Goal: Task Accomplishment & Management: Complete application form

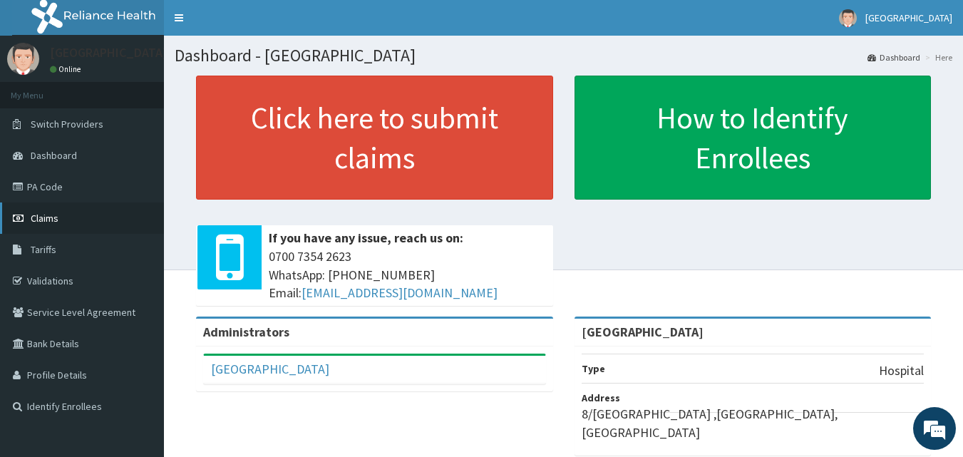
click at [49, 217] on span "Claims" at bounding box center [45, 218] width 28 height 13
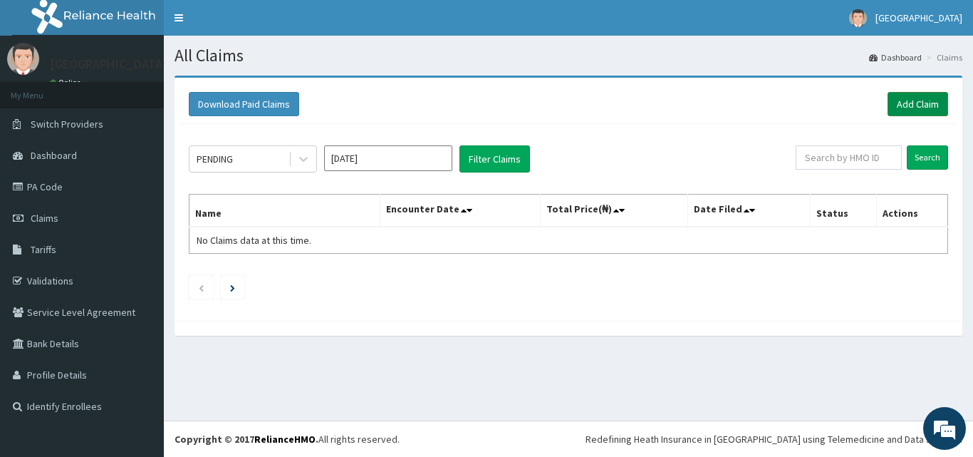
click at [919, 103] on link "Add Claim" at bounding box center [918, 104] width 61 height 24
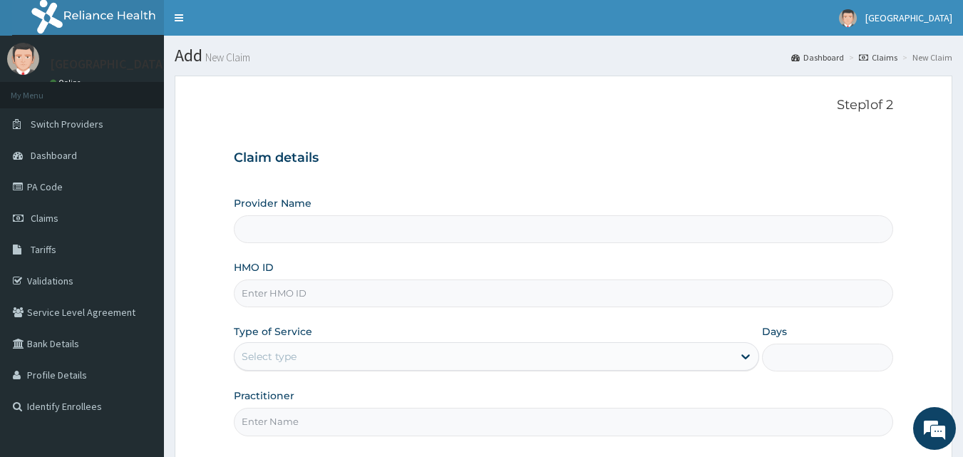
type input "[GEOGRAPHIC_DATA]"
paste input "DAL/10489/A"
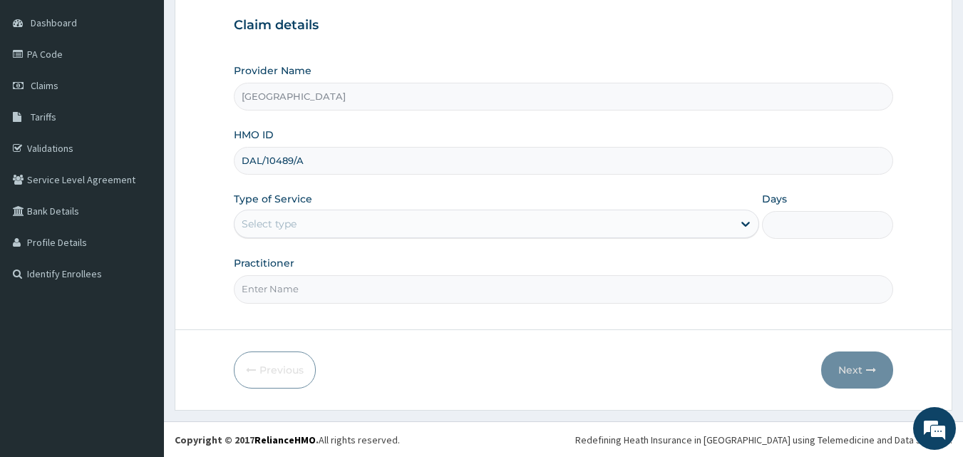
scroll to position [133, 0]
type input "DAL/10489/A"
click at [353, 222] on div "Select type" at bounding box center [483, 223] width 498 height 23
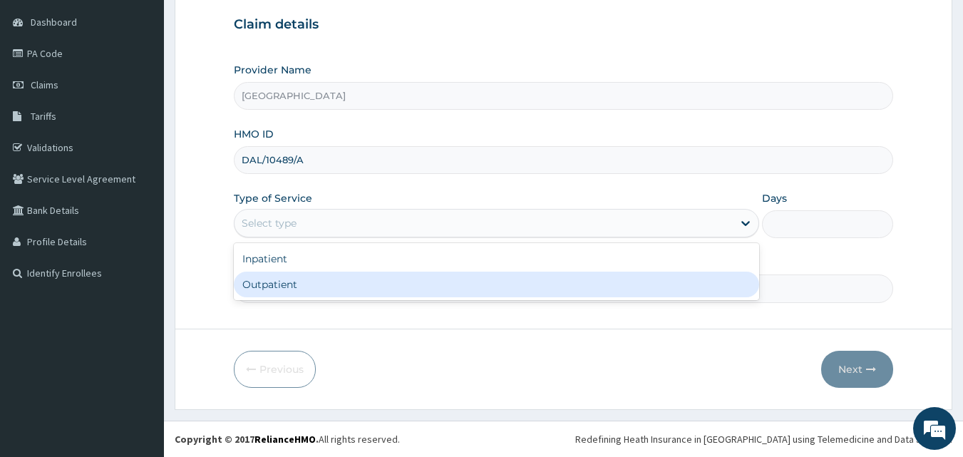
click at [301, 279] on div "Outpatient" at bounding box center [496, 285] width 525 height 26
type input "1"
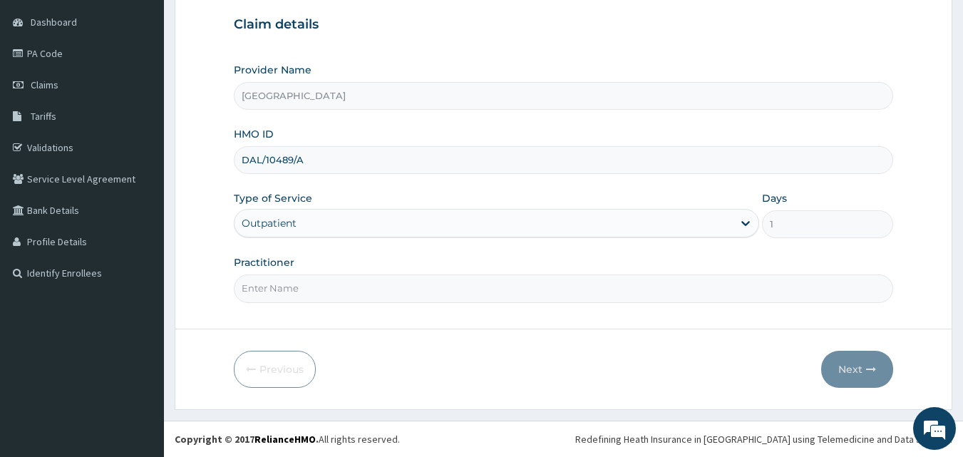
click at [325, 288] on input "Practitioner" at bounding box center [564, 288] width 660 height 28
type input "DR. ELUWA VICTOR"
click at [842, 358] on button "Next" at bounding box center [857, 369] width 72 height 37
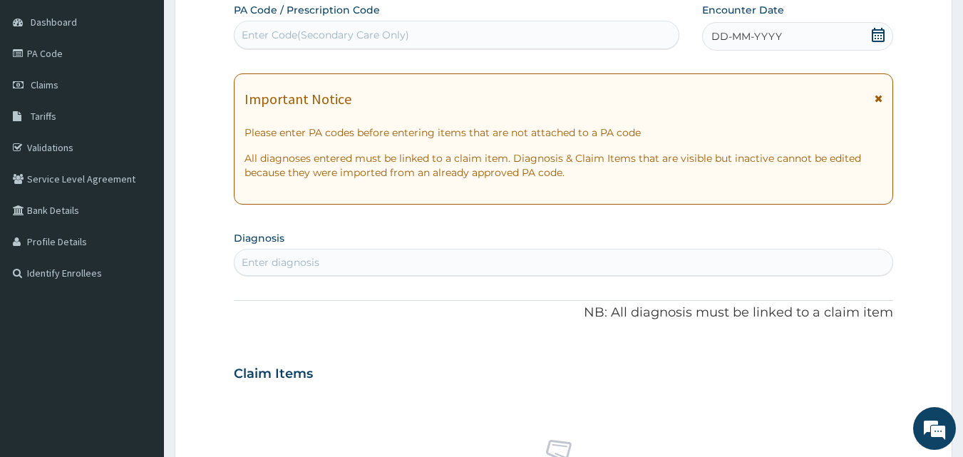
drag, startPoint x: 874, startPoint y: 33, endPoint x: 874, endPoint y: 44, distance: 10.7
click at [876, 33] on icon at bounding box center [878, 35] width 14 height 14
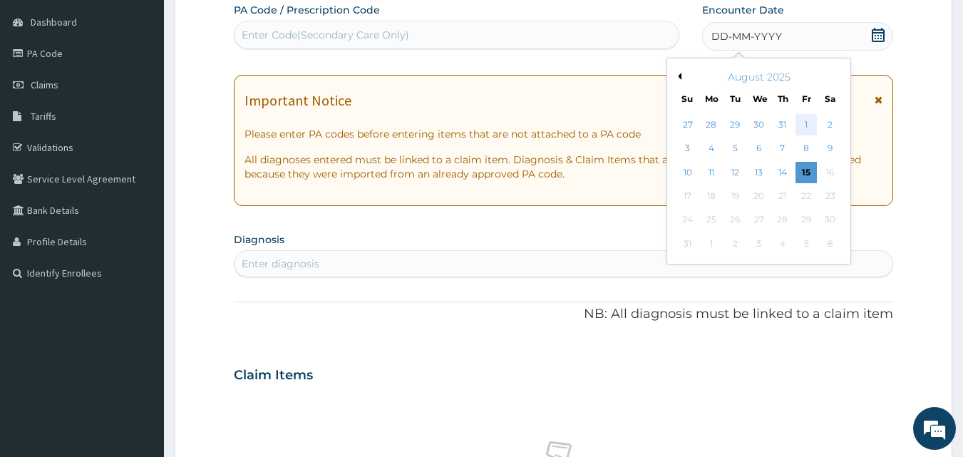
click at [805, 123] on div "1" at bounding box center [805, 124] width 21 height 21
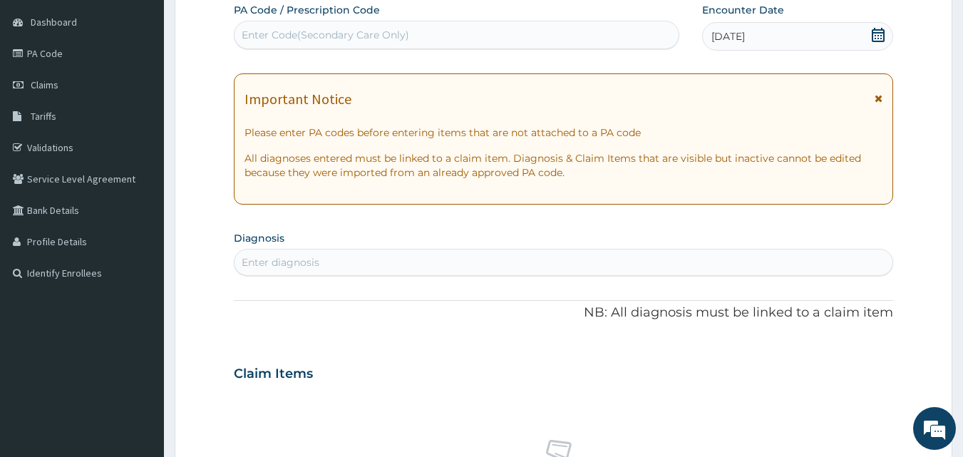
click at [267, 258] on div "Enter diagnosis" at bounding box center [281, 262] width 78 height 14
type input "UPPER RES"
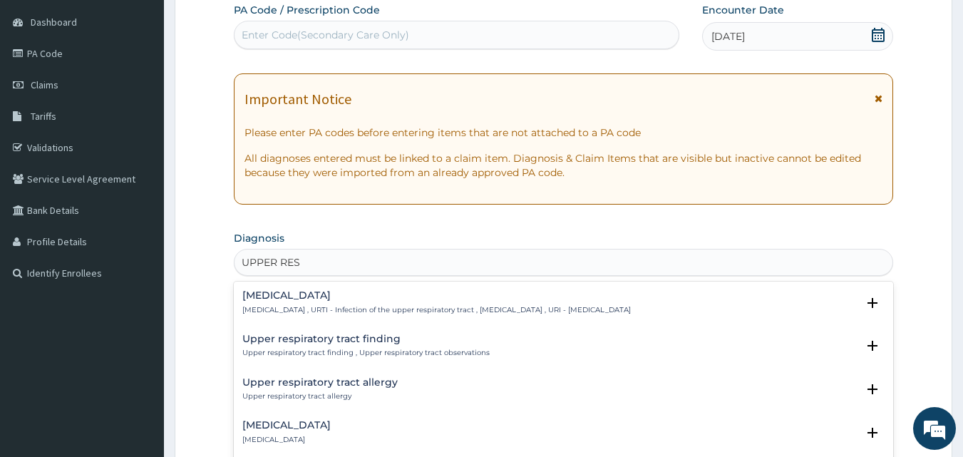
click at [298, 294] on h4 "[MEDICAL_DATA]" at bounding box center [436, 295] width 388 height 11
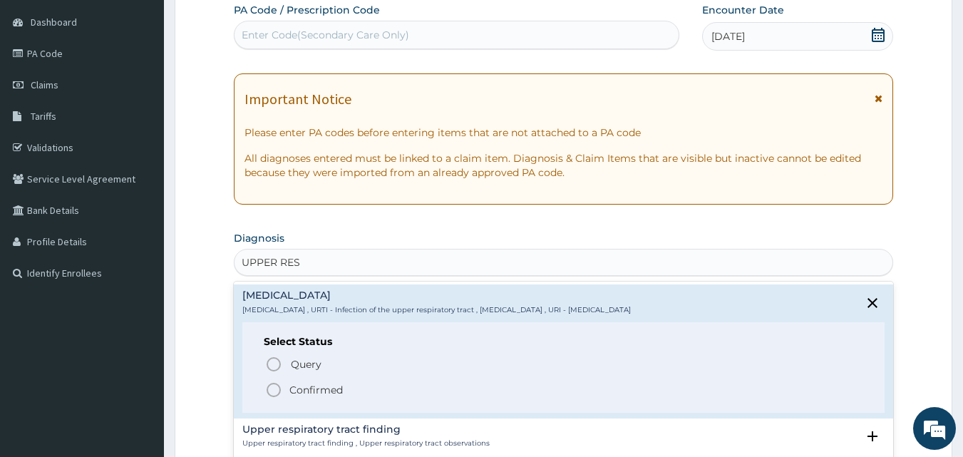
click at [271, 394] on icon "status option filled" at bounding box center [273, 389] width 17 height 17
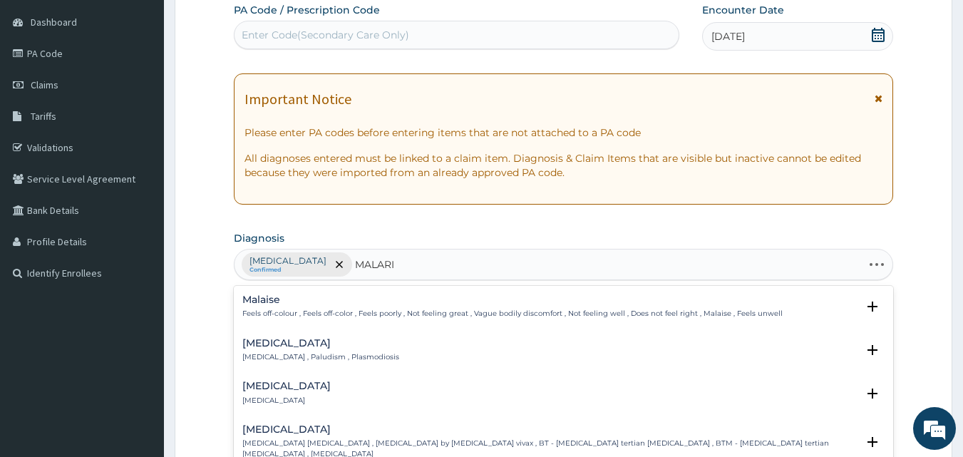
type input "MALARIA"
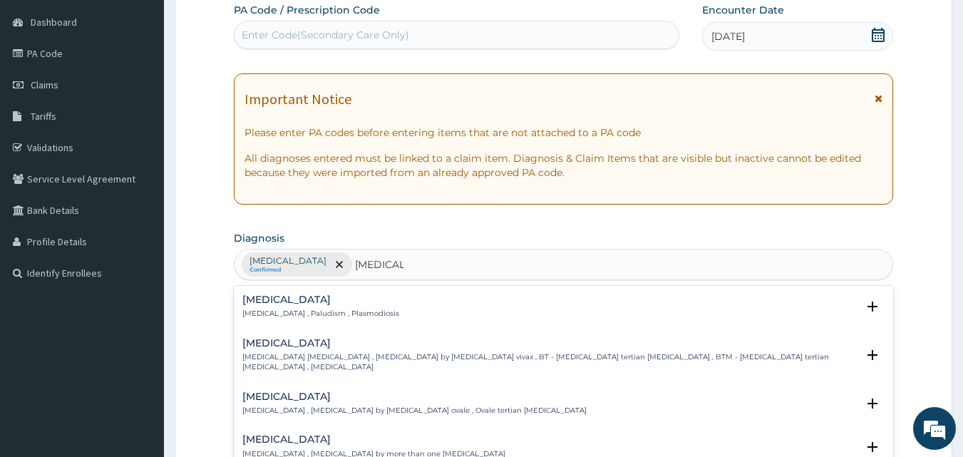
click at [260, 297] on h4 "Malaria" at bounding box center [320, 299] width 157 height 11
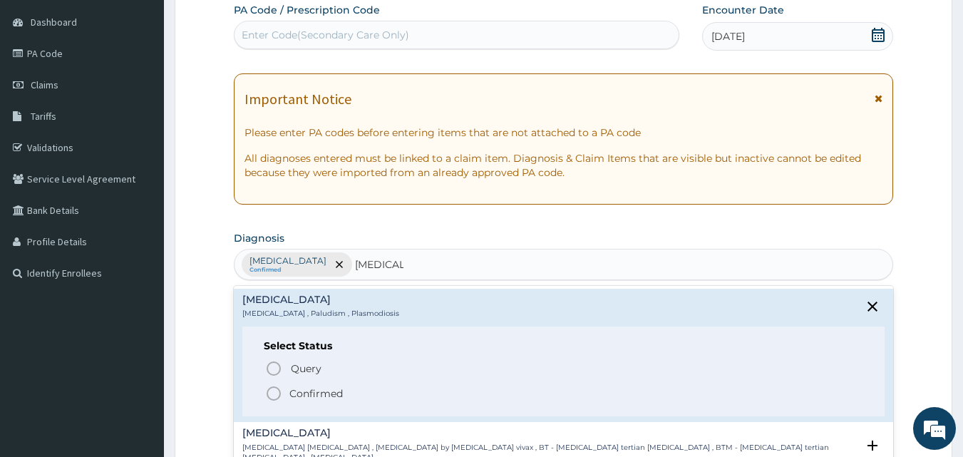
click at [274, 398] on icon "status option filled" at bounding box center [273, 393] width 17 height 17
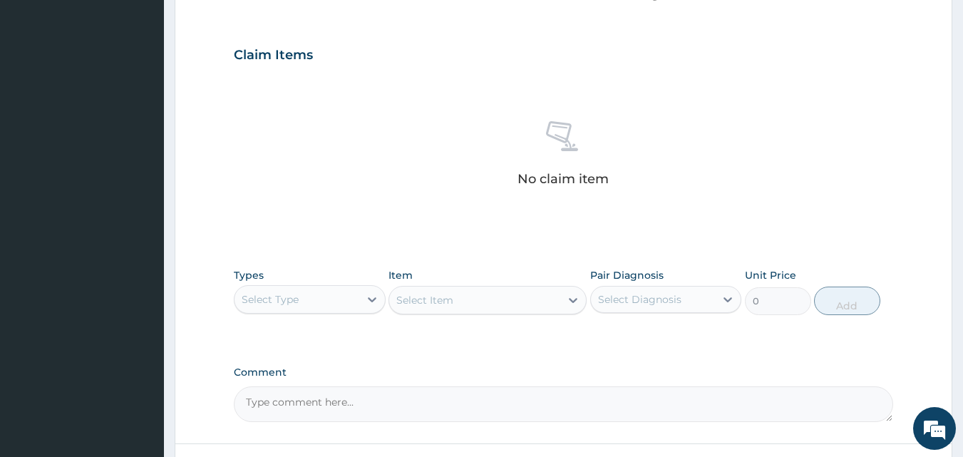
scroll to position [490, 0]
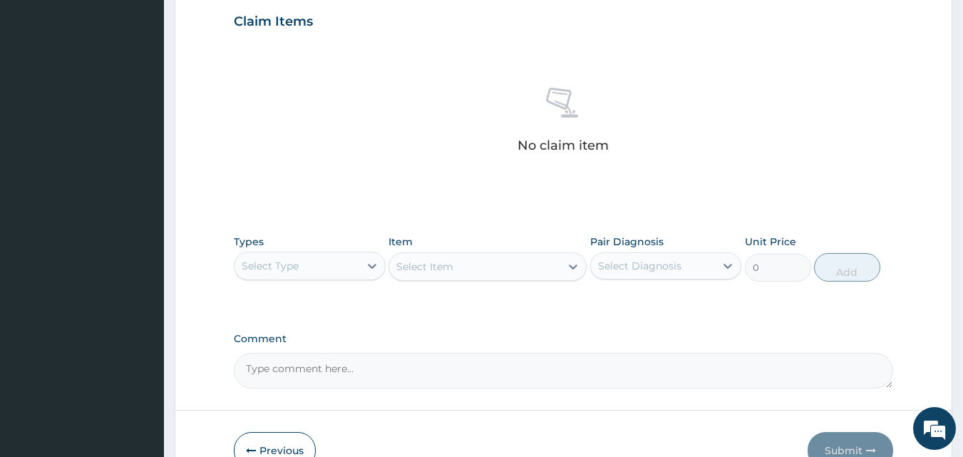
click at [345, 267] on div "Select Type" at bounding box center [296, 265] width 125 height 23
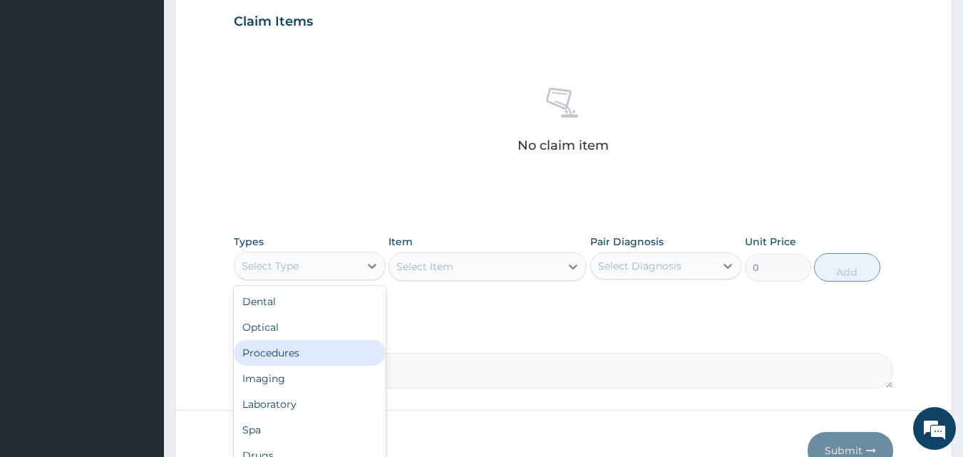
click at [294, 352] on div "Procedures" at bounding box center [310, 353] width 152 height 26
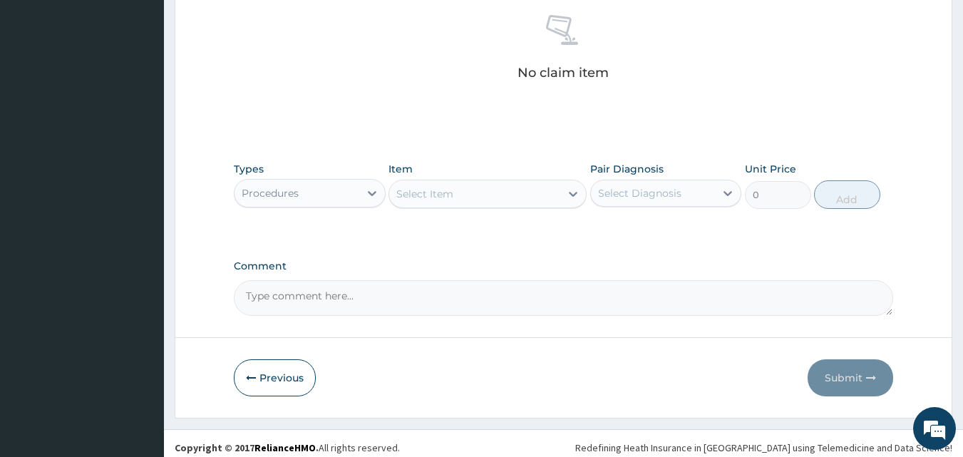
scroll to position [571, 0]
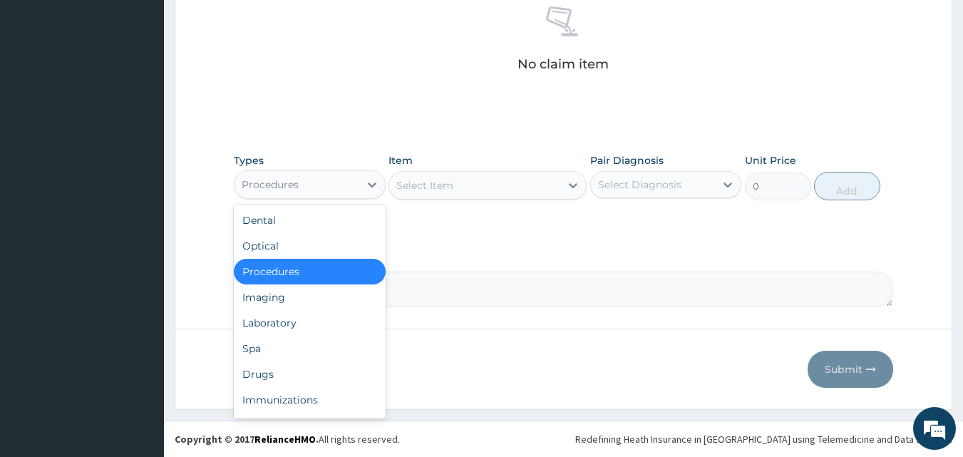
click at [350, 182] on div "Procedures" at bounding box center [296, 184] width 125 height 23
click at [338, 269] on div "Procedures" at bounding box center [310, 272] width 152 height 26
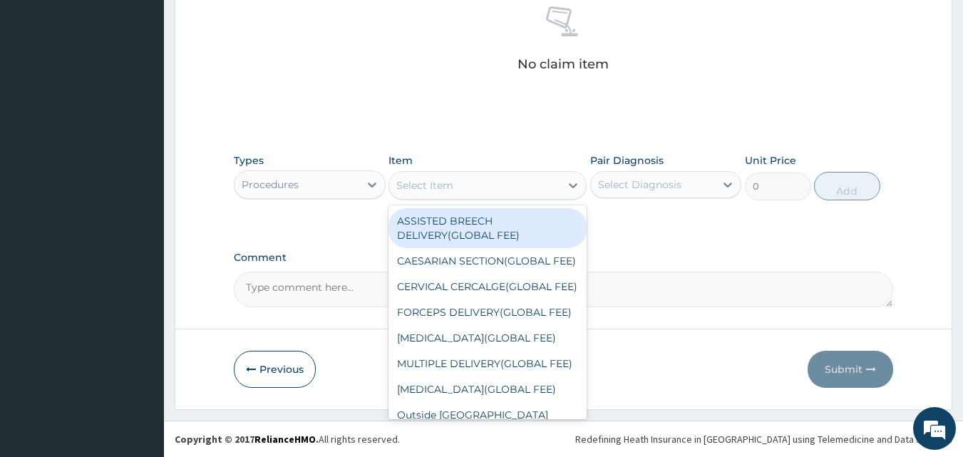
click at [550, 177] on div "Select Item" at bounding box center [474, 185] width 171 height 23
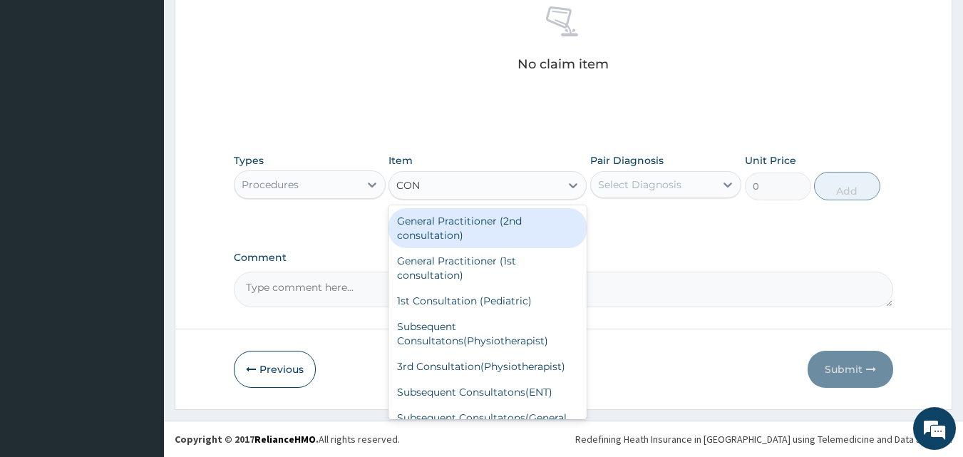
type input "CONS"
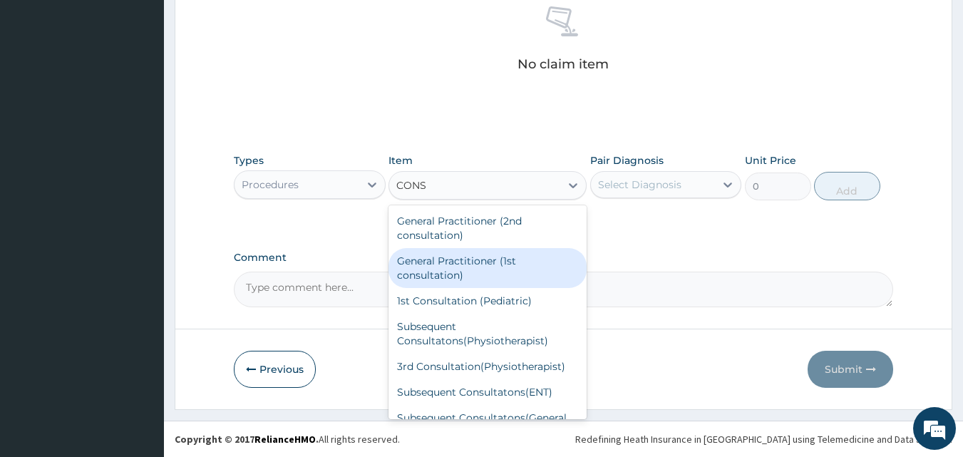
click at [464, 265] on div "General Practitioner (1st consultation)" at bounding box center [487, 268] width 198 height 40
type input "2400"
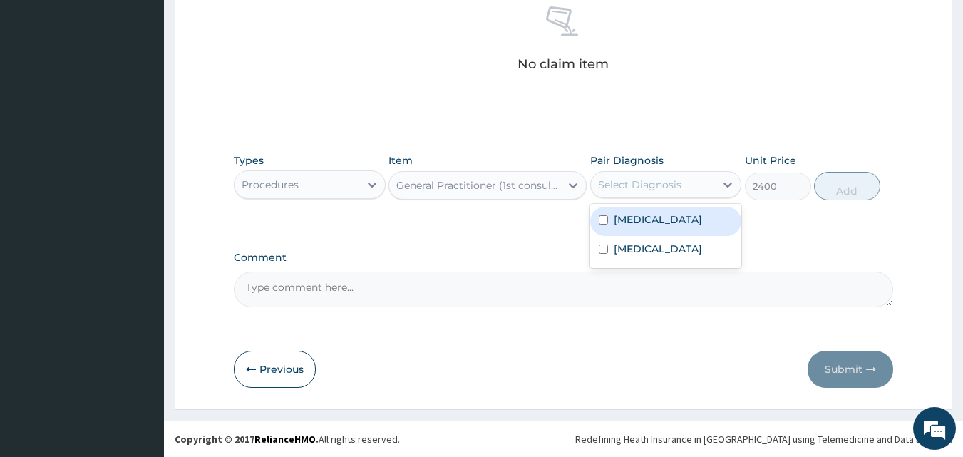
drag, startPoint x: 649, startPoint y: 184, endPoint x: 669, endPoint y: 192, distance: 22.1
click at [653, 183] on div "Select Diagnosis" at bounding box center [639, 184] width 83 height 14
click at [683, 223] on label "Upper respiratory infection" at bounding box center [658, 219] width 88 height 14
checkbox input "true"
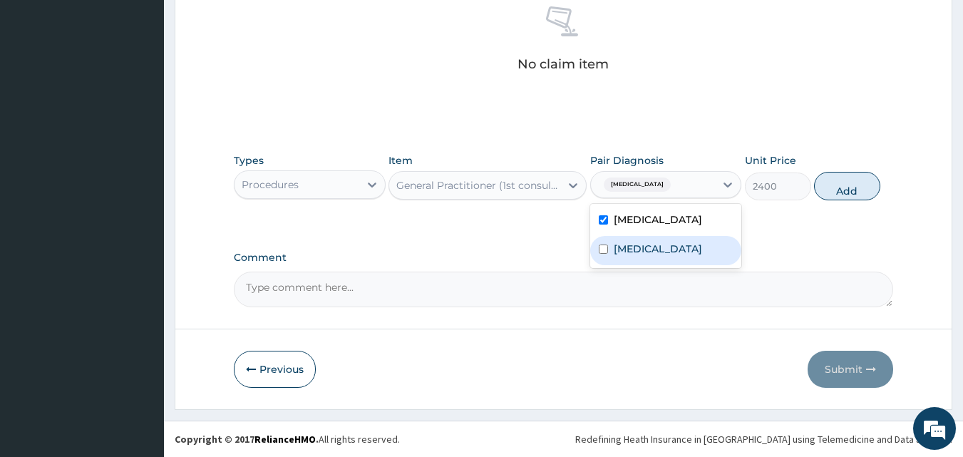
click at [670, 257] on div "[MEDICAL_DATA]" at bounding box center [666, 250] width 152 height 29
checkbox input "true"
click at [858, 191] on button "Add" at bounding box center [847, 186] width 66 height 29
type input "0"
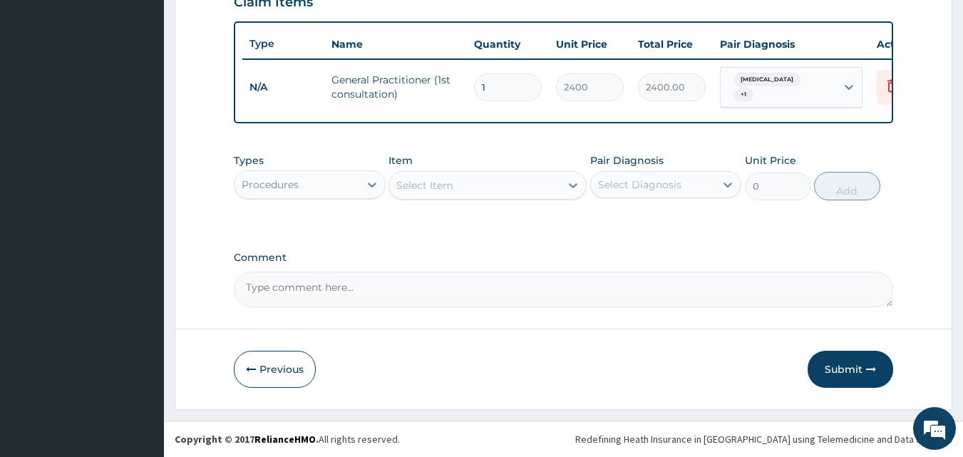
scroll to position [520, 0]
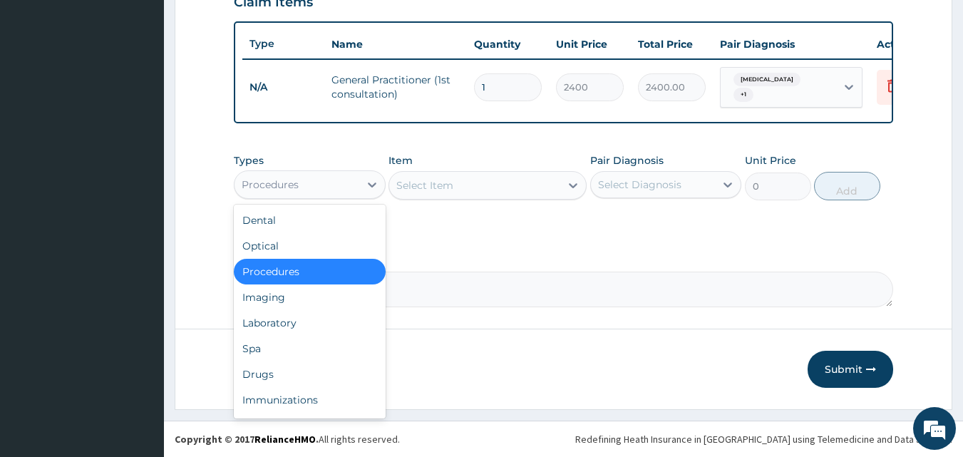
click at [356, 183] on div "Procedures" at bounding box center [296, 184] width 125 height 23
click at [279, 380] on div "Drugs" at bounding box center [310, 374] width 152 height 26
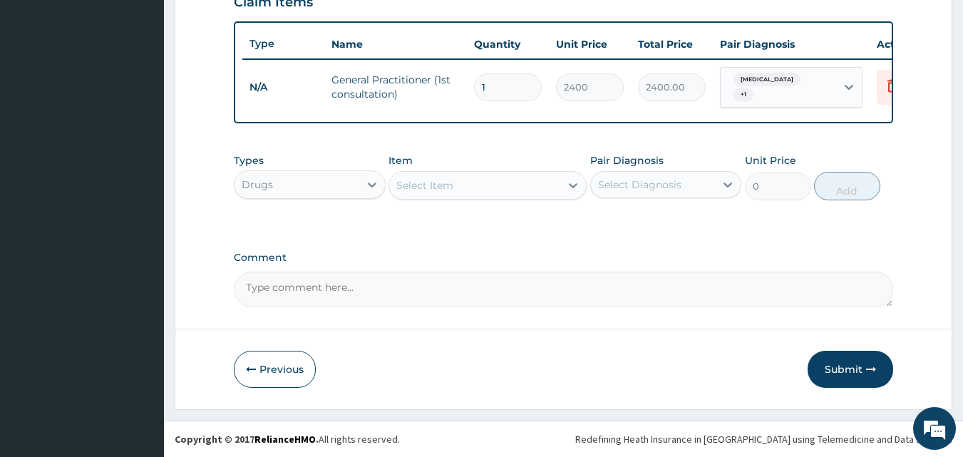
scroll to position [448, 0]
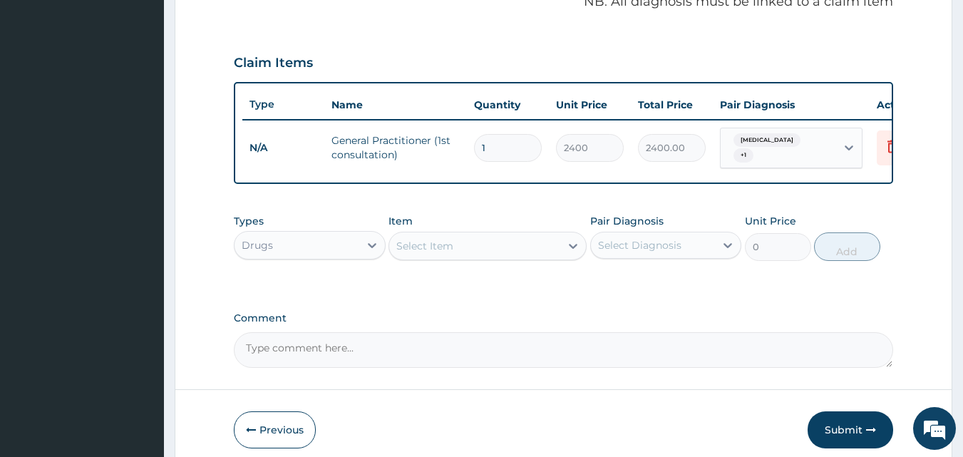
click at [559, 252] on div "Select Item" at bounding box center [474, 245] width 171 height 23
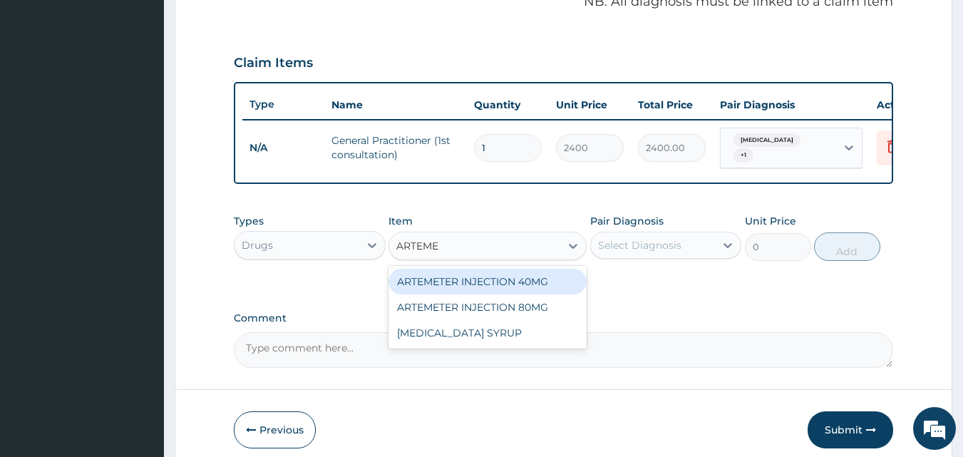
type input "ARTEMET"
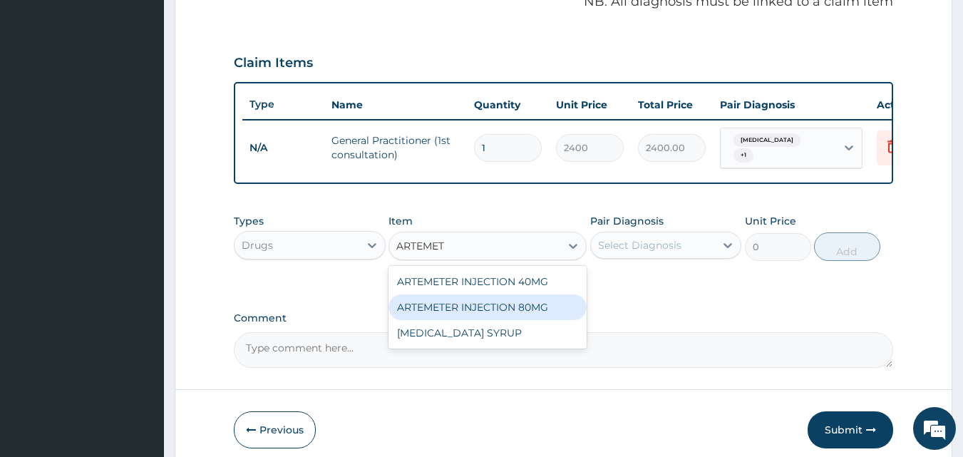
click at [510, 314] on div "ARTEMETER INJECTION 80MG" at bounding box center [487, 307] width 198 height 26
type input "560"
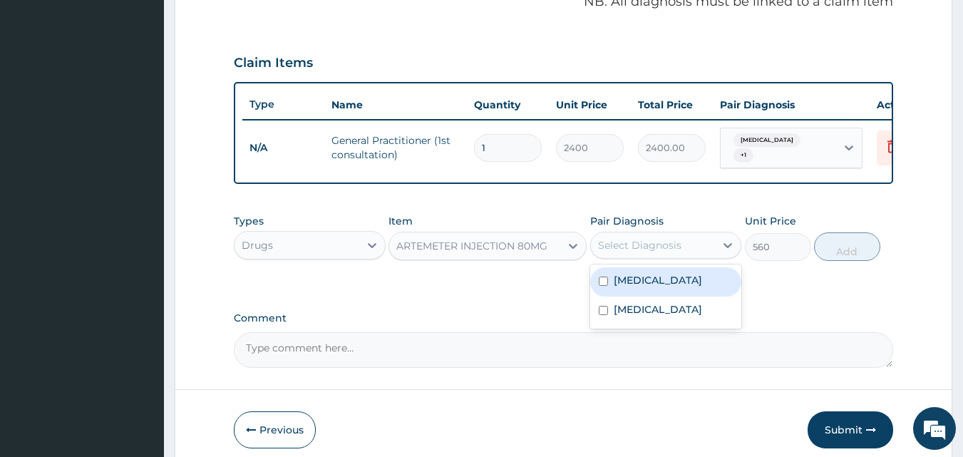
click at [639, 252] on div "Select Diagnosis" at bounding box center [639, 245] width 83 height 14
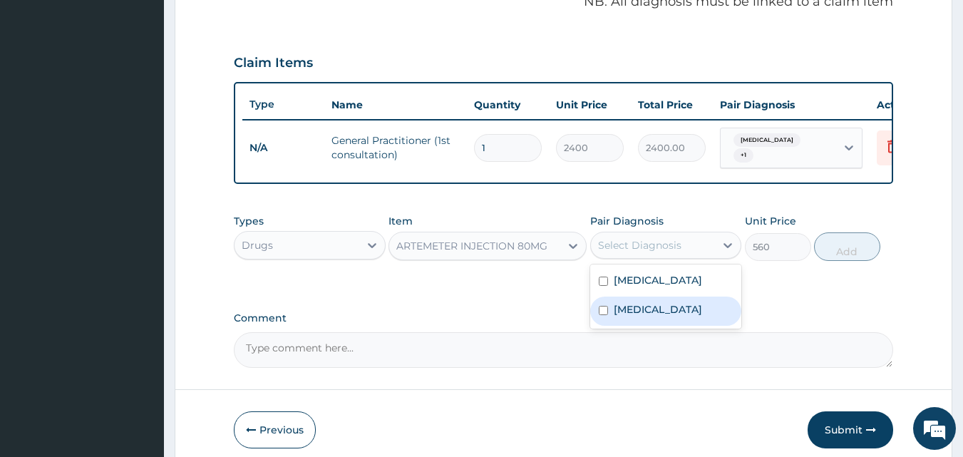
click at [648, 316] on label "[MEDICAL_DATA]" at bounding box center [658, 309] width 88 height 14
checkbox input "true"
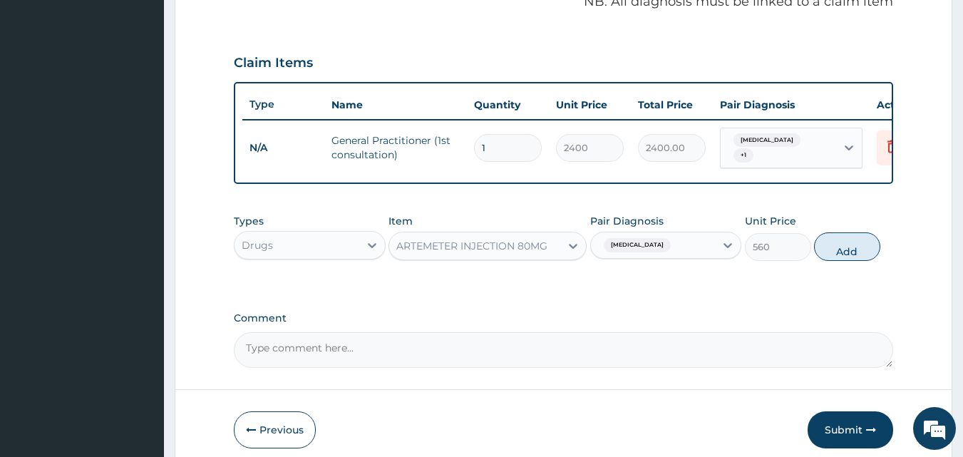
click at [839, 256] on button "Add" at bounding box center [847, 246] width 66 height 29
type input "0"
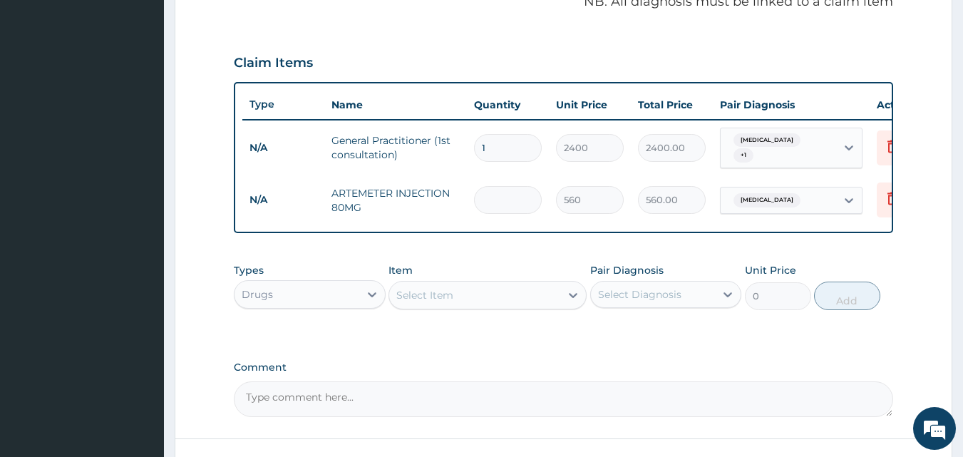
type input "0.00"
type input "6"
type input "3360.00"
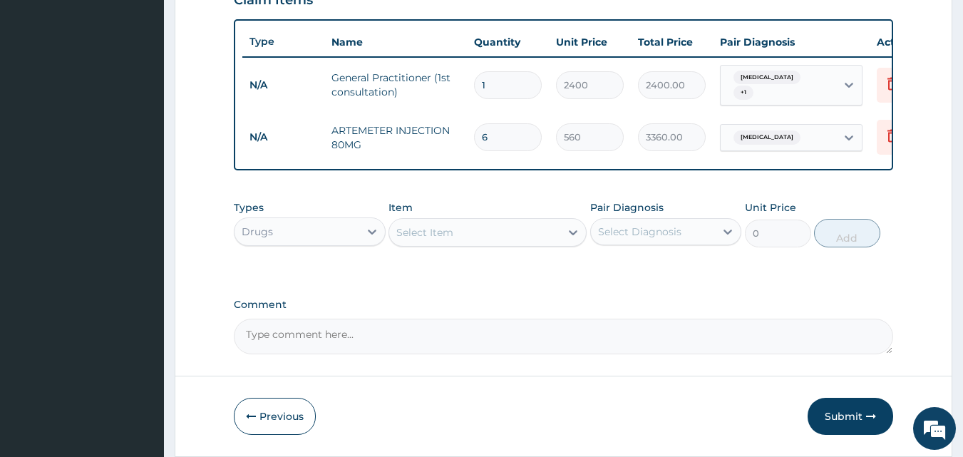
scroll to position [569, 0]
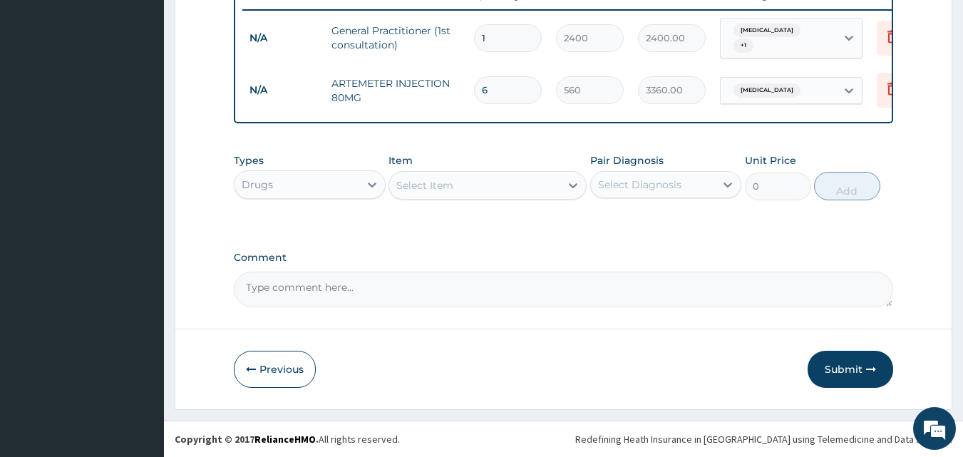
type input "6"
click at [525, 184] on div "Select Item" at bounding box center [474, 185] width 171 height 23
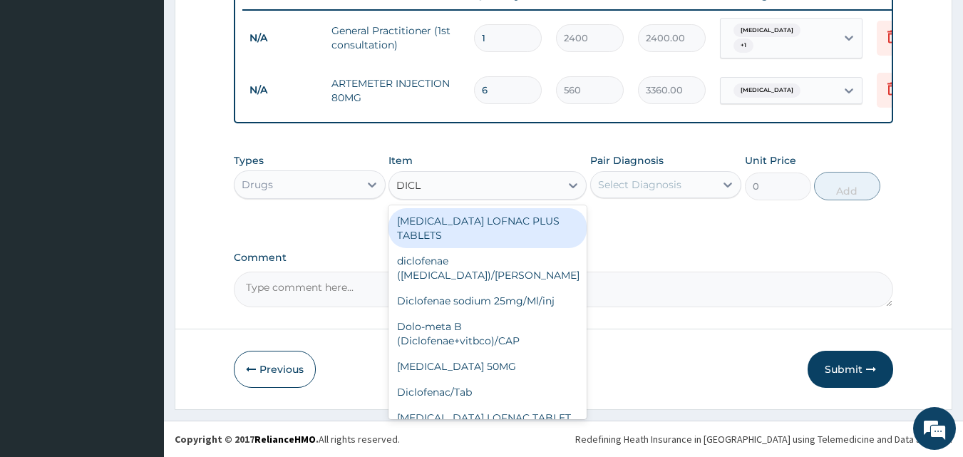
type input "DICLO"
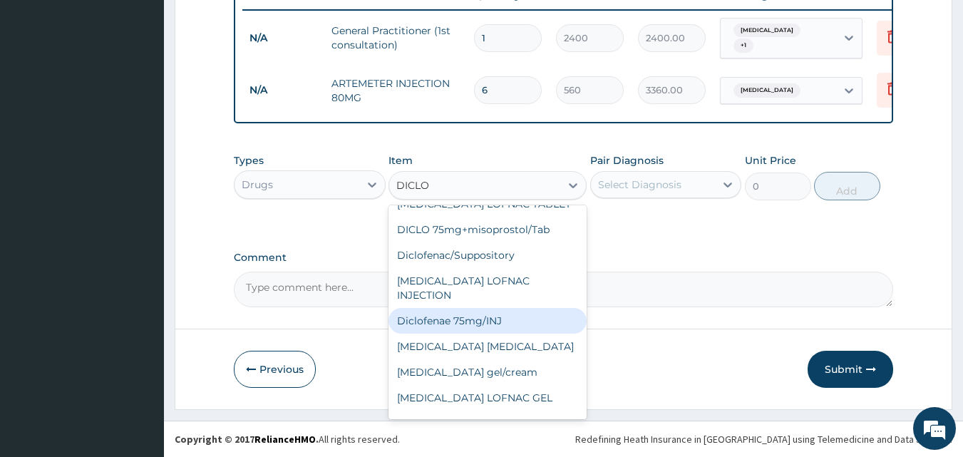
scroll to position [231, 0]
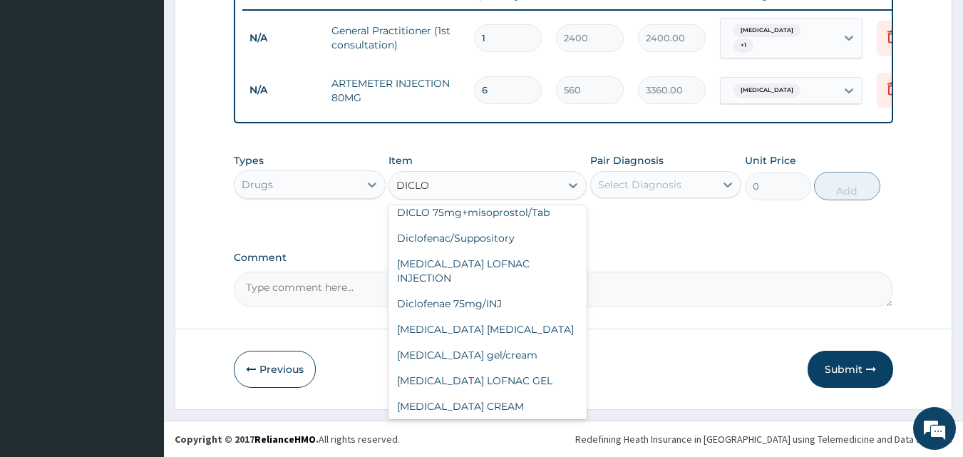
click at [486, 419] on div "[MEDICAL_DATA] 75MG INJ" at bounding box center [487, 432] width 198 height 26
type input "500"
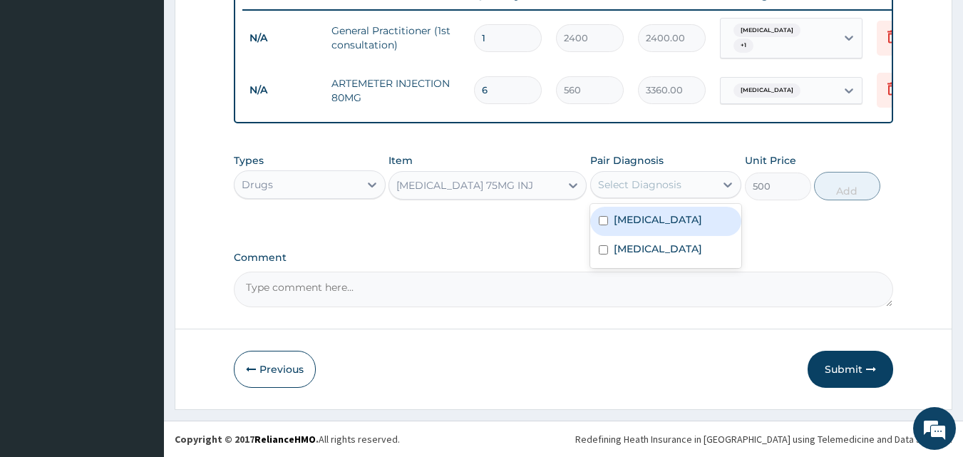
click at [698, 184] on div "Select Diagnosis" at bounding box center [653, 184] width 125 height 23
drag, startPoint x: 670, startPoint y: 234, endPoint x: 668, endPoint y: 249, distance: 15.1
click at [670, 236] on div "Upper respiratory infection" at bounding box center [666, 221] width 152 height 29
checkbox input "true"
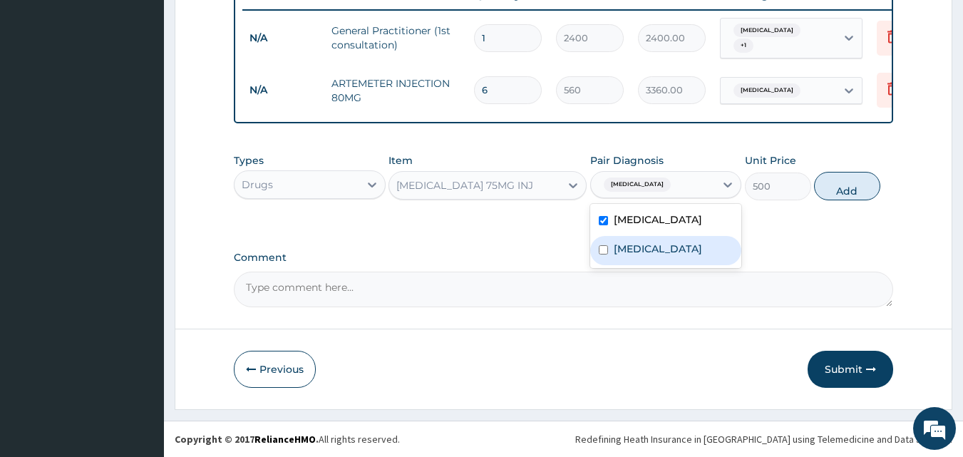
click at [659, 261] on div "[MEDICAL_DATA]" at bounding box center [666, 250] width 152 height 29
checkbox input "true"
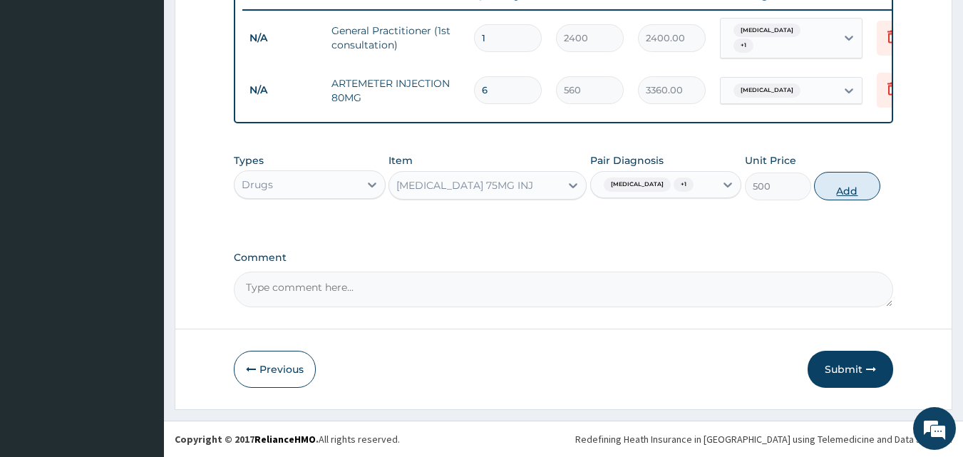
click at [832, 192] on button "Add" at bounding box center [847, 186] width 66 height 29
type input "0"
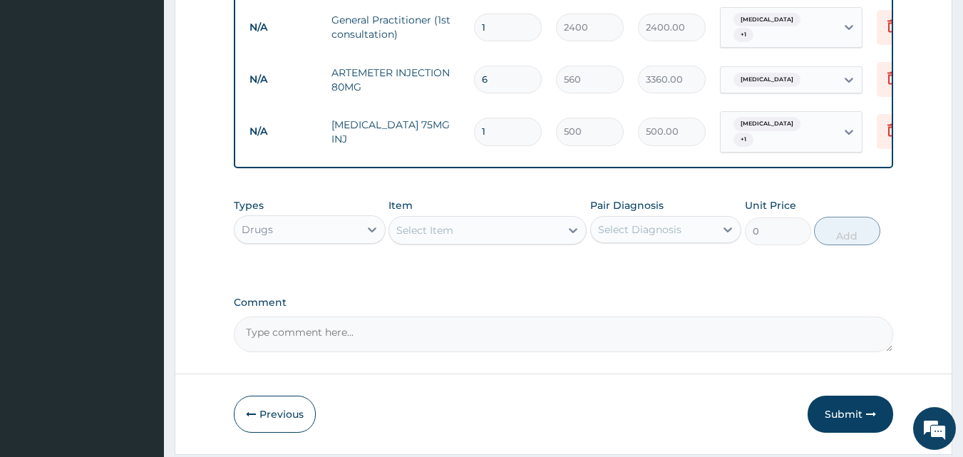
click at [492, 233] on div "Select Item" at bounding box center [474, 230] width 171 height 23
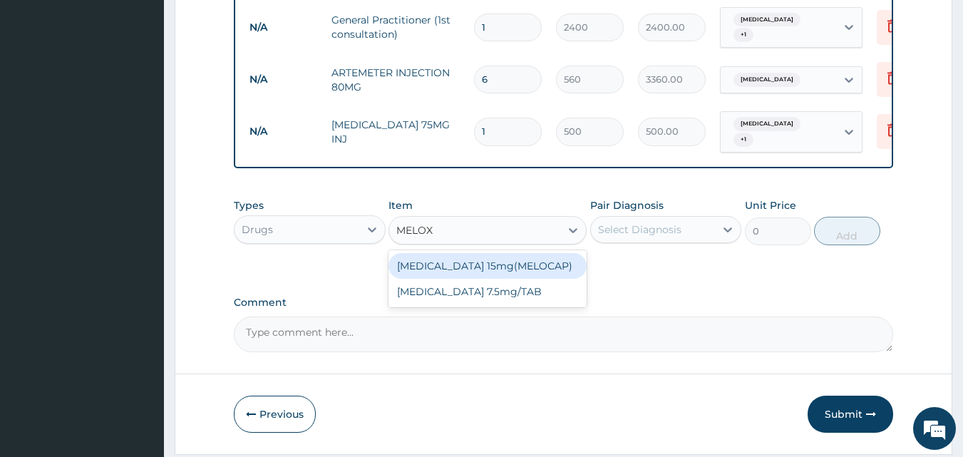
type input "MELOXI"
click at [503, 277] on div "[MEDICAL_DATA] 15mg(MELOCAP)" at bounding box center [487, 266] width 198 height 26
type input "31.5"
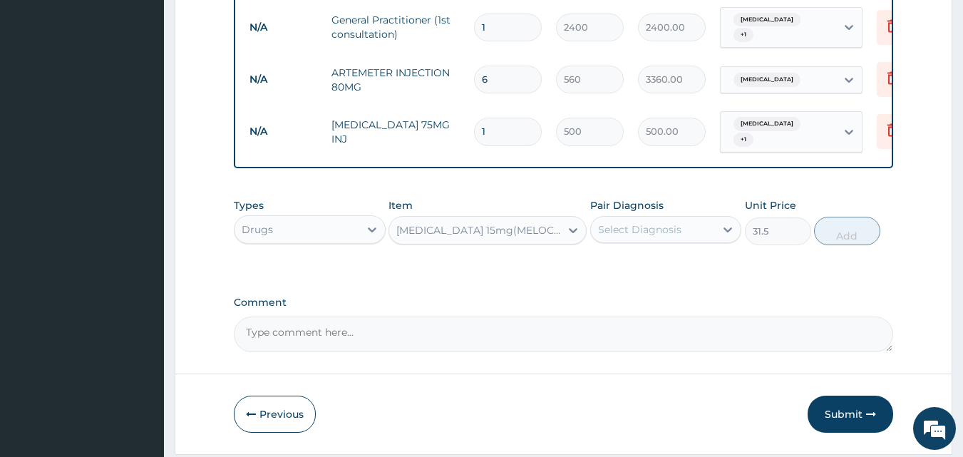
click at [529, 237] on div "[MEDICAL_DATA] 15mg(MELOCAP)" at bounding box center [478, 230] width 165 height 14
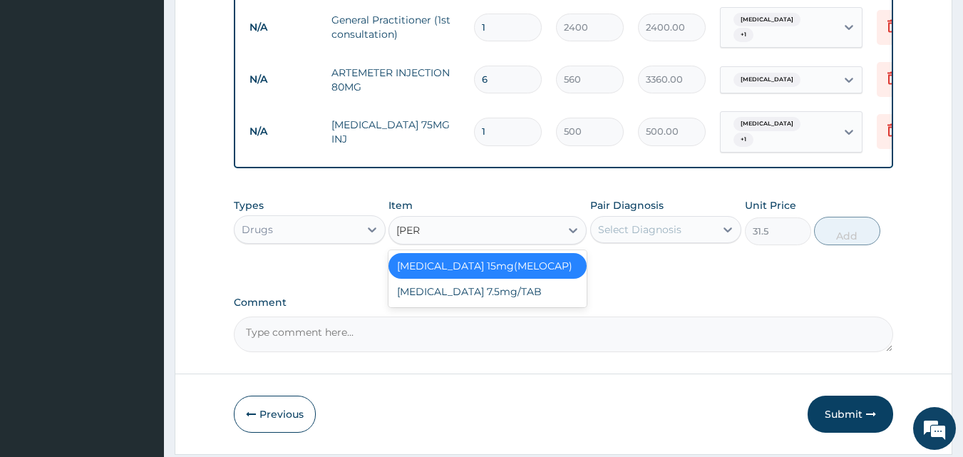
scroll to position [0, 0]
type input "MELOX"
click at [488, 301] on div "[MEDICAL_DATA] 7.5mg/TAB" at bounding box center [487, 292] width 198 height 26
type input "49.88"
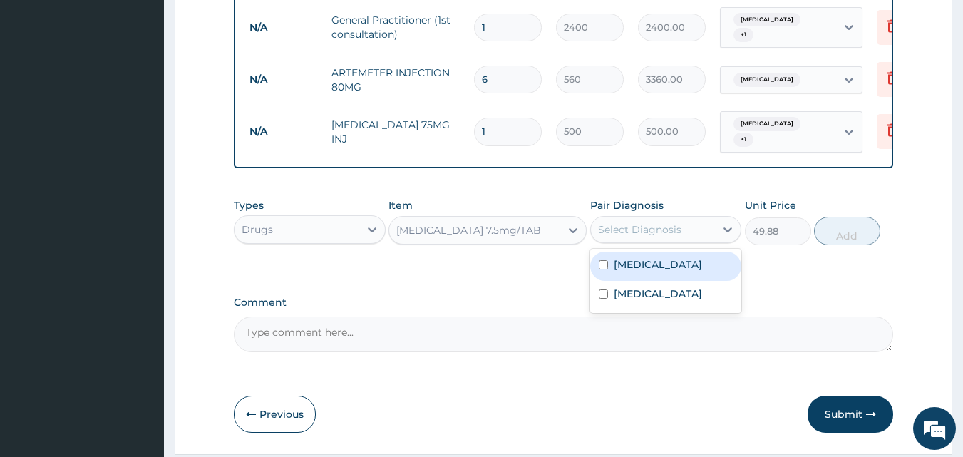
click at [647, 237] on div "Select Diagnosis" at bounding box center [639, 229] width 83 height 14
drag, startPoint x: 647, startPoint y: 286, endPoint x: 649, endPoint y: 298, distance: 12.3
click at [647, 272] on label "Upper respiratory infection" at bounding box center [658, 264] width 88 height 14
checkbox input "true"
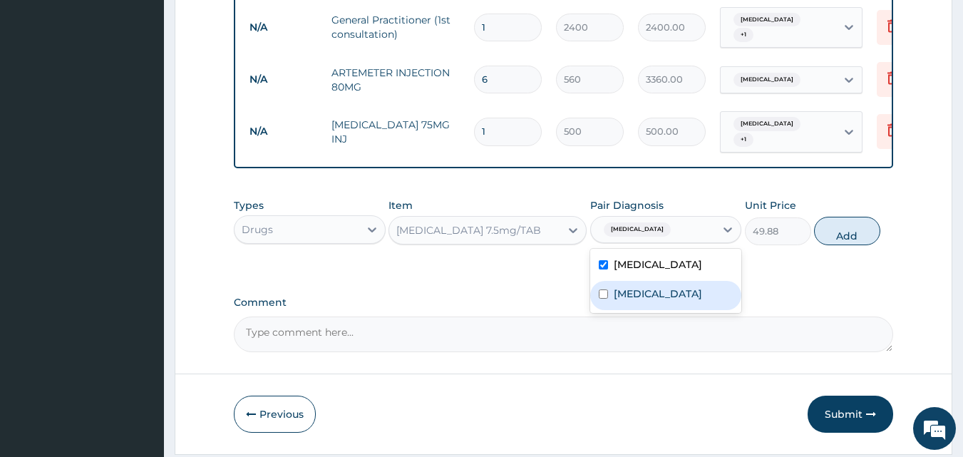
click at [644, 301] on label "[MEDICAL_DATA]" at bounding box center [658, 293] width 88 height 14
checkbox input "true"
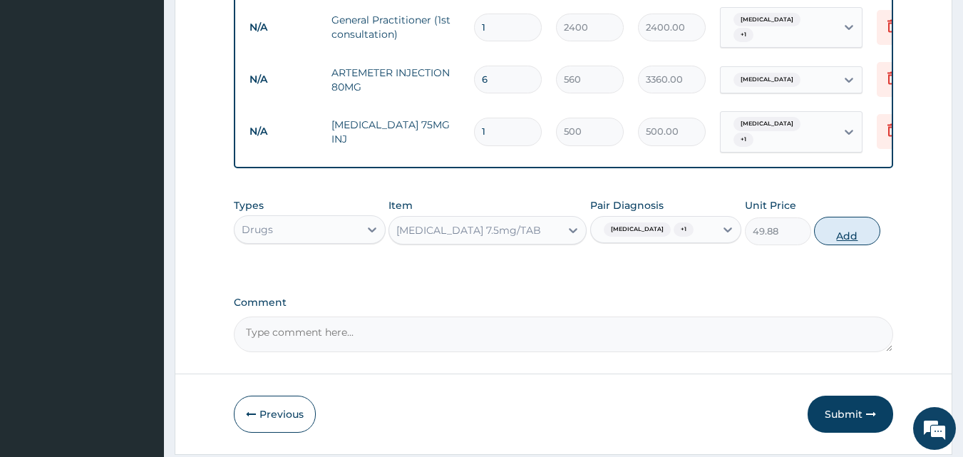
click at [845, 245] on button "Add" at bounding box center [847, 231] width 66 height 29
type input "0"
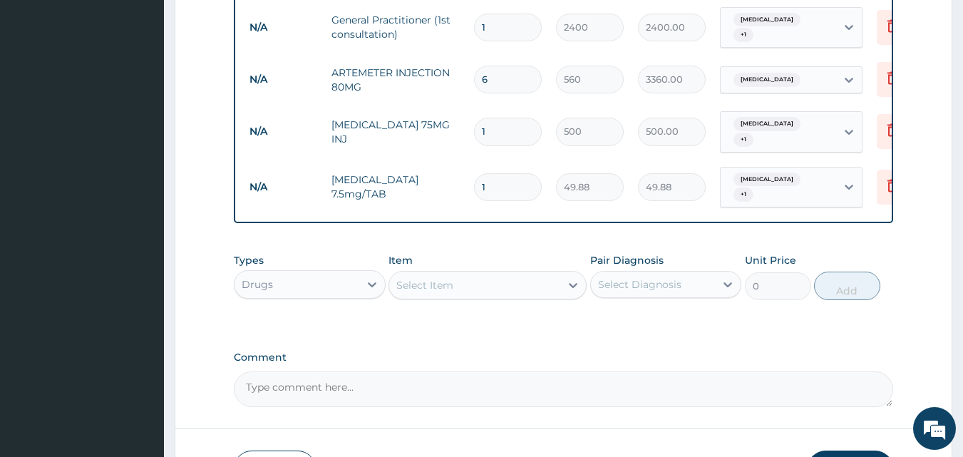
type input "0.00"
type input "2"
type input "99.76"
type input "20"
type input "997.60"
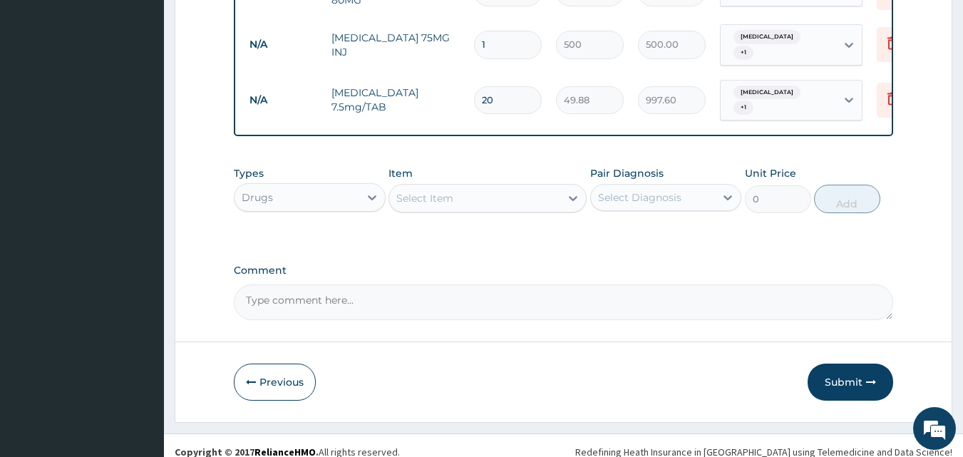
scroll to position [679, 0]
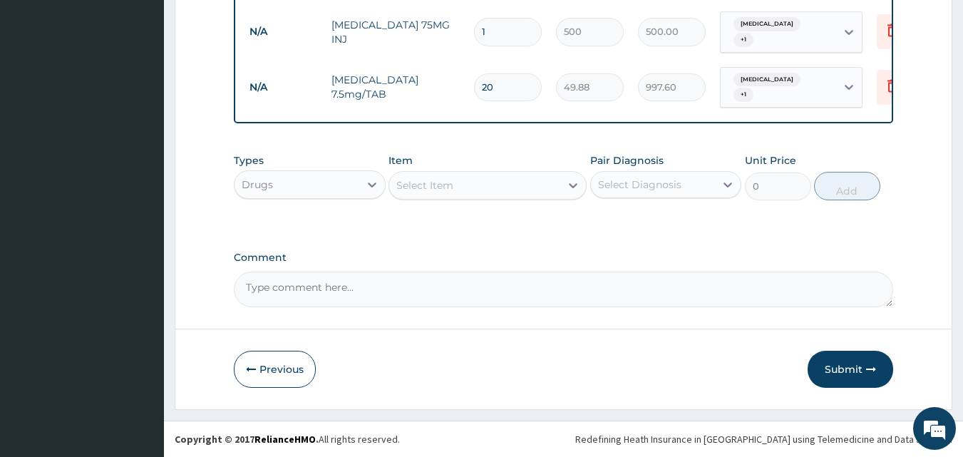
type input "20"
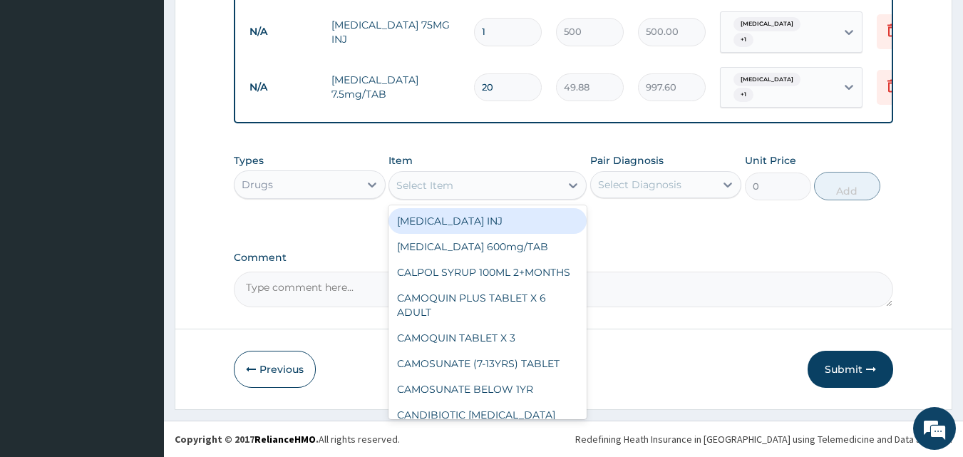
click at [507, 182] on div "Select Item" at bounding box center [474, 185] width 171 height 23
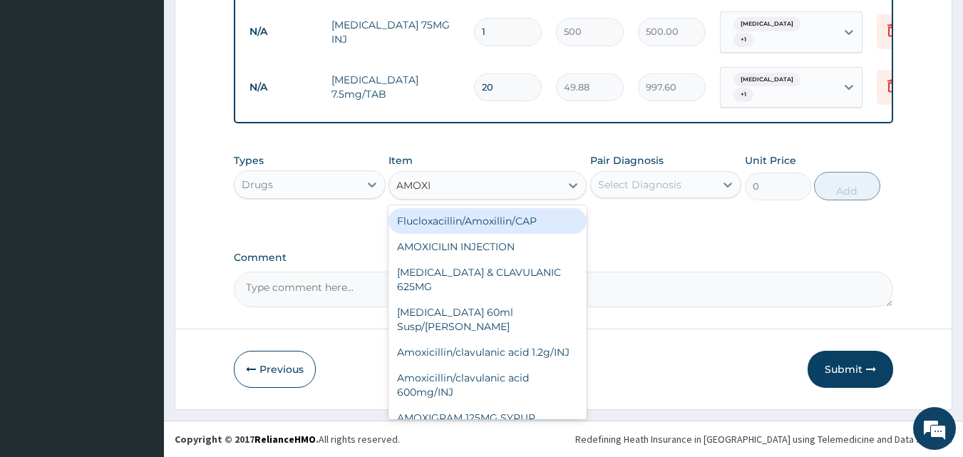
type input "AMOXIC"
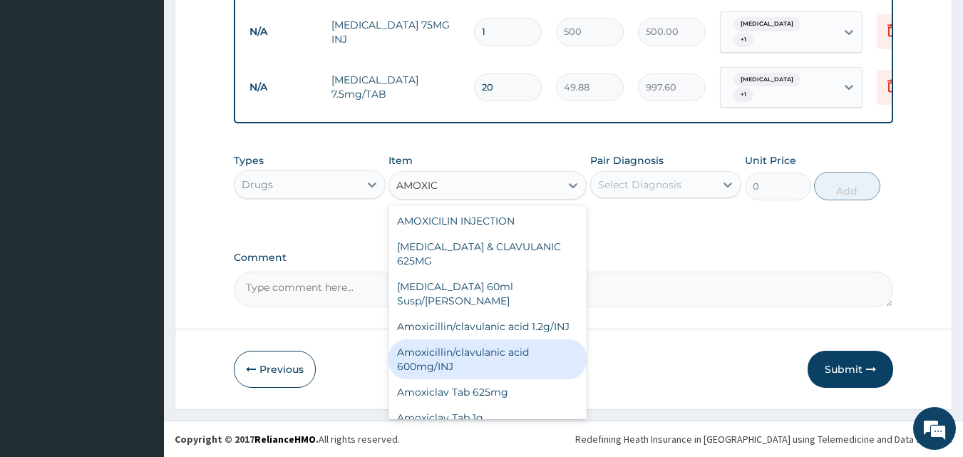
scroll to position [40, 0]
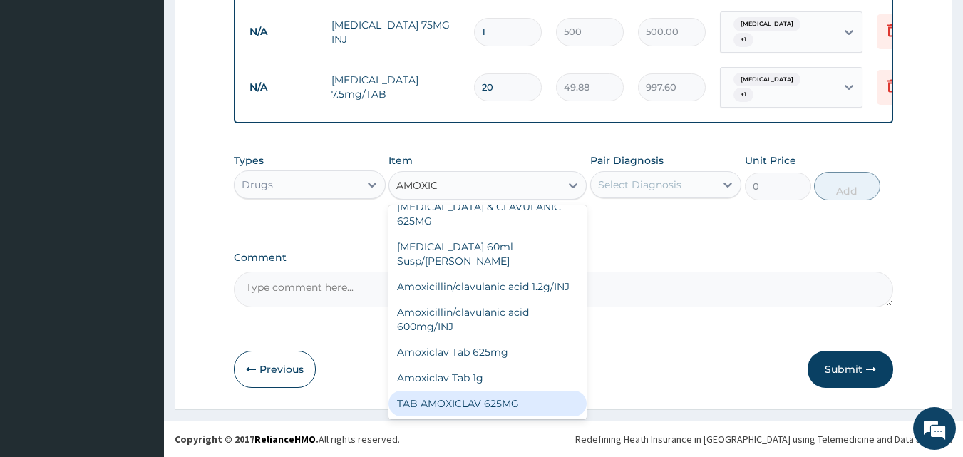
click at [470, 401] on div "TAB AMOXICLAV 625MG" at bounding box center [487, 404] width 198 height 26
type input "500"
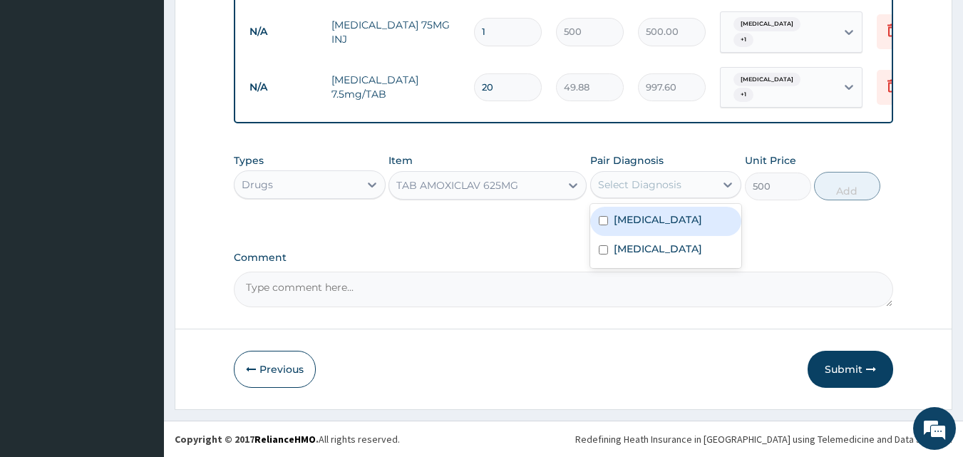
click at [651, 181] on div "Select Diagnosis" at bounding box center [639, 184] width 83 height 14
click at [698, 215] on label "Upper respiratory infection" at bounding box center [658, 219] width 88 height 14
checkbox input "true"
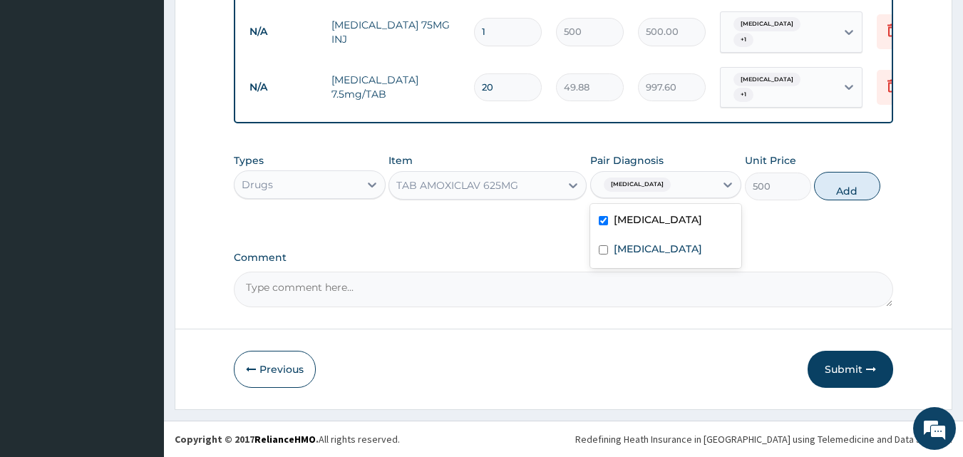
click at [830, 189] on button "Add" at bounding box center [847, 186] width 66 height 29
type input "0"
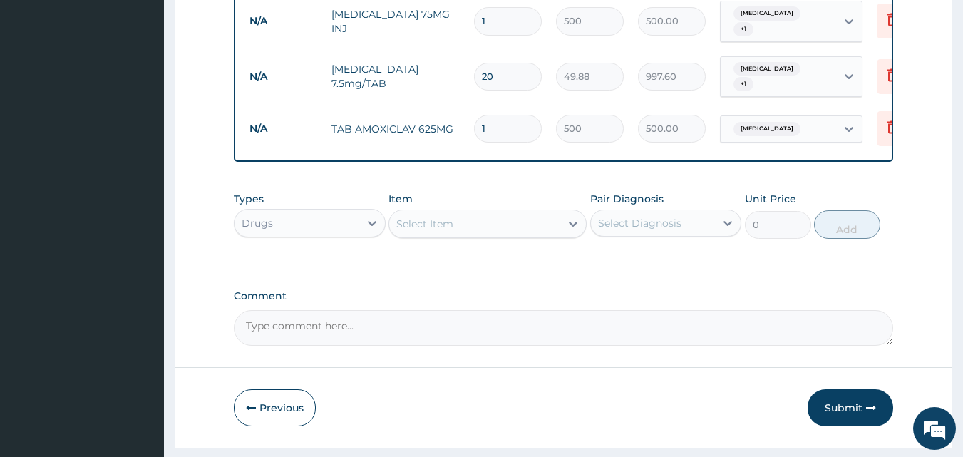
type input "14"
type input "7000.00"
type input "14"
click at [557, 234] on div "Select Item" at bounding box center [474, 223] width 171 height 23
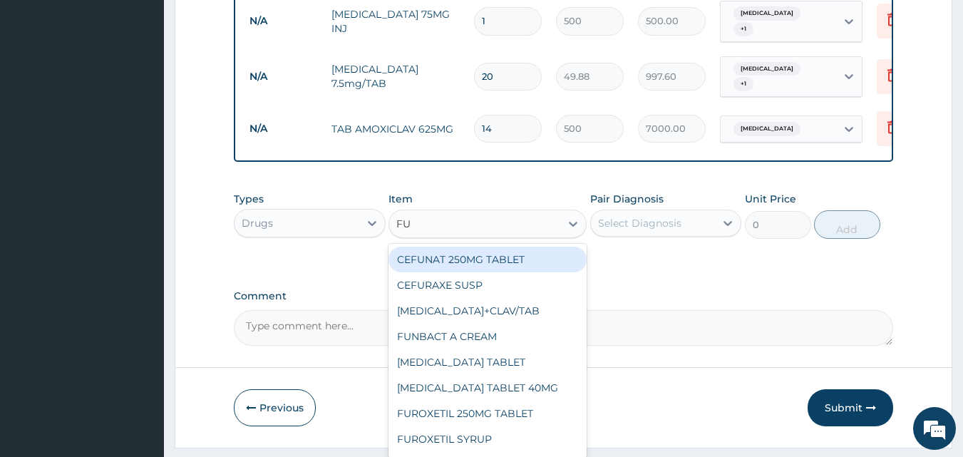
type input "F"
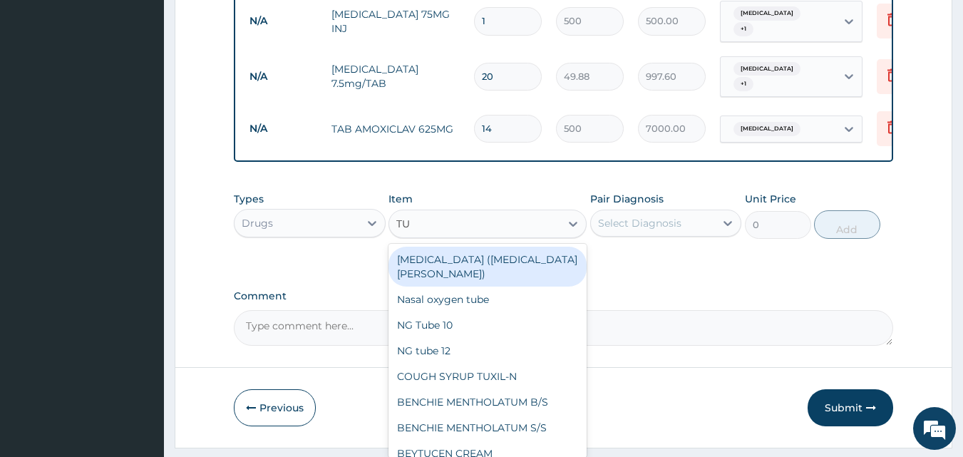
type input "TUX"
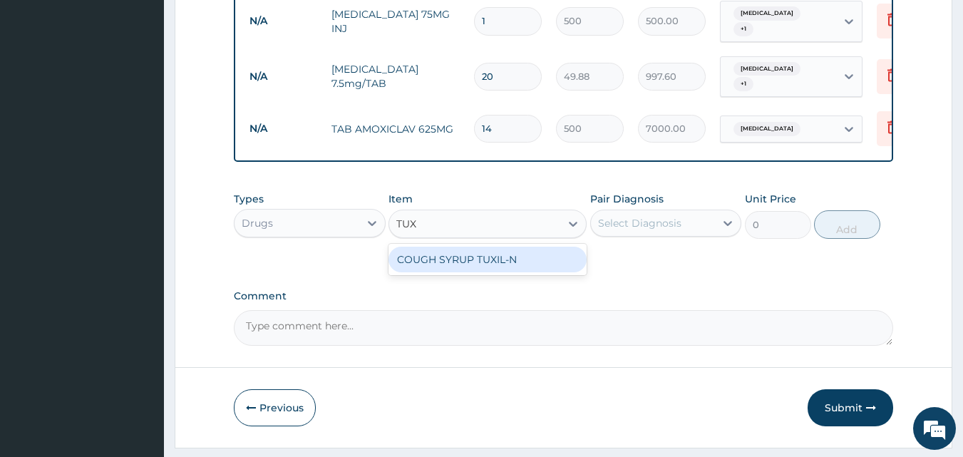
click at [525, 270] on div "COUGH SYRUP TUXIL-N" at bounding box center [487, 260] width 198 height 26
type input "560"
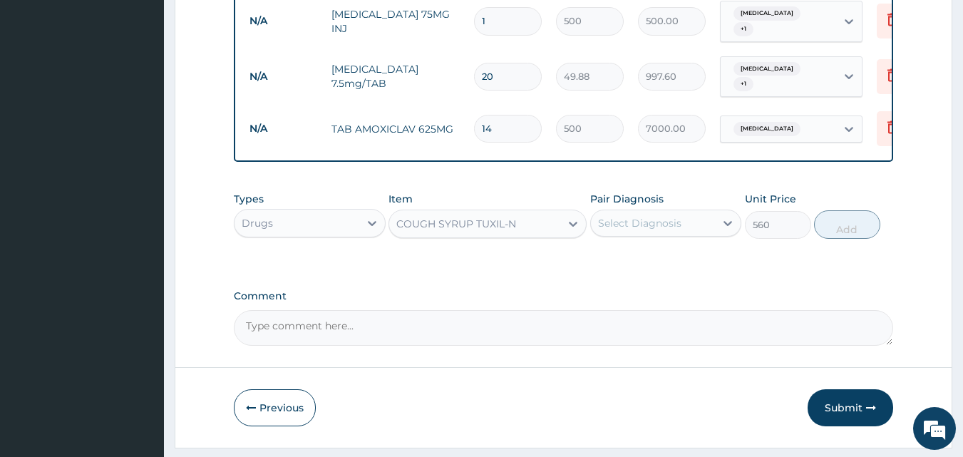
click at [649, 230] on div "Select Diagnosis" at bounding box center [639, 223] width 83 height 14
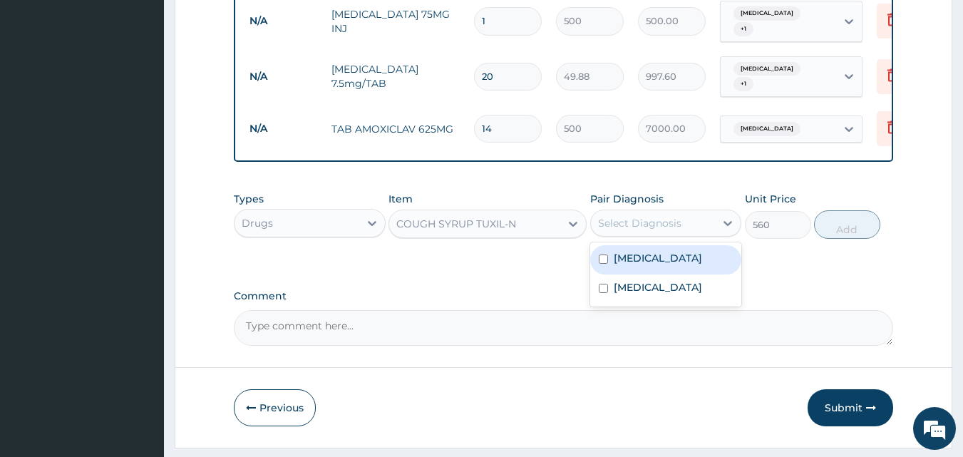
click at [630, 265] on label "Upper respiratory infection" at bounding box center [658, 258] width 88 height 14
checkbox input "true"
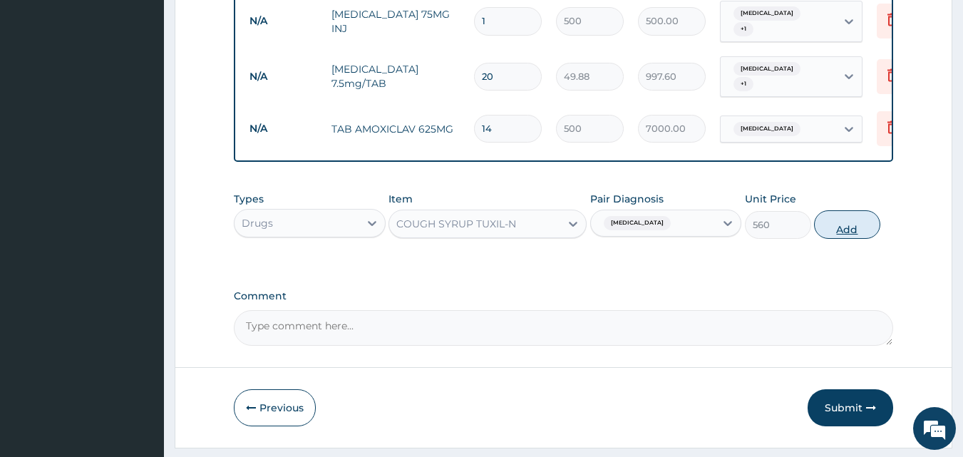
click at [835, 227] on button "Add" at bounding box center [847, 224] width 66 height 29
type input "0"
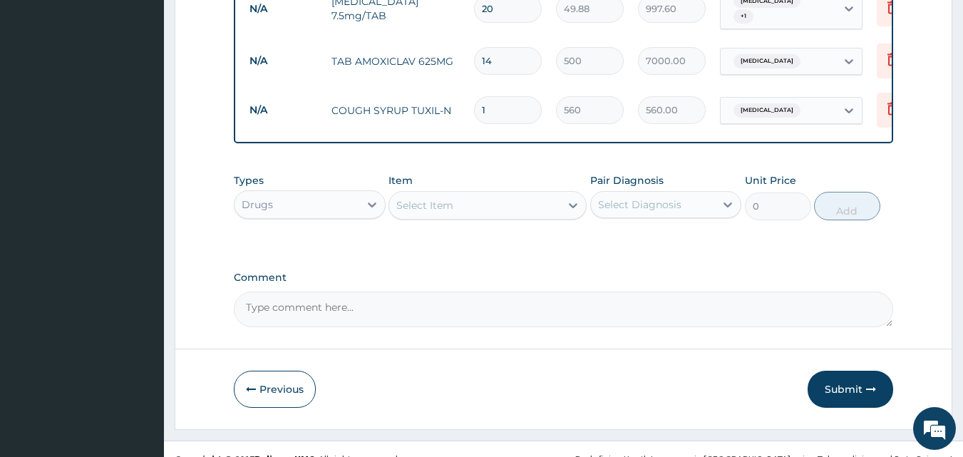
scroll to position [778, 0]
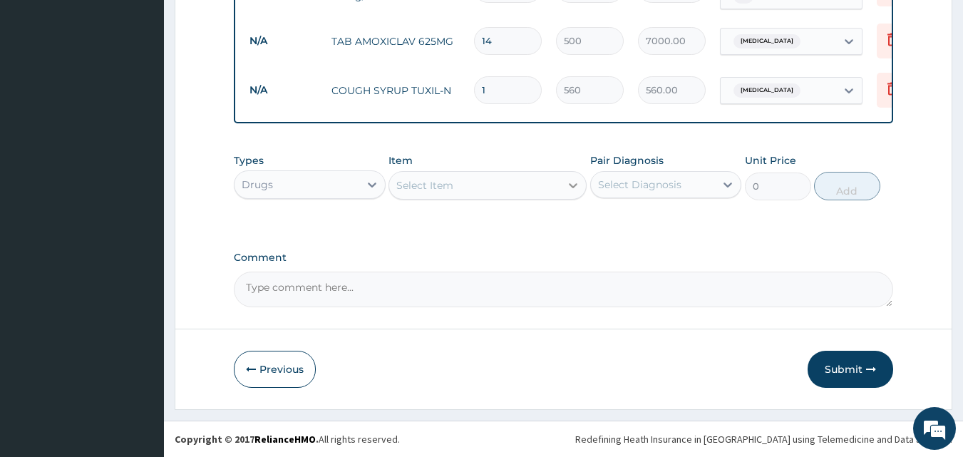
click at [561, 180] on div at bounding box center [573, 185] width 26 height 26
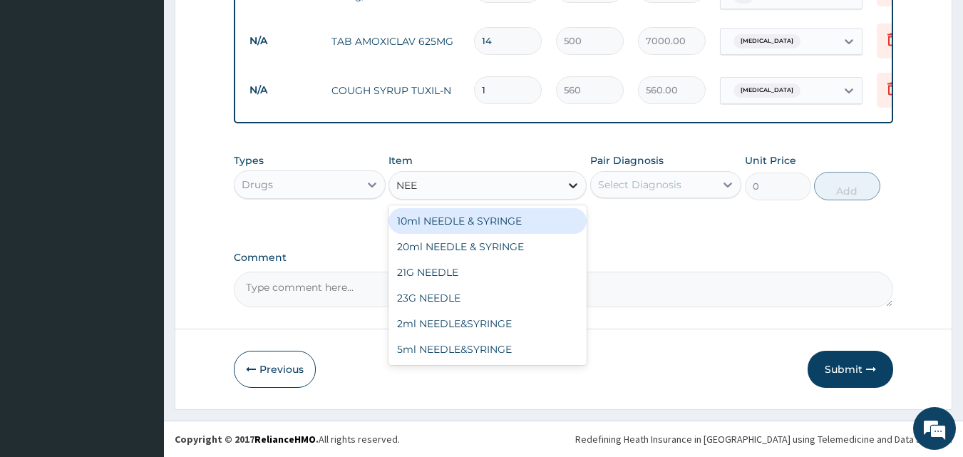
type input "NEED"
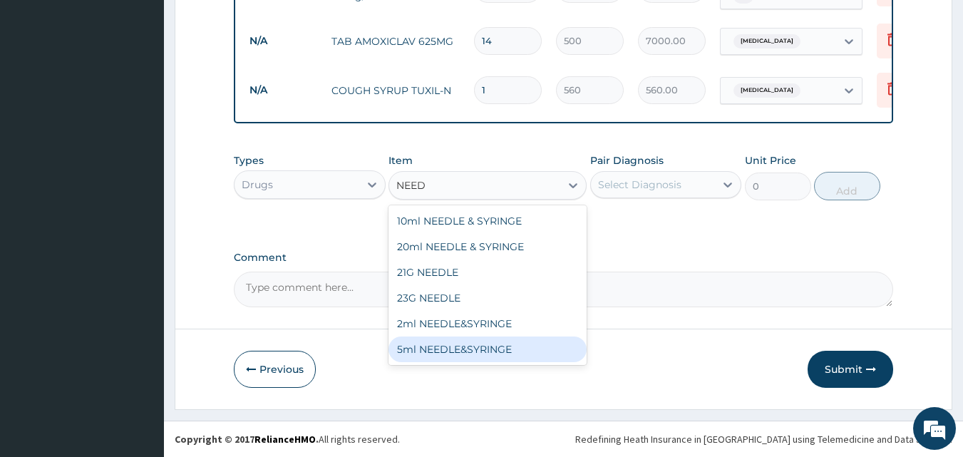
click at [476, 351] on div "5ml NEEDLE&SYRINGE" at bounding box center [487, 349] width 198 height 26
type input "26.25"
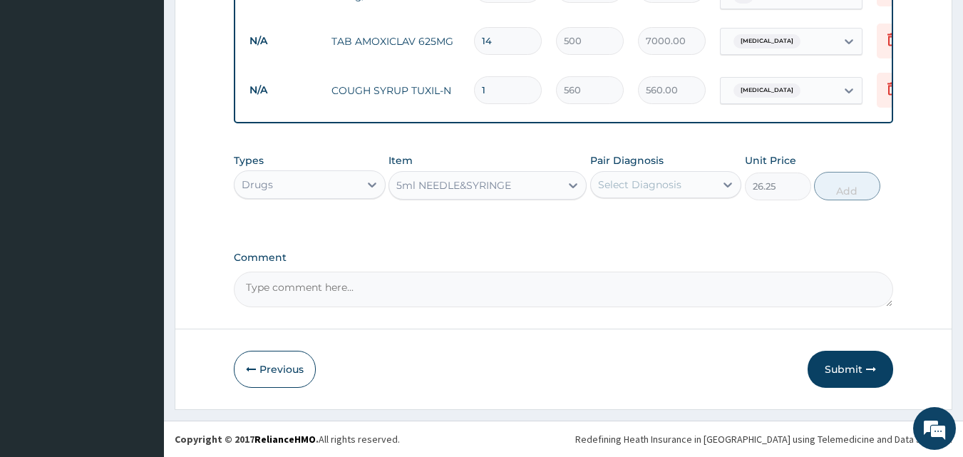
click at [658, 187] on div "Select Diagnosis" at bounding box center [639, 184] width 83 height 14
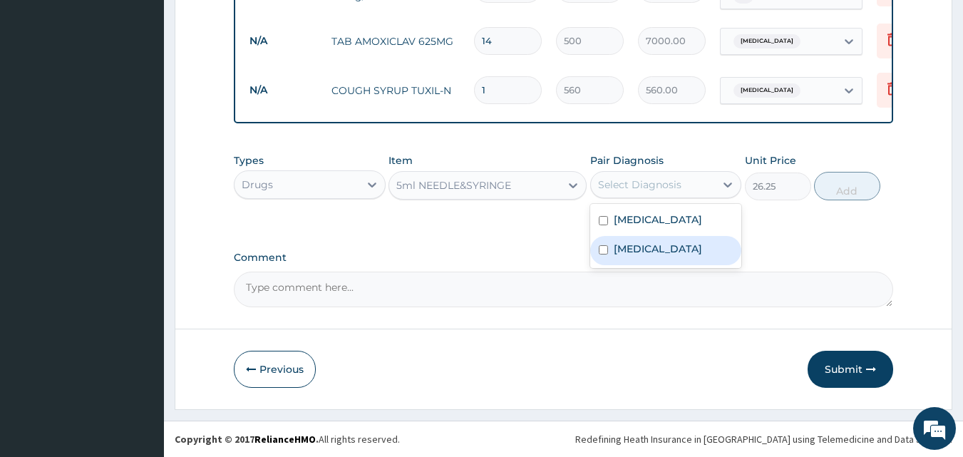
click at [652, 265] on div "[MEDICAL_DATA]" at bounding box center [666, 250] width 152 height 29
checkbox input "true"
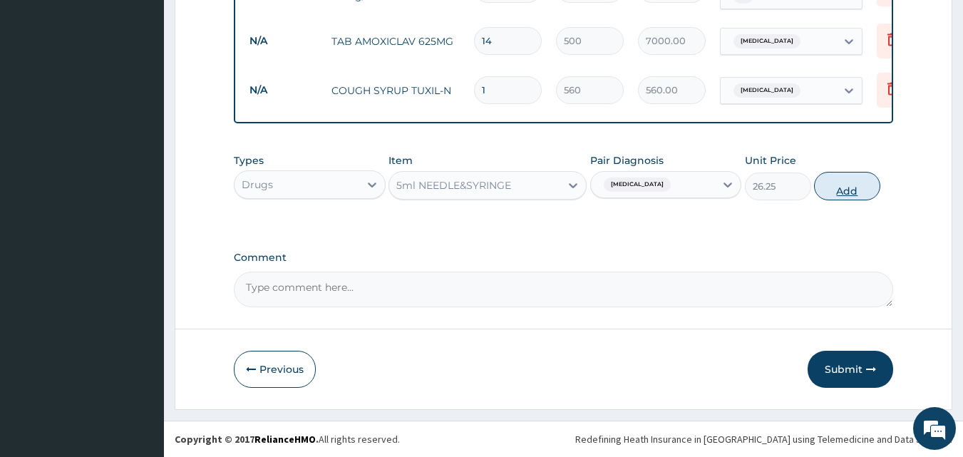
click at [845, 187] on button "Add" at bounding box center [847, 186] width 66 height 29
type input "0"
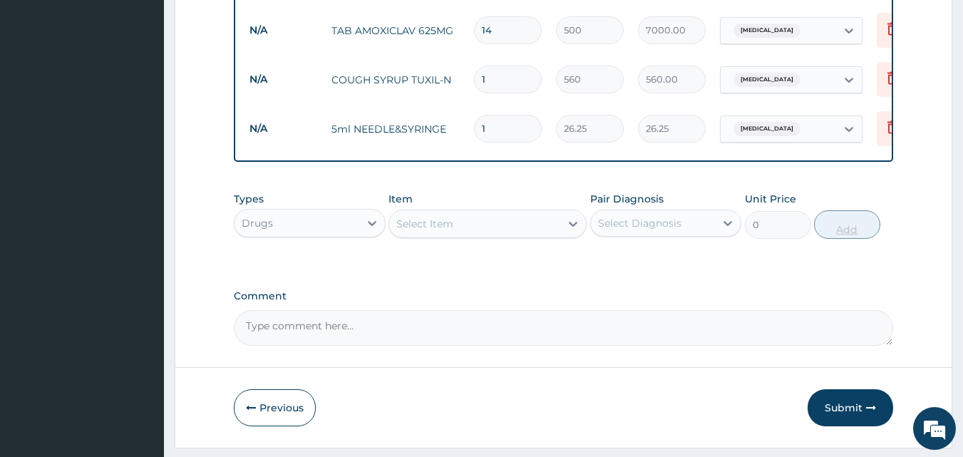
type input "0.00"
type input "4"
type input "105.00"
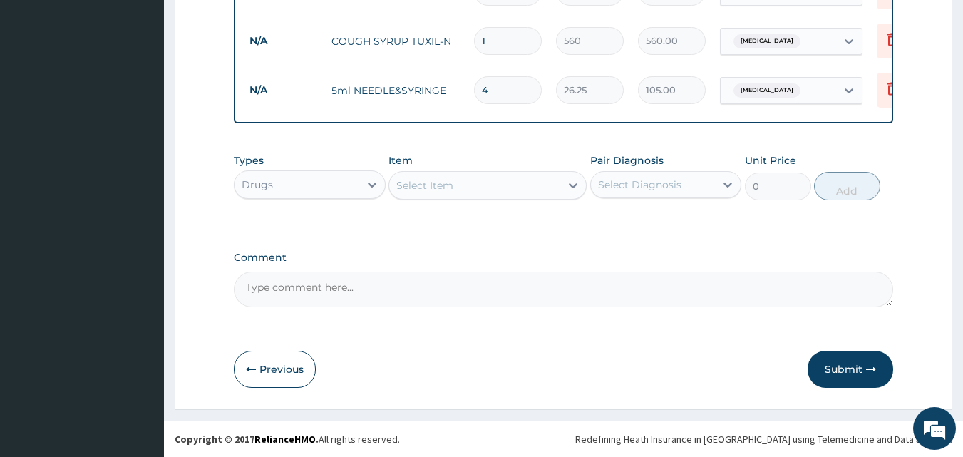
scroll to position [827, 0]
type input "4"
click at [345, 291] on textarea "Comment" at bounding box center [564, 290] width 660 height 36
paste textarea "MALARIA/ URTI"
type textarea "DS ;- MALARIA/ URTI"
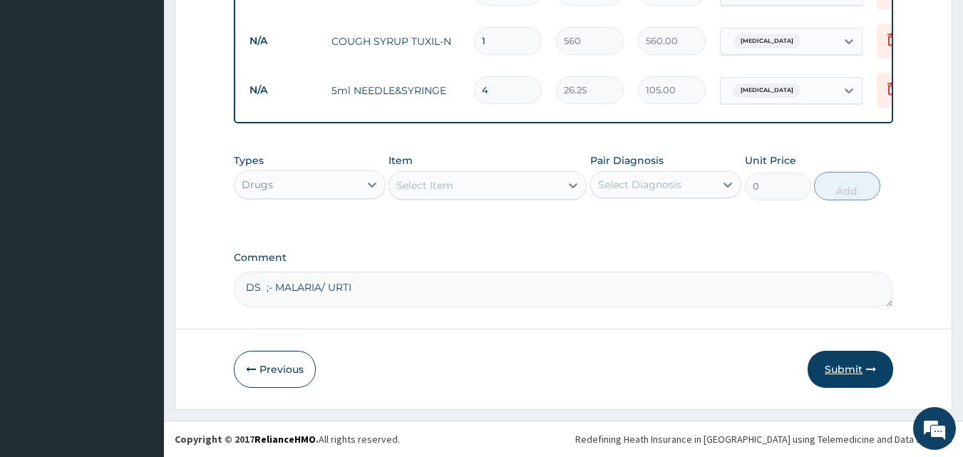
click at [852, 365] on button "Submit" at bounding box center [850, 369] width 86 height 37
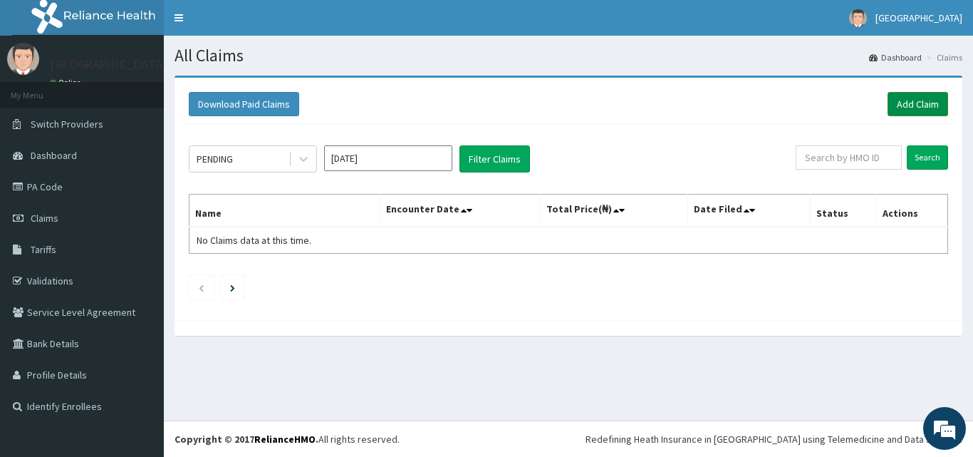
click at [902, 98] on link "Add Claim" at bounding box center [918, 104] width 61 height 24
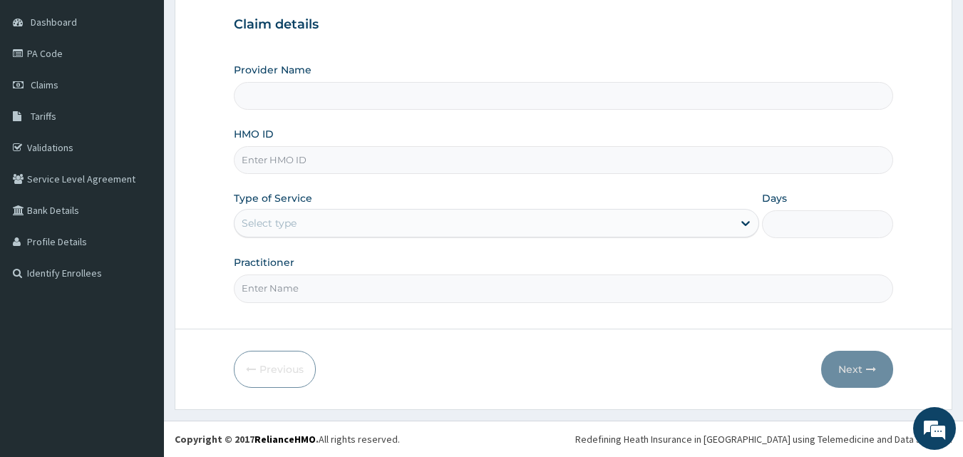
type input "[GEOGRAPHIC_DATA]"
paste input "DAL/10897/A"
type input "DAL/10897/A"
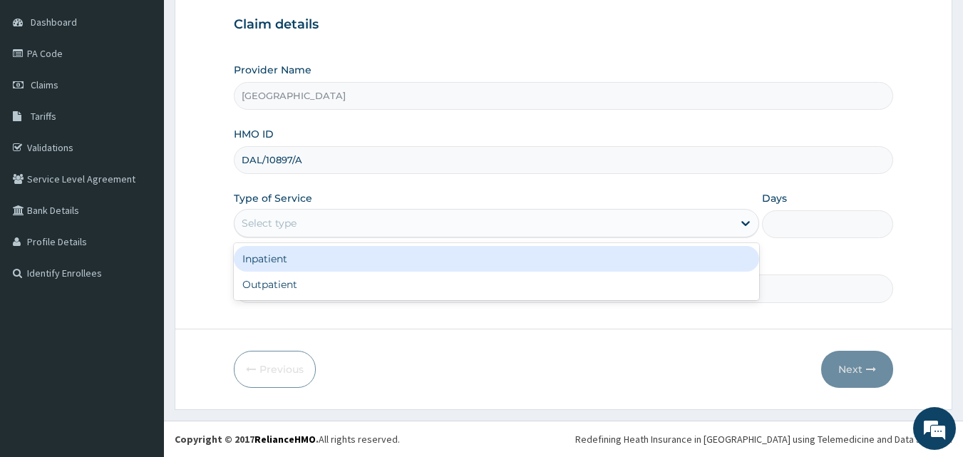
click at [387, 217] on div "Select type" at bounding box center [483, 223] width 498 height 23
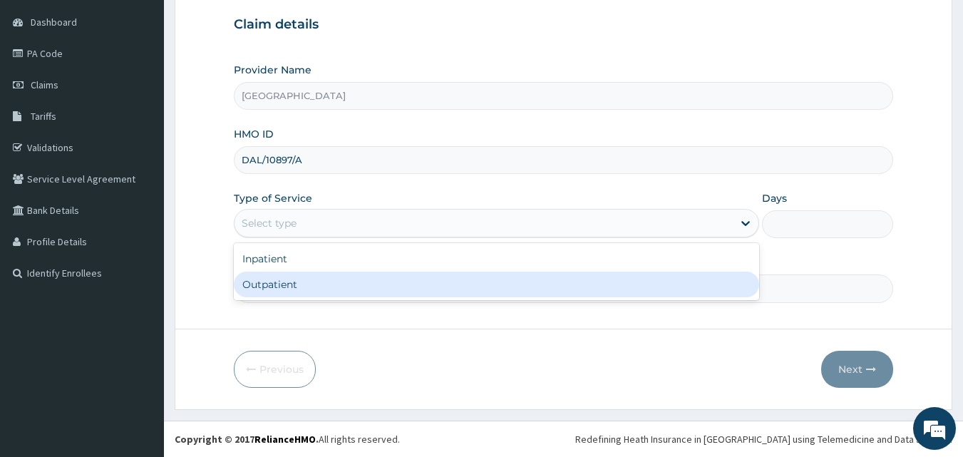
click at [311, 282] on div "Outpatient" at bounding box center [496, 285] width 525 height 26
type input "1"
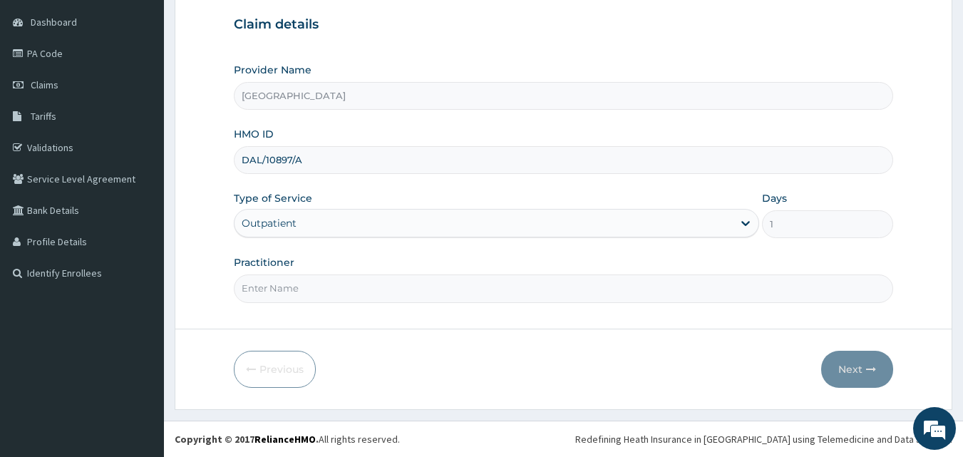
click at [309, 294] on input "Practitioner" at bounding box center [564, 288] width 660 height 28
type input "DR. [PERSON_NAME]"
click at [847, 373] on button "Next" at bounding box center [857, 369] width 72 height 37
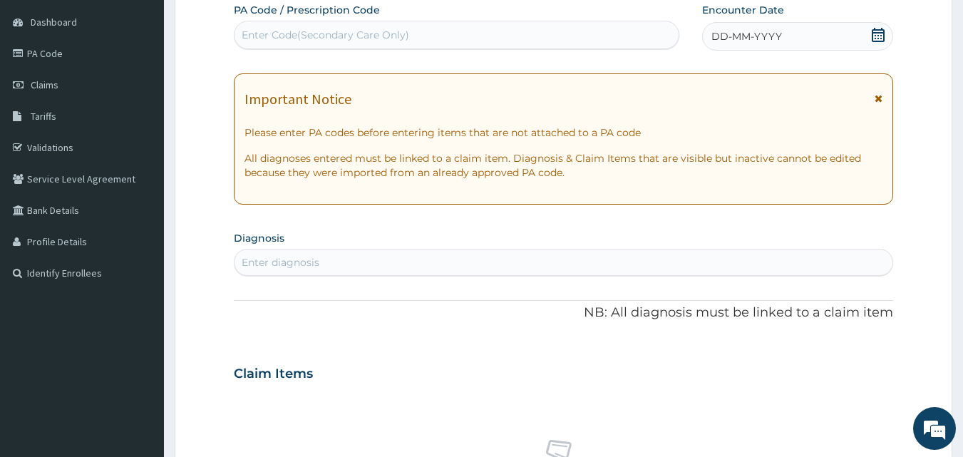
click at [260, 30] on div "Enter Code(Secondary Care Only)" at bounding box center [325, 35] width 167 height 14
type input "M"
click at [309, 249] on div "Enter diagnosis" at bounding box center [564, 262] width 660 height 27
type input "MALARIA"
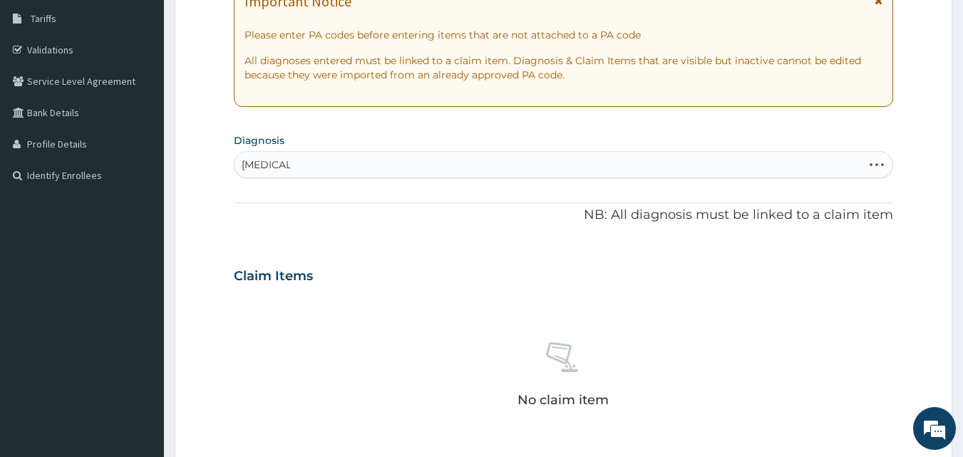
scroll to position [276, 0]
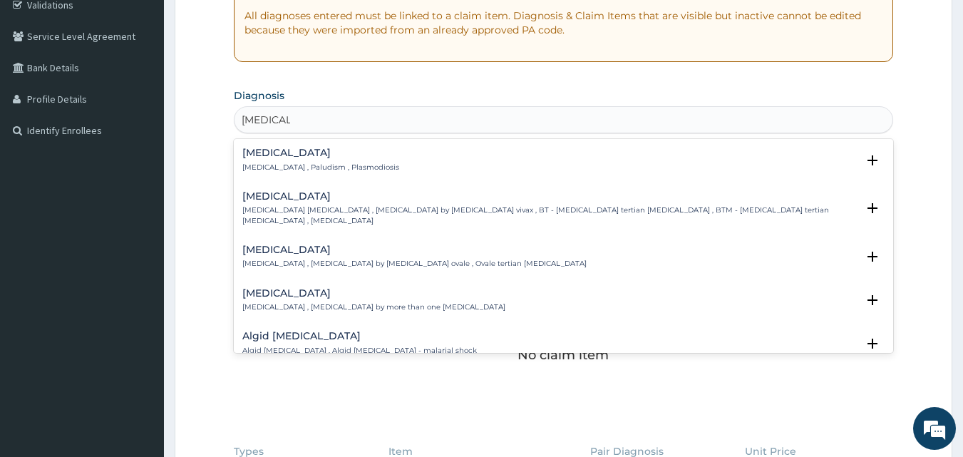
click at [269, 157] on h4 "Malaria" at bounding box center [320, 153] width 157 height 11
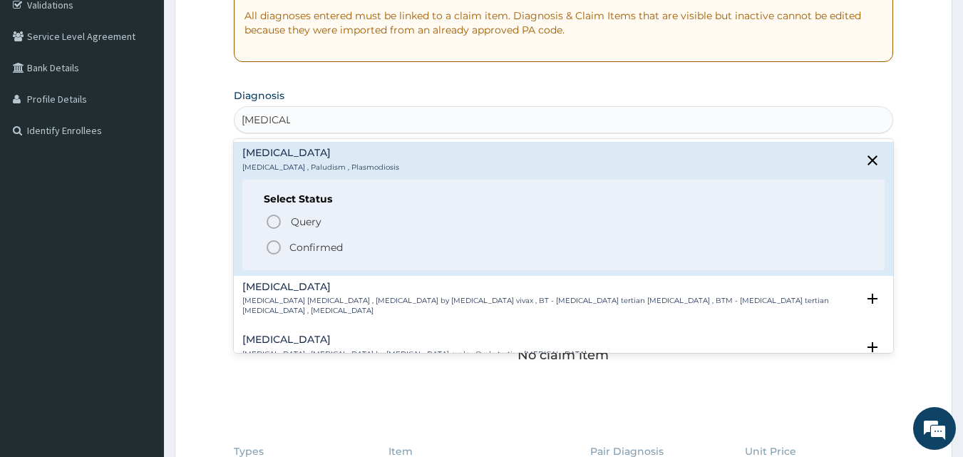
click at [275, 247] on icon "status option filled" at bounding box center [273, 247] width 17 height 17
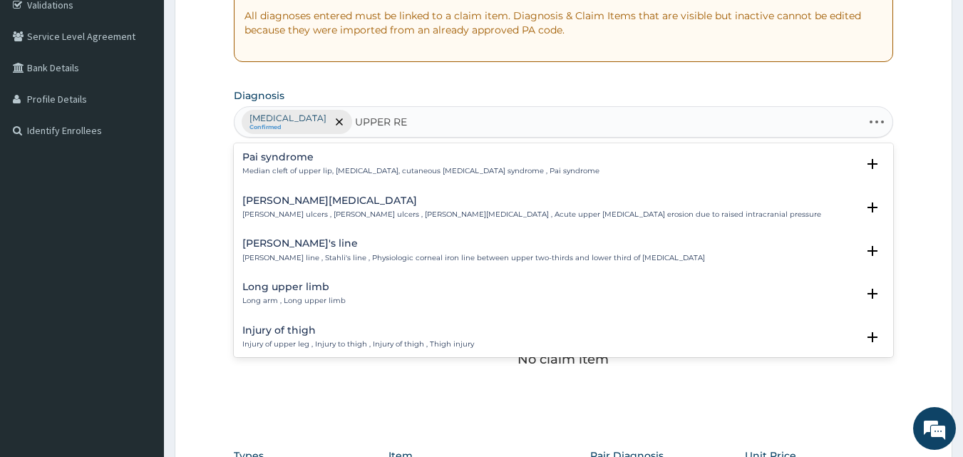
type input "UPPER RES"
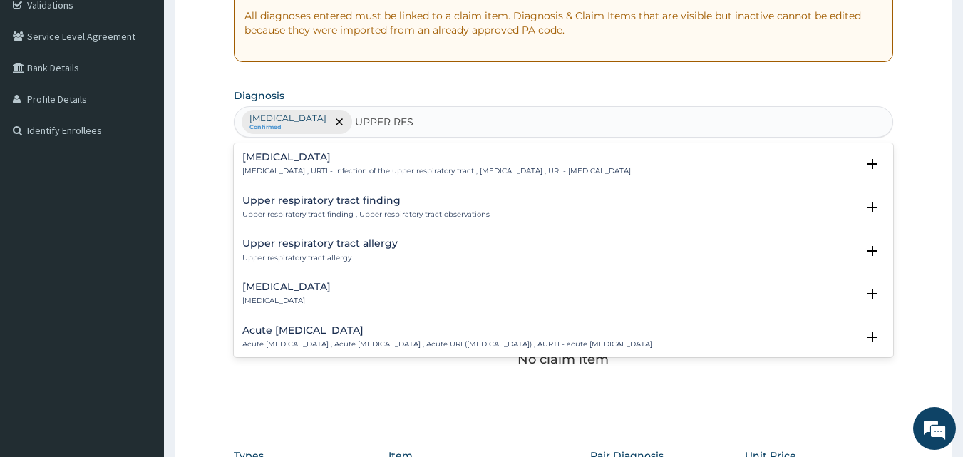
click at [315, 157] on h4 "Upper respiratory infection" at bounding box center [436, 157] width 388 height 11
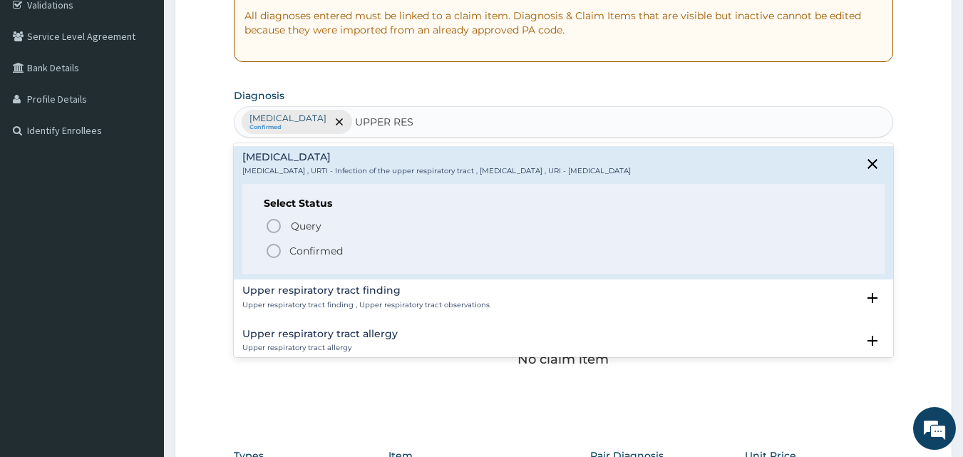
click at [272, 248] on icon "status option filled" at bounding box center [273, 250] width 17 height 17
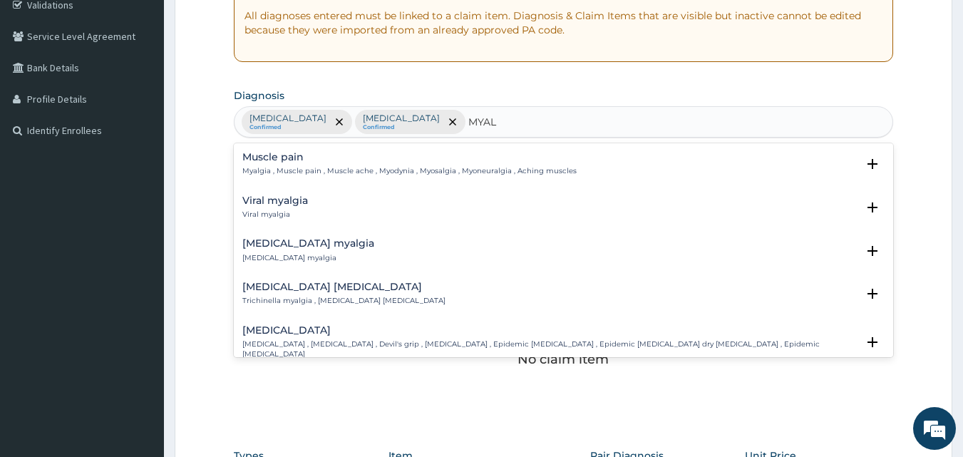
type input "MYALG"
click at [268, 159] on h4 "Muscle pain" at bounding box center [409, 157] width 334 height 11
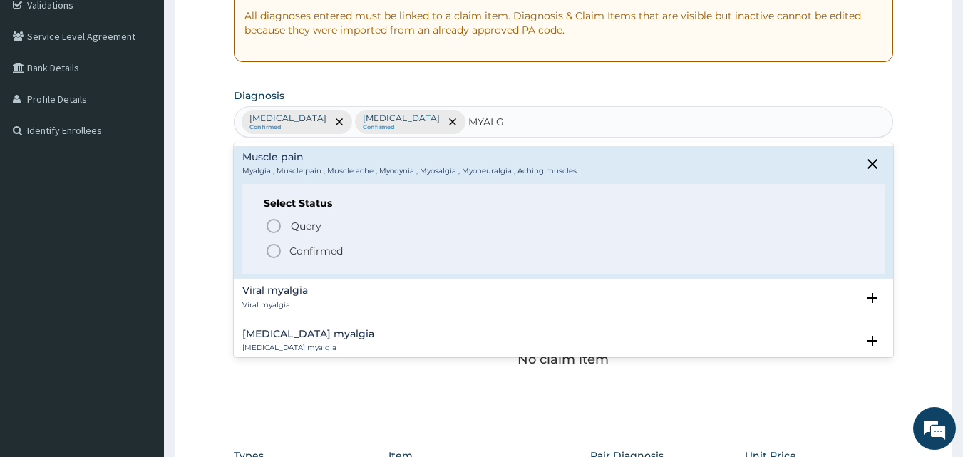
click at [273, 252] on icon "status option filled" at bounding box center [273, 250] width 17 height 17
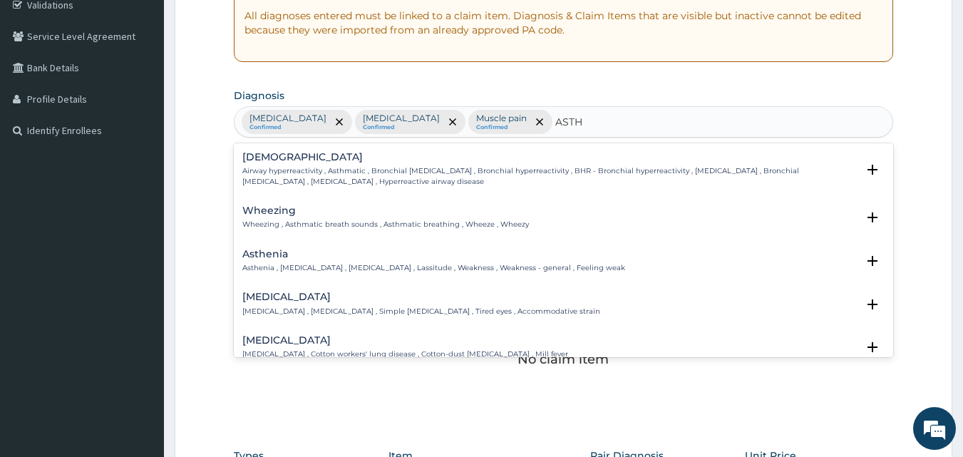
type input "ASTHM"
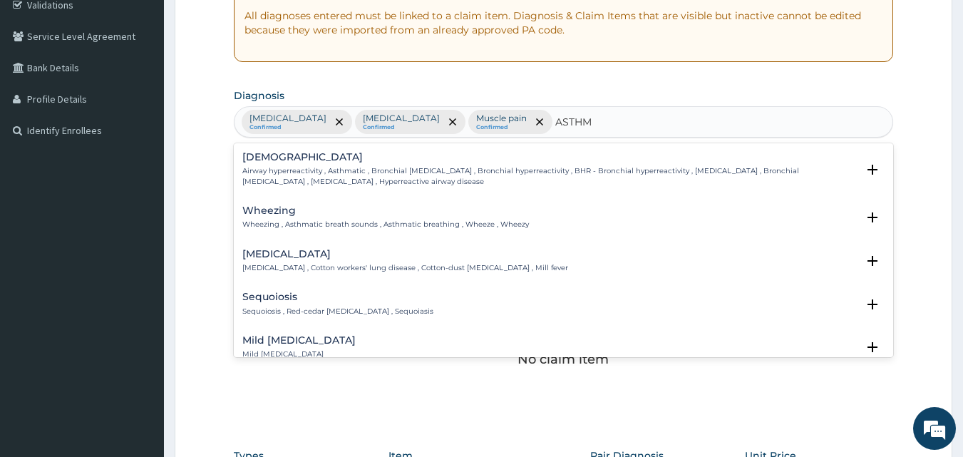
click at [261, 163] on div "Asthma Airway hyperreactivity , Asthmatic , Bronchial asthma , Bronchial hyperr…" at bounding box center [549, 169] width 615 height 35
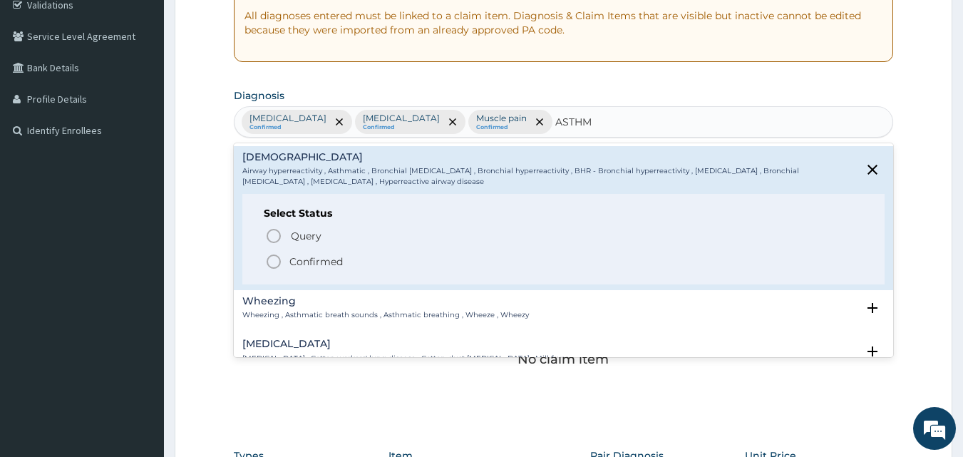
click at [273, 261] on icon "status option filled" at bounding box center [273, 261] width 17 height 17
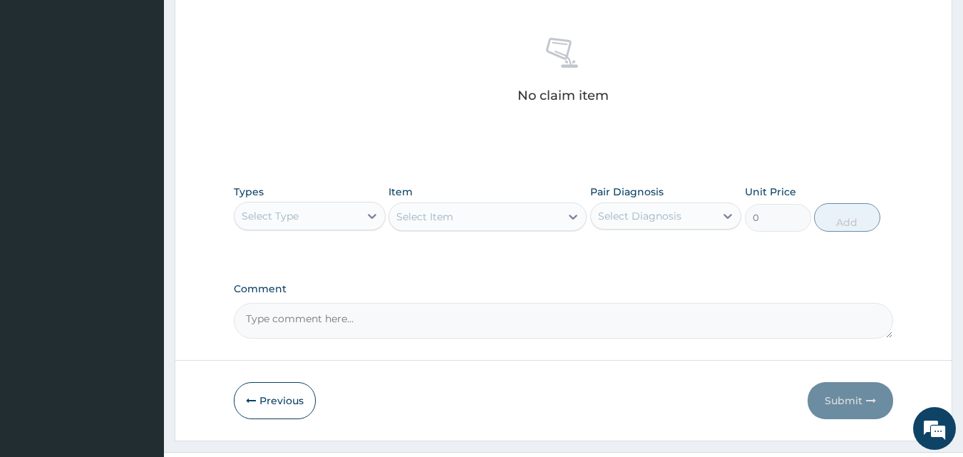
scroll to position [561, 0]
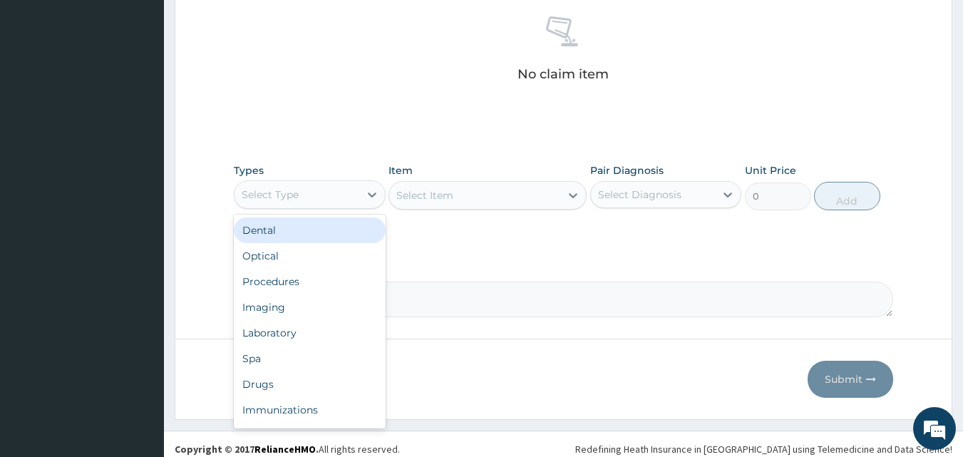
click at [348, 192] on div "Select Type" at bounding box center [296, 194] width 125 height 23
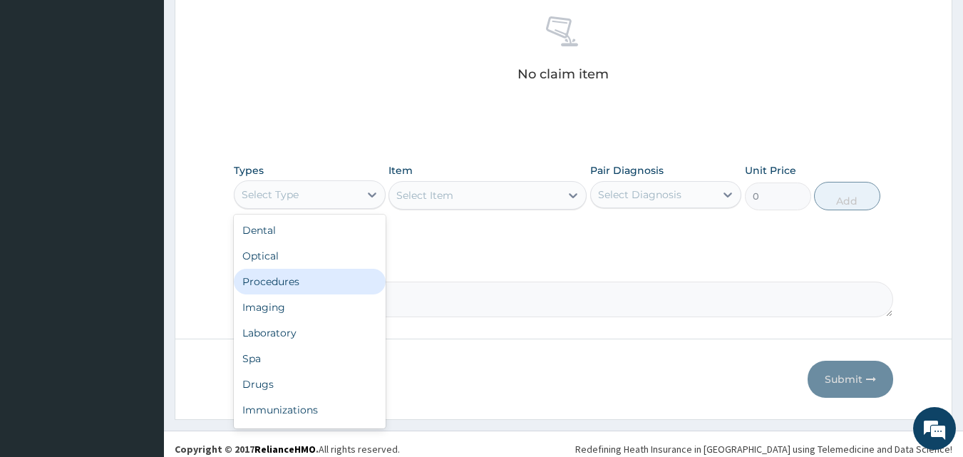
click at [303, 277] on div "Procedures" at bounding box center [310, 282] width 152 height 26
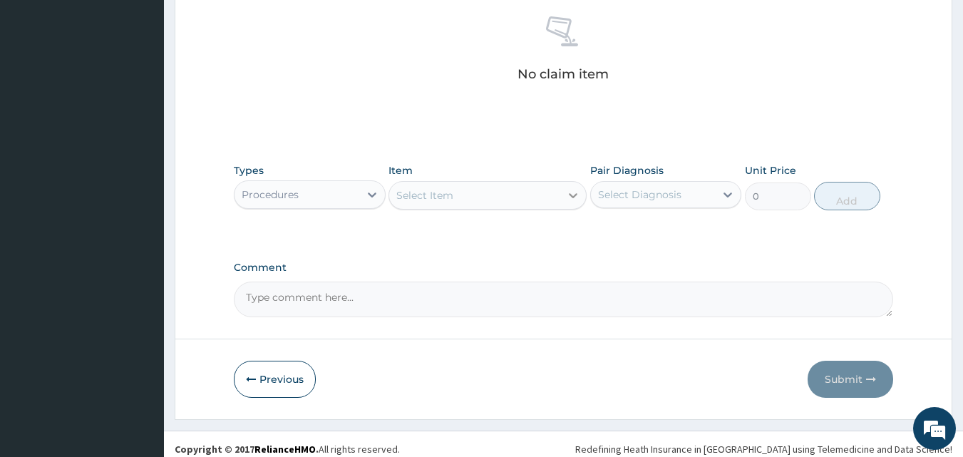
click at [564, 193] on div at bounding box center [573, 195] width 26 height 26
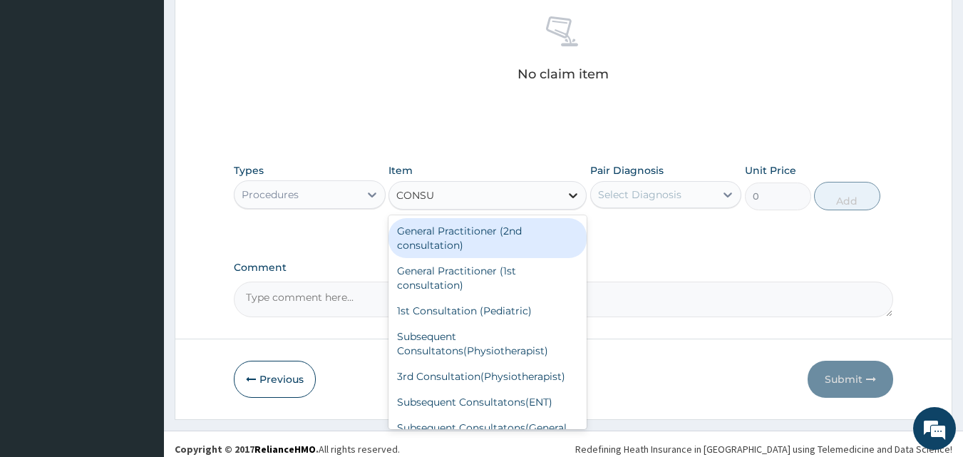
type input "CONSUL"
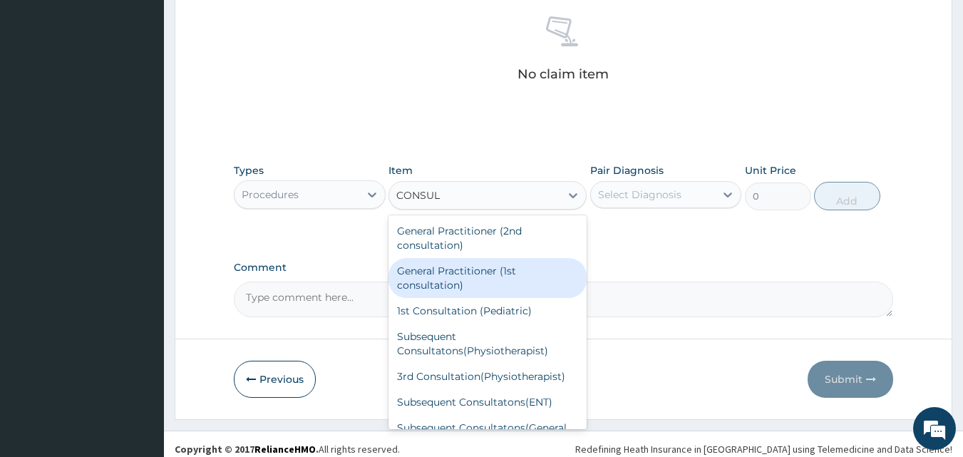
click at [504, 273] on div "General Practitioner (1st consultation)" at bounding box center [487, 278] width 198 height 40
type input "2400"
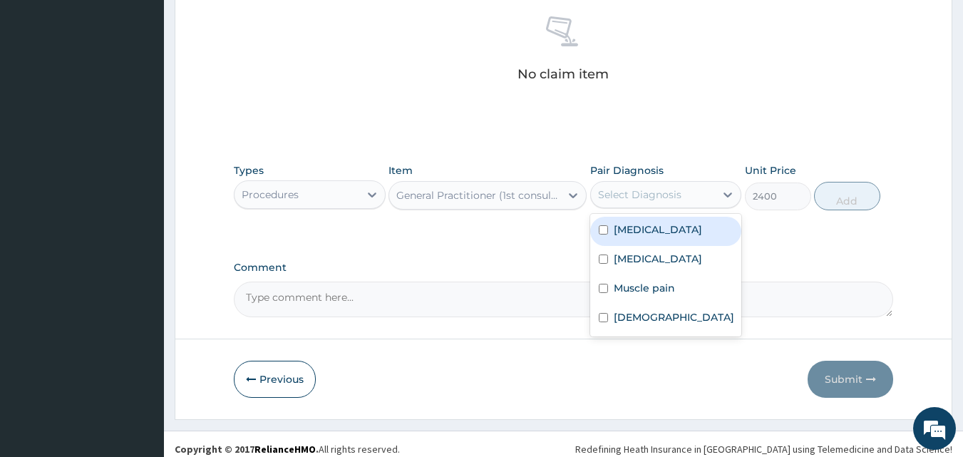
click at [690, 194] on div "Select Diagnosis" at bounding box center [653, 194] width 125 height 23
click at [626, 230] on label "[MEDICAL_DATA]" at bounding box center [658, 229] width 88 height 14
checkbox input "true"
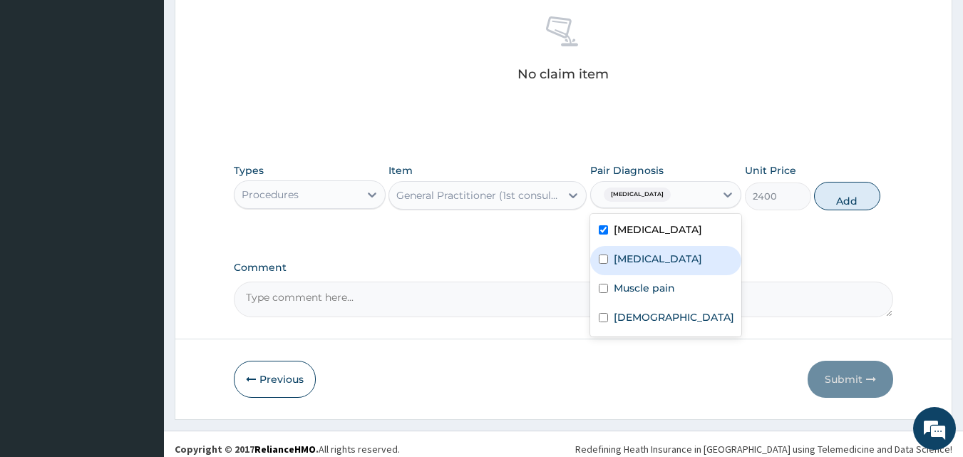
click at [673, 266] on label "Upper respiratory infection" at bounding box center [658, 259] width 88 height 14
checkbox input "true"
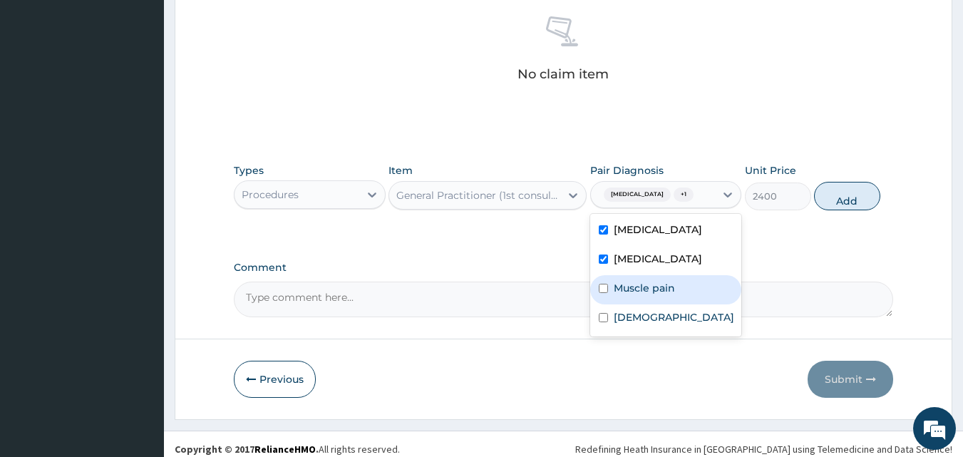
drag, startPoint x: 670, startPoint y: 291, endPoint x: 670, endPoint y: 303, distance: 12.1
click at [670, 293] on div "Muscle pain" at bounding box center [666, 289] width 152 height 29
click at [669, 304] on div "Muscle pain" at bounding box center [666, 289] width 152 height 29
checkbox input "false"
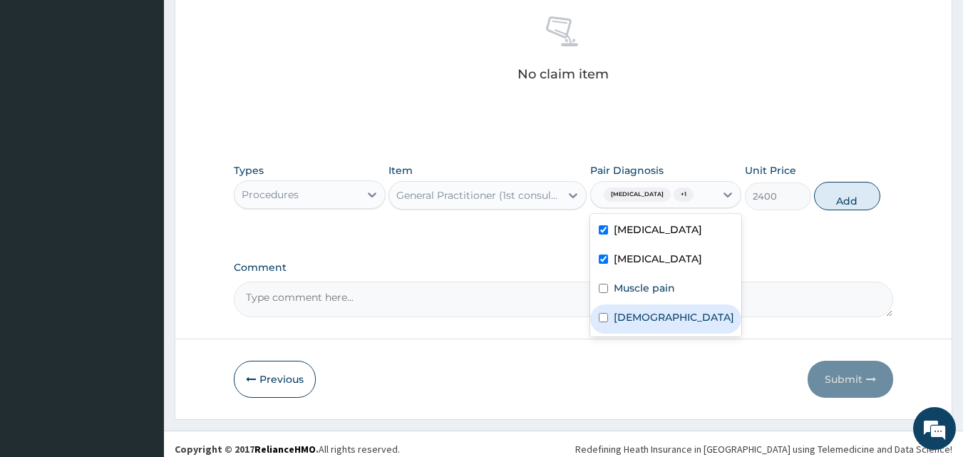
click at [667, 327] on div "Asthma" at bounding box center [666, 318] width 152 height 29
checkbox input "true"
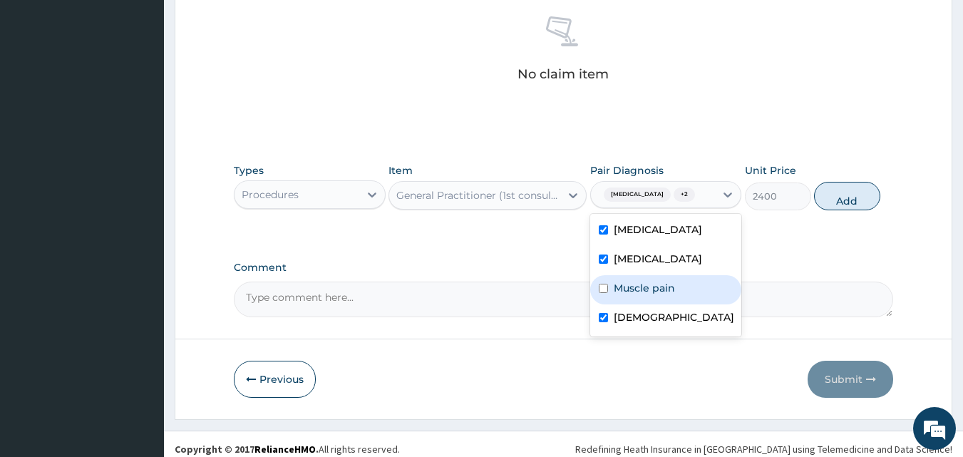
click at [678, 294] on div "Muscle pain" at bounding box center [666, 289] width 152 height 29
checkbox input "true"
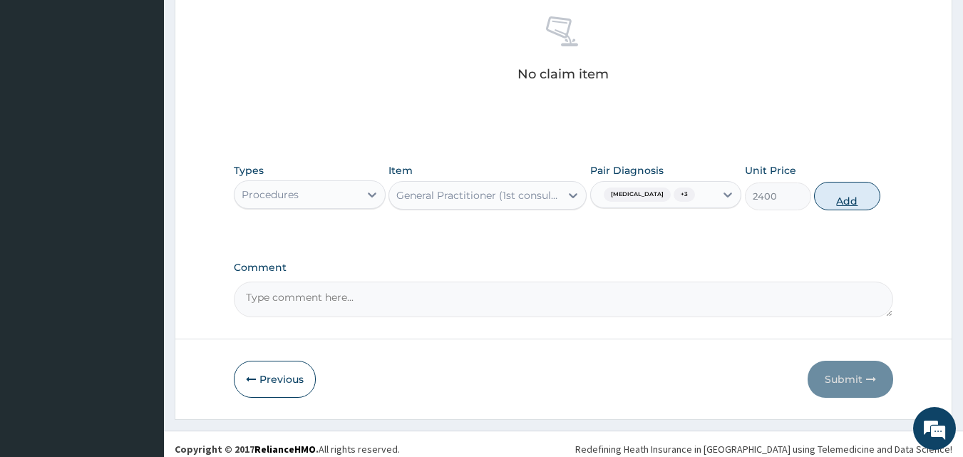
click at [847, 188] on button "Add" at bounding box center [847, 196] width 66 height 29
type input "0"
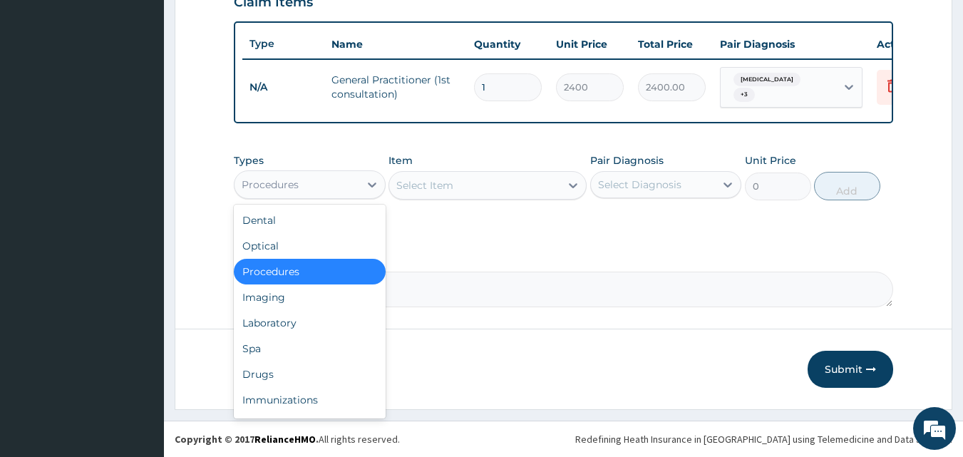
click at [355, 175] on div "Procedures" at bounding box center [296, 184] width 125 height 23
click at [276, 372] on div "Drugs" at bounding box center [310, 374] width 152 height 26
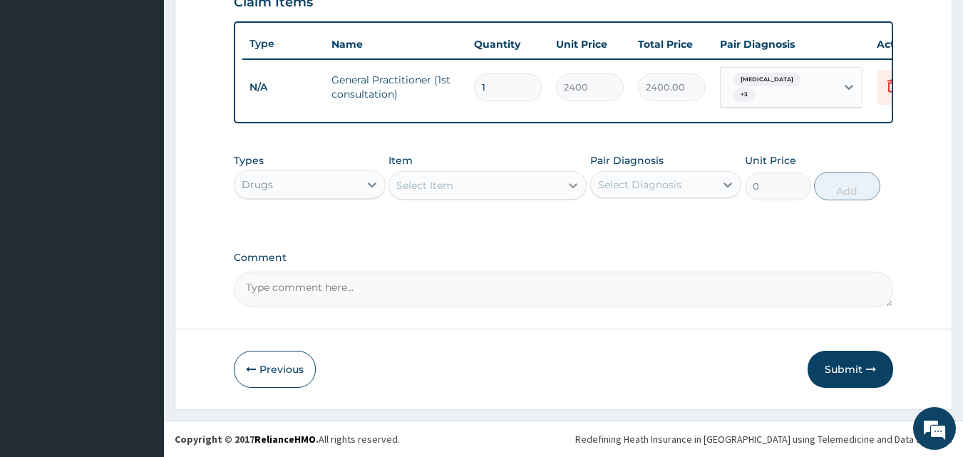
click at [569, 183] on icon at bounding box center [573, 185] width 9 height 5
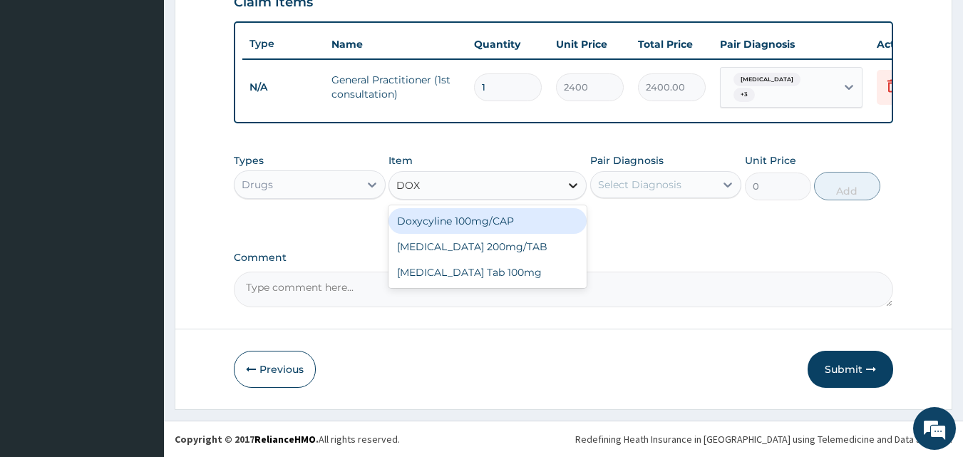
type input "DOXY"
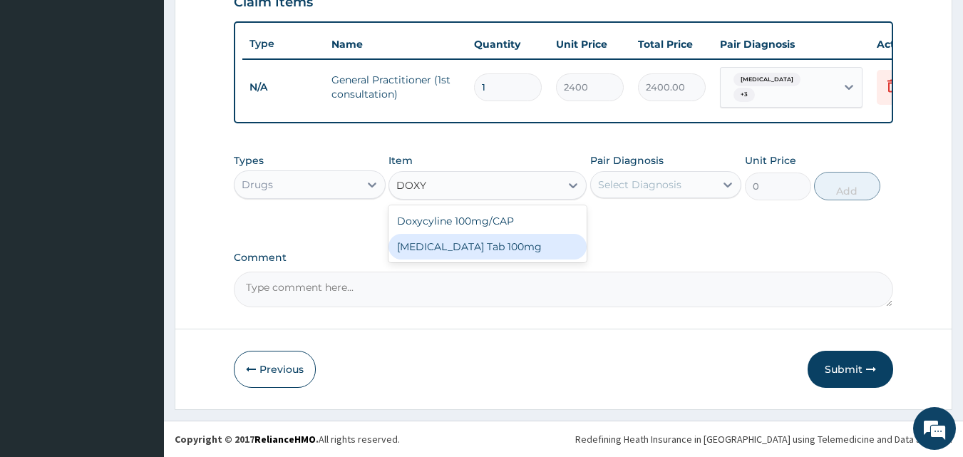
click at [488, 244] on div "[MEDICAL_DATA] Tab 100mg" at bounding box center [487, 247] width 198 height 26
type input "50"
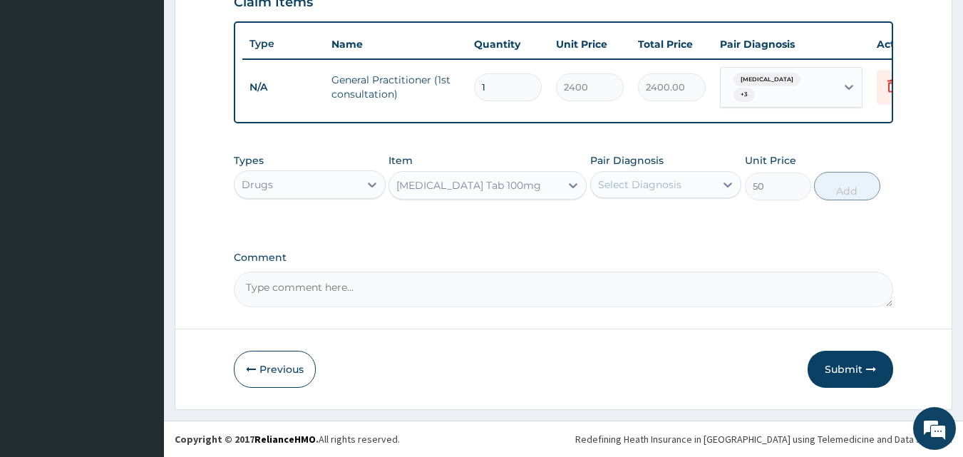
click at [432, 182] on div "[MEDICAL_DATA] Tab 100mg" at bounding box center [468, 185] width 145 height 14
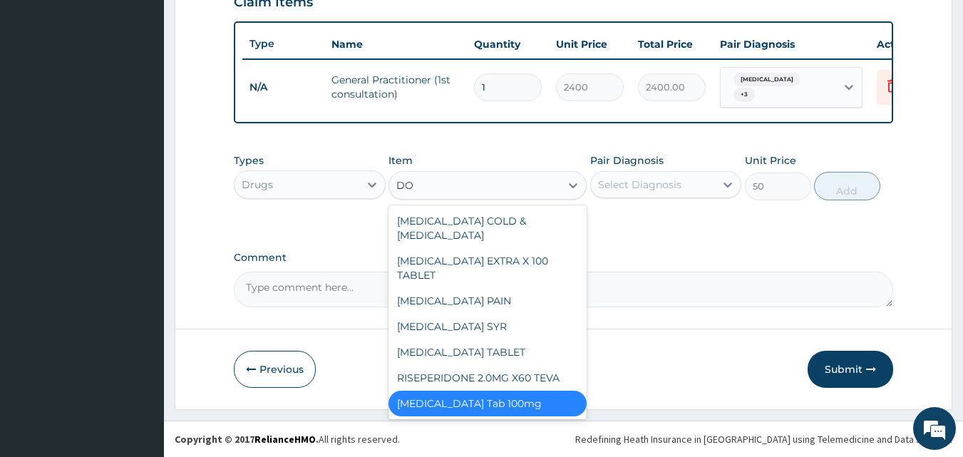
scroll to position [678, 0]
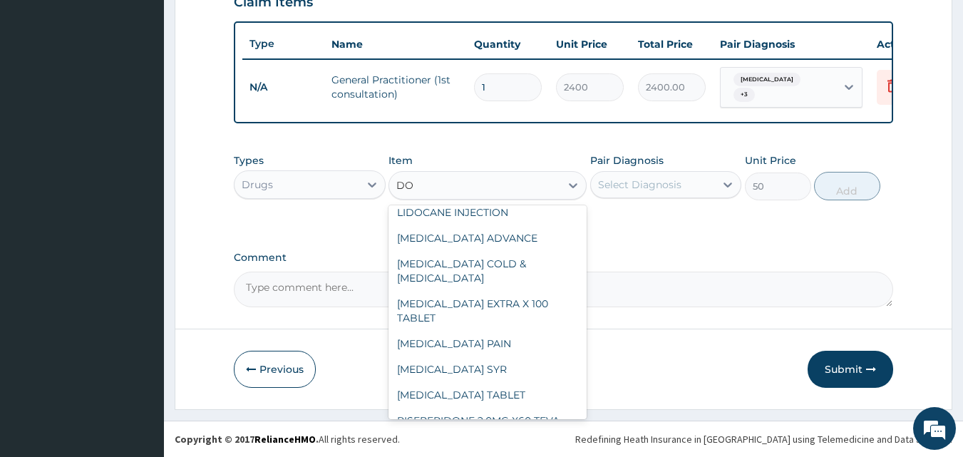
type input "DOX"
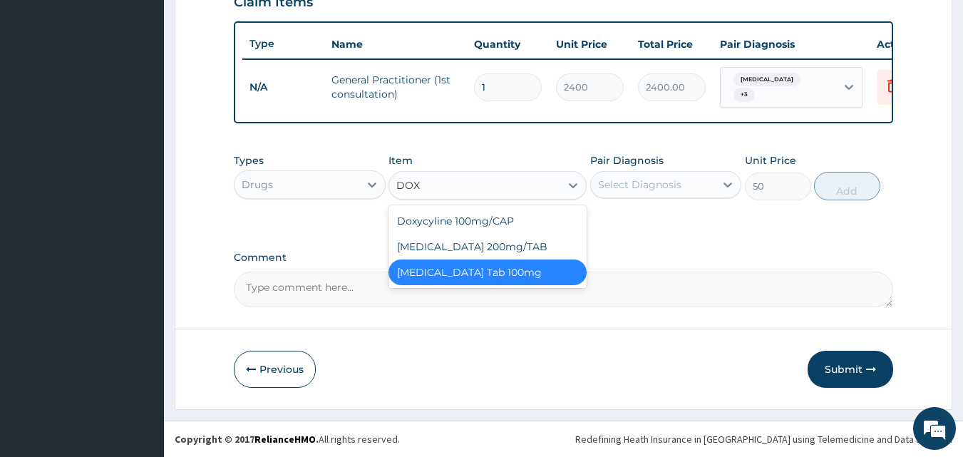
scroll to position [0, 0]
click at [477, 220] on div "Doxycyline 100mg/CAP" at bounding box center [487, 221] width 198 height 26
type input "5.77"
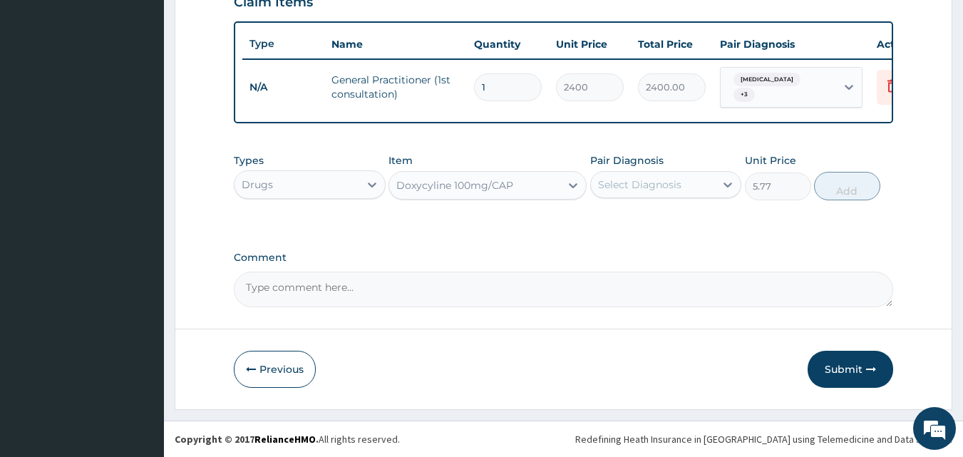
click at [444, 187] on div "Doxycyline 100mg/CAP" at bounding box center [454, 185] width 117 height 14
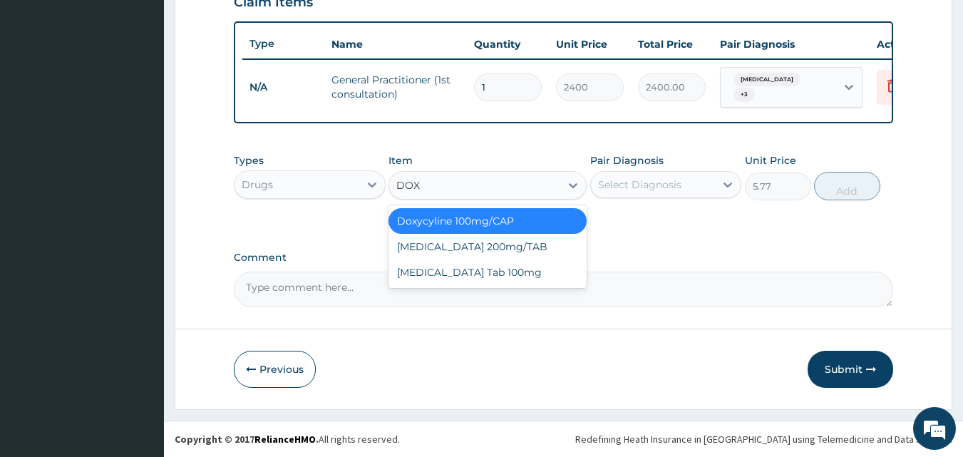
type input "DOXY"
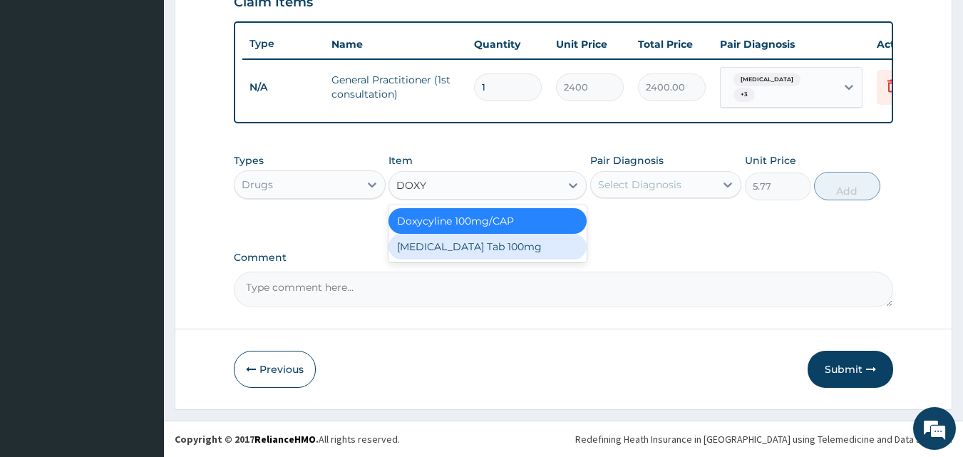
click at [428, 244] on div "[MEDICAL_DATA] Tab 100mg" at bounding box center [487, 247] width 198 height 26
type input "50"
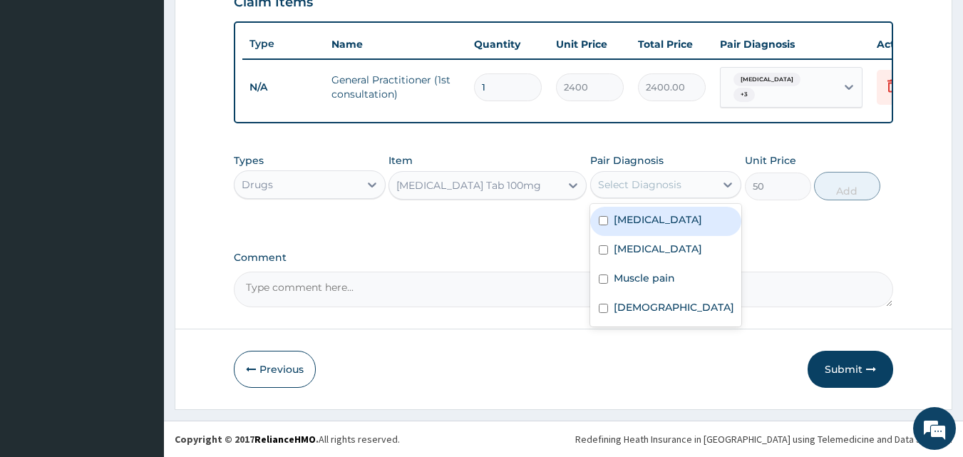
click at [626, 180] on div "Select Diagnosis" at bounding box center [639, 184] width 83 height 14
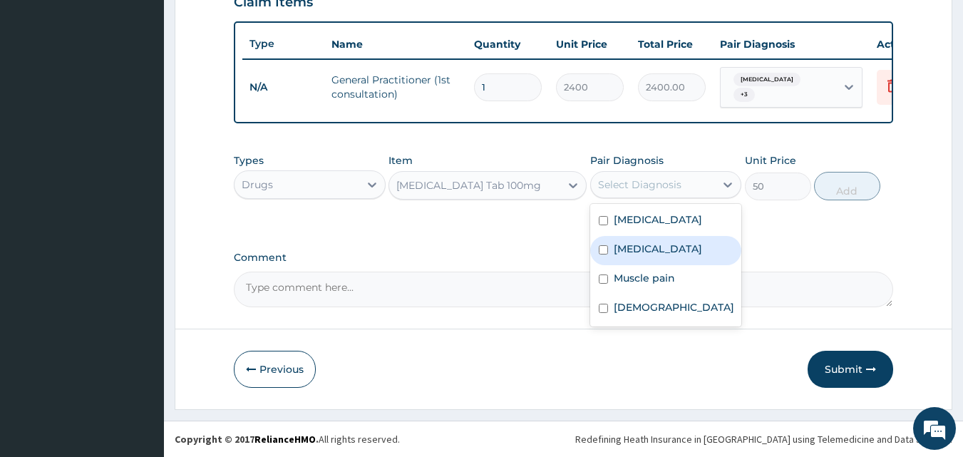
click at [636, 253] on label "Upper respiratory infection" at bounding box center [658, 249] width 88 height 14
checkbox input "true"
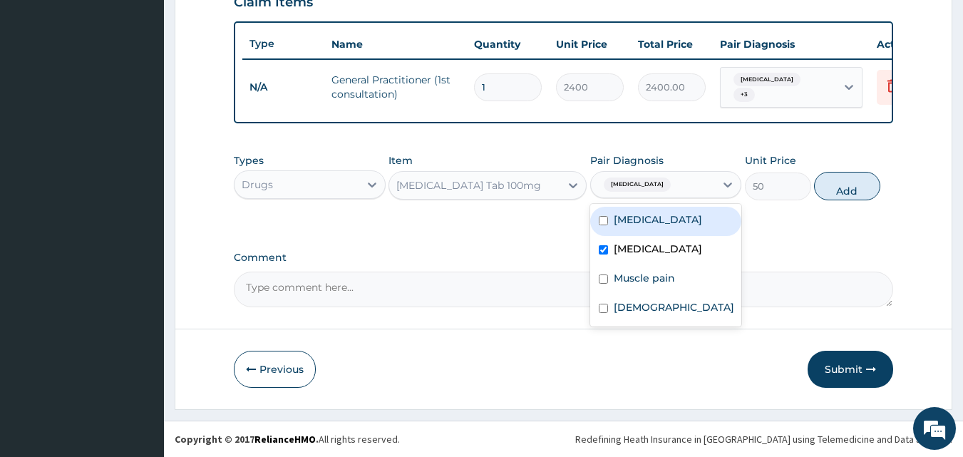
click at [688, 214] on div "[MEDICAL_DATA]" at bounding box center [666, 221] width 152 height 29
checkbox input "true"
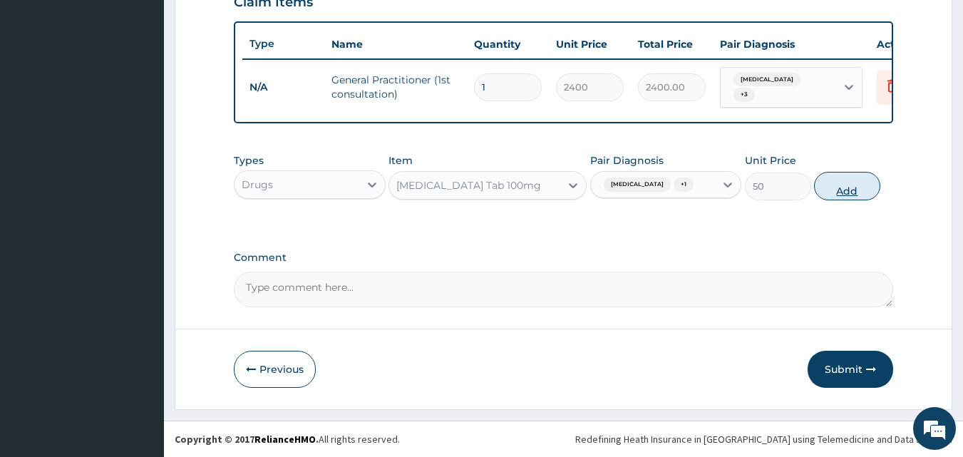
click at [847, 199] on button "Add" at bounding box center [847, 186] width 66 height 29
type input "0"
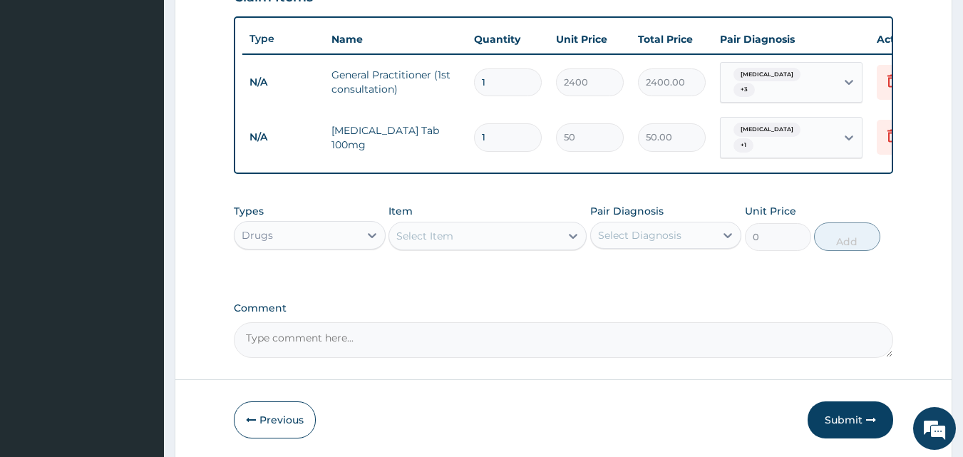
type input "10"
type input "500.00"
type input "10"
click at [559, 239] on div "Select Item" at bounding box center [474, 235] width 171 height 23
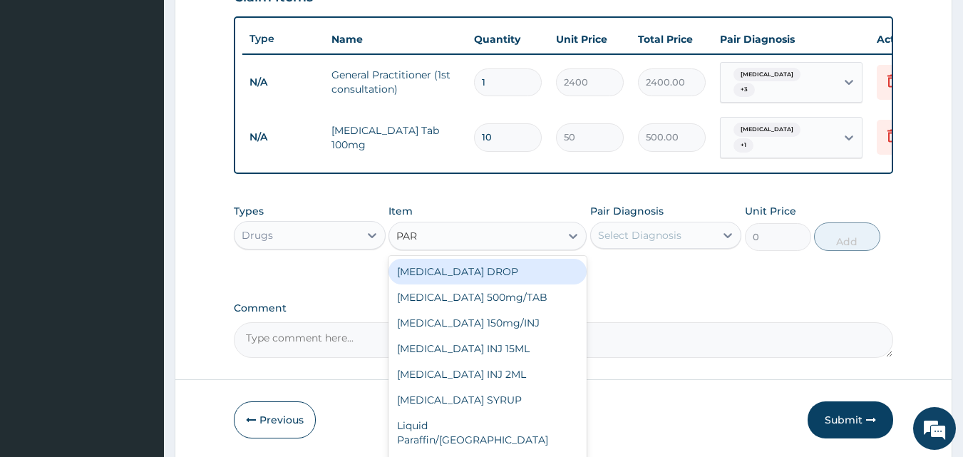
type input "PARA"
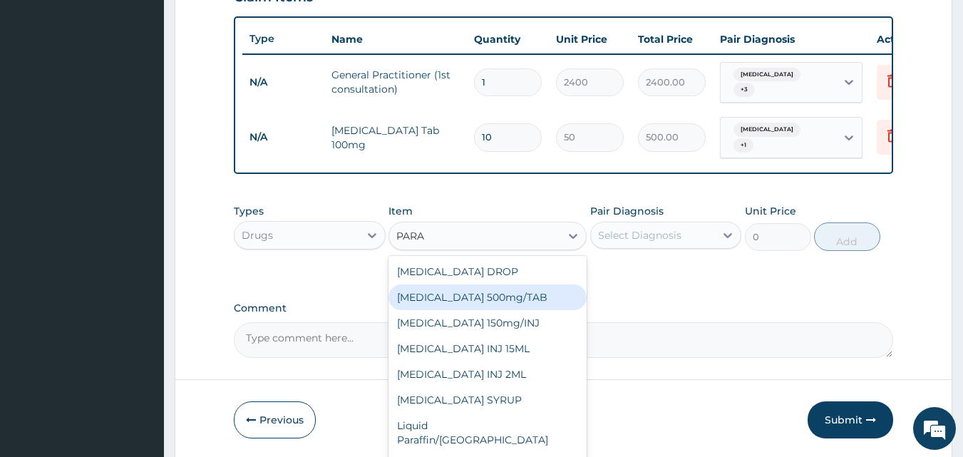
click at [506, 302] on div "[MEDICAL_DATA] 500mg/TAB" at bounding box center [487, 297] width 198 height 26
type input "12"
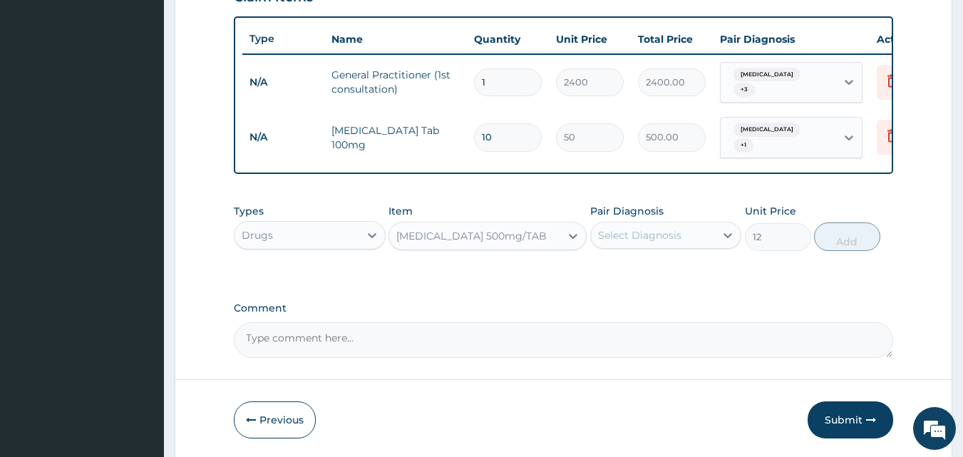
click at [656, 236] on div "Select Diagnosis" at bounding box center [639, 235] width 83 height 14
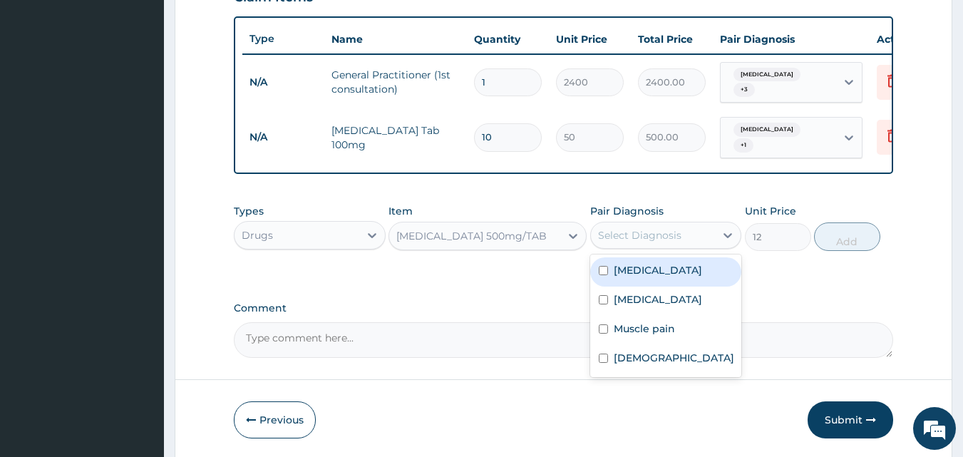
click at [630, 269] on label "[MEDICAL_DATA]" at bounding box center [658, 270] width 88 height 14
checkbox input "true"
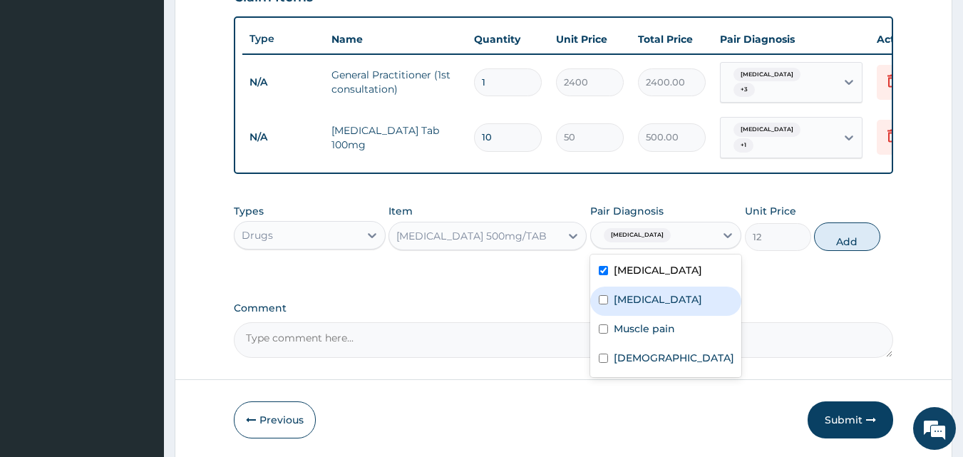
click at [624, 304] on label "Upper respiratory infection" at bounding box center [658, 299] width 88 height 14
checkbox input "true"
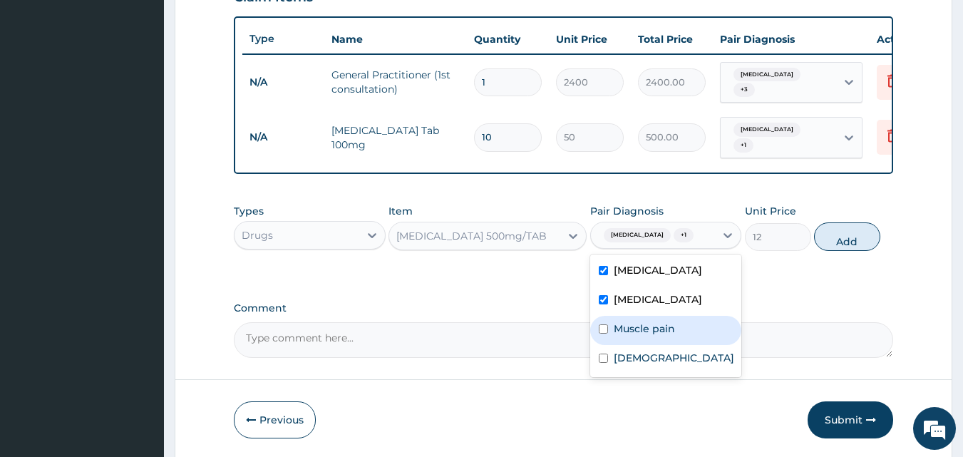
drag, startPoint x: 646, startPoint y: 340, endPoint x: 651, endPoint y: 351, distance: 11.5
click at [648, 336] on label "Muscle pain" at bounding box center [644, 328] width 61 height 14
checkbox input "true"
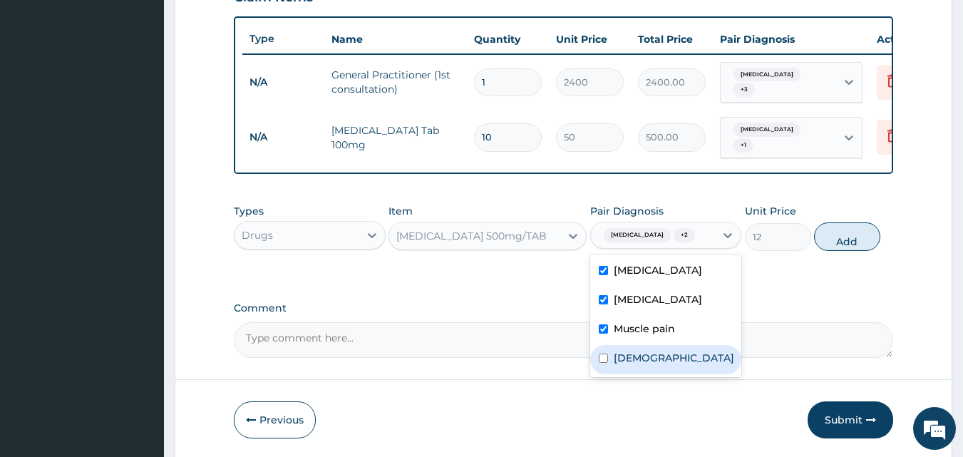
click at [646, 365] on label "Asthma" at bounding box center [674, 358] width 120 height 14
checkbox input "true"
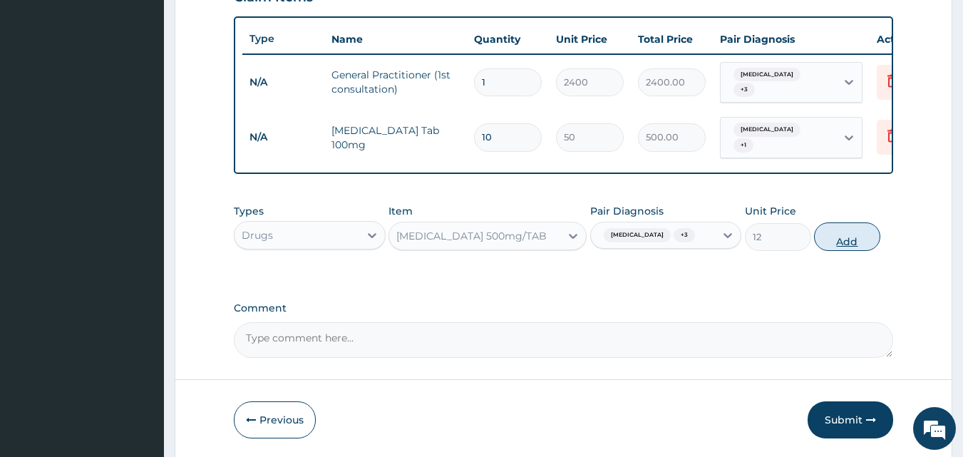
click at [840, 237] on button "Add" at bounding box center [847, 236] width 66 height 29
type input "0"
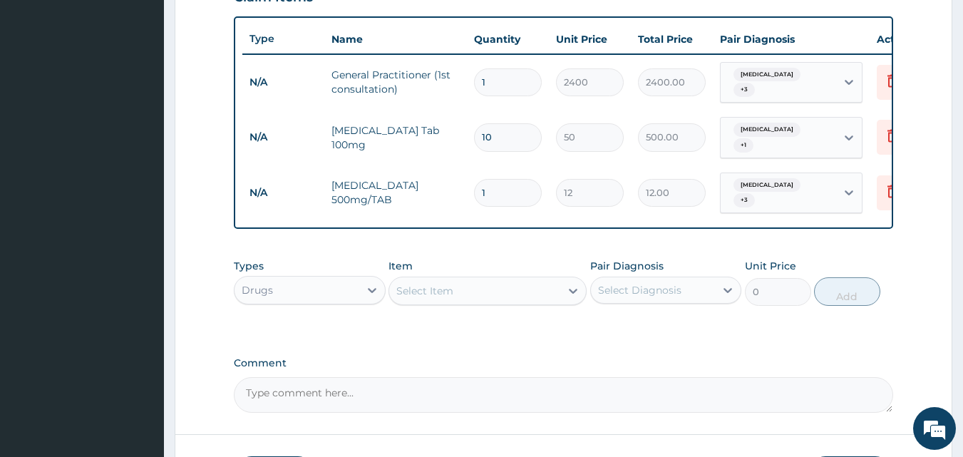
type input "18"
type input "216.00"
type input "18"
click at [550, 289] on div "Select Item" at bounding box center [474, 290] width 171 height 23
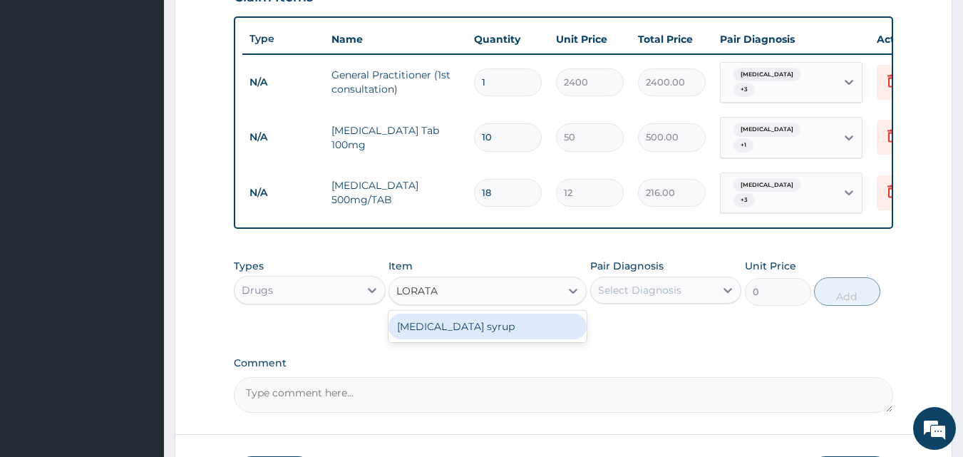
type input "LORAT"
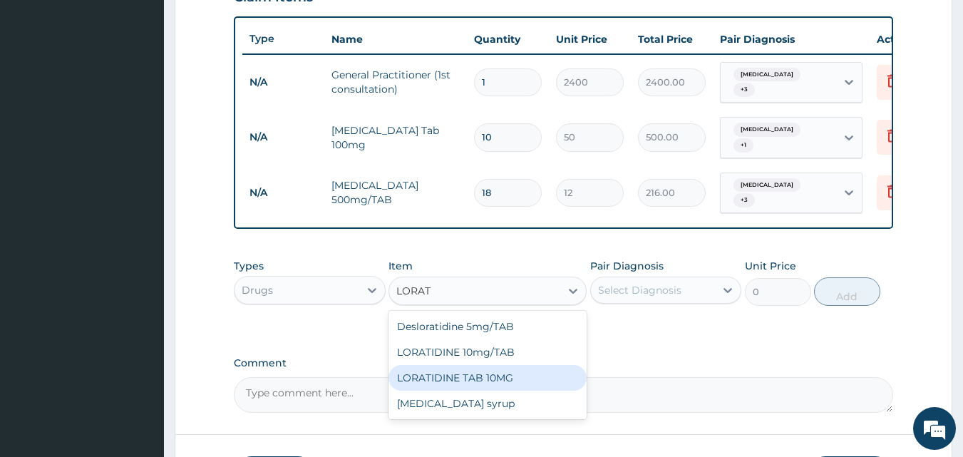
click at [491, 372] on div "LORATIDINE TAB 10MG" at bounding box center [487, 378] width 198 height 26
type input "70"
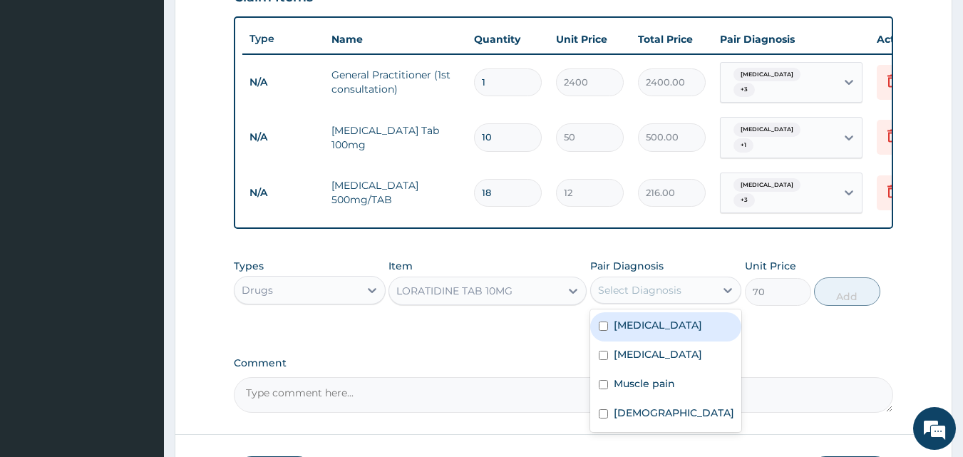
click at [657, 283] on div "Select Diagnosis" at bounding box center [639, 290] width 83 height 14
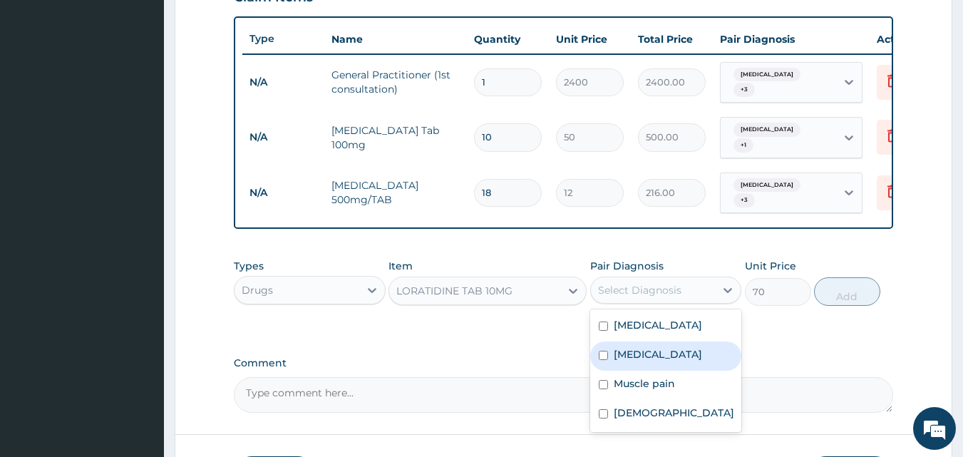
click at [642, 353] on label "Upper respiratory infection" at bounding box center [658, 354] width 88 height 14
checkbox input "true"
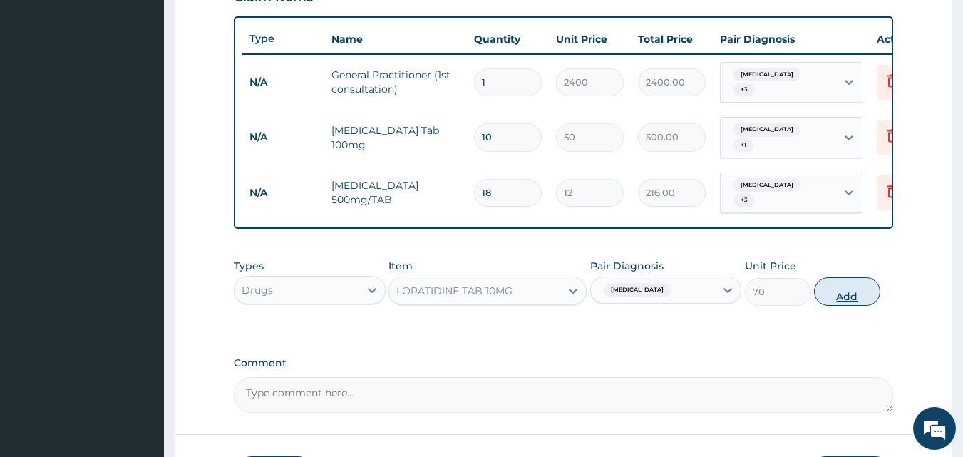
click at [853, 293] on button "Add" at bounding box center [847, 291] width 66 height 29
type input "0"
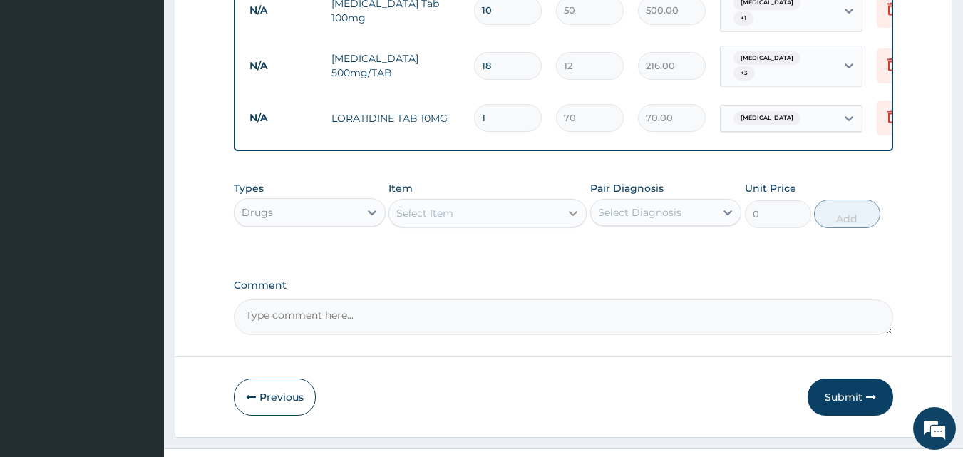
scroll to position [656, 0]
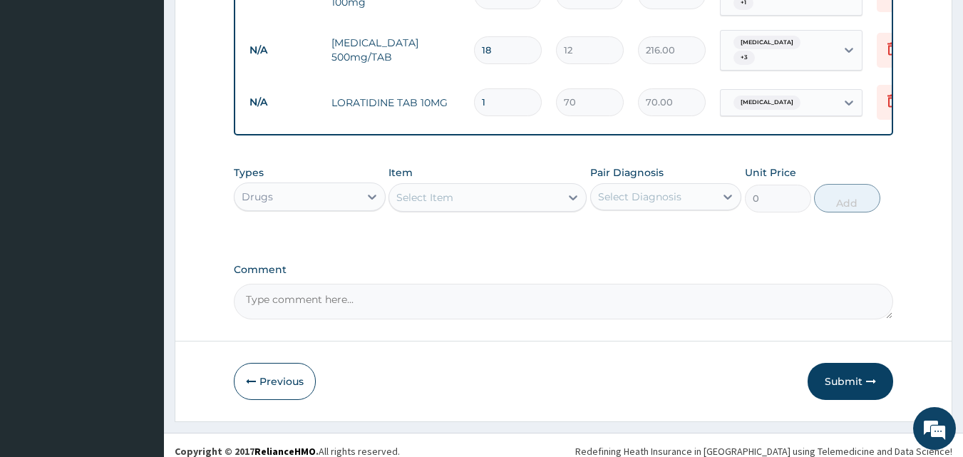
type input "10"
type input "700.00"
type input "10"
click at [534, 191] on div "Select Item" at bounding box center [474, 197] width 171 height 23
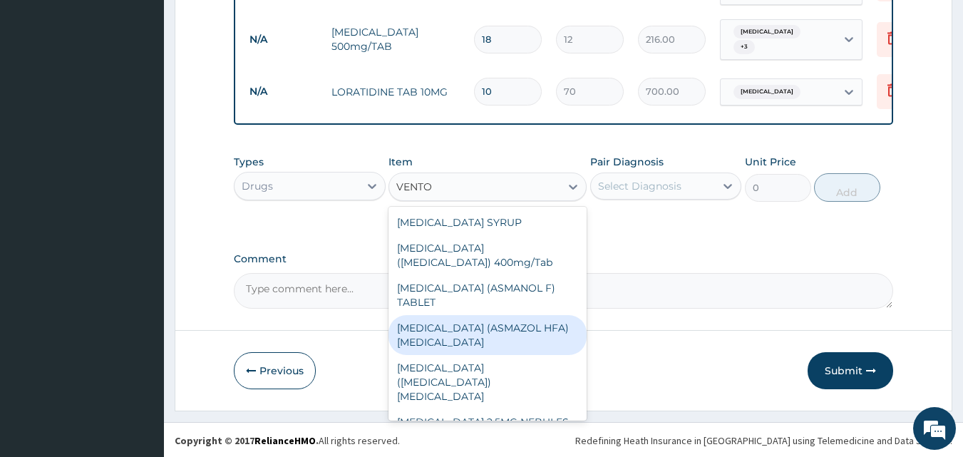
scroll to position [11, 0]
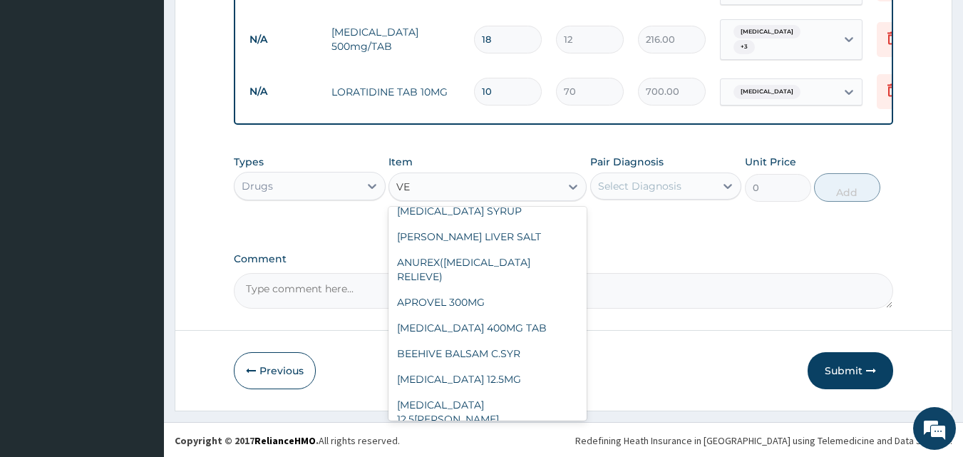
type input "V"
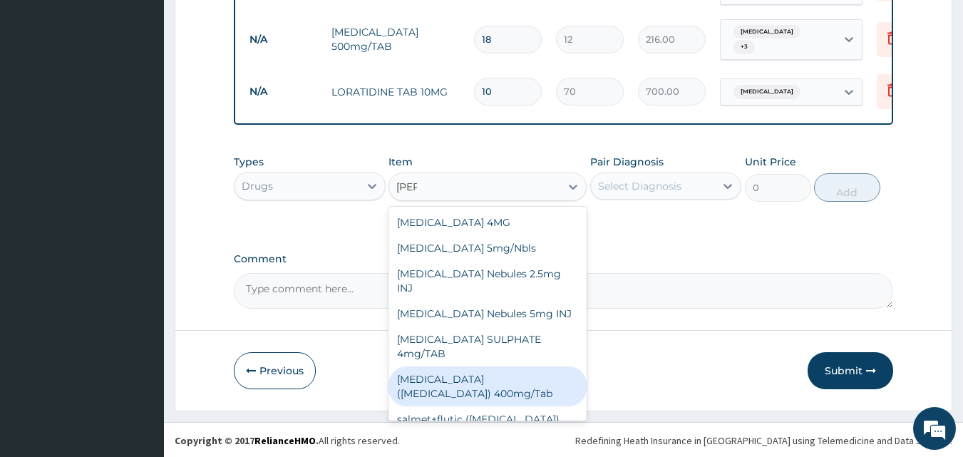
type input "SALB"
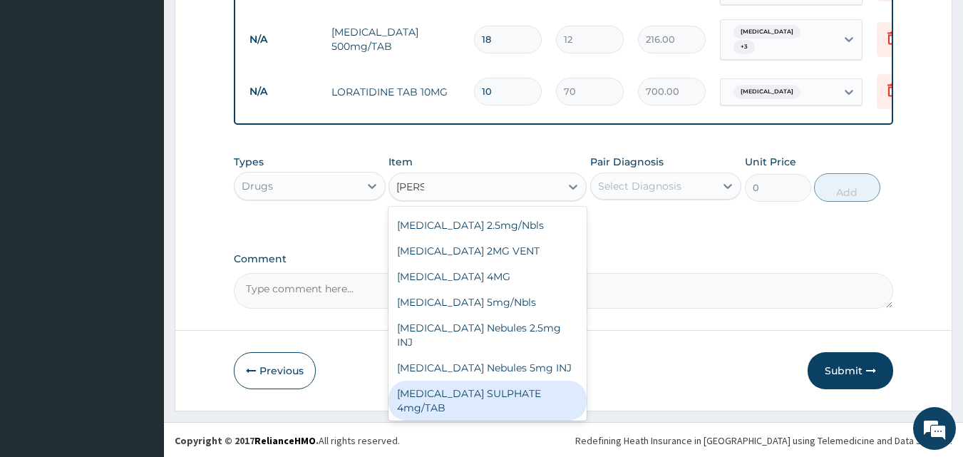
click at [445, 381] on div "[MEDICAL_DATA] SULPHATE 4mg/TAB" at bounding box center [487, 401] width 198 height 40
type input "1.05"
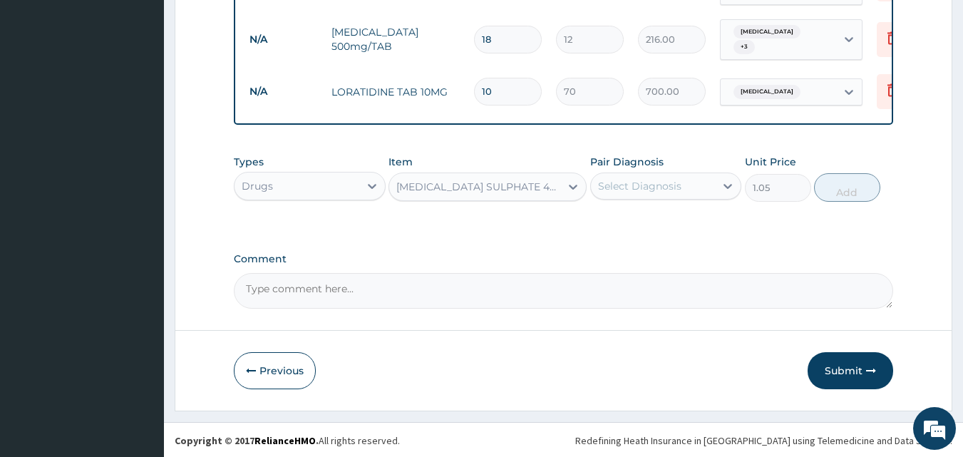
click at [458, 180] on div "[MEDICAL_DATA] SULPHATE 4mg/TAB" at bounding box center [478, 187] width 165 height 14
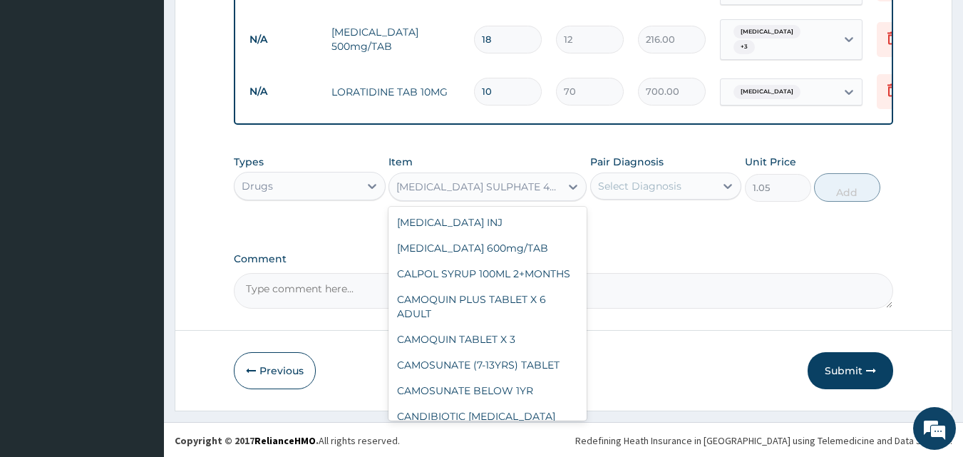
scroll to position [25262, 0]
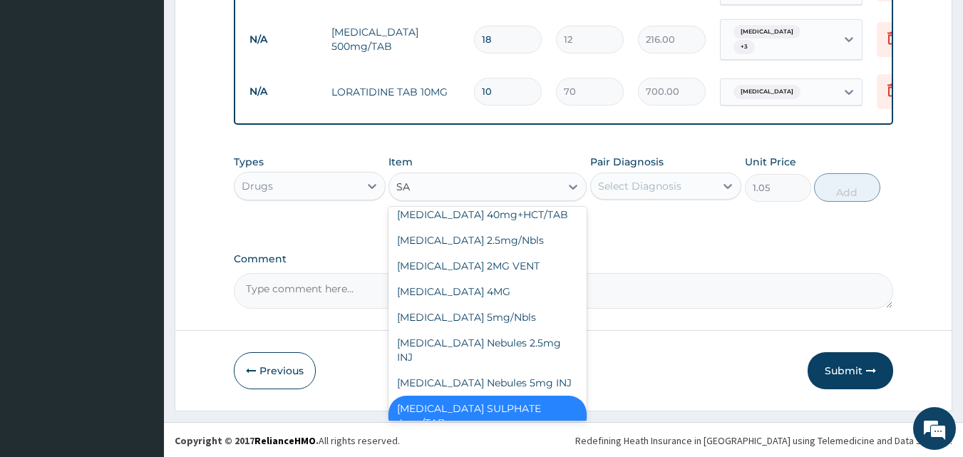
type input "SAL"
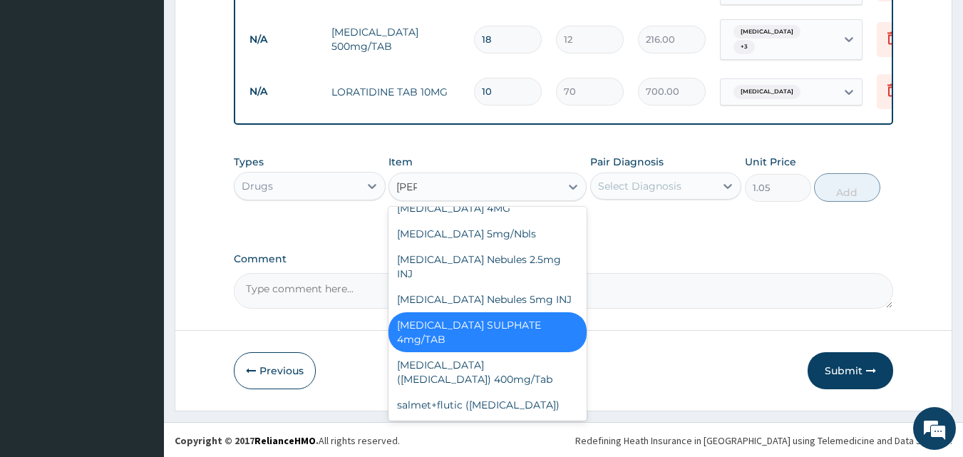
scroll to position [373, 0]
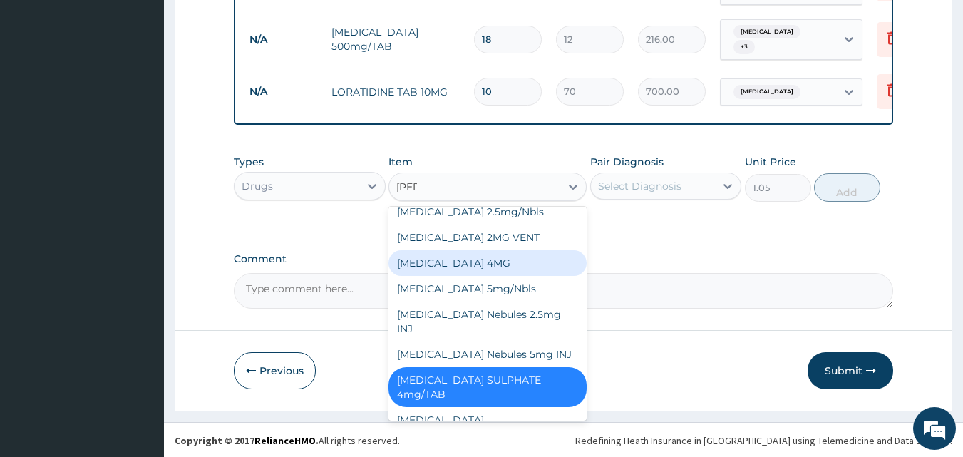
click at [475, 270] on div "[MEDICAL_DATA] 4MG" at bounding box center [487, 263] width 198 height 26
type input "1.57"
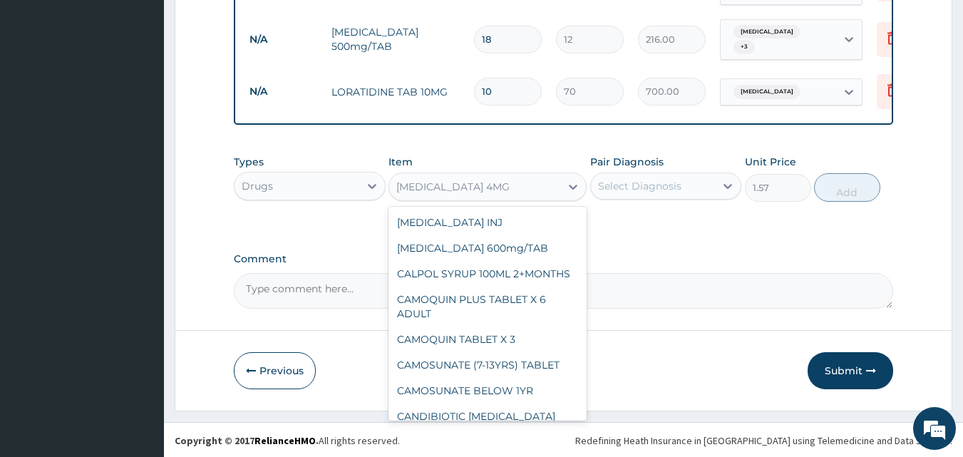
click at [451, 182] on div "[MEDICAL_DATA] 4MG" at bounding box center [452, 187] width 113 height 14
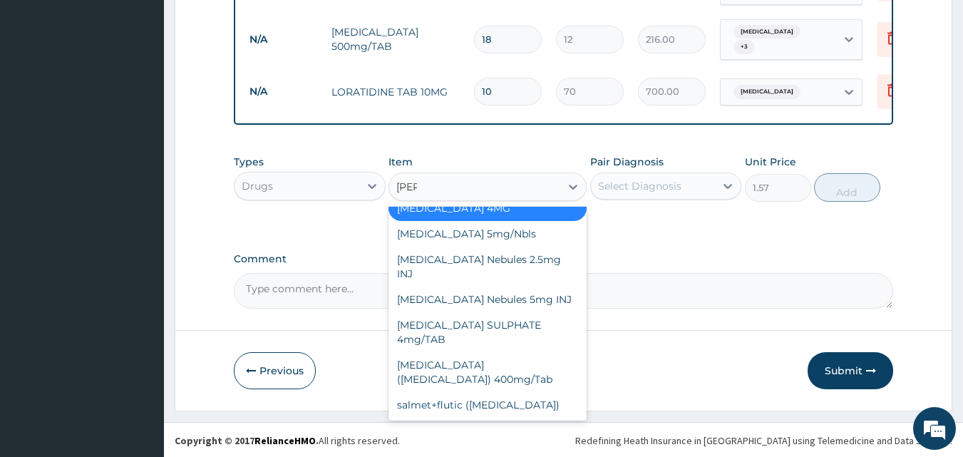
scroll to position [251, 0]
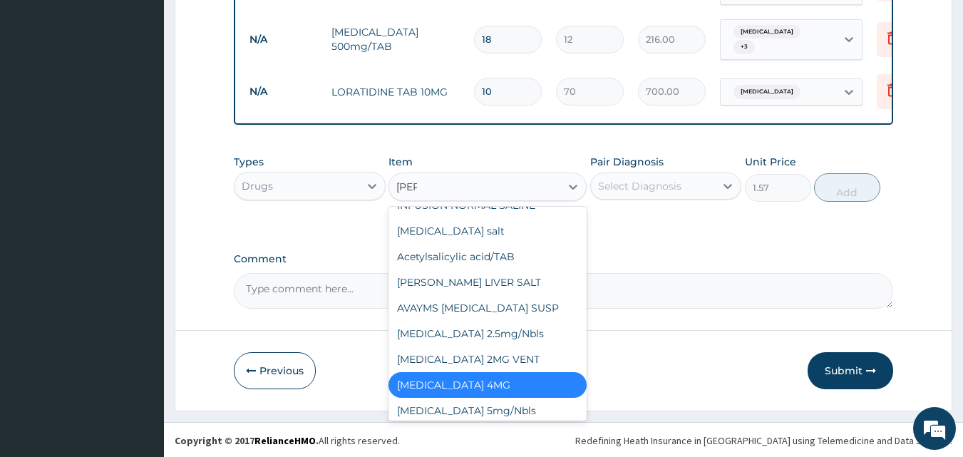
type input "SALB"
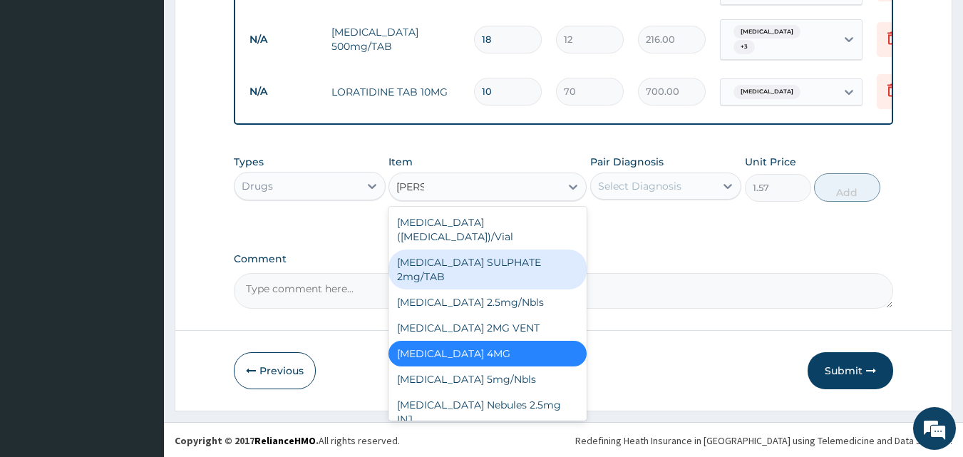
click at [479, 249] on div "[MEDICAL_DATA] SULPHATE 2mg/TAB" at bounding box center [487, 269] width 198 height 40
type input "30"
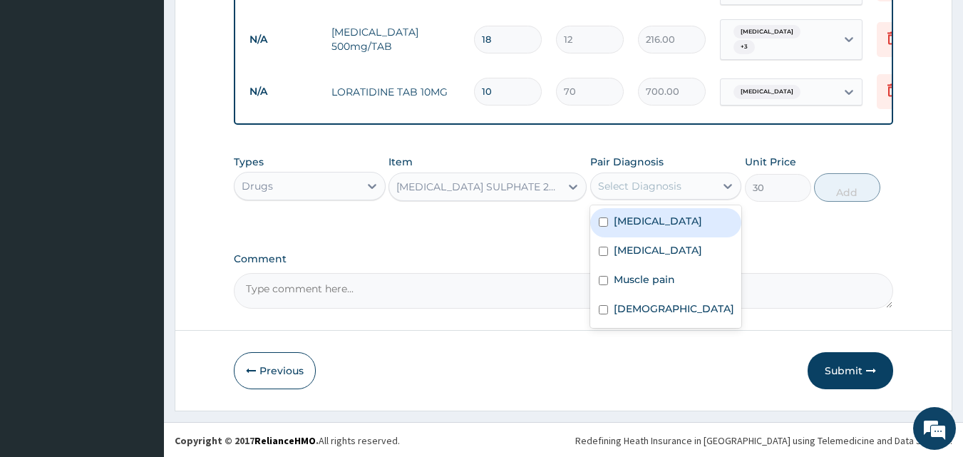
click at [641, 180] on div "Select Diagnosis" at bounding box center [639, 186] width 83 height 14
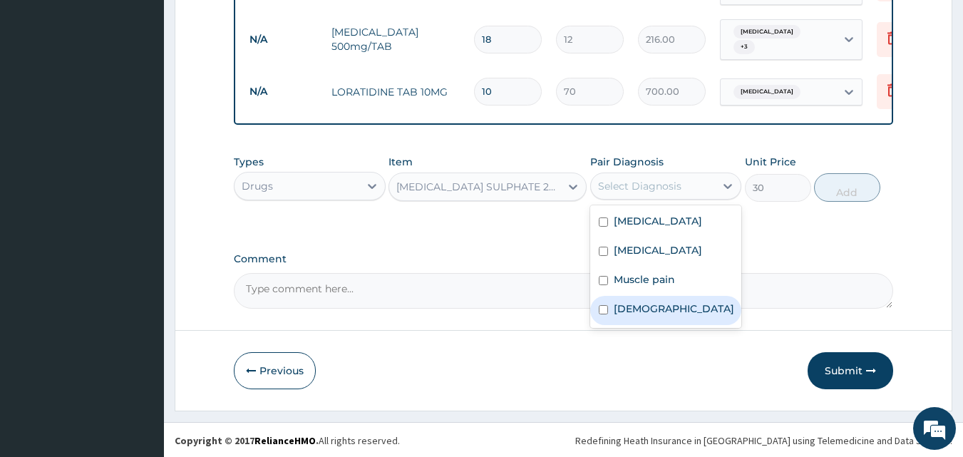
drag, startPoint x: 655, startPoint y: 322, endPoint x: 668, endPoint y: 311, distance: 17.2
click at [656, 321] on div "Asthma" at bounding box center [666, 310] width 152 height 29
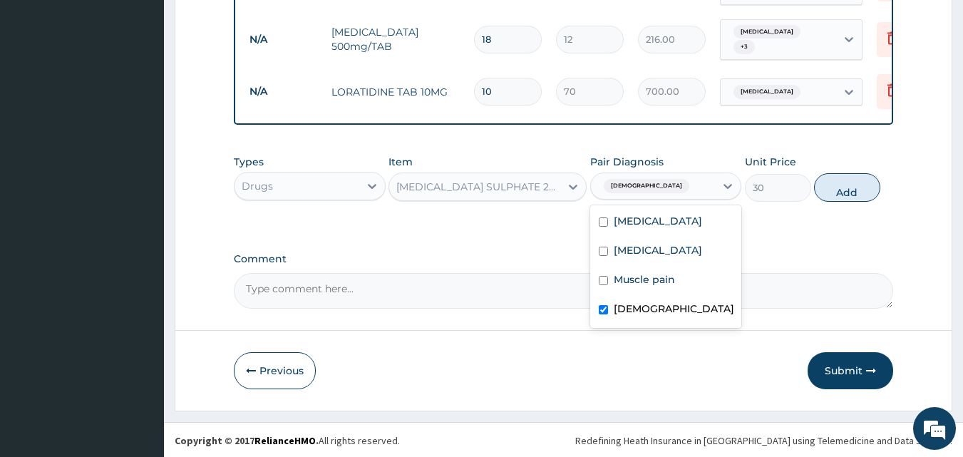
checkbox input "true"
click at [845, 185] on button "Add" at bounding box center [847, 187] width 66 height 29
type input "0"
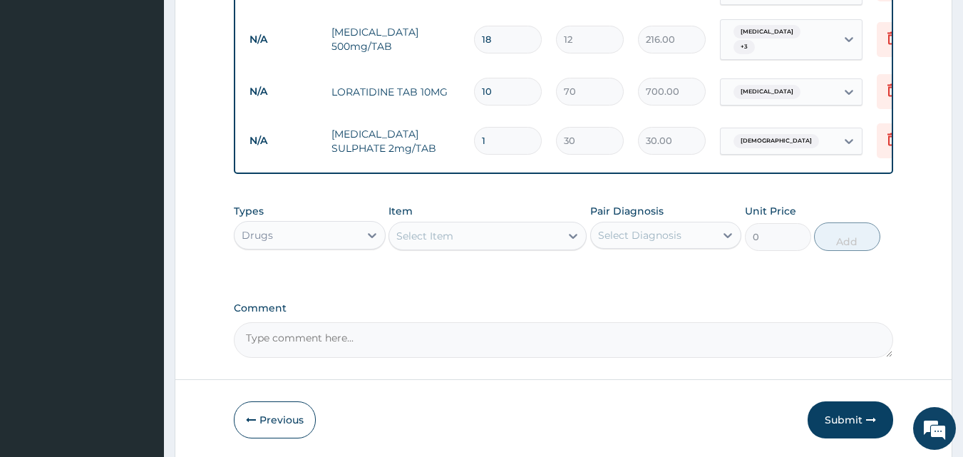
type input "14"
type input "420.00"
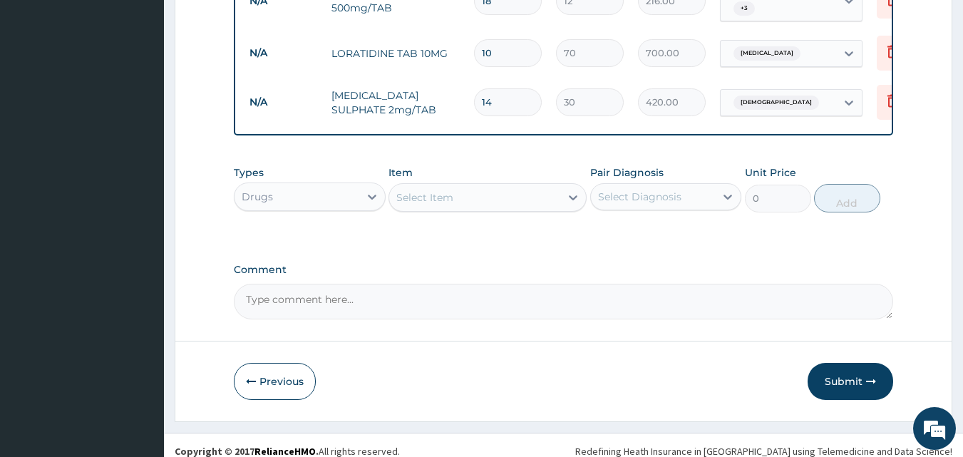
scroll to position [716, 0]
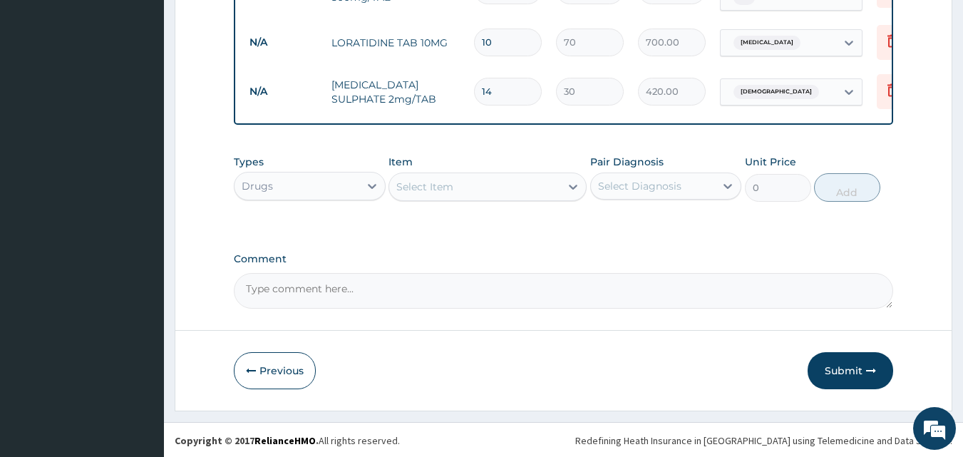
type input "14"
click at [261, 283] on textarea "Comment" at bounding box center [564, 291] width 660 height 36
paste textarea "ACUTE MALARIA WITH MYALGIA URTI CHRONIC ASTHMA"
type textarea "DS ;- ACUTE MALARIA WITH MYALGIA URTI CHRONIC ASTHMA"
click at [848, 370] on button "Submit" at bounding box center [850, 370] width 86 height 37
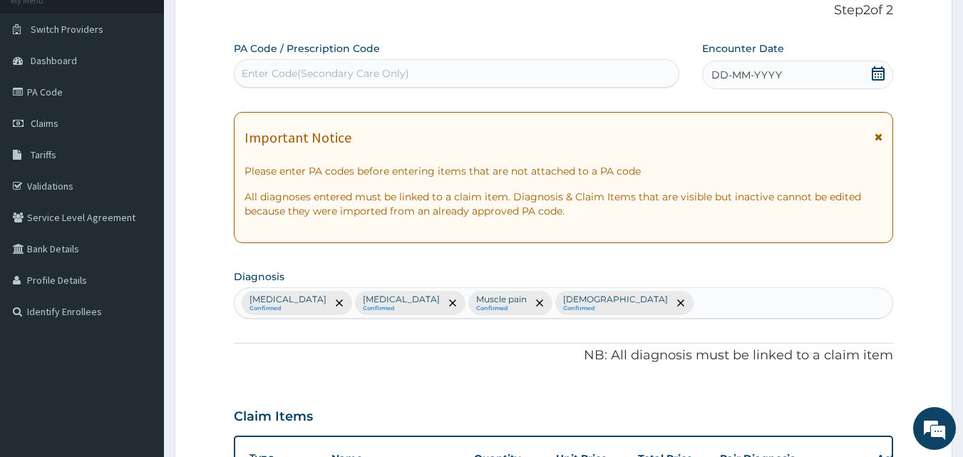
scroll to position [75, 0]
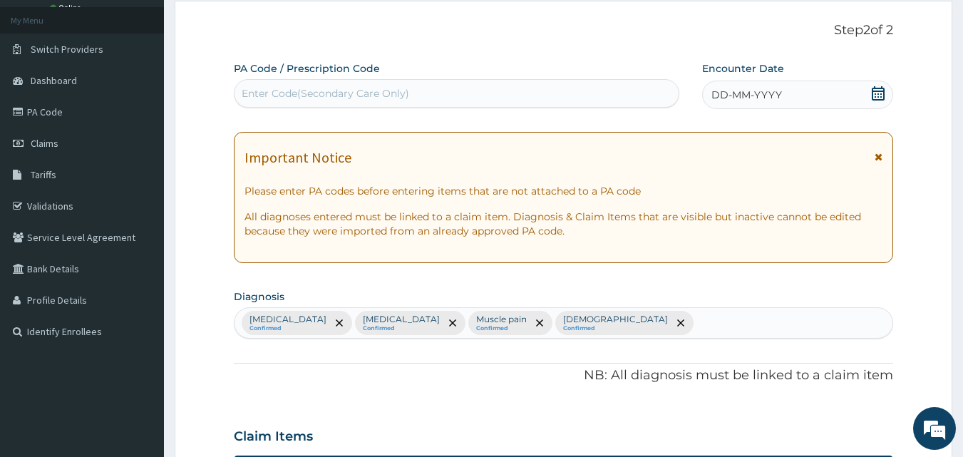
click at [881, 91] on icon at bounding box center [878, 93] width 13 height 14
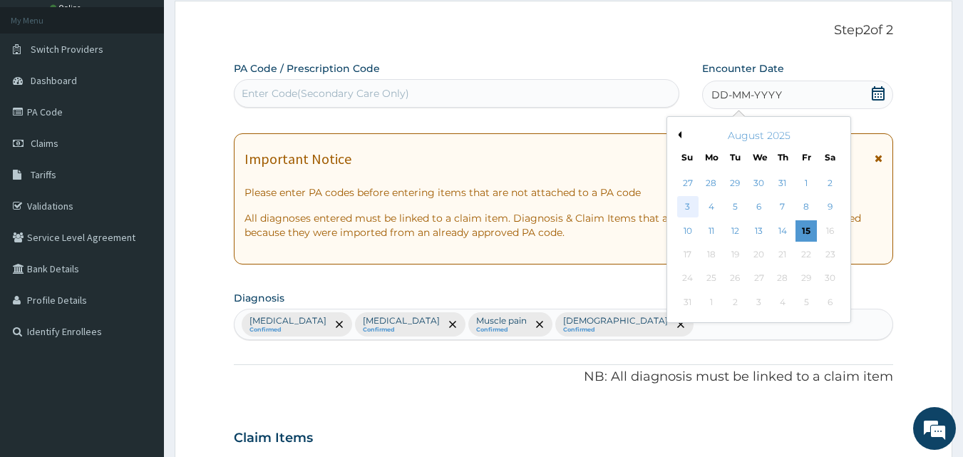
click at [688, 205] on div "3" at bounding box center [687, 207] width 21 height 21
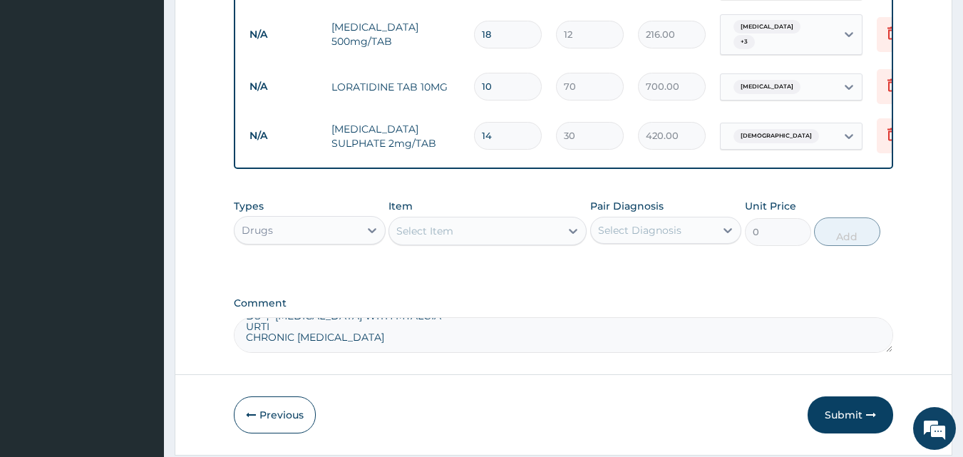
scroll to position [716, 0]
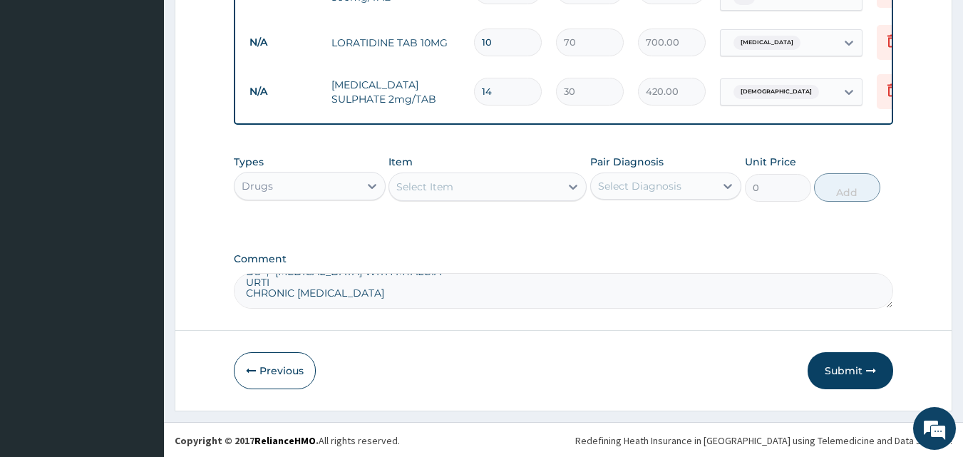
click at [840, 365] on button "Submit" at bounding box center [850, 370] width 86 height 37
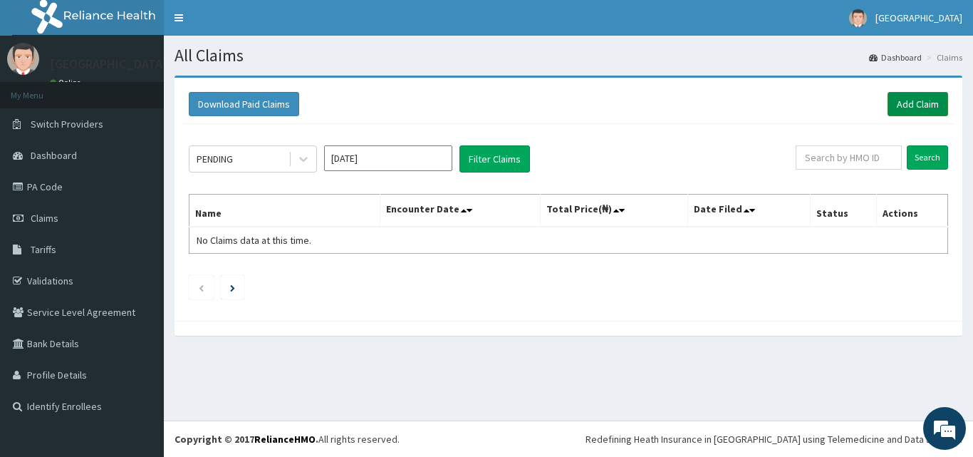
click at [909, 100] on link "Add Claim" at bounding box center [918, 104] width 61 height 24
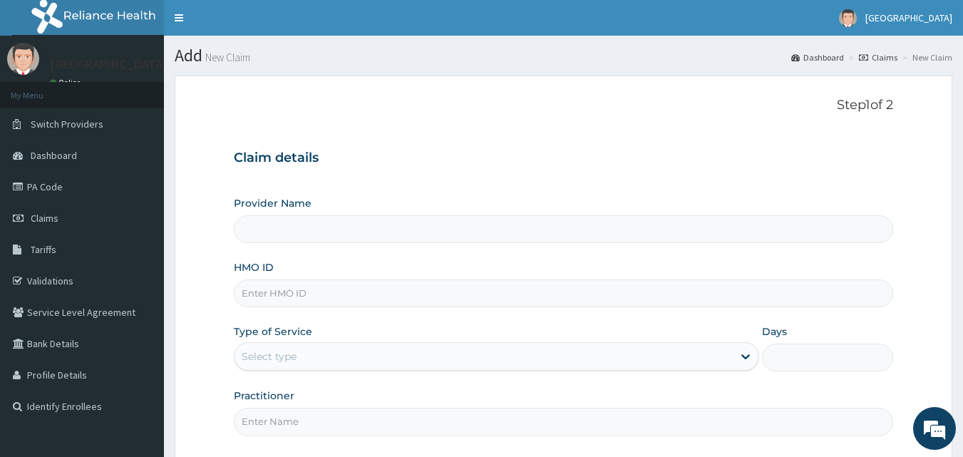
type input "[GEOGRAPHIC_DATA]"
paste input "ELN/10346/A"
type input "ELN/10346/A"
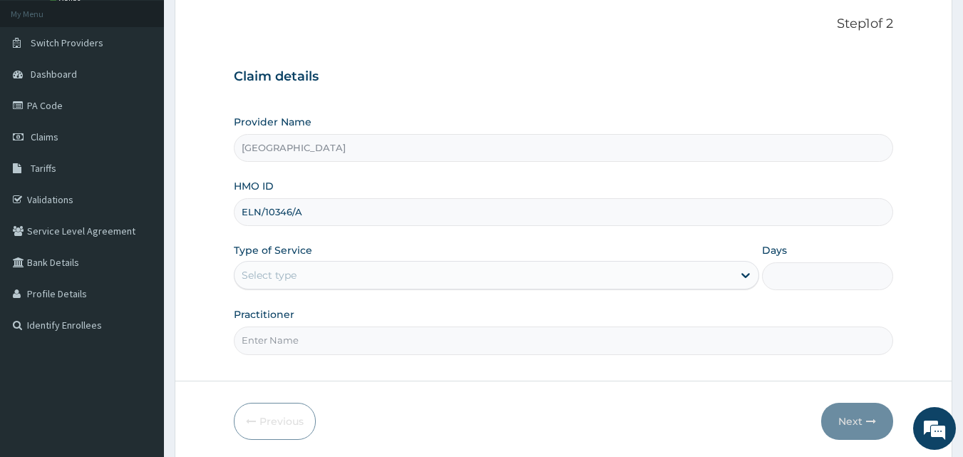
scroll to position [133, 0]
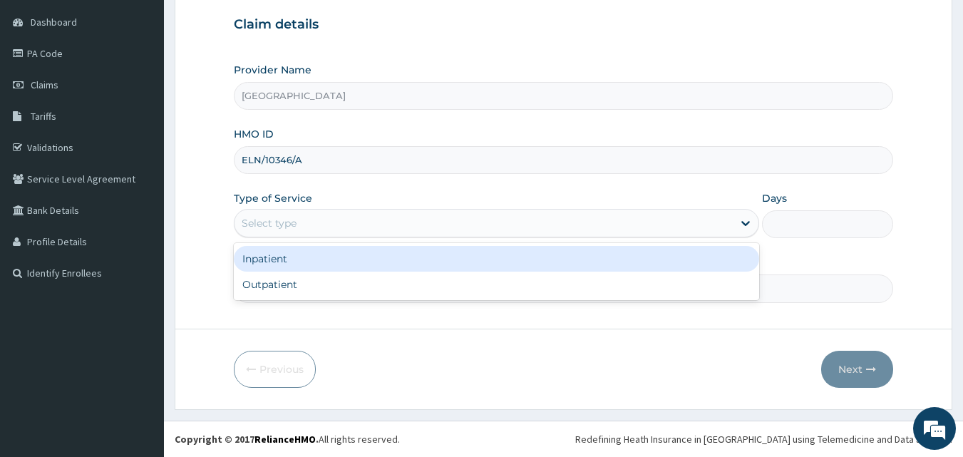
drag, startPoint x: 301, startPoint y: 215, endPoint x: 265, endPoint y: 282, distance: 75.9
click at [265, 282] on div "Outpatient" at bounding box center [496, 285] width 525 height 26
type input "1"
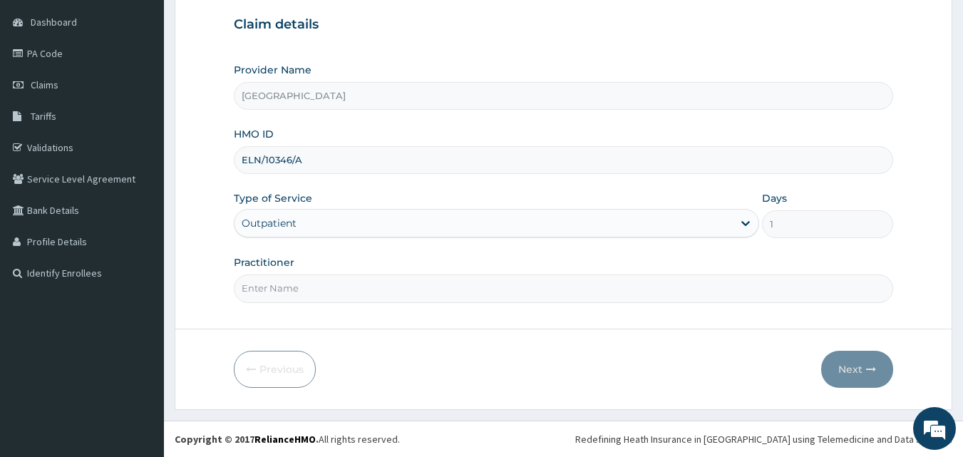
click at [292, 289] on input "Practitioner" at bounding box center [564, 288] width 660 height 28
type input "DR. [PERSON_NAME]"
click at [867, 366] on icon "button" at bounding box center [871, 369] width 10 height 10
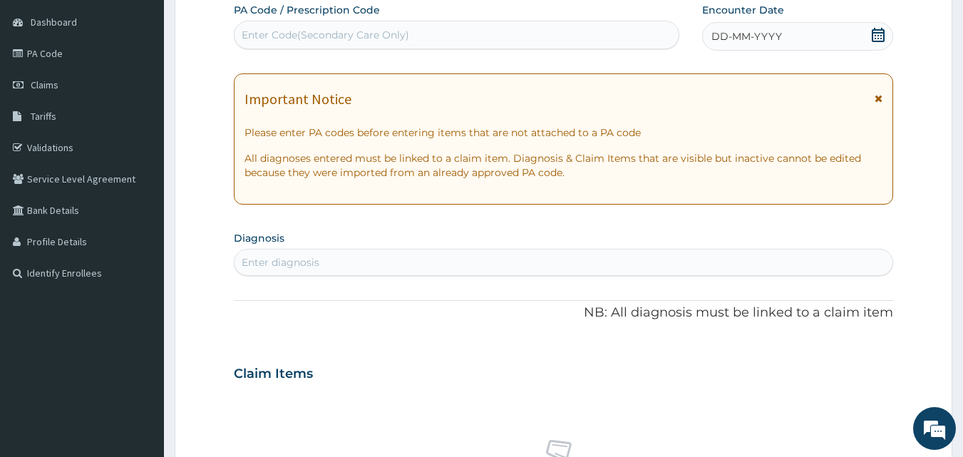
click at [874, 33] on icon at bounding box center [878, 35] width 14 height 14
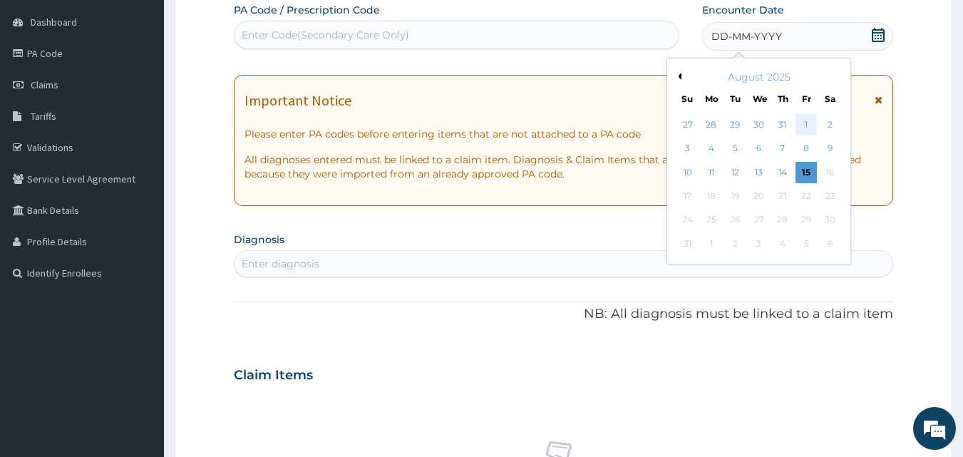
click at [806, 123] on div "1" at bounding box center [805, 124] width 21 height 21
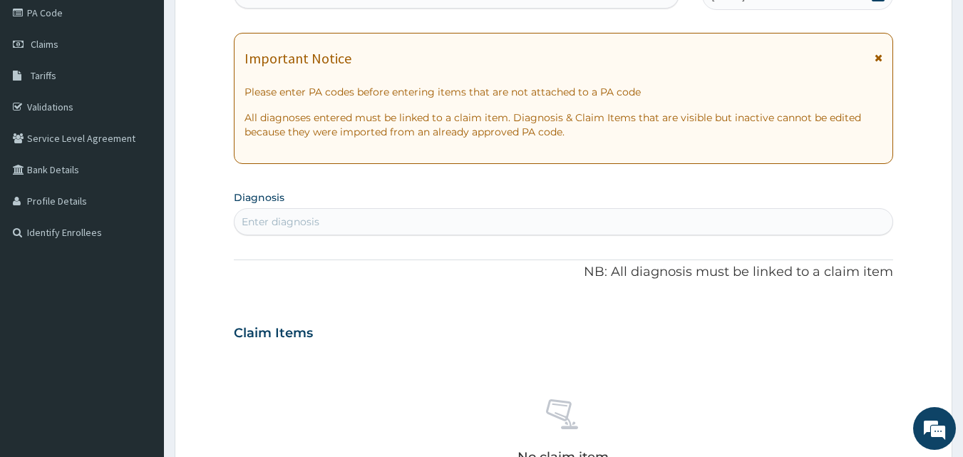
scroll to position [205, 0]
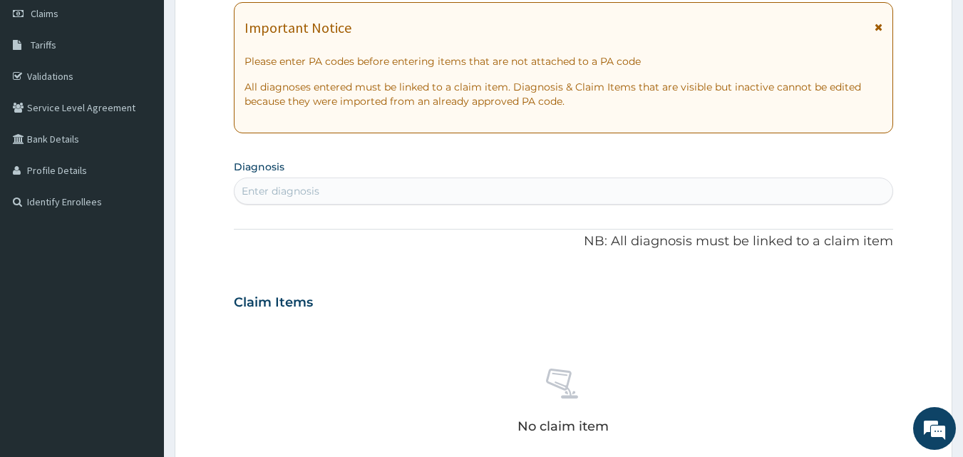
click at [282, 185] on div "Enter diagnosis" at bounding box center [281, 191] width 78 height 14
type input "PEPTIC"
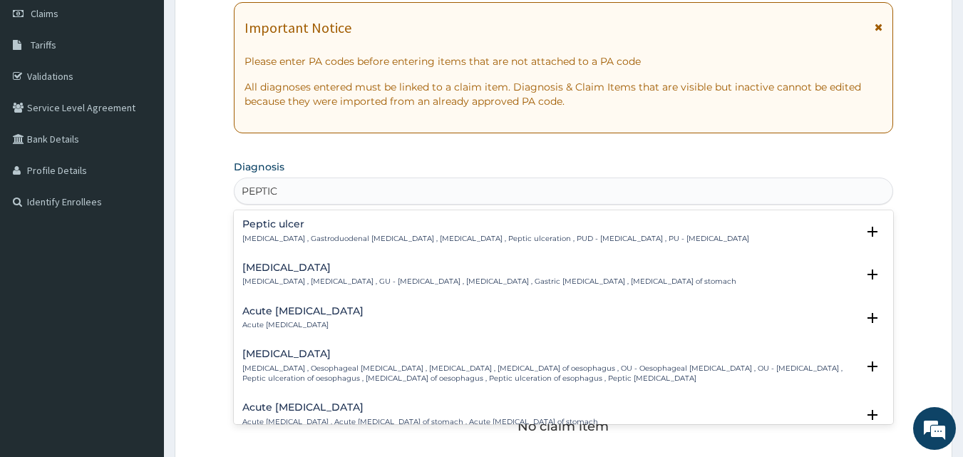
click at [274, 228] on h4 "Peptic ulcer" at bounding box center [495, 224] width 507 height 11
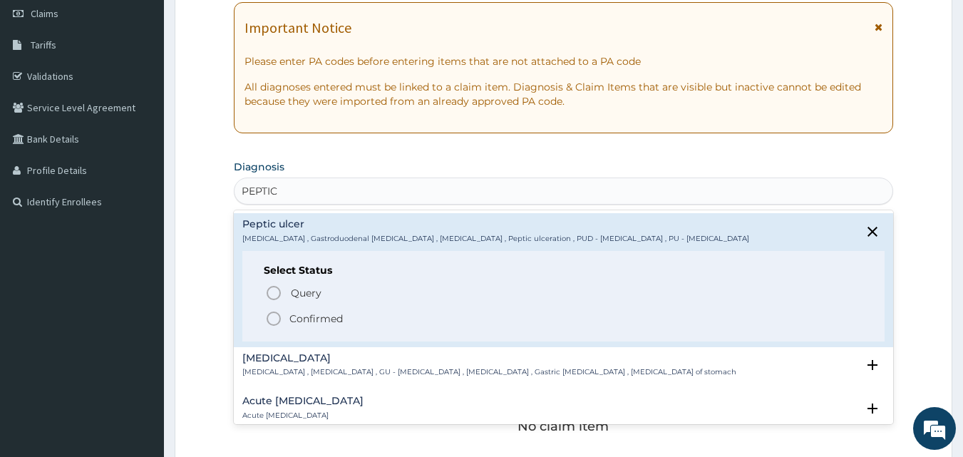
click at [271, 320] on icon "status option filled" at bounding box center [273, 318] width 17 height 17
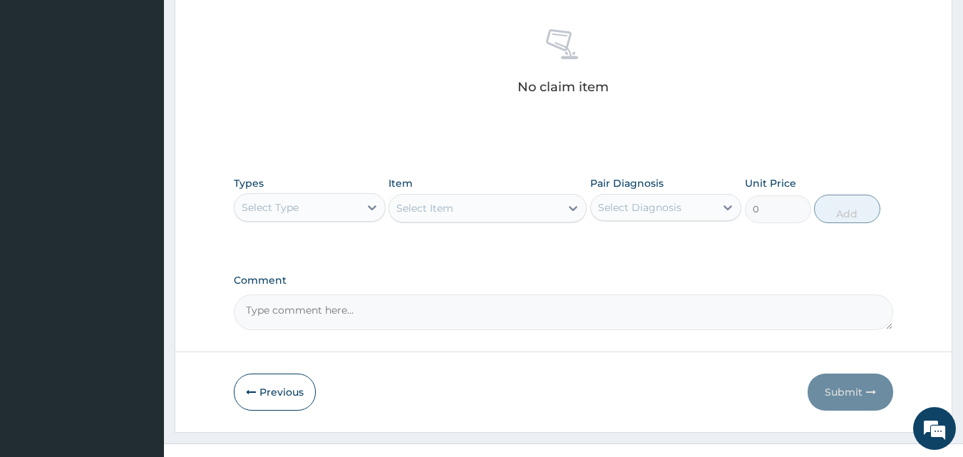
scroll to position [571, 0]
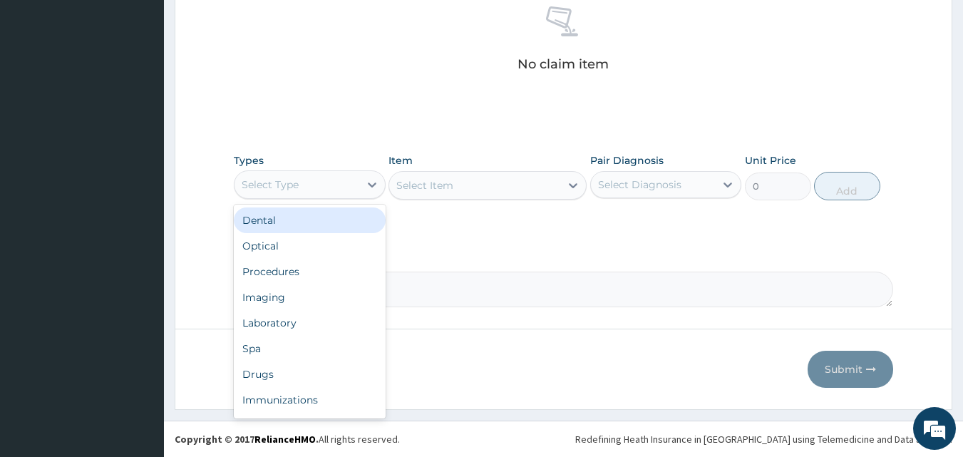
click at [341, 186] on div "Select Type" at bounding box center [296, 184] width 125 height 23
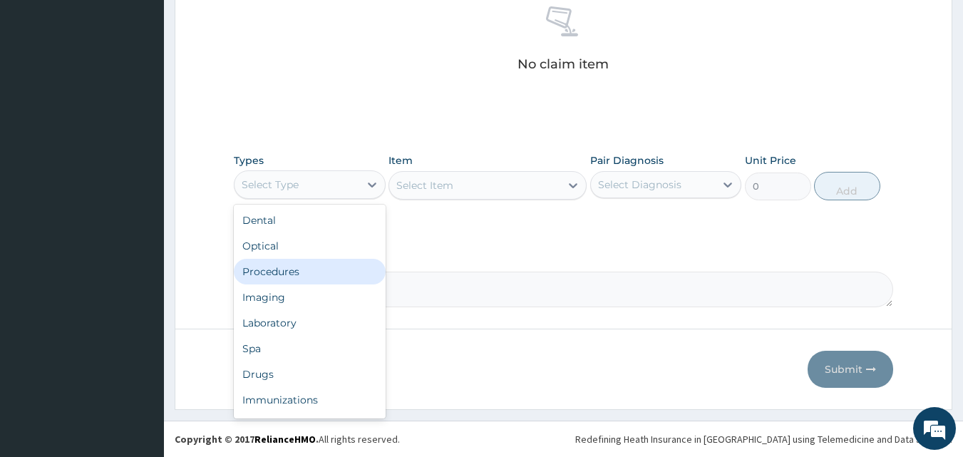
click at [294, 272] on div "Procedures" at bounding box center [310, 272] width 152 height 26
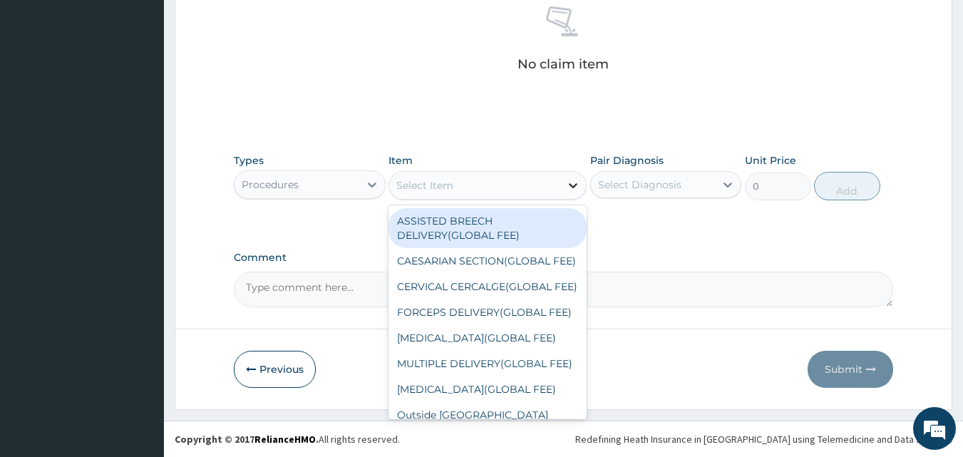
click at [570, 184] on icon at bounding box center [573, 185] width 9 height 5
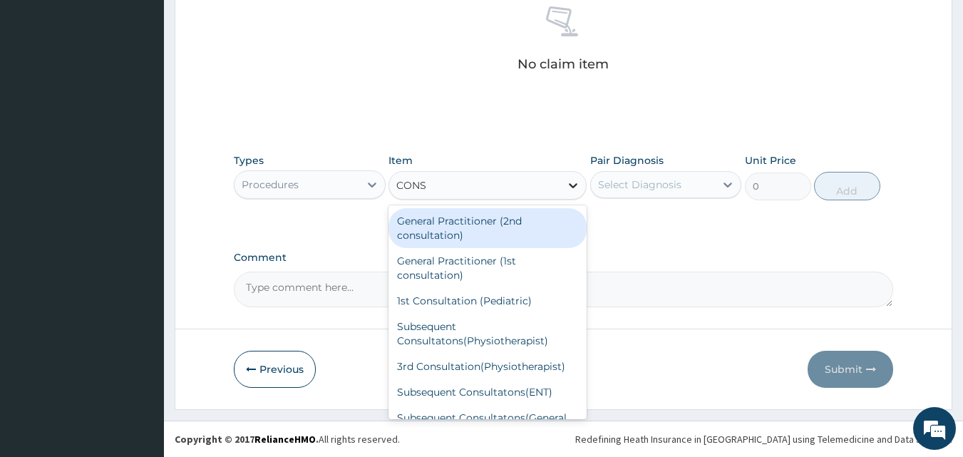
type input "CONSU"
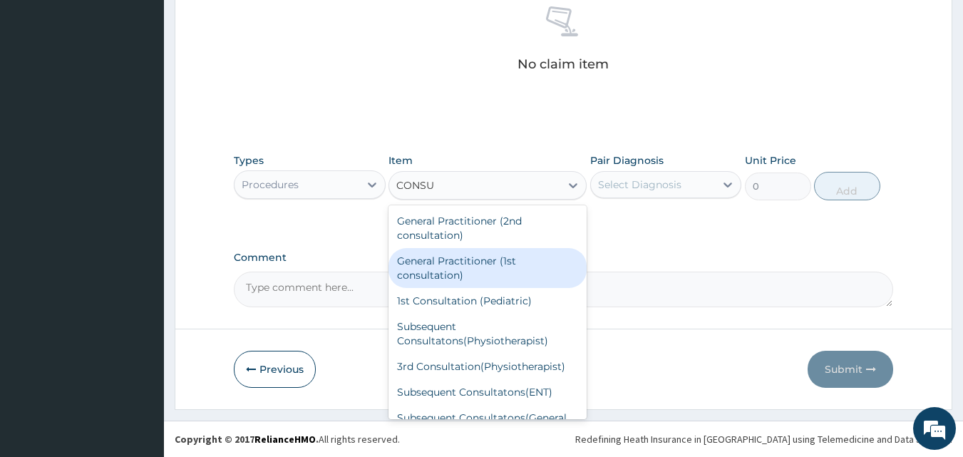
click at [510, 259] on div "General Practitioner (1st consultation)" at bounding box center [487, 268] width 198 height 40
type input "2400"
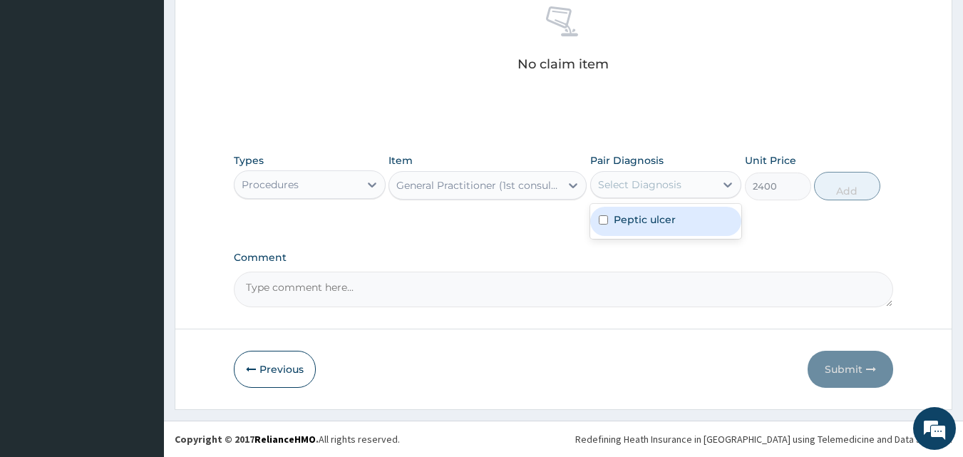
click at [654, 174] on div "Select Diagnosis" at bounding box center [653, 184] width 125 height 23
click at [629, 232] on div "Peptic ulcer" at bounding box center [666, 221] width 152 height 29
checkbox input "true"
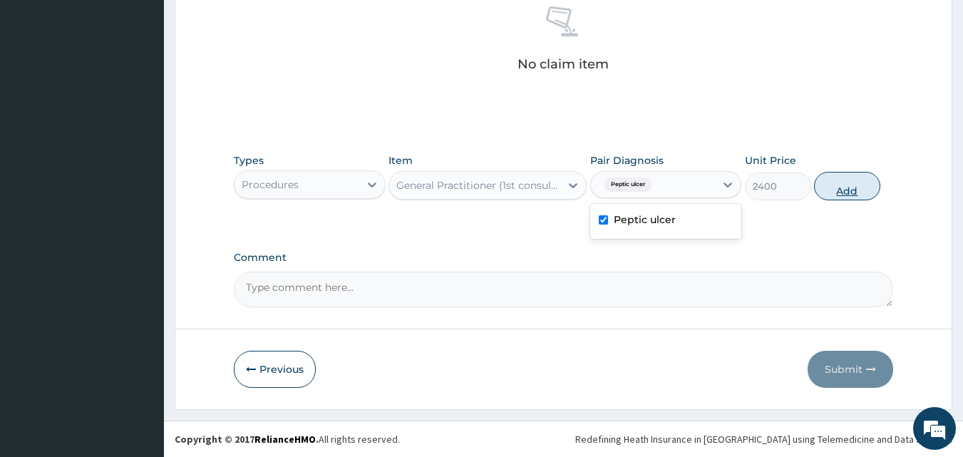
click at [835, 180] on button "Add" at bounding box center [847, 186] width 66 height 29
type input "0"
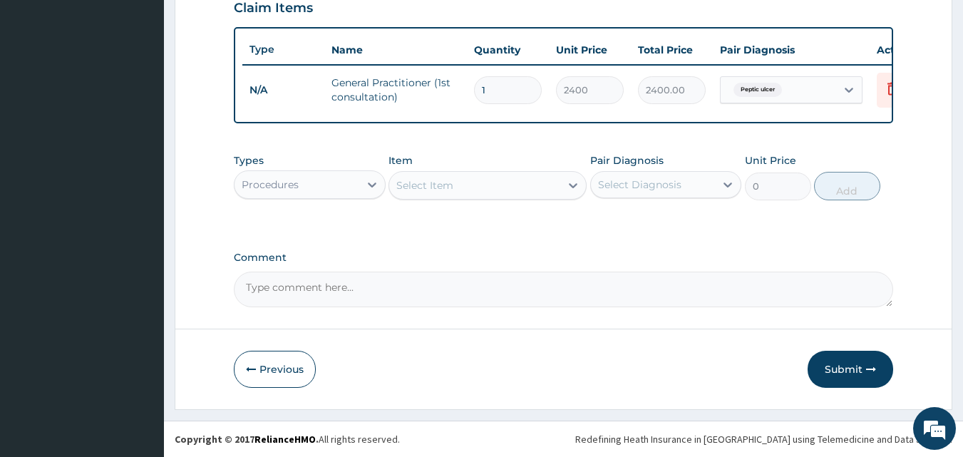
scroll to position [514, 0]
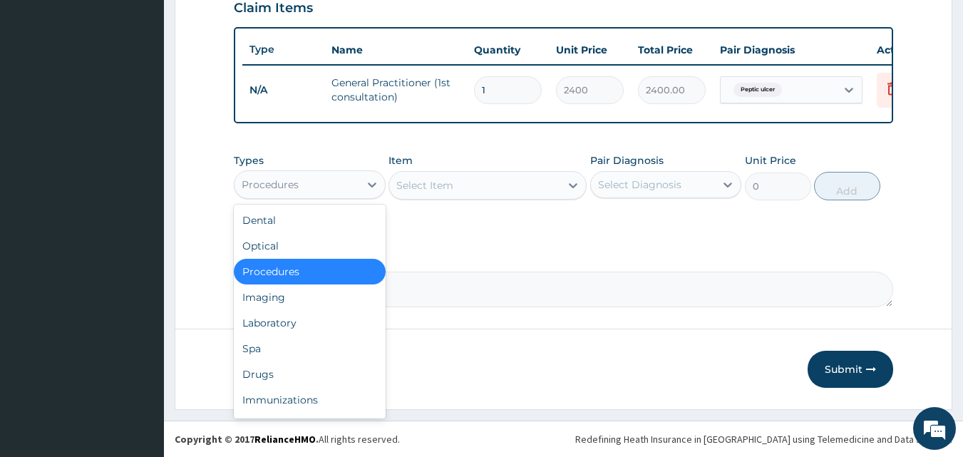
click at [313, 180] on div "Procedures" at bounding box center [296, 184] width 125 height 23
click at [271, 373] on div "Drugs" at bounding box center [310, 374] width 152 height 26
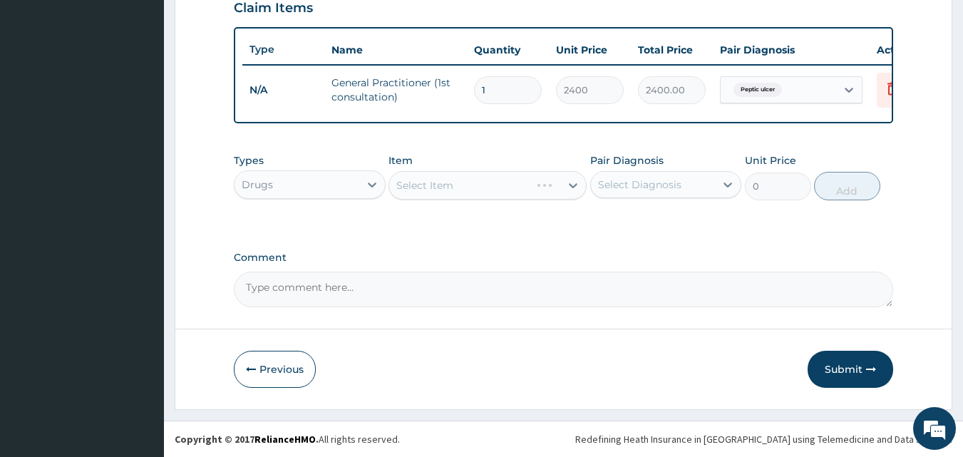
click at [558, 185] on div "Select Item" at bounding box center [487, 185] width 198 height 29
click at [562, 180] on div at bounding box center [573, 185] width 26 height 26
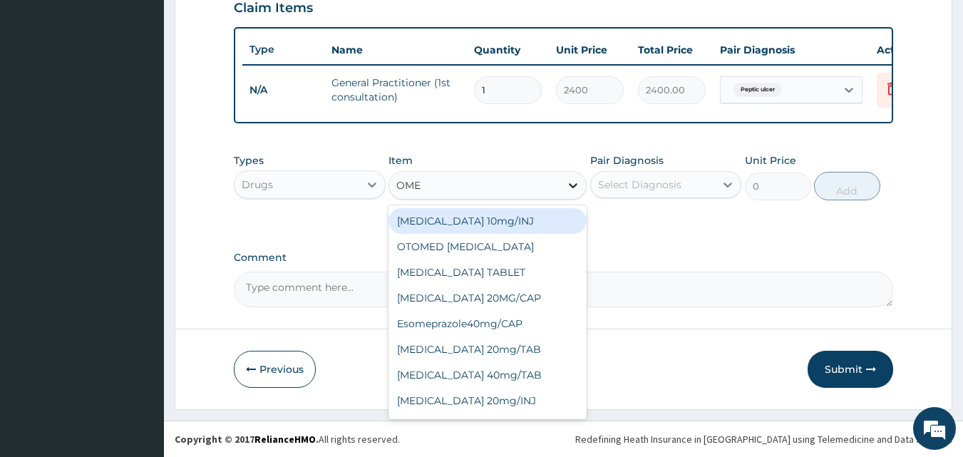
type input "OMEP"
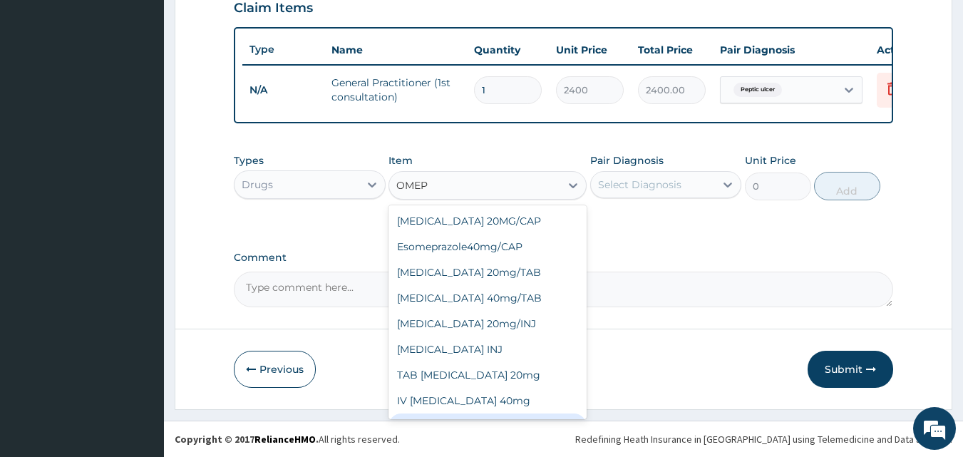
scroll to position [23, 0]
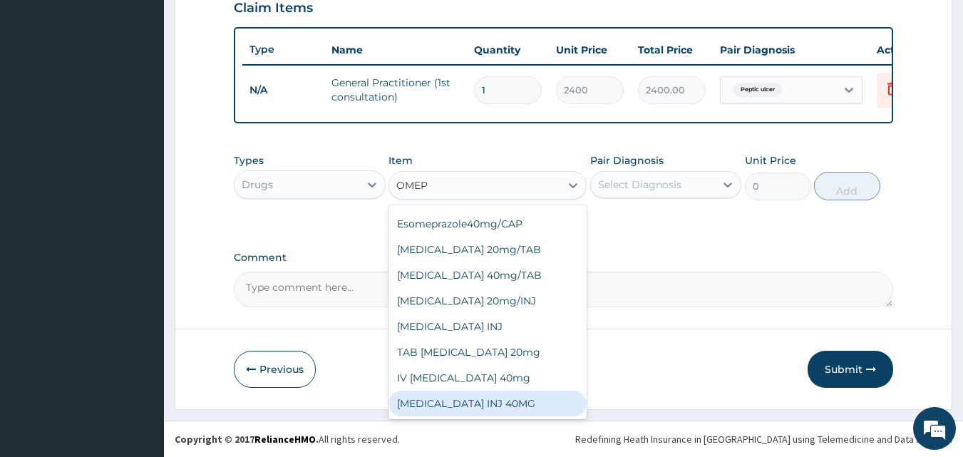
click at [480, 401] on div "[MEDICAL_DATA] INJ 40MG" at bounding box center [487, 404] width 198 height 26
type input "1500"
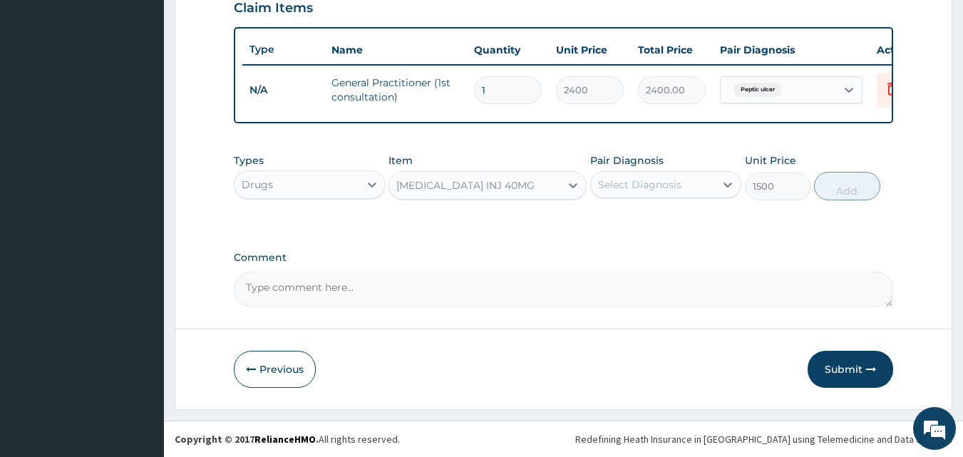
click at [535, 185] on div "[MEDICAL_DATA] INJ 40MG" at bounding box center [474, 185] width 171 height 23
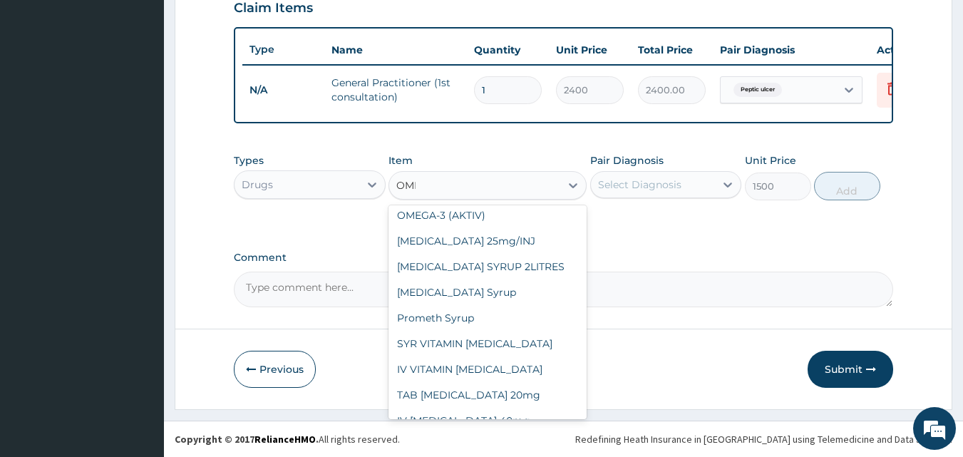
scroll to position [305, 0]
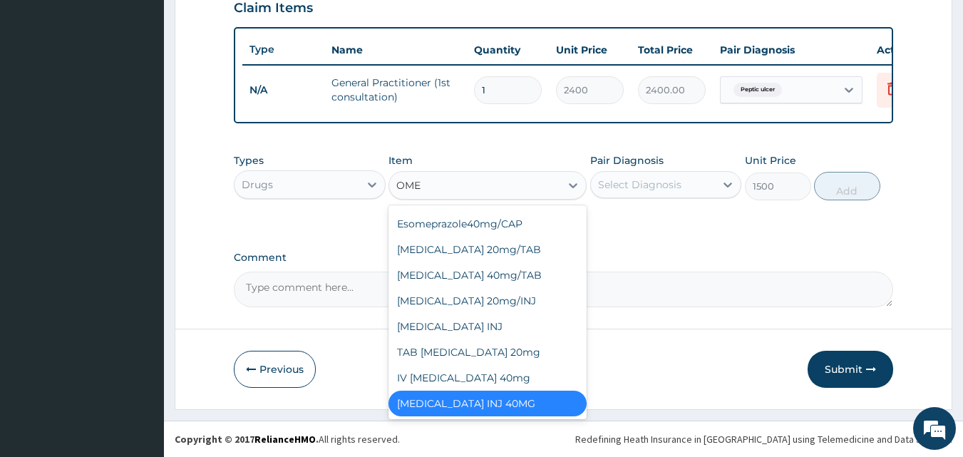
type input "OMEP"
click at [500, 269] on div "[MEDICAL_DATA] 40mg/TAB" at bounding box center [487, 275] width 198 height 26
type input "160"
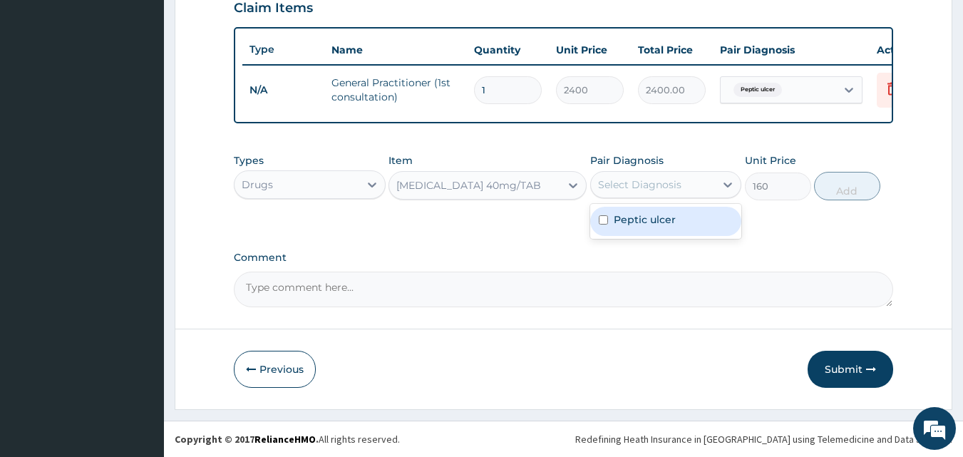
click at [651, 183] on div "Select Diagnosis" at bounding box center [639, 184] width 83 height 14
click at [656, 175] on div "Select Diagnosis" at bounding box center [653, 184] width 125 height 23
click at [658, 213] on label "Peptic ulcer" at bounding box center [645, 219] width 62 height 14
checkbox input "true"
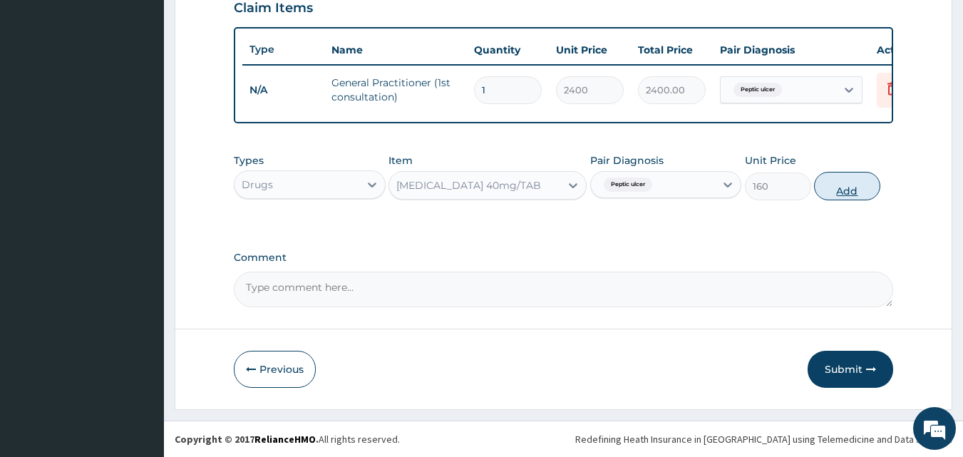
click at [839, 186] on button "Add" at bounding box center [847, 186] width 66 height 29
type input "0"
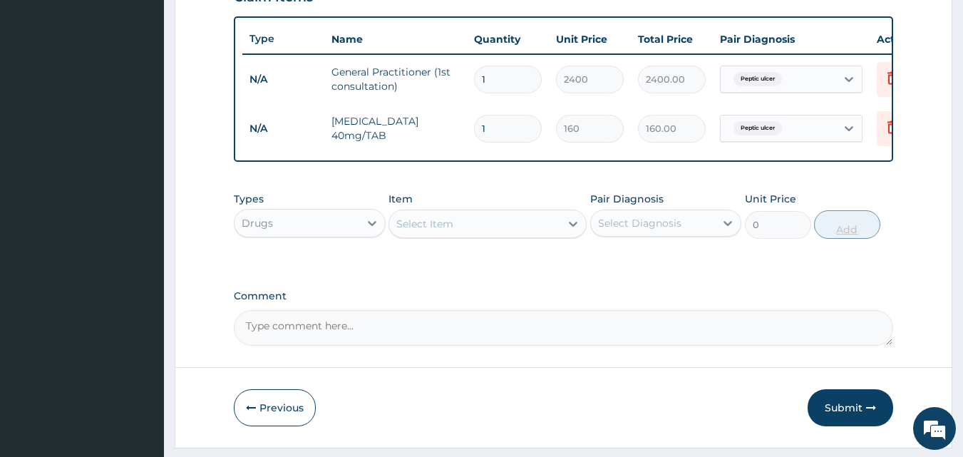
type input "14"
type input "2240.00"
type input "14"
click at [525, 227] on div "Select Item" at bounding box center [474, 223] width 171 height 23
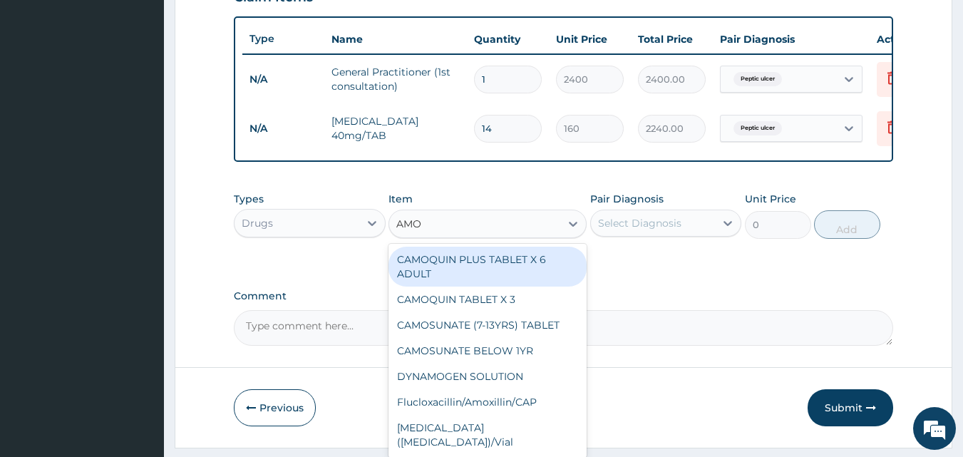
type input "AMOX"
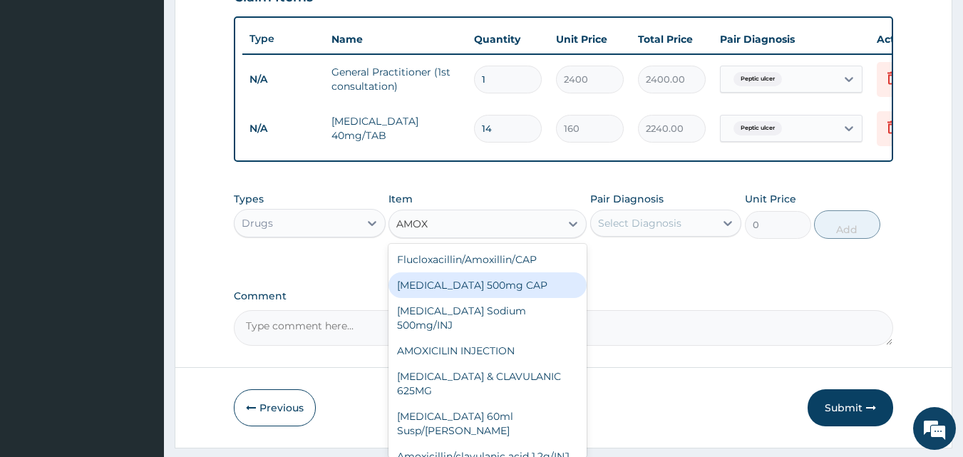
click at [485, 296] on div "[MEDICAL_DATA] 500mg CAP" at bounding box center [487, 285] width 198 height 26
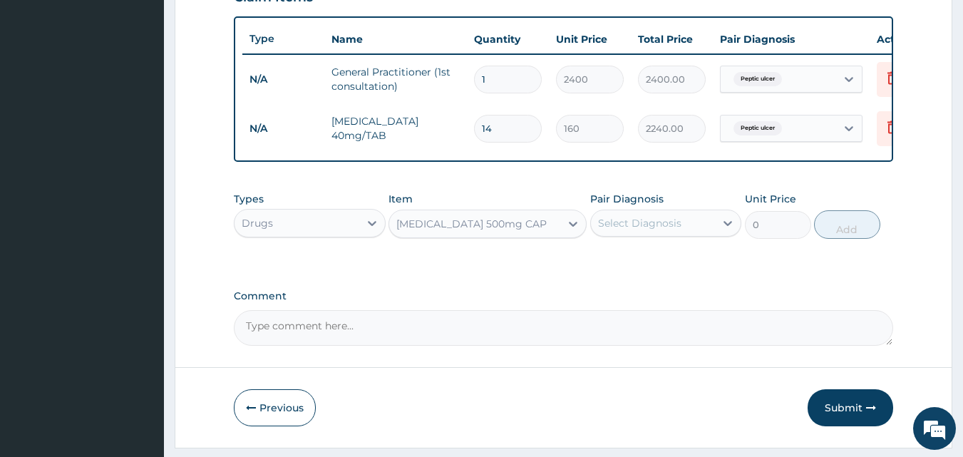
type input "40"
click at [641, 229] on div "Select Diagnosis" at bounding box center [639, 223] width 83 height 14
click at [641, 265] on label "Peptic ulcer" at bounding box center [645, 258] width 62 height 14
checkbox input "true"
click at [837, 239] on button "Add" at bounding box center [847, 224] width 66 height 29
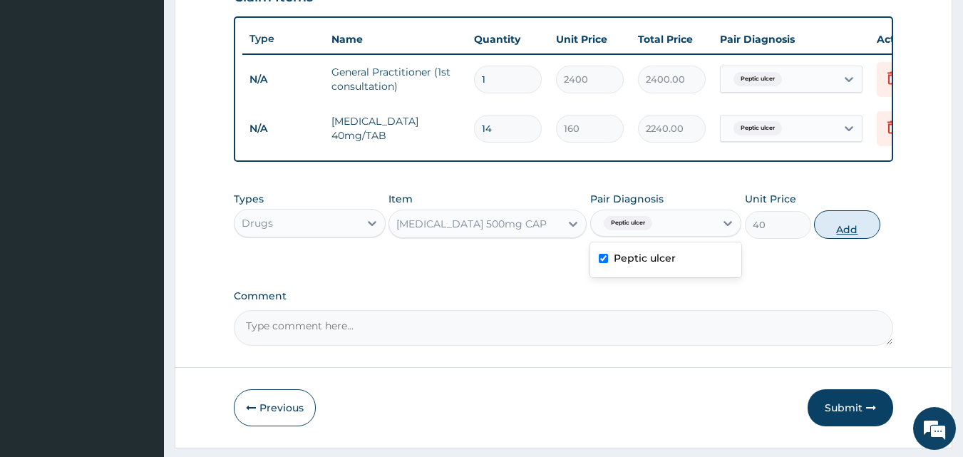
type input "0"
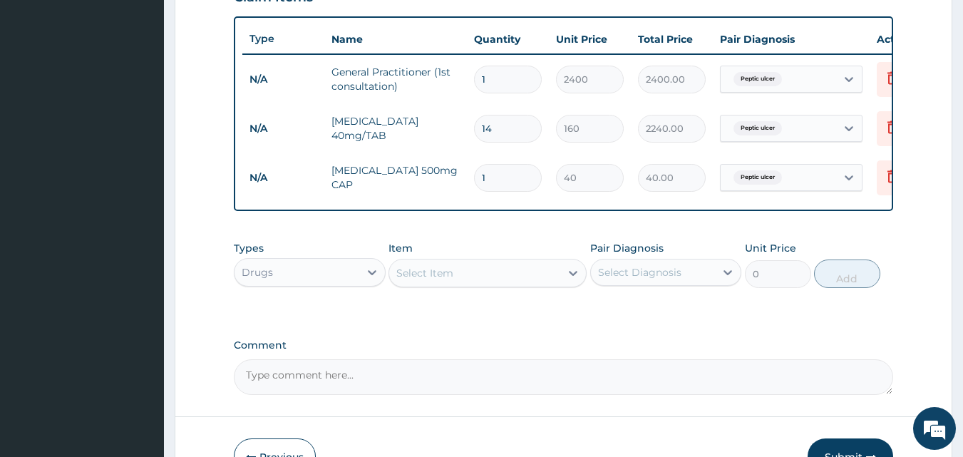
type input "0.00"
type input "2"
type input "80.00"
type input "20"
type input "800.00"
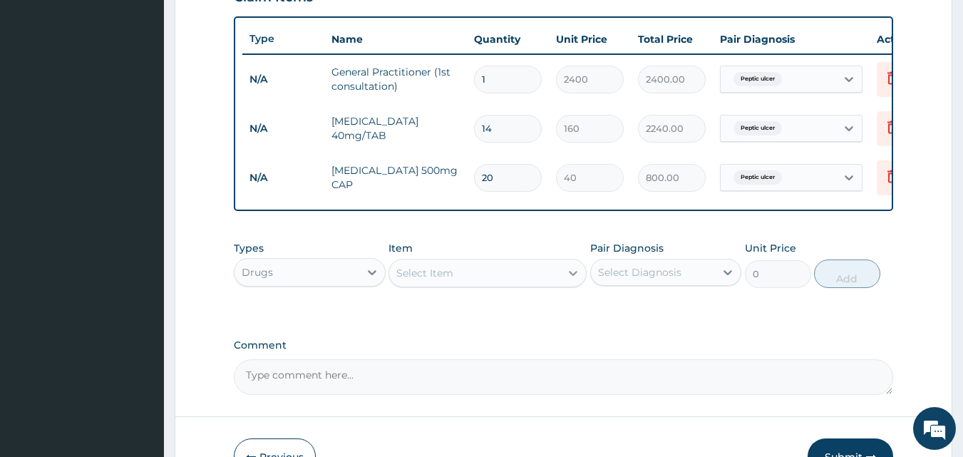
type input "20"
click at [562, 286] on div at bounding box center [573, 273] width 26 height 26
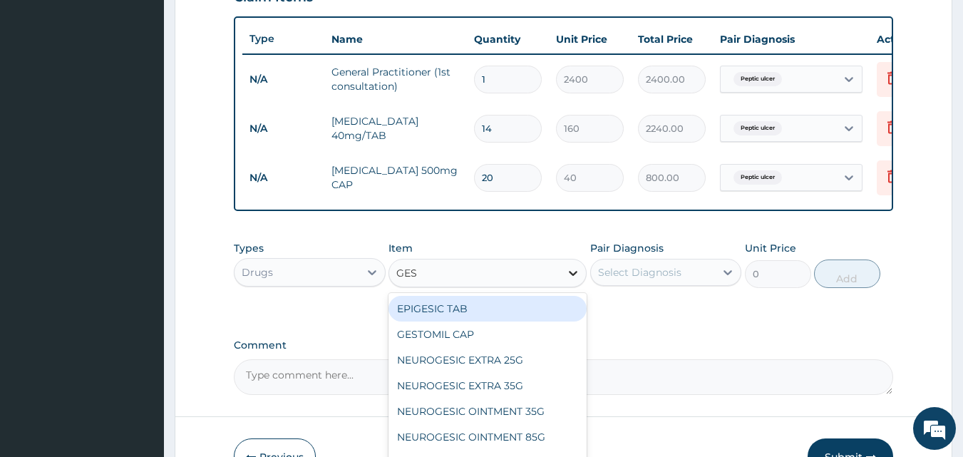
type input "GEST"
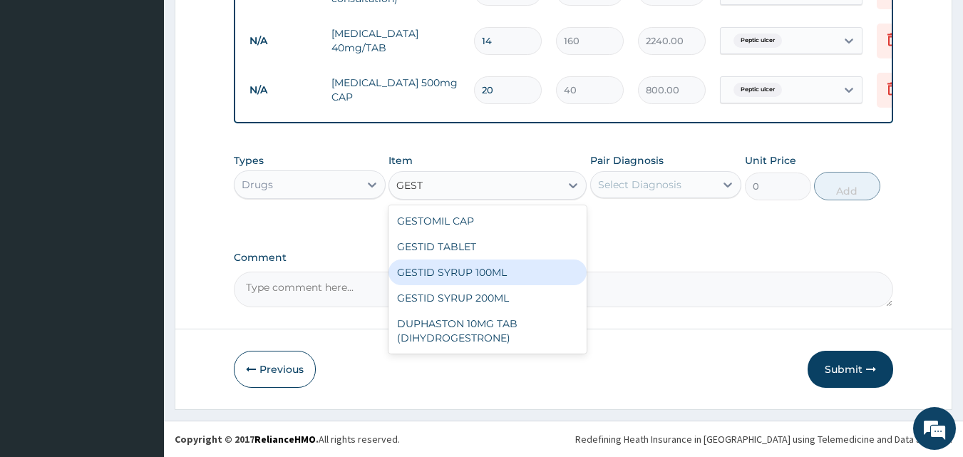
click at [474, 268] on div "GESTID SYRUP 100ML" at bounding box center [487, 272] width 198 height 26
type input "640"
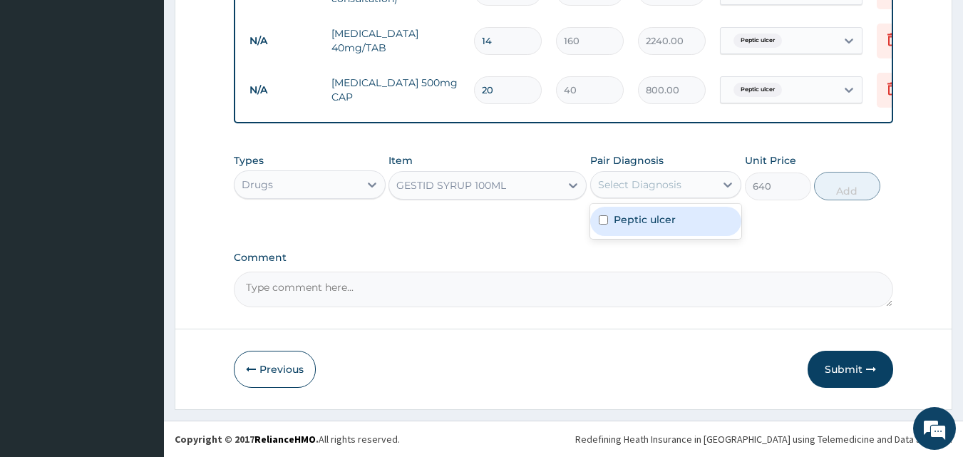
click at [681, 189] on div "Select Diagnosis" at bounding box center [653, 184] width 125 height 23
click at [662, 222] on label "Peptic ulcer" at bounding box center [645, 219] width 62 height 14
checkbox input "true"
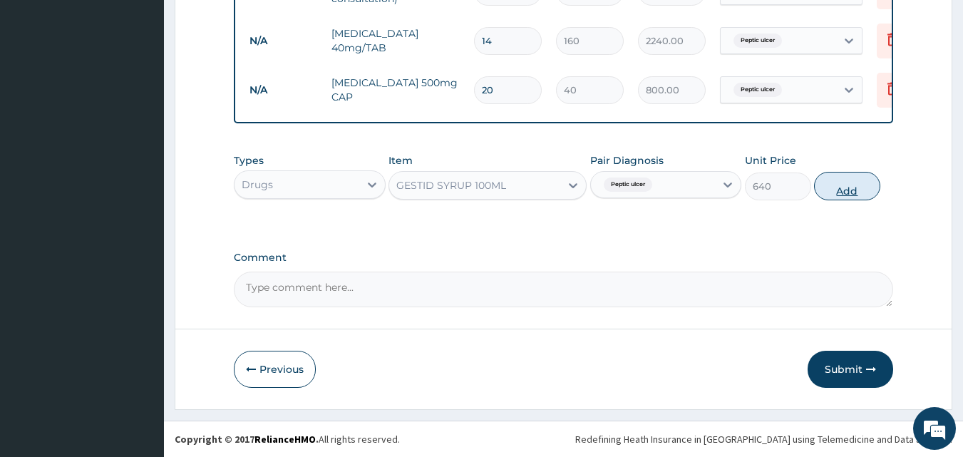
click at [835, 183] on button "Add" at bounding box center [847, 186] width 66 height 29
type input "0"
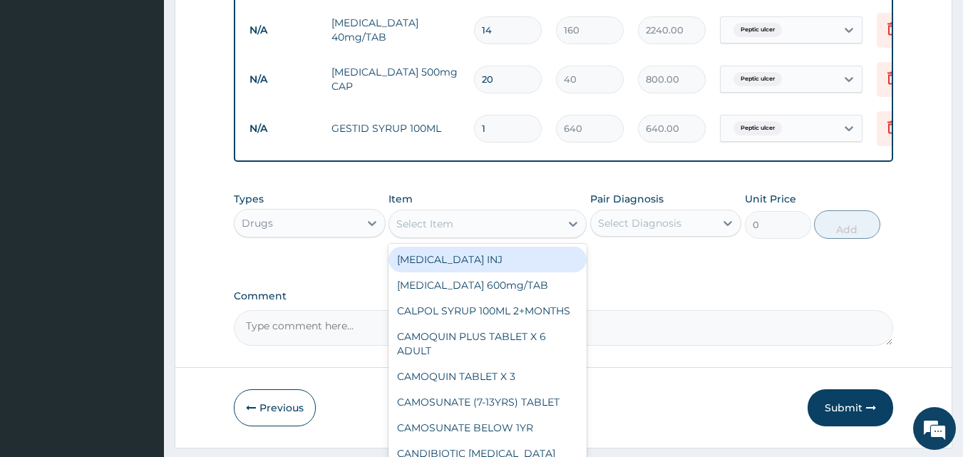
click at [506, 229] on div "Select Item" at bounding box center [474, 223] width 171 height 23
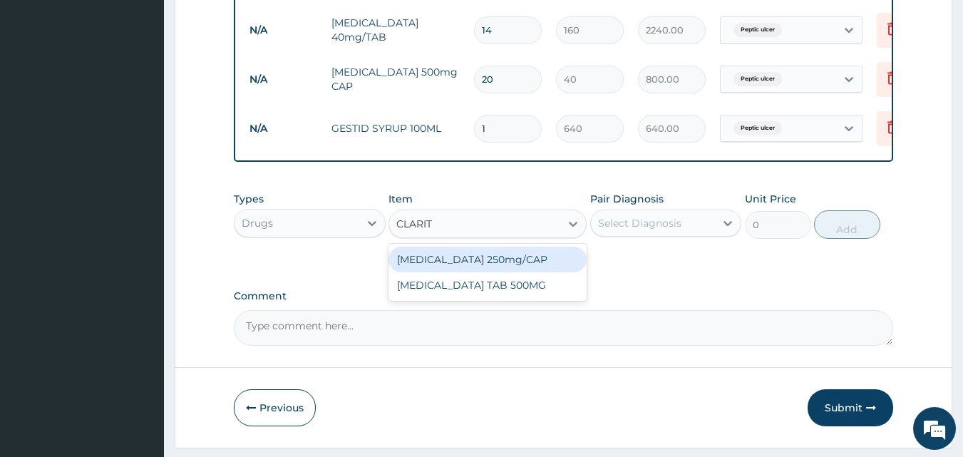
type input "CLARITH"
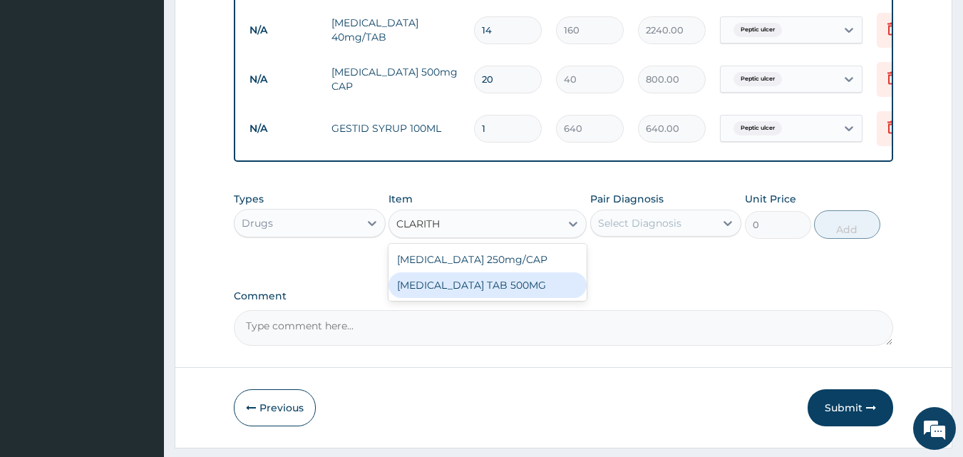
click at [519, 292] on div "[MEDICAL_DATA] TAB 500MG" at bounding box center [487, 285] width 198 height 26
type input "240"
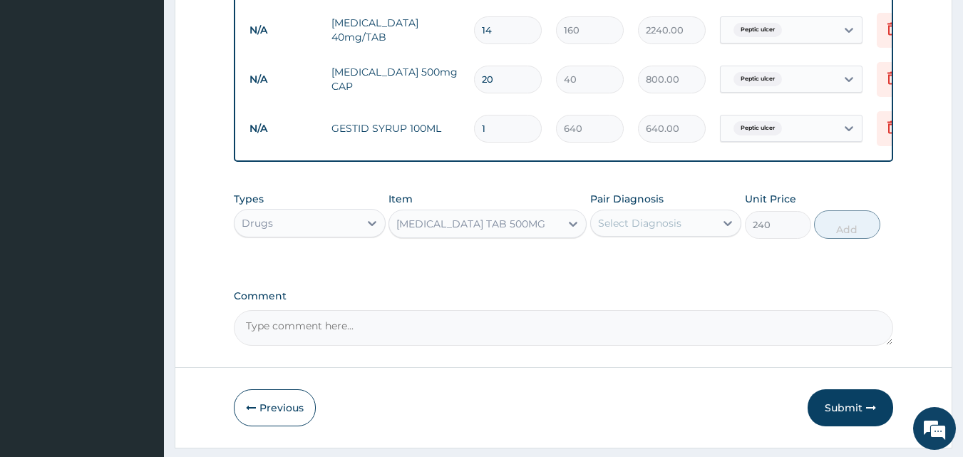
click at [685, 234] on div "Select Diagnosis" at bounding box center [653, 223] width 125 height 23
click at [658, 265] on label "Peptic ulcer" at bounding box center [645, 258] width 62 height 14
checkbox input "true"
click at [845, 236] on button "Add" at bounding box center [847, 224] width 66 height 29
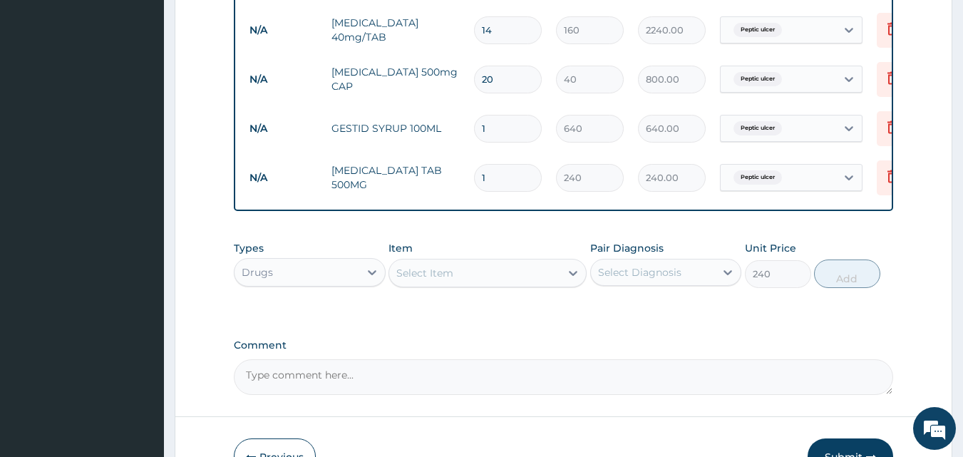
type input "0"
type input "10"
type input "2400.00"
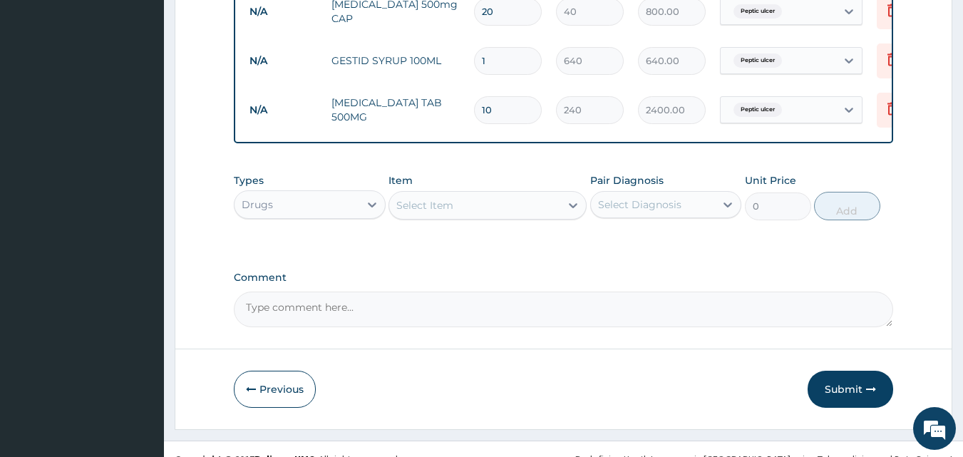
scroll to position [711, 0]
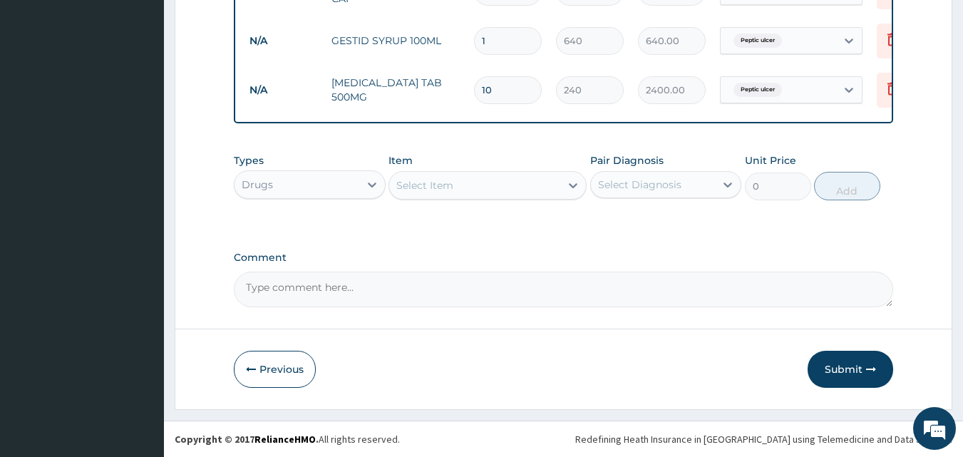
type input "10"
click at [329, 289] on textarea "Comment" at bounding box center [564, 290] width 660 height 36
type textarea "DS ;- PUD"
click at [823, 352] on button "Submit" at bounding box center [850, 369] width 86 height 37
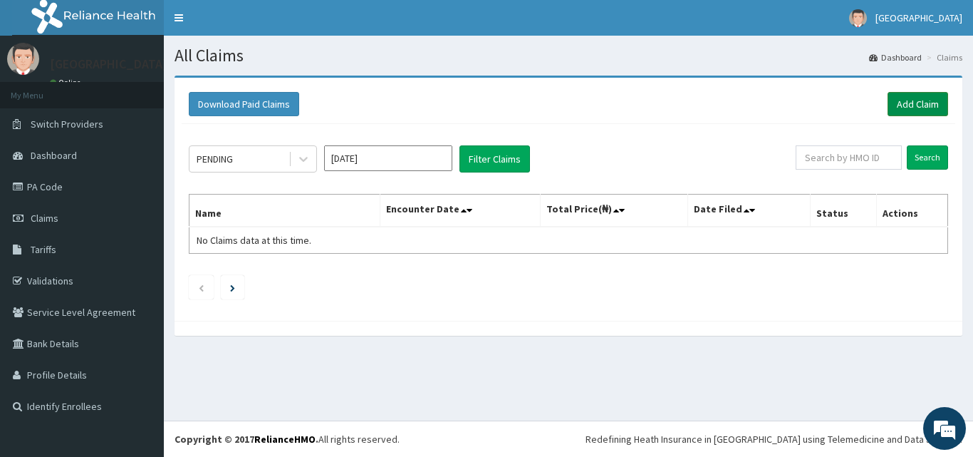
click at [911, 103] on link "Add Claim" at bounding box center [918, 104] width 61 height 24
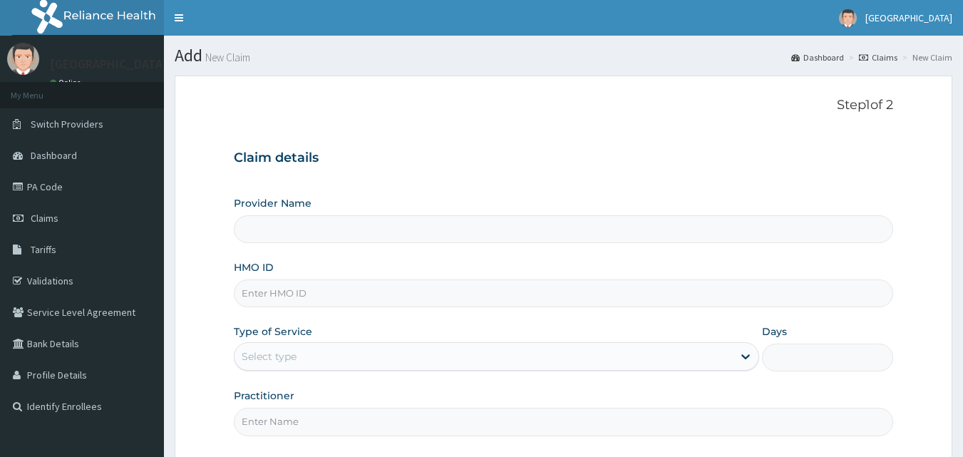
type input "[GEOGRAPHIC_DATA]"
paste input "TFL/10001/A"
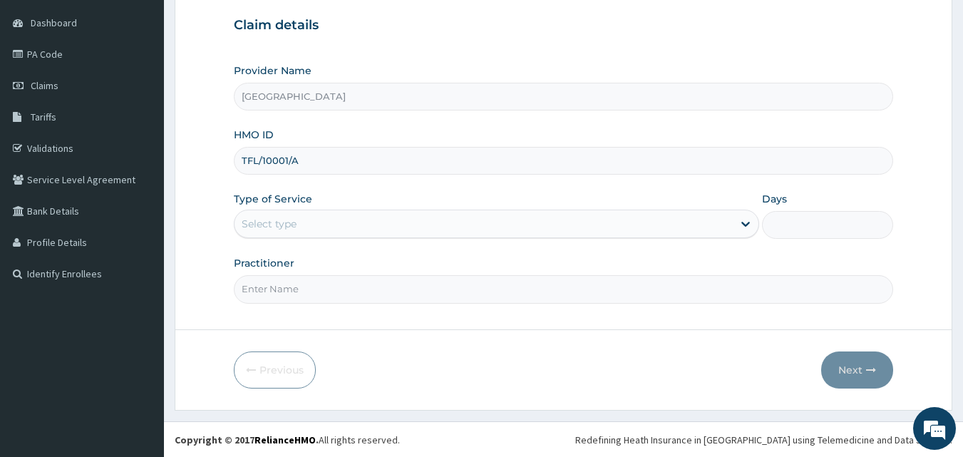
scroll to position [133, 0]
type input "TFL/10001/A"
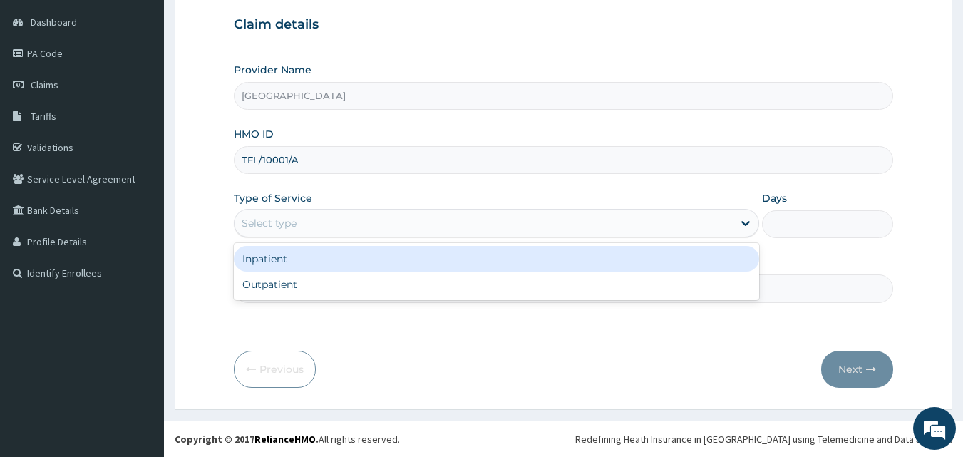
click at [355, 220] on div "Select type" at bounding box center [483, 223] width 498 height 23
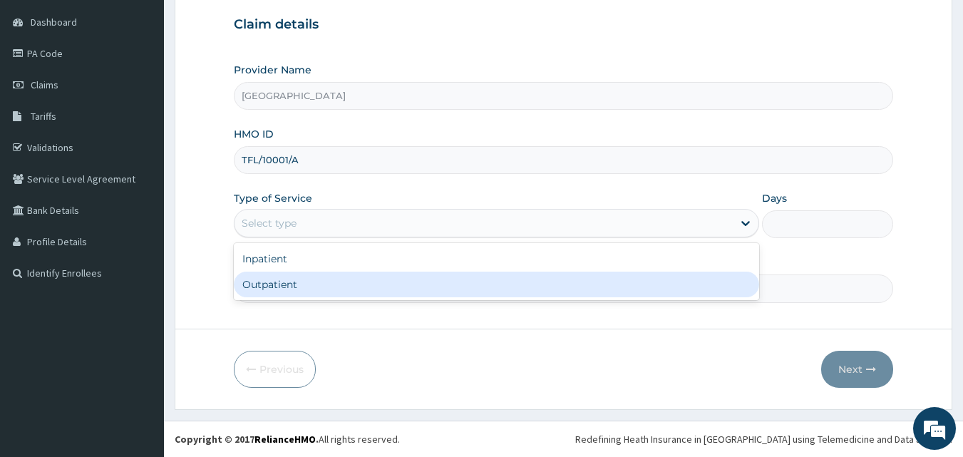
click at [266, 284] on div "Outpatient" at bounding box center [496, 285] width 525 height 26
type input "1"
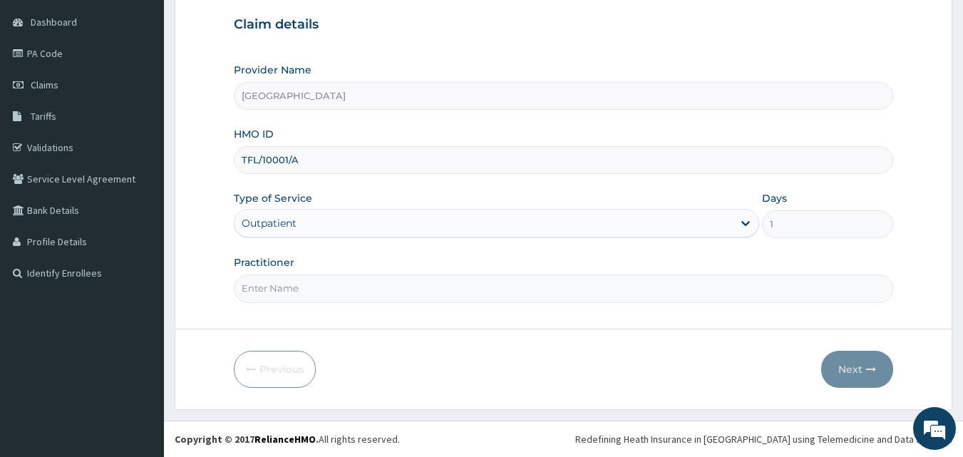
click at [340, 286] on input "Practitioner" at bounding box center [564, 288] width 660 height 28
type input "DR. [PERSON_NAME]"
click at [836, 364] on button "Next" at bounding box center [857, 369] width 72 height 37
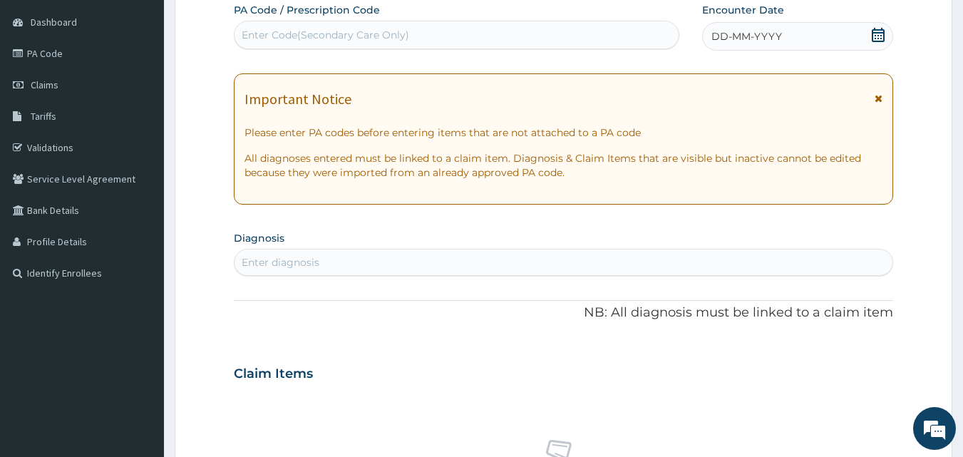
click at [873, 33] on icon at bounding box center [878, 35] width 13 height 14
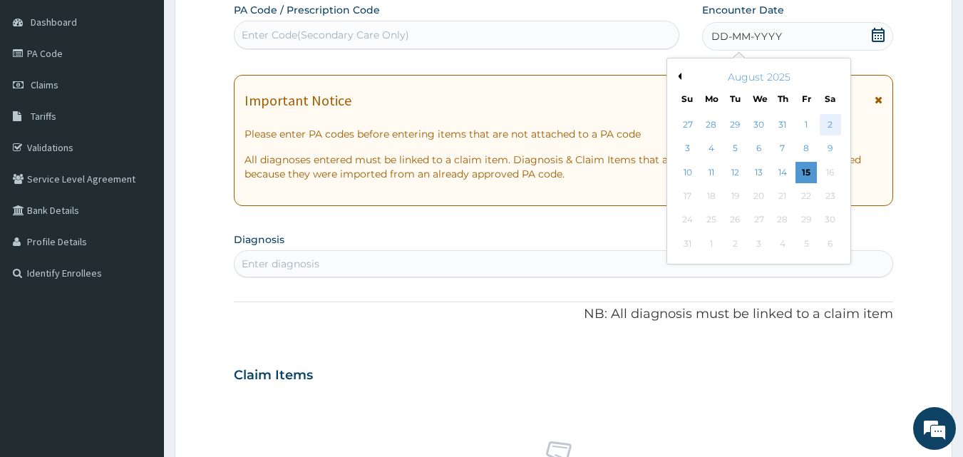
scroll to position [0, 0]
click at [832, 125] on div "2" at bounding box center [830, 124] width 21 height 21
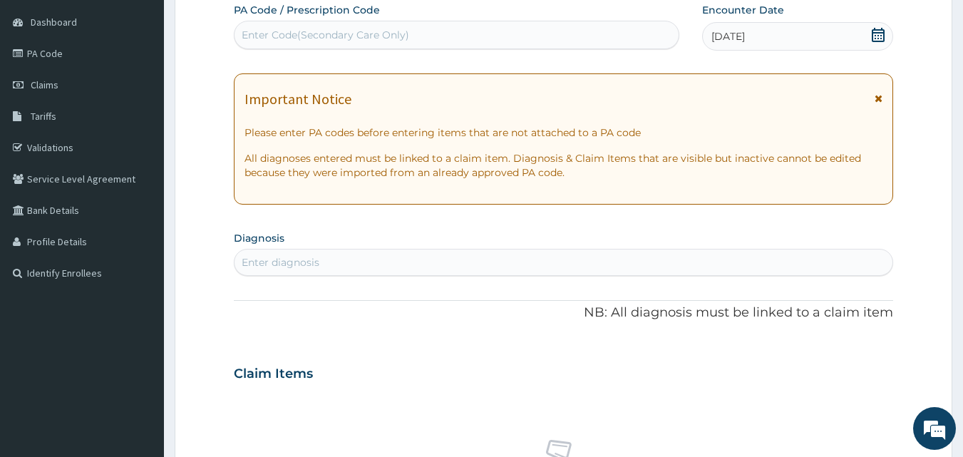
click at [313, 258] on div "Enter diagnosis" at bounding box center [281, 262] width 78 height 14
type input "PEPTIC"
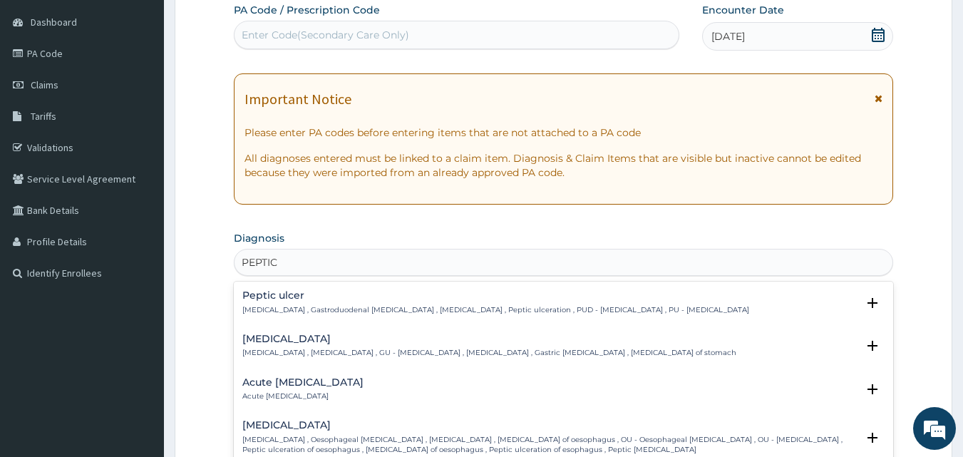
click at [261, 296] on h4 "Peptic ulcer" at bounding box center [495, 295] width 507 height 11
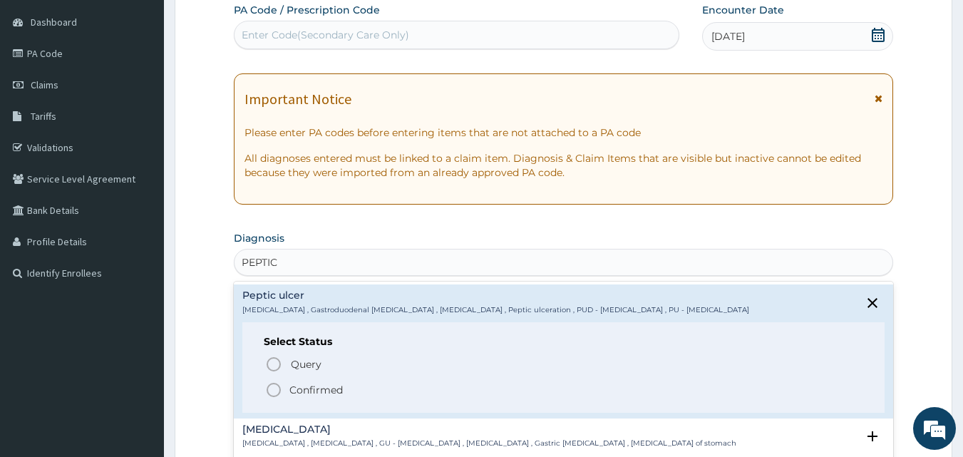
click at [272, 388] on icon "status option filled" at bounding box center [273, 389] width 17 height 17
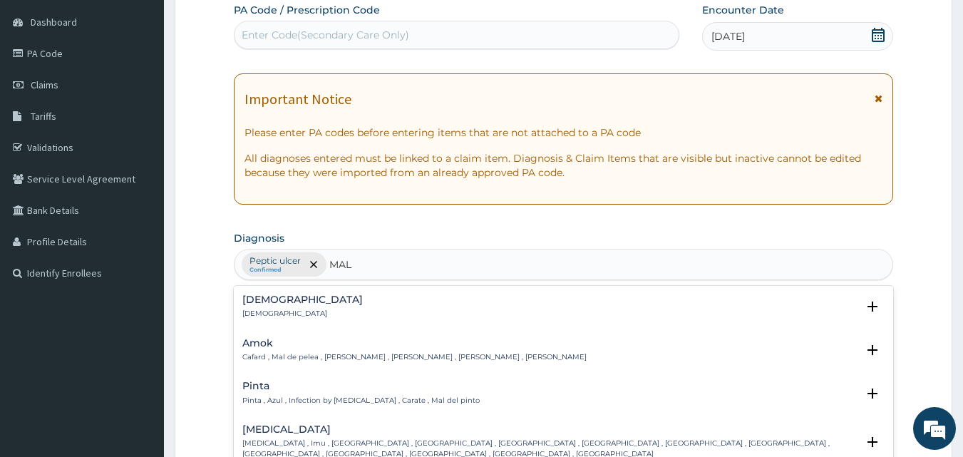
type input "MALA"
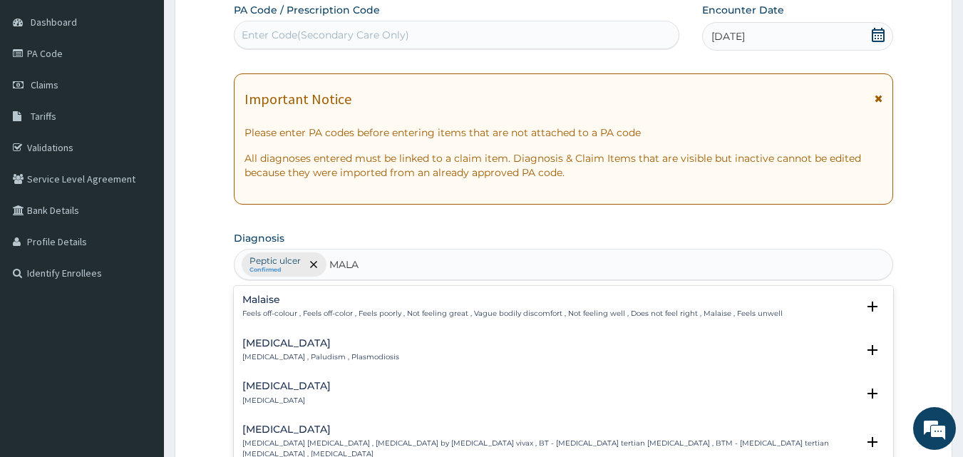
click at [262, 344] on h4 "[MEDICAL_DATA]" at bounding box center [320, 343] width 157 height 11
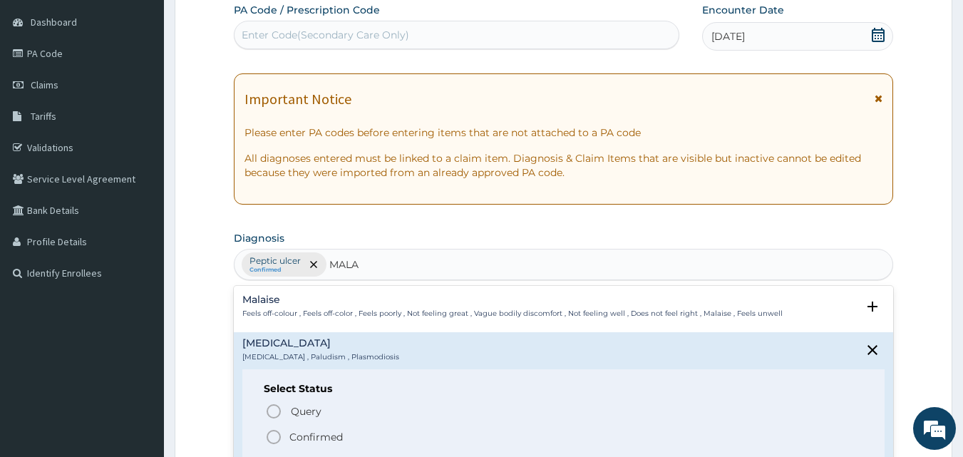
click at [272, 437] on icon "status option filled" at bounding box center [273, 436] width 17 height 17
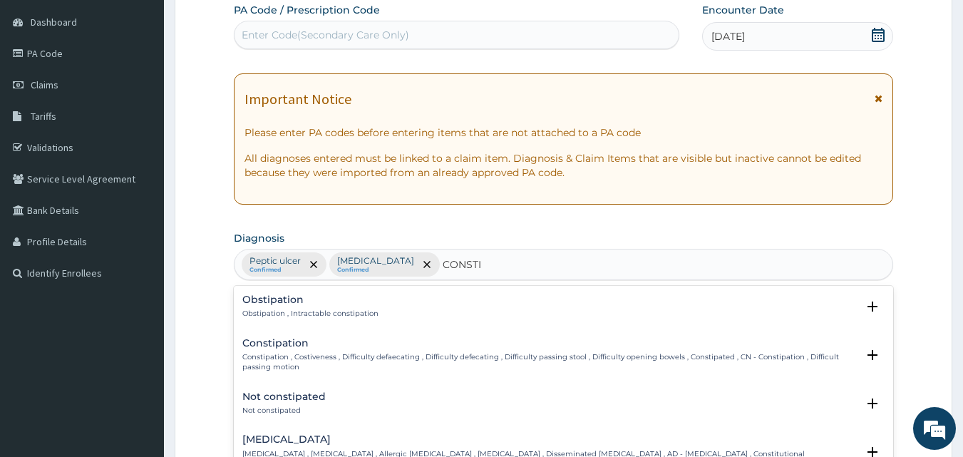
type input "CONSTIP"
click at [277, 346] on h4 "Constipation" at bounding box center [549, 343] width 615 height 11
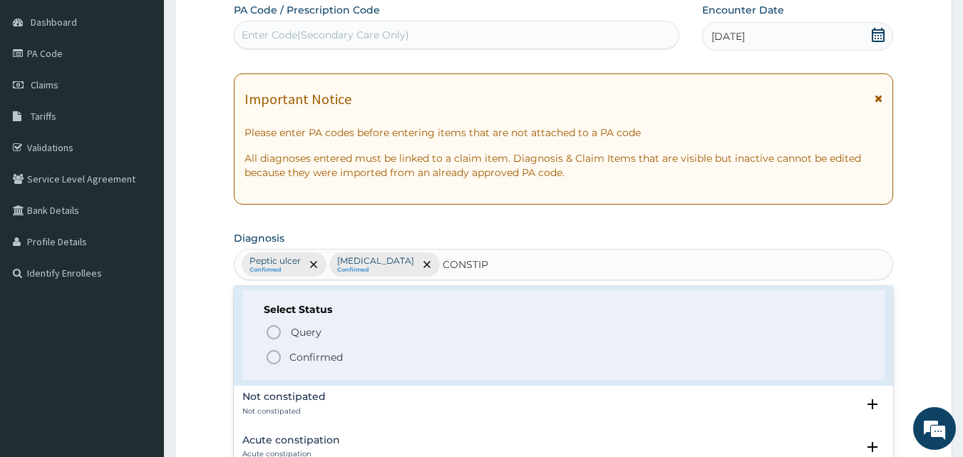
scroll to position [143, 0]
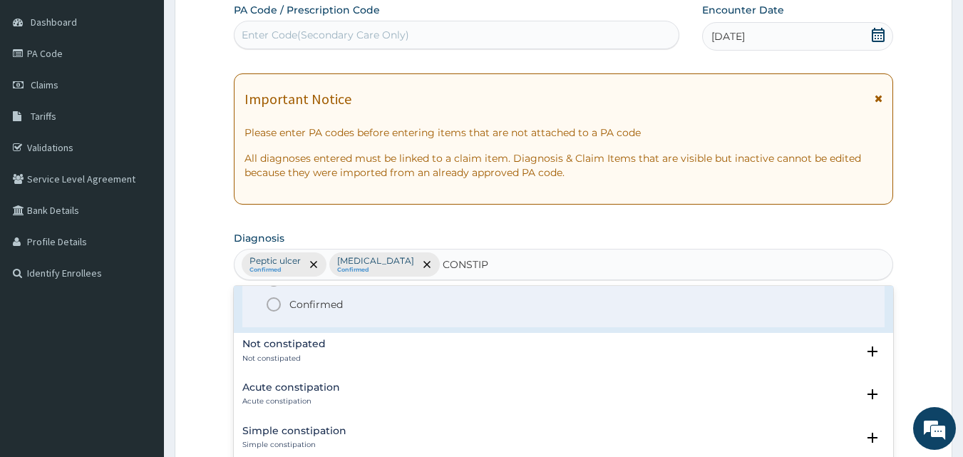
click at [277, 305] on icon "status option filled" at bounding box center [273, 304] width 17 height 17
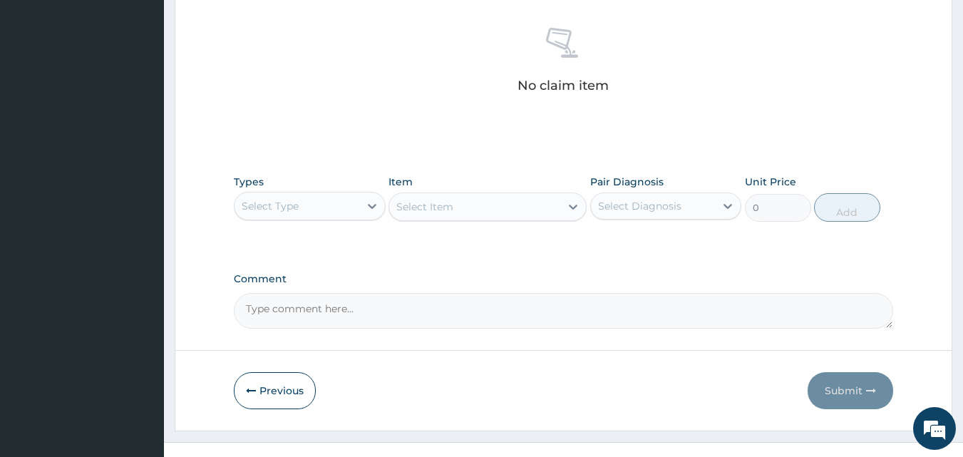
scroll to position [561, 0]
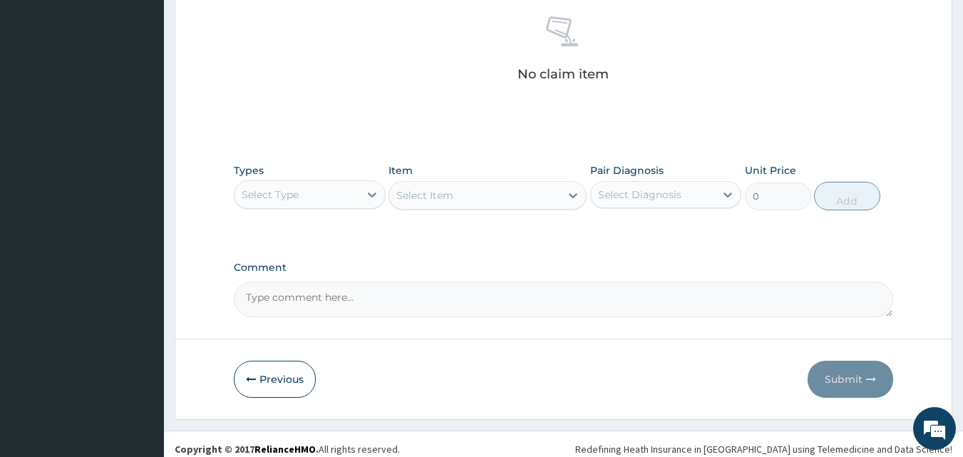
drag, startPoint x: 355, startPoint y: 187, endPoint x: 354, endPoint y: 195, distance: 7.9
click at [355, 189] on div "Select Type" at bounding box center [296, 194] width 125 height 23
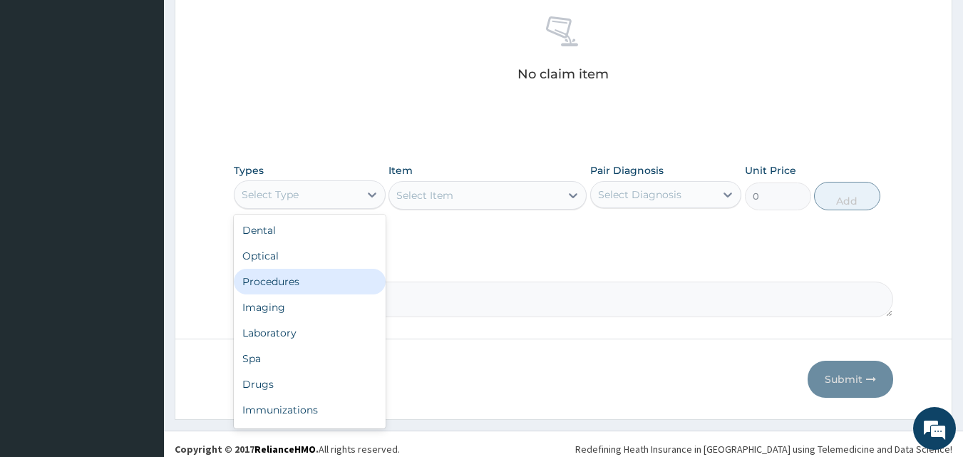
click at [306, 278] on div "Procedures" at bounding box center [310, 282] width 152 height 26
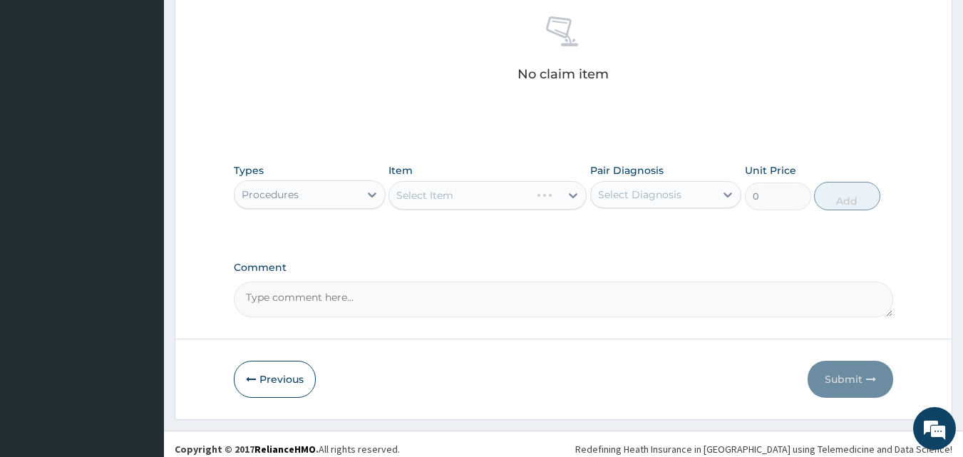
click at [564, 192] on div "Select Item" at bounding box center [487, 195] width 198 height 29
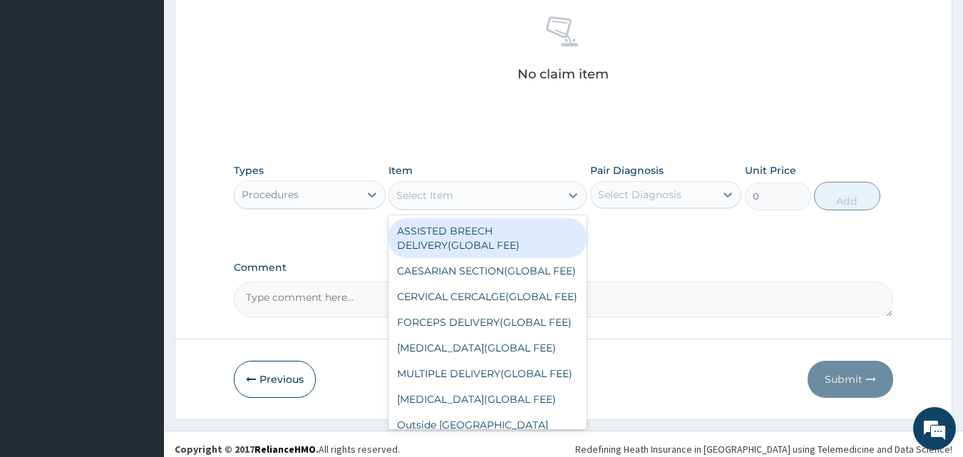
click at [564, 192] on div at bounding box center [573, 195] width 26 height 26
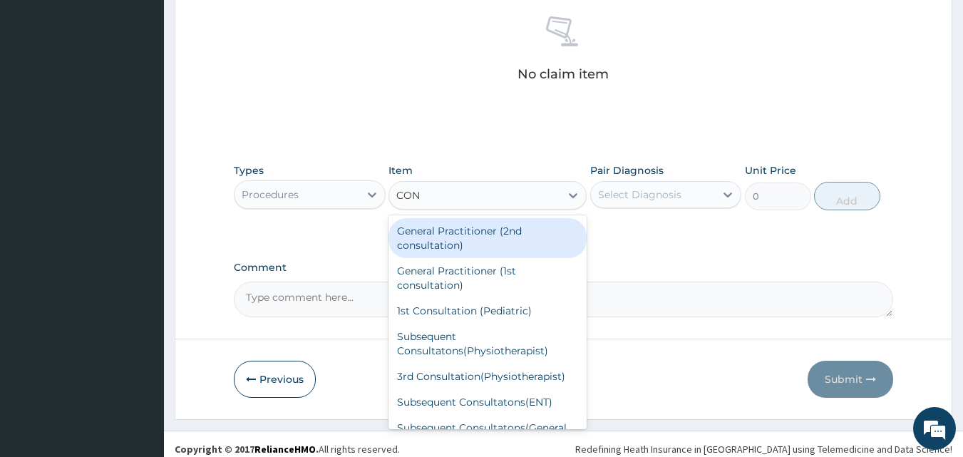
type input "CONS"
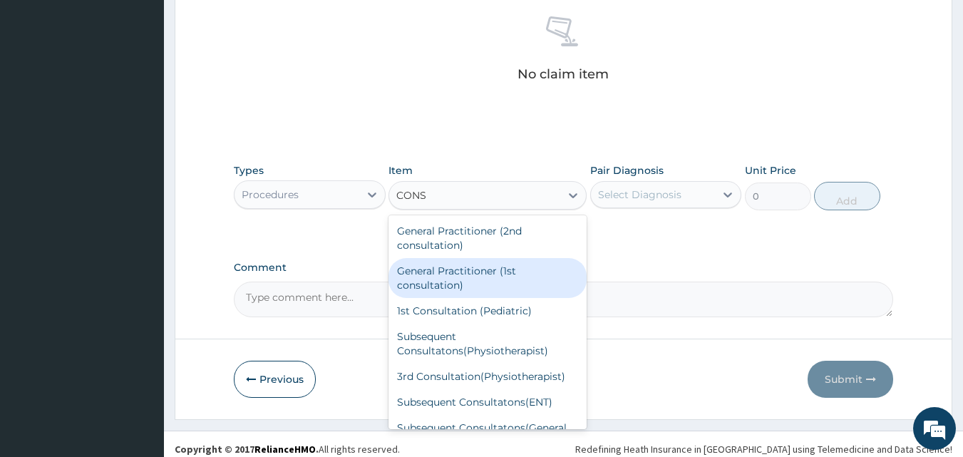
click at [483, 270] on div "General Practitioner (1st consultation)" at bounding box center [487, 278] width 198 height 40
type input "2400"
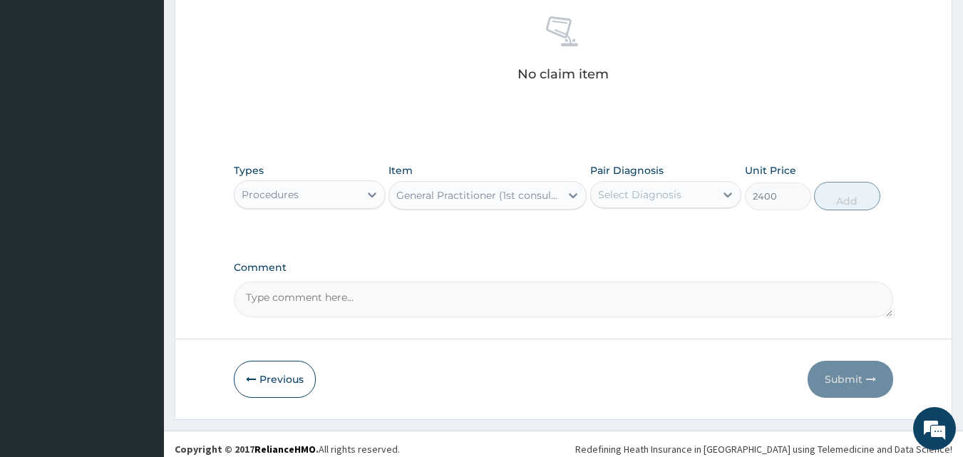
click at [665, 205] on div "Select Diagnosis" at bounding box center [653, 194] width 125 height 23
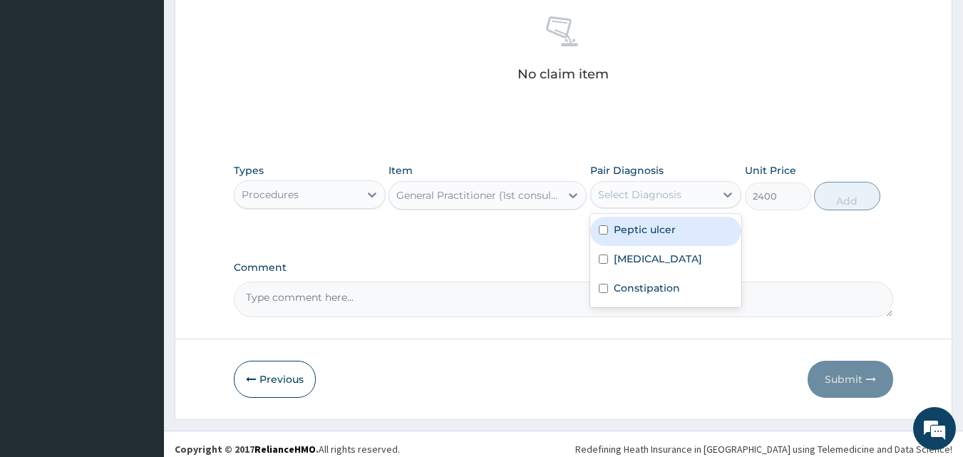
click at [646, 233] on label "Peptic ulcer" at bounding box center [645, 229] width 62 height 14
checkbox input "true"
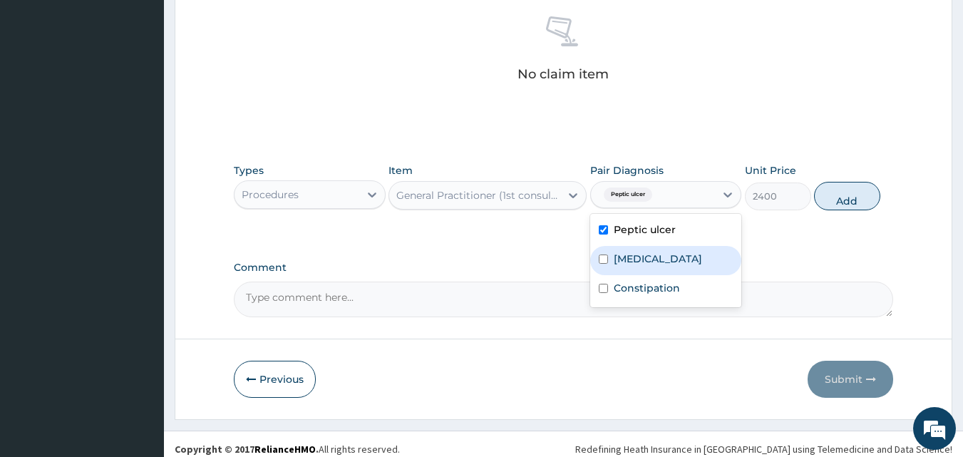
drag, startPoint x: 634, startPoint y: 255, endPoint x: 634, endPoint y: 283, distance: 27.8
click at [633, 259] on label "[MEDICAL_DATA]" at bounding box center [658, 259] width 88 height 14
checkbox input "true"
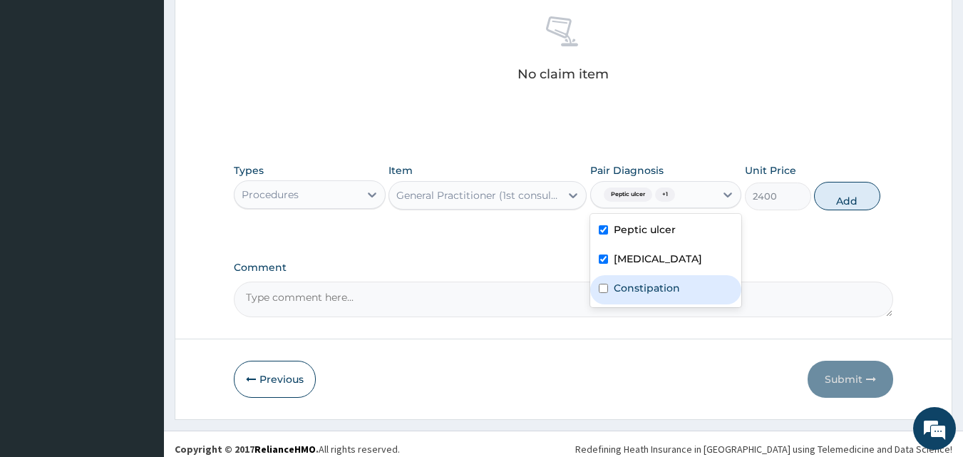
drag, startPoint x: 634, startPoint y: 289, endPoint x: 659, endPoint y: 277, distance: 28.1
click at [634, 287] on label "Constipation" at bounding box center [647, 288] width 66 height 14
checkbox input "true"
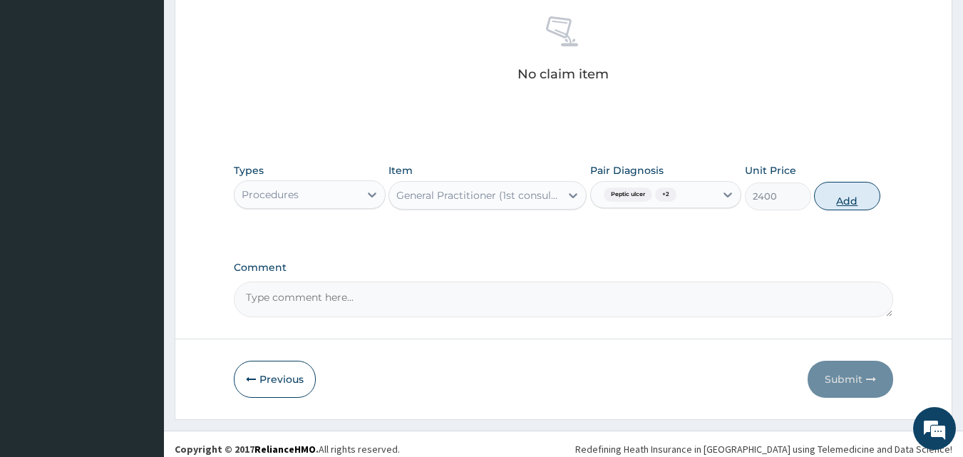
click at [846, 190] on button "Add" at bounding box center [847, 196] width 66 height 29
type input "0"
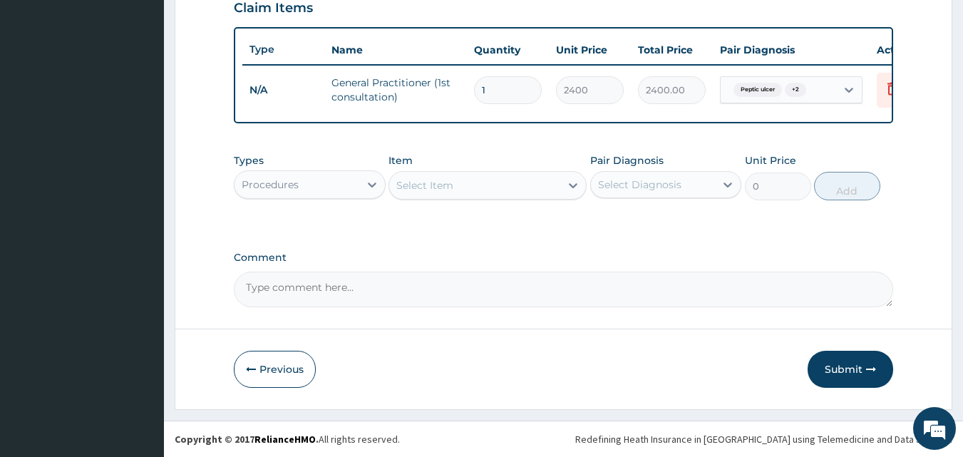
scroll to position [514, 0]
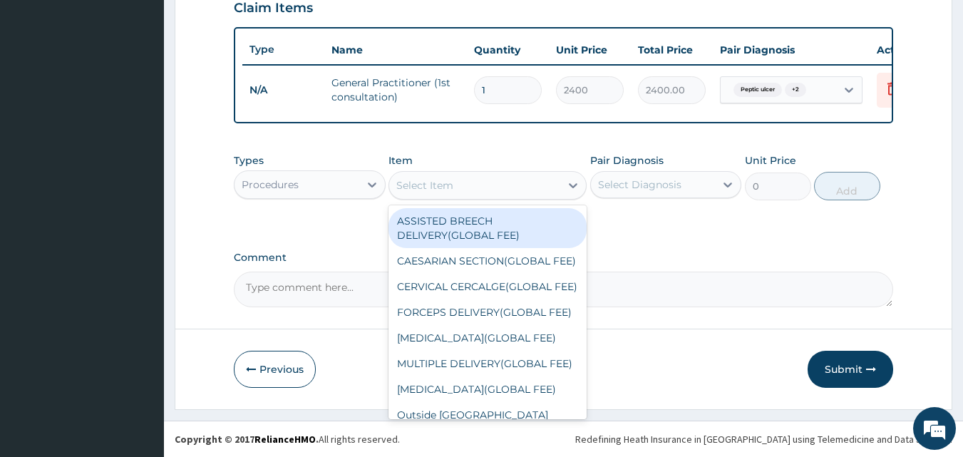
click at [507, 184] on div "Select Item" at bounding box center [474, 185] width 171 height 23
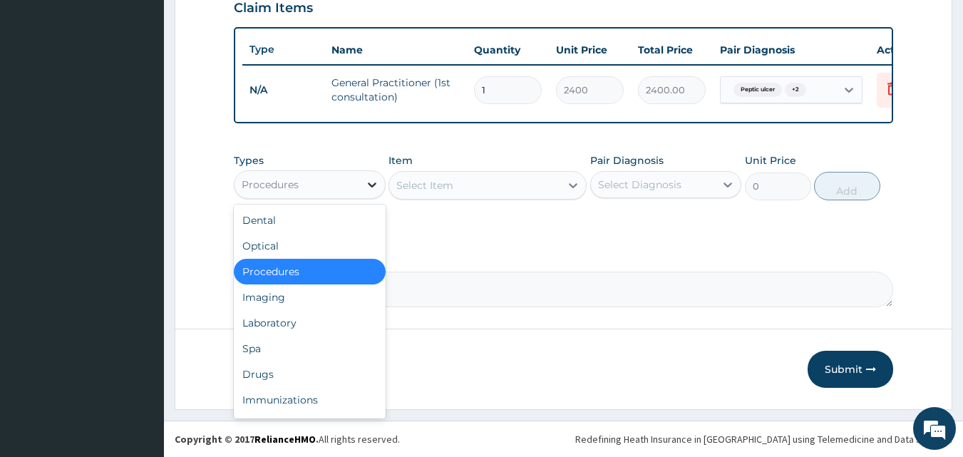
click at [371, 189] on icon at bounding box center [372, 184] width 14 height 14
click at [277, 383] on div "Drugs" at bounding box center [310, 374] width 152 height 26
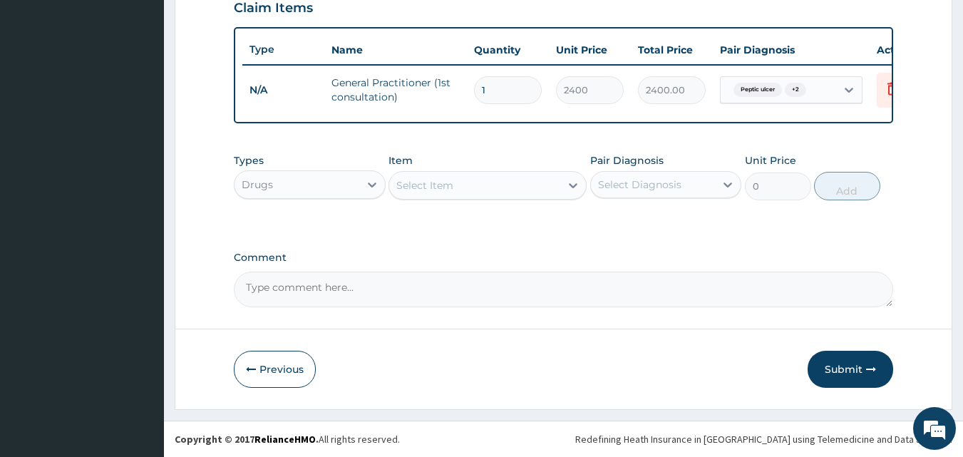
click at [566, 185] on icon at bounding box center [573, 185] width 14 height 14
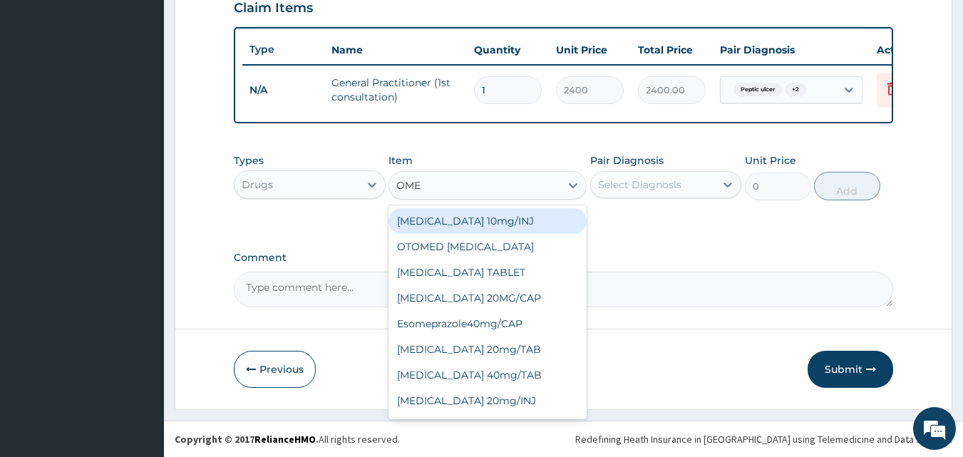
type input "OMEP"
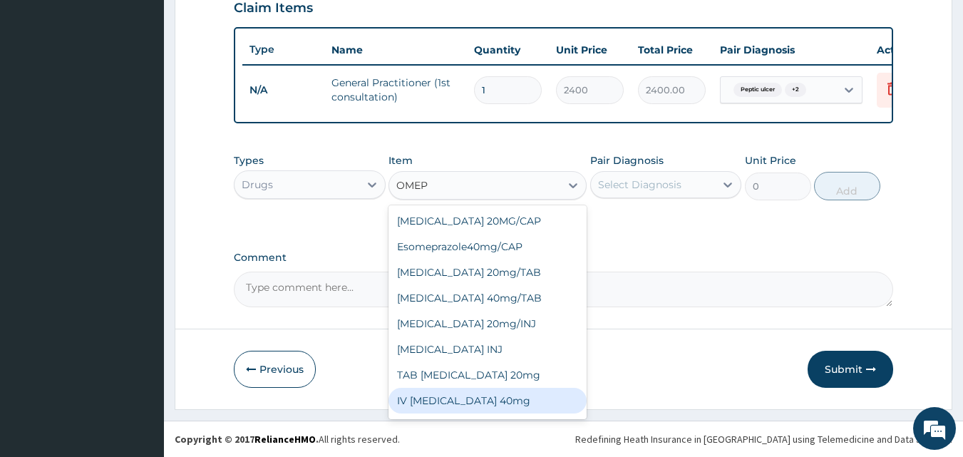
scroll to position [23, 0]
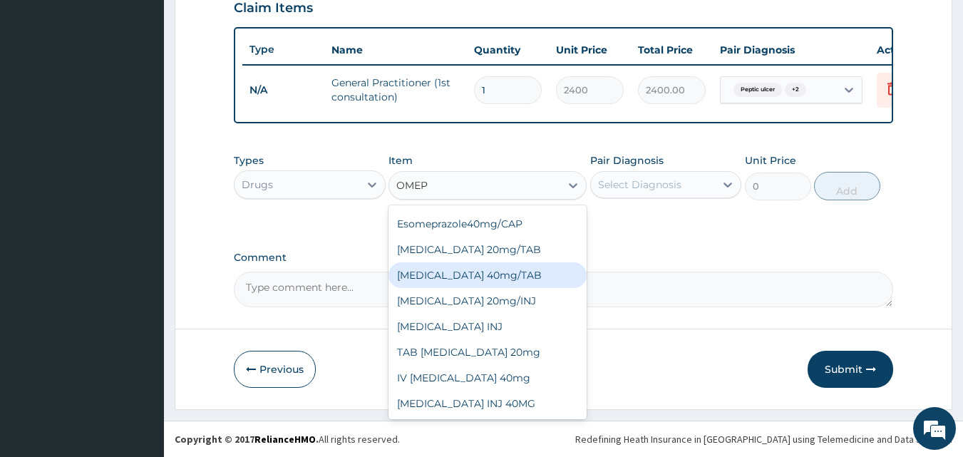
click at [499, 277] on div "[MEDICAL_DATA] 40mg/TAB" at bounding box center [487, 275] width 198 height 26
type input "160"
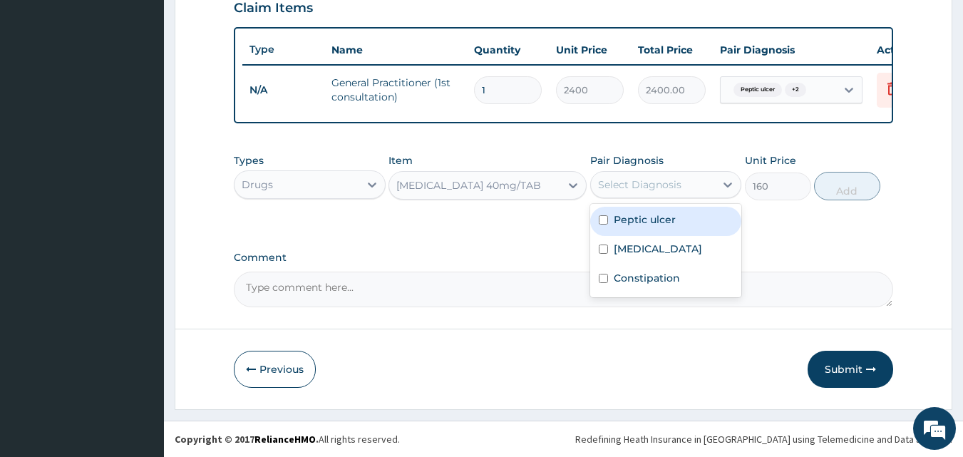
click at [661, 179] on div "Select Diagnosis" at bounding box center [639, 184] width 83 height 14
click at [659, 222] on label "Peptic ulcer" at bounding box center [645, 219] width 62 height 14
checkbox input "true"
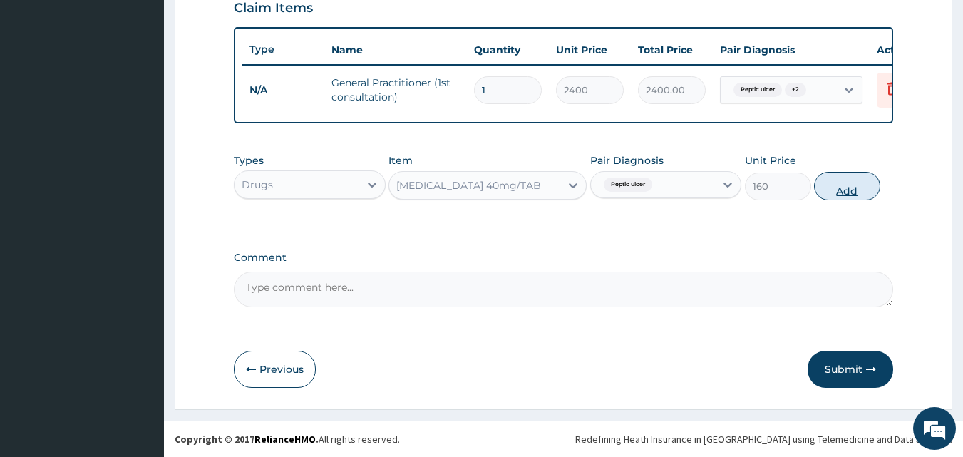
click at [844, 186] on button "Add" at bounding box center [847, 186] width 66 height 29
type input "0"
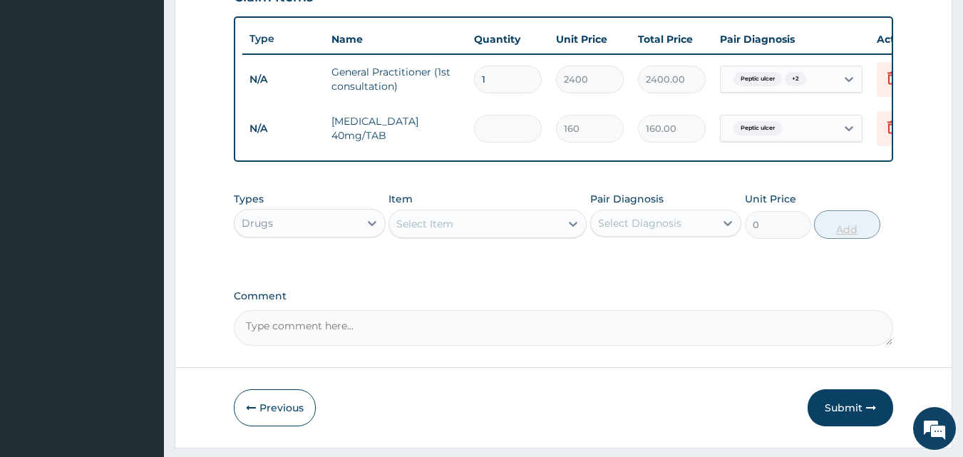
type input "0.00"
type input "7"
type input "1120.00"
type input "7"
click at [549, 232] on div "Select Item" at bounding box center [474, 223] width 171 height 23
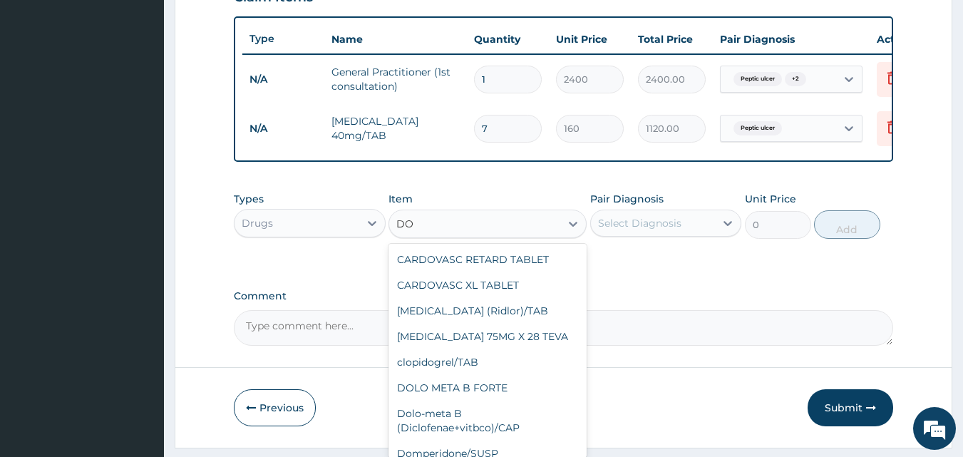
type input "D"
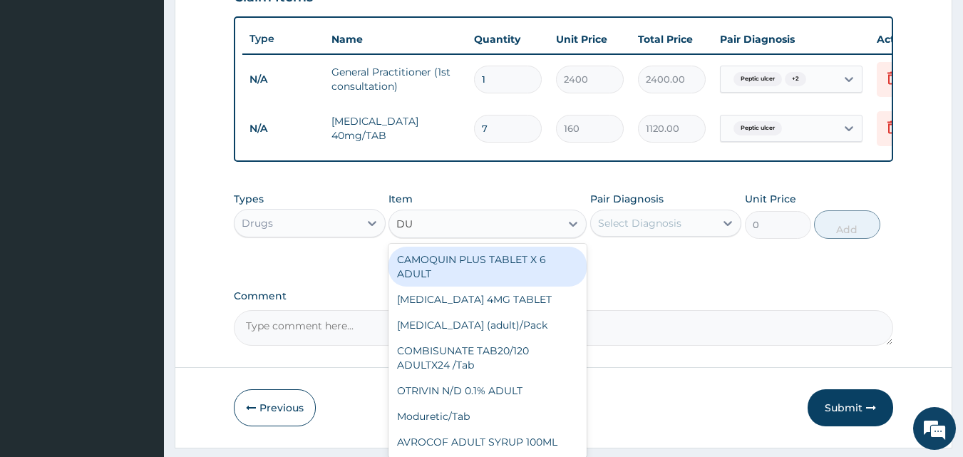
type input "D"
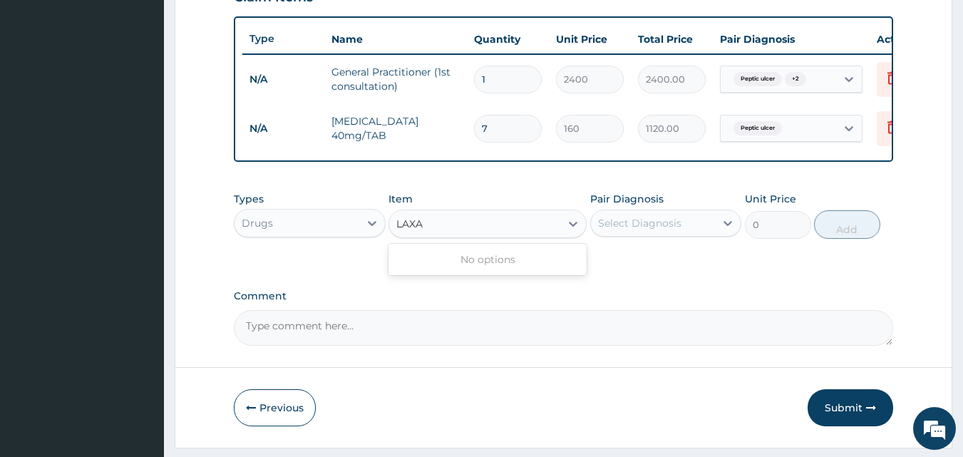
type input "LAX"
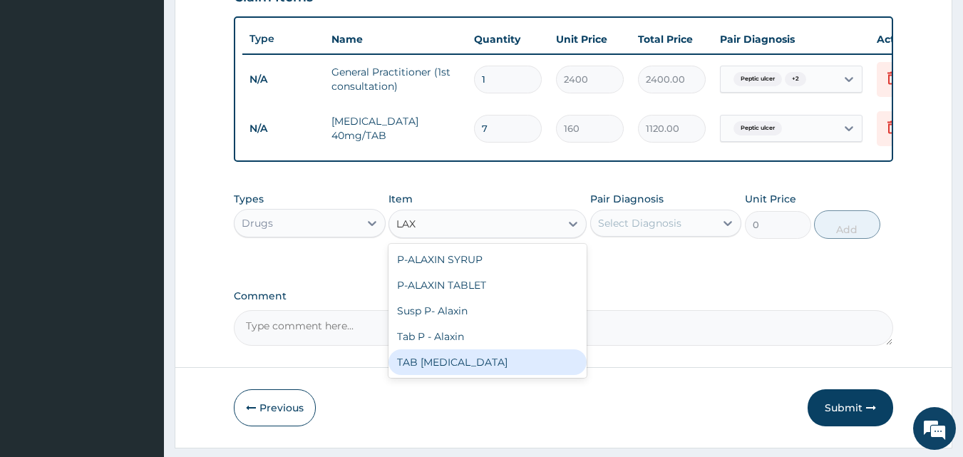
click at [456, 368] on div "TAB [MEDICAL_DATA]" at bounding box center [487, 362] width 198 height 26
type input "100"
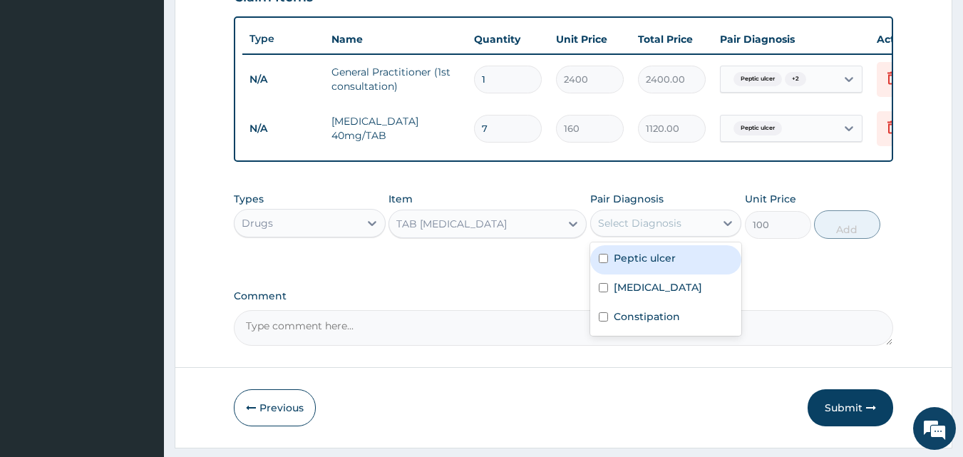
click at [664, 228] on div "Select Diagnosis" at bounding box center [639, 223] width 83 height 14
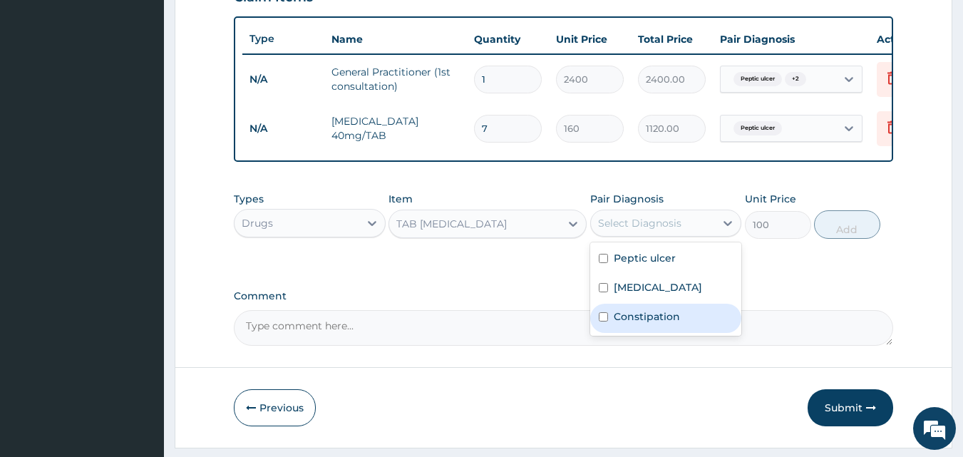
click at [617, 318] on div "Constipation" at bounding box center [666, 318] width 152 height 29
checkbox input "true"
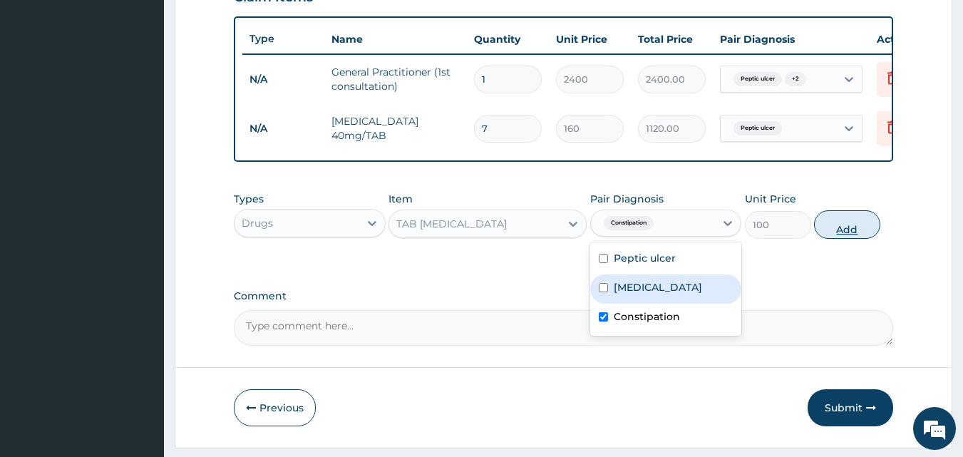
click at [840, 239] on button "Add" at bounding box center [847, 224] width 66 height 29
type input "0"
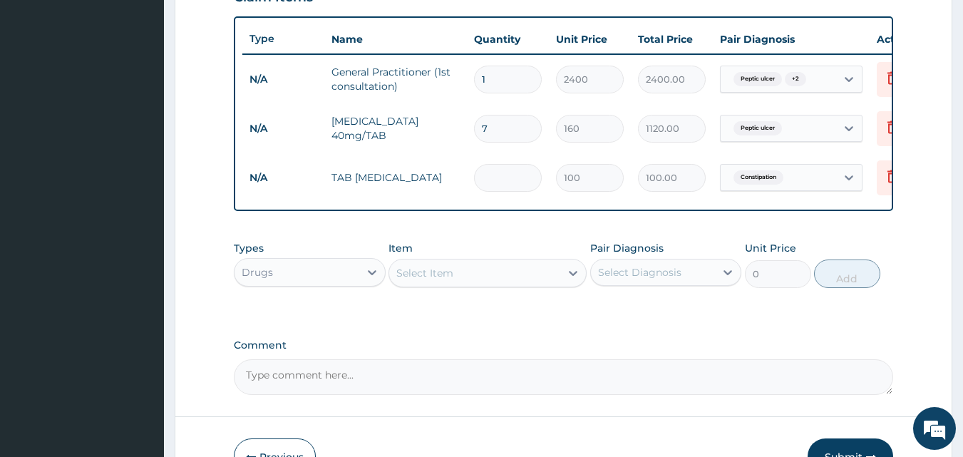
type input "0.00"
type input "2"
type input "200.00"
type input "0.00"
type input "2"
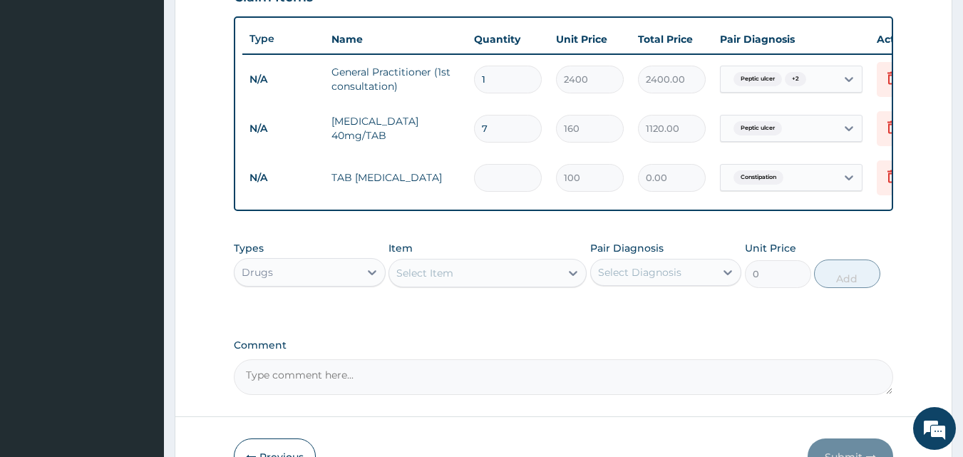
type input "200.00"
type input "20"
type input "2000.00"
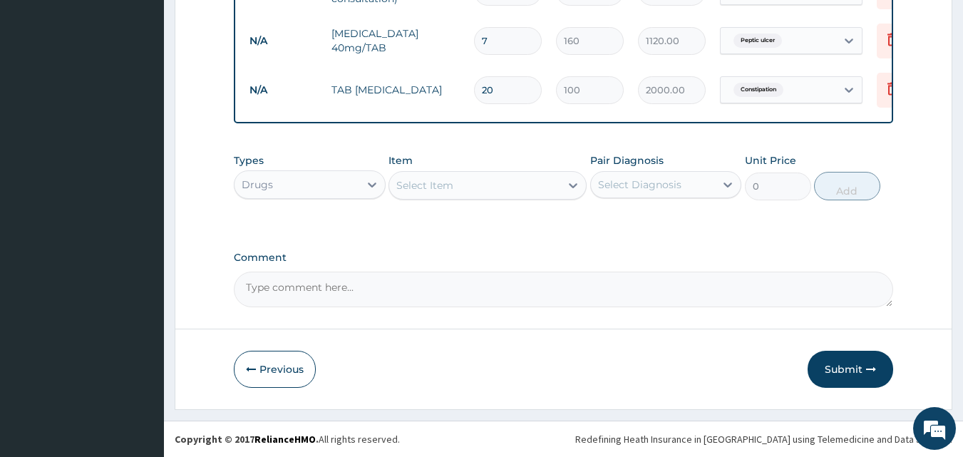
scroll to position [612, 0]
type input "20"
click at [518, 180] on div "Select Item" at bounding box center [474, 185] width 171 height 23
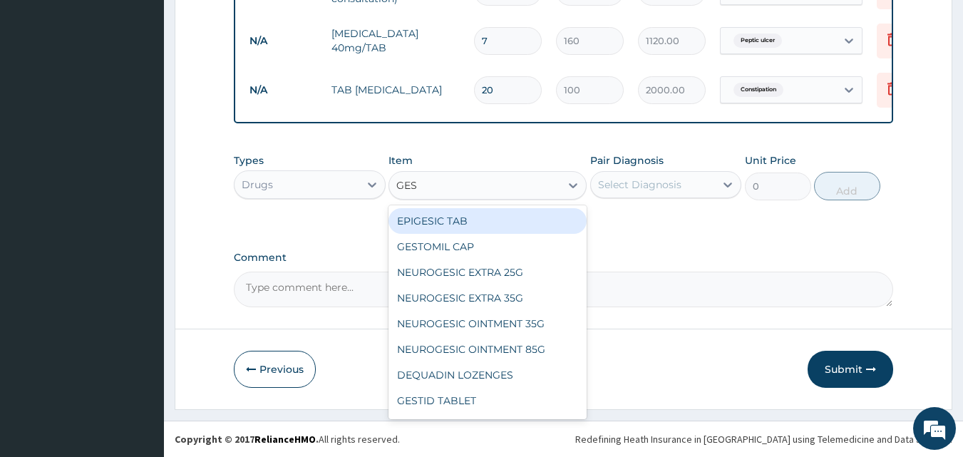
type input "GEST"
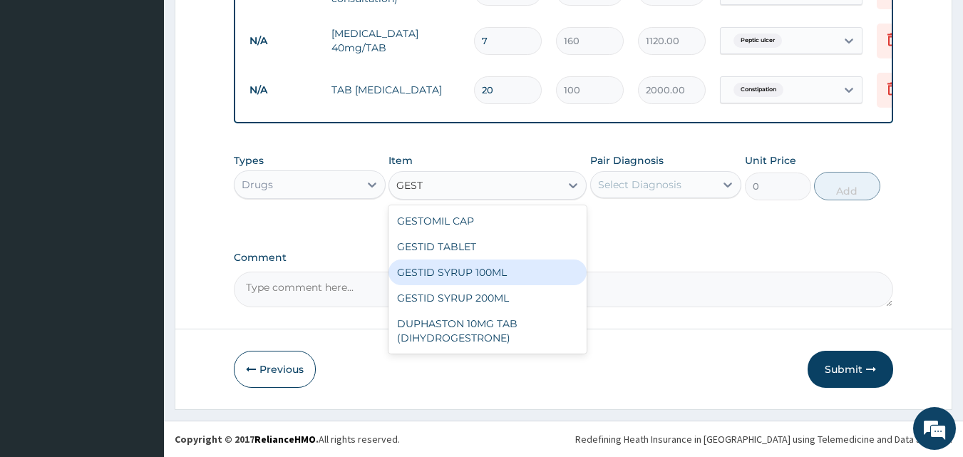
click at [475, 269] on div "GESTID SYRUP 100ML" at bounding box center [487, 272] width 198 height 26
type input "640"
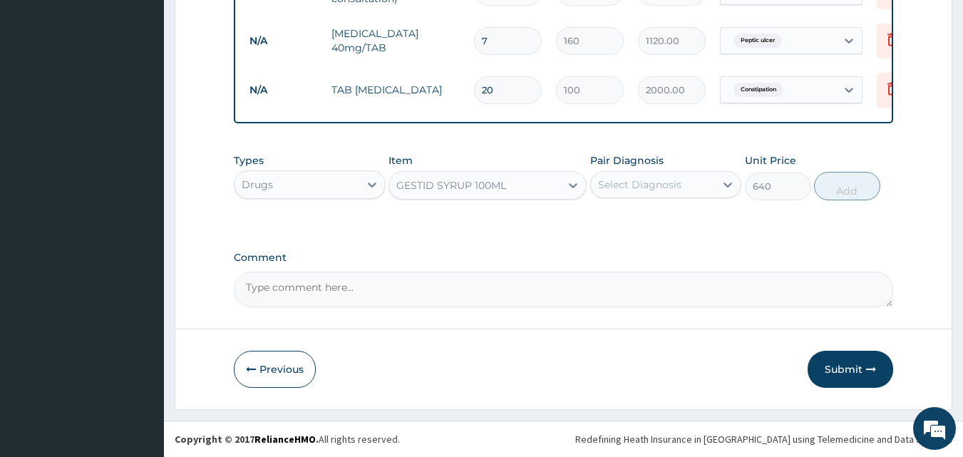
click at [659, 186] on div "Select Diagnosis" at bounding box center [639, 184] width 83 height 14
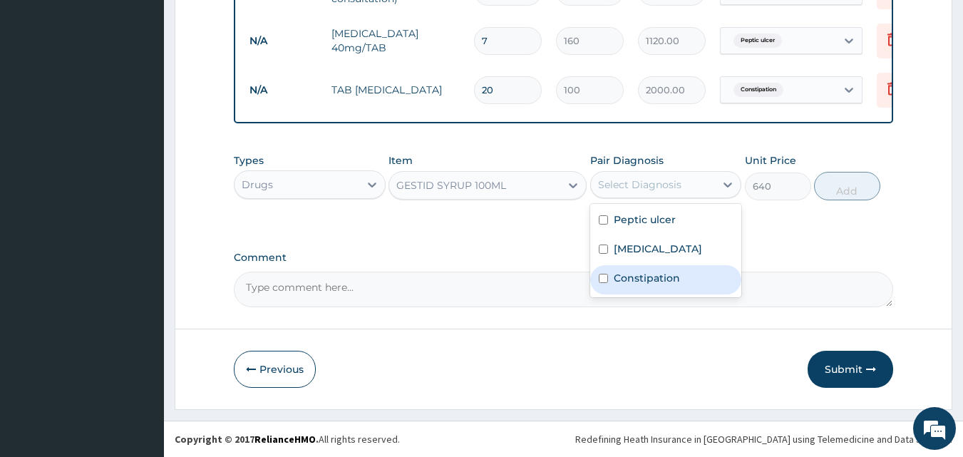
click at [630, 274] on label "Constipation" at bounding box center [647, 278] width 66 height 14
checkbox input "true"
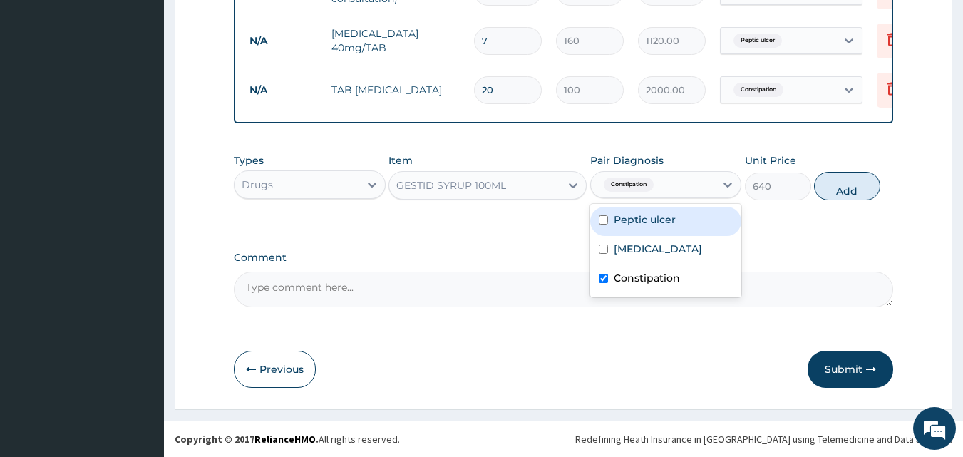
click at [645, 222] on label "Peptic ulcer" at bounding box center [645, 219] width 62 height 14
checkbox input "true"
click at [627, 283] on label "Constipation" at bounding box center [647, 278] width 66 height 14
checkbox input "false"
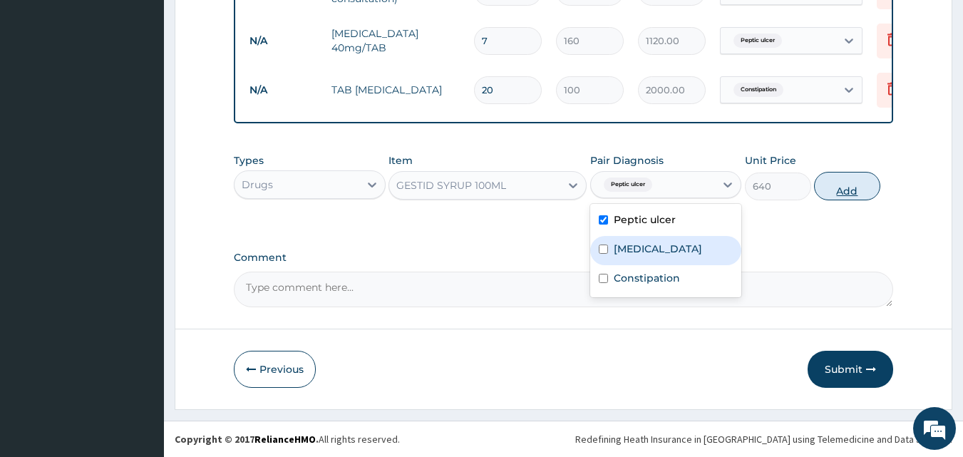
click at [844, 188] on button "Add" at bounding box center [847, 186] width 66 height 29
type input "0"
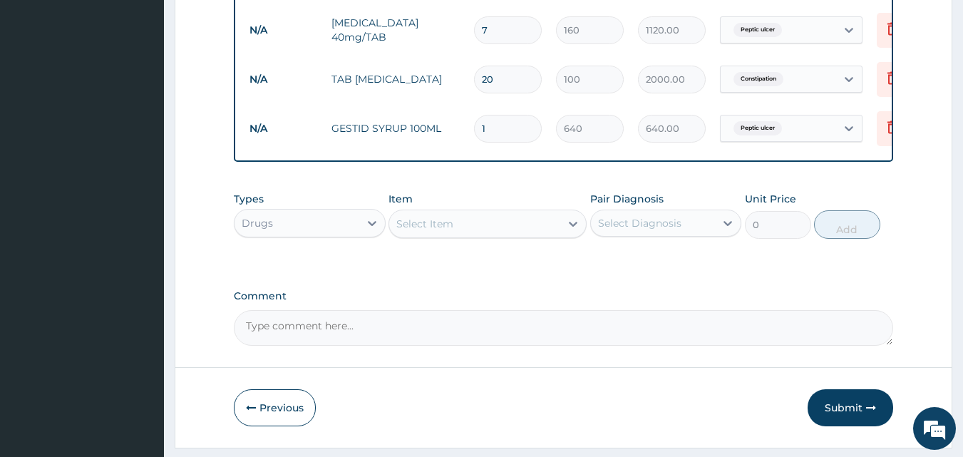
click at [531, 234] on div "Select Item" at bounding box center [474, 223] width 171 height 23
type input "CELE"
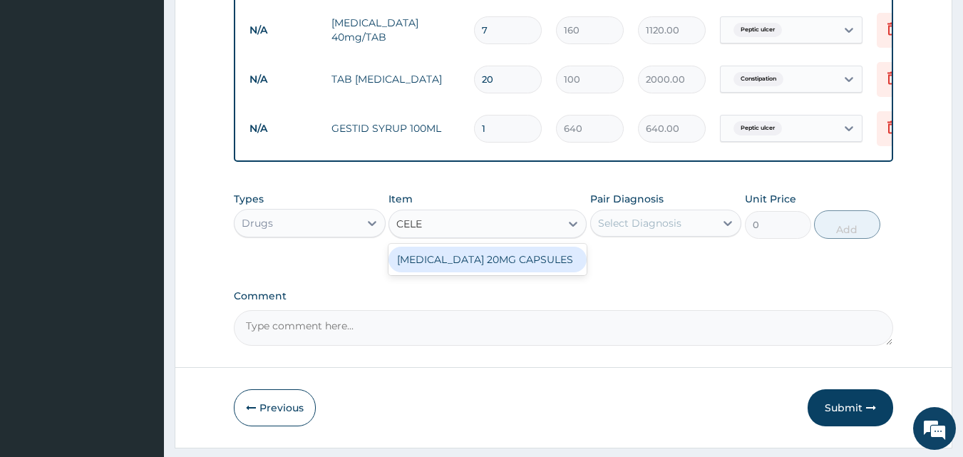
click at [522, 272] on div "[MEDICAL_DATA] 20MG CAPSULES" at bounding box center [487, 260] width 198 height 26
type input "160"
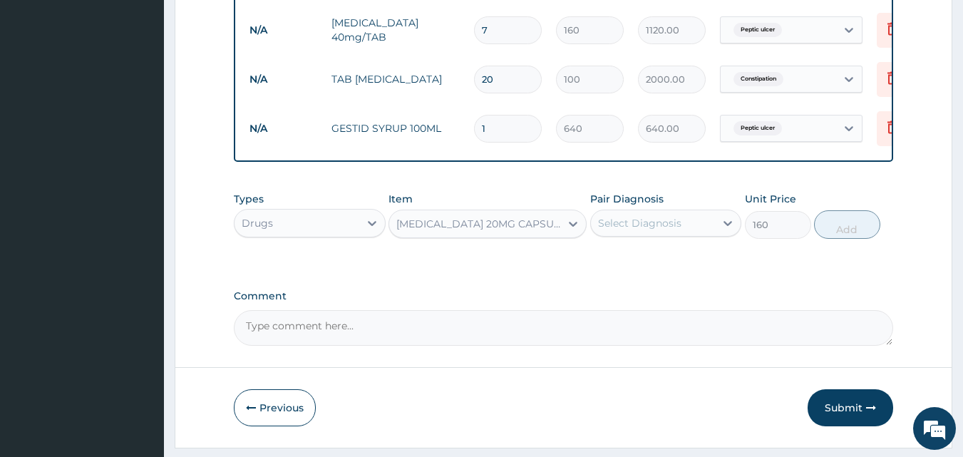
click at [651, 229] on div "Select Diagnosis" at bounding box center [639, 223] width 83 height 14
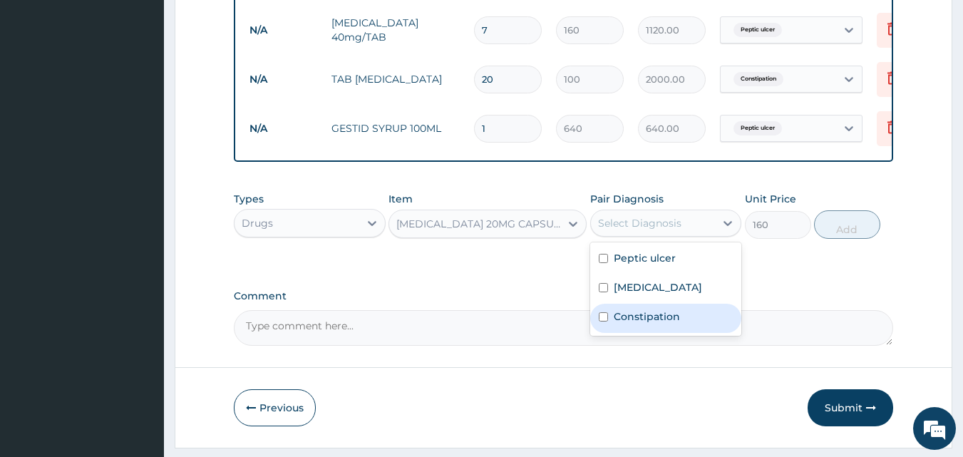
click at [626, 324] on label "Constipation" at bounding box center [647, 316] width 66 height 14
checkbox input "true"
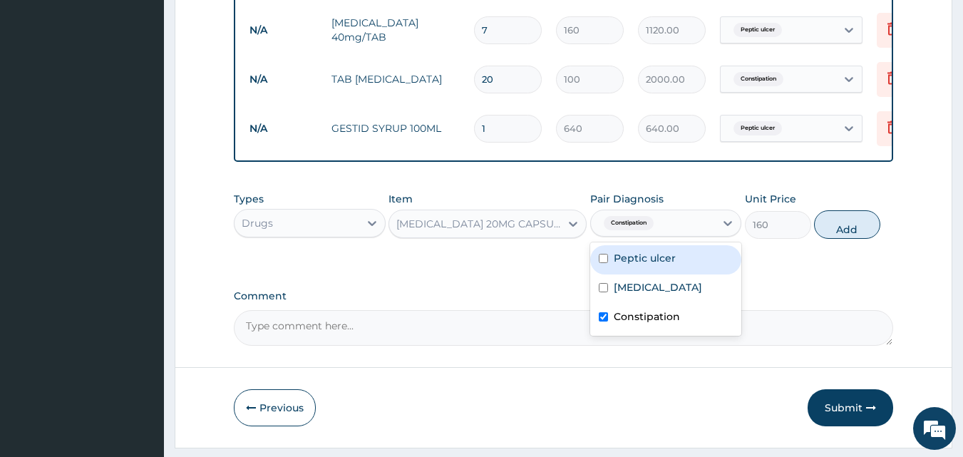
click at [659, 265] on label "Peptic ulcer" at bounding box center [645, 258] width 62 height 14
checkbox input "true"
click at [827, 237] on button "Add" at bounding box center [847, 224] width 66 height 29
type input "0"
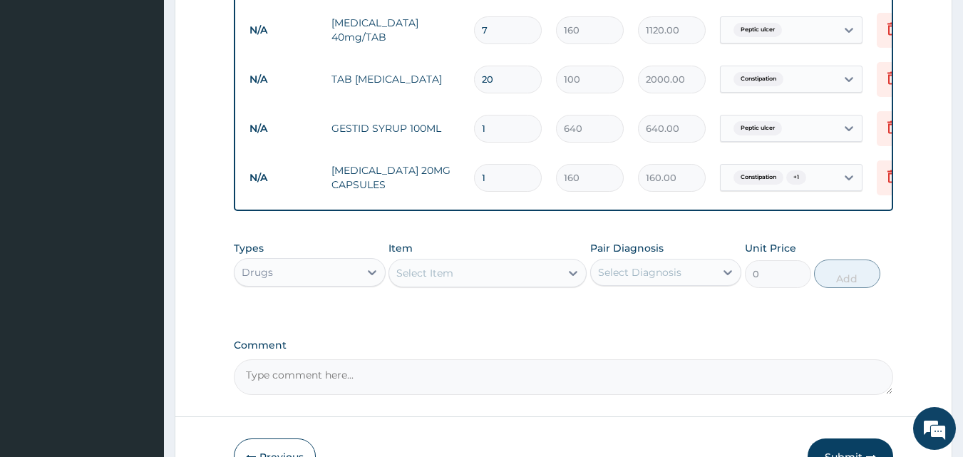
type input "10"
type input "1600.00"
type input "10"
click at [535, 284] on div "Select Item" at bounding box center [474, 273] width 171 height 23
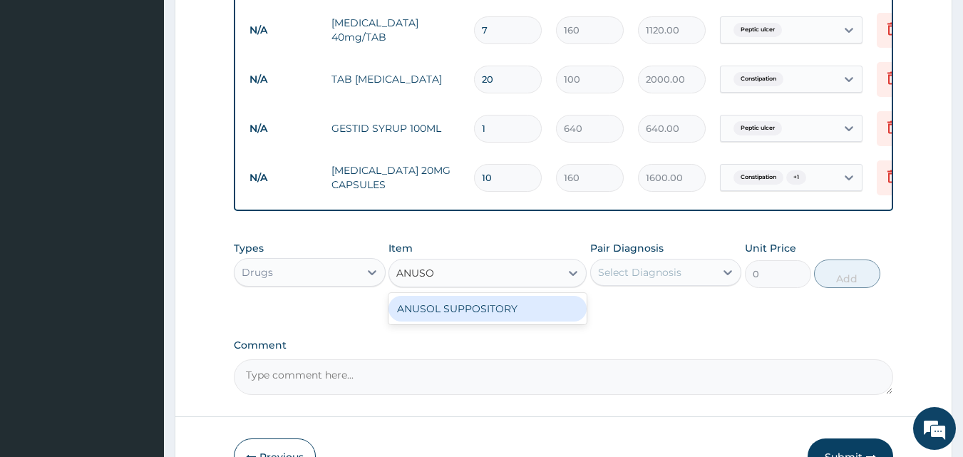
type input "ANUSOL"
click at [479, 316] on div "ANUSOL SUPPOSITORY" at bounding box center [487, 309] width 198 height 26
type input "131.25"
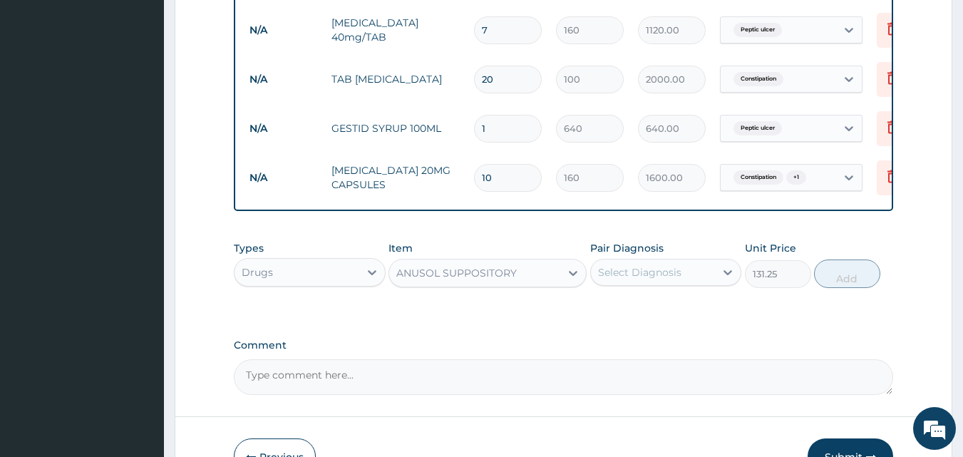
click at [609, 279] on div "Select Diagnosis" at bounding box center [639, 272] width 83 height 14
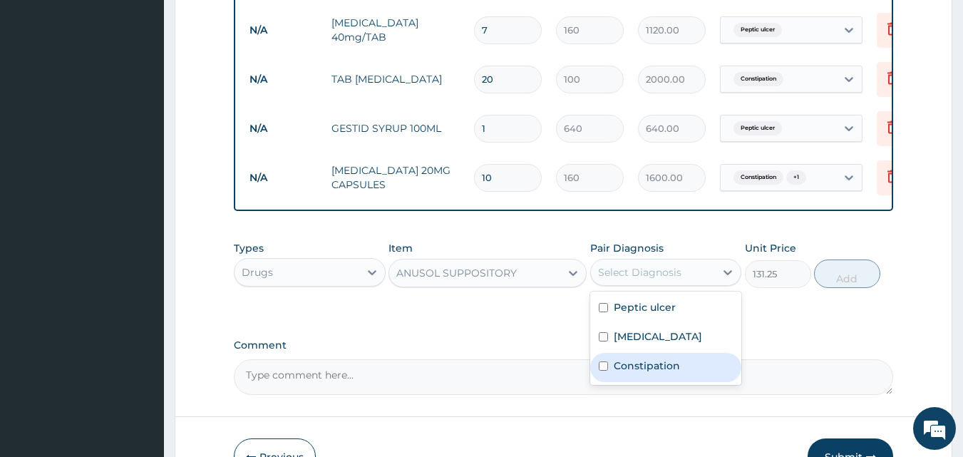
click at [622, 373] on label "Constipation" at bounding box center [647, 365] width 66 height 14
checkbox input "true"
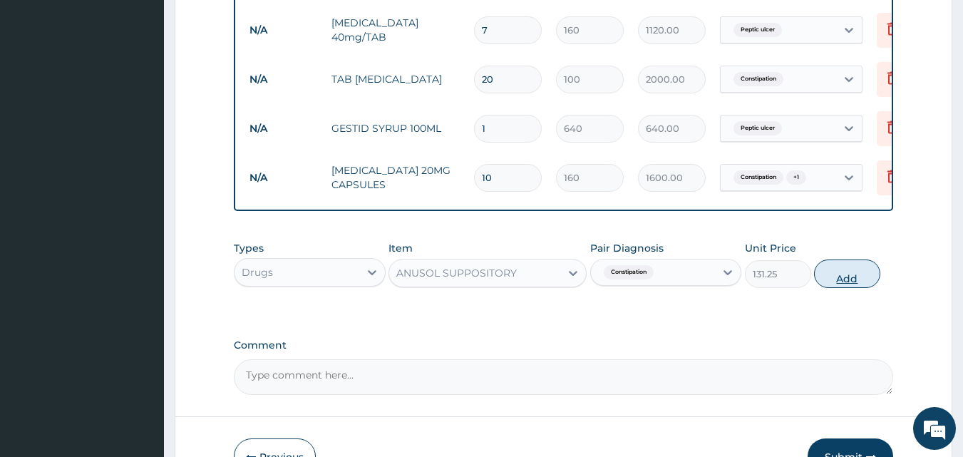
click at [848, 286] on button "Add" at bounding box center [847, 273] width 66 height 29
type input "0"
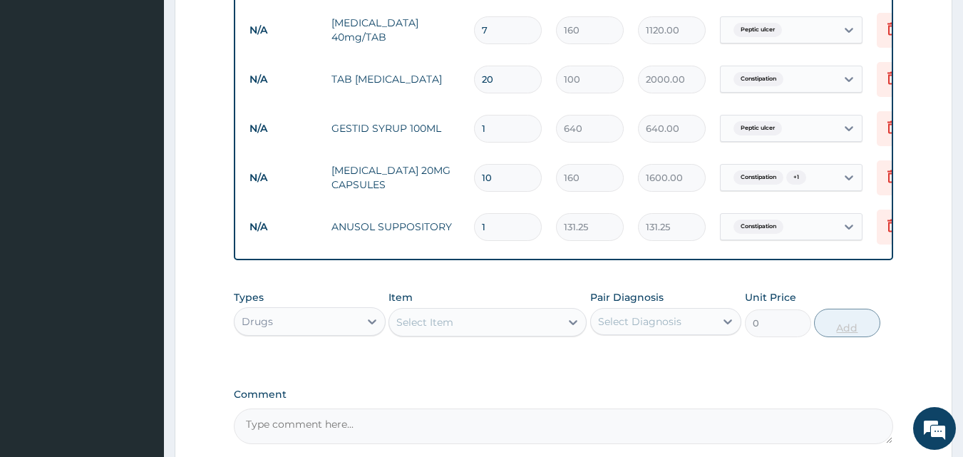
type input "0.00"
type input "6"
type input "787.50"
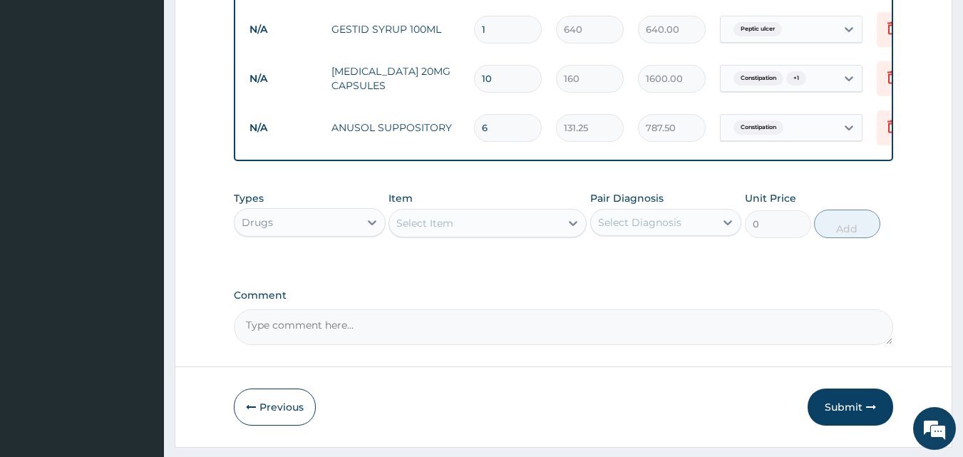
scroll to position [755, 0]
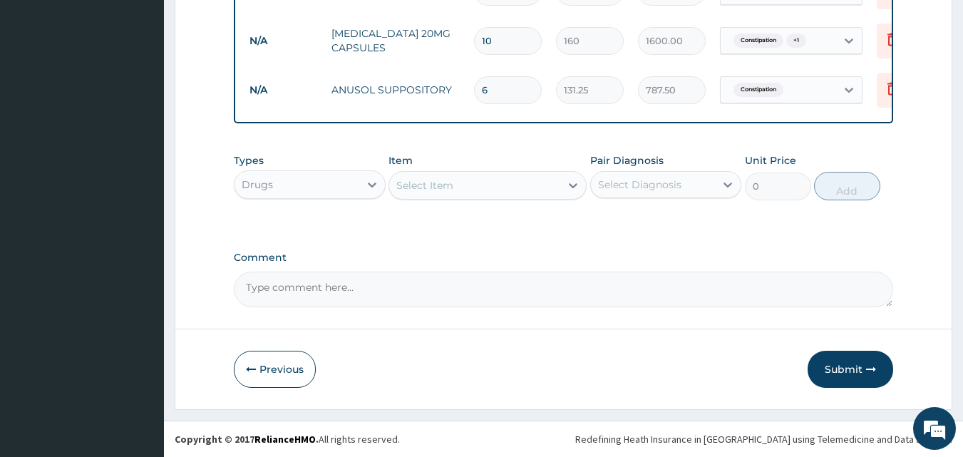
type input "6"
click at [519, 187] on div "Select Item" at bounding box center [474, 185] width 171 height 23
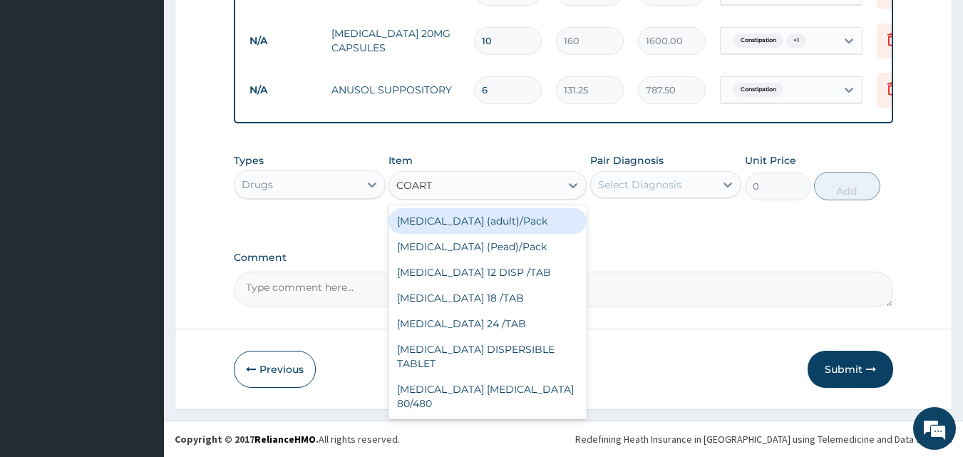
type input "COARTE"
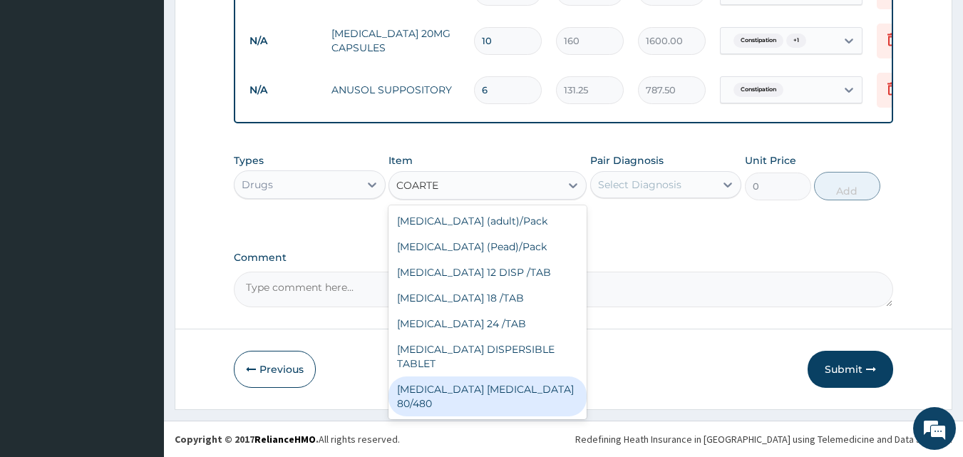
scroll to position [23, 0]
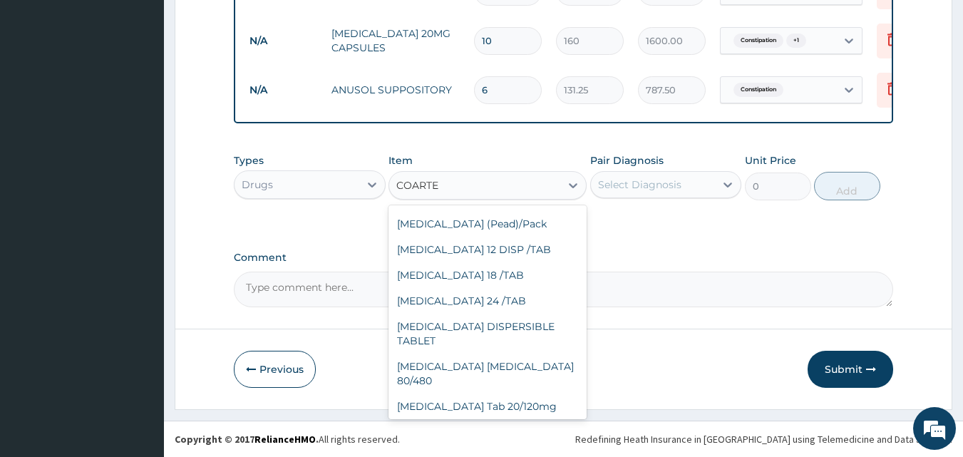
click at [459, 419] on div "[MEDICAL_DATA] Tab 80/480mg" at bounding box center [487, 432] width 198 height 26
type input "300"
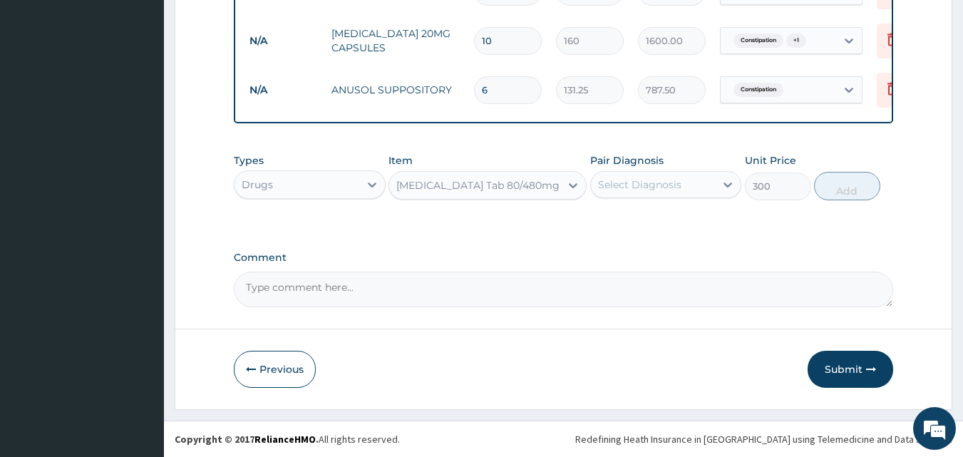
click at [687, 196] on div "Select Diagnosis" at bounding box center [653, 184] width 125 height 23
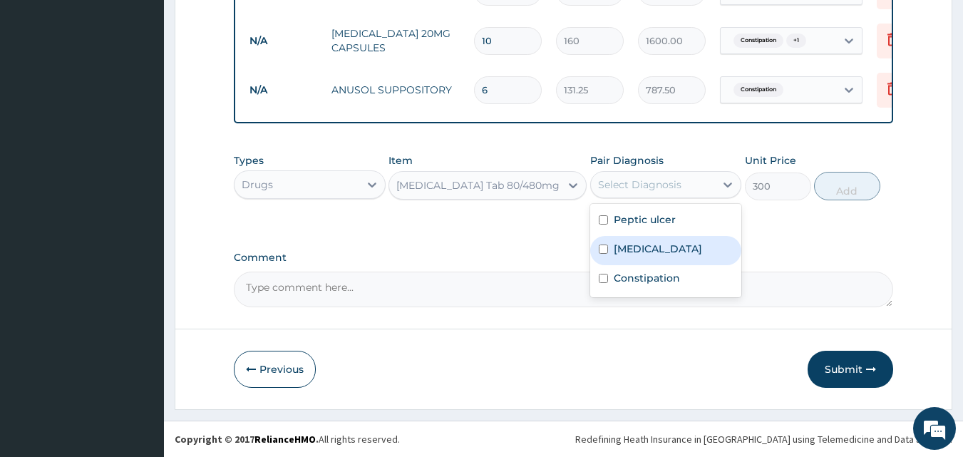
click at [641, 250] on label "[MEDICAL_DATA]" at bounding box center [658, 249] width 88 height 14
checkbox input "true"
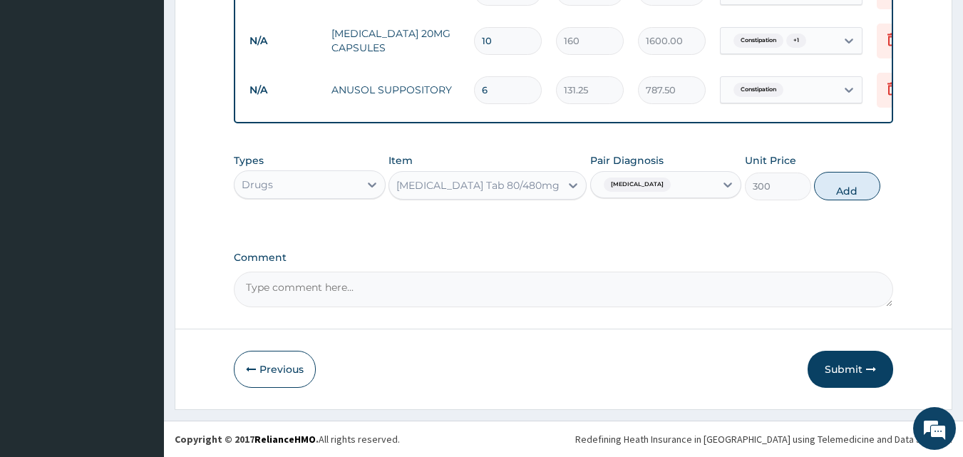
click at [839, 193] on button "Add" at bounding box center [847, 186] width 66 height 29
type input "0"
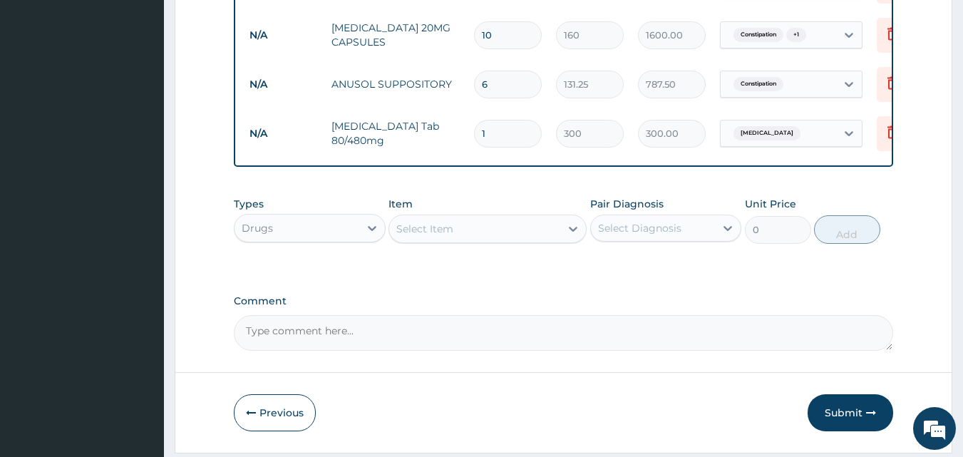
type input "0.00"
type input "6"
type input "1800.00"
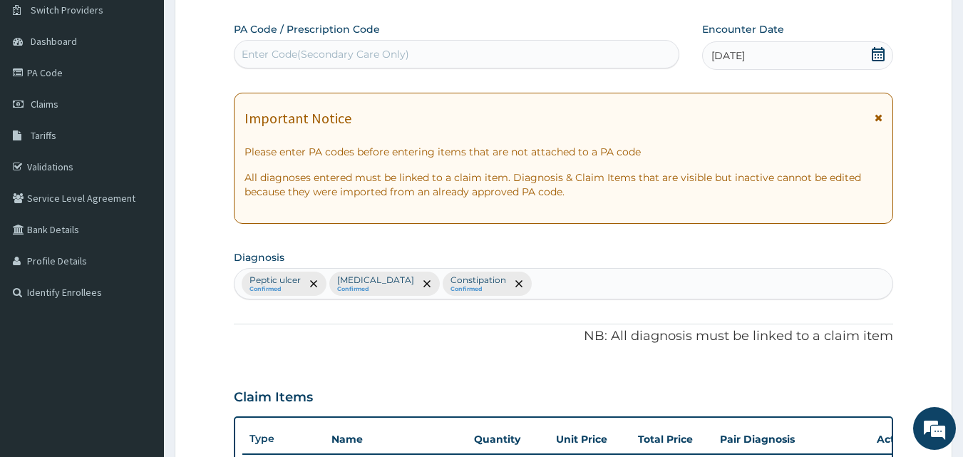
scroll to position [113, 0]
type input "6"
click at [503, 281] on div "Peptic ulcer Confirmed Malaria Confirmed Constipation Confirmed" at bounding box center [563, 284] width 659 height 30
type input "PROLA"
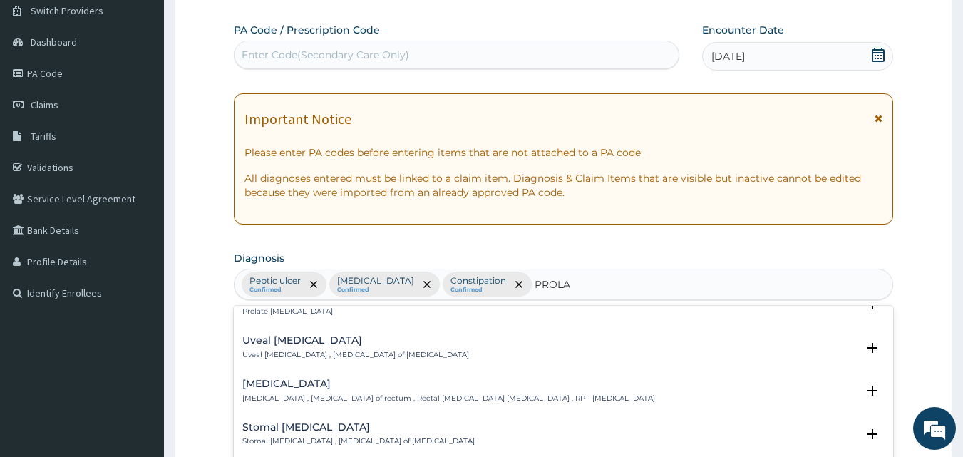
scroll to position [214, 0]
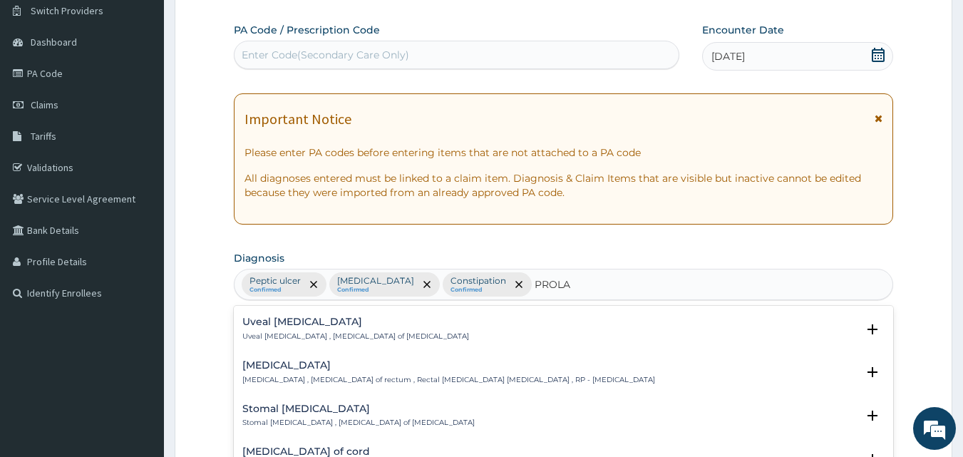
click at [294, 364] on h4 "Rectal prolapse" at bounding box center [448, 365] width 413 height 11
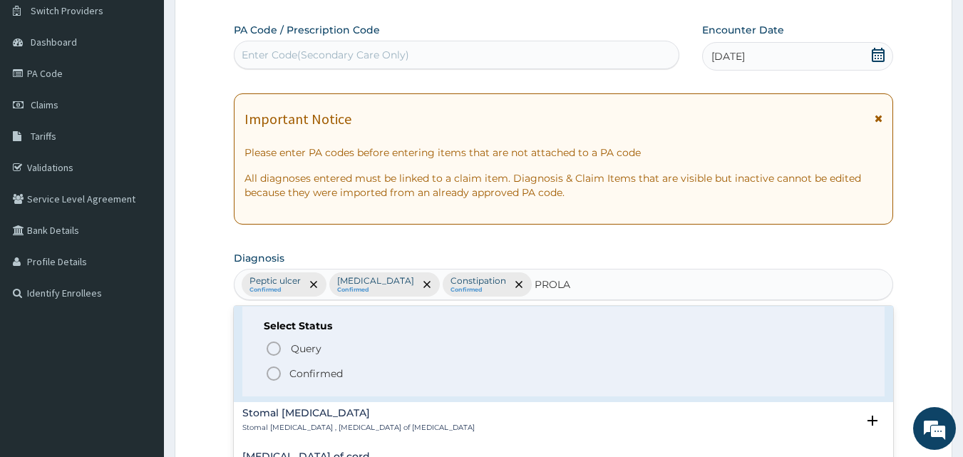
scroll to position [356, 0]
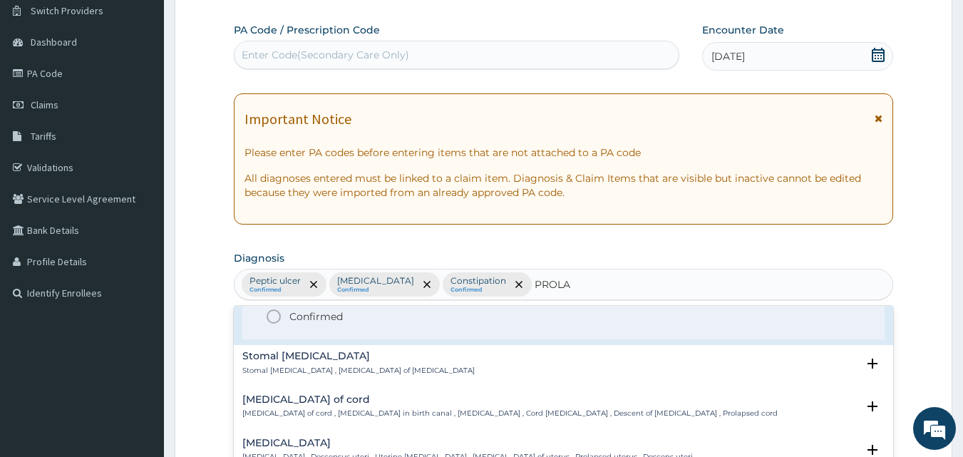
click at [273, 316] on icon "status option filled" at bounding box center [273, 316] width 17 height 17
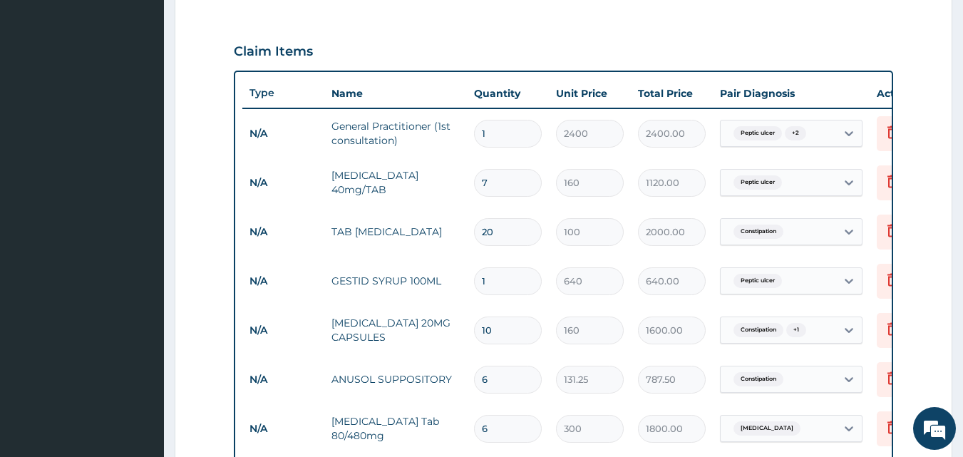
scroll to position [541, 0]
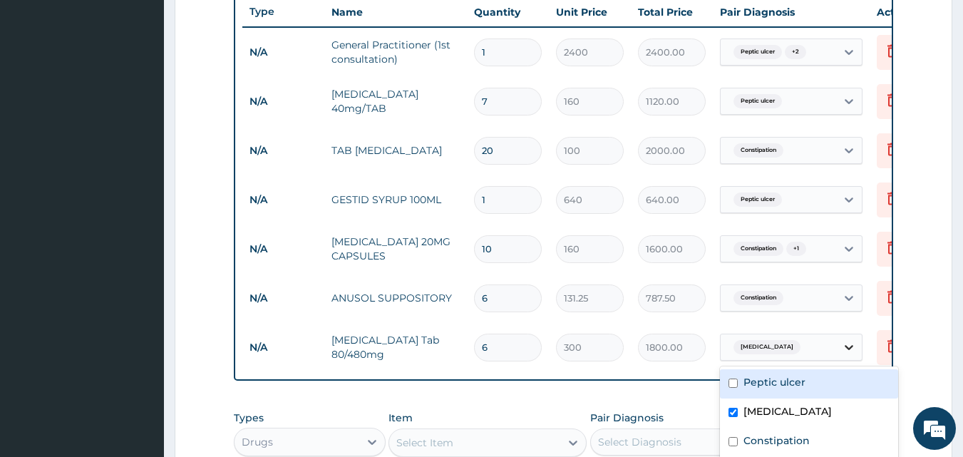
click at [848, 346] on icon at bounding box center [849, 347] width 14 height 14
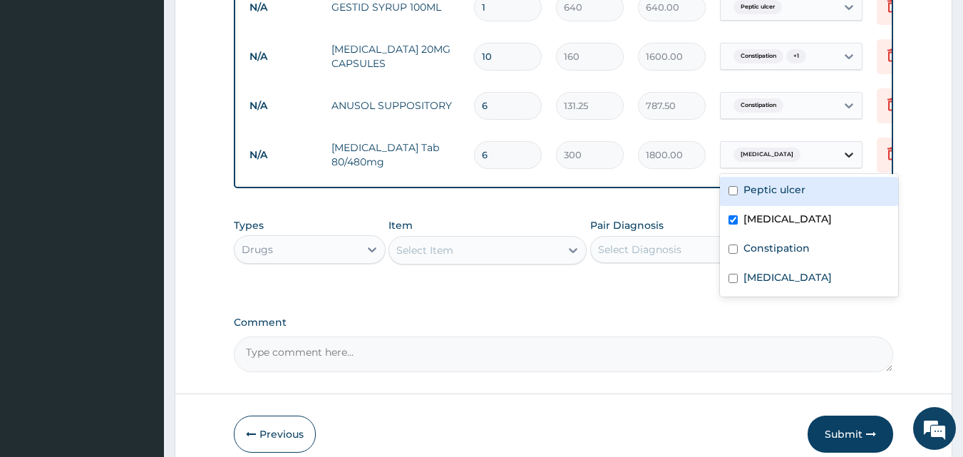
scroll to position [755, 0]
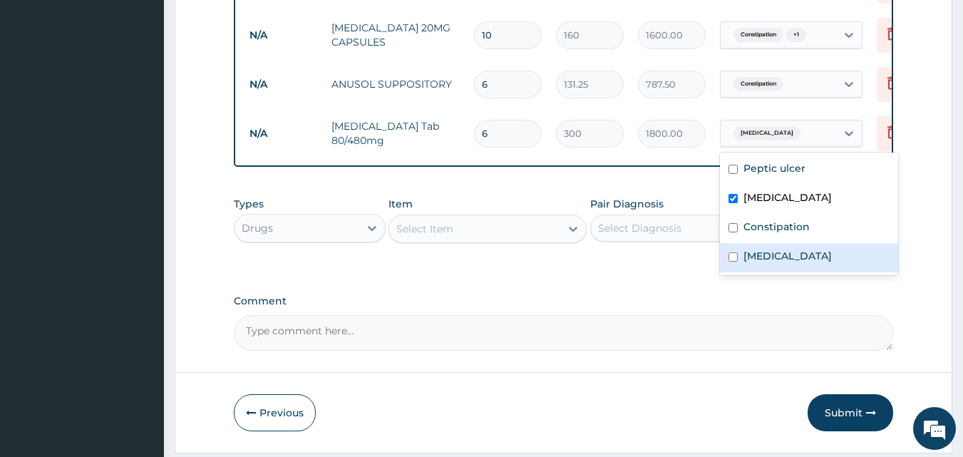
click at [732, 257] on input "checkbox" at bounding box center [732, 256] width 9 height 9
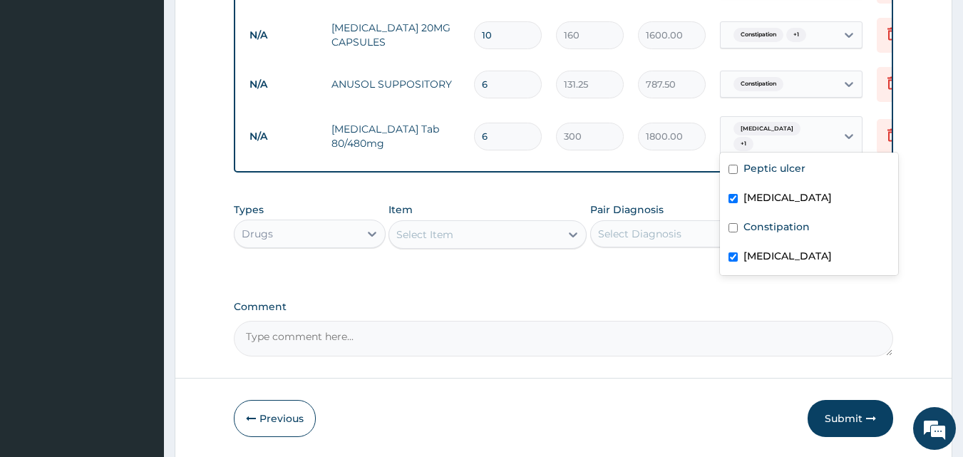
click at [727, 254] on div "Rectal prolapse" at bounding box center [809, 257] width 178 height 29
checkbox input "false"
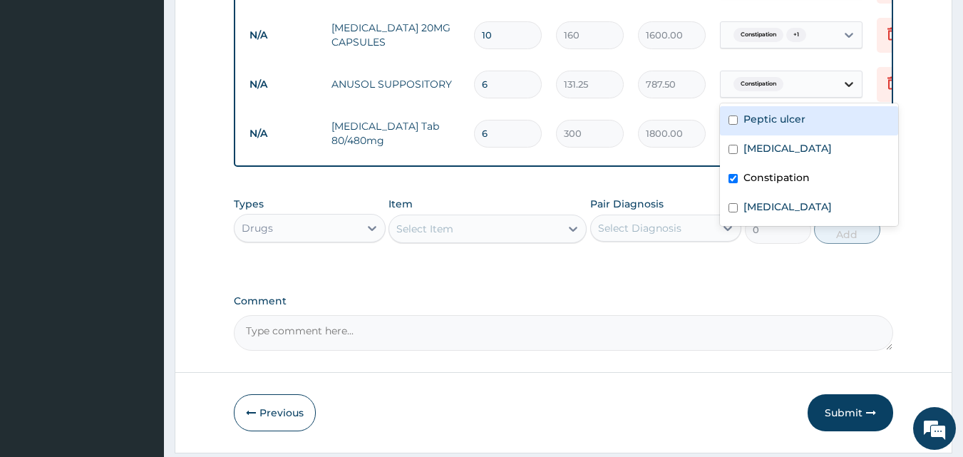
click at [850, 84] on icon at bounding box center [849, 84] width 9 height 5
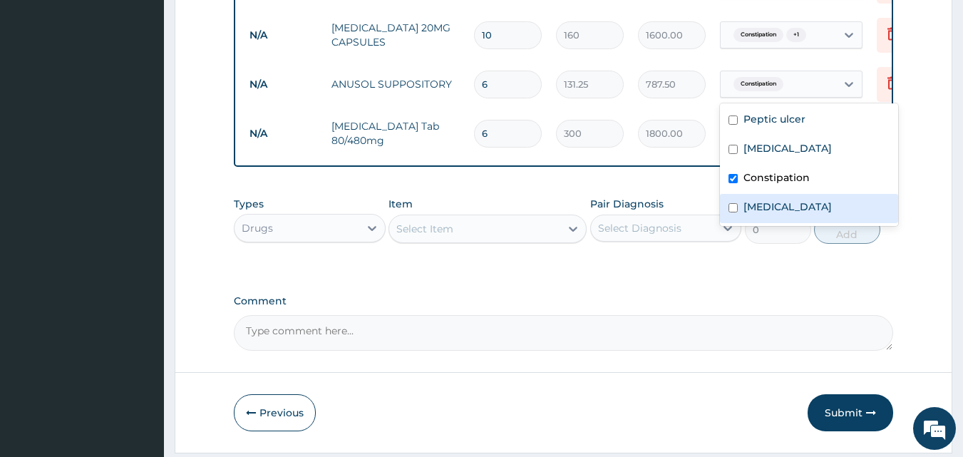
click at [730, 205] on input "checkbox" at bounding box center [732, 207] width 9 height 9
checkbox input "true"
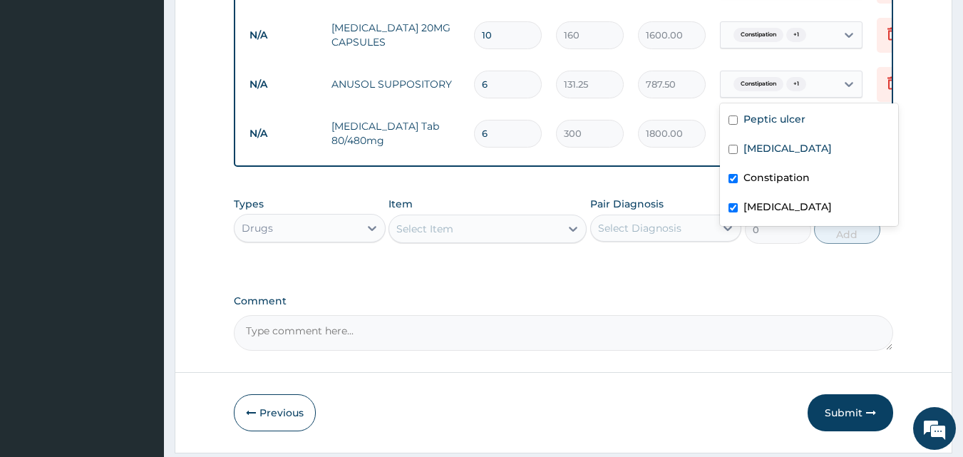
click at [735, 174] on input "checkbox" at bounding box center [732, 178] width 9 height 9
checkbox input "false"
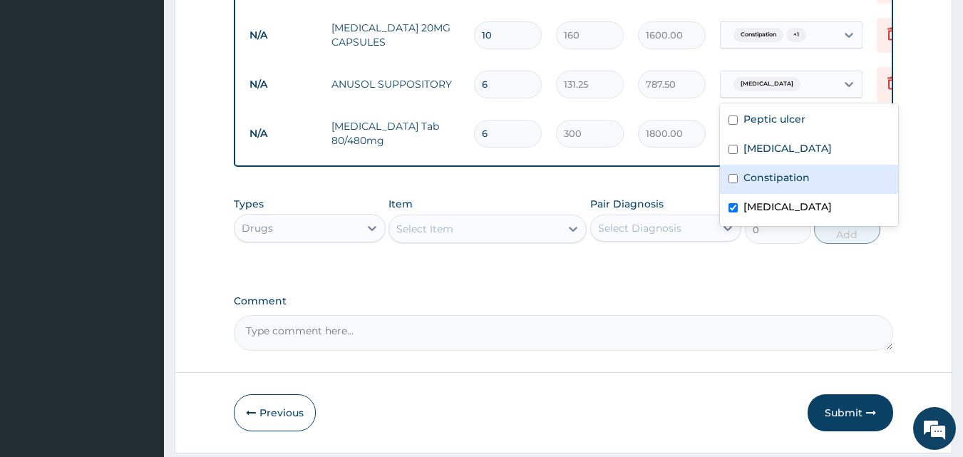
click at [308, 342] on textarea "Comment" at bounding box center [564, 333] width 660 height 36
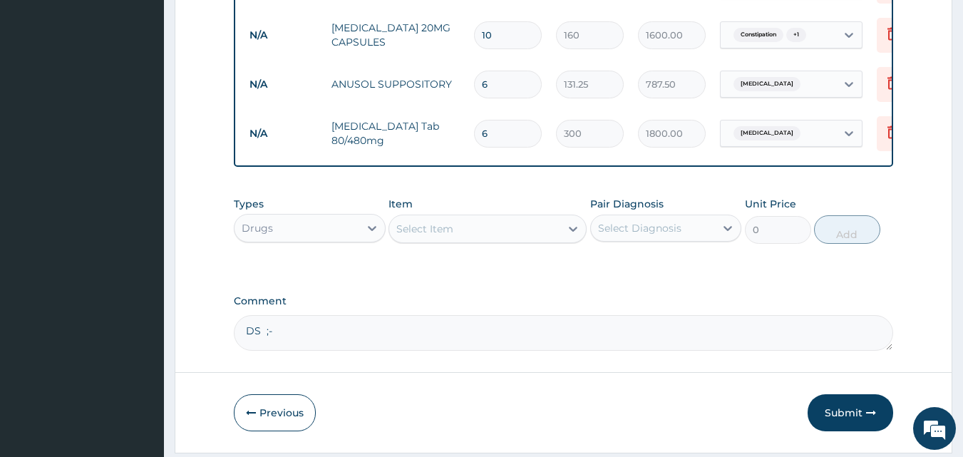
paste textarea "PUDX FISSURE IN ANO/EXTERNAL HEMORRHOIDS CONSTIPATION FROM INTESTINAL DYSMOTILI…"
type textarea "DS ;- PUDX FISSURE IN ANO/EXTERNAL HEMORRHOIDS CONSTIPATION FROM INTESTINAL DYS…"
click at [826, 420] on button "Submit" at bounding box center [850, 412] width 86 height 37
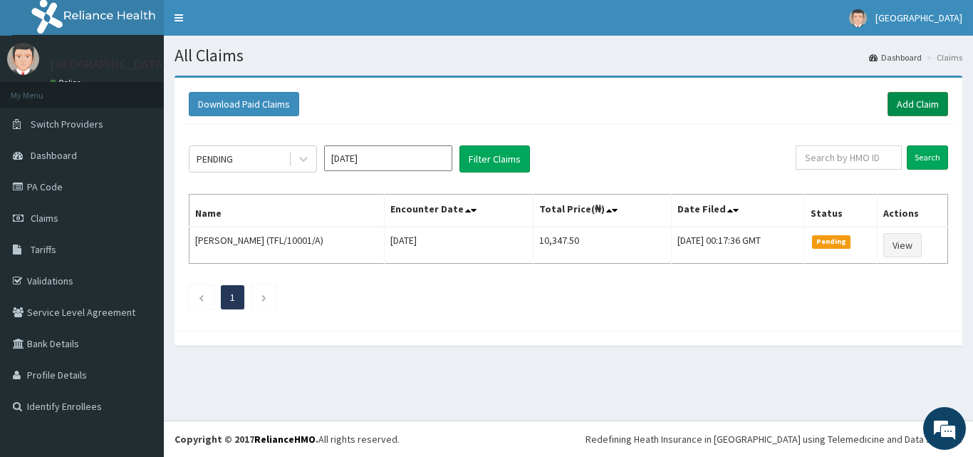
click at [919, 106] on link "Add Claim" at bounding box center [918, 104] width 61 height 24
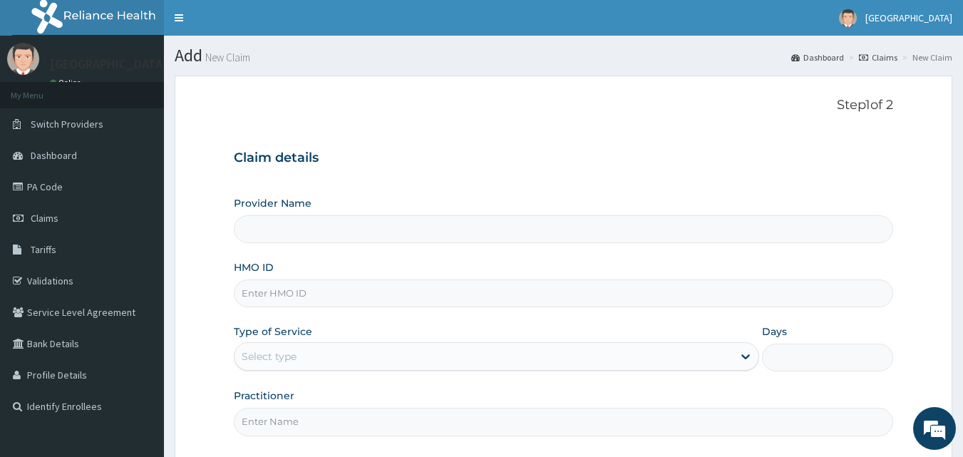
paste input "BOF/10061/B"
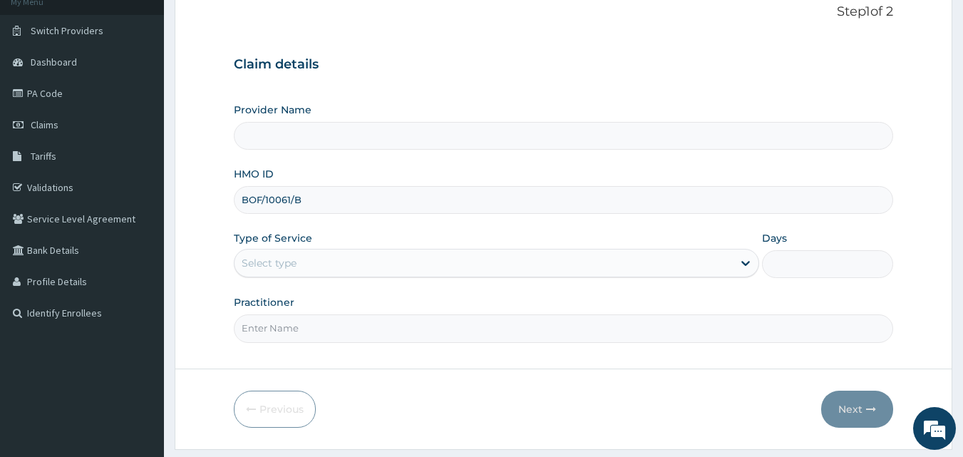
scroll to position [133, 0]
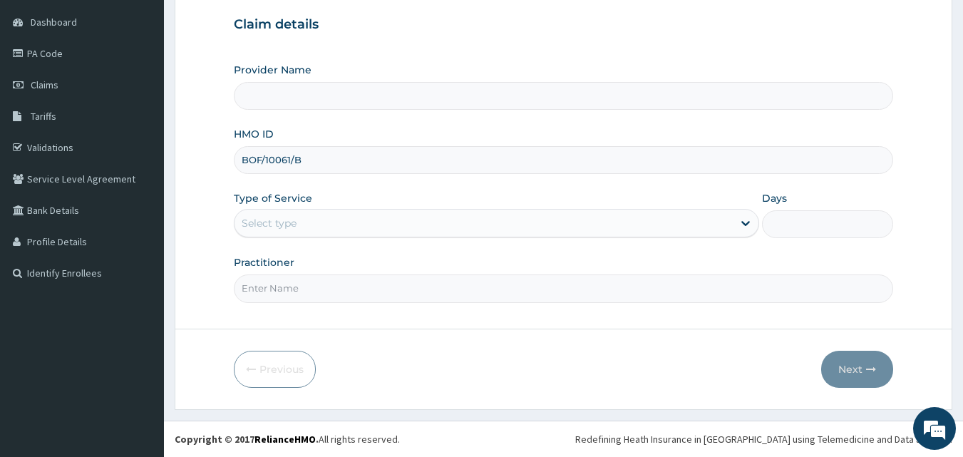
type input "BOF/10061/B"
click at [348, 222] on div "Select type" at bounding box center [483, 223] width 498 height 23
click at [312, 293] on input "Practitioner" at bounding box center [564, 288] width 660 height 28
type input "DR. [PERSON_NAME]"
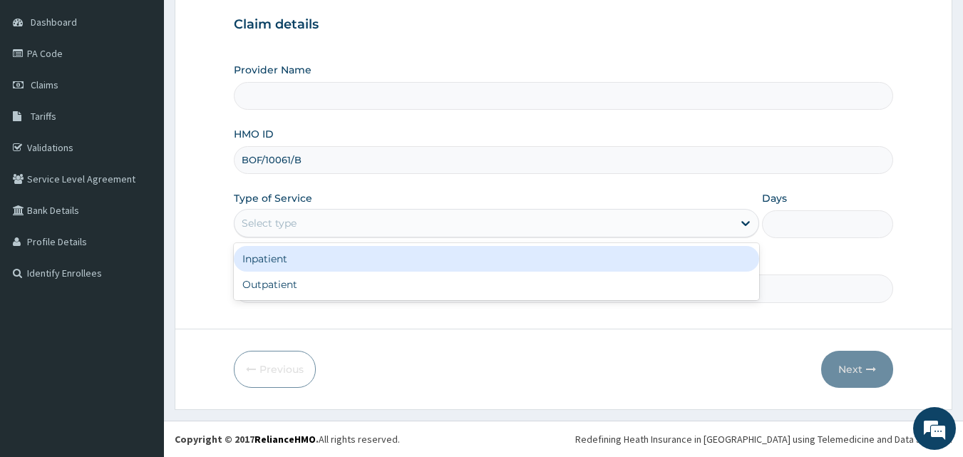
click at [332, 225] on div "Select type" at bounding box center [483, 223] width 498 height 23
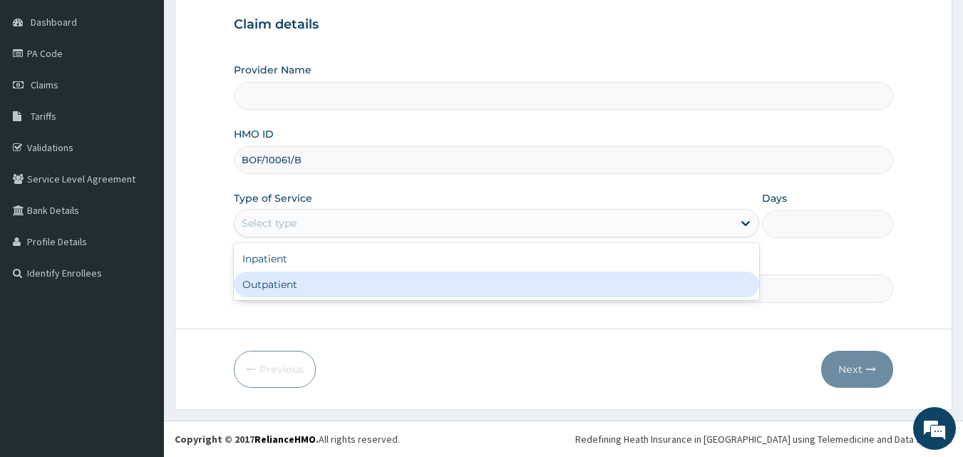
type input "[GEOGRAPHIC_DATA]"
click at [284, 284] on div "Outpatient" at bounding box center [496, 285] width 525 height 26
type input "1"
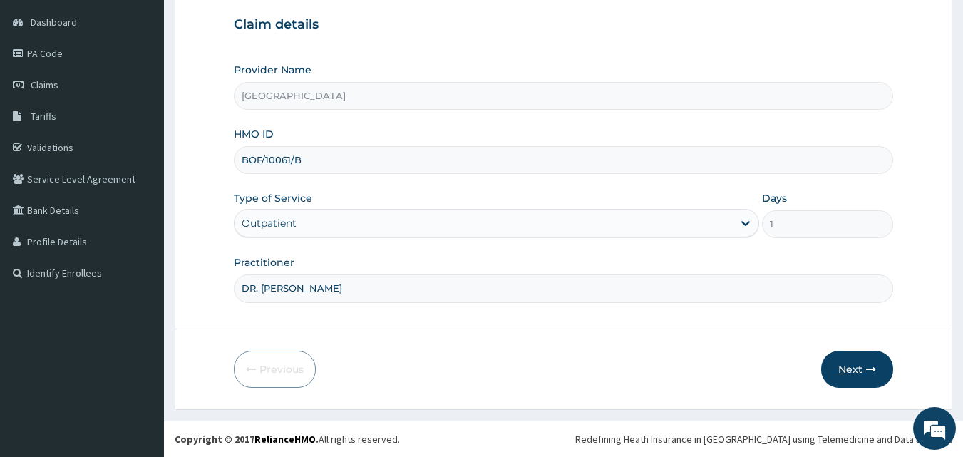
click at [849, 360] on button "Next" at bounding box center [857, 369] width 72 height 37
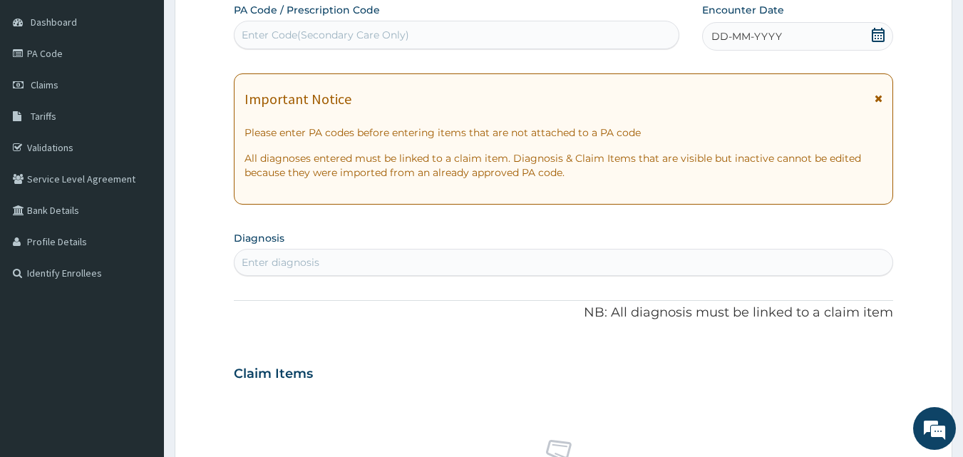
click at [879, 34] on icon at bounding box center [878, 35] width 14 height 14
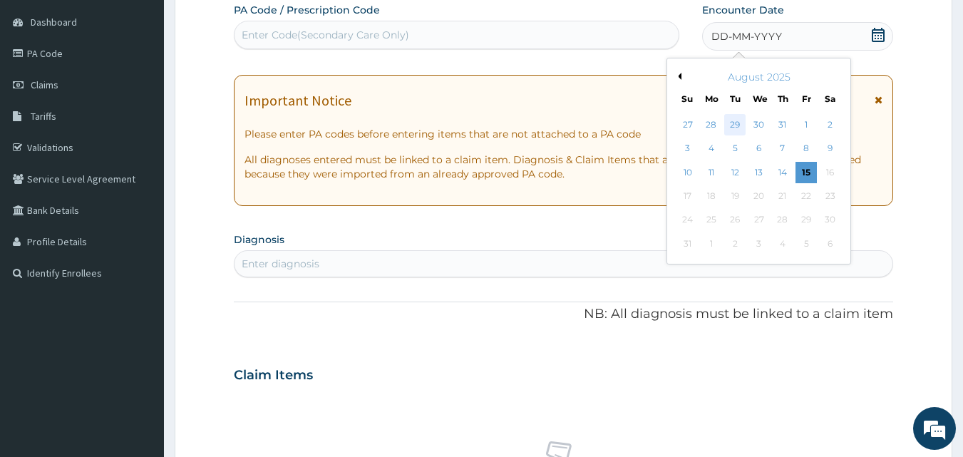
scroll to position [0, 0]
click at [832, 120] on div "2" at bounding box center [830, 124] width 21 height 21
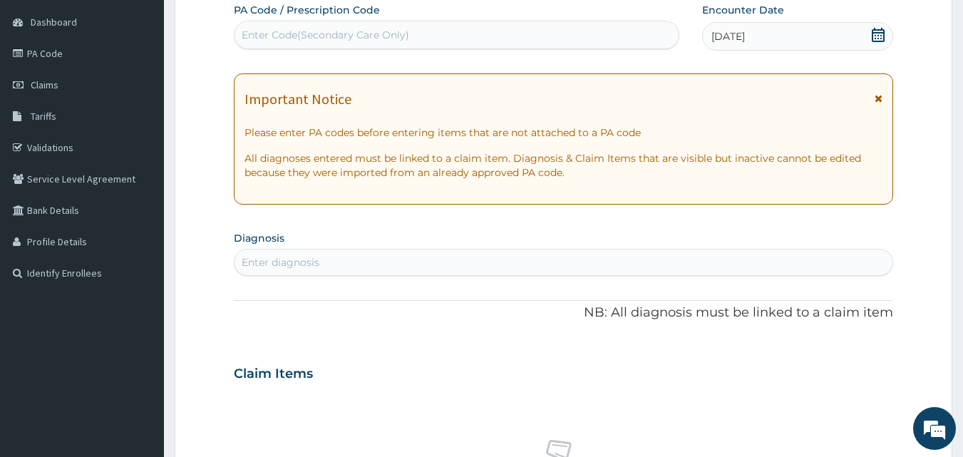
click at [323, 257] on div "Enter diagnosis" at bounding box center [563, 262] width 659 height 23
type input "MALARIA"
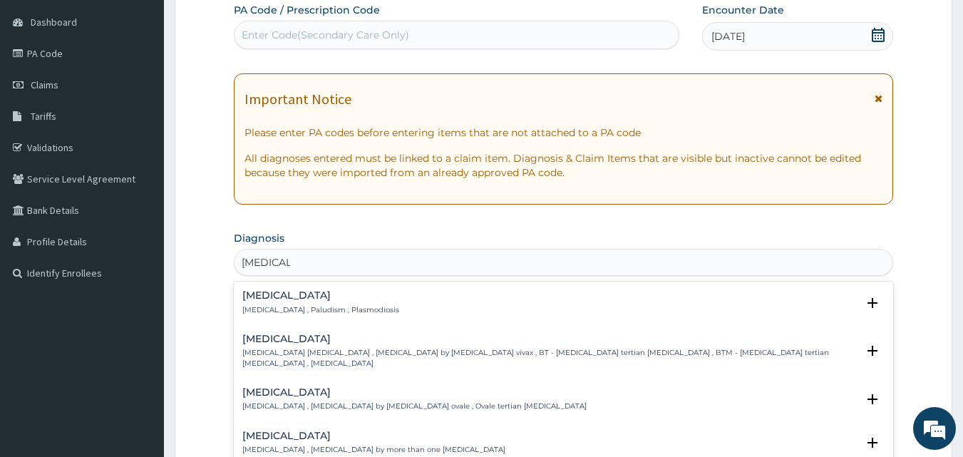
click at [268, 295] on h4 "Malaria" at bounding box center [320, 295] width 157 height 11
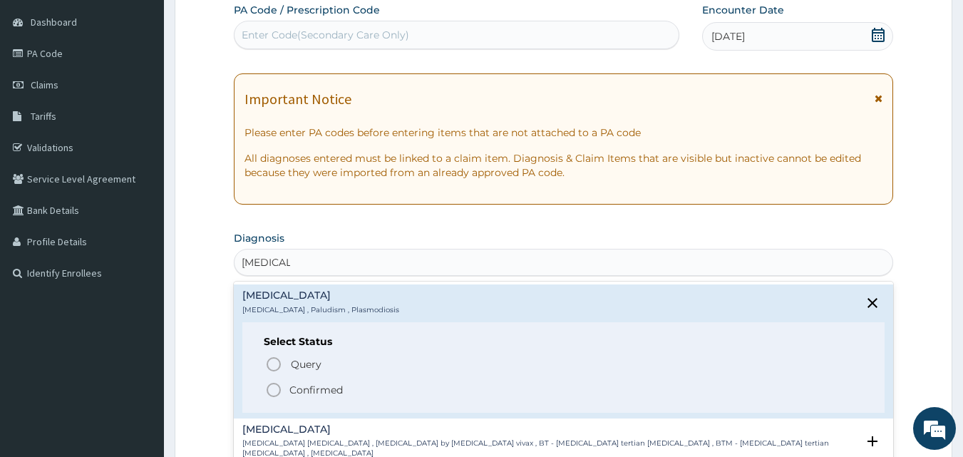
click at [271, 386] on icon "status option filled" at bounding box center [273, 389] width 17 height 17
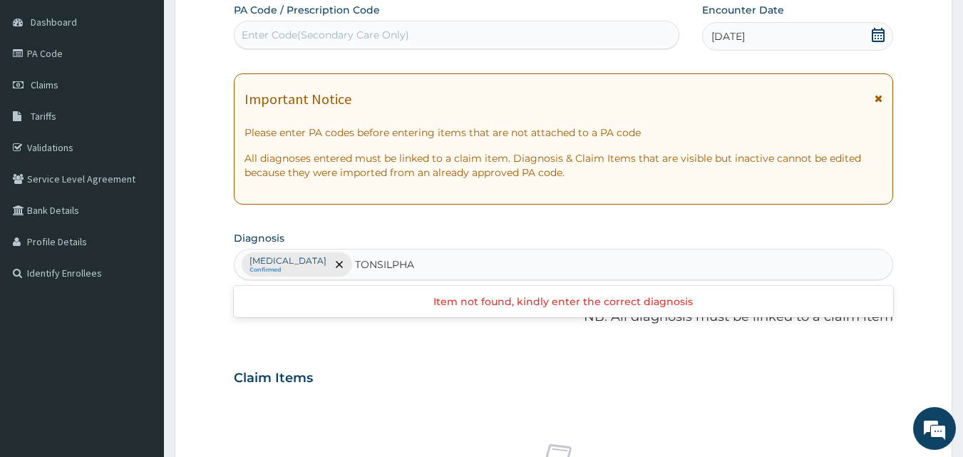
click at [355, 266] on input "TONSILPHA" at bounding box center [385, 264] width 61 height 14
click at [355, 264] on input "TONSILOPHA" at bounding box center [389, 264] width 69 height 14
type input "TONSILLOPHA"
click at [386, 258] on div "Malaria Confirmed" at bounding box center [563, 264] width 659 height 30
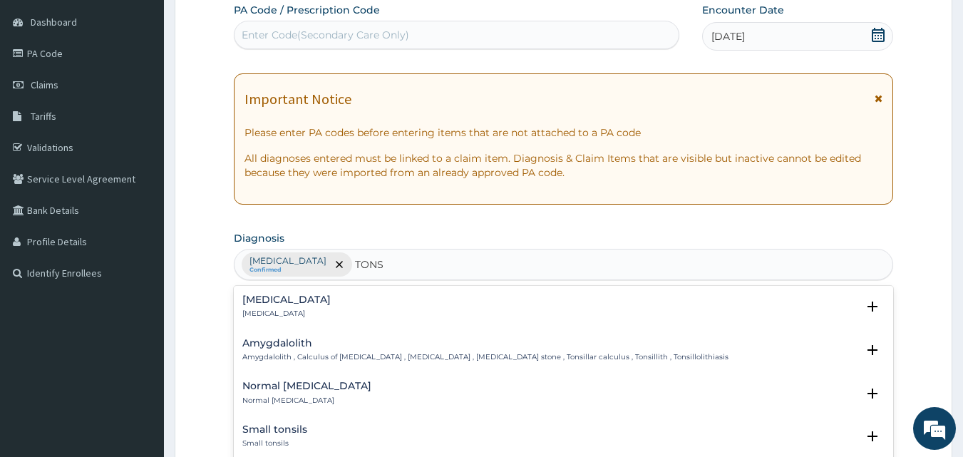
type input "TONSI"
click at [271, 302] on h4 "Tonsillitis" at bounding box center [286, 299] width 88 height 11
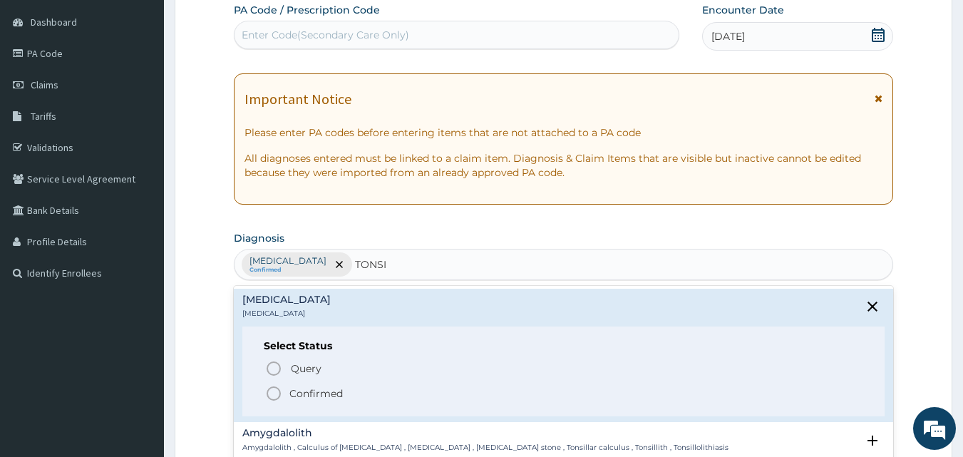
click at [272, 388] on circle "status option filled" at bounding box center [273, 393] width 13 height 13
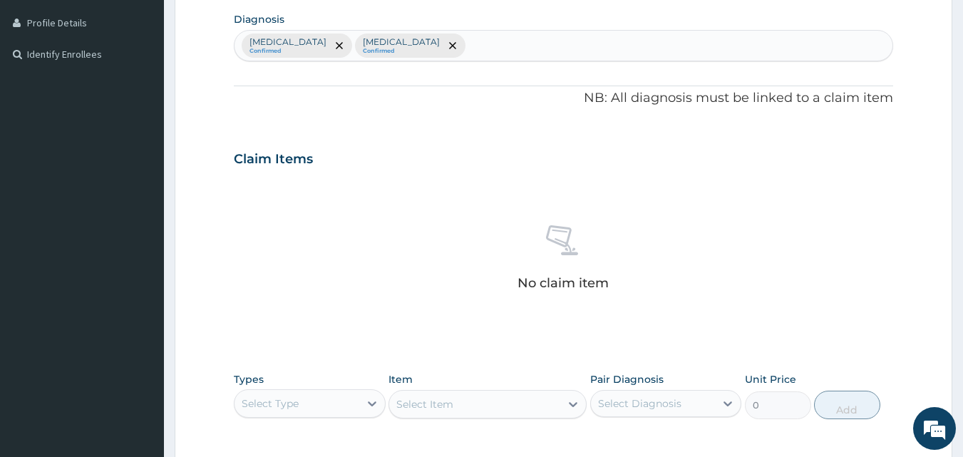
scroll to position [561, 0]
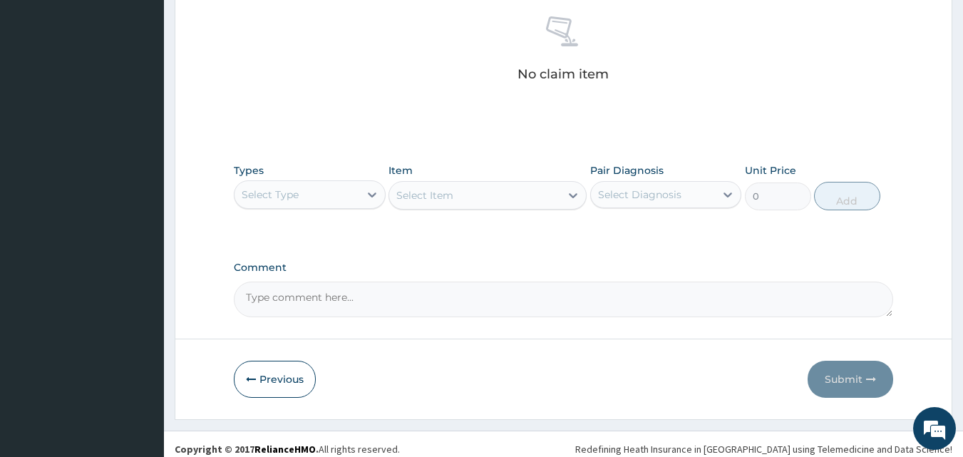
click at [327, 186] on div "Select Type" at bounding box center [296, 194] width 125 height 23
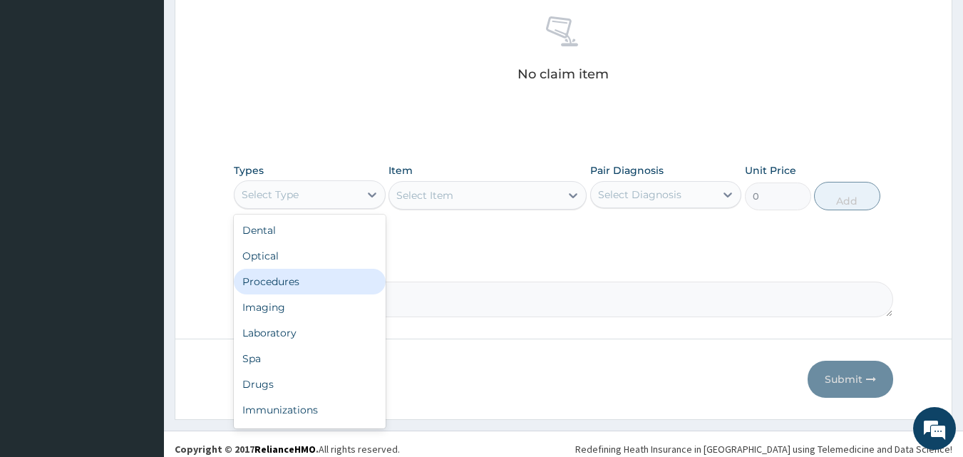
click at [304, 283] on div "Procedures" at bounding box center [310, 282] width 152 height 26
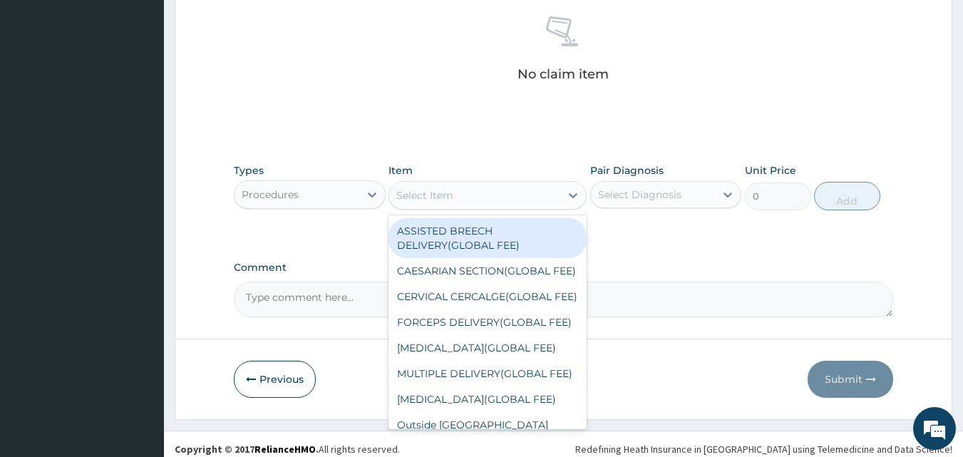
click at [567, 195] on icon at bounding box center [573, 195] width 14 height 14
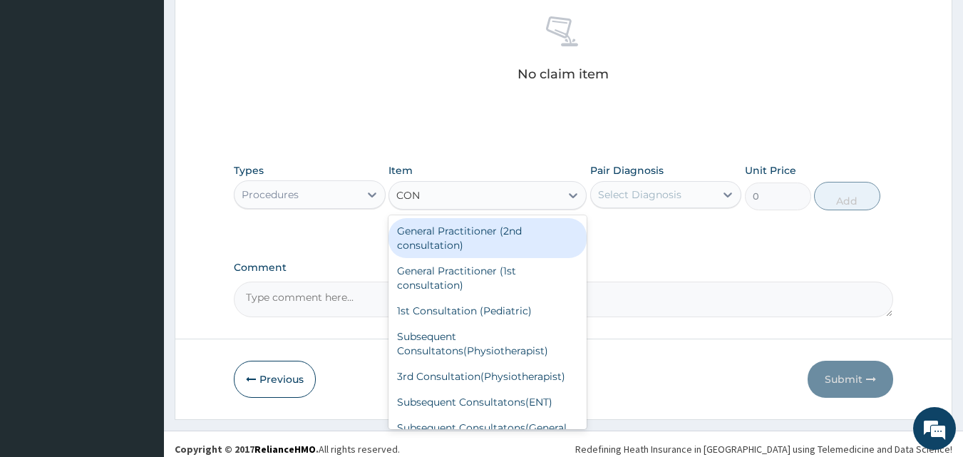
type input "CONS"
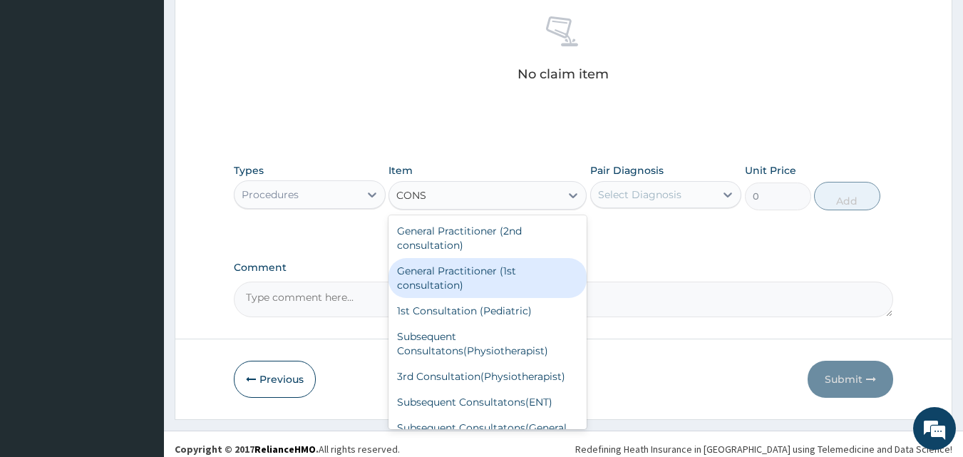
click at [474, 272] on div "General Practitioner (1st consultation)" at bounding box center [487, 278] width 198 height 40
type input "2400"
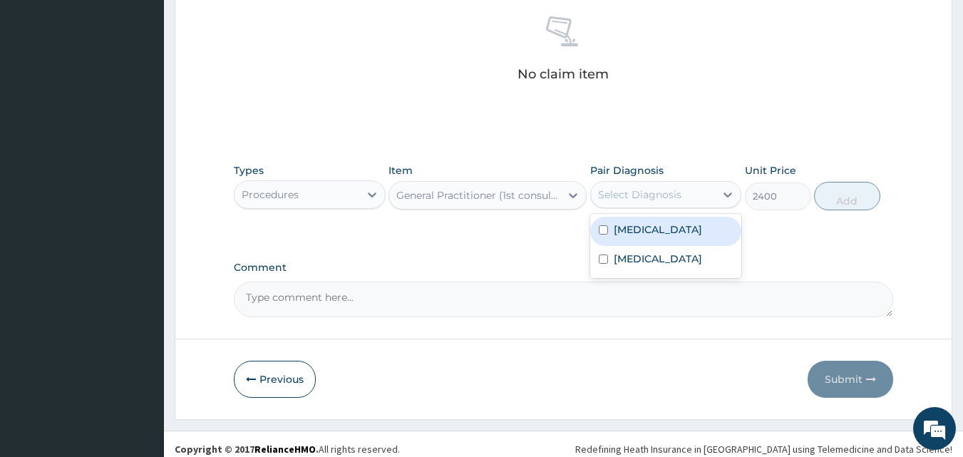
drag, startPoint x: 671, startPoint y: 190, endPoint x: 658, endPoint y: 237, distance: 48.9
click at [669, 194] on div "Select Diagnosis" at bounding box center [639, 194] width 83 height 14
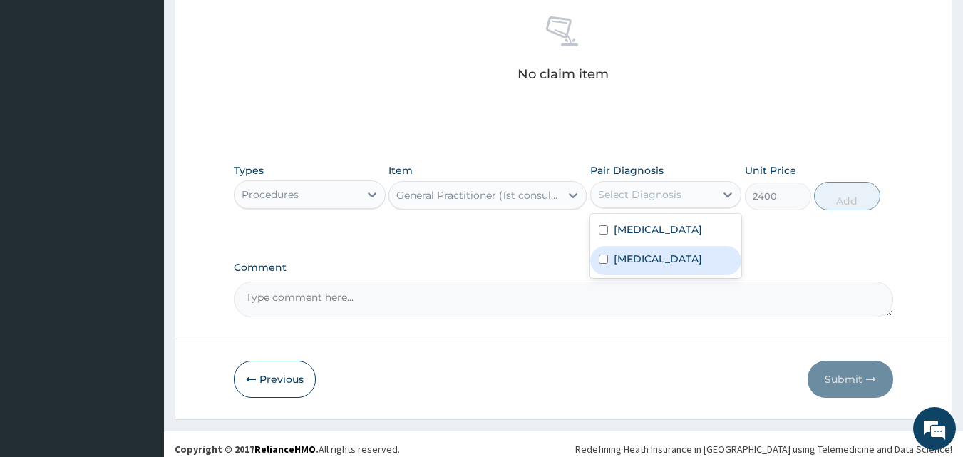
click at [645, 260] on label "Tonsillitis" at bounding box center [658, 259] width 88 height 14
checkbox input "true"
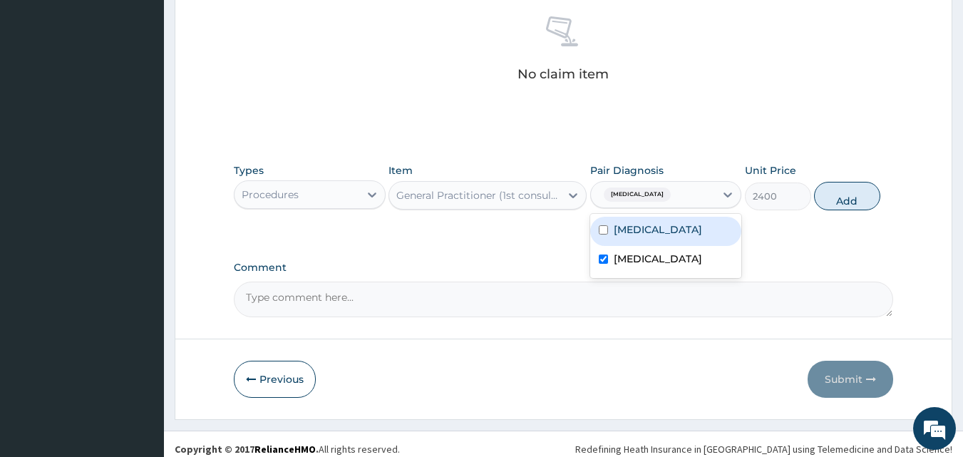
click at [646, 227] on label "Malaria" at bounding box center [658, 229] width 88 height 14
checkbox input "true"
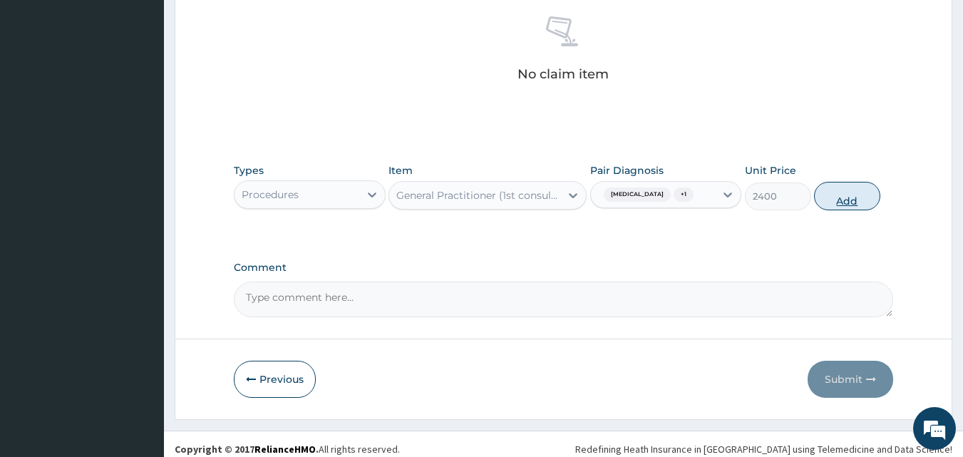
click at [860, 197] on button "Add" at bounding box center [847, 196] width 66 height 29
type input "0"
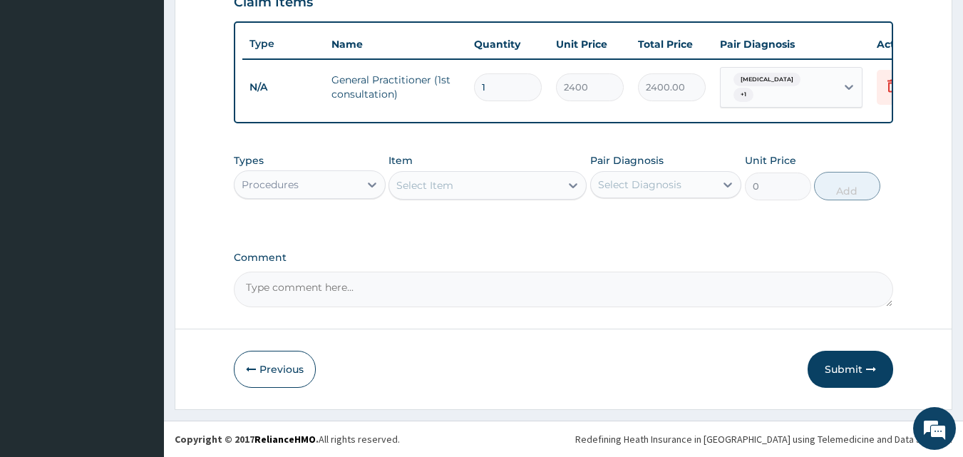
click at [338, 182] on div "Procedures" at bounding box center [296, 184] width 125 height 23
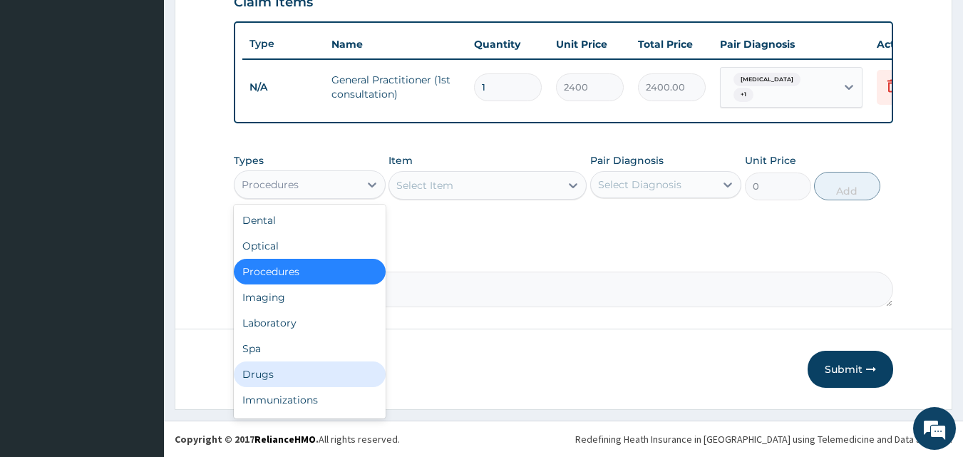
click at [290, 374] on div "Drugs" at bounding box center [310, 374] width 152 height 26
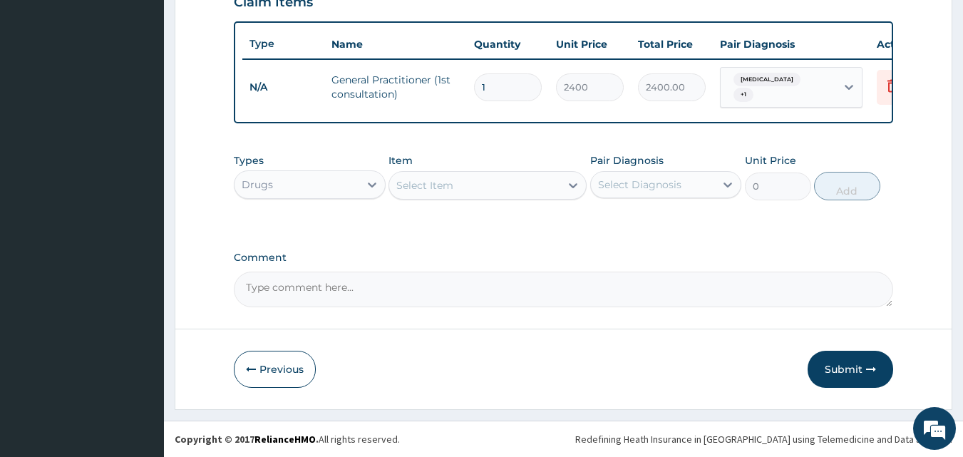
click at [560, 186] on div at bounding box center [573, 185] width 26 height 26
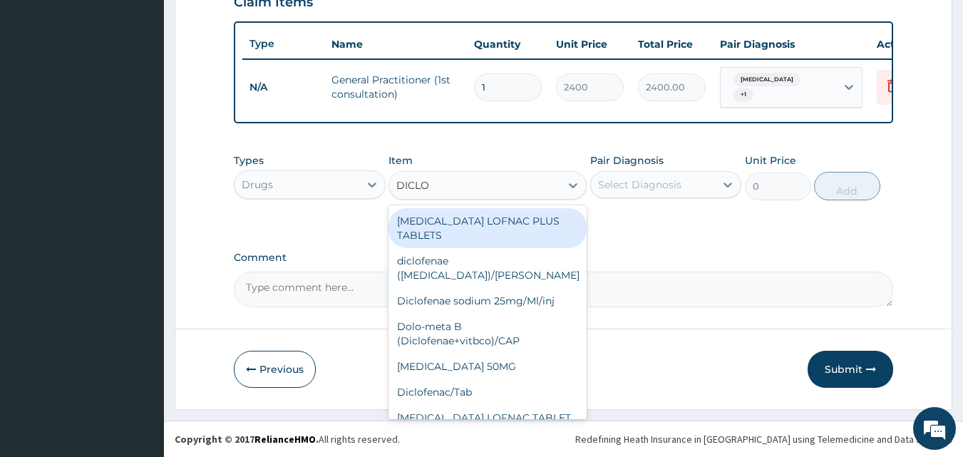
type input "DICLOF"
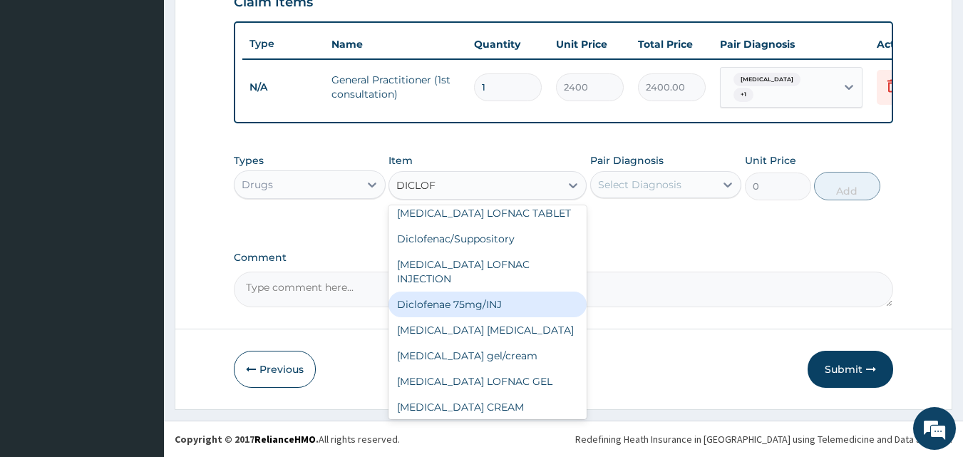
scroll to position [205, 0]
click at [478, 419] on div "DICLOFENAC 75MG INJ" at bounding box center [487, 432] width 198 height 26
type input "500"
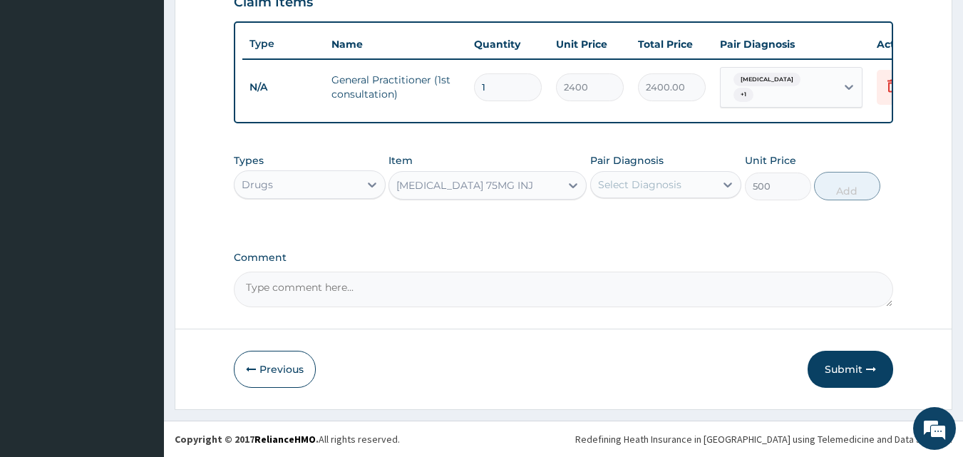
click at [684, 166] on div "Pair Diagnosis Select Diagnosis" at bounding box center [666, 176] width 152 height 47
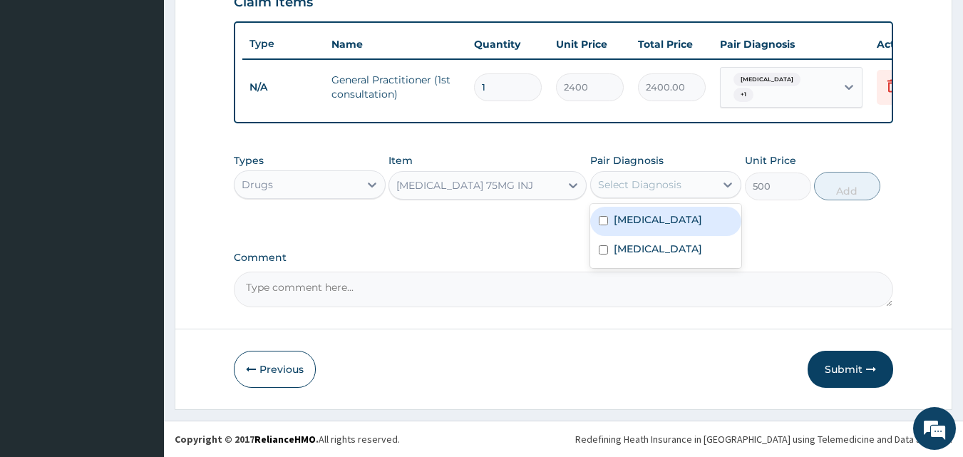
click at [681, 186] on div "Select Diagnosis" at bounding box center [653, 184] width 125 height 23
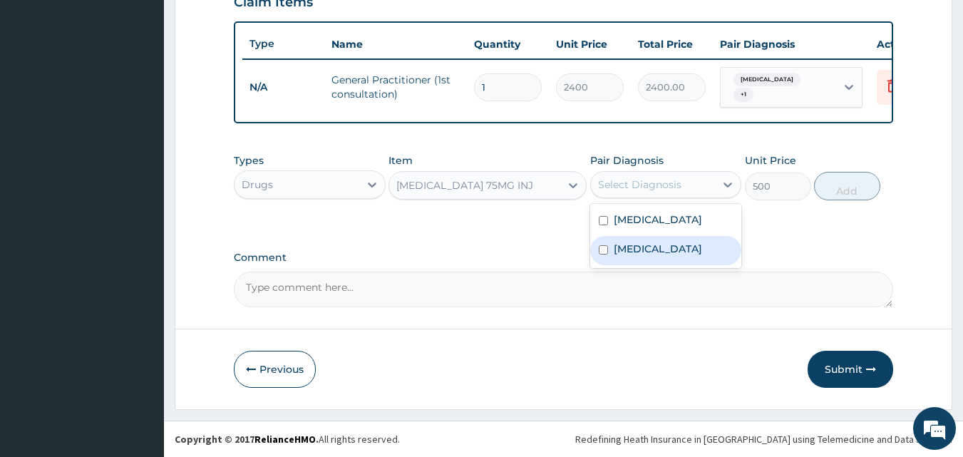
click at [666, 242] on div "Tonsillitis" at bounding box center [666, 250] width 152 height 29
checkbox input "true"
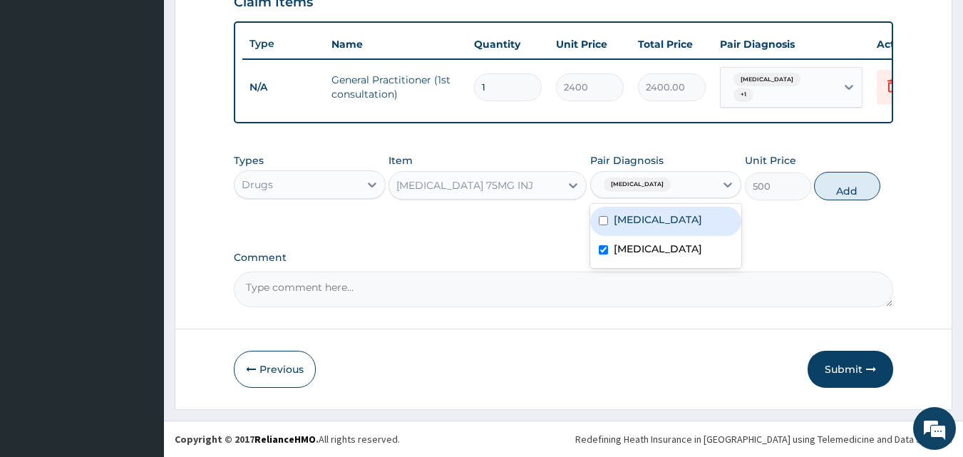
click at [664, 213] on div "Malaria" at bounding box center [666, 221] width 152 height 29
checkbox input "true"
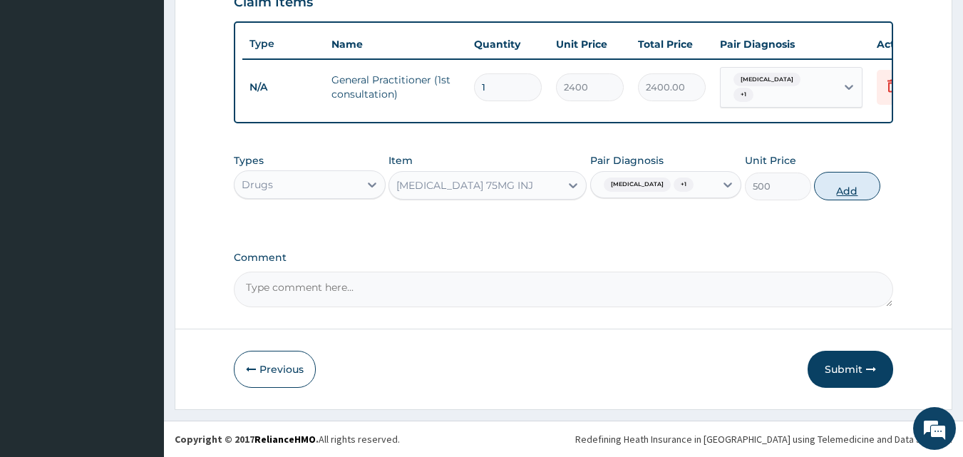
click at [857, 183] on button "Add" at bounding box center [847, 186] width 66 height 29
type input "0"
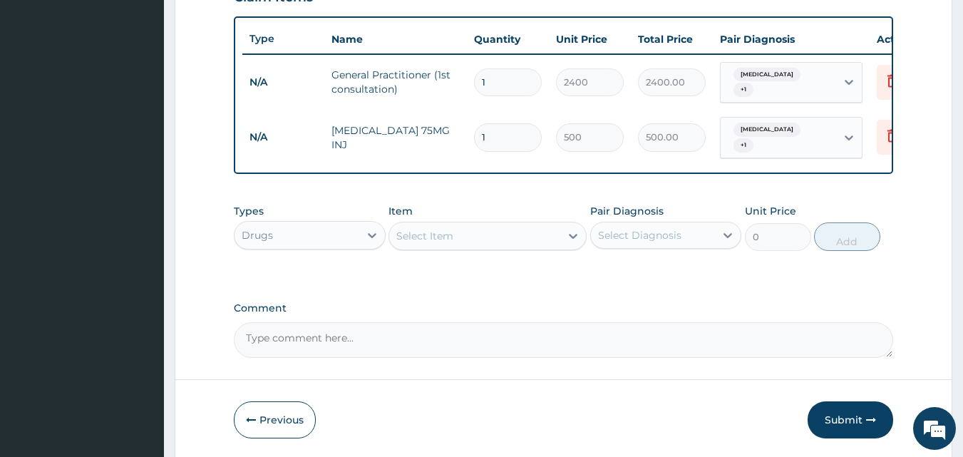
click at [549, 234] on div "Select Item" at bounding box center [474, 235] width 171 height 23
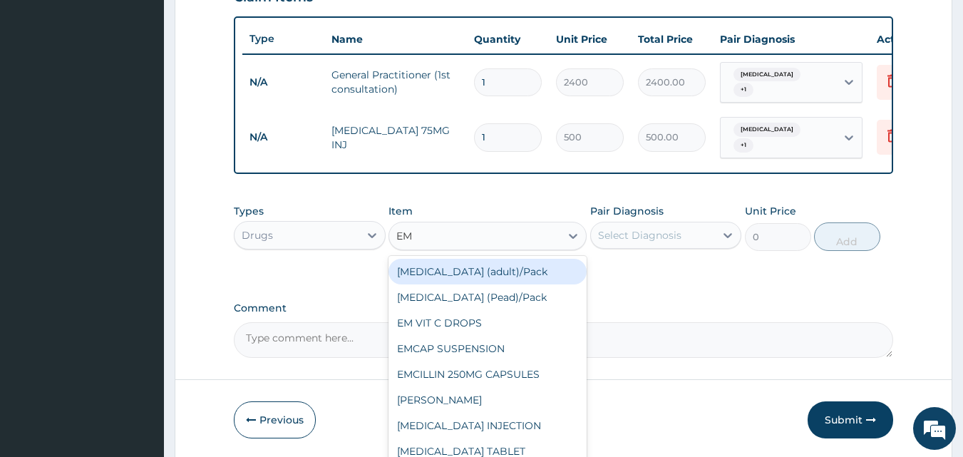
type input "EMA"
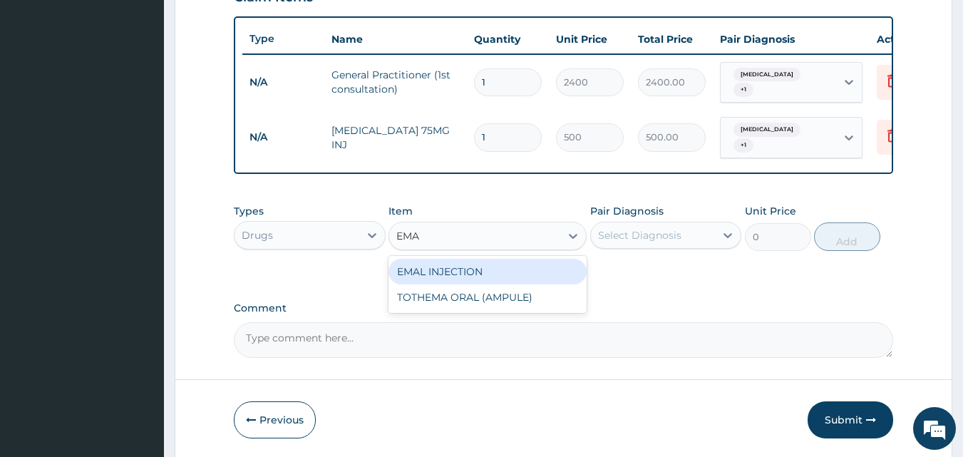
click at [475, 266] on div "EMAL INJECTION" at bounding box center [487, 272] width 198 height 26
type input "1600"
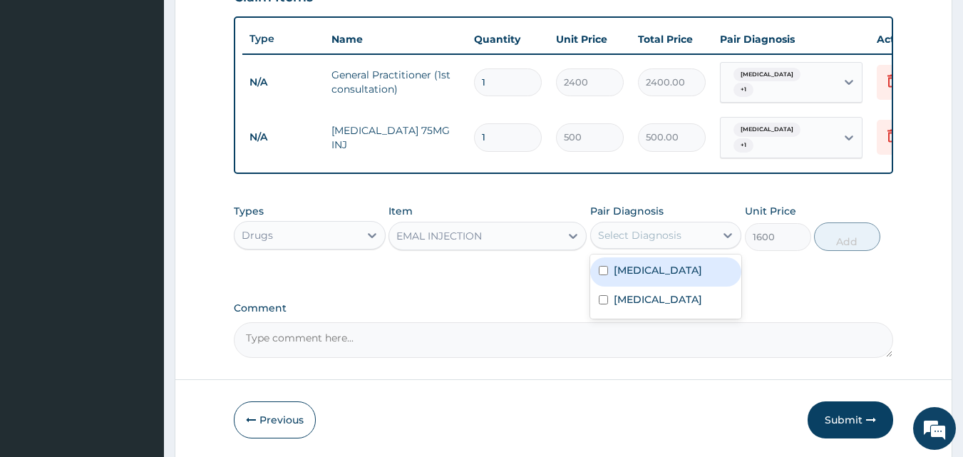
click at [659, 234] on div "Select Diagnosis" at bounding box center [639, 235] width 83 height 14
click at [660, 264] on div "Malaria" at bounding box center [666, 271] width 152 height 29
checkbox input "true"
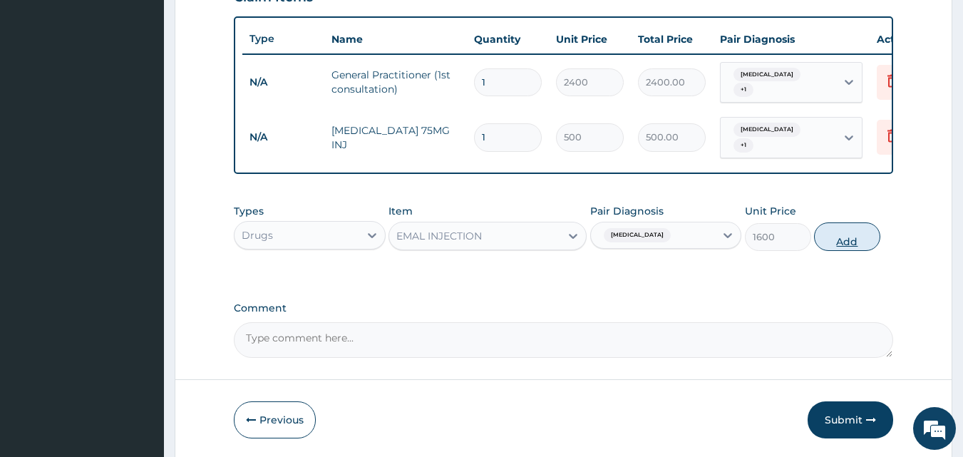
click at [859, 239] on button "Add" at bounding box center [847, 236] width 66 height 29
type input "0"
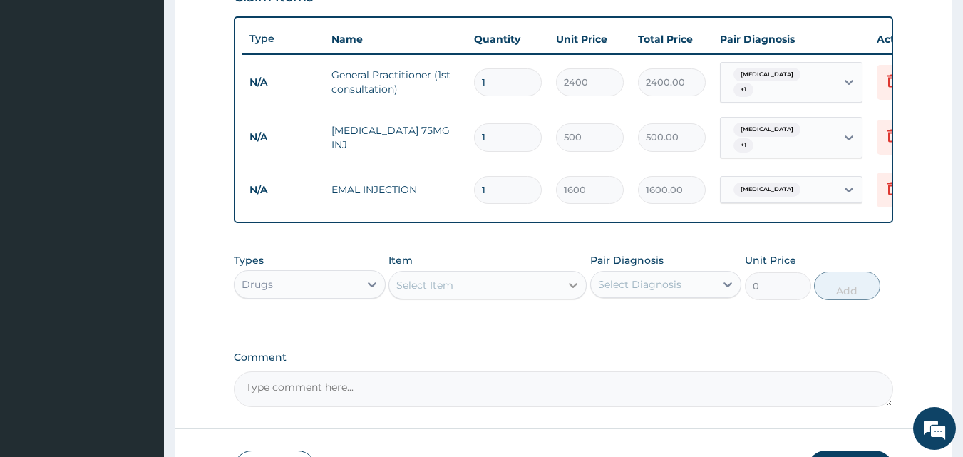
click at [569, 279] on icon at bounding box center [573, 285] width 14 height 14
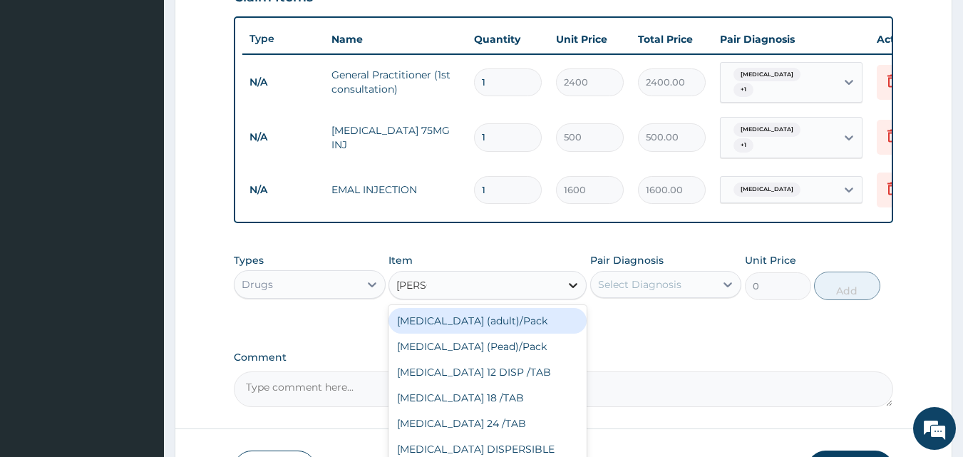
type input "COART"
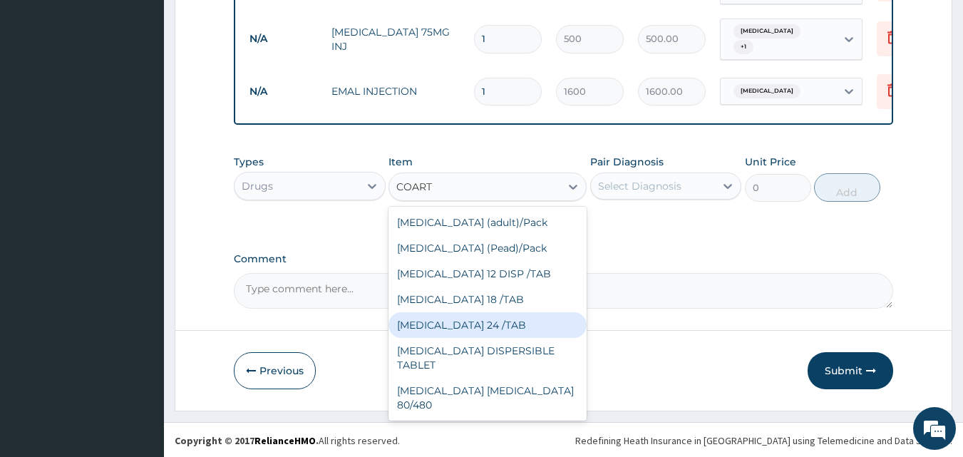
scroll to position [23, 0]
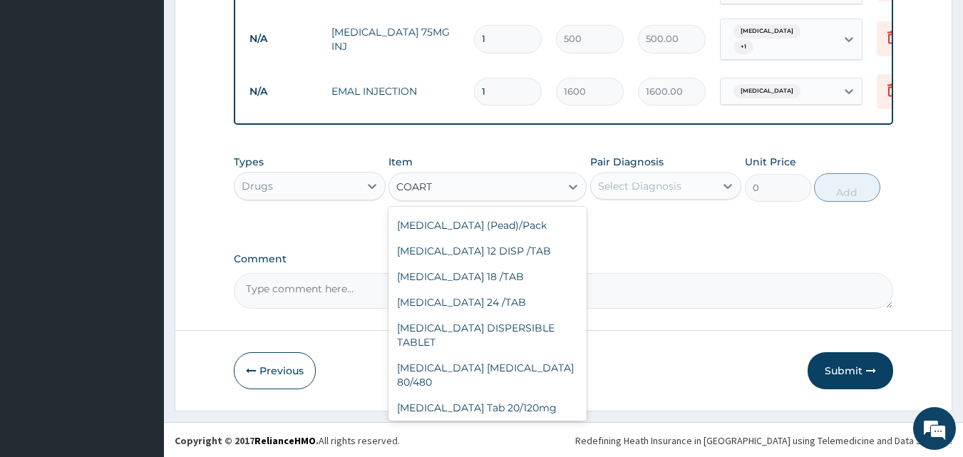
click at [474, 420] on div "Coartem Tab 80/480mg" at bounding box center [487, 433] width 198 height 26
type input "300"
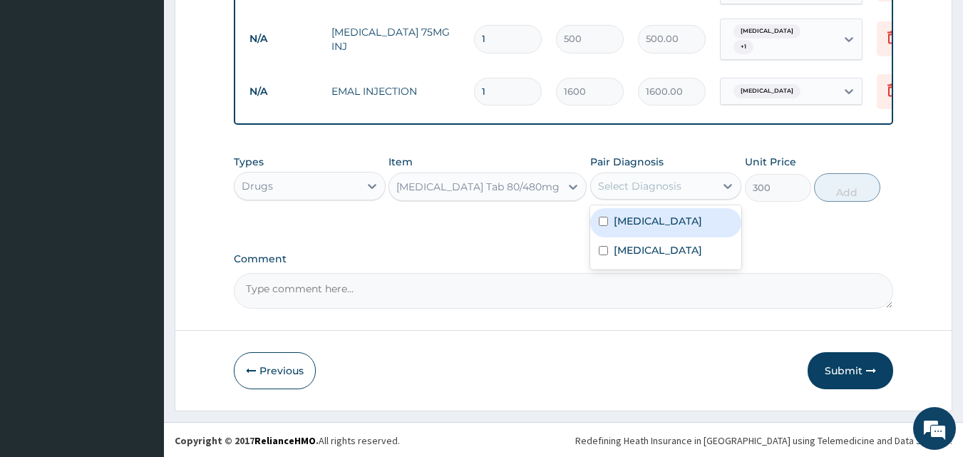
click at [674, 187] on div "Select Diagnosis" at bounding box center [639, 186] width 83 height 14
click at [656, 221] on div "Malaria" at bounding box center [666, 222] width 152 height 29
checkbox input "true"
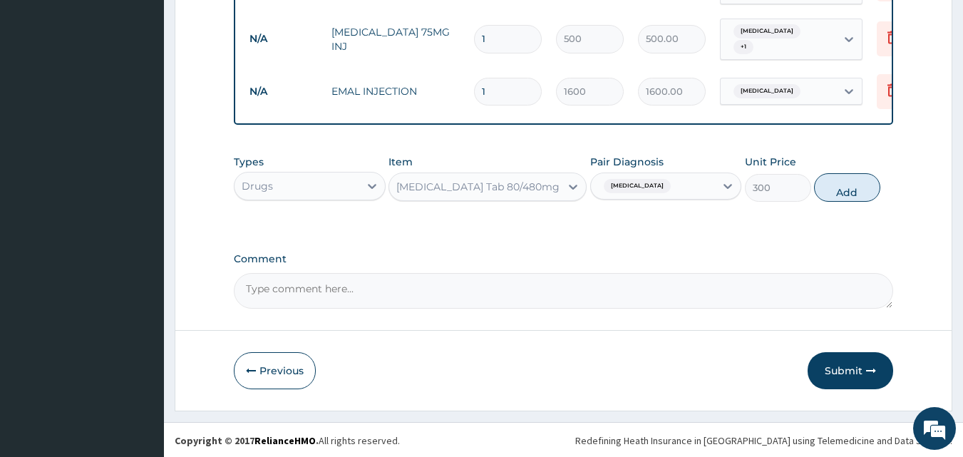
click at [841, 184] on button "Add" at bounding box center [847, 187] width 66 height 29
type input "0"
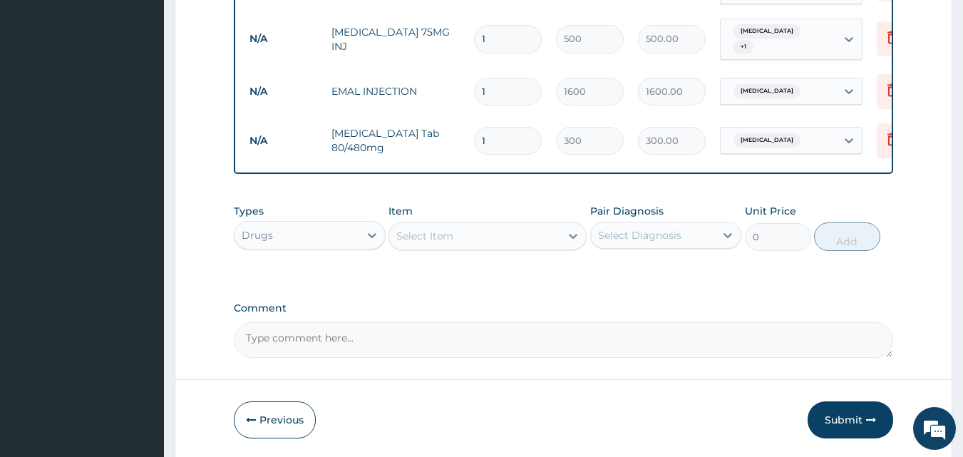
type input "0.00"
type input "6"
type input "1800.00"
type input "6"
click at [570, 232] on icon at bounding box center [573, 236] width 14 height 14
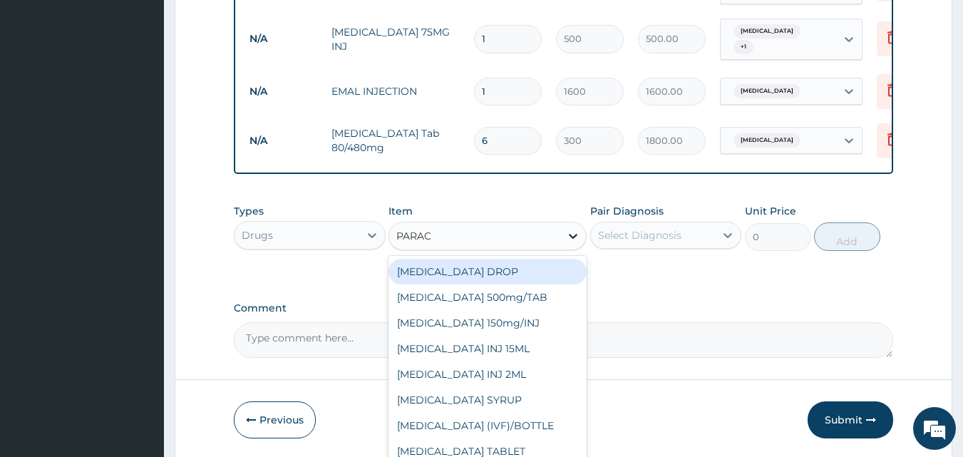
type input "PARACE"
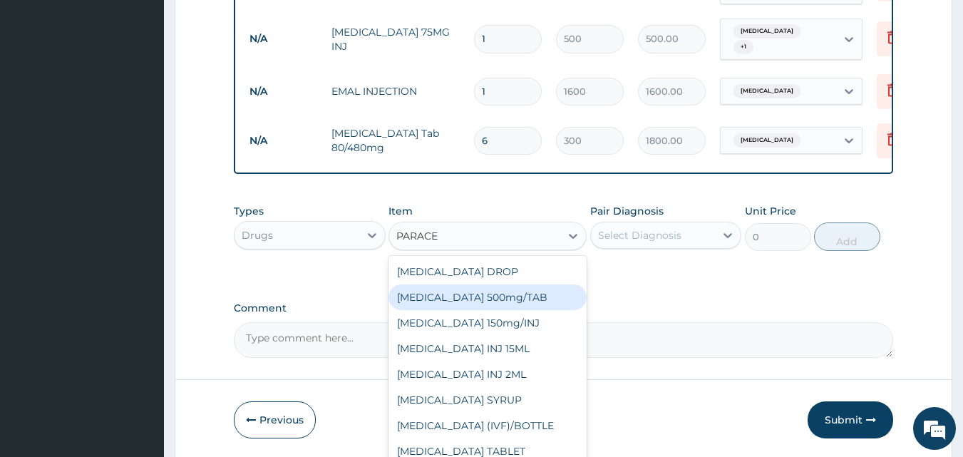
click at [557, 294] on div "PARACETAMOL 500mg/TAB" at bounding box center [487, 297] width 198 height 26
type input "12"
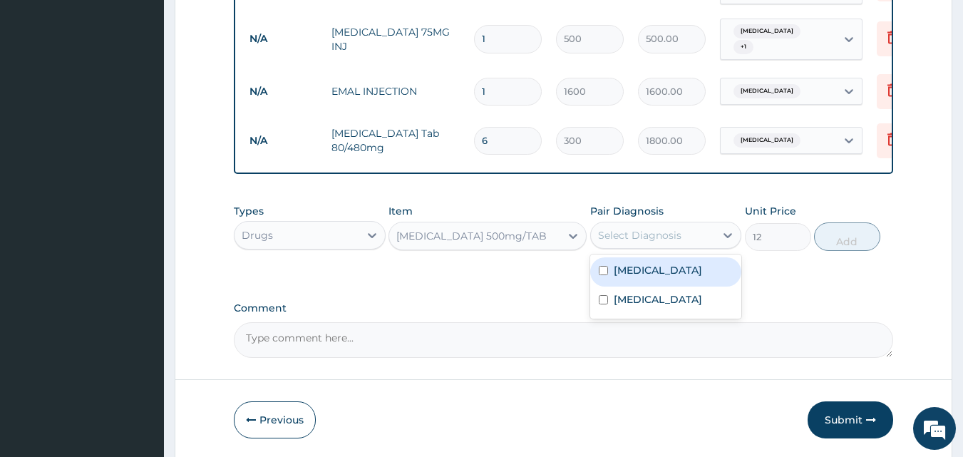
click at [683, 228] on div "Select Diagnosis" at bounding box center [653, 235] width 125 height 23
drag, startPoint x: 646, startPoint y: 262, endPoint x: 649, endPoint y: 287, distance: 25.1
click at [649, 267] on label "[MEDICAL_DATA]" at bounding box center [658, 270] width 88 height 14
checkbox input "true"
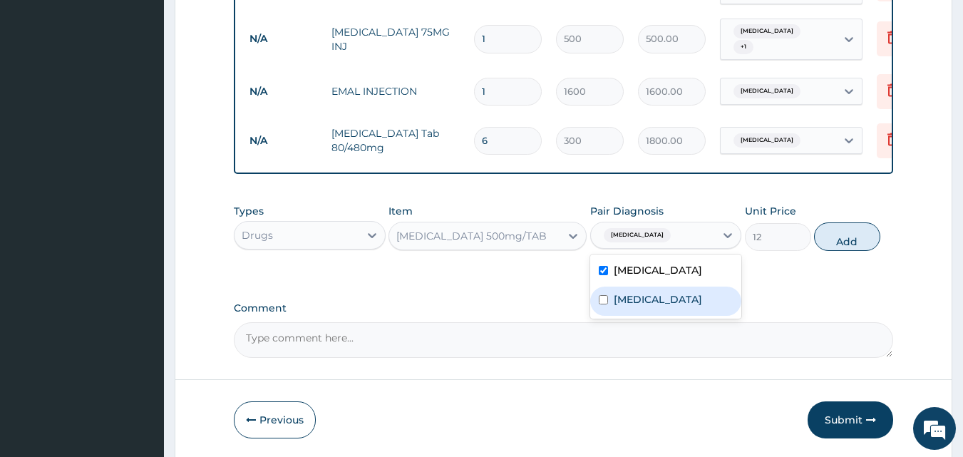
drag, startPoint x: 645, startPoint y: 301, endPoint x: 725, endPoint y: 272, distance: 85.7
click at [645, 301] on label "Tonsillitis" at bounding box center [658, 299] width 88 height 14
checkbox input "true"
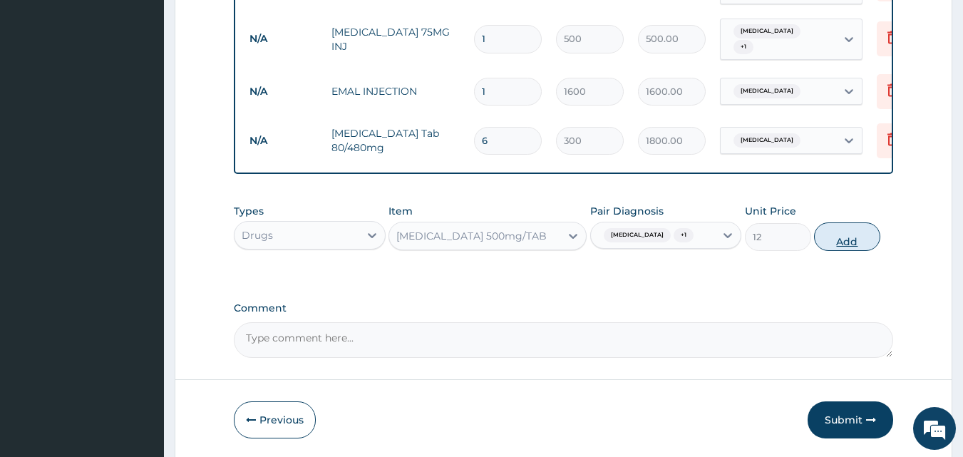
click at [844, 238] on button "Add" at bounding box center [847, 236] width 66 height 29
type input "0"
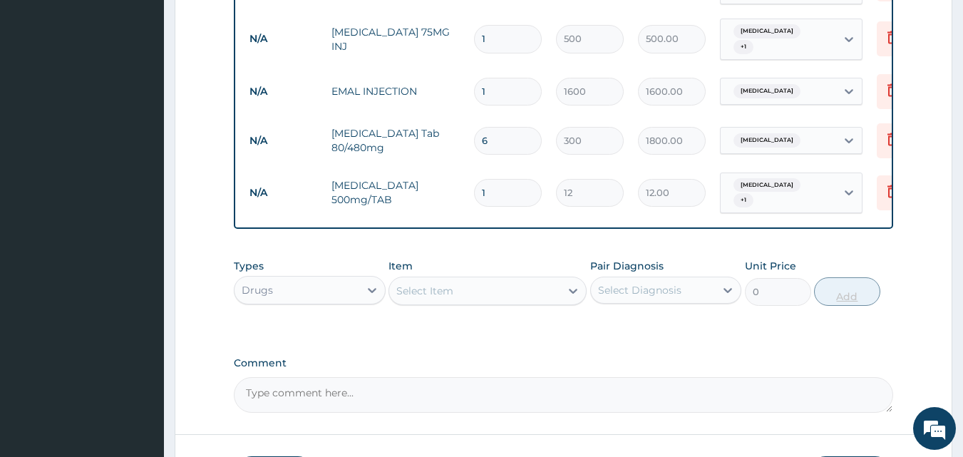
type input "18"
type input "216.00"
type input "18"
click at [525, 290] on div "Select Item" at bounding box center [474, 290] width 171 height 23
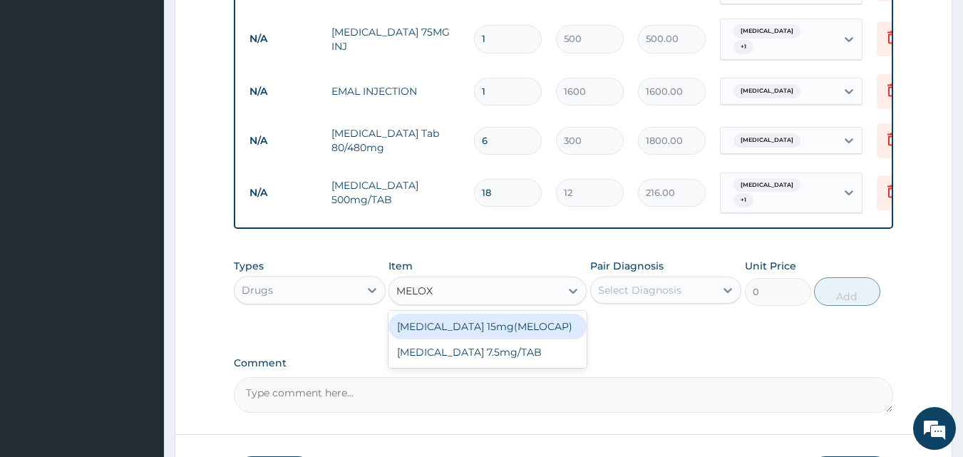
type input "MELOXI"
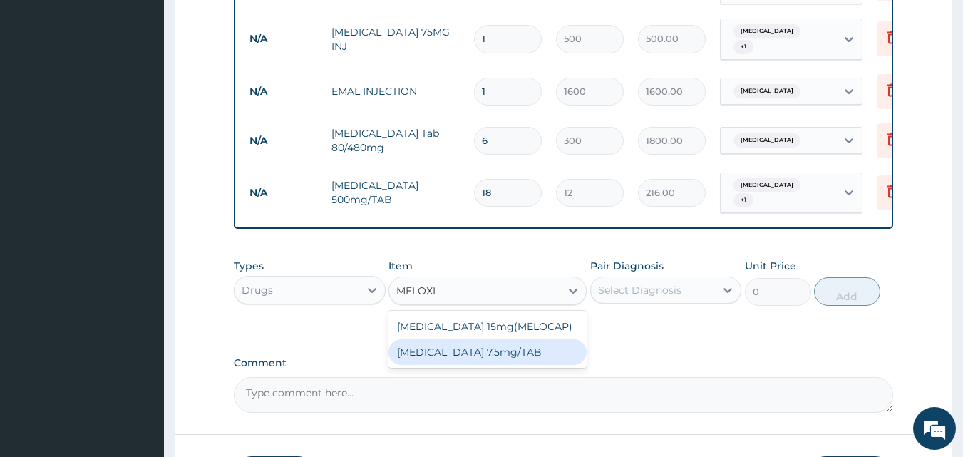
click at [482, 342] on div "MELOXICAM 7.5mg/TAB" at bounding box center [487, 352] width 198 height 26
type input "49.88"
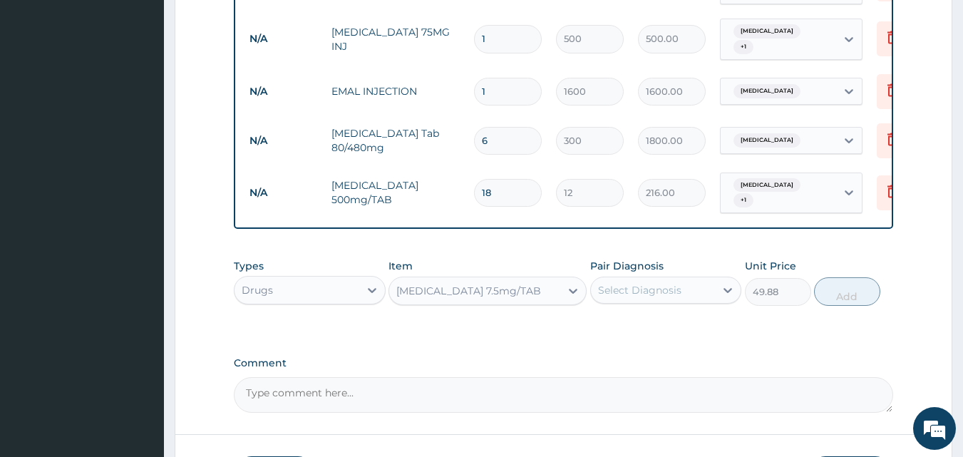
click at [654, 283] on div "Select Diagnosis" at bounding box center [639, 290] width 83 height 14
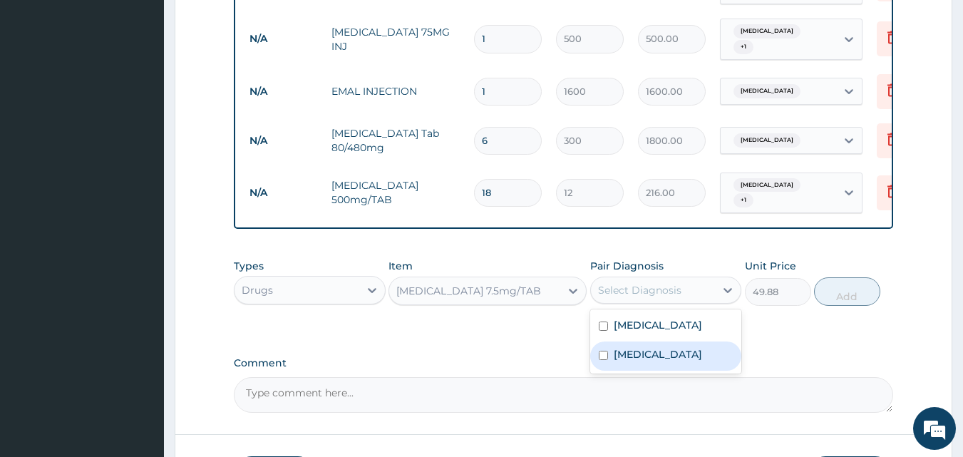
click at [641, 347] on label "Tonsillitis" at bounding box center [658, 354] width 88 height 14
checkbox input "true"
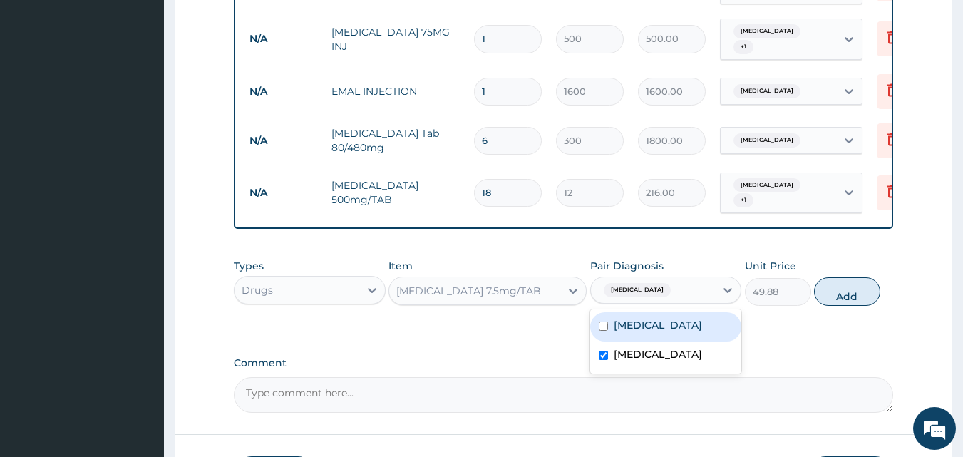
drag, startPoint x: 676, startPoint y: 311, endPoint x: 711, endPoint y: 301, distance: 36.1
click at [677, 312] on div "[MEDICAL_DATA]" at bounding box center [666, 326] width 152 height 29
checkbox input "true"
click at [837, 282] on button "Add" at bounding box center [847, 291] width 66 height 29
type input "0"
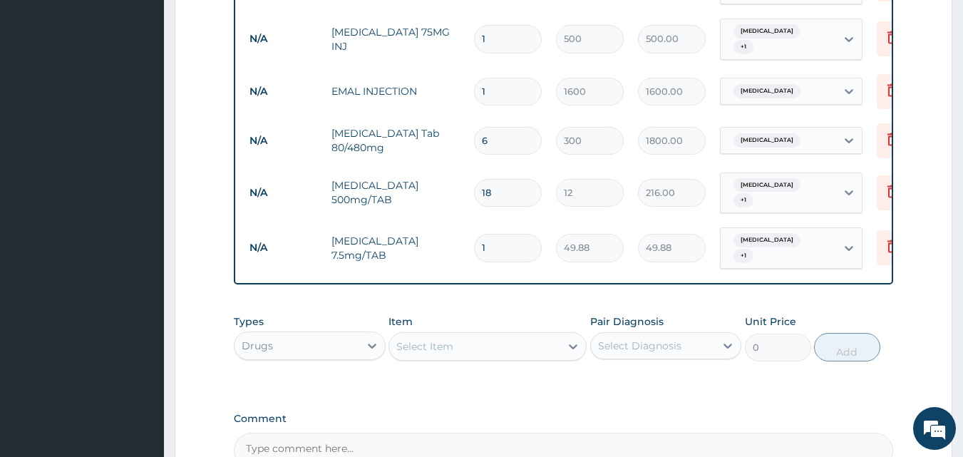
type input "0.00"
type input "2"
type input "99.76"
type input "20"
type input "997.60"
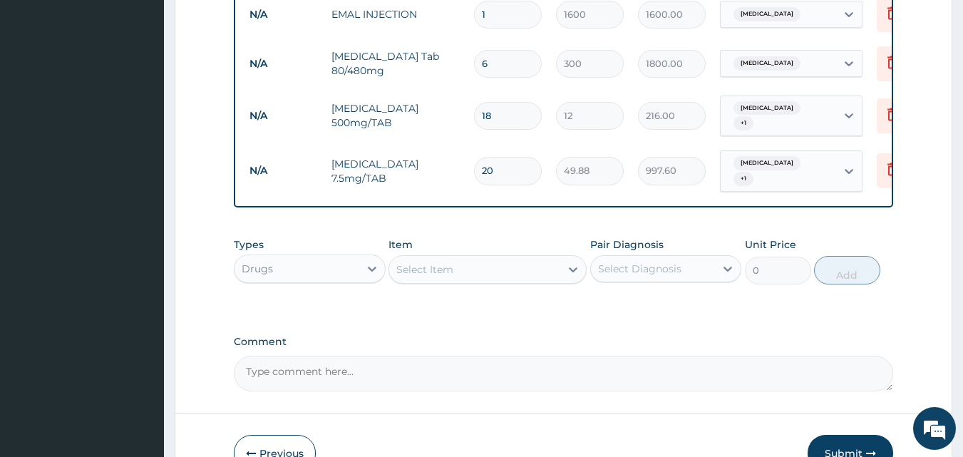
scroll to position [755, 0]
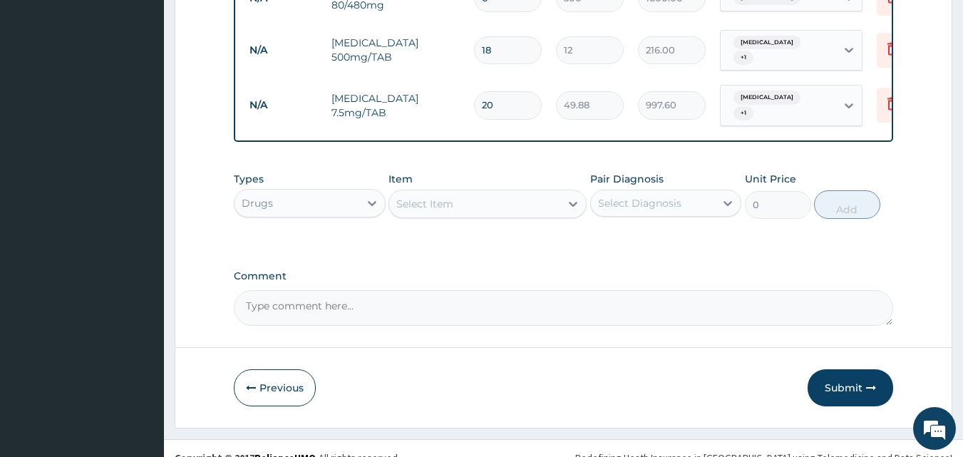
type input "20"
click at [520, 192] on div "Select Item" at bounding box center [474, 203] width 171 height 23
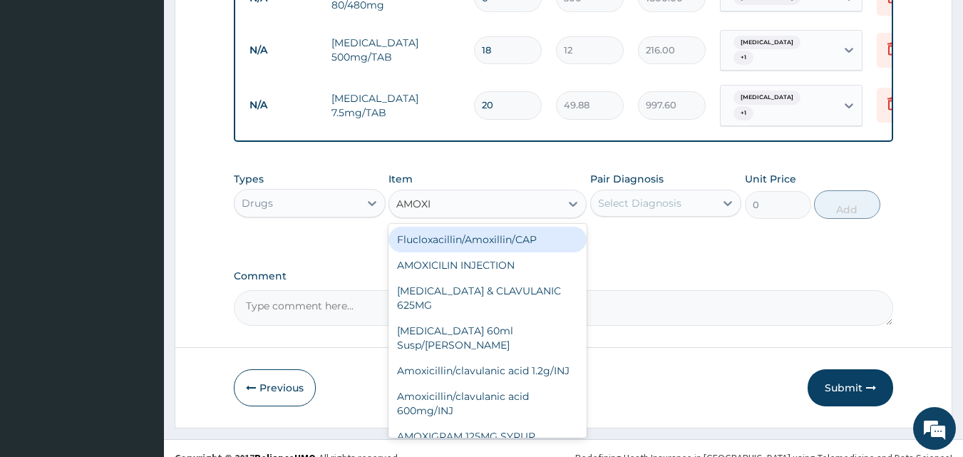
type input "AMOXIC"
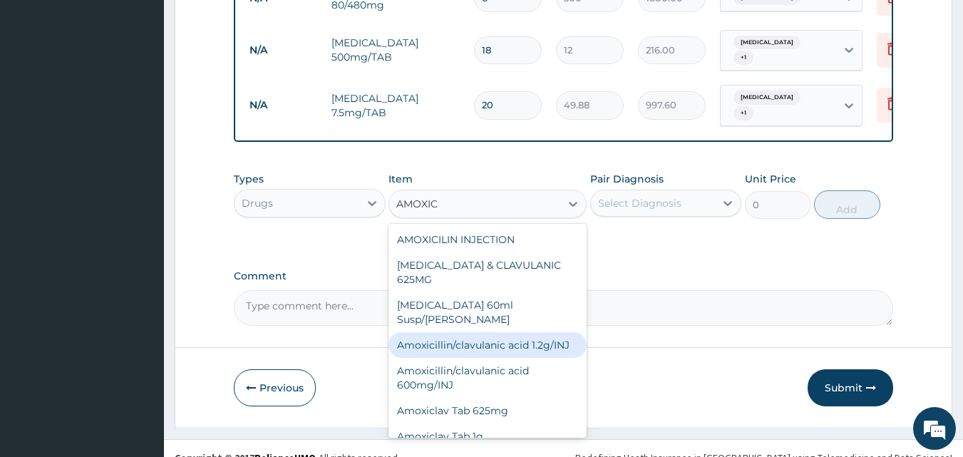
scroll to position [40, 0]
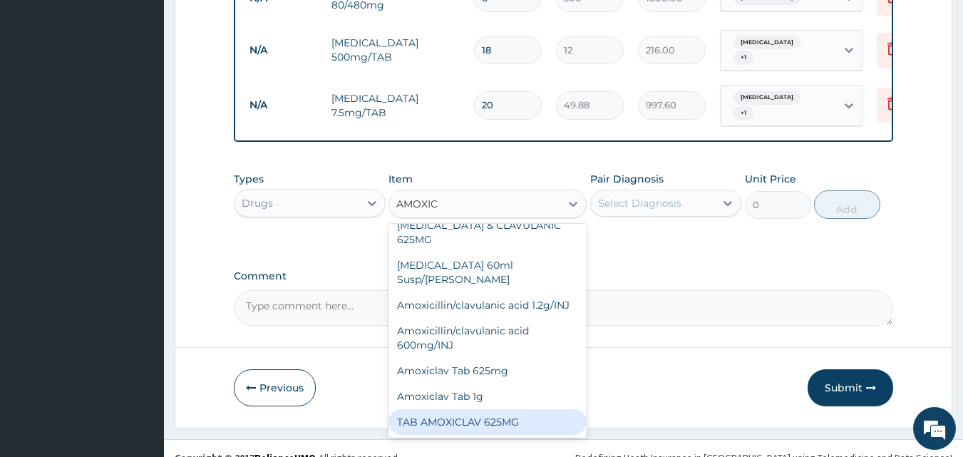
click at [500, 409] on div "TAB AMOXICLAV 625MG" at bounding box center [487, 422] width 198 height 26
type input "500"
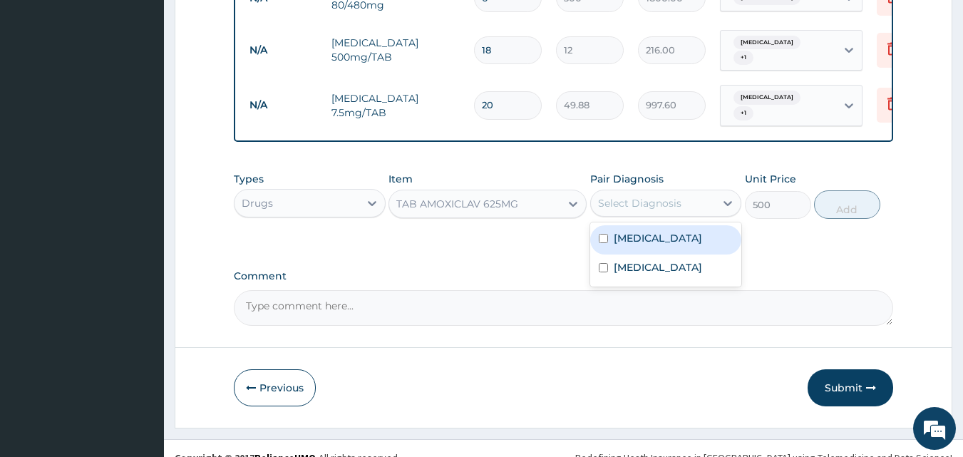
click at [678, 196] on div "Select Diagnosis" at bounding box center [639, 203] width 83 height 14
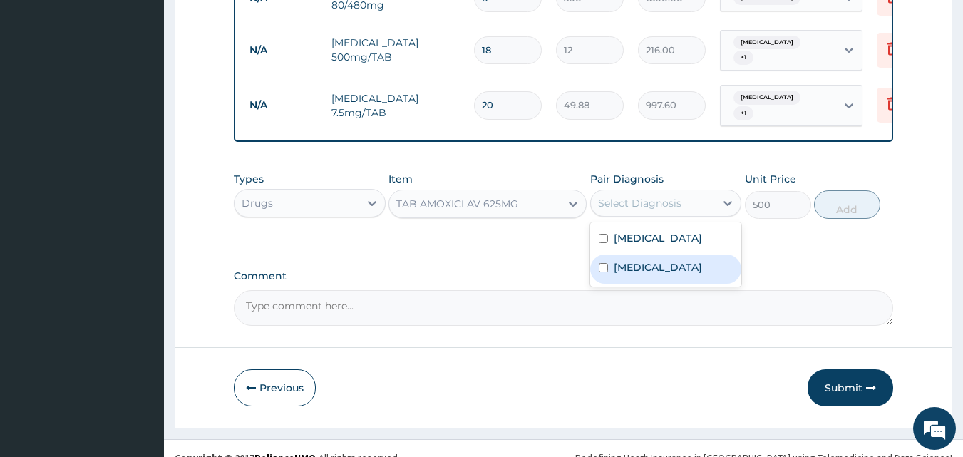
click at [653, 260] on label "Tonsillitis" at bounding box center [658, 267] width 88 height 14
checkbox input "true"
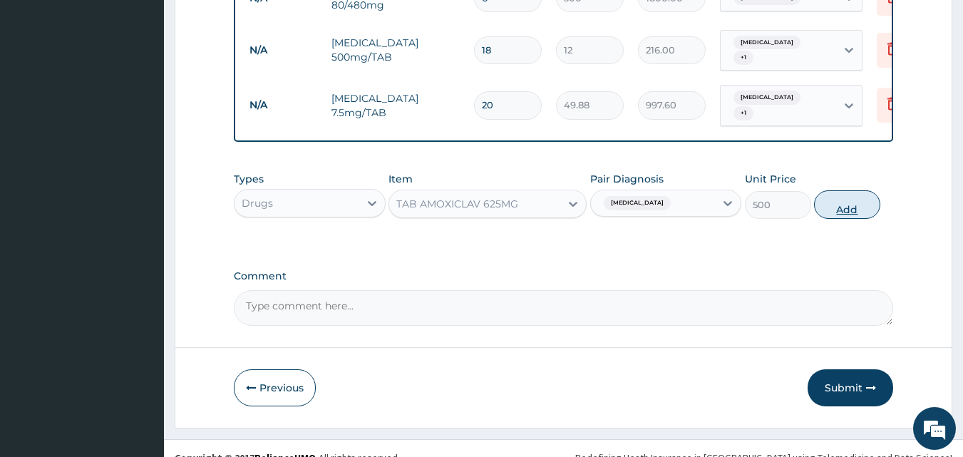
click at [840, 195] on button "Add" at bounding box center [847, 204] width 66 height 29
type input "0"
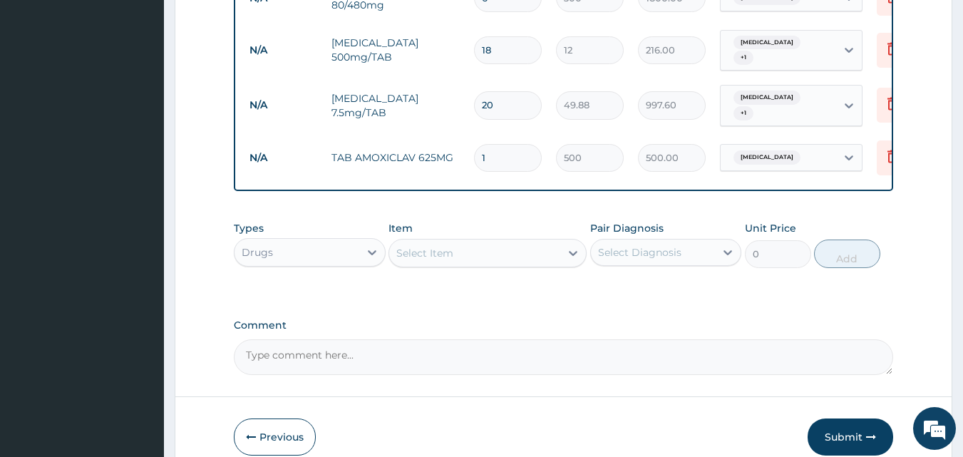
type input "14"
type input "7000.00"
type input "14"
click at [562, 240] on div at bounding box center [573, 253] width 26 height 26
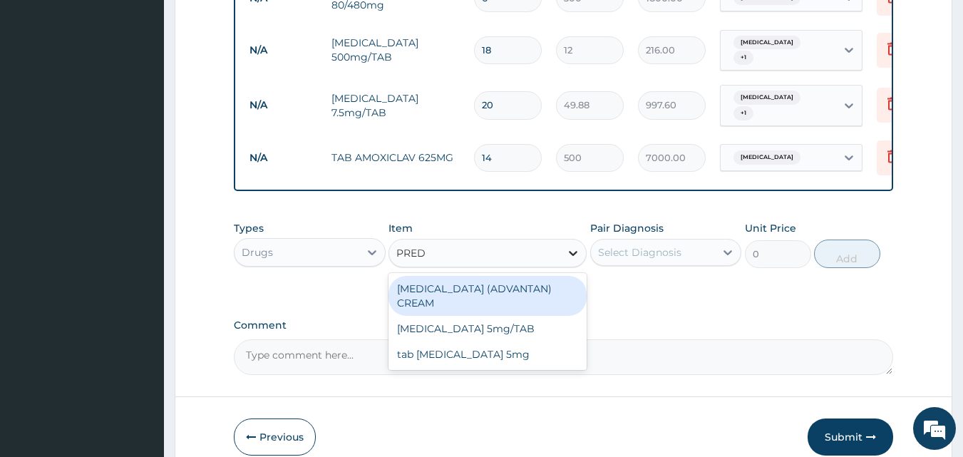
type input "PREDN"
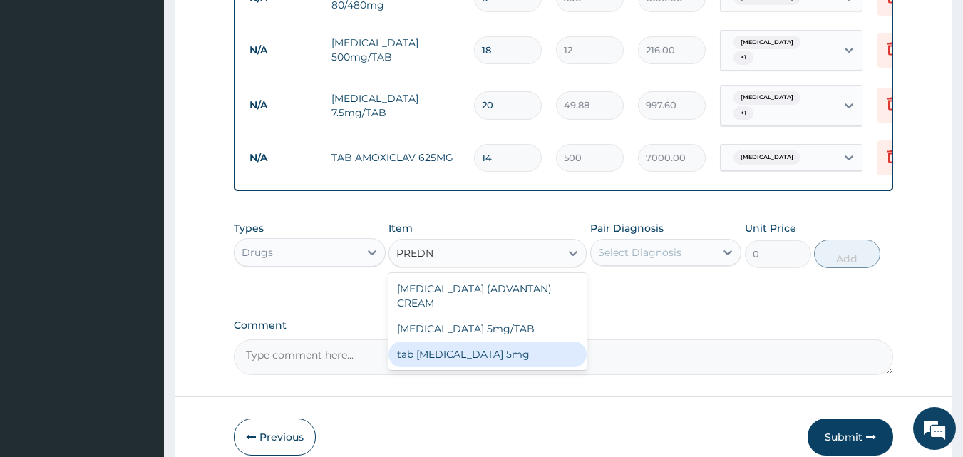
click at [499, 341] on div "tab Prednisolone 5mg" at bounding box center [487, 354] width 198 height 26
type input "50"
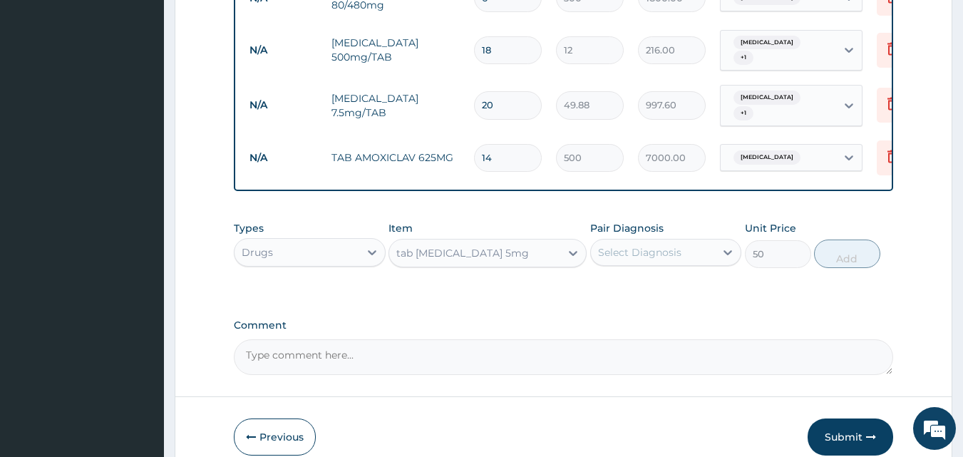
click at [658, 245] on div "Select Diagnosis" at bounding box center [639, 252] width 83 height 14
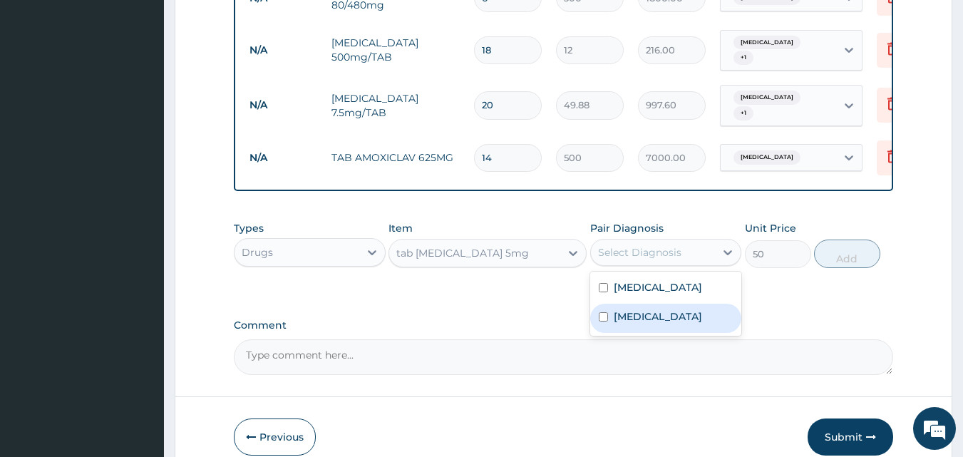
click at [646, 309] on label "Tonsillitis" at bounding box center [658, 316] width 88 height 14
checkbox input "true"
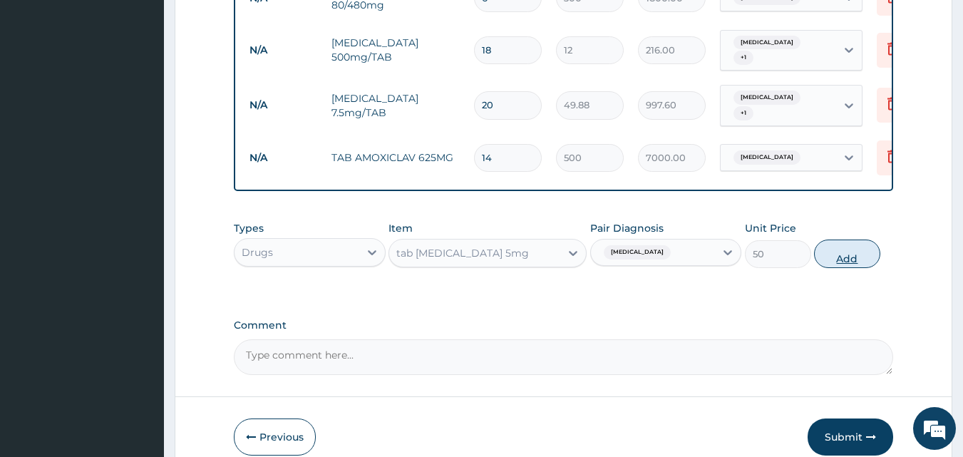
click at [827, 239] on button "Add" at bounding box center [847, 253] width 66 height 29
type input "0"
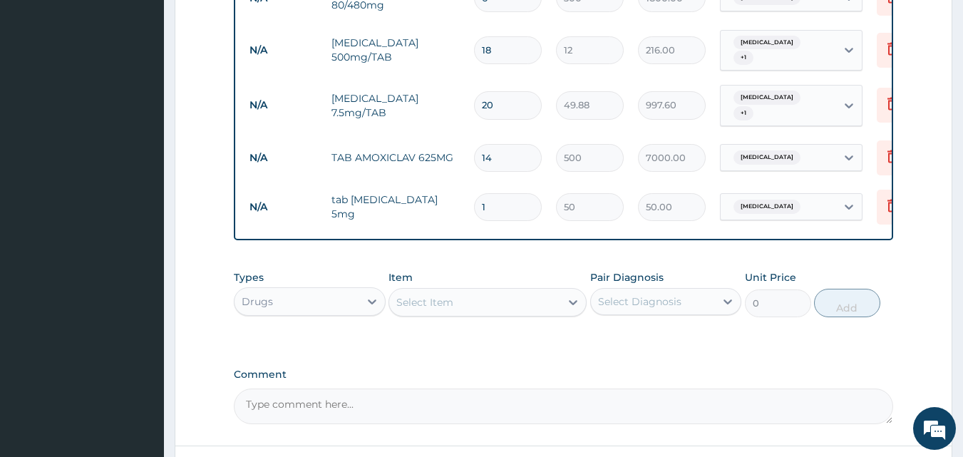
type input "10"
type input "500.00"
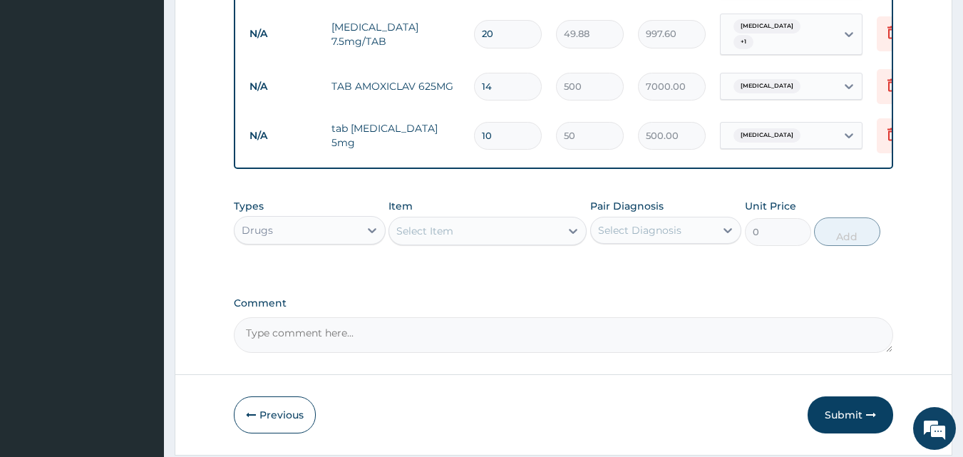
scroll to position [858, 0]
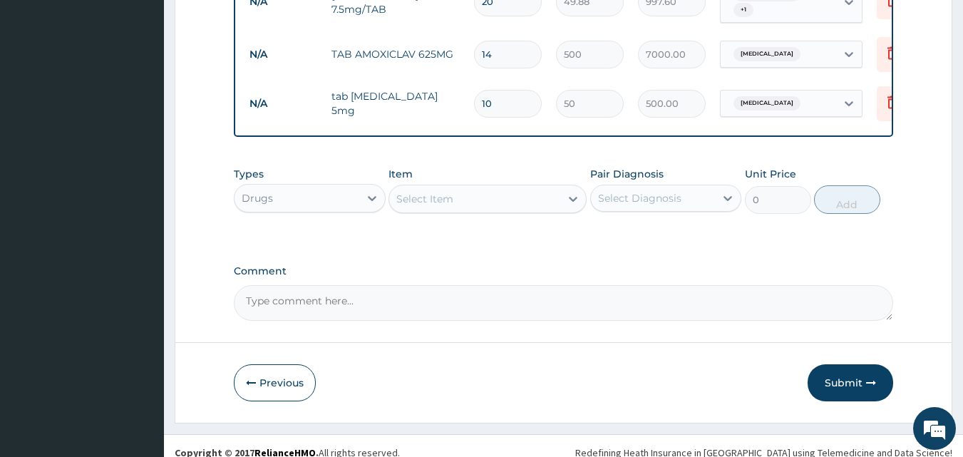
type input "10"
click at [280, 288] on textarea "Comment" at bounding box center [564, 303] width 660 height 36
paste textarea "ACUTE MALARIA ACUTE TONSILLOPHARYNGITIS"
type textarea "DS ;- ACUTE MALARIA ACUTE TONSILLOPHARYNGITIS"
click at [851, 365] on button "Submit" at bounding box center [850, 382] width 86 height 37
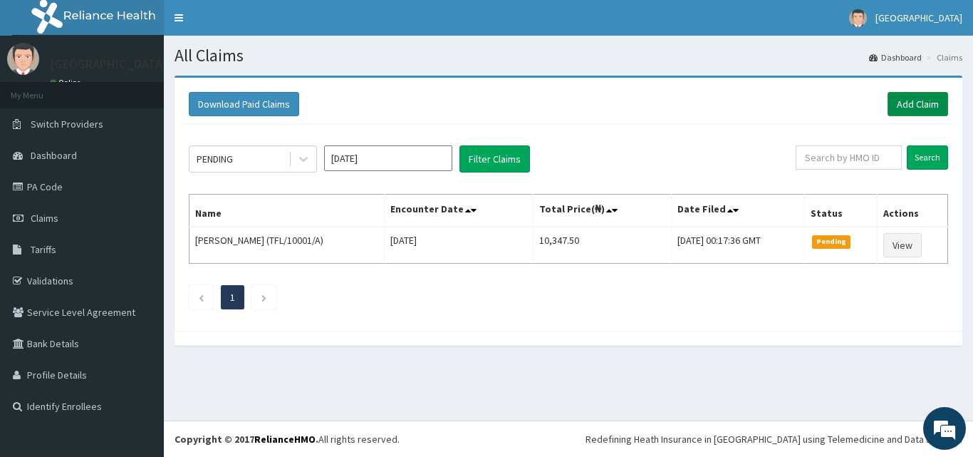
click at [911, 101] on link "Add Claim" at bounding box center [918, 104] width 61 height 24
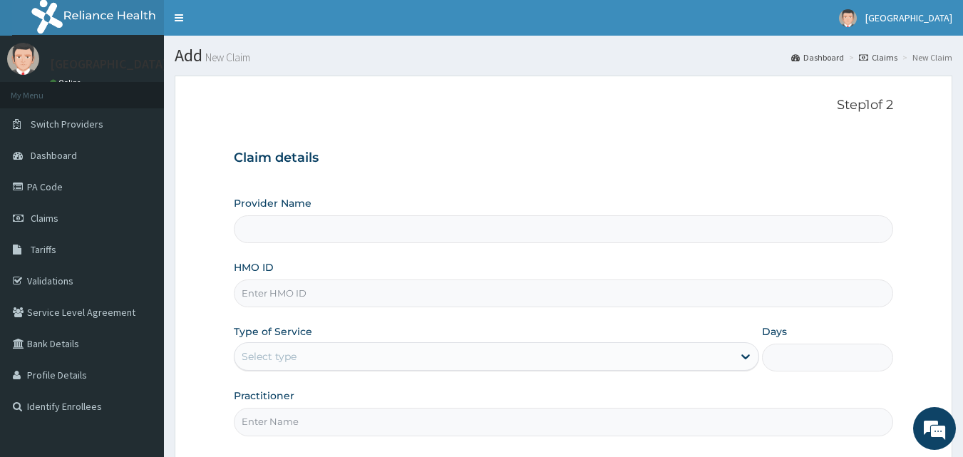
type input "[GEOGRAPHIC_DATA]"
paste input "BOF/10061/C"
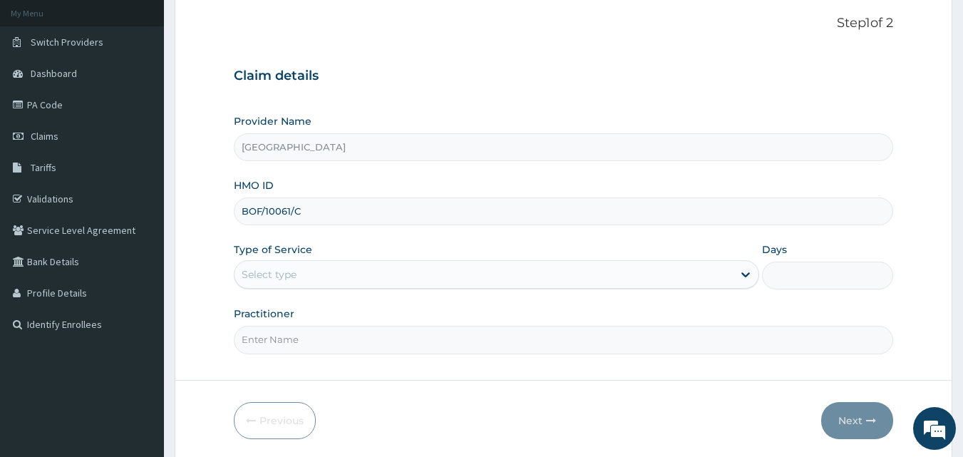
scroll to position [133, 0]
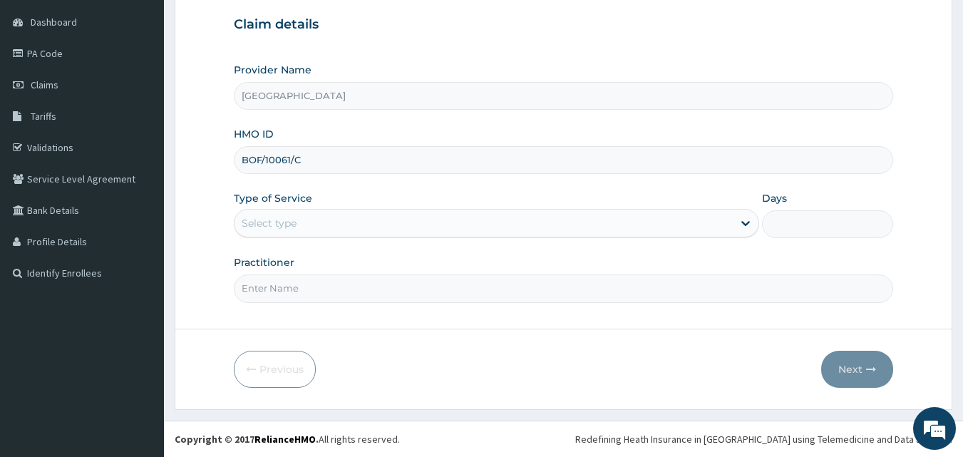
type input "BOF/10061/C"
click at [354, 218] on div "Select type" at bounding box center [483, 223] width 498 height 23
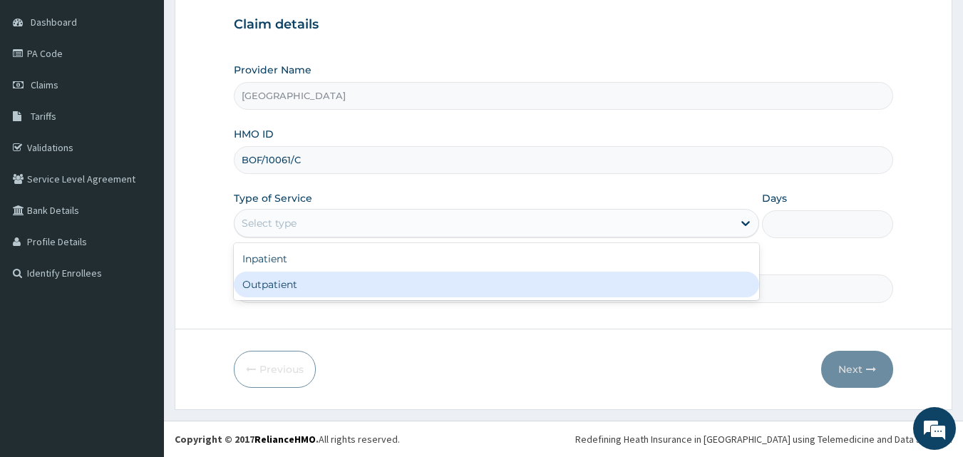
click at [312, 279] on div "Outpatient" at bounding box center [496, 285] width 525 height 26
type input "1"
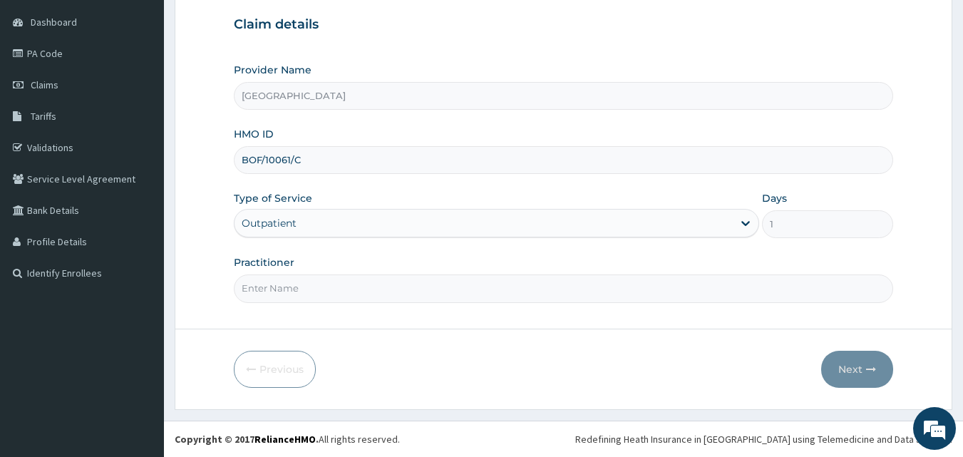
click at [316, 291] on input "Practitioner" at bounding box center [564, 288] width 660 height 28
type input "DR. [PERSON_NAME]"
click at [843, 370] on button "Next" at bounding box center [857, 369] width 72 height 37
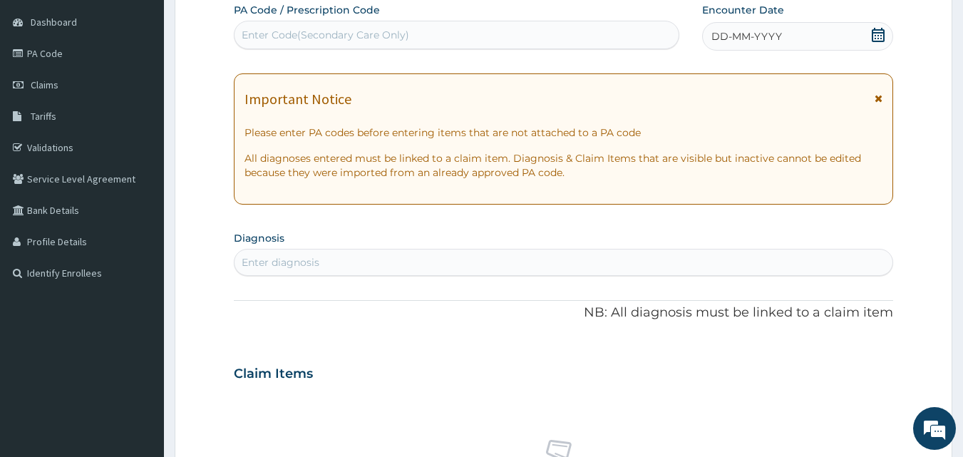
click at [868, 31] on div "DD-MM-YYYY" at bounding box center [797, 36] width 191 height 29
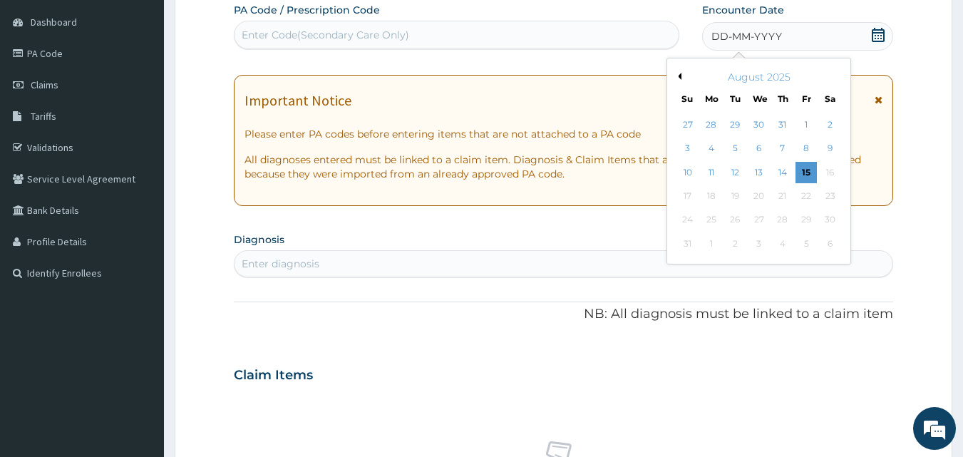
click at [830, 123] on div "2" at bounding box center [830, 124] width 21 height 21
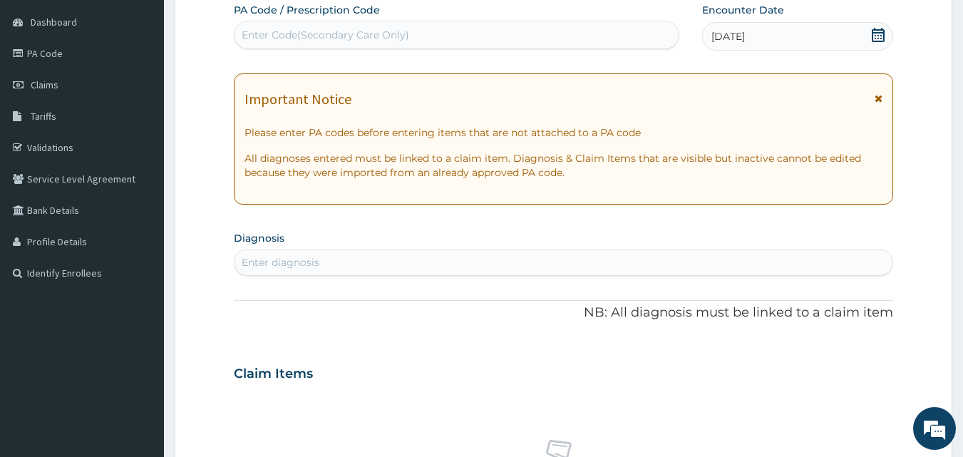
scroll to position [0, 0]
click at [375, 262] on div "Enter diagnosis" at bounding box center [563, 262] width 659 height 23
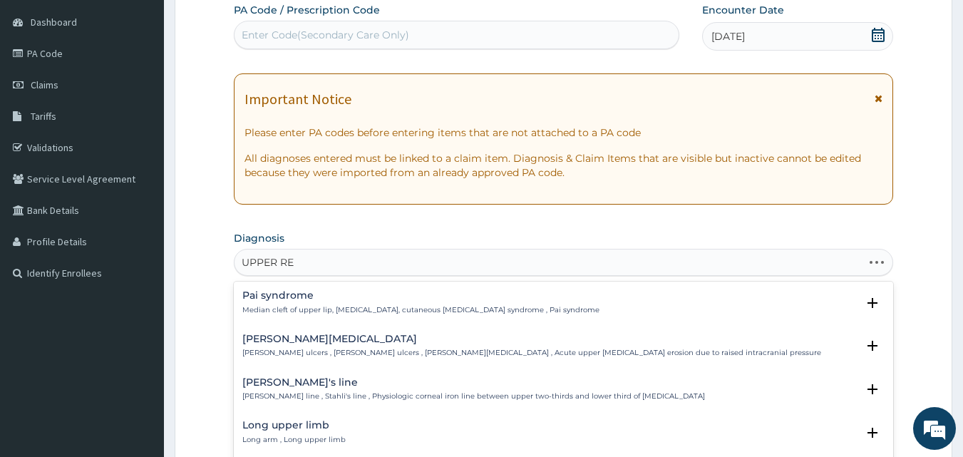
type input "UPPER RES"
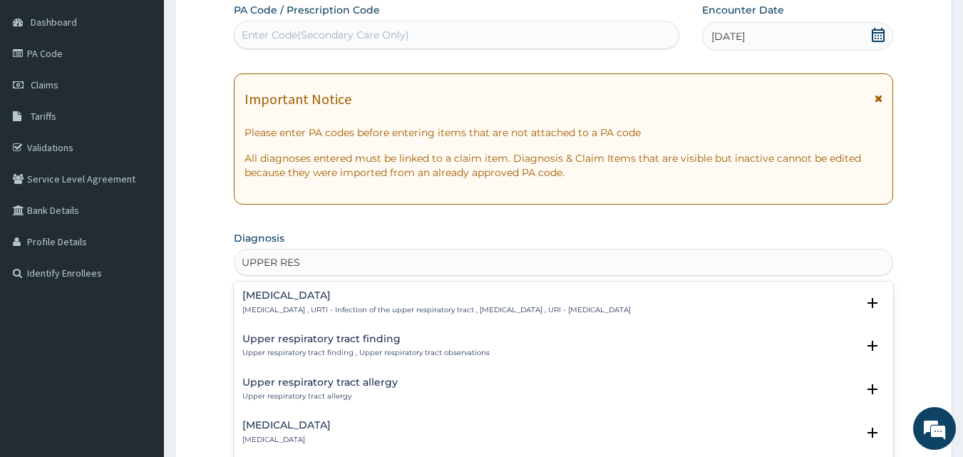
click at [340, 297] on h4 "Upper respiratory infection" at bounding box center [436, 295] width 388 height 11
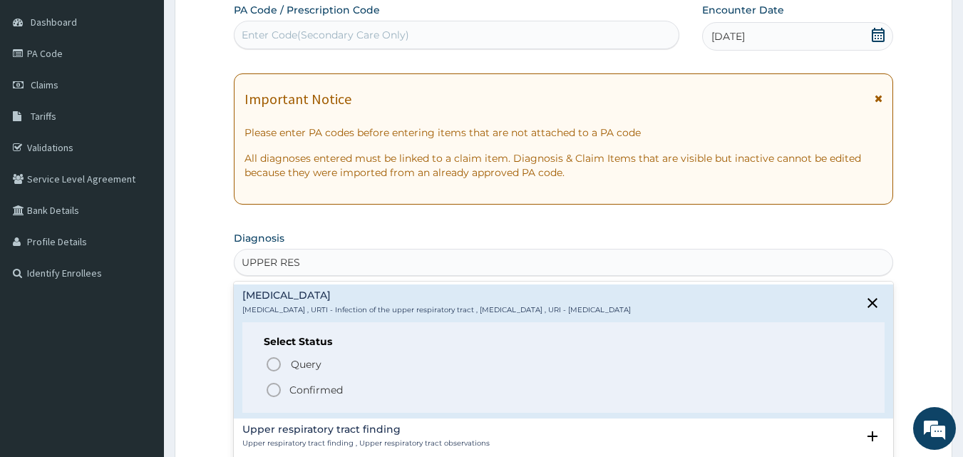
click at [272, 387] on icon "status option filled" at bounding box center [273, 389] width 17 height 17
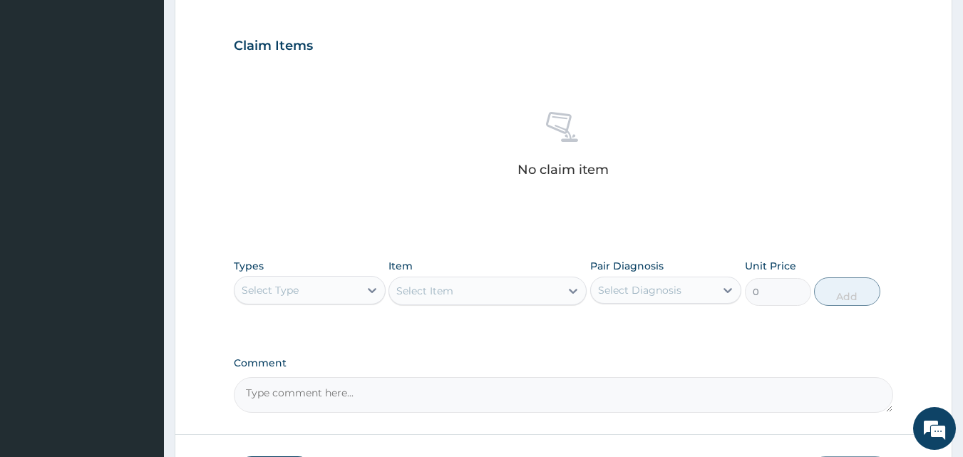
scroll to position [561, 0]
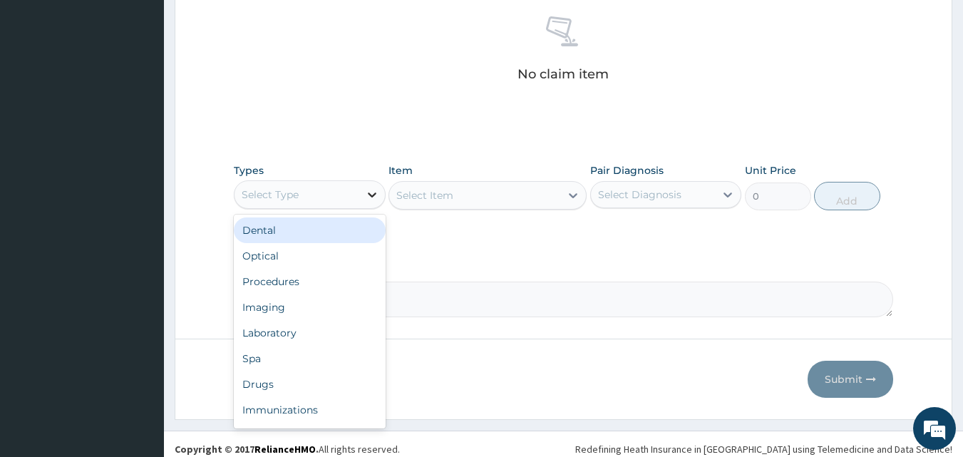
click at [362, 187] on div at bounding box center [372, 195] width 26 height 26
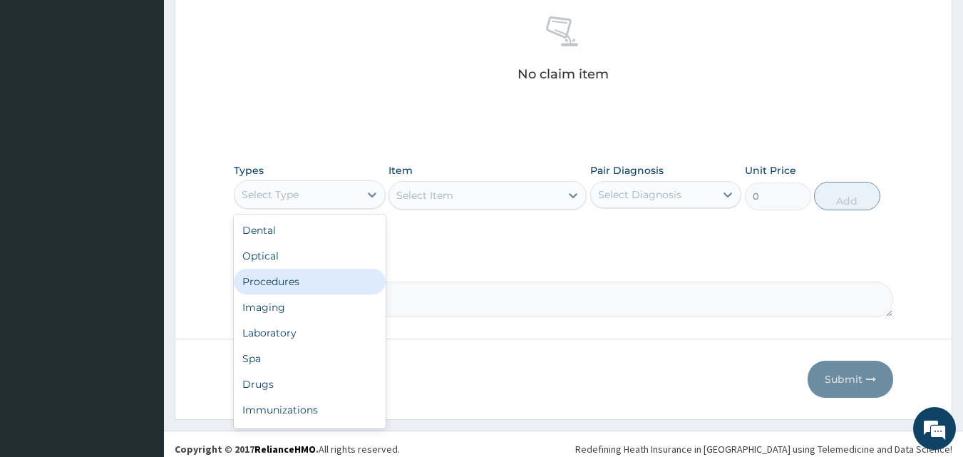
click at [310, 285] on div "Procedures" at bounding box center [310, 282] width 152 height 26
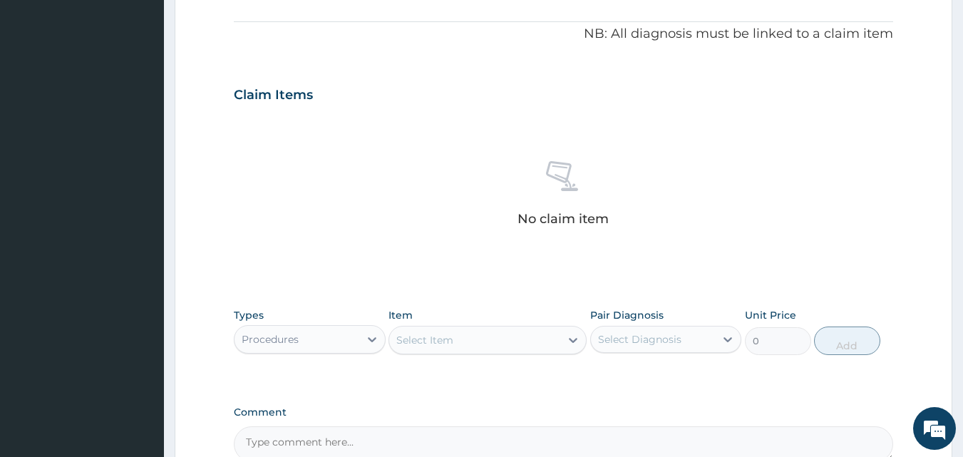
scroll to position [490, 0]
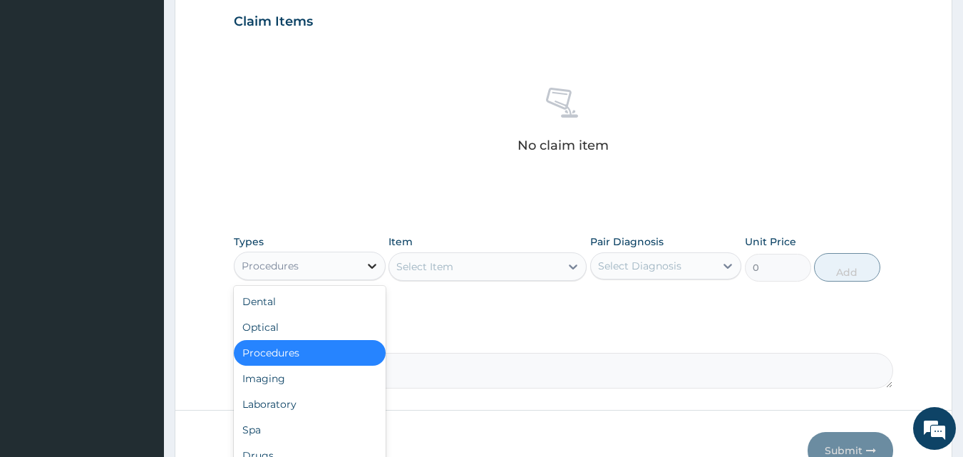
click at [365, 259] on icon at bounding box center [372, 266] width 14 height 14
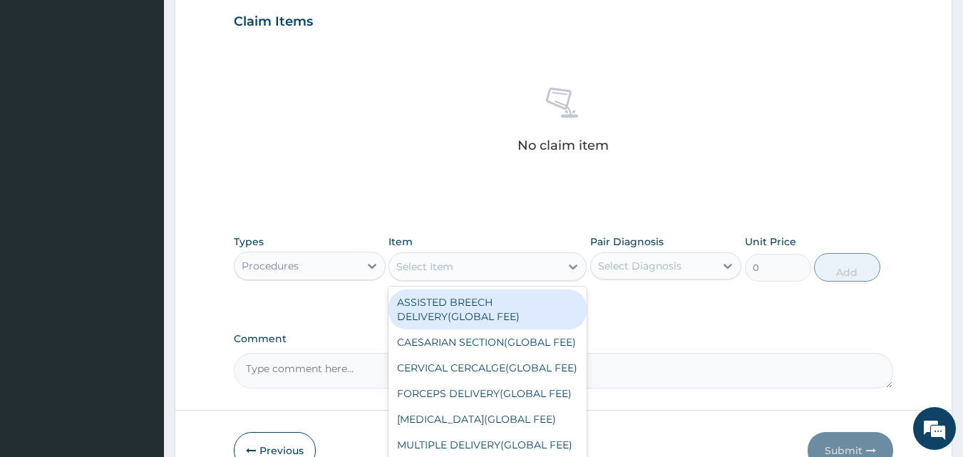
click at [557, 258] on div "Select Item" at bounding box center [474, 266] width 171 height 23
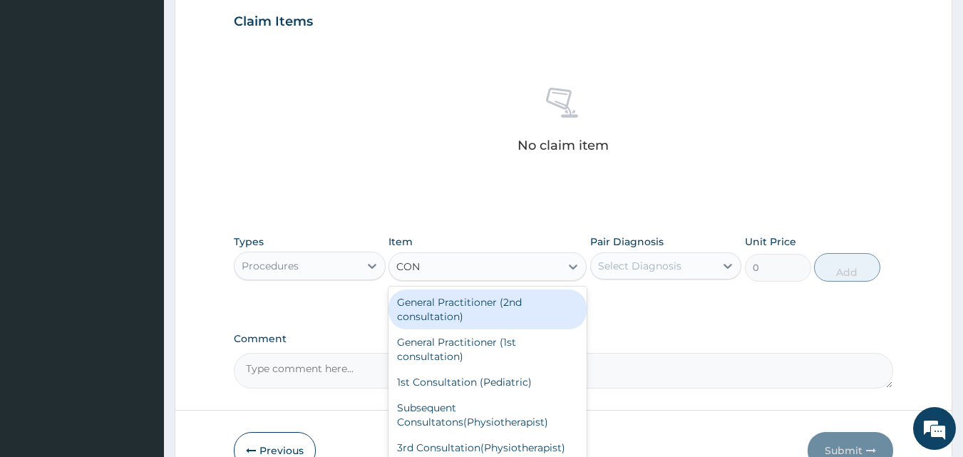
type input "CONS"
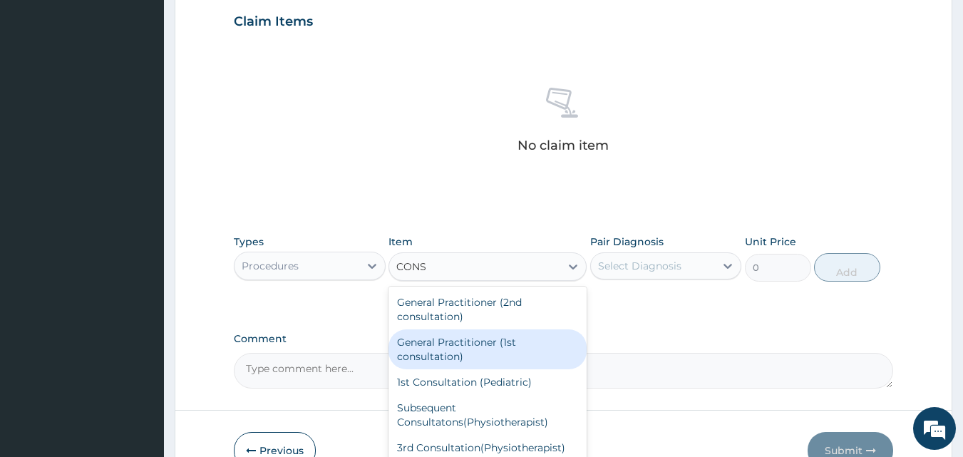
drag, startPoint x: 453, startPoint y: 344, endPoint x: 516, endPoint y: 323, distance: 66.9
click at [465, 339] on div "General Practitioner (1st consultation)" at bounding box center [487, 349] width 198 height 40
type input "2400"
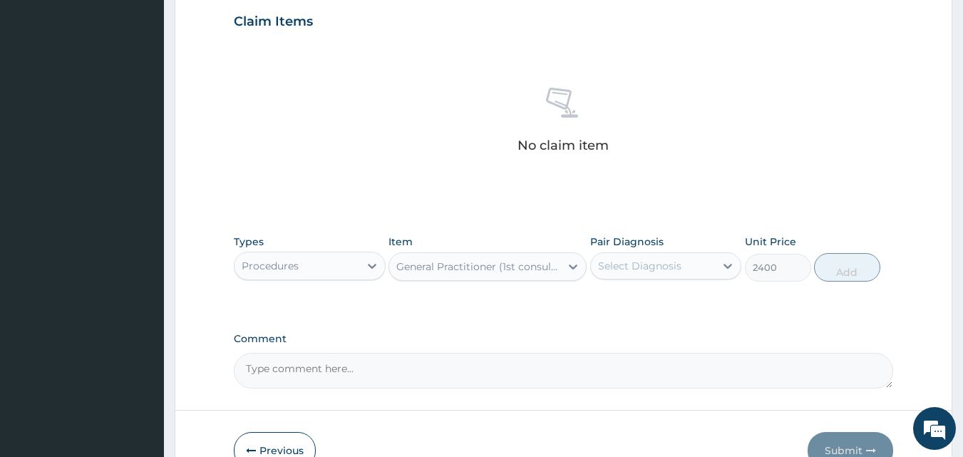
click at [702, 264] on div "Select Diagnosis" at bounding box center [653, 265] width 125 height 23
click at [681, 307] on label "[MEDICAL_DATA]" at bounding box center [658, 301] width 88 height 14
checkbox input "true"
click at [830, 267] on button "Add" at bounding box center [847, 267] width 66 height 29
type input "0"
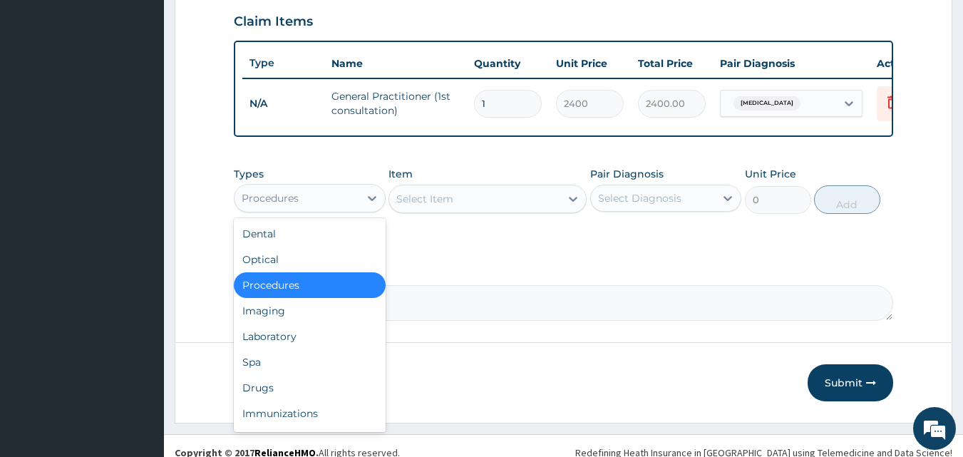
click at [348, 205] on div "Procedures" at bounding box center [296, 198] width 125 height 23
click at [286, 411] on div "Immunizations" at bounding box center [310, 414] width 152 height 26
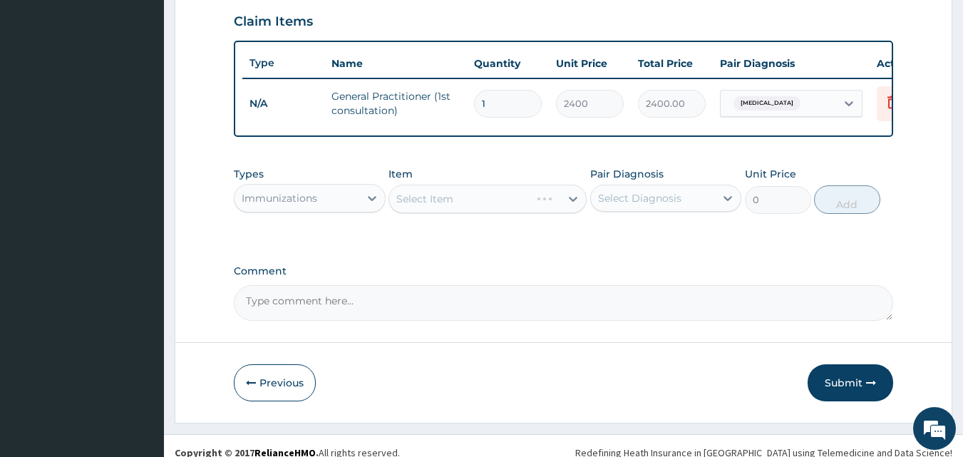
click at [348, 204] on div "Immunizations" at bounding box center [296, 198] width 125 height 23
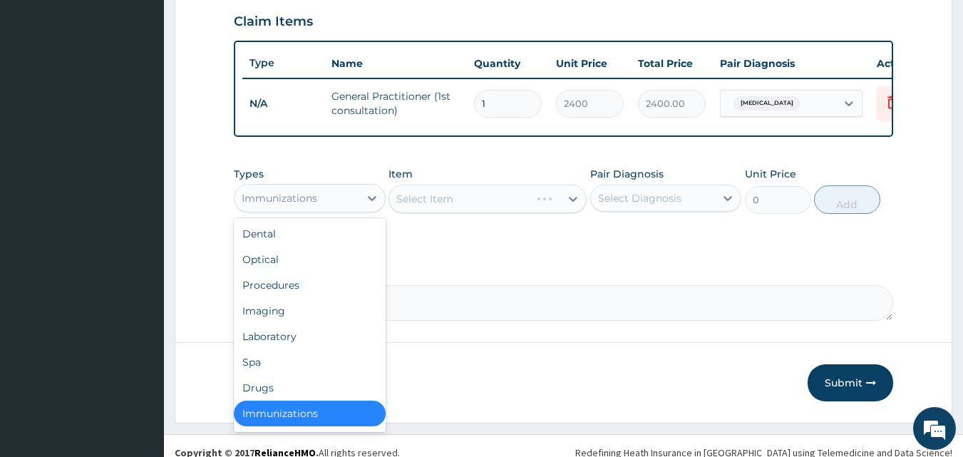
scroll to position [3, 0]
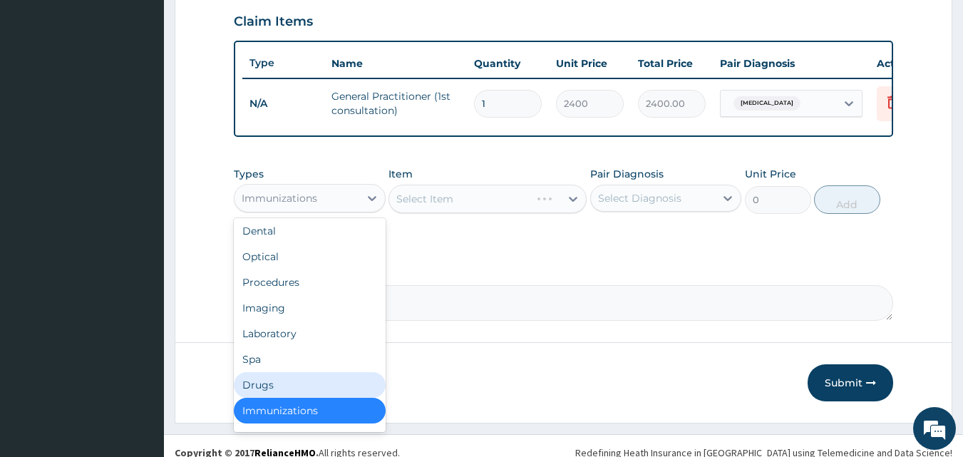
click at [276, 392] on div "Drugs" at bounding box center [310, 385] width 152 height 26
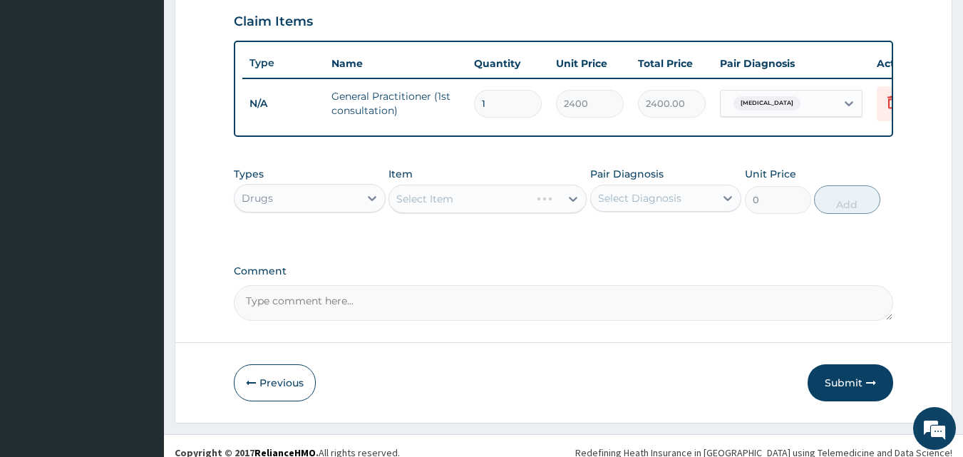
click at [557, 203] on div "Select Item" at bounding box center [487, 199] width 198 height 29
click at [557, 203] on div "Select Item" at bounding box center [474, 198] width 171 height 23
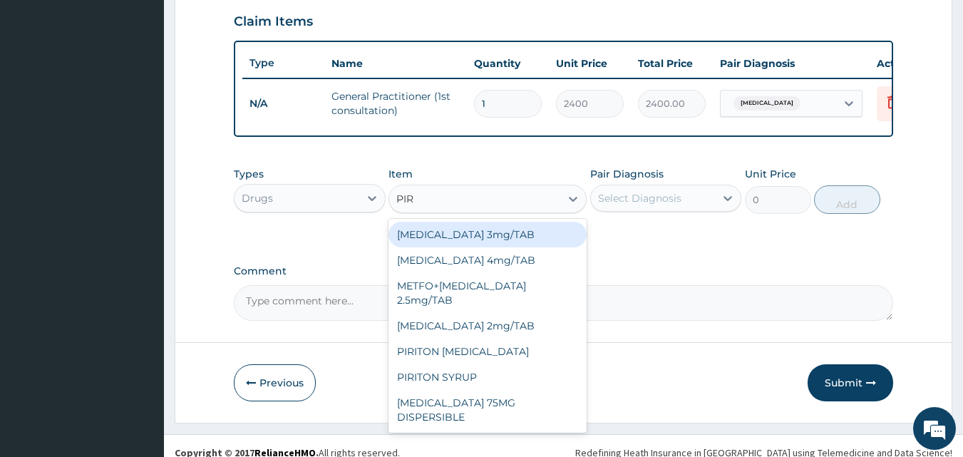
type input "PIRI"
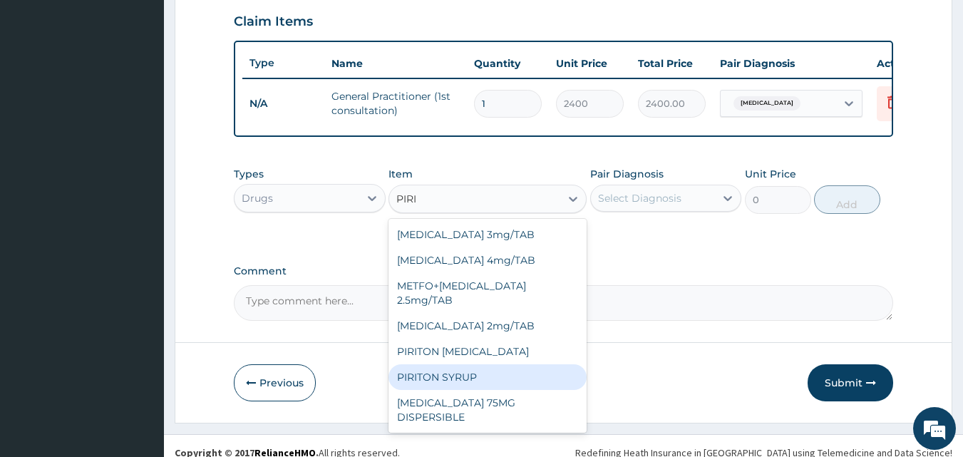
click at [473, 364] on div "PIRITON SYRUP" at bounding box center [487, 377] width 198 height 26
type input "600"
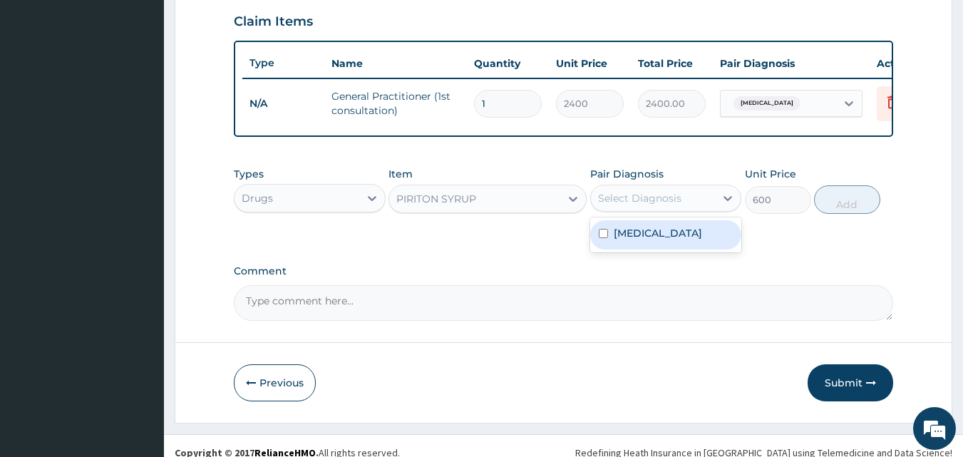
click at [678, 205] on div "Select Diagnosis" at bounding box center [639, 198] width 83 height 14
click at [660, 240] on label "Upper respiratory infection" at bounding box center [658, 233] width 88 height 14
checkbox input "true"
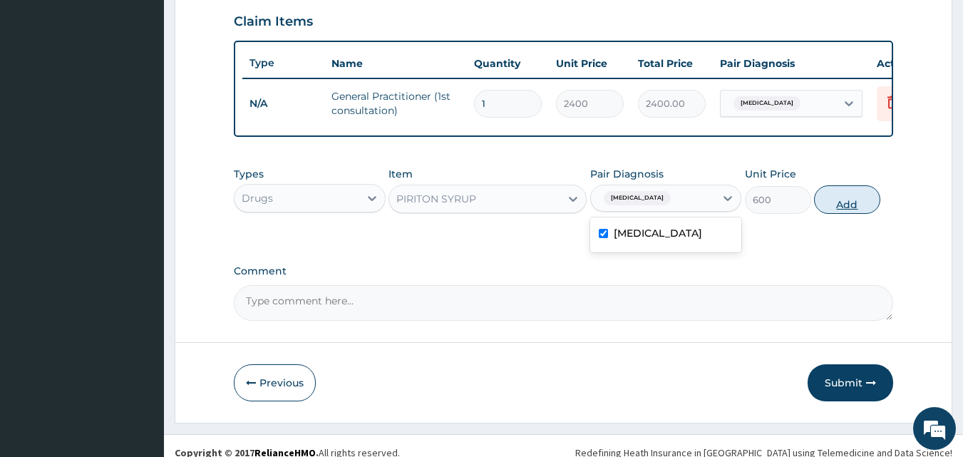
click at [840, 209] on button "Add" at bounding box center [847, 199] width 66 height 29
type input "0"
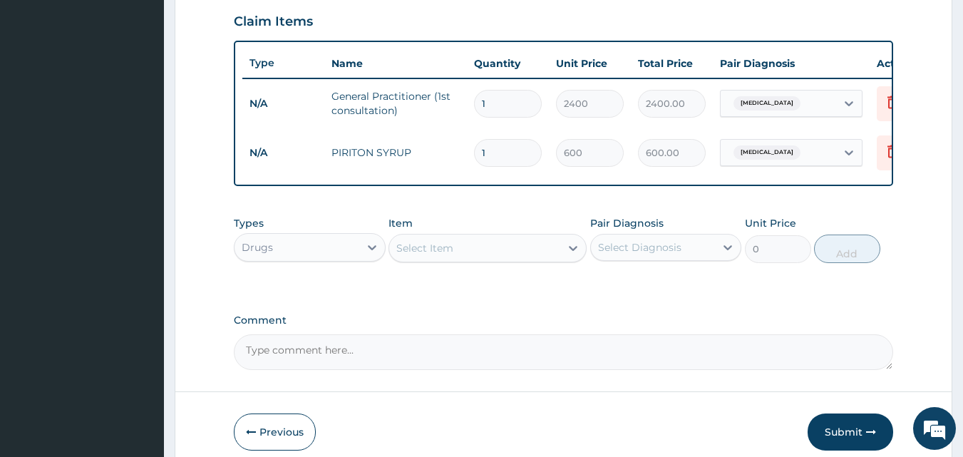
click at [540, 259] on div "Select Item" at bounding box center [474, 248] width 171 height 23
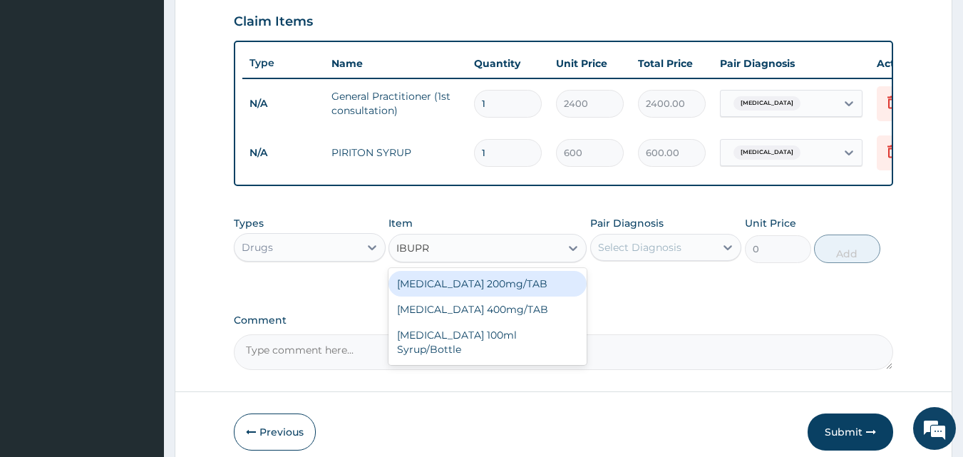
type input "IBUPRO"
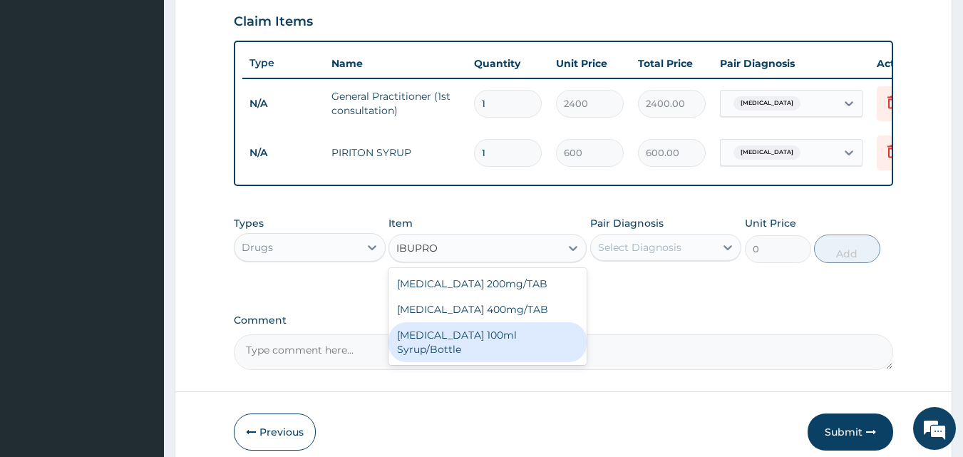
click at [478, 344] on div "Ibuprofen 100ml Syrup/Bottle" at bounding box center [487, 342] width 198 height 40
type input "560"
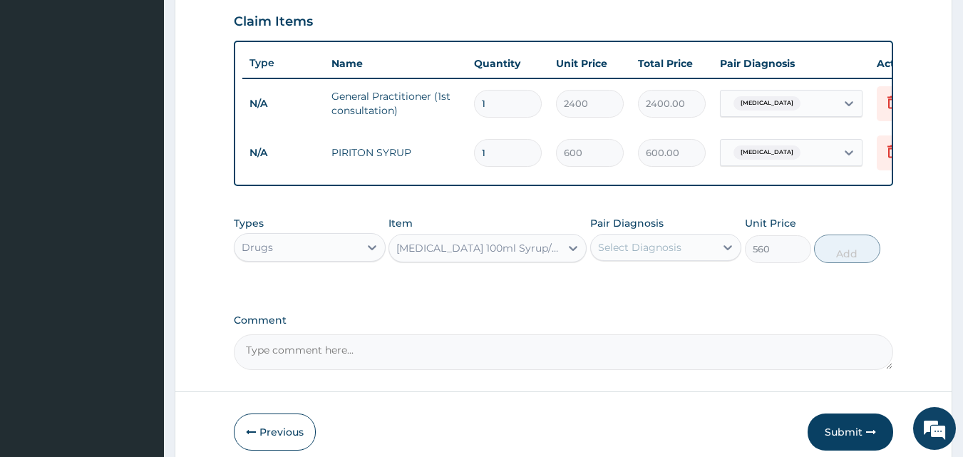
click at [671, 254] on div "Select Diagnosis" at bounding box center [639, 247] width 83 height 14
click at [654, 289] on label "Upper respiratory infection" at bounding box center [658, 282] width 88 height 14
checkbox input "true"
click at [832, 258] on button "Add" at bounding box center [847, 248] width 66 height 29
type input "0"
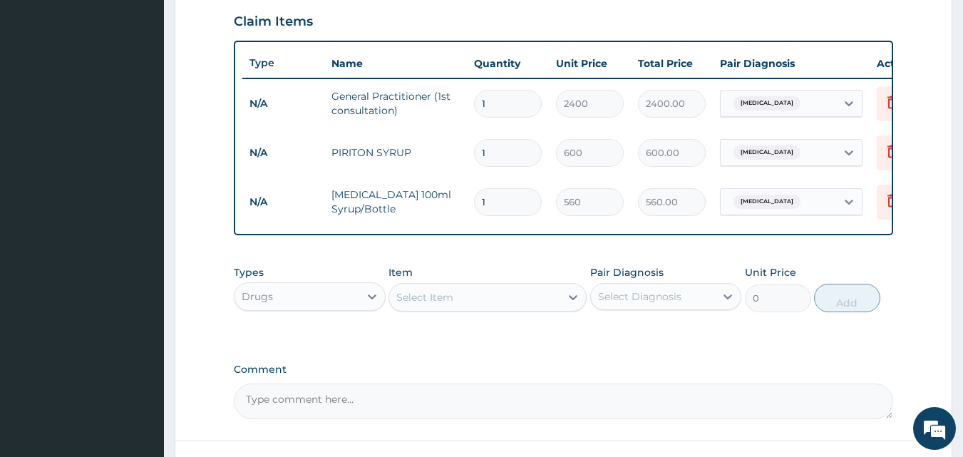
click at [493, 301] on div "Select Item" at bounding box center [474, 297] width 171 height 23
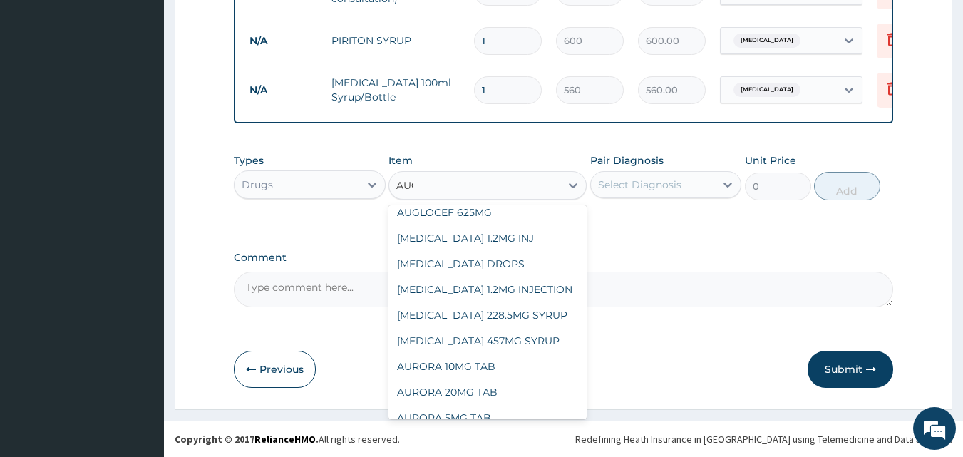
scroll to position [48, 0]
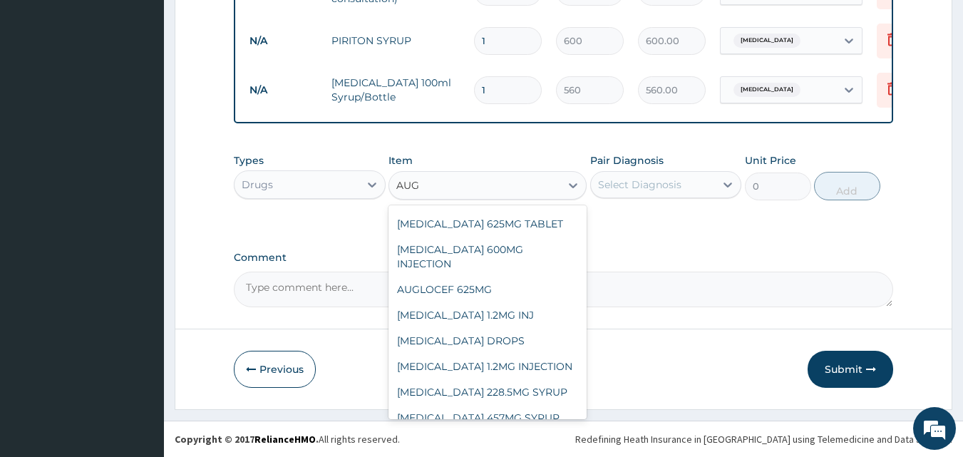
type input "AUGM"
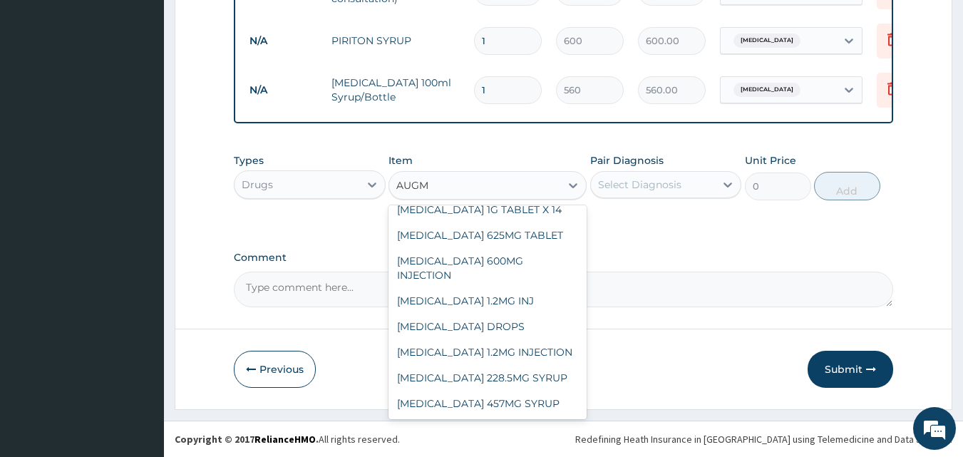
scroll to position [23, 0]
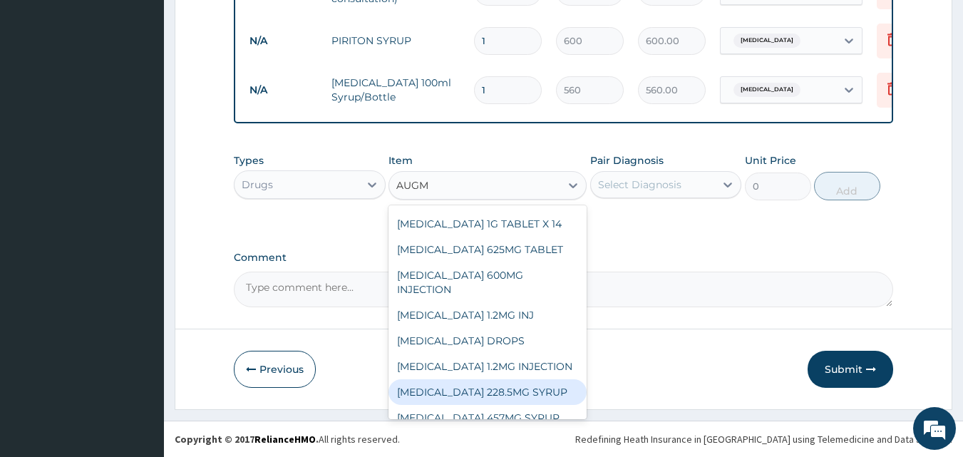
click at [484, 379] on div "AUGMENTIN 228.5MG SYRUP" at bounding box center [487, 392] width 198 height 26
type input "2000"
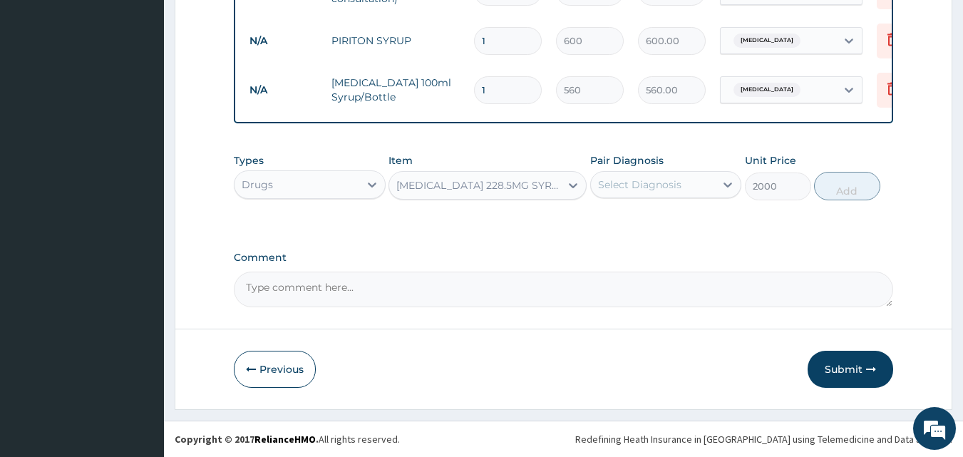
click at [688, 179] on div "Select Diagnosis" at bounding box center [653, 184] width 125 height 23
click at [657, 227] on label "Upper respiratory infection" at bounding box center [658, 219] width 88 height 14
checkbox input "true"
click at [280, 288] on textarea "Comment" at bounding box center [564, 290] width 660 height 36
type textarea "DS ;- URTI"
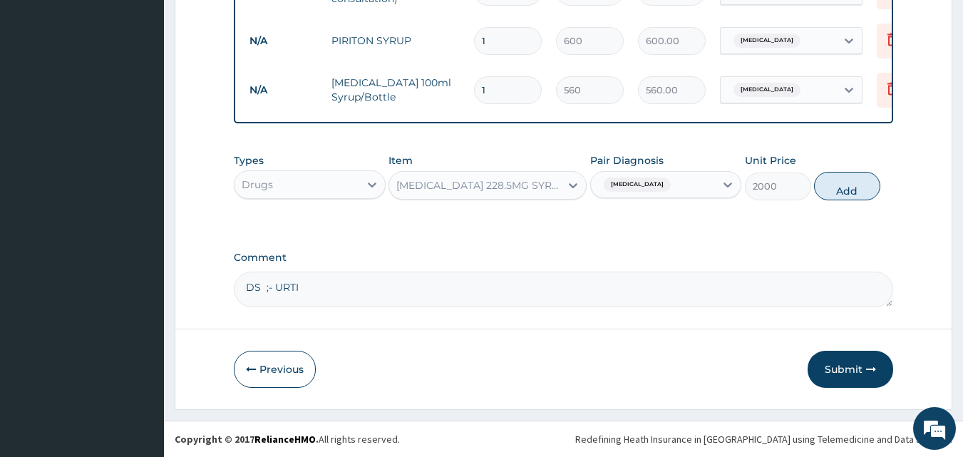
click at [671, 182] on span "Upper respiratory infection" at bounding box center [637, 184] width 67 height 14
click at [667, 224] on label "Upper respiratory infection" at bounding box center [658, 219] width 88 height 14
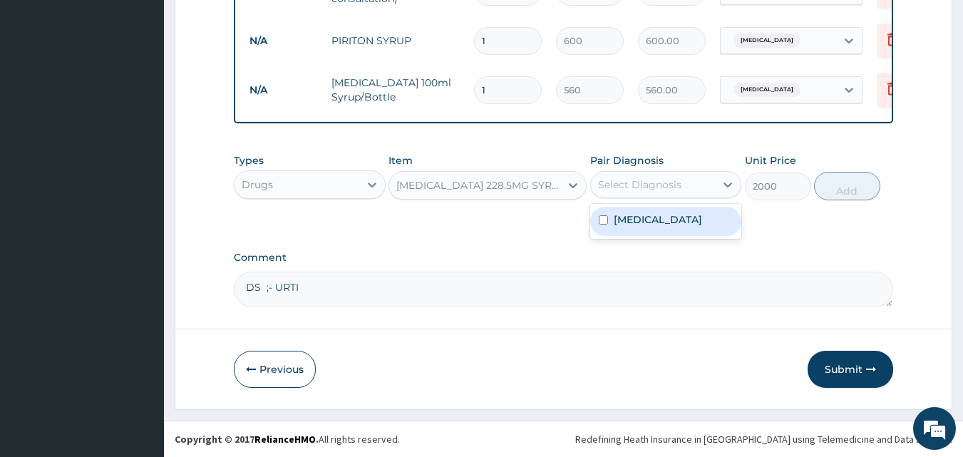
click at [691, 227] on label "Upper respiratory infection" at bounding box center [658, 219] width 88 height 14
checkbox input "true"
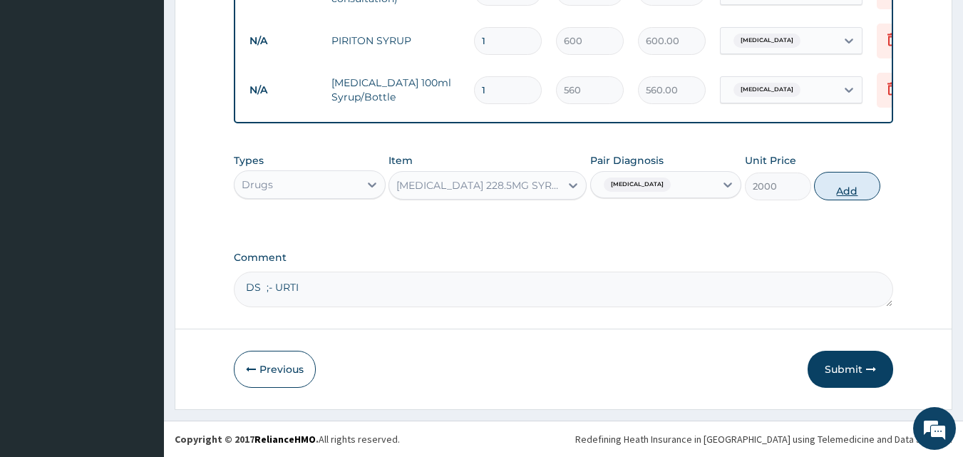
click at [848, 183] on button "Add" at bounding box center [847, 186] width 66 height 29
type input "0"
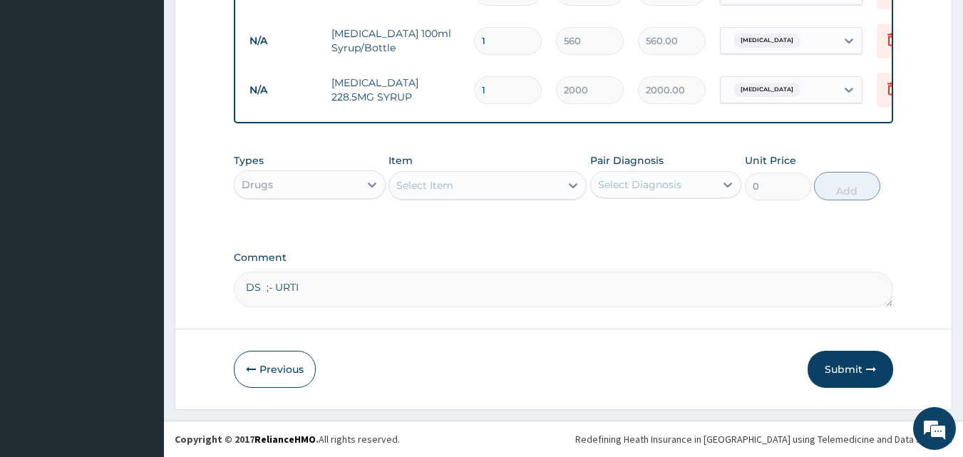
scroll to position [661, 0]
click at [830, 363] on button "Submit" at bounding box center [850, 369] width 86 height 37
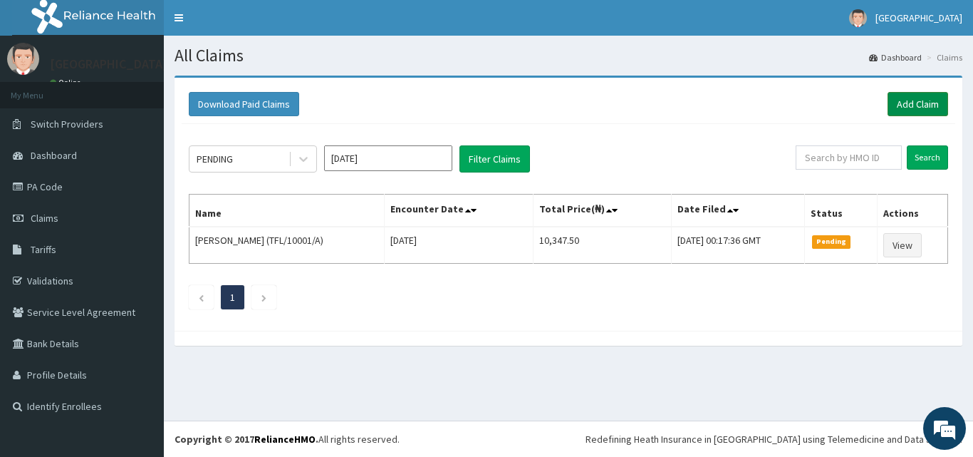
click at [919, 104] on link "Add Claim" at bounding box center [918, 104] width 61 height 24
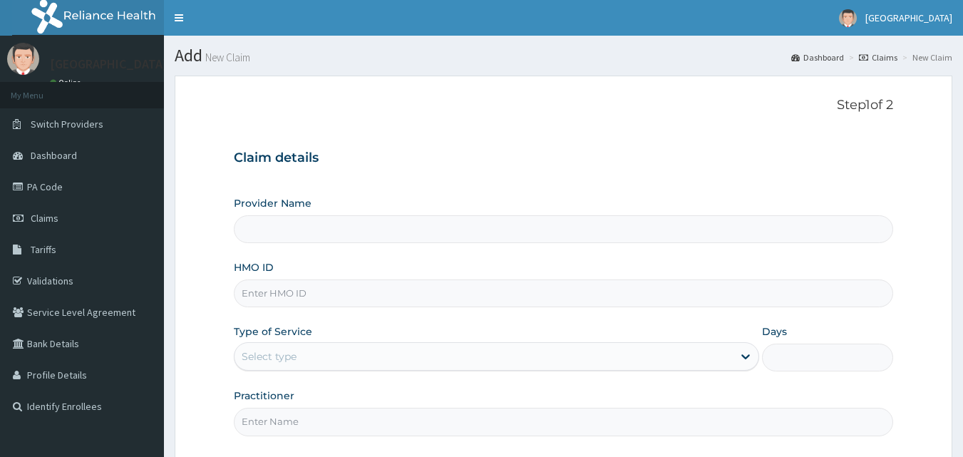
type input "[GEOGRAPHIC_DATA]"
paste input "CYU/10184/C"
type input "CYU/10184/C"
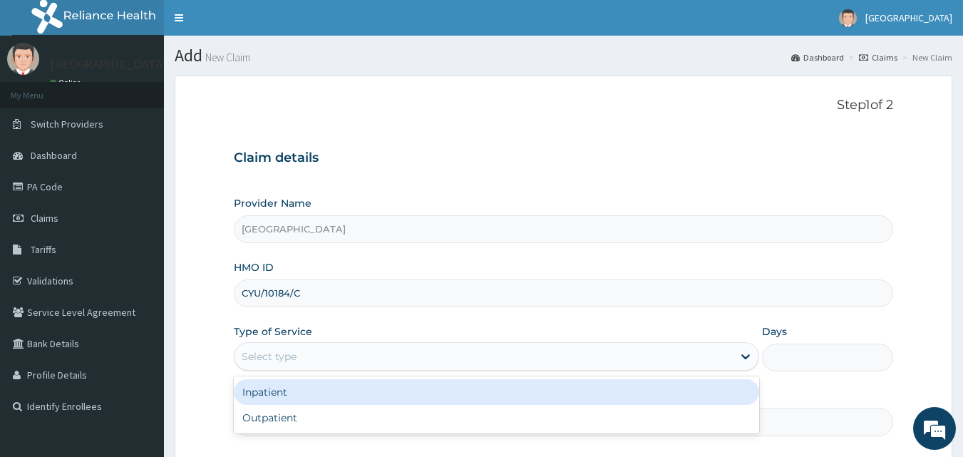
click at [300, 348] on div "Select type" at bounding box center [483, 356] width 498 height 23
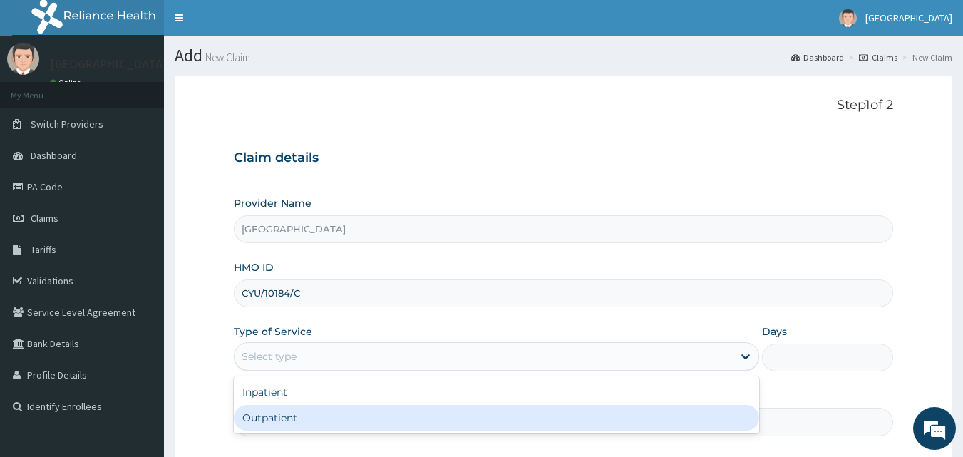
click at [278, 423] on div "Outpatient" at bounding box center [496, 418] width 525 height 26
type input "1"
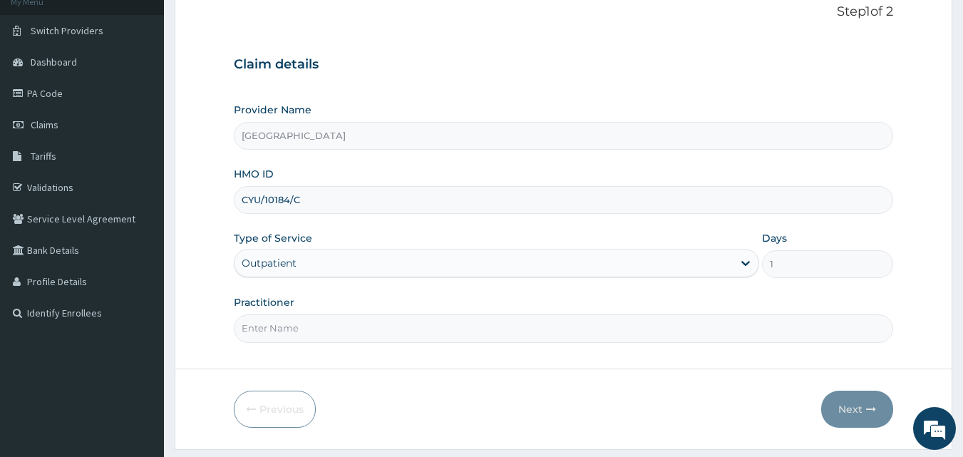
scroll to position [133, 0]
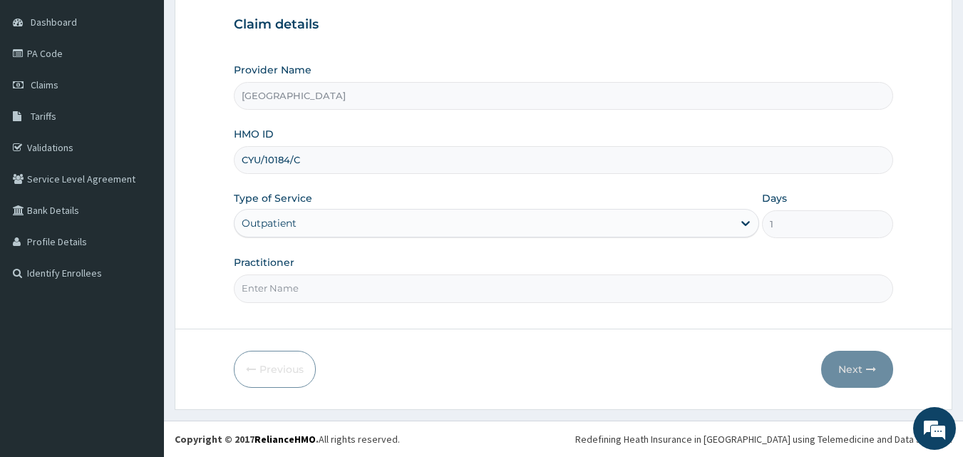
click at [337, 286] on input "Practitioner" at bounding box center [564, 288] width 660 height 28
type input "DR. [PERSON_NAME]"
click at [837, 363] on button "Next" at bounding box center [857, 369] width 72 height 37
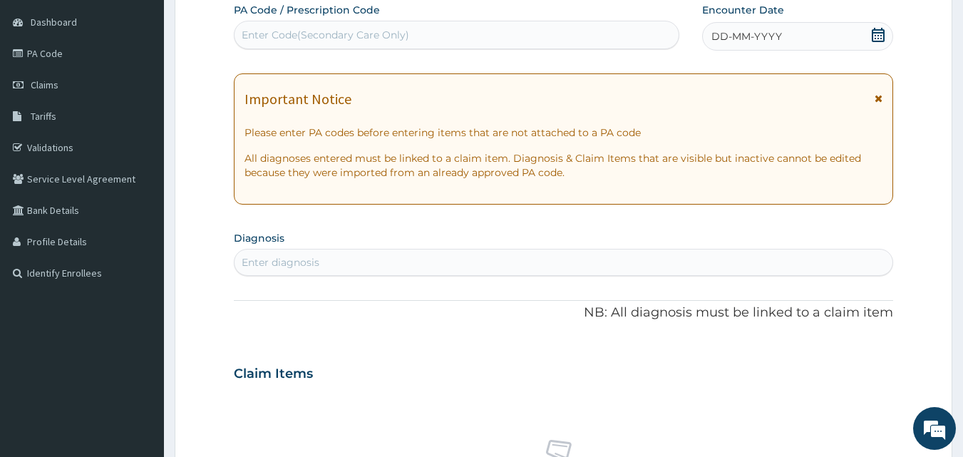
click at [879, 28] on icon at bounding box center [878, 35] width 14 height 14
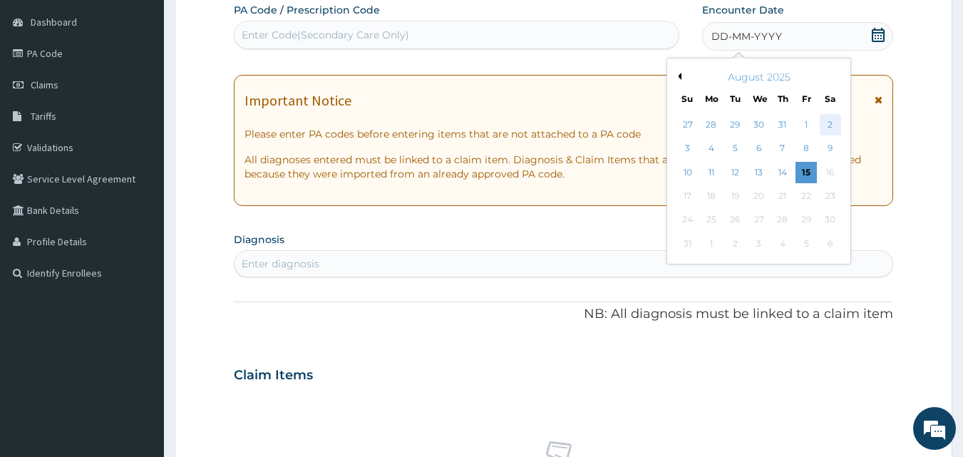
click at [830, 123] on div "2" at bounding box center [830, 124] width 21 height 21
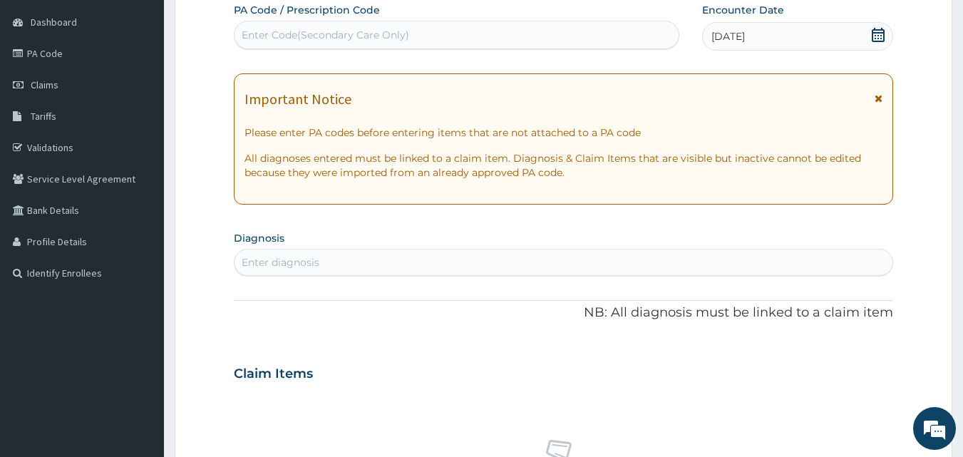
click at [257, 259] on div "Enter diagnosis" at bounding box center [281, 262] width 78 height 14
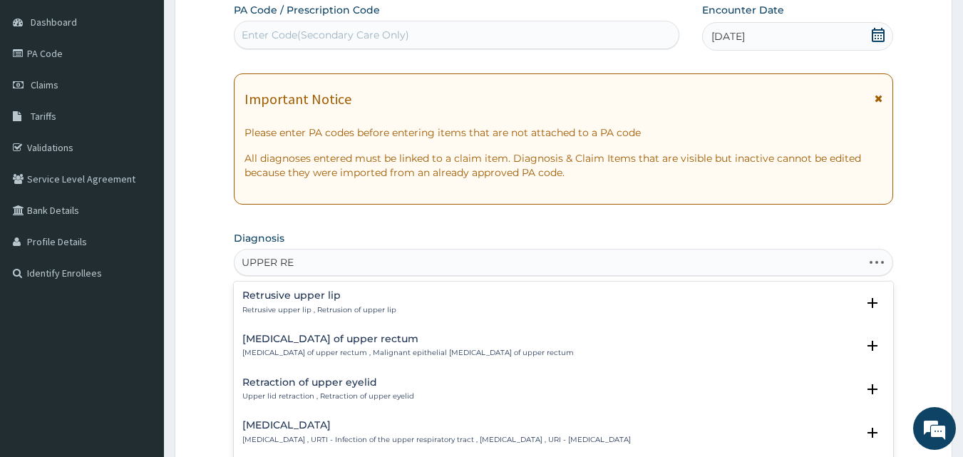
type input "UPPER RES"
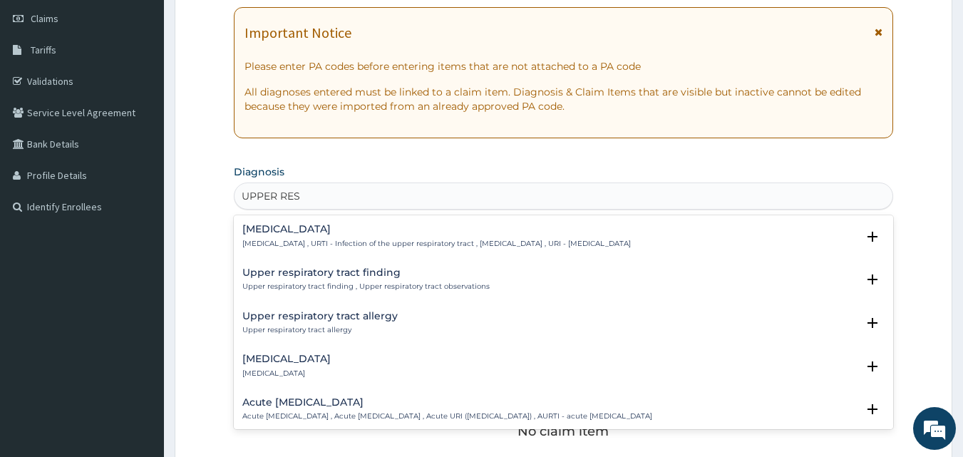
scroll to position [205, 0]
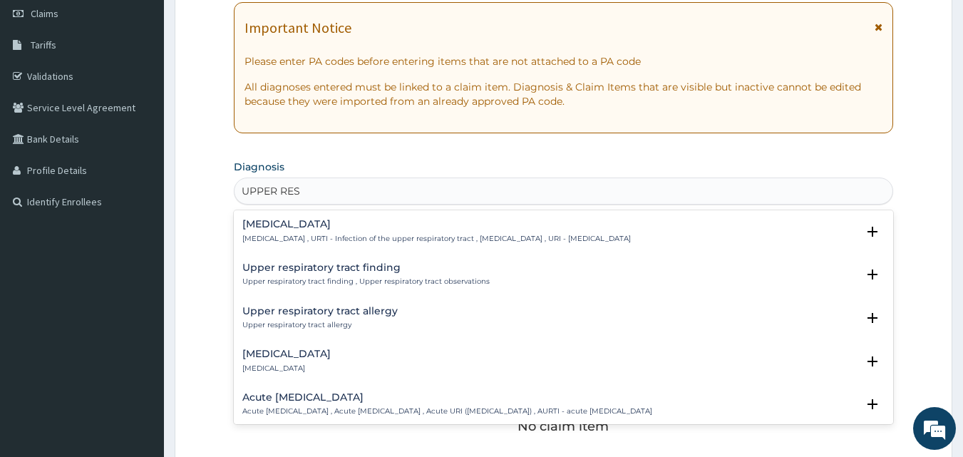
click at [316, 232] on div "[MEDICAL_DATA] [MEDICAL_DATA] , URTI - Infection of the upper respiratory tract…" at bounding box center [436, 231] width 388 height 25
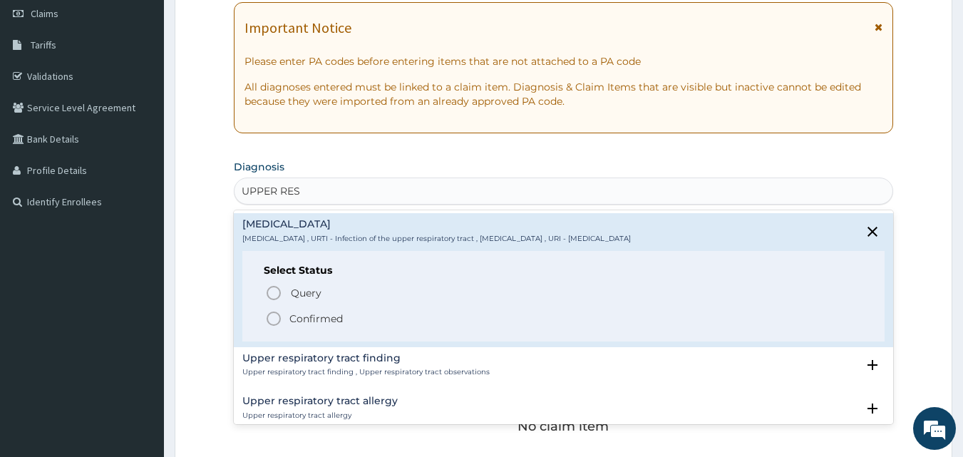
drag, startPoint x: 275, startPoint y: 318, endPoint x: 280, endPoint y: 309, distance: 10.5
click at [274, 318] on icon "status option filled" at bounding box center [273, 318] width 17 height 17
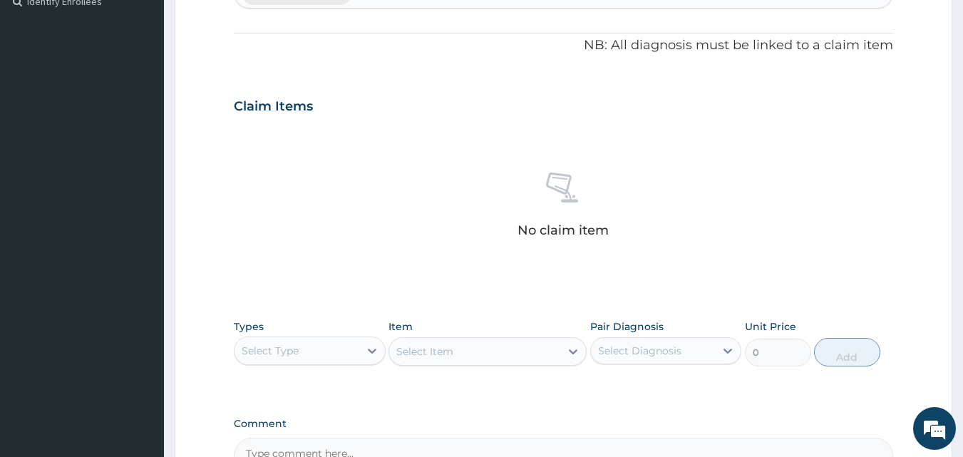
scroll to position [418, 0]
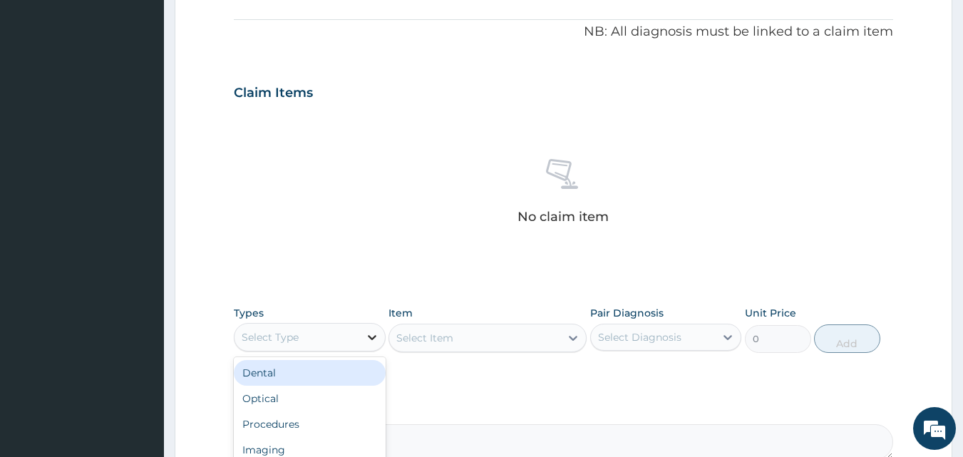
click at [365, 331] on icon at bounding box center [372, 337] width 14 height 14
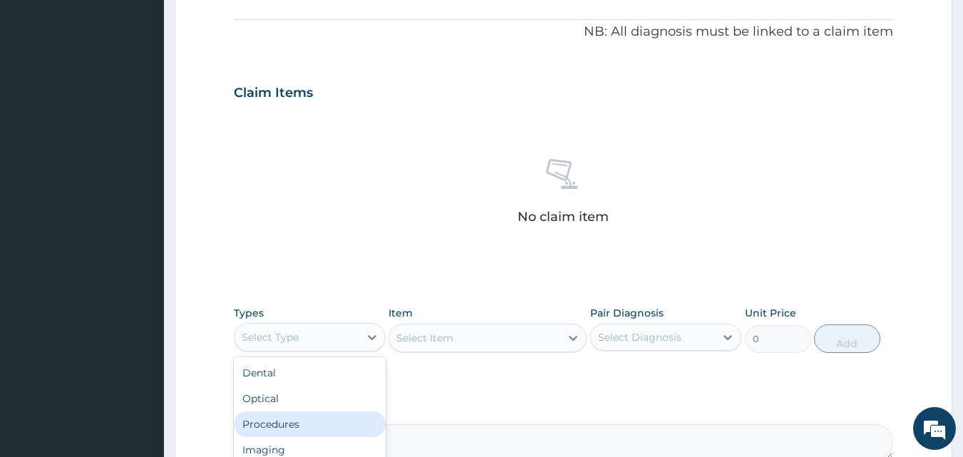
click at [309, 417] on div "Procedures" at bounding box center [310, 424] width 152 height 26
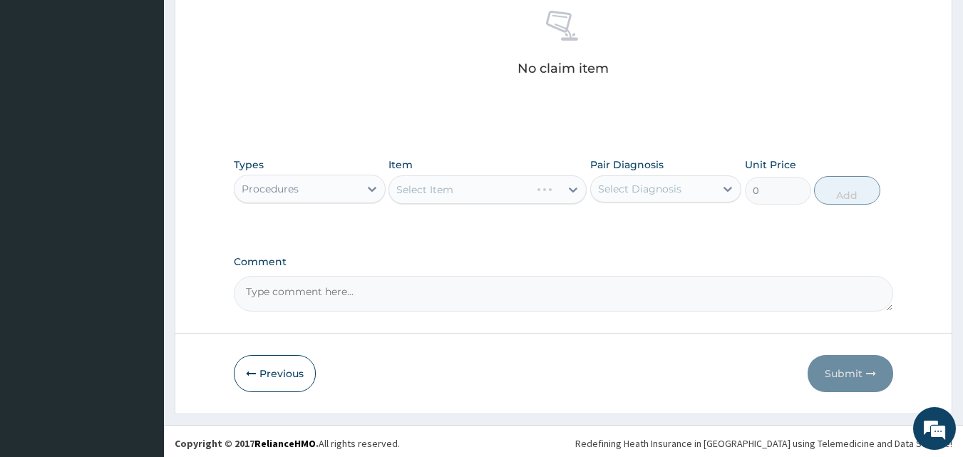
scroll to position [571, 0]
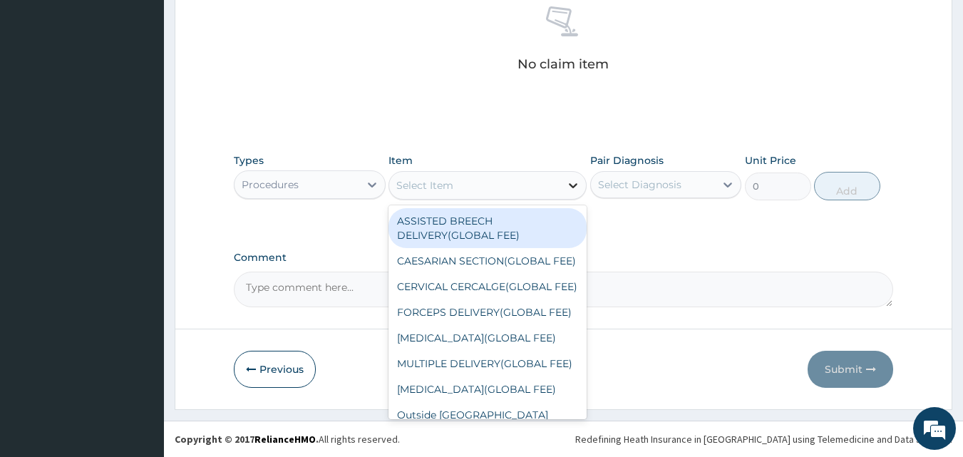
click at [564, 187] on div at bounding box center [573, 185] width 26 height 26
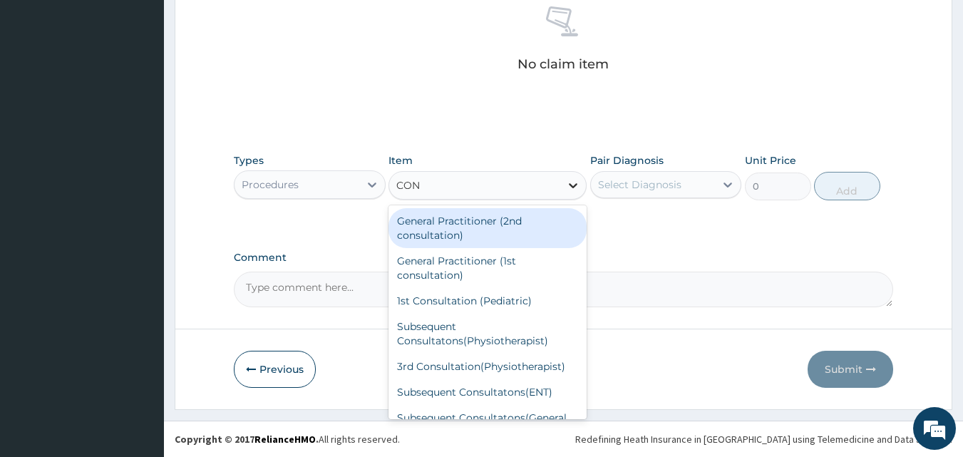
type input "CONS"
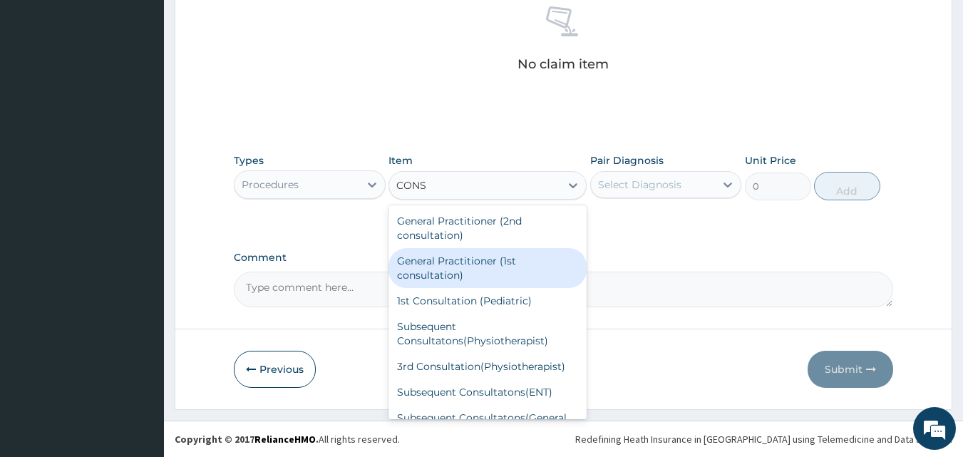
click at [477, 265] on div "General Practitioner (1st consultation)" at bounding box center [487, 268] width 198 height 40
type input "2400"
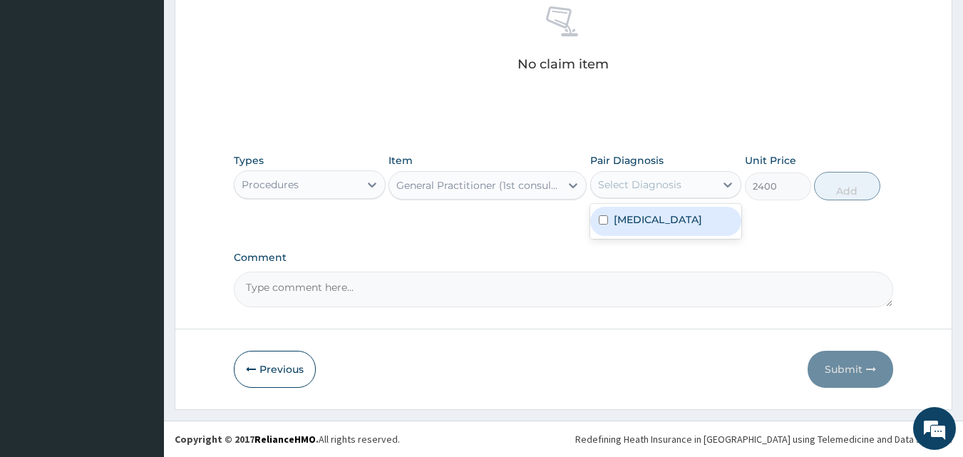
click at [702, 186] on div "Select Diagnosis" at bounding box center [653, 184] width 125 height 23
click at [678, 227] on label "[MEDICAL_DATA]" at bounding box center [658, 219] width 88 height 14
checkbox input "true"
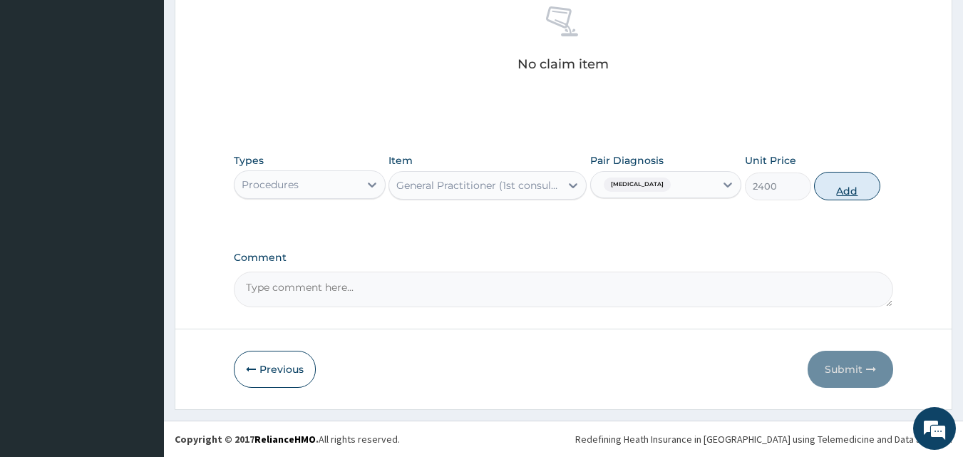
click at [836, 180] on button "Add" at bounding box center [847, 186] width 66 height 29
type input "0"
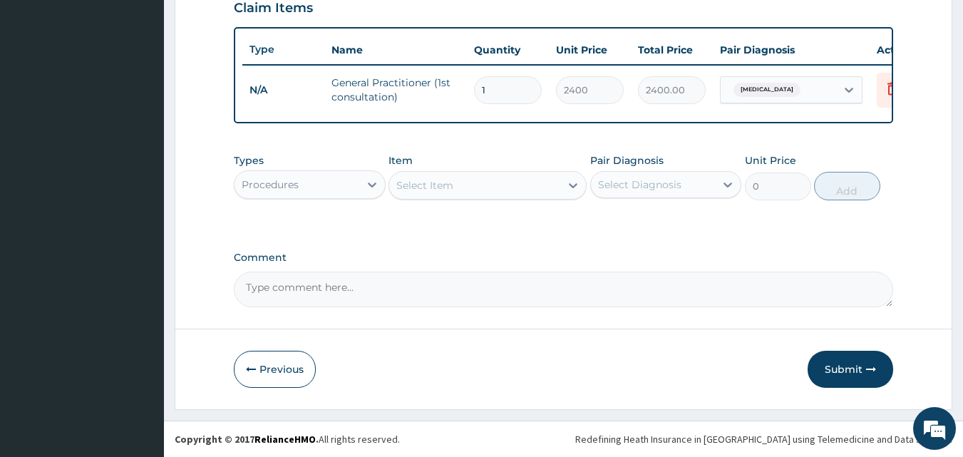
scroll to position [443, 0]
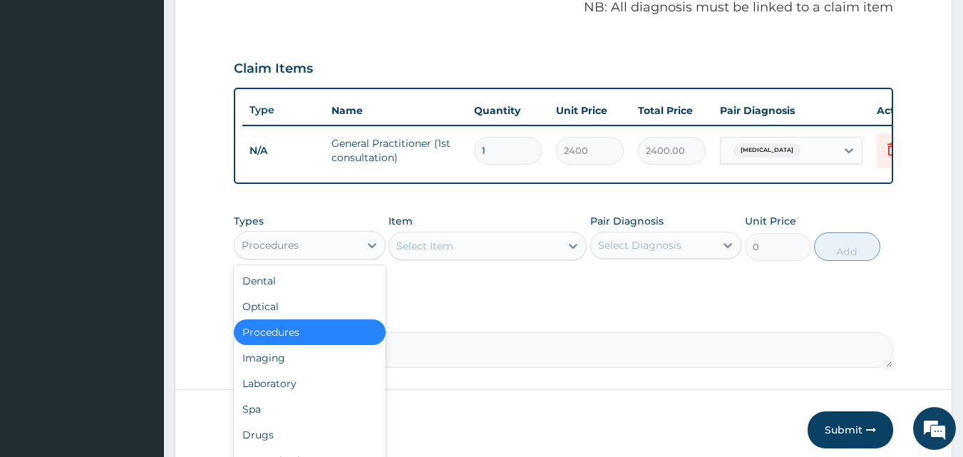
click at [353, 249] on div "Procedures" at bounding box center [296, 245] width 125 height 23
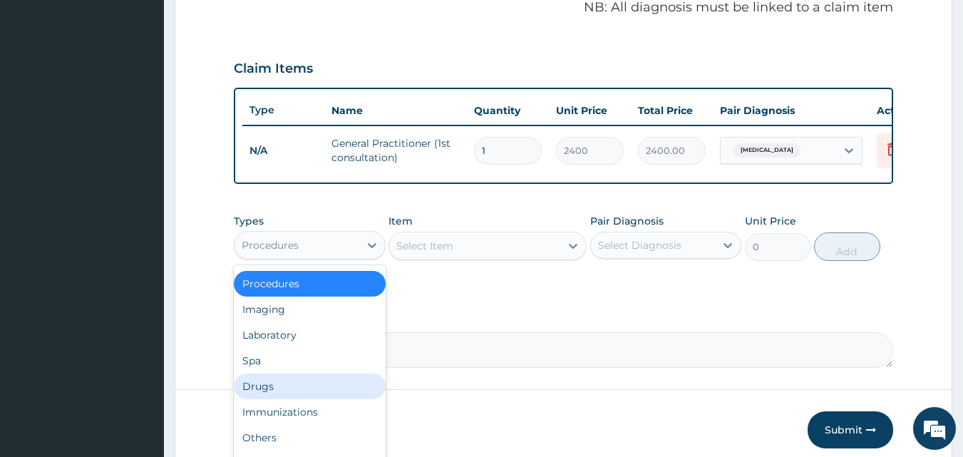
click at [312, 396] on div "Drugs" at bounding box center [310, 386] width 152 height 26
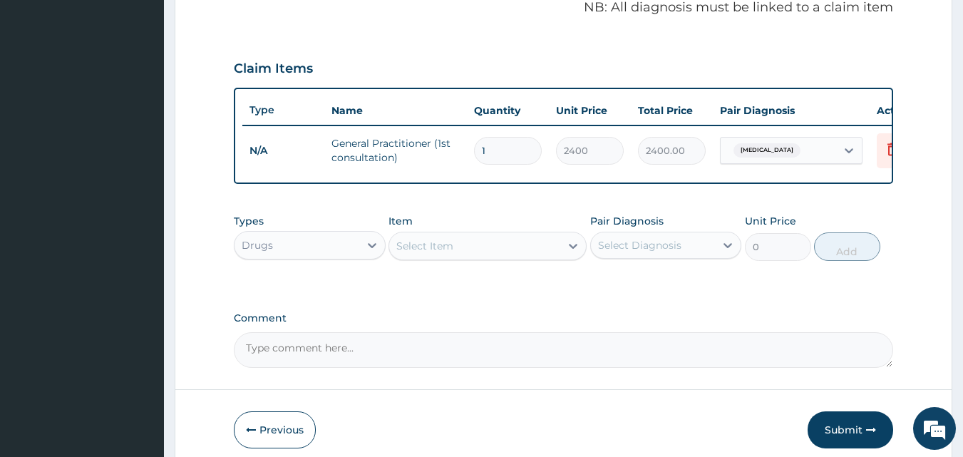
click at [490, 254] on div "Select Item" at bounding box center [474, 245] width 171 height 23
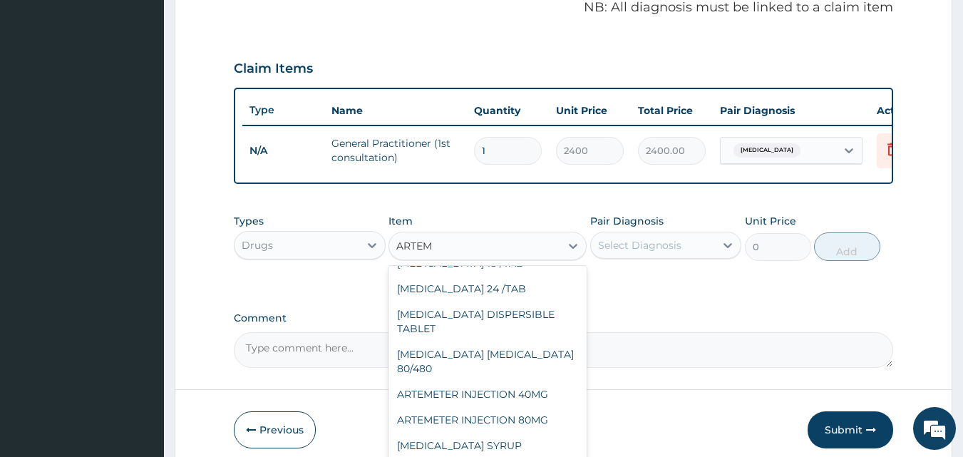
scroll to position [143, 0]
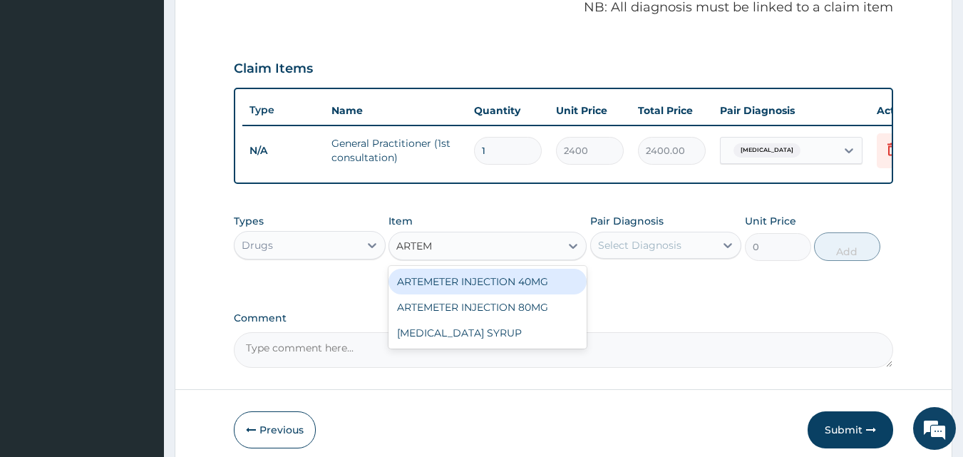
type input "ARTEME"
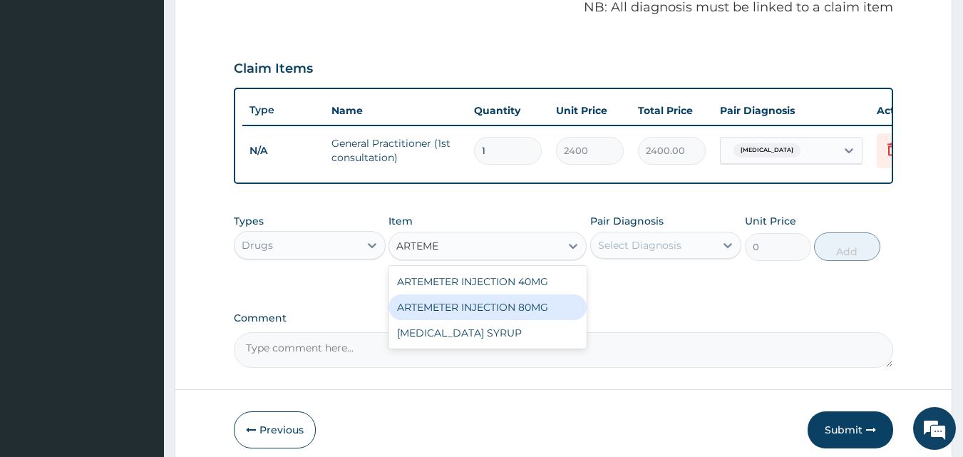
click at [506, 313] on div "ARTEMETER INJECTION 80MG" at bounding box center [487, 307] width 198 height 26
type input "560"
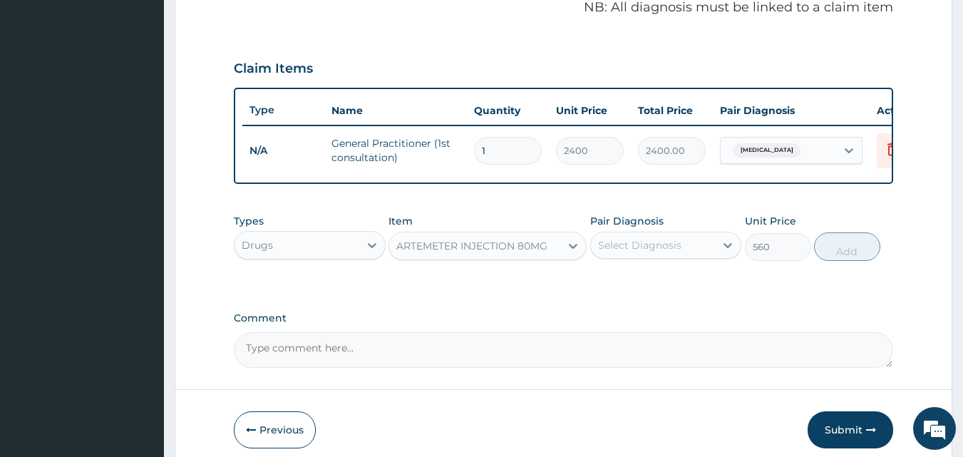
click at [656, 252] on div "Select Diagnosis" at bounding box center [639, 245] width 83 height 14
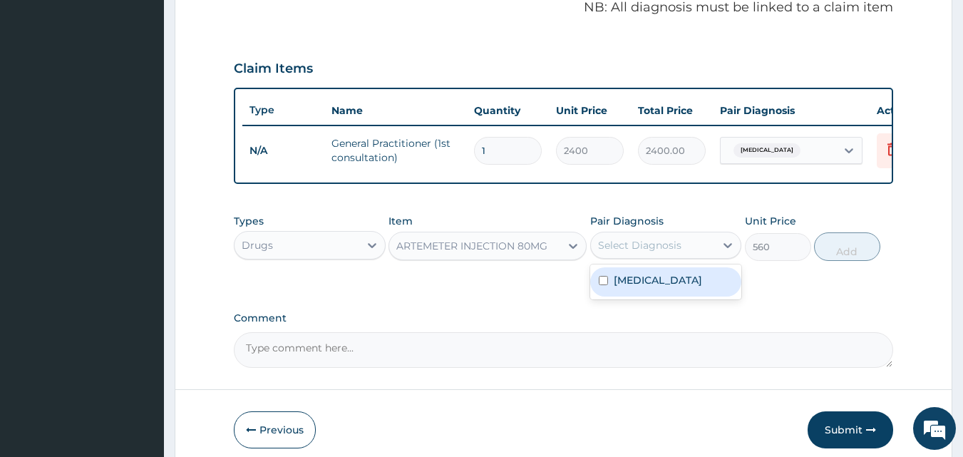
click at [642, 287] on label "[MEDICAL_DATA]" at bounding box center [658, 280] width 88 height 14
checkbox input "true"
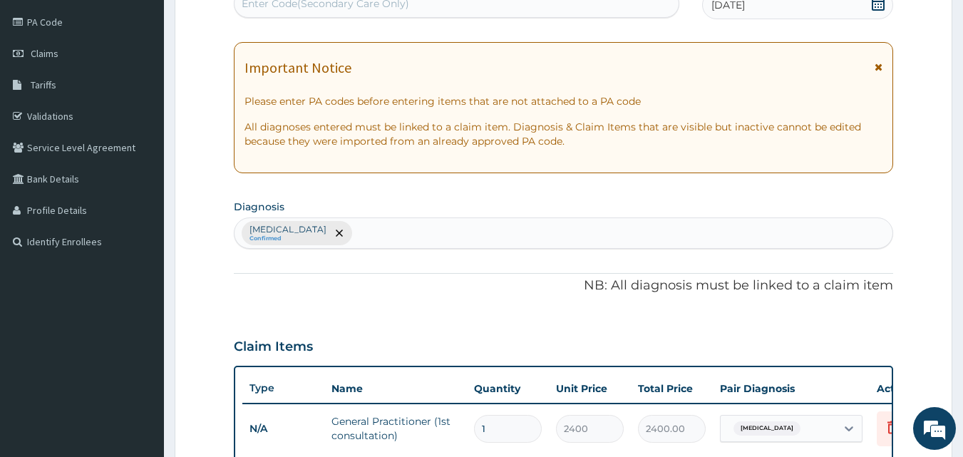
scroll to position [157, 0]
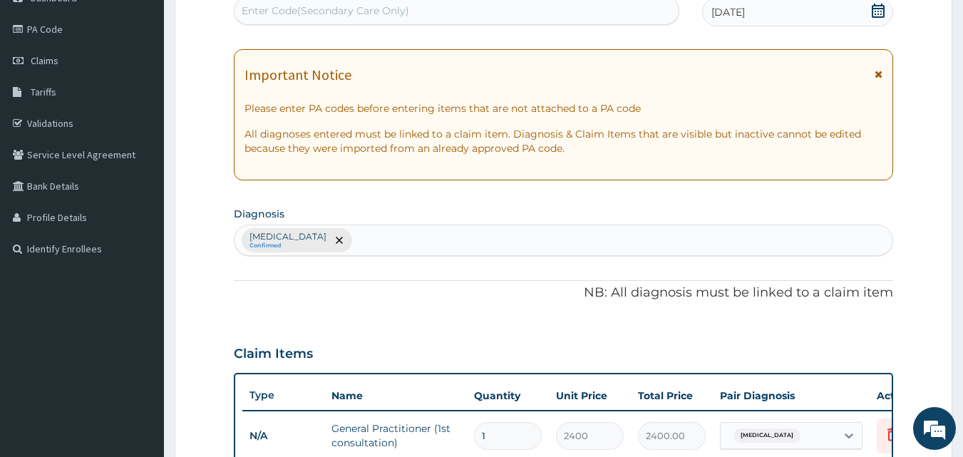
click at [407, 232] on div "[MEDICAL_DATA] Confirmed" at bounding box center [563, 240] width 659 height 30
type input "[MEDICAL_DATA]"
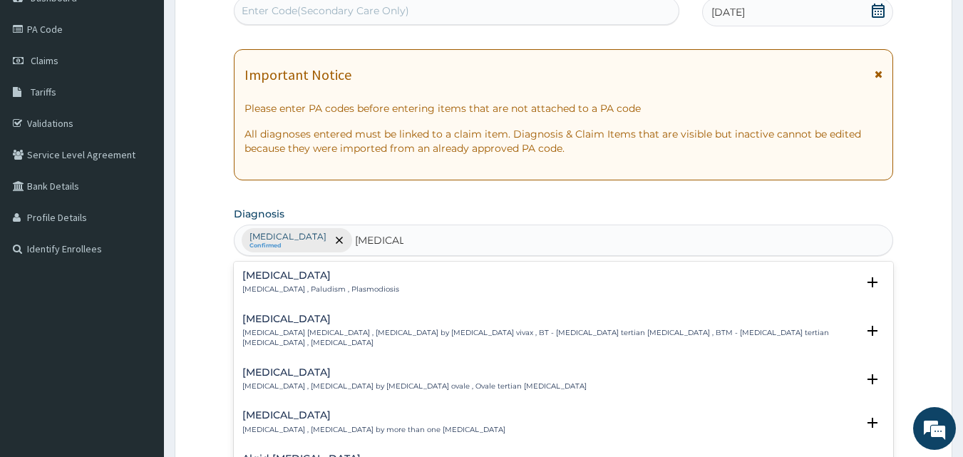
click at [256, 277] on h4 "[MEDICAL_DATA]" at bounding box center [320, 275] width 157 height 11
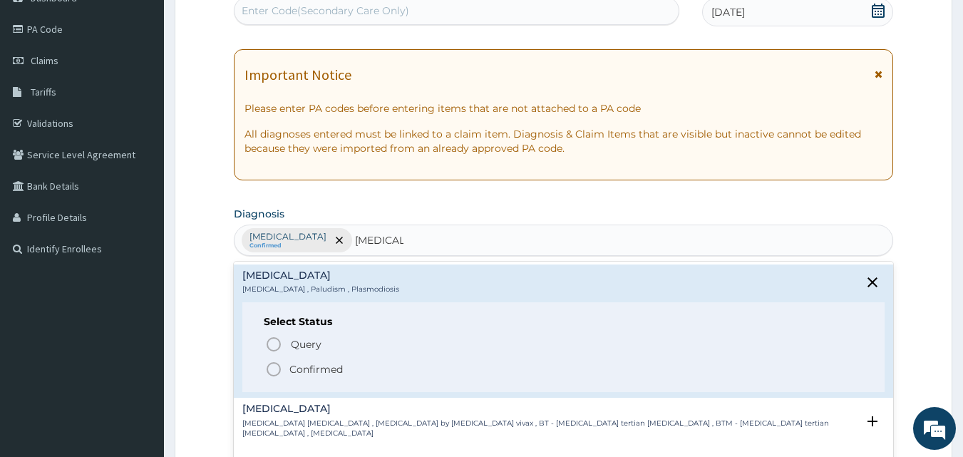
click at [269, 368] on icon "status option filled" at bounding box center [273, 369] width 17 height 17
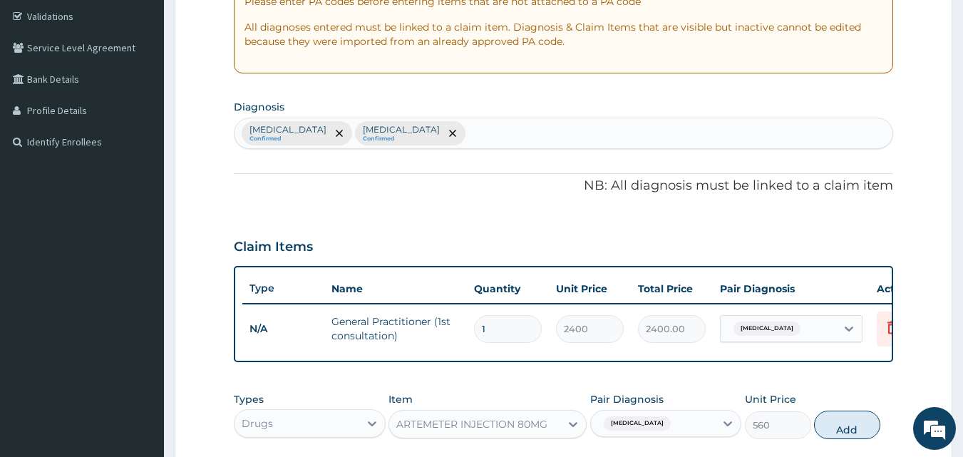
scroll to position [514, 0]
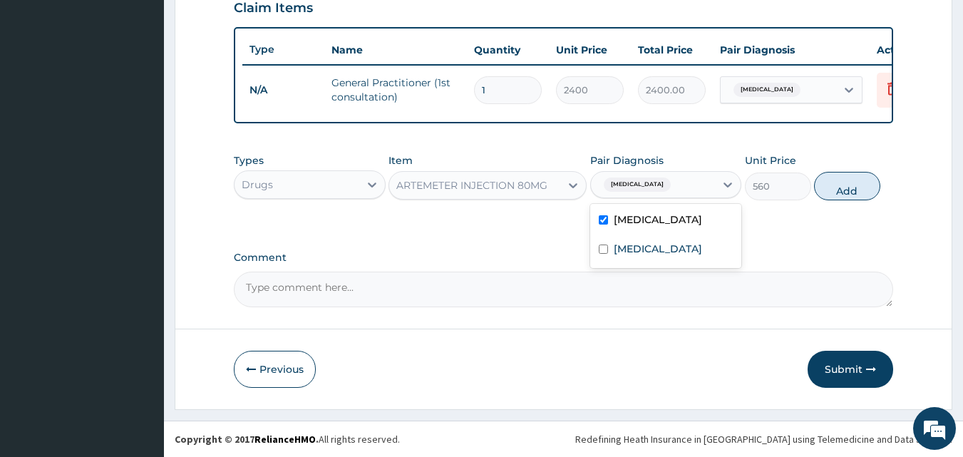
click at [703, 184] on div "[MEDICAL_DATA]" at bounding box center [653, 184] width 125 height 24
click at [652, 257] on div "[MEDICAL_DATA]" at bounding box center [666, 250] width 152 height 29
checkbox input "true"
click at [689, 227] on label "[MEDICAL_DATA]" at bounding box center [658, 219] width 88 height 14
checkbox input "false"
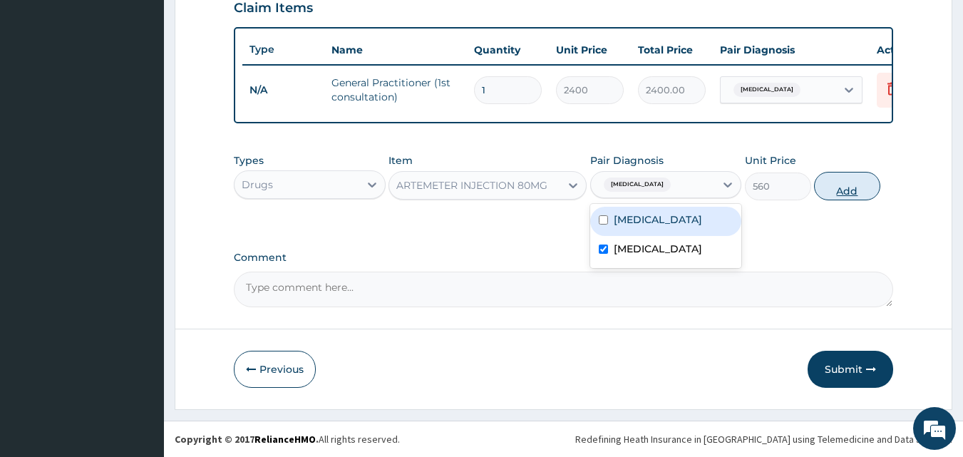
click at [855, 188] on button "Add" at bounding box center [847, 186] width 66 height 29
type input "0"
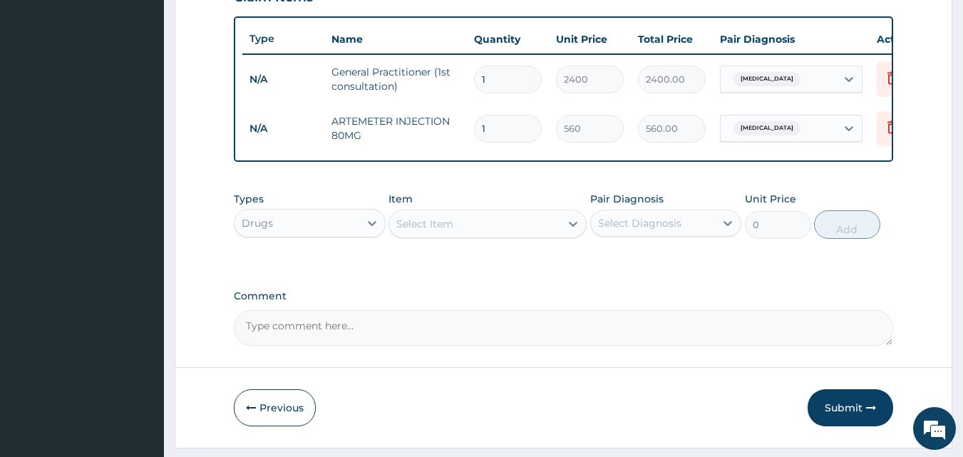
type input "0.00"
type input "3"
type input "1680.00"
type input "3"
click at [549, 229] on div "Select Item" at bounding box center [474, 223] width 171 height 23
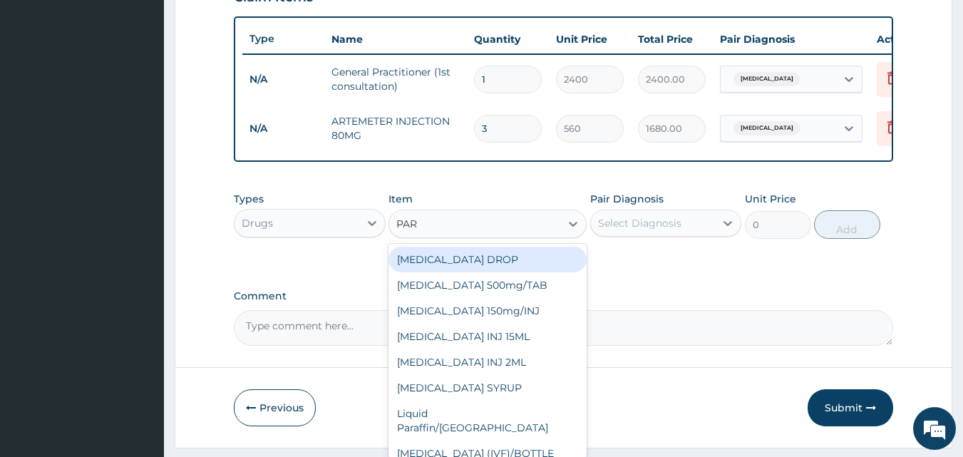
type input "PARA"
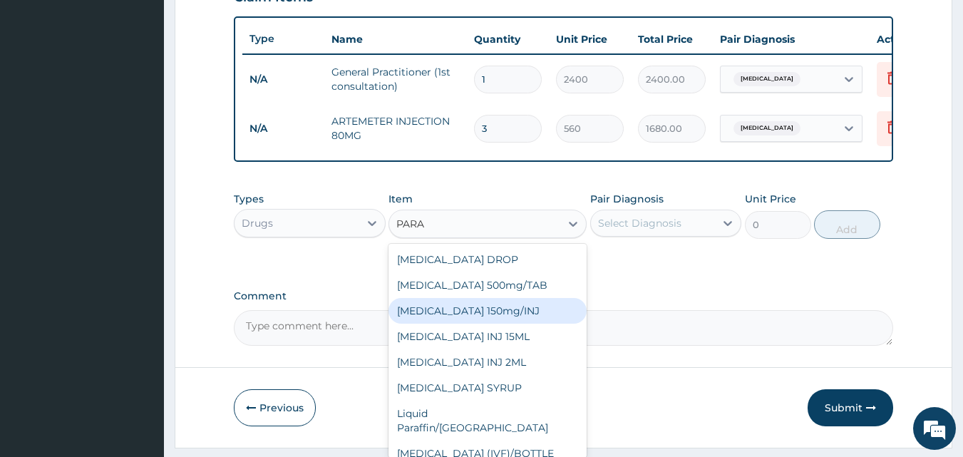
click at [510, 321] on div "[MEDICAL_DATA] 150mg/INJ" at bounding box center [487, 311] width 198 height 26
type input "240"
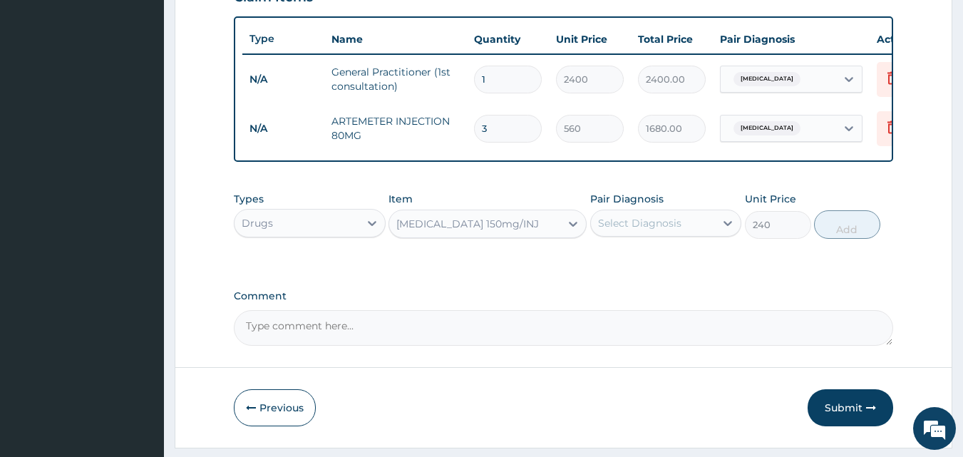
click at [649, 230] on div "Select Diagnosis" at bounding box center [639, 223] width 83 height 14
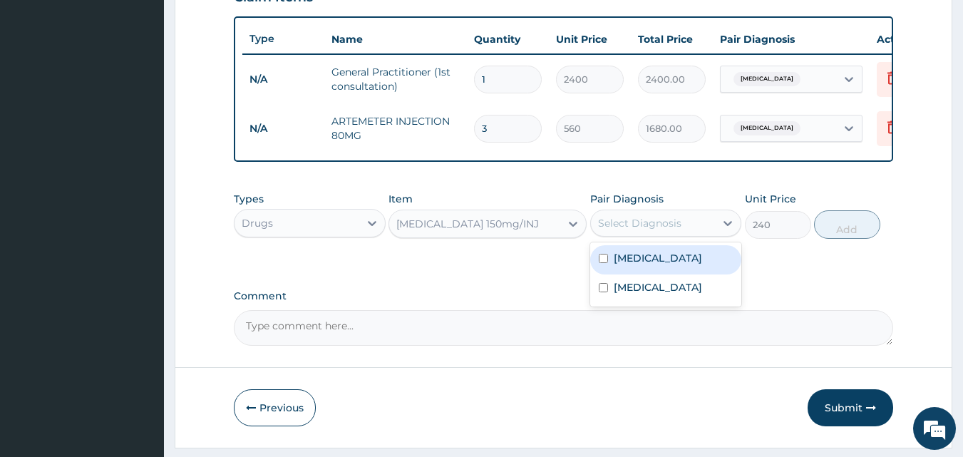
drag, startPoint x: 644, startPoint y: 269, endPoint x: 640, endPoint y: 299, distance: 29.5
click at [644, 265] on label "[MEDICAL_DATA]" at bounding box center [658, 258] width 88 height 14
checkbox input "true"
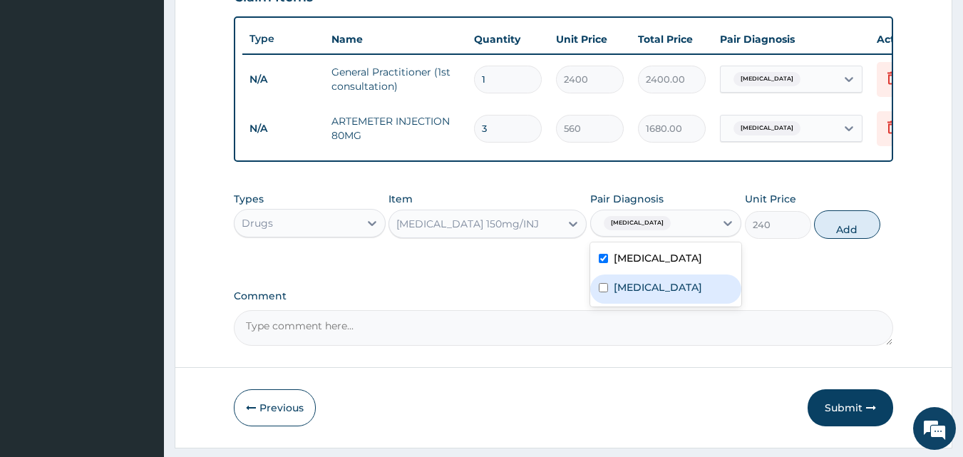
click at [636, 294] on label "[MEDICAL_DATA]" at bounding box center [658, 287] width 88 height 14
checkbox input "true"
click at [828, 239] on button "Add" at bounding box center [847, 224] width 66 height 29
type input "0"
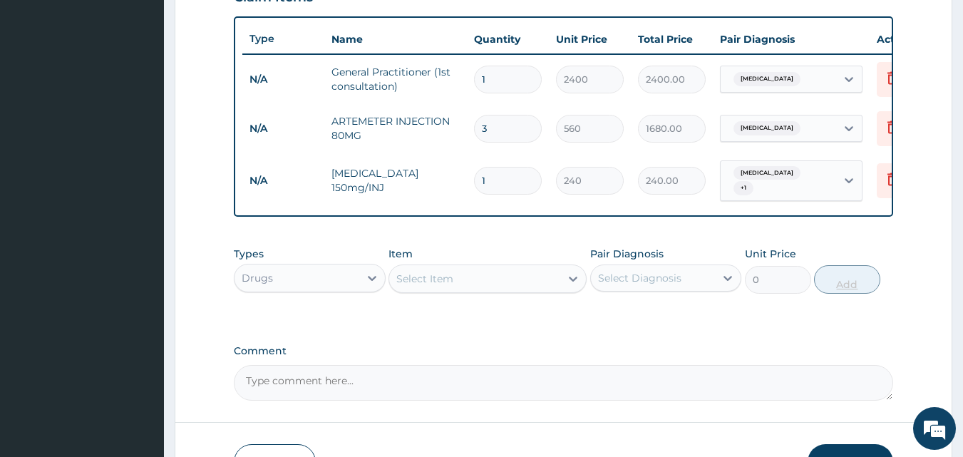
type input "0.00"
type input "2"
type input "480.00"
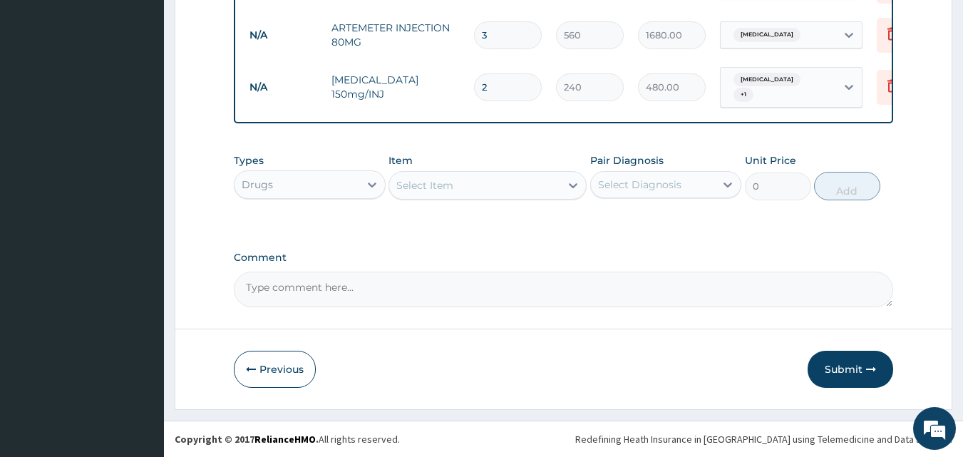
scroll to position [618, 0]
type input "2"
click at [553, 181] on div "Select Item" at bounding box center [474, 185] width 171 height 23
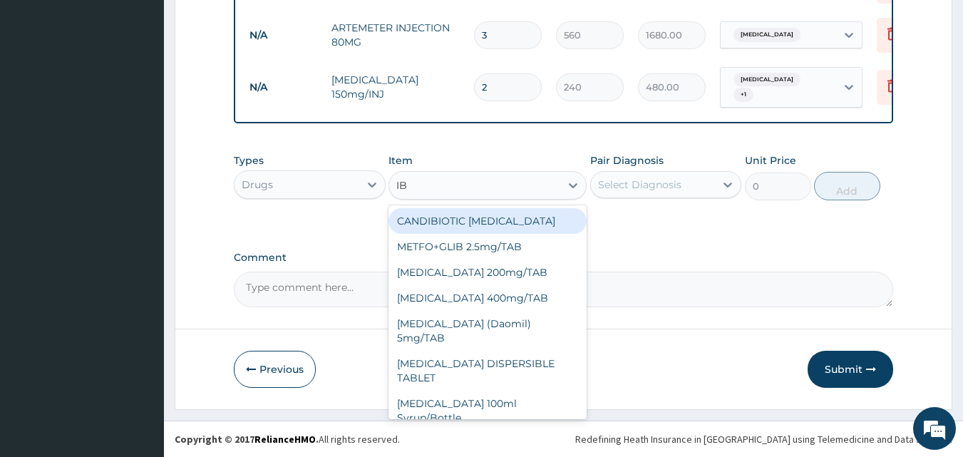
type input "IBU"
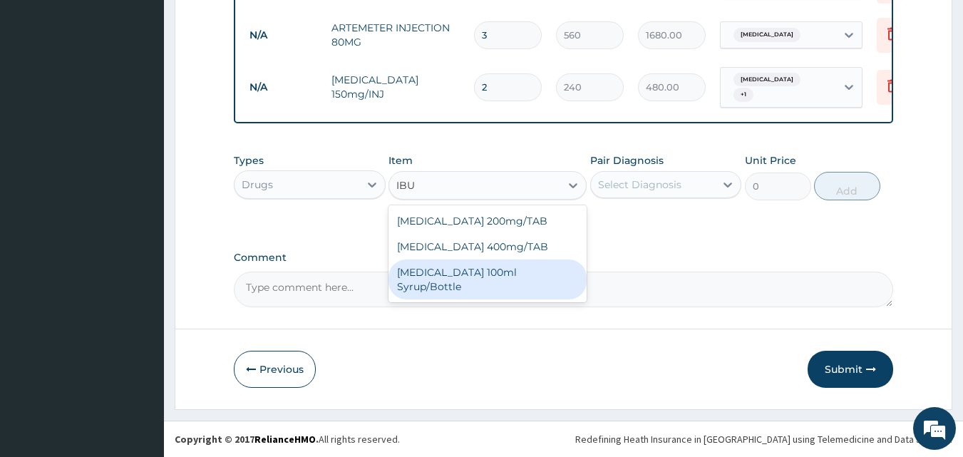
click at [505, 273] on div "[MEDICAL_DATA] 100ml Syrup/Bottle" at bounding box center [487, 279] width 198 height 40
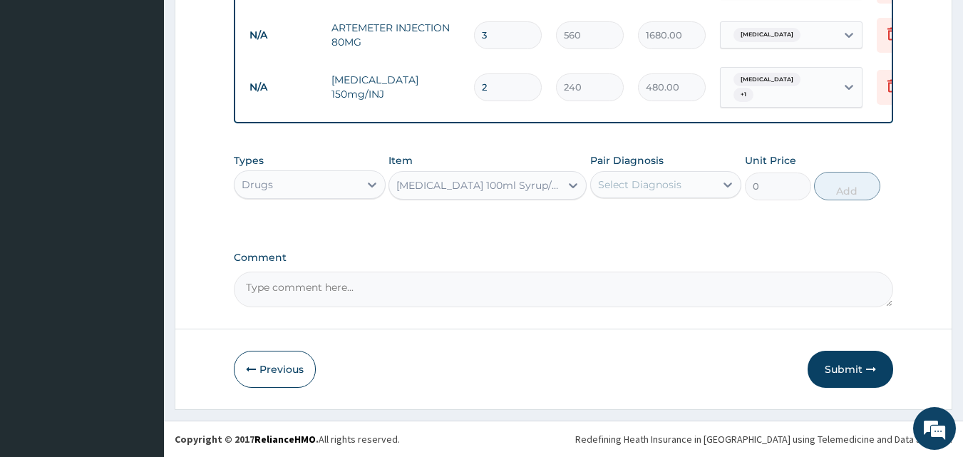
type input "560"
click at [659, 182] on div "Select Diagnosis" at bounding box center [639, 184] width 83 height 14
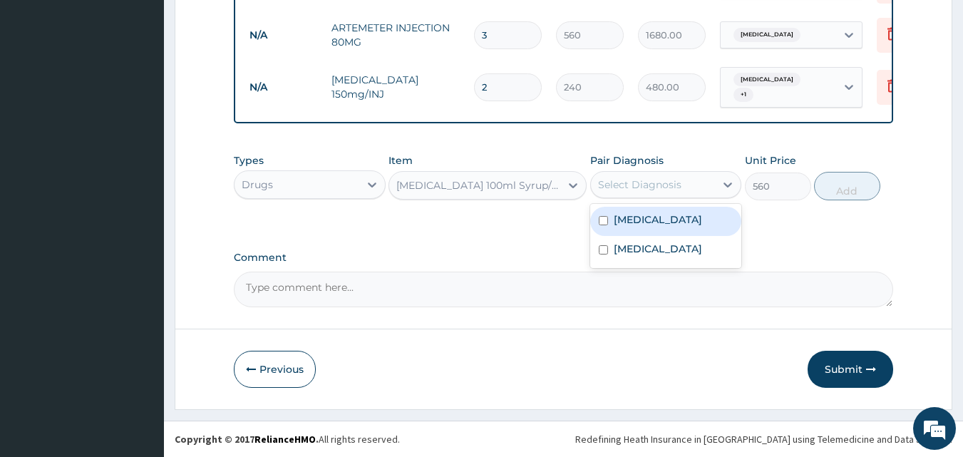
drag, startPoint x: 655, startPoint y: 227, endPoint x: 656, endPoint y: 236, distance: 9.3
click at [655, 227] on label "[MEDICAL_DATA]" at bounding box center [658, 219] width 88 height 14
checkbox input "true"
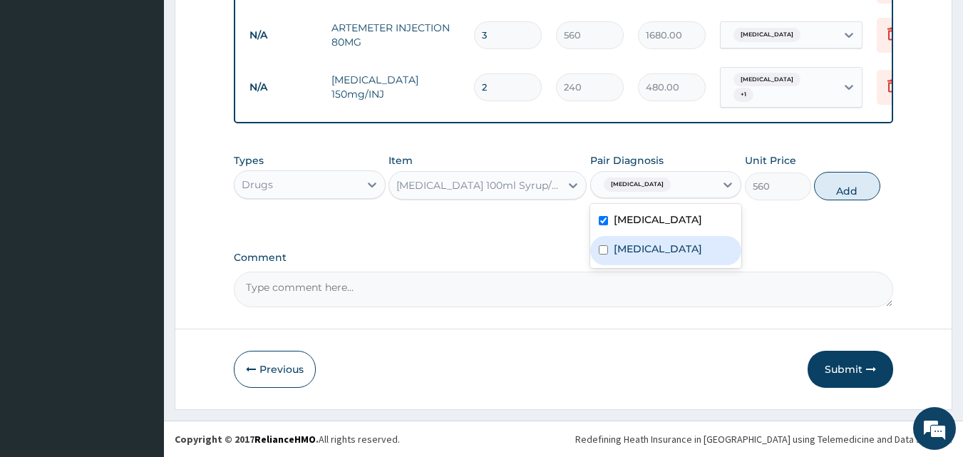
drag, startPoint x: 653, startPoint y: 264, endPoint x: 690, endPoint y: 244, distance: 42.4
click at [654, 264] on div "[MEDICAL_DATA]" at bounding box center [666, 250] width 152 height 29
checkbox input "true"
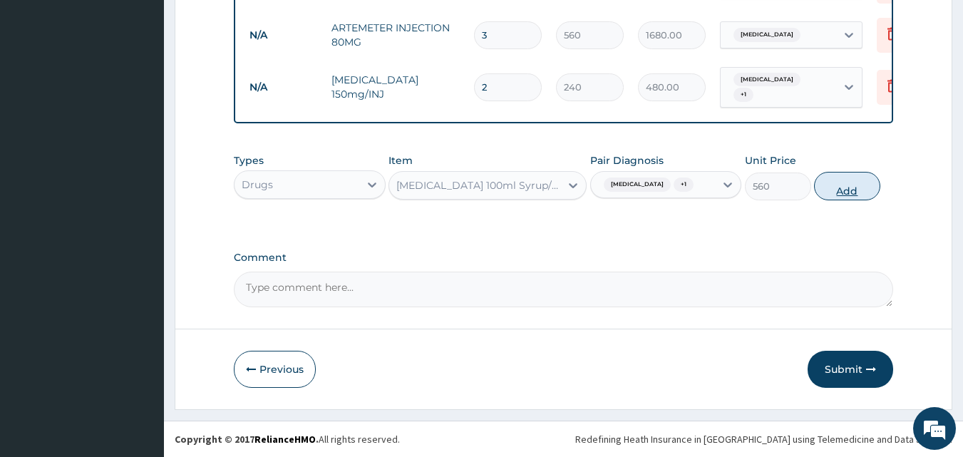
click at [850, 199] on button "Add" at bounding box center [847, 186] width 66 height 29
type input "0"
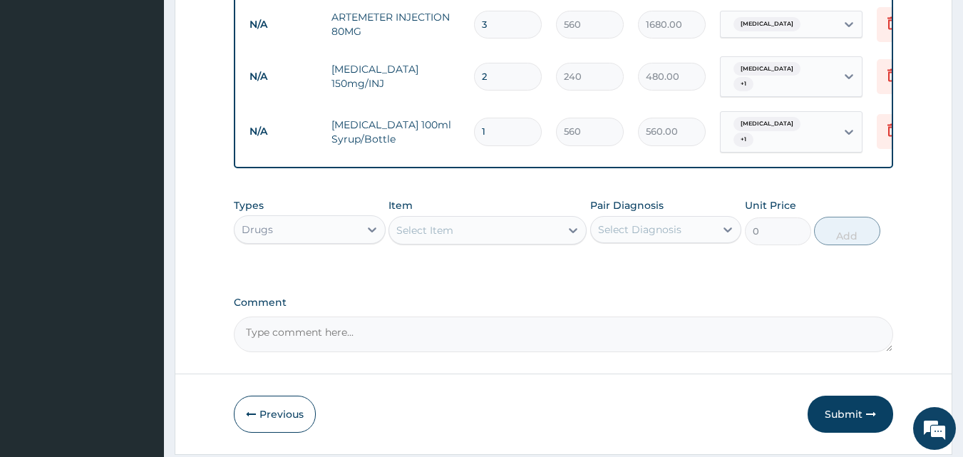
click at [527, 237] on div "Select Item" at bounding box center [474, 230] width 171 height 23
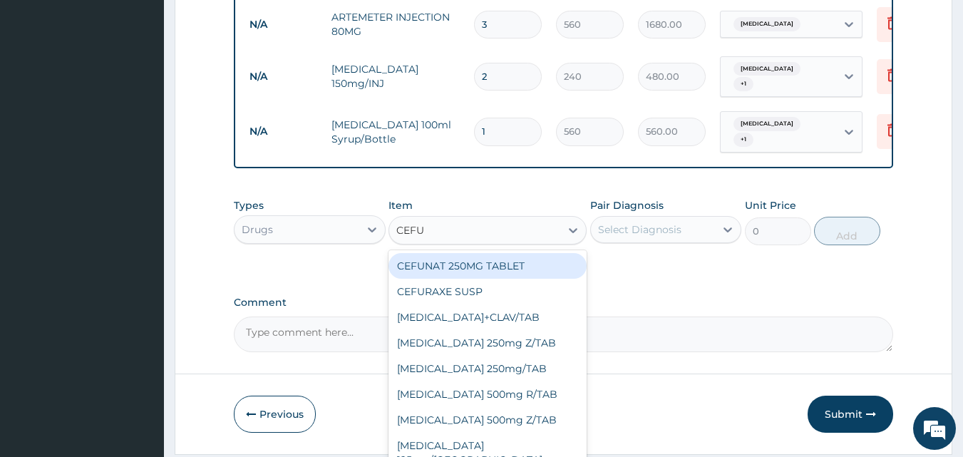
type input "CEFUR"
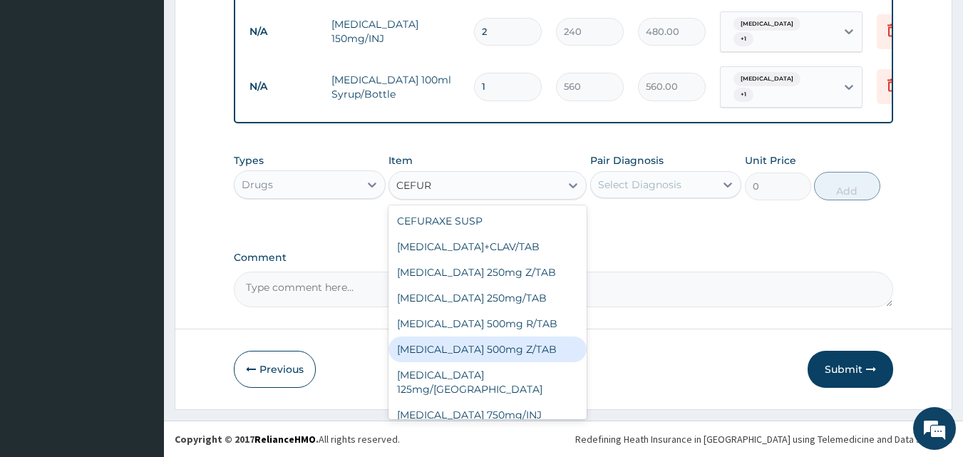
scroll to position [23, 0]
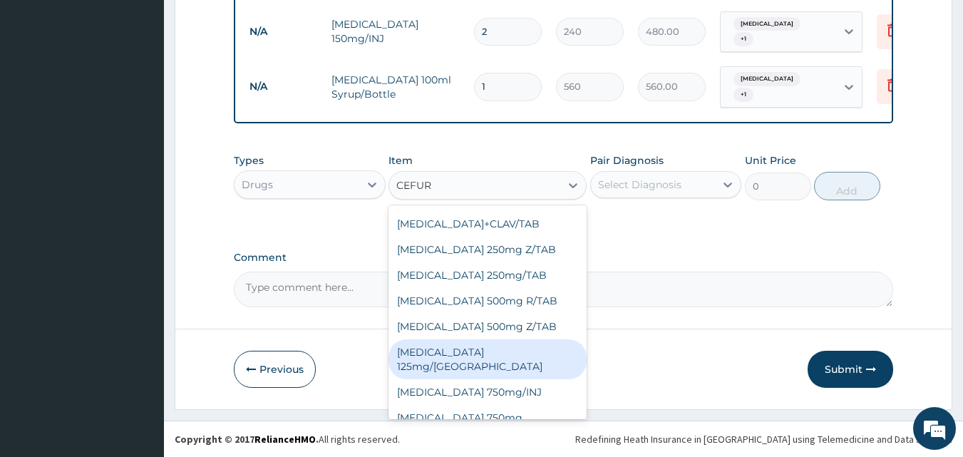
click at [503, 348] on div "[MEDICAL_DATA] 125mg/[GEOGRAPHIC_DATA]" at bounding box center [487, 359] width 198 height 40
type input "1600"
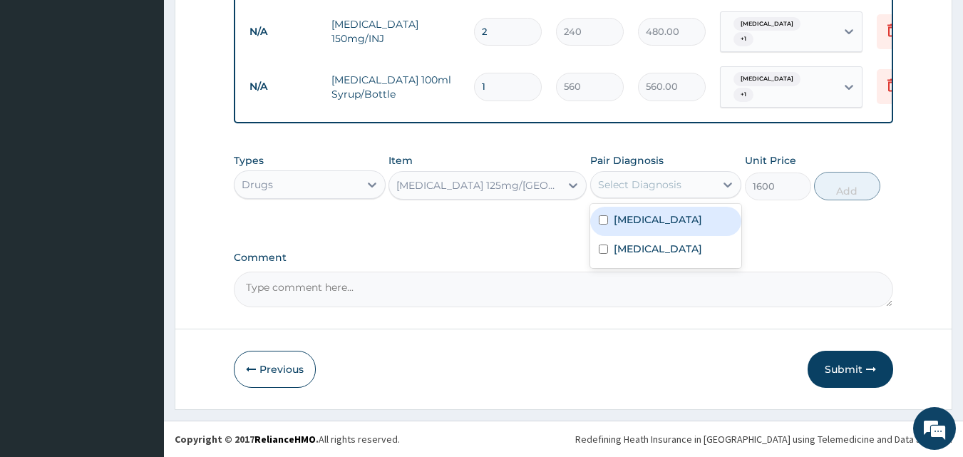
click at [684, 188] on div "Select Diagnosis" at bounding box center [653, 184] width 125 height 23
click at [659, 227] on label "[MEDICAL_DATA]" at bounding box center [658, 219] width 88 height 14
checkbox input "true"
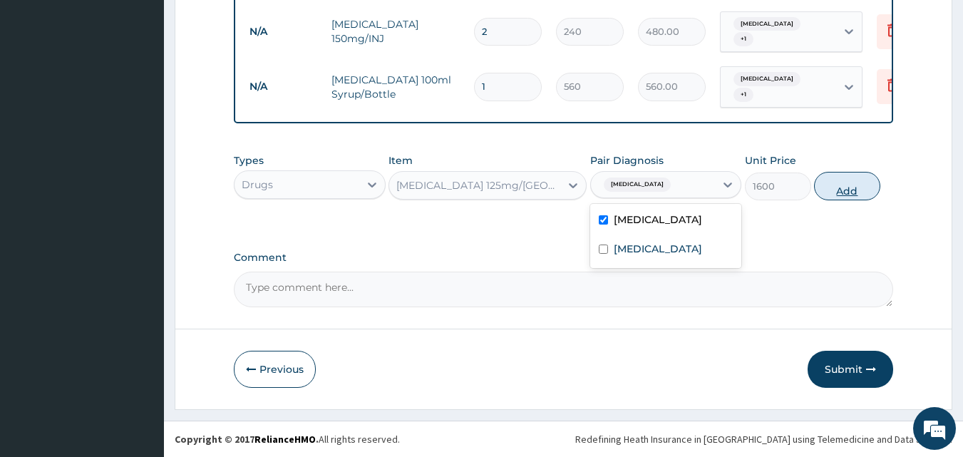
click at [854, 184] on button "Add" at bounding box center [847, 186] width 66 height 29
type input "0"
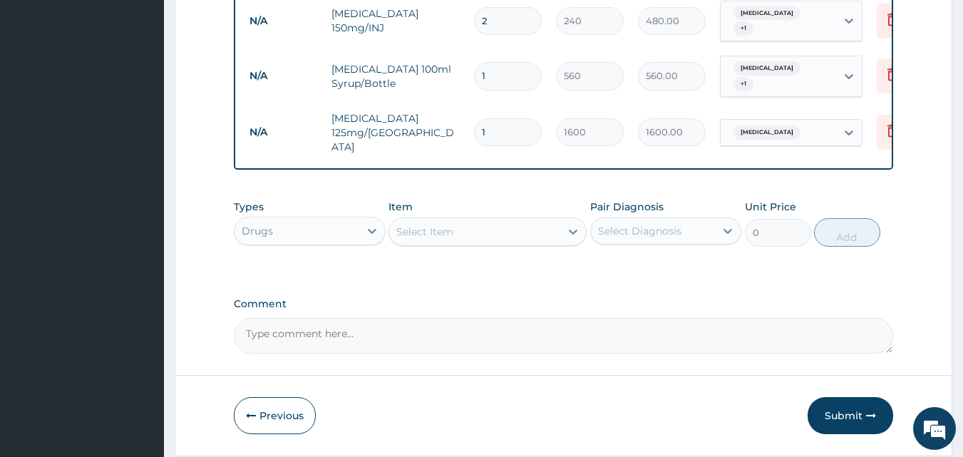
click at [559, 237] on div "Select Item" at bounding box center [474, 231] width 171 height 23
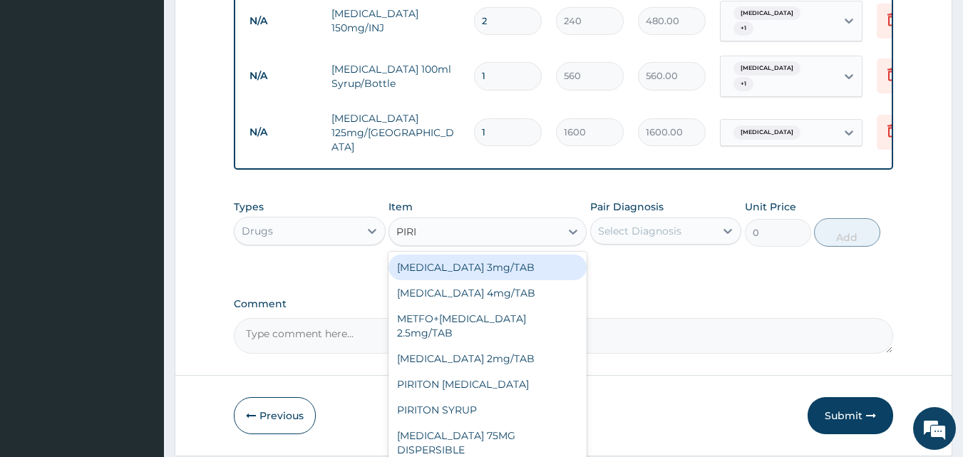
type input "PIRIT"
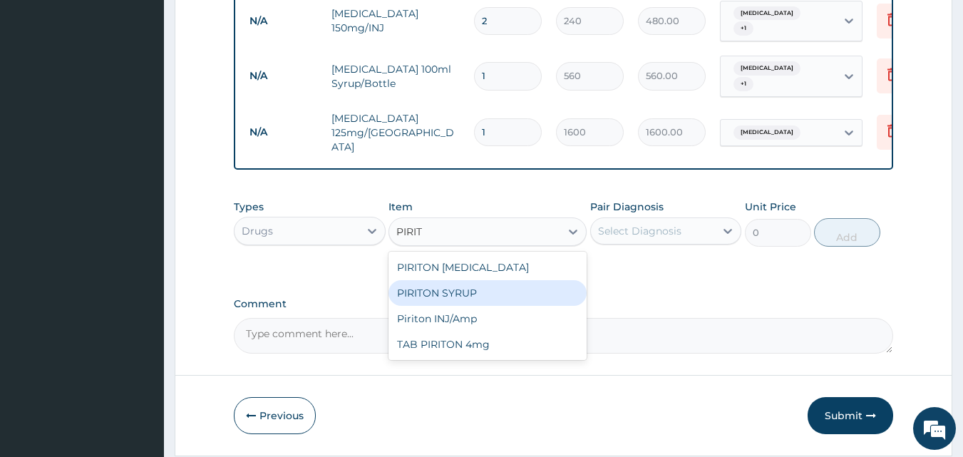
click at [470, 302] on div "PIRITON SYRUP" at bounding box center [487, 293] width 198 height 26
type input "600"
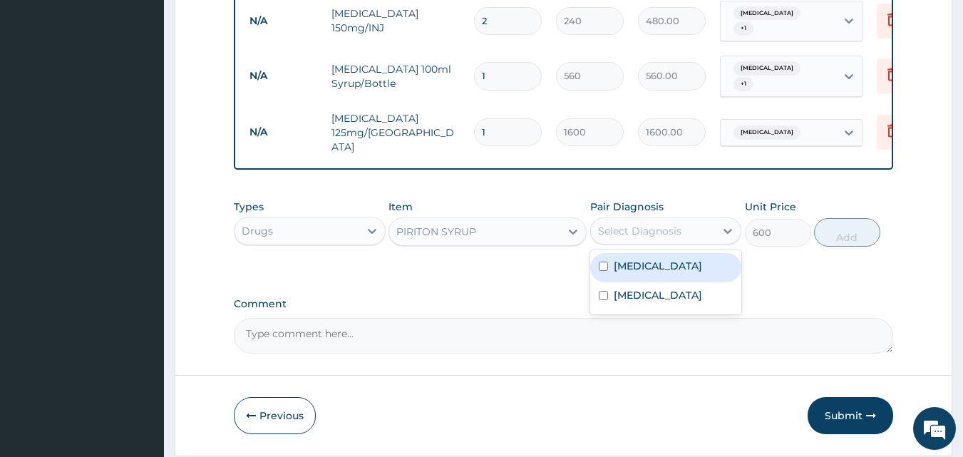
drag, startPoint x: 635, startPoint y: 226, endPoint x: 641, endPoint y: 239, distance: 14.0
click at [636, 226] on div "Select Diagnosis" at bounding box center [639, 231] width 83 height 14
click at [647, 273] on label "[MEDICAL_DATA]" at bounding box center [658, 266] width 88 height 14
checkbox input "true"
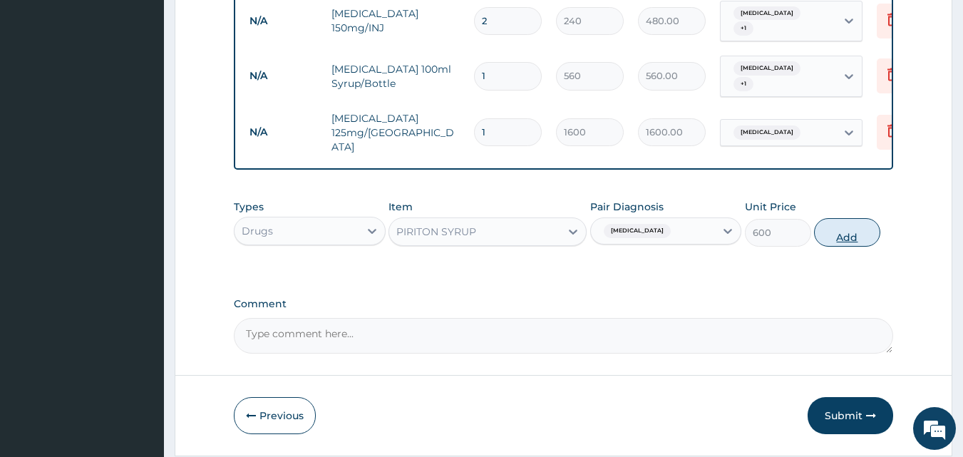
click at [832, 236] on button "Add" at bounding box center [847, 232] width 66 height 29
type input "0"
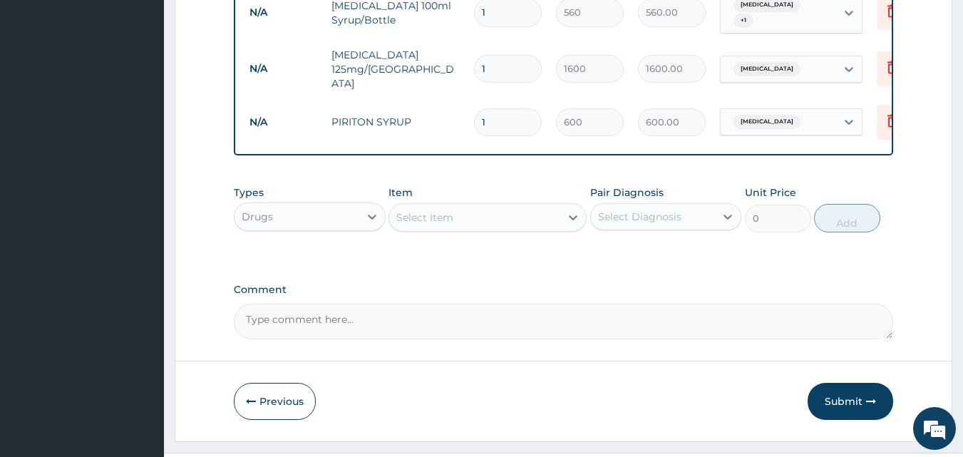
scroll to position [745, 0]
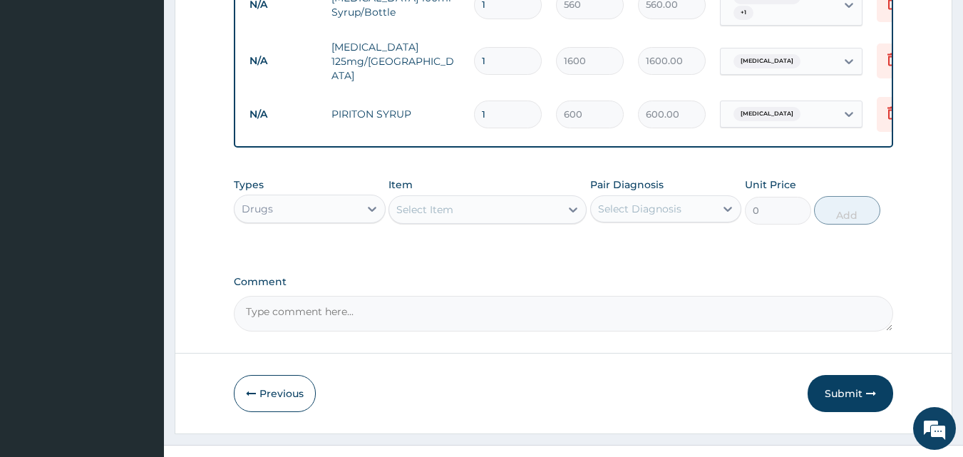
click at [303, 324] on textarea "Comment" at bounding box center [564, 314] width 660 height 36
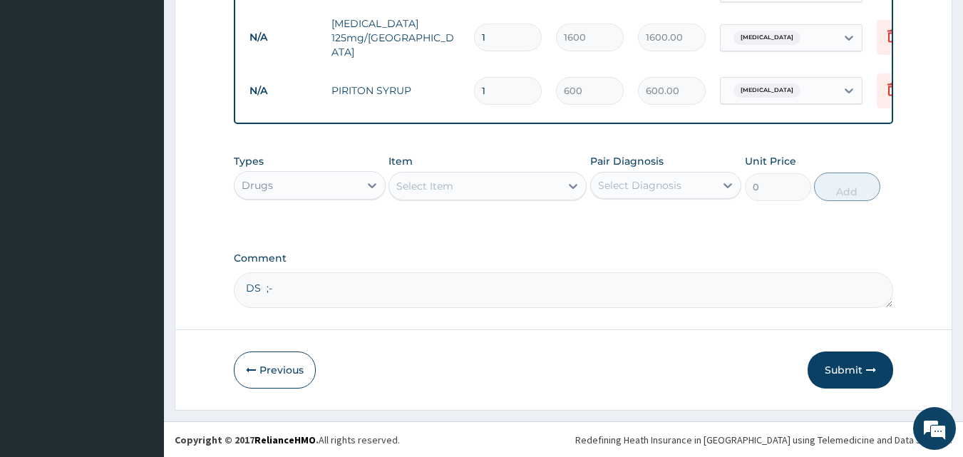
scroll to position [772, 0]
paste textarea "[MEDICAL_DATA] URTI"
type textarea "DS ;- [MEDICAL_DATA] URTI"
click at [837, 368] on button "Submit" at bounding box center [850, 369] width 86 height 37
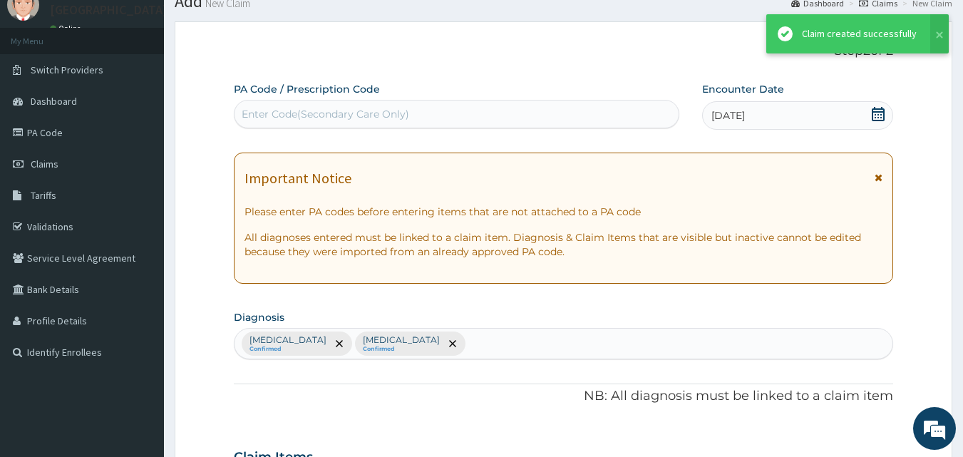
scroll to position [772, 0]
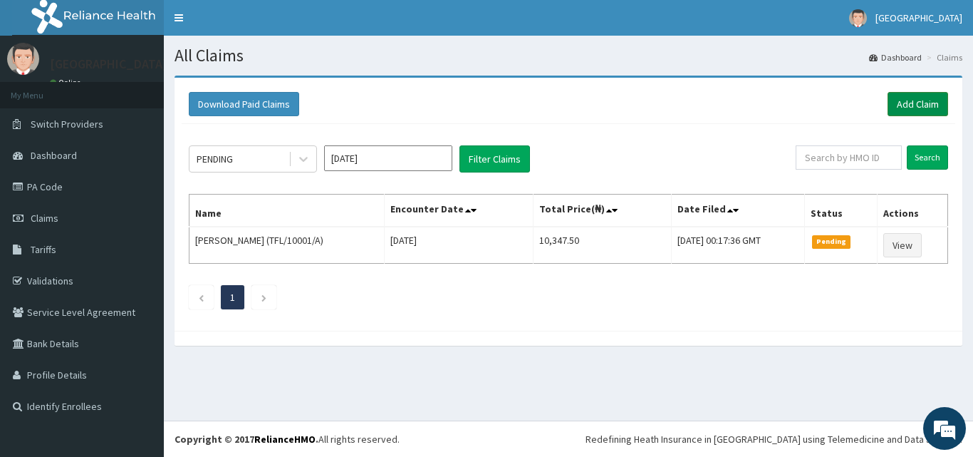
click at [898, 94] on link "Add Claim" at bounding box center [918, 104] width 61 height 24
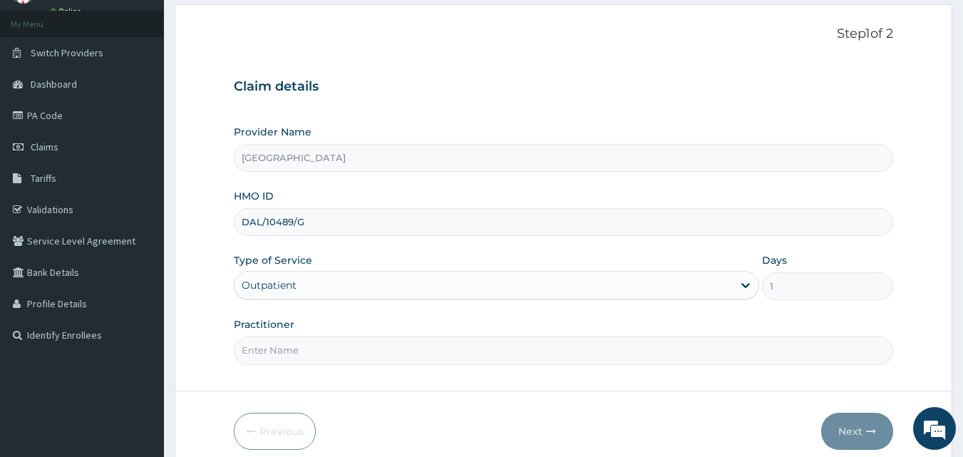
click at [321, 347] on input "Practitioner" at bounding box center [564, 350] width 660 height 28
type input "DR. [PERSON_NAME]"
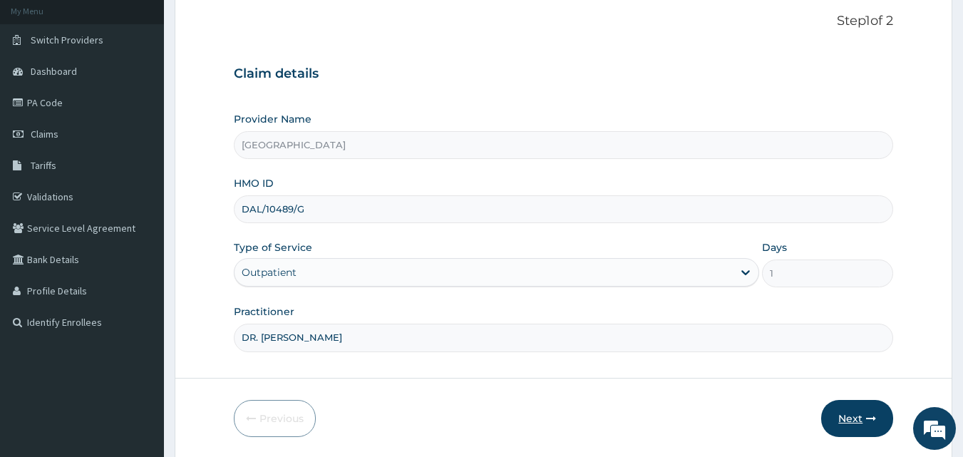
scroll to position [133, 0]
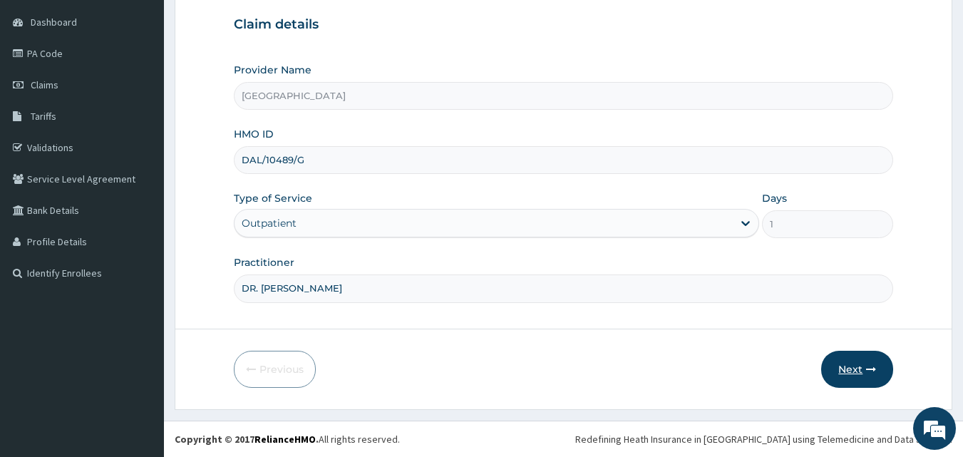
click at [855, 362] on button "Next" at bounding box center [857, 369] width 72 height 37
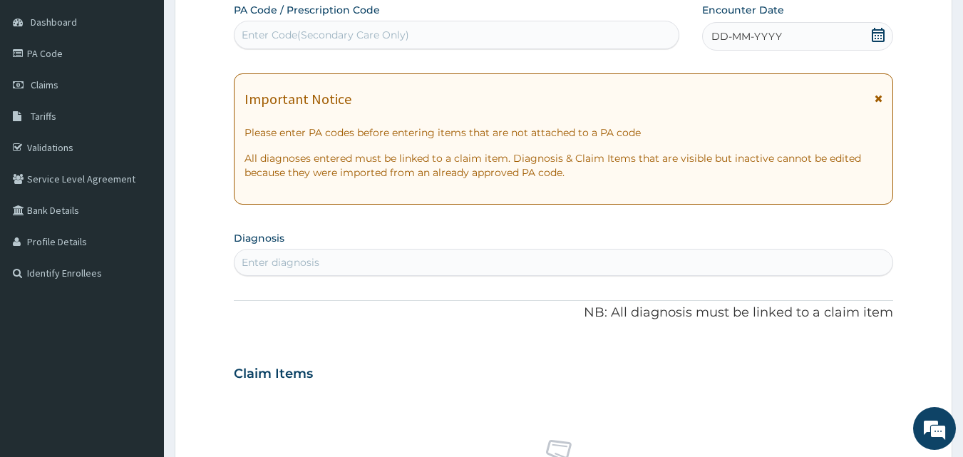
click at [877, 33] on icon at bounding box center [878, 35] width 13 height 14
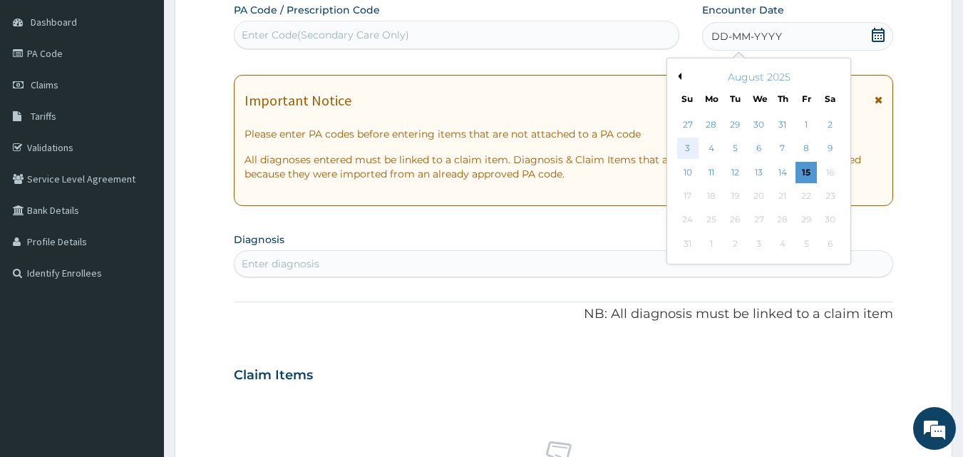
click at [690, 146] on div "3" at bounding box center [687, 148] width 21 height 21
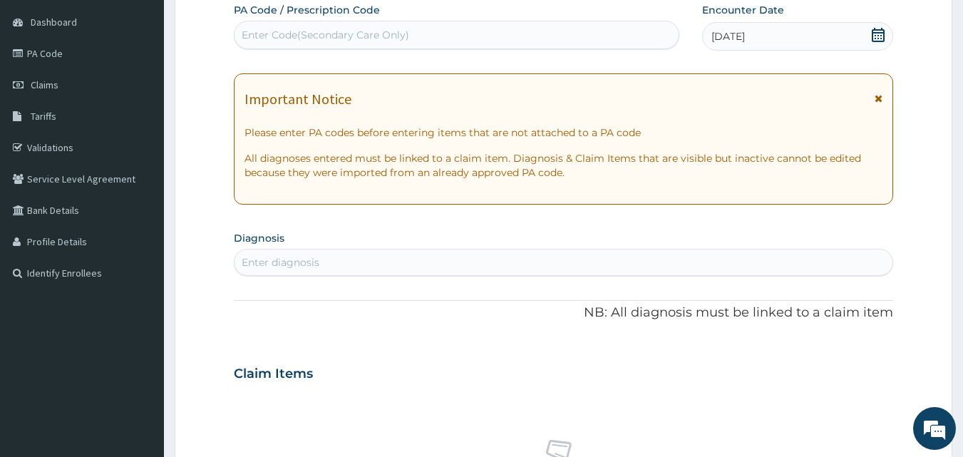
click at [341, 262] on div "Enter diagnosis" at bounding box center [563, 262] width 659 height 23
type input "MYCOSIS"
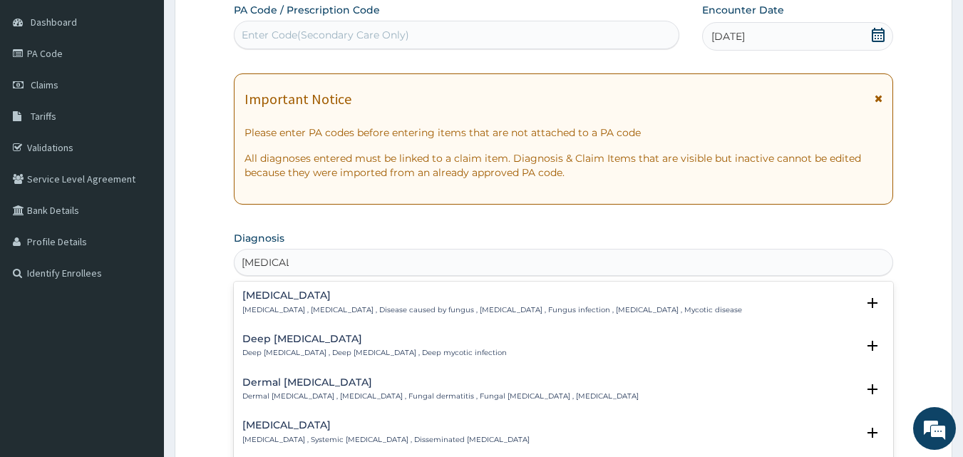
click at [259, 292] on h4 "Mycosis" at bounding box center [492, 295] width 500 height 11
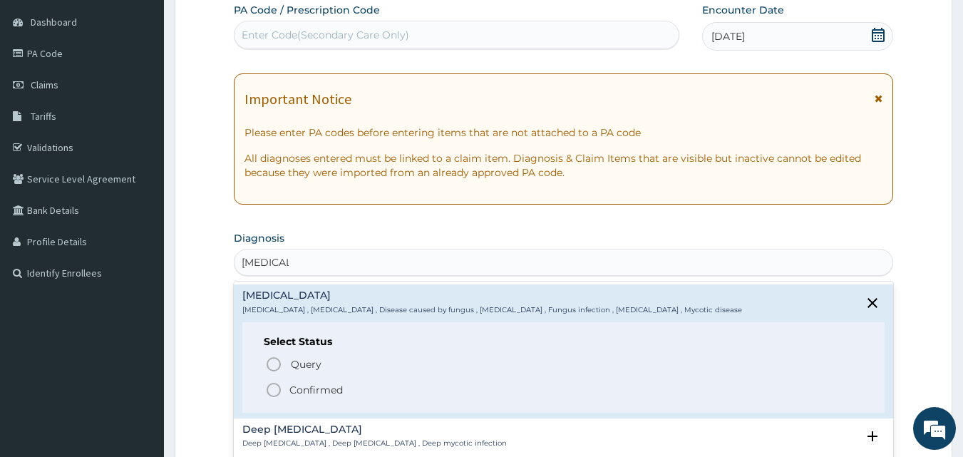
click at [270, 385] on circle "status option filled" at bounding box center [273, 389] width 13 height 13
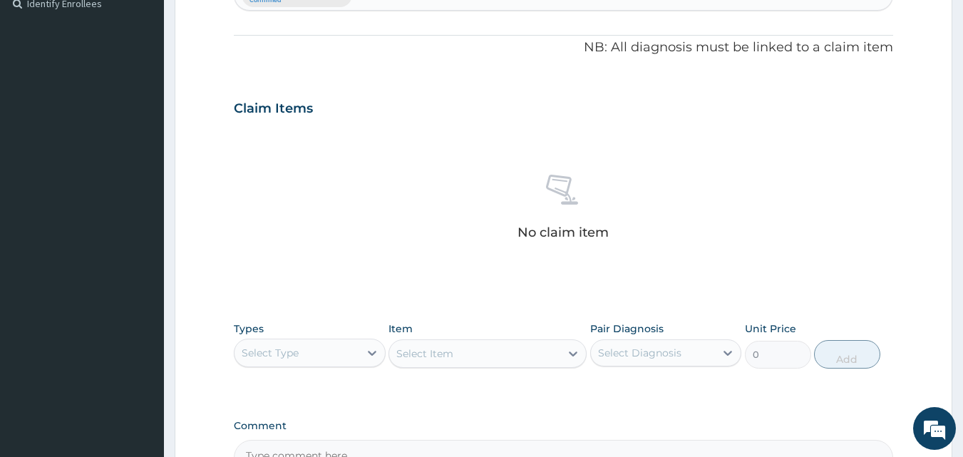
scroll to position [490, 0]
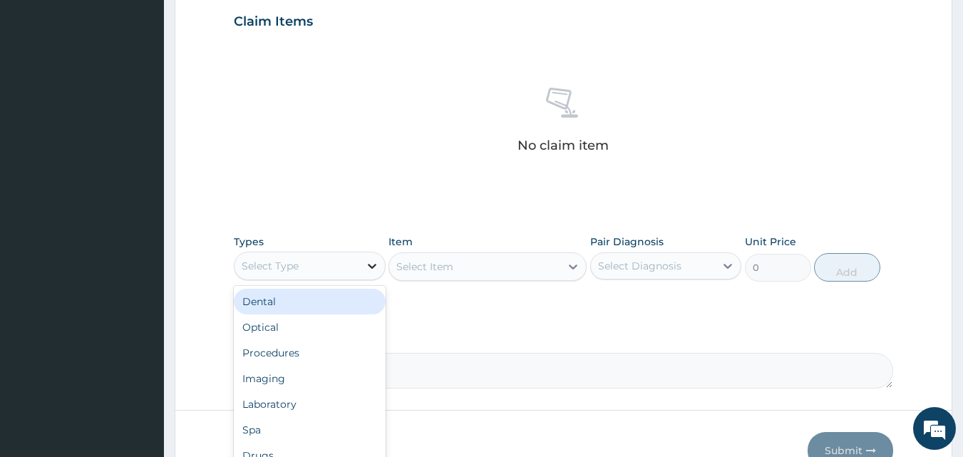
click at [365, 264] on icon at bounding box center [372, 266] width 14 height 14
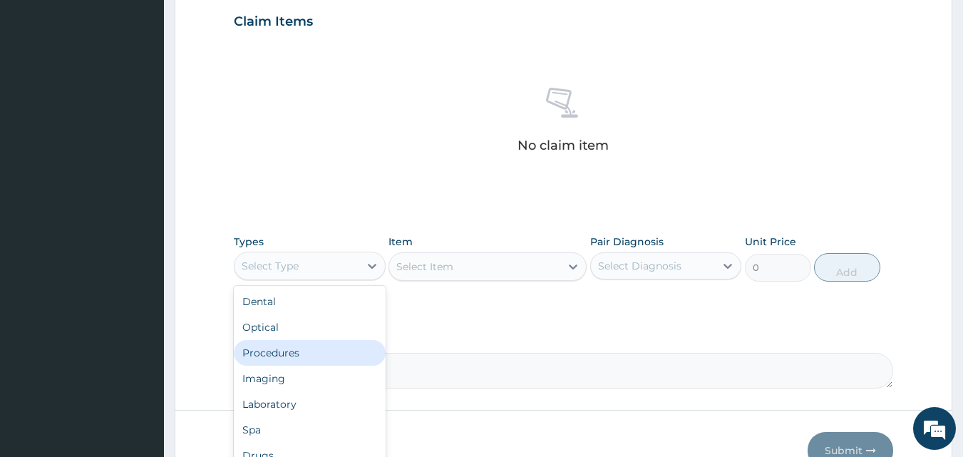
click at [309, 358] on div "Procedures" at bounding box center [310, 353] width 152 height 26
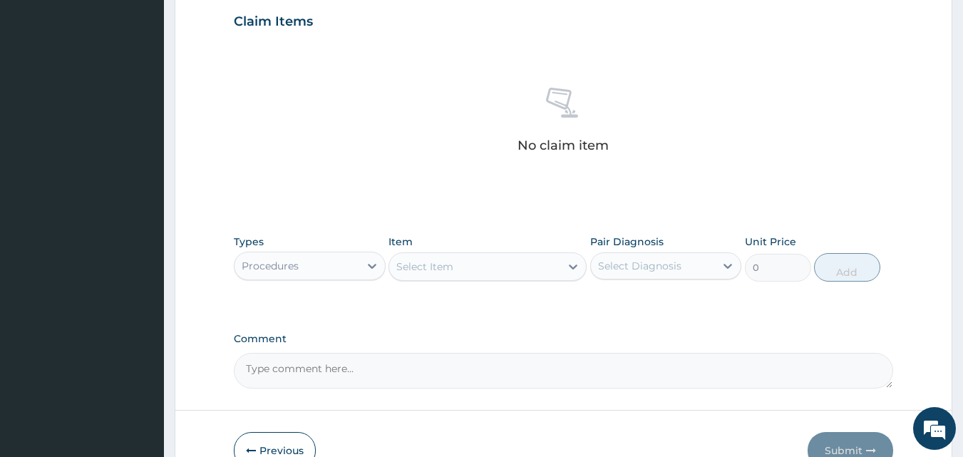
click div "Select Item"
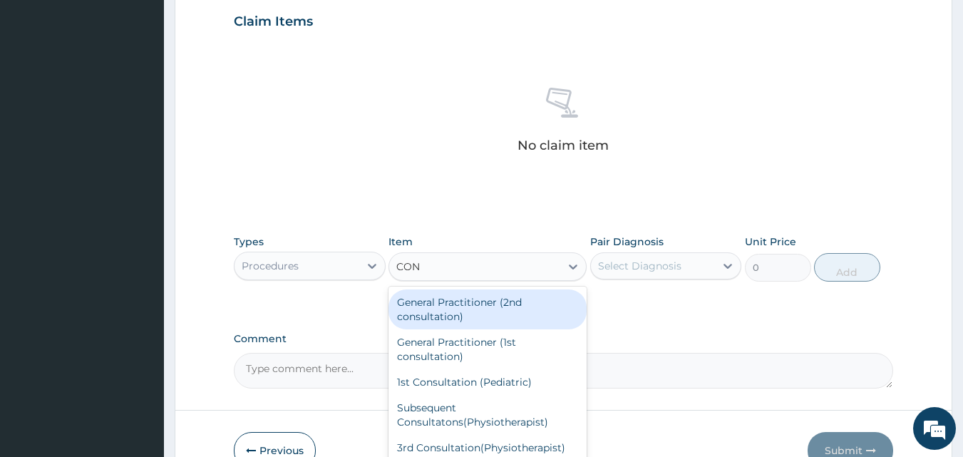
type input "CONS"
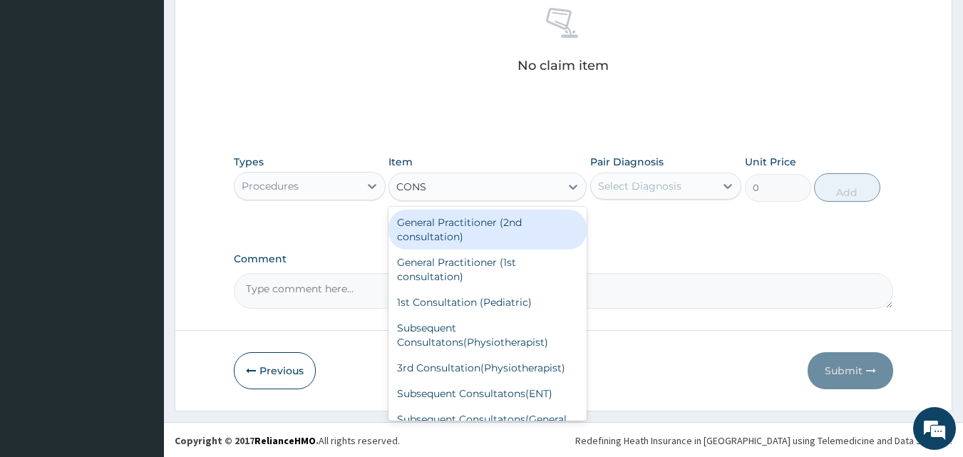
scroll to position [571, 0]
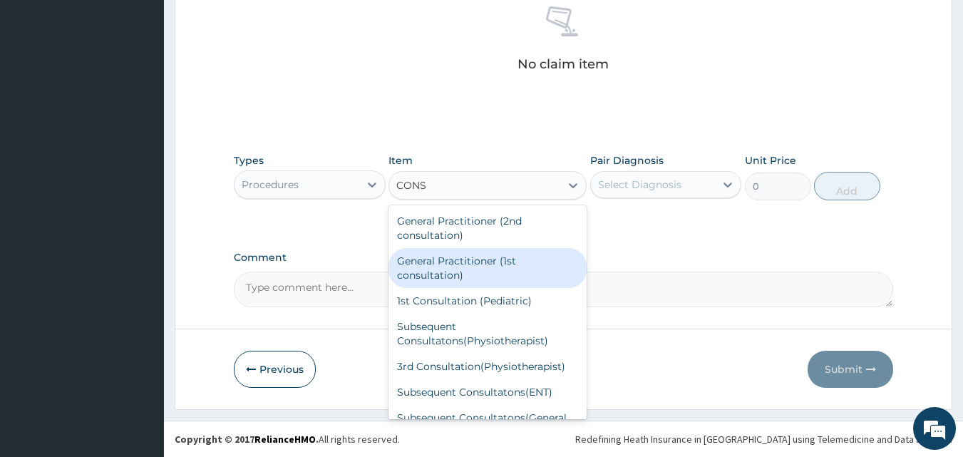
click div "General Practitioner (1st consultation)"
type input "2400"
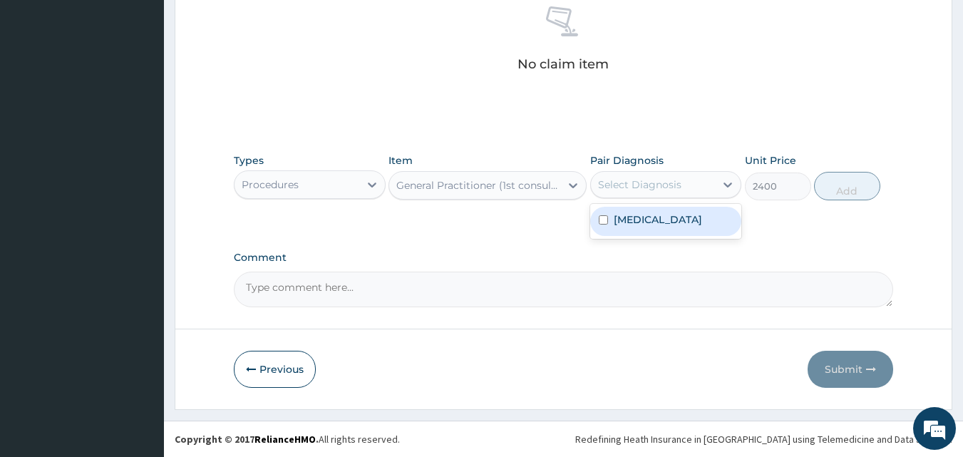
click div "Select Diagnosis"
click div "Mycosis"
checkbox input "true"
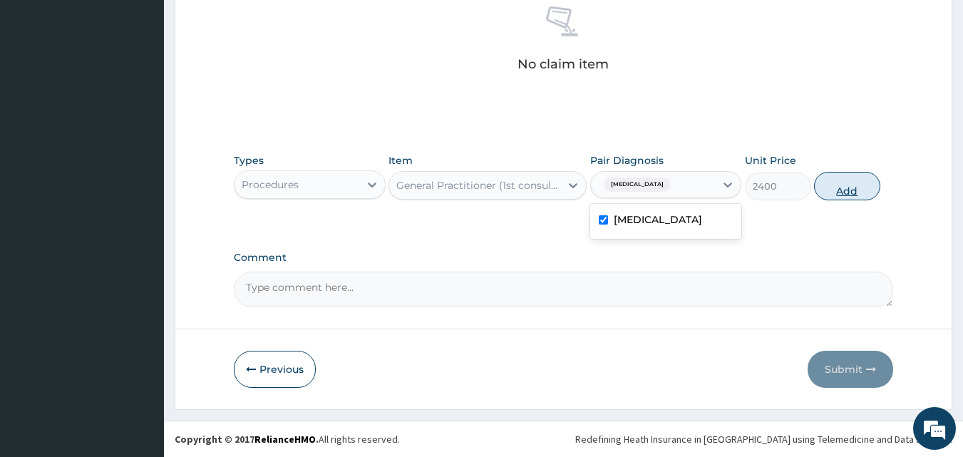
click button "Add"
type input "0"
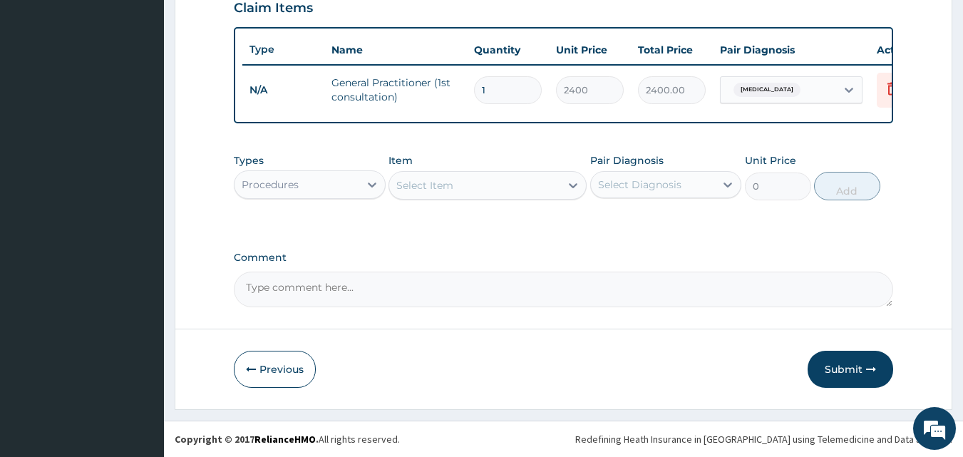
scroll to position [514, 0]
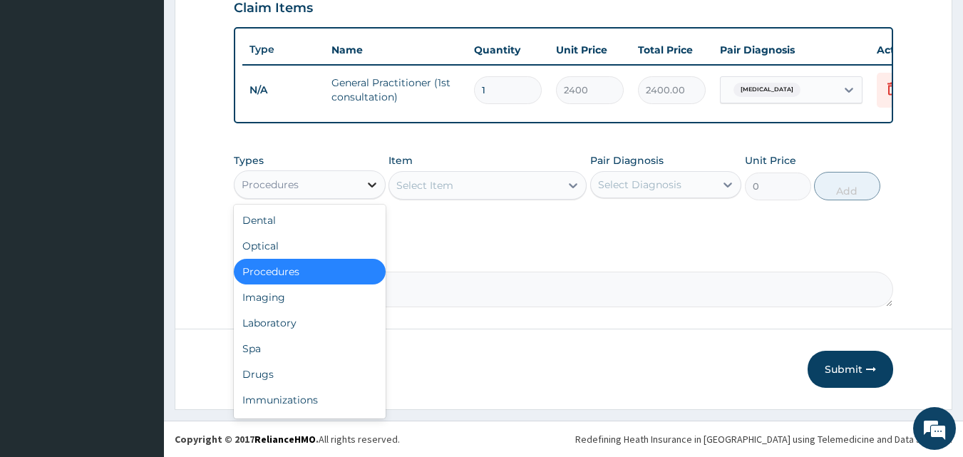
click icon
click div "Drugs"
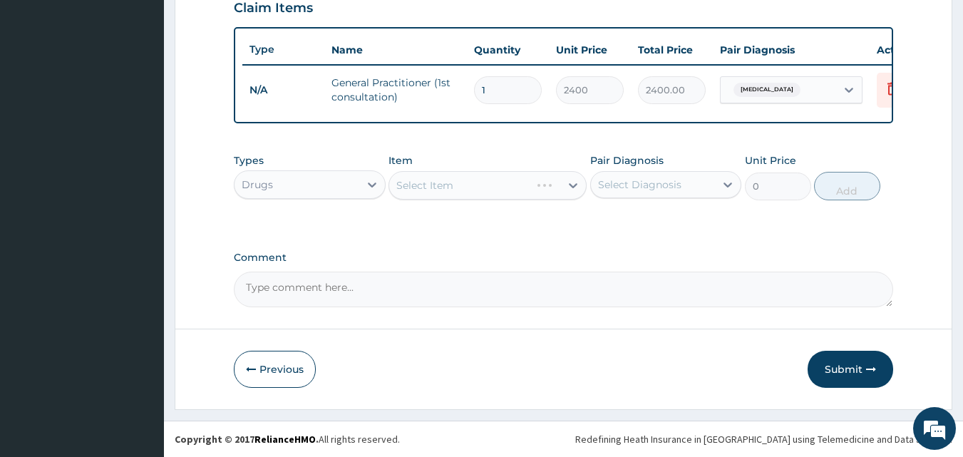
click div "Select Item"
click icon
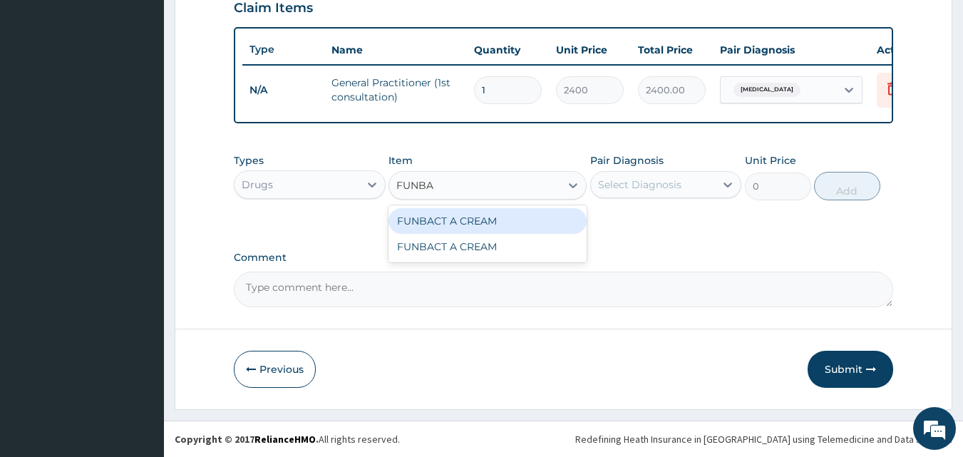
type input "FUNBAC"
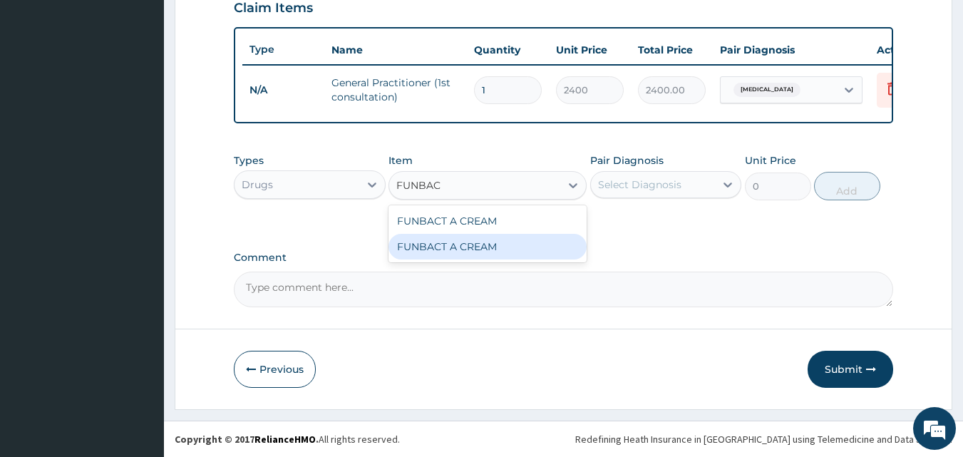
click div "FUNBACT A CREAM"
type input "1000"
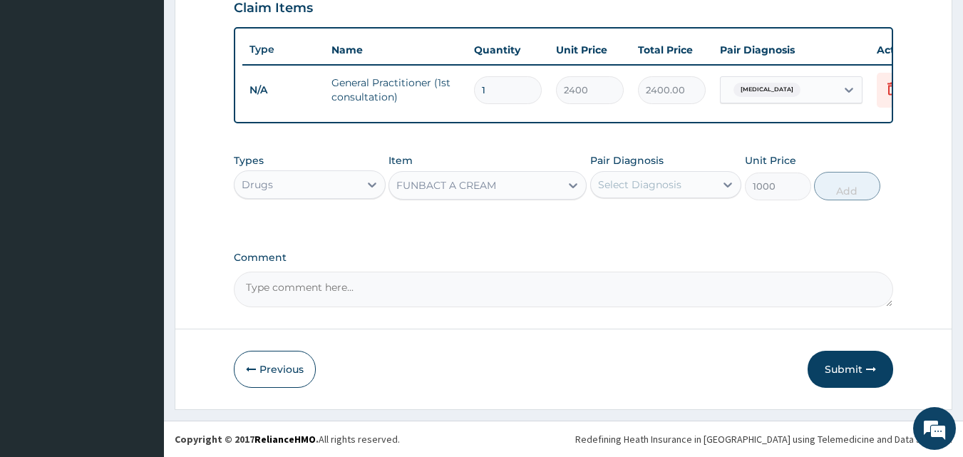
click div "Select Diagnosis"
click label "Mycosis"
checkbox input "true"
click button "Add"
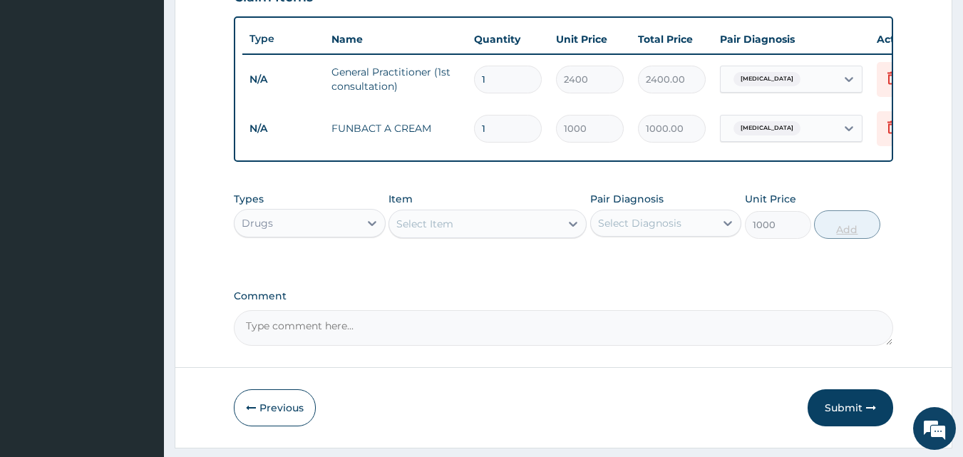
type input "0"
click textarea "Comment"
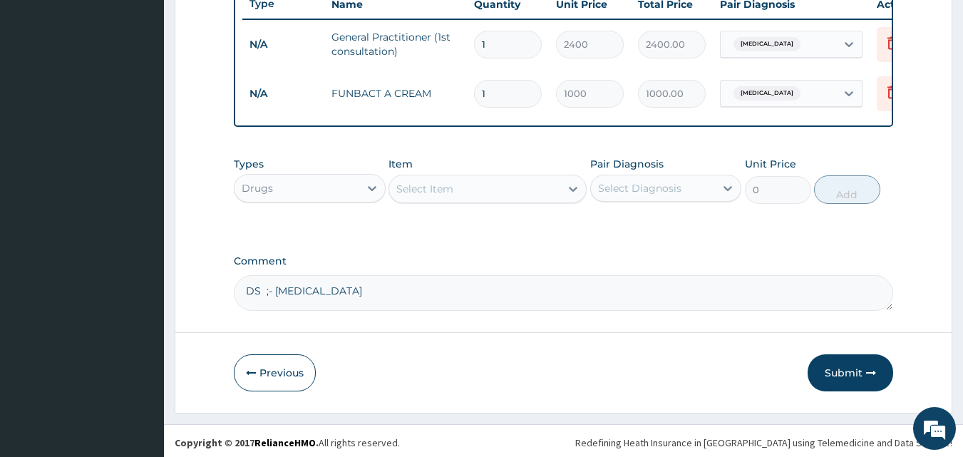
scroll to position [563, 0]
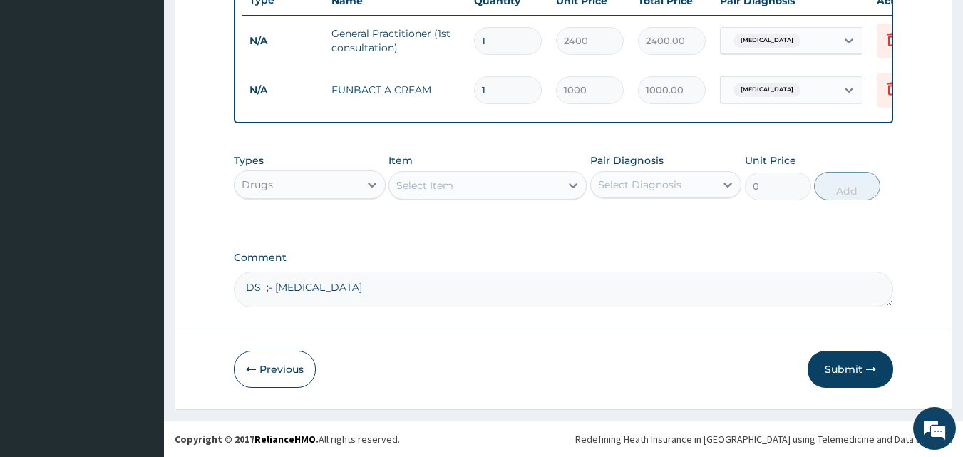
type textarea "DS ;- DERMATOMYCOSIS"
click button "Submit"
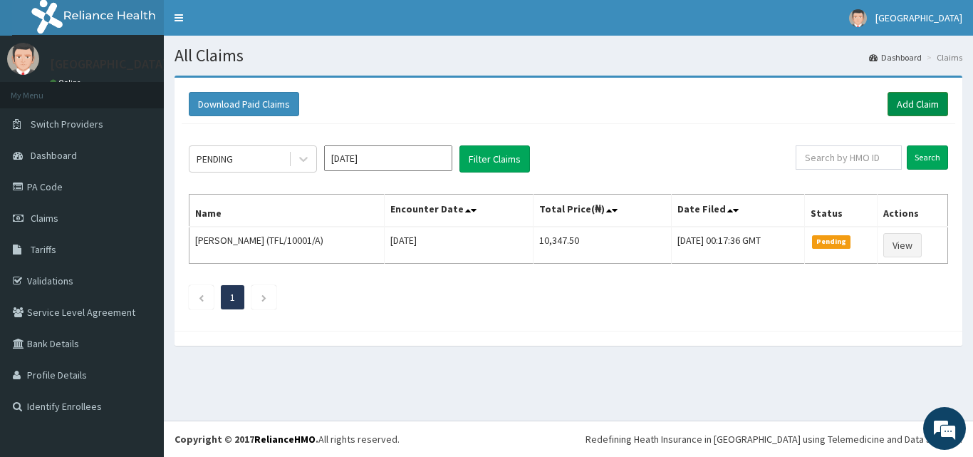
click at [897, 103] on link "Add Claim" at bounding box center [918, 104] width 61 height 24
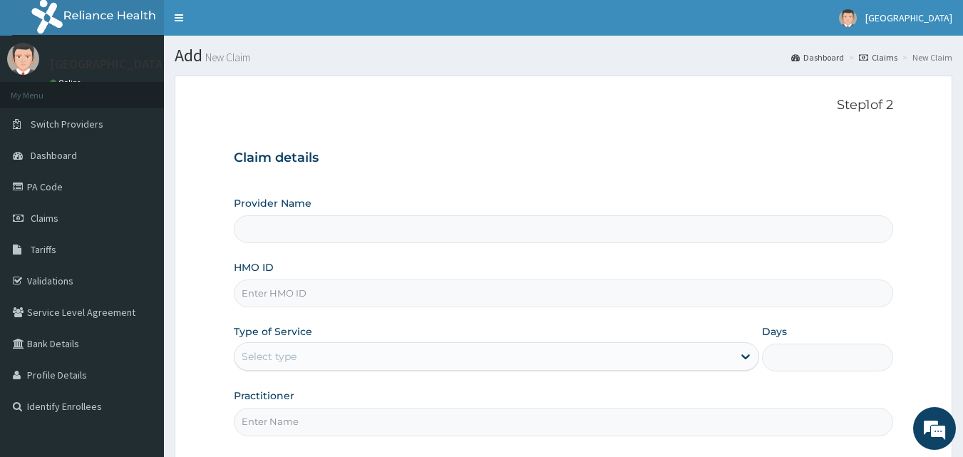
type input "[GEOGRAPHIC_DATA]"
paste input "DAL/10489/E"
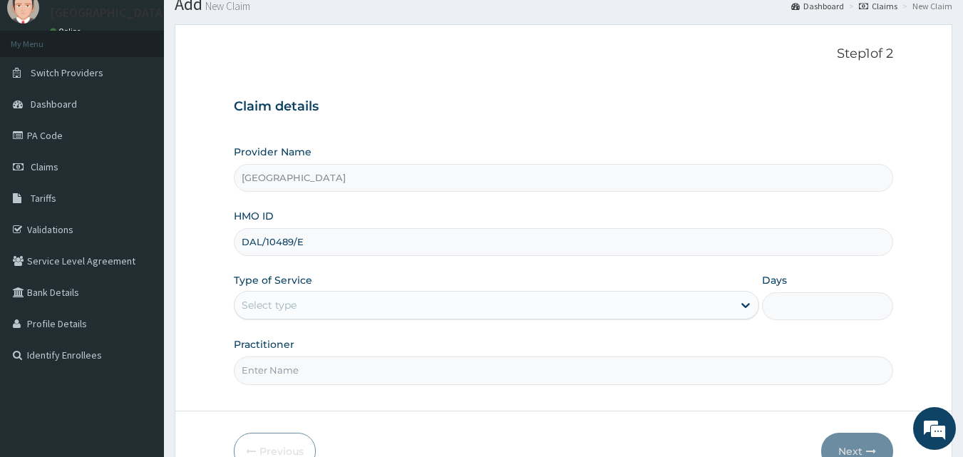
scroll to position [71, 0]
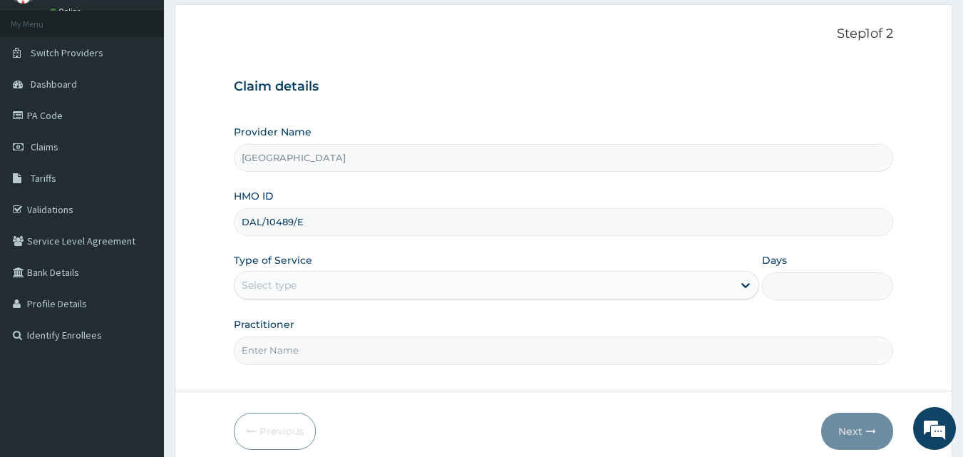
type input "DAL/10489/E"
click at [316, 274] on div "Select type" at bounding box center [483, 285] width 498 height 23
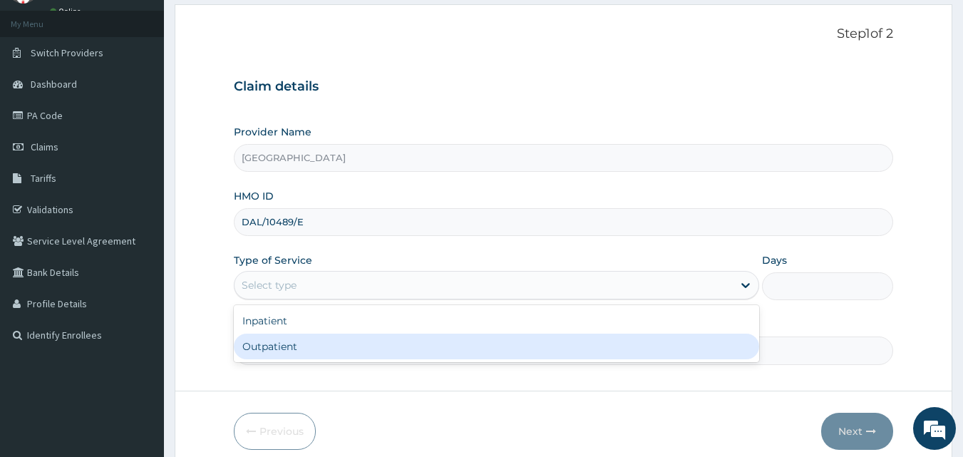
click at [299, 342] on div "Outpatient" at bounding box center [496, 347] width 525 height 26
type input "1"
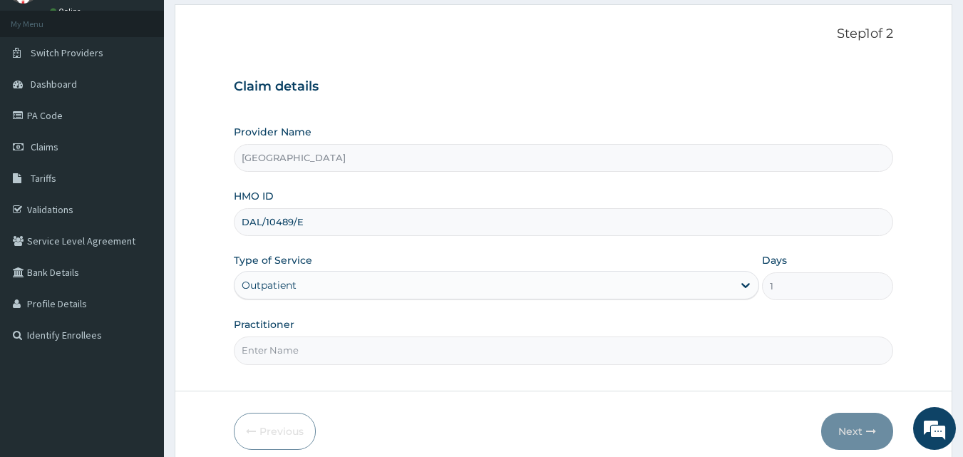
click at [309, 348] on input "Practitioner" at bounding box center [564, 350] width 660 height 28
type input "DR. [PERSON_NAME]"
click at [841, 423] on button "Next" at bounding box center [857, 431] width 72 height 37
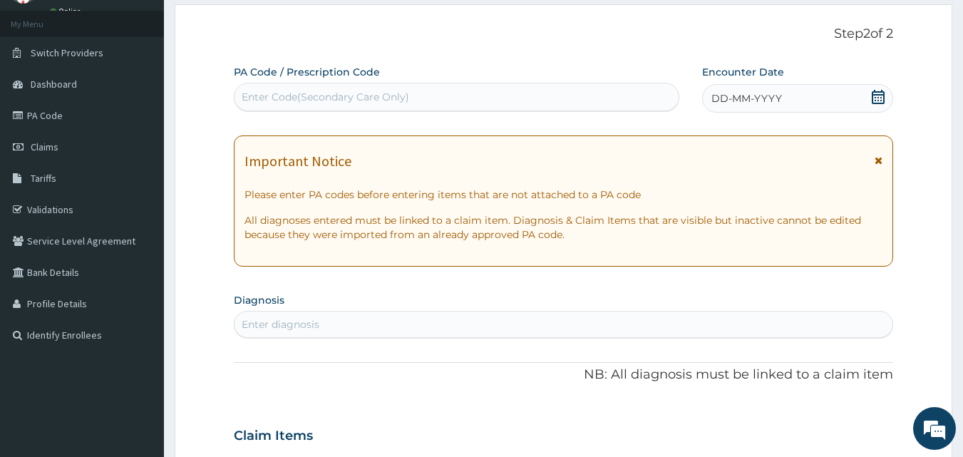
click at [877, 94] on icon at bounding box center [878, 97] width 13 height 14
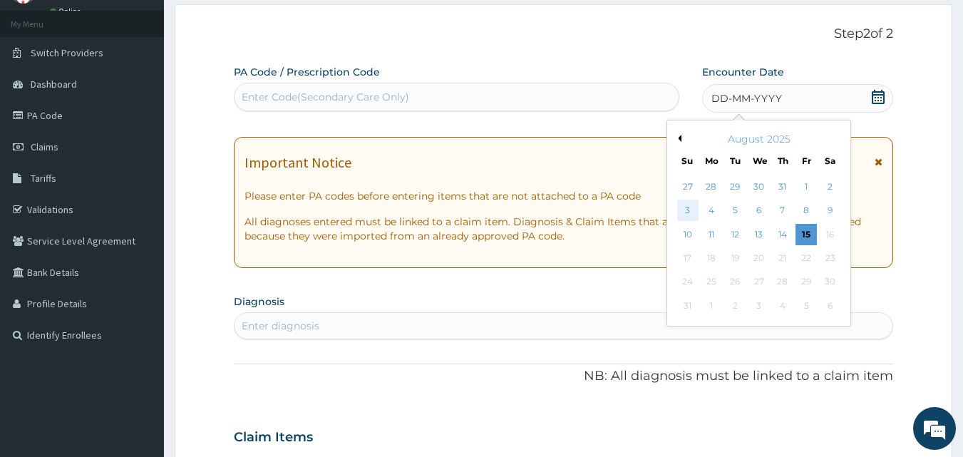
click at [690, 211] on div "3" at bounding box center [687, 210] width 21 height 21
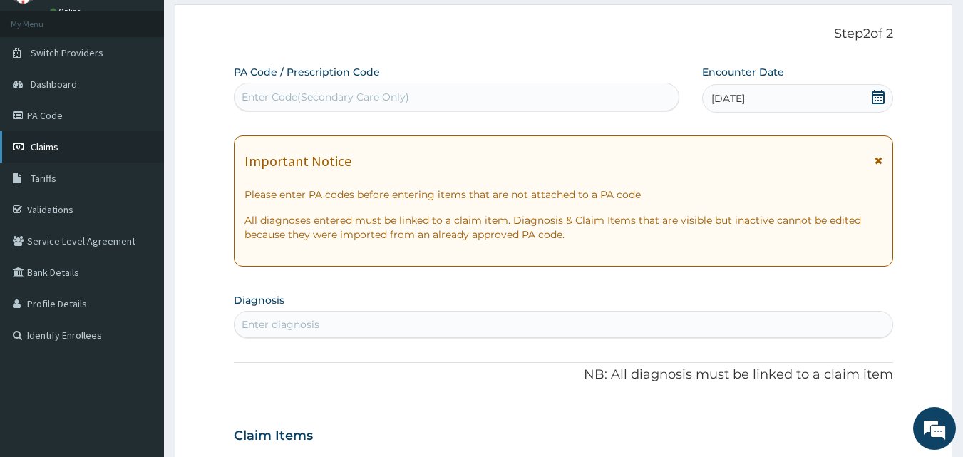
click at [64, 145] on link "Claims" at bounding box center [82, 146] width 164 height 31
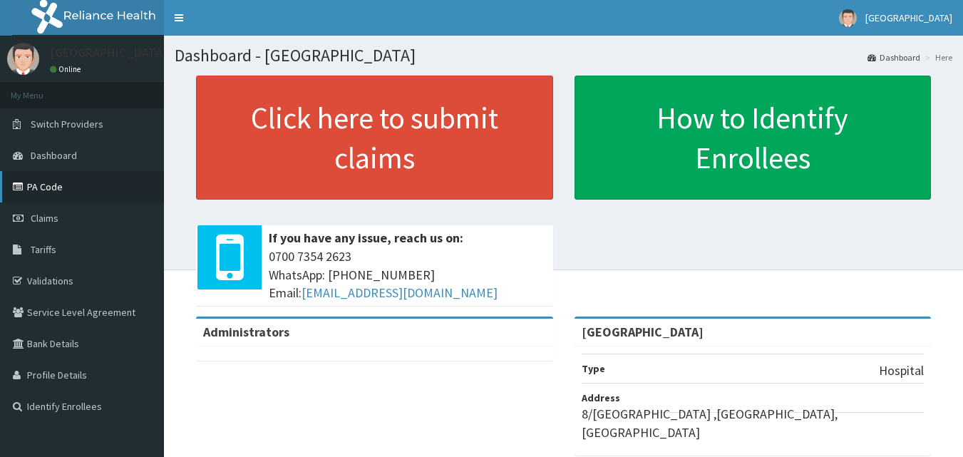
click at [67, 185] on link "PA Code" at bounding box center [82, 186] width 164 height 31
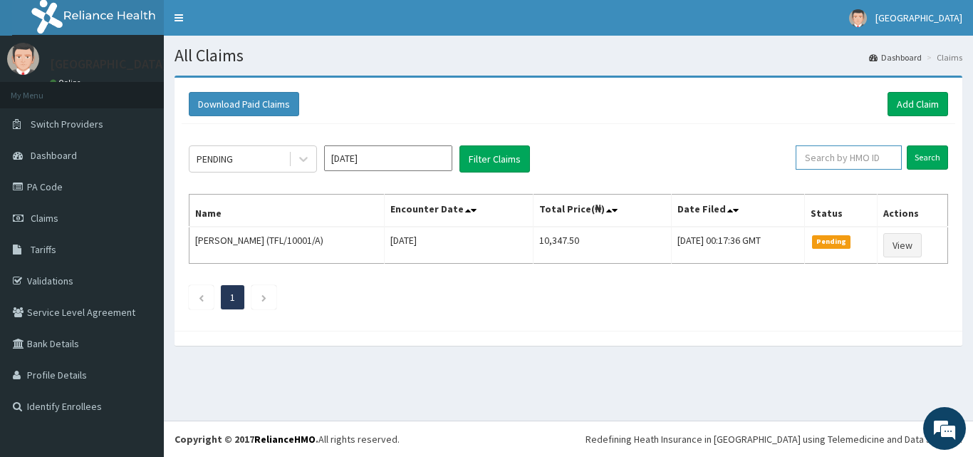
paste input "DAL/10897/A"
type input "DAL/10897/A"
click at [919, 150] on input "Search" at bounding box center [927, 157] width 41 height 24
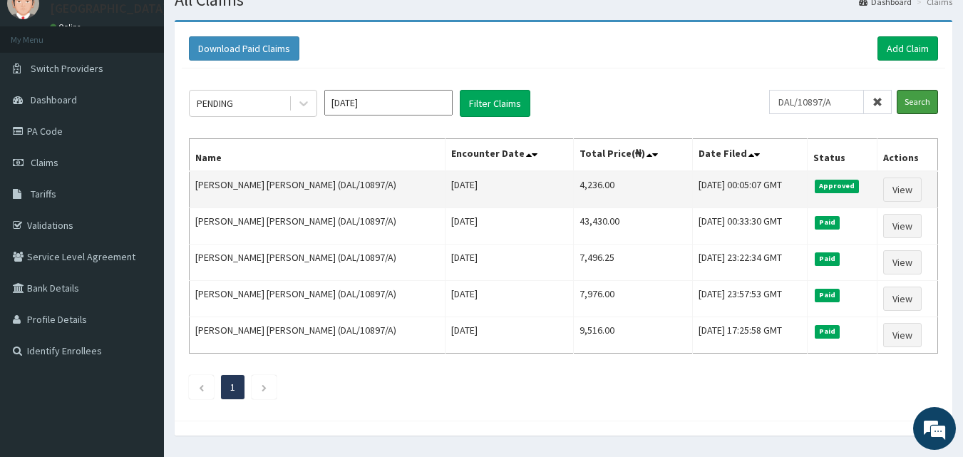
scroll to position [71, 0]
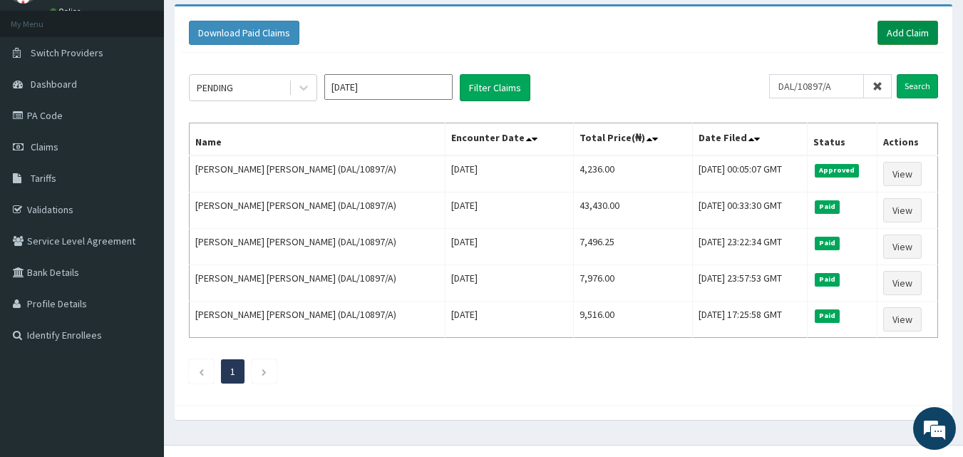
click at [888, 26] on link "Add Claim" at bounding box center [907, 33] width 61 height 24
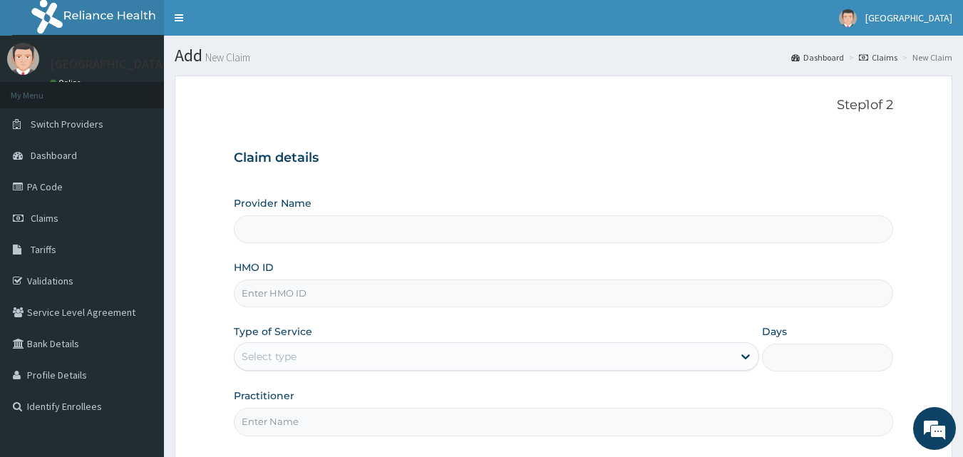
paste input "DAL/10897/A"
type input "DAL/10897/A"
type input "[GEOGRAPHIC_DATA]"
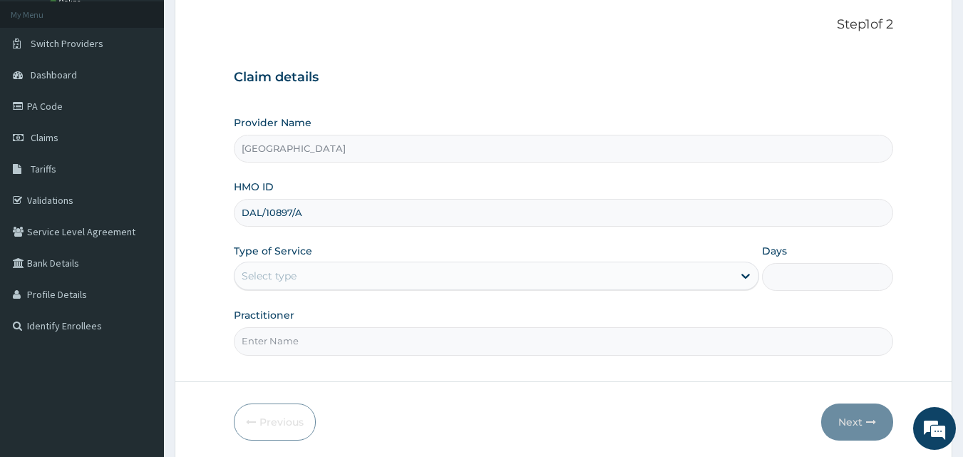
scroll to position [133, 0]
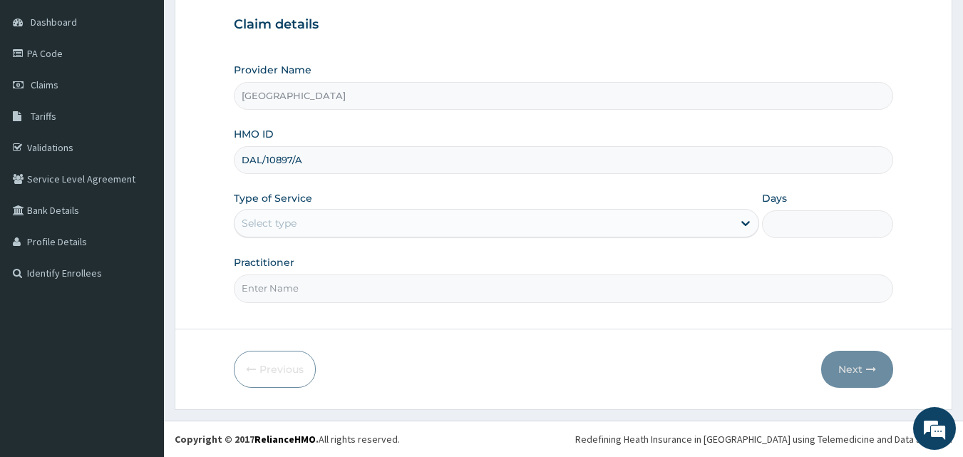
type input "DAL/10897/A"
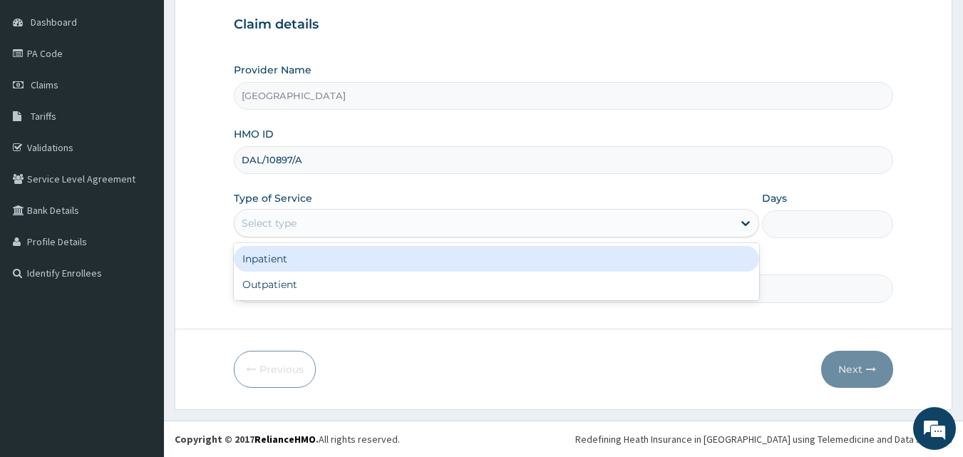
click at [348, 221] on div "Select type" at bounding box center [483, 223] width 498 height 23
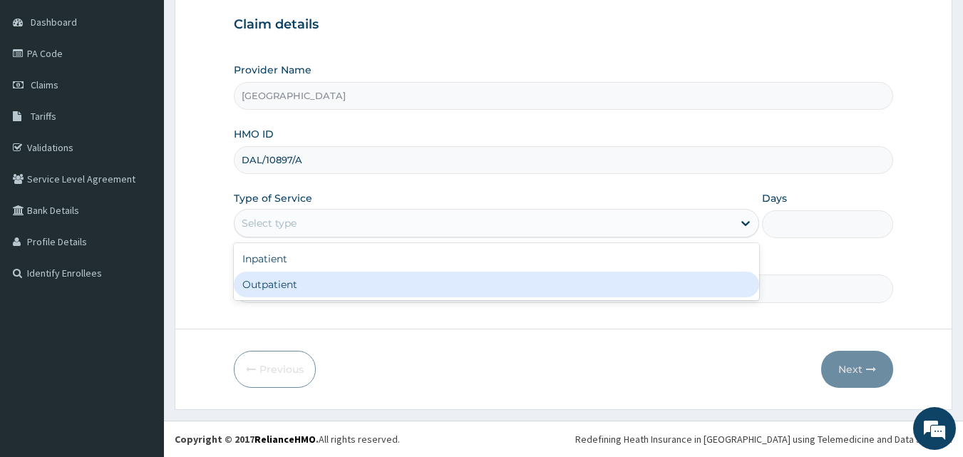
click at [317, 276] on div "Outpatient" at bounding box center [496, 285] width 525 height 26
type input "1"
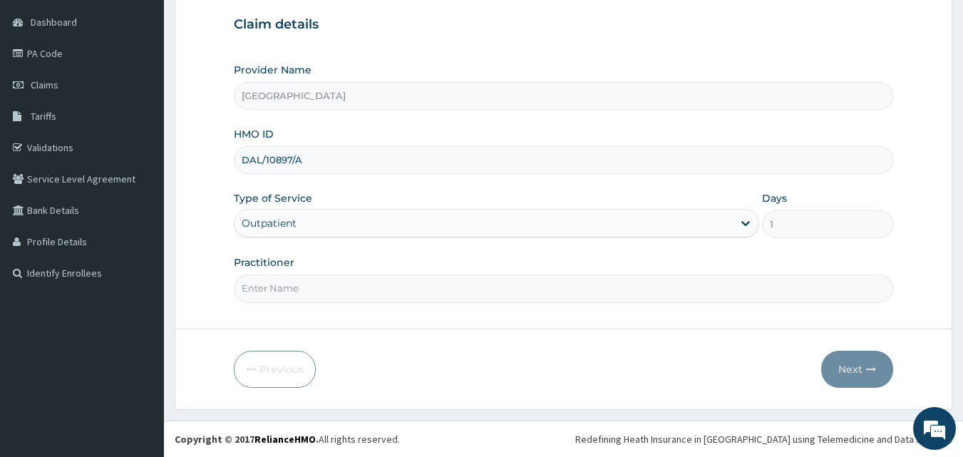
click at [319, 286] on input "Practitioner" at bounding box center [564, 288] width 660 height 28
type input "DR. [PERSON_NAME]"
click at [869, 363] on button "Next" at bounding box center [857, 369] width 72 height 37
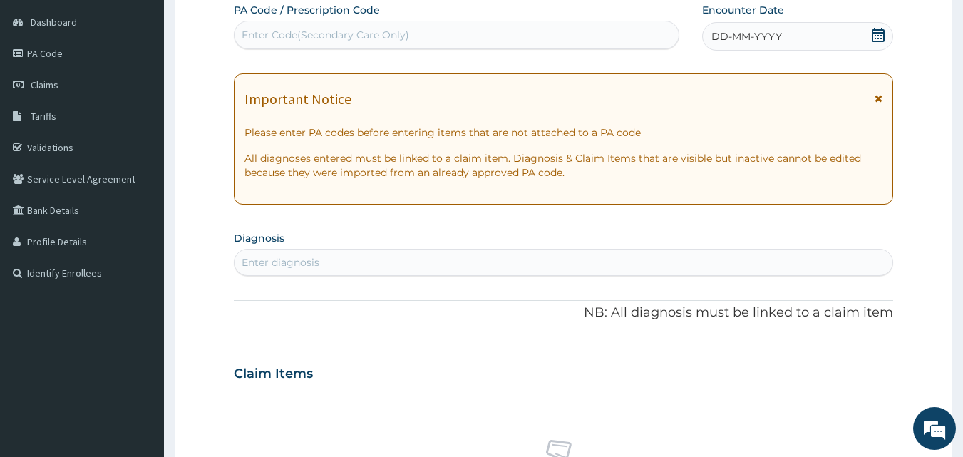
click at [878, 33] on icon at bounding box center [878, 35] width 13 height 14
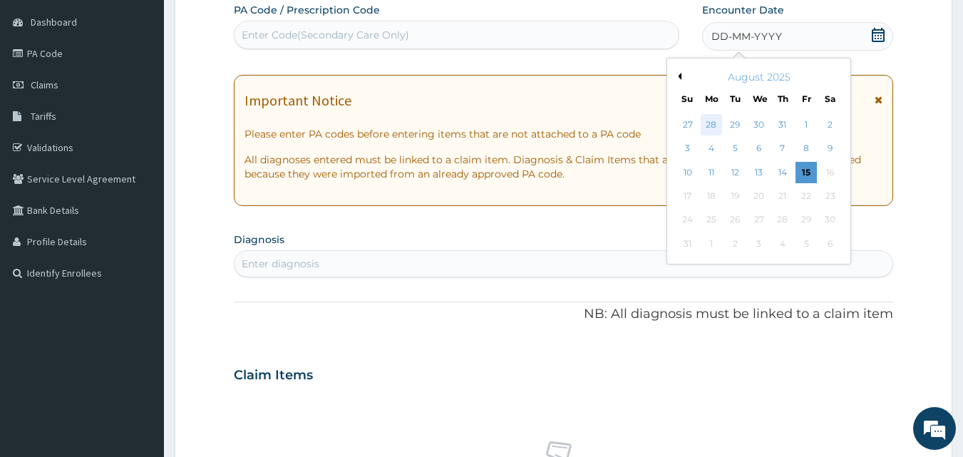
scroll to position [0, 0]
click at [802, 118] on div "1" at bounding box center [805, 124] width 21 height 21
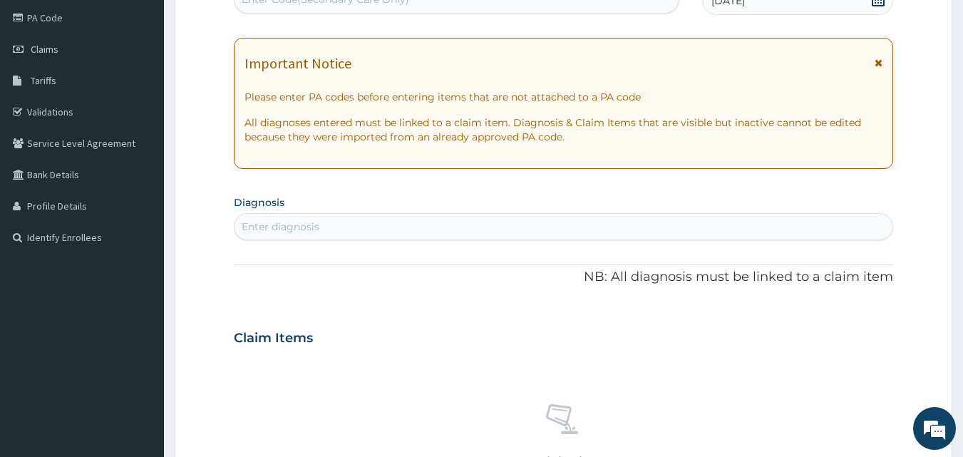
scroll to position [214, 0]
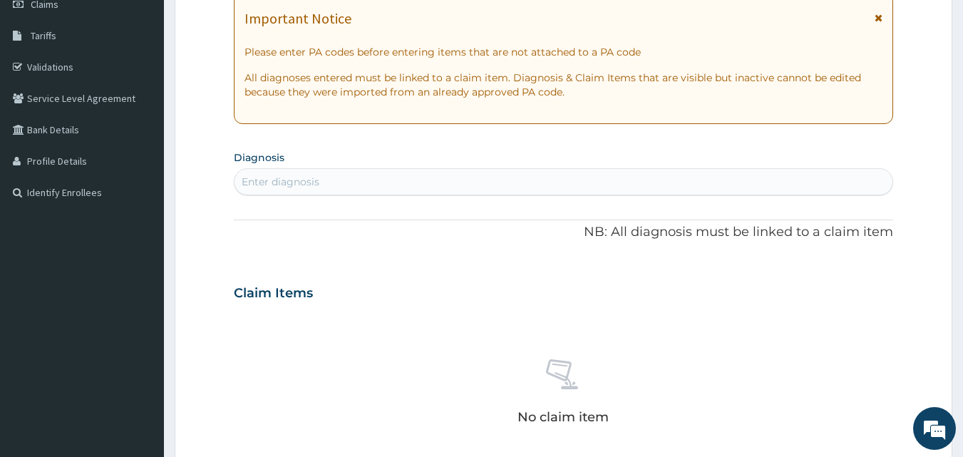
click at [321, 173] on div "Enter diagnosis" at bounding box center [563, 181] width 659 height 23
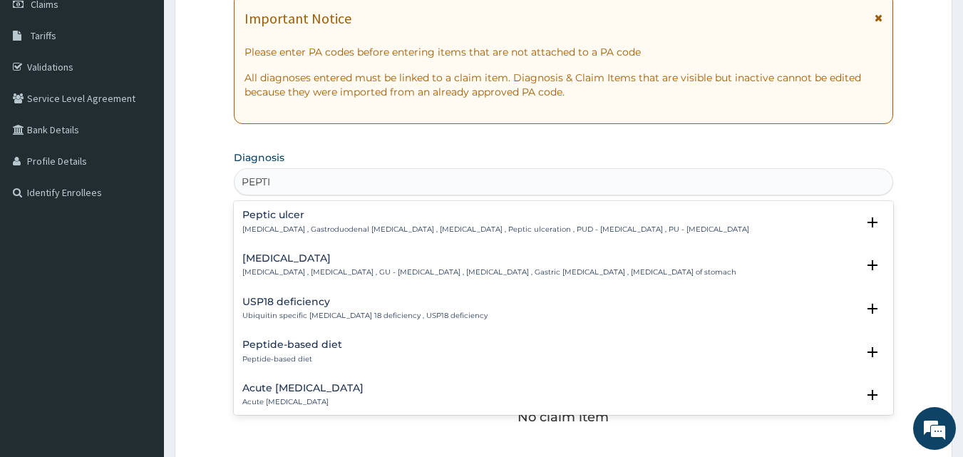
type input "PEPTIC"
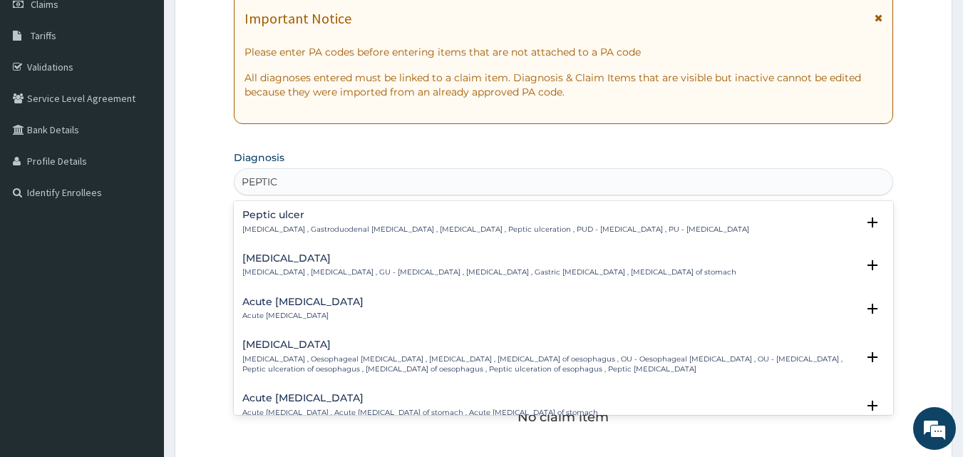
click at [488, 227] on p "[MEDICAL_DATA] , Gastroduodenal [MEDICAL_DATA] , [MEDICAL_DATA] , Peptic ulcera…" at bounding box center [495, 229] width 507 height 10
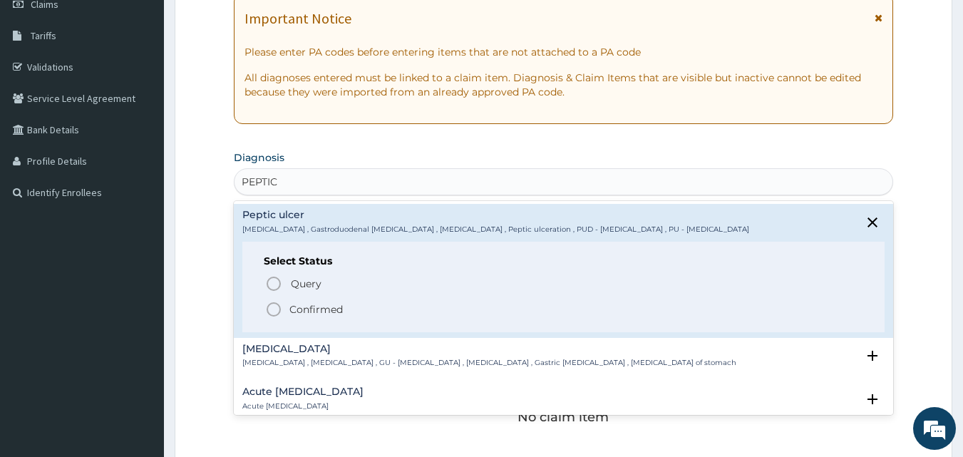
click at [277, 310] on icon "status option filled" at bounding box center [273, 309] width 17 height 17
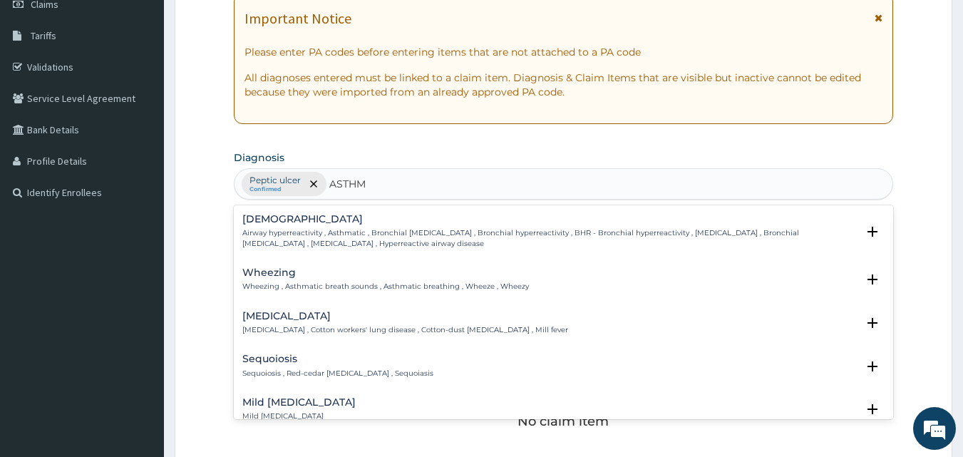
type input "[MEDICAL_DATA]"
click at [259, 222] on h4 "[DEMOGRAPHIC_DATA]" at bounding box center [549, 219] width 615 height 11
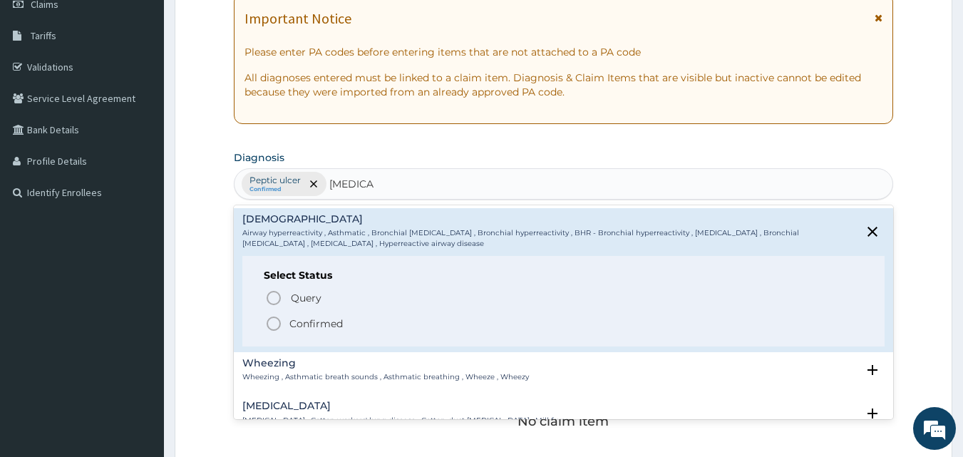
click at [273, 325] on icon "status option filled" at bounding box center [273, 323] width 17 height 17
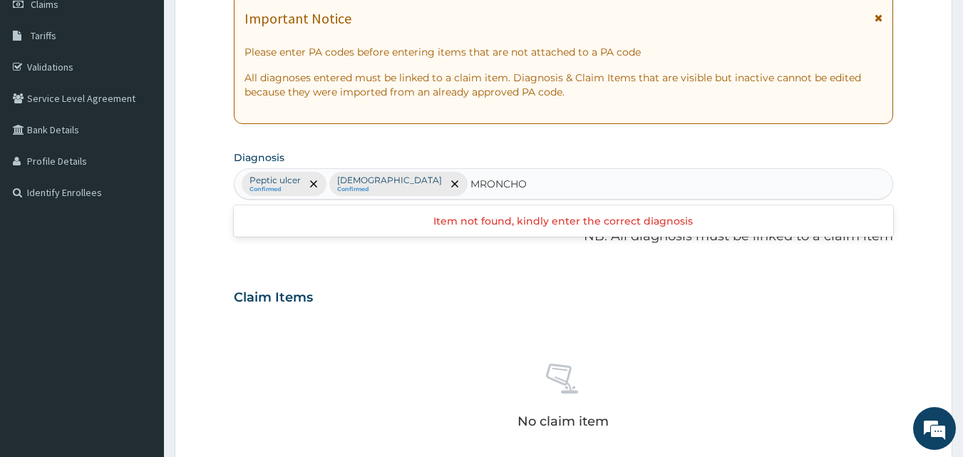
click at [470, 184] on input "MRONCHO" at bounding box center [499, 184] width 58 height 14
type input "BRONCHO"
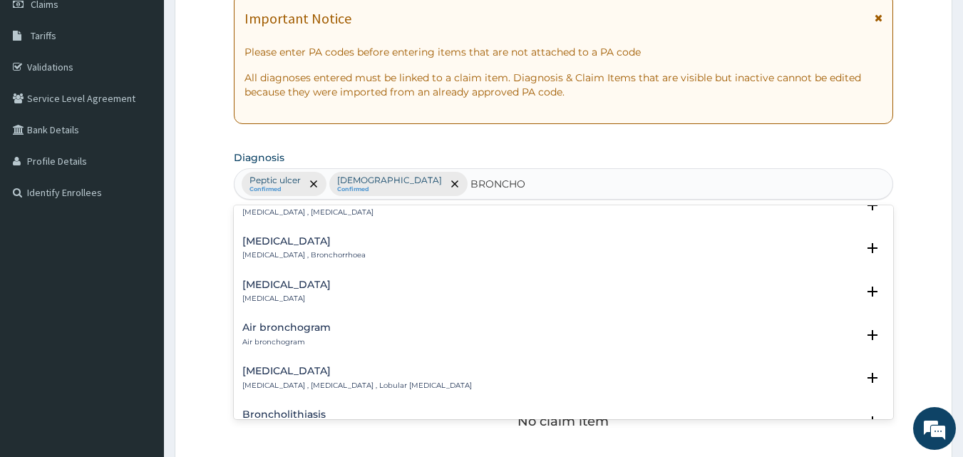
scroll to position [143, 0]
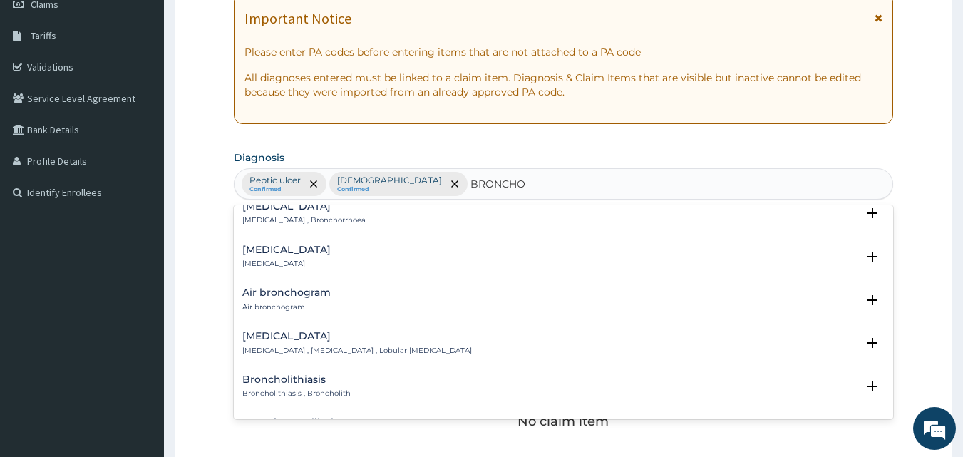
click at [288, 331] on h4 "[MEDICAL_DATA]" at bounding box center [356, 336] width 229 height 11
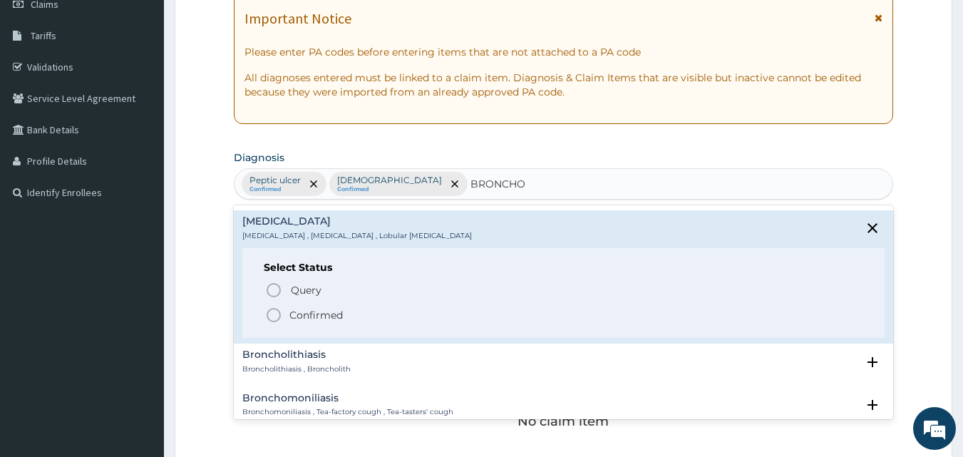
scroll to position [356, 0]
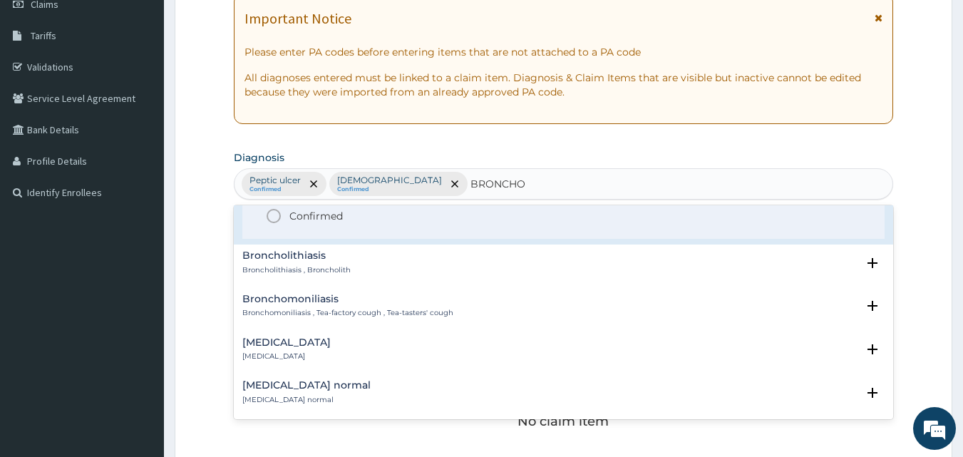
click at [274, 215] on icon "status option filled" at bounding box center [273, 215] width 17 height 17
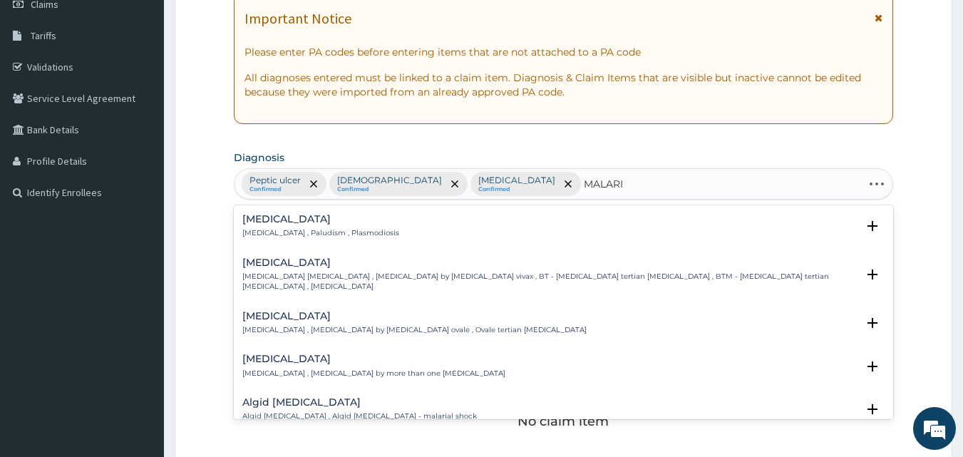
type input "[MEDICAL_DATA]"
click at [256, 209] on div "[MEDICAL_DATA] [MEDICAL_DATA] , Paludism , Plasmodiosis Select Status Query Que…" at bounding box center [564, 229] width 660 height 43
click at [258, 227] on div "[MEDICAL_DATA] [MEDICAL_DATA] , Paludism , Plasmodiosis" at bounding box center [320, 226] width 157 height 25
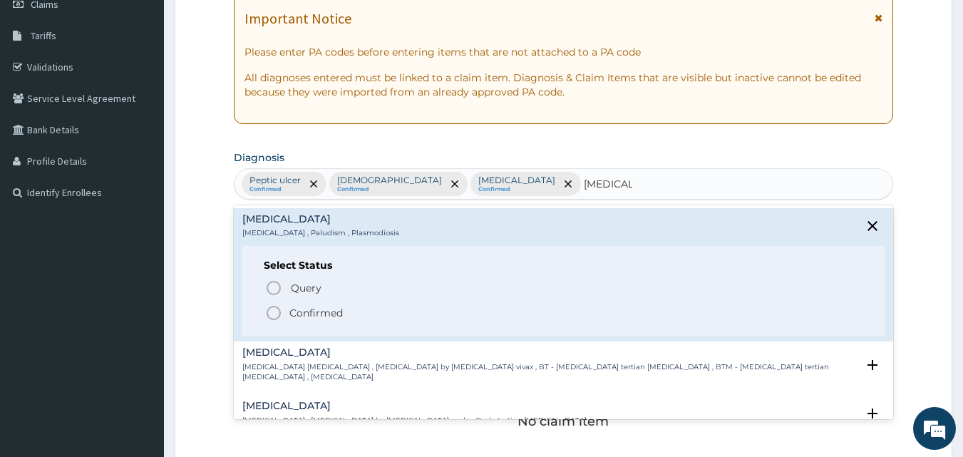
click at [272, 310] on icon "status option filled" at bounding box center [273, 312] width 17 height 17
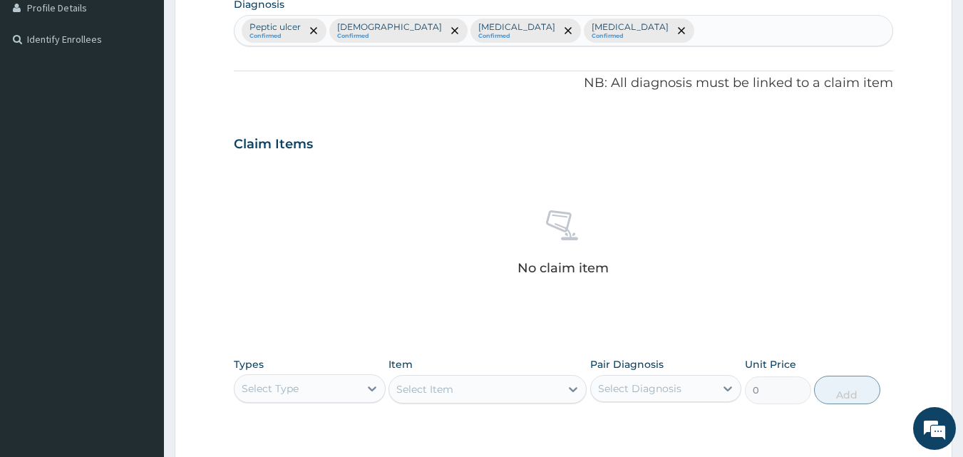
scroll to position [499, 0]
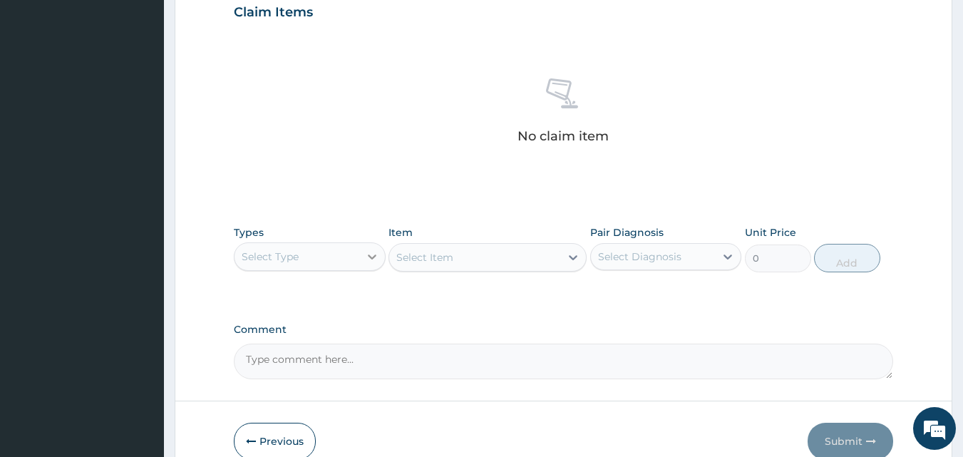
click at [366, 257] on icon at bounding box center [372, 256] width 14 height 14
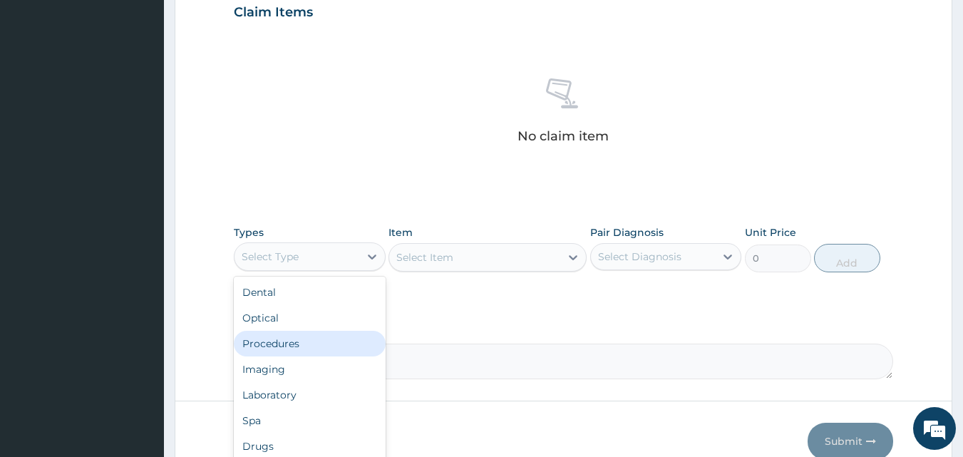
click at [313, 336] on div "Procedures" at bounding box center [310, 344] width 152 height 26
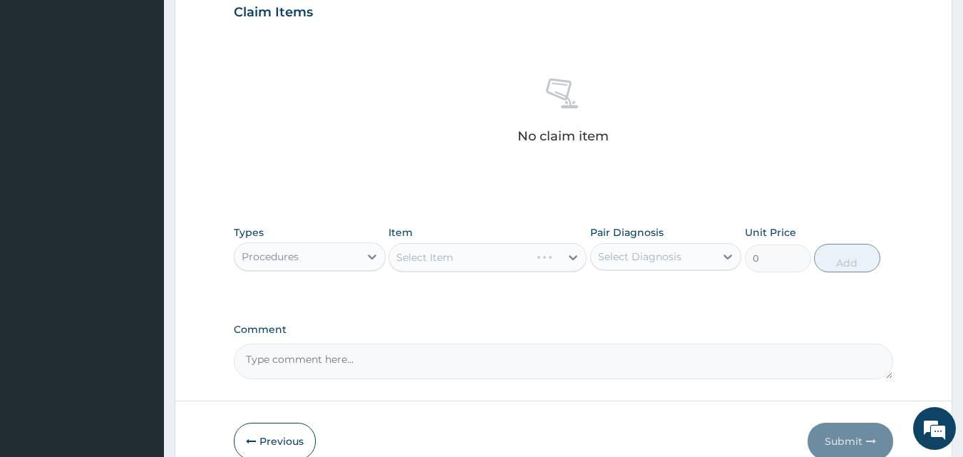
click at [569, 253] on div "Select Item" at bounding box center [487, 257] width 198 height 29
click at [572, 255] on icon at bounding box center [573, 257] width 14 height 14
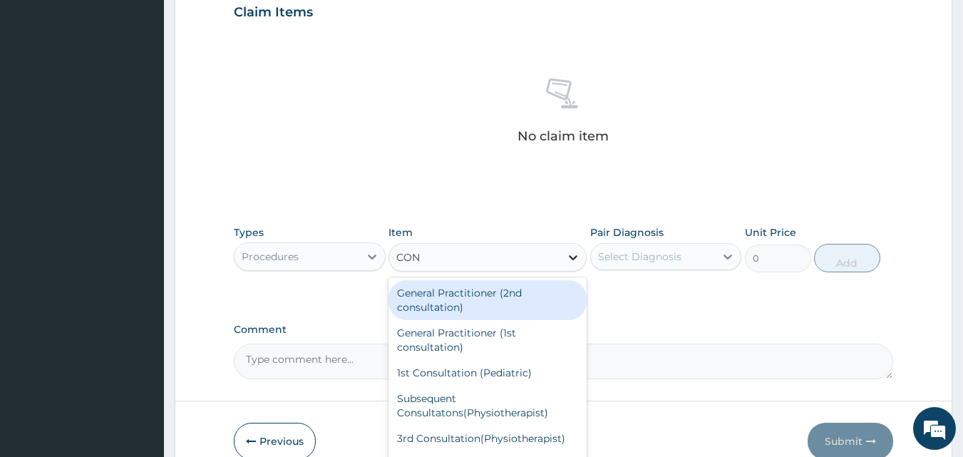
type input "CONS"
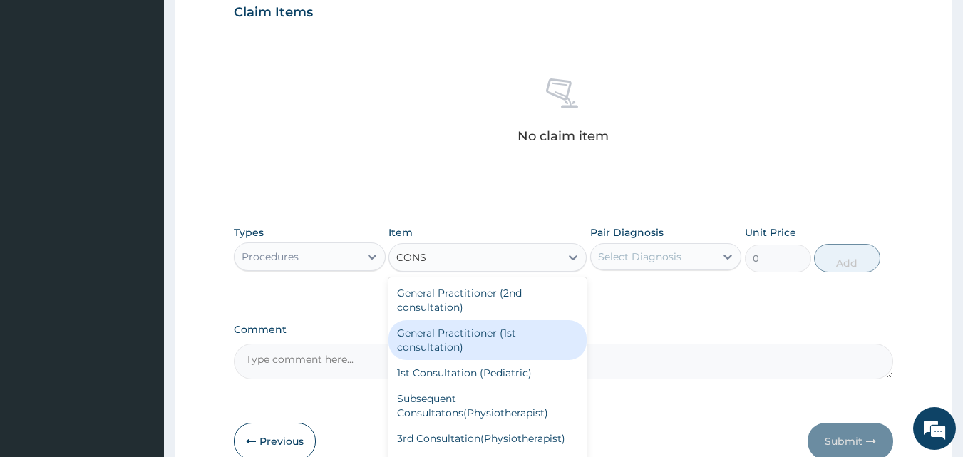
click at [455, 333] on div "General Practitioner (1st consultation)" at bounding box center [487, 340] width 198 height 40
type input "2400"
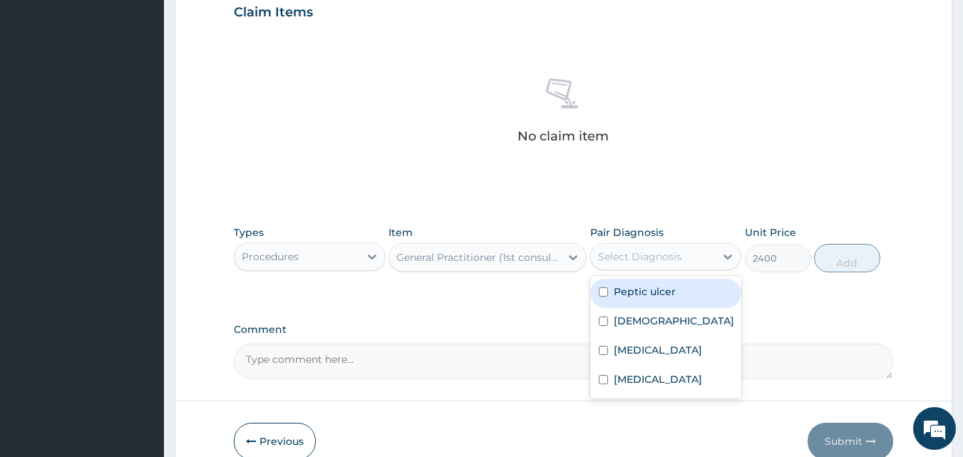
click at [659, 257] on div "Select Diagnosis" at bounding box center [639, 256] width 83 height 14
drag, startPoint x: 644, startPoint y: 287, endPoint x: 653, endPoint y: 309, distance: 23.3
click at [644, 286] on label "Peptic ulcer" at bounding box center [645, 291] width 62 height 14
checkbox input "true"
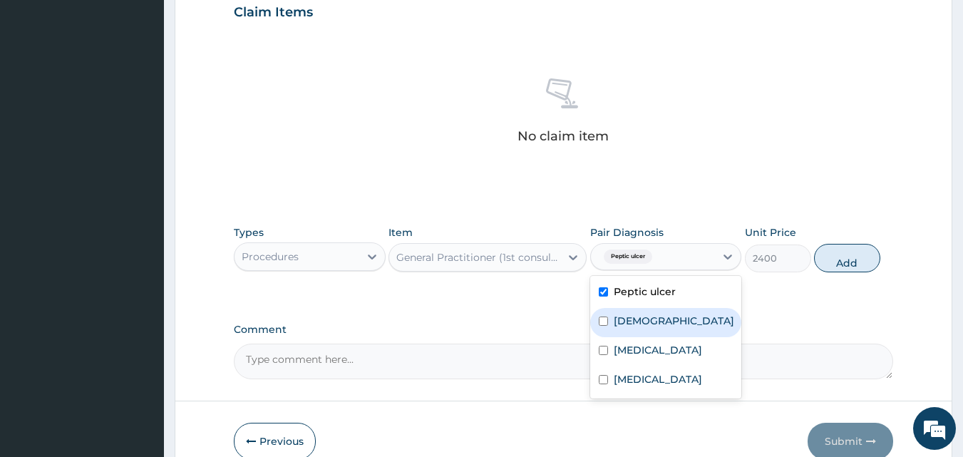
drag, startPoint x: 653, startPoint y: 311, endPoint x: 653, endPoint y: 321, distance: 9.3
click at [653, 315] on div "[DEMOGRAPHIC_DATA]" at bounding box center [666, 322] width 152 height 29
checkbox input "true"
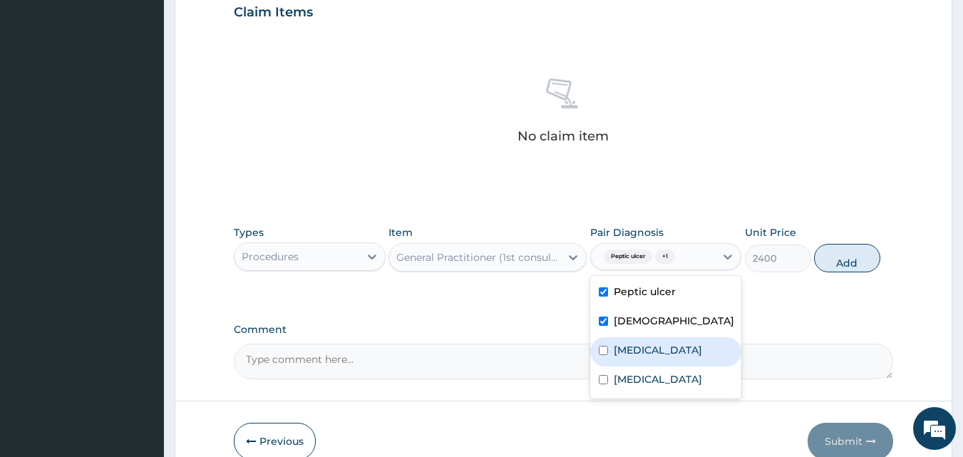
click at [656, 347] on label "[MEDICAL_DATA]" at bounding box center [658, 350] width 88 height 14
checkbox input "true"
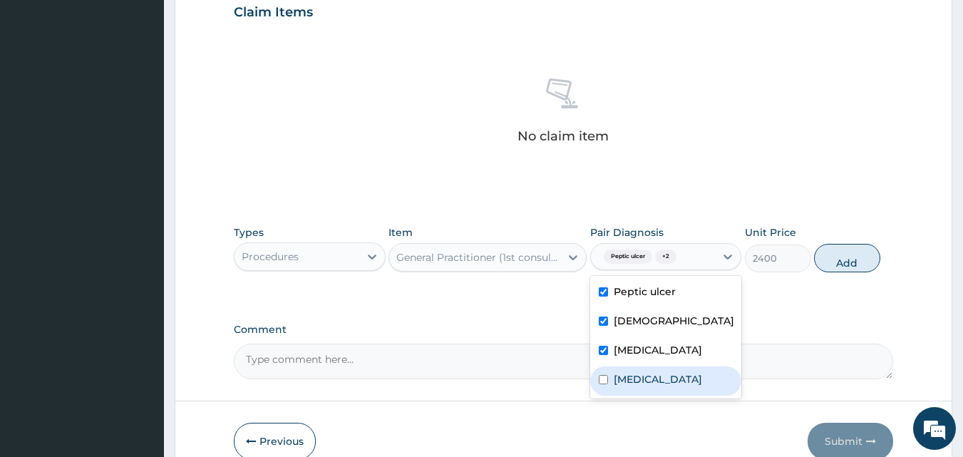
click at [643, 384] on label "[MEDICAL_DATA]" at bounding box center [658, 379] width 88 height 14
checkbox input "true"
click at [845, 270] on button "Add" at bounding box center [847, 258] width 66 height 29
type input "0"
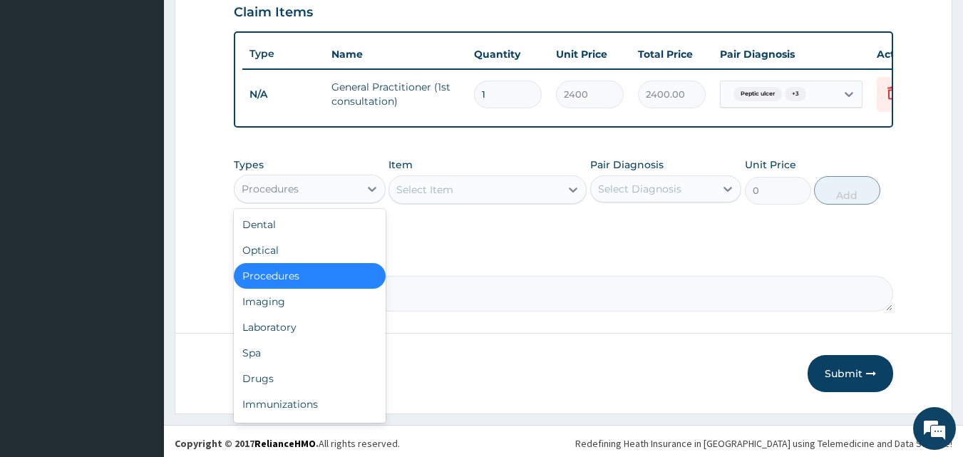
click at [351, 197] on div "Procedures" at bounding box center [296, 188] width 125 height 23
click at [278, 382] on div "Drugs" at bounding box center [310, 379] width 152 height 26
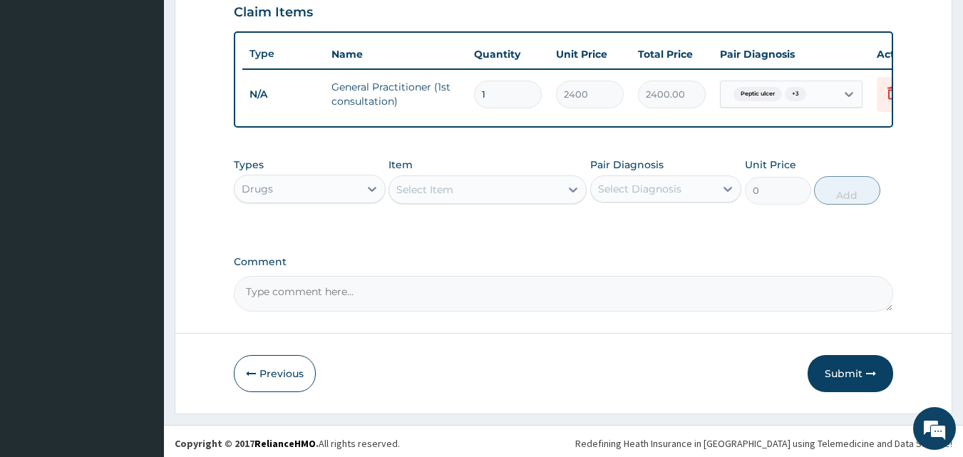
click at [568, 197] on icon at bounding box center [573, 189] width 14 height 14
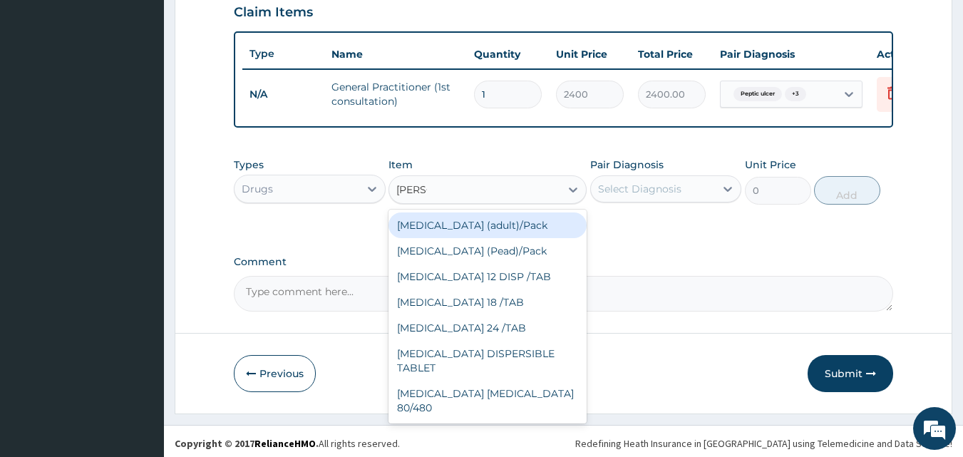
type input "COART"
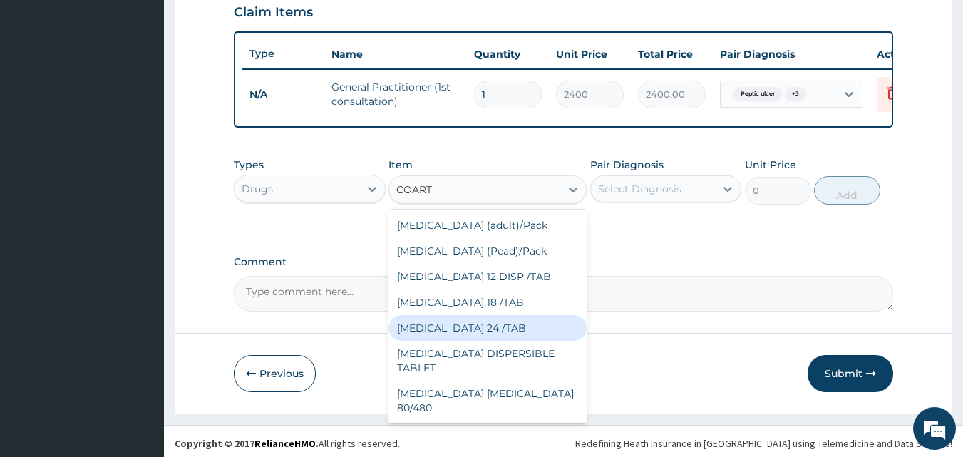
scroll to position [23, 0]
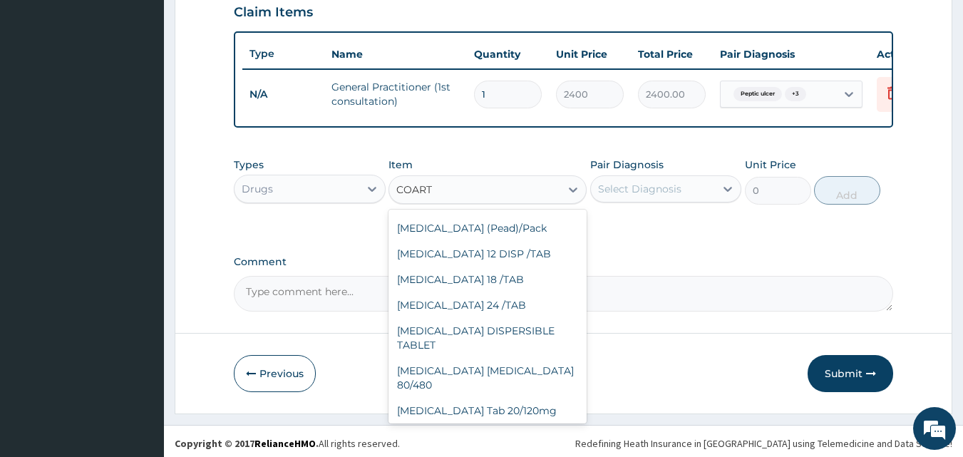
click at [474, 423] on div "Coartem Tab 80/480mg" at bounding box center [487, 436] width 198 height 26
type input "300"
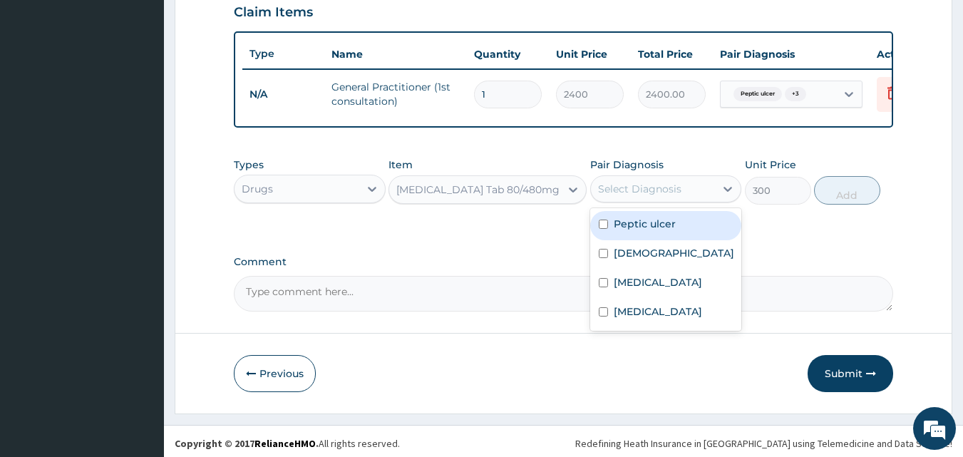
click at [688, 199] on div "Select Diagnosis" at bounding box center [653, 188] width 125 height 23
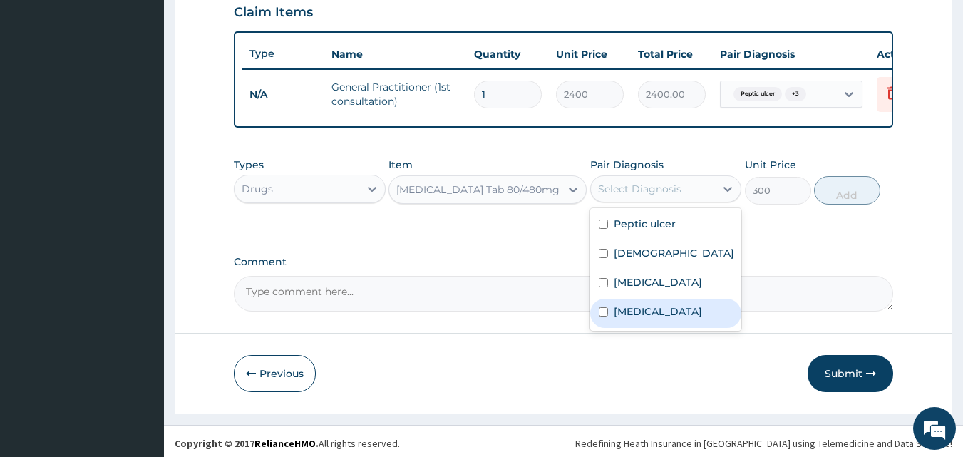
drag, startPoint x: 629, startPoint y: 329, endPoint x: 659, endPoint y: 305, distance: 38.0
click at [629, 326] on div "Malaria" at bounding box center [666, 313] width 152 height 29
checkbox input "true"
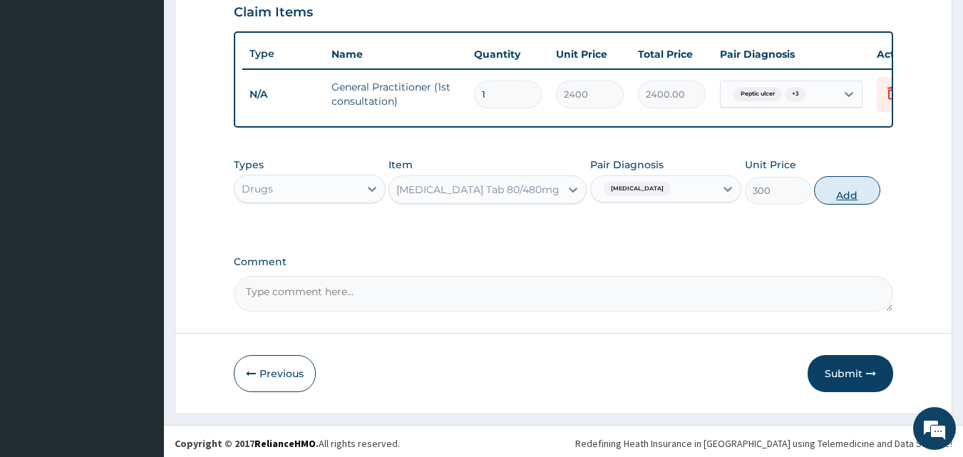
click at [859, 197] on button "Add" at bounding box center [847, 190] width 66 height 29
type input "0"
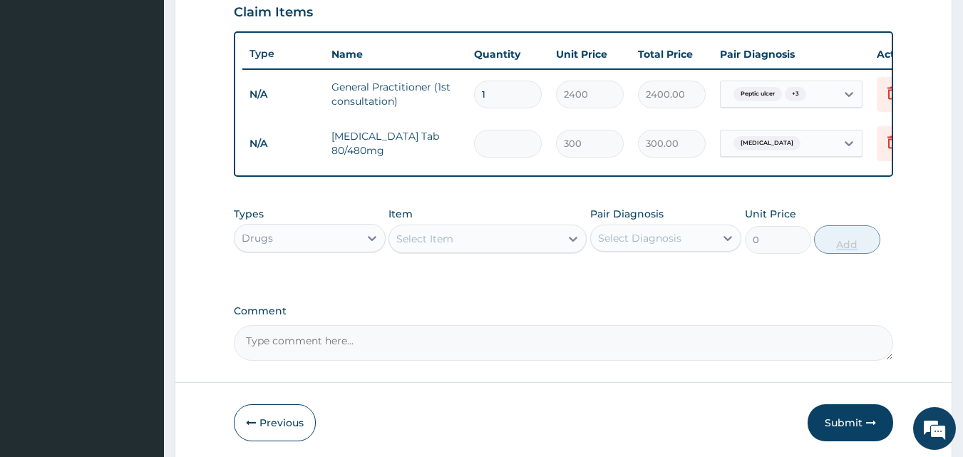
type input "0.00"
type input "6"
type input "1800.00"
type input "6"
click at [564, 239] on div at bounding box center [573, 239] width 26 height 26
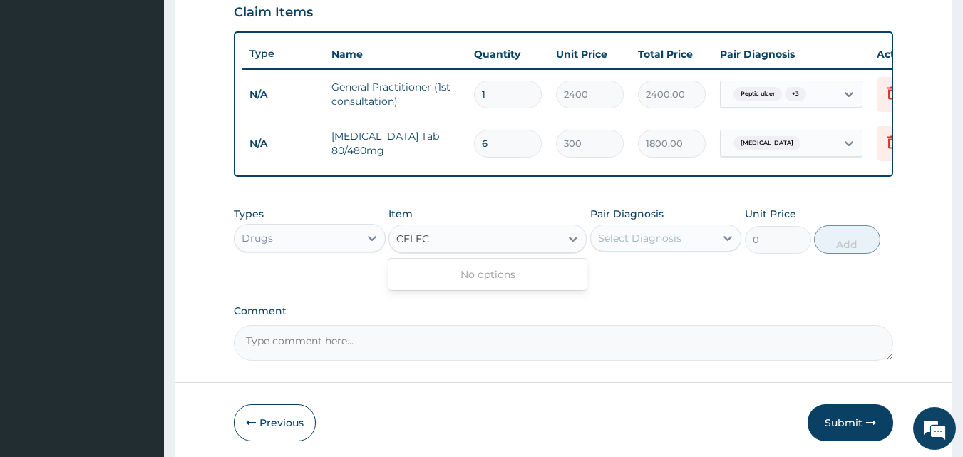
type input "CELE"
click at [525, 284] on div "CELEBREX 20MG CAPSULES" at bounding box center [487, 275] width 198 height 26
type input "160"
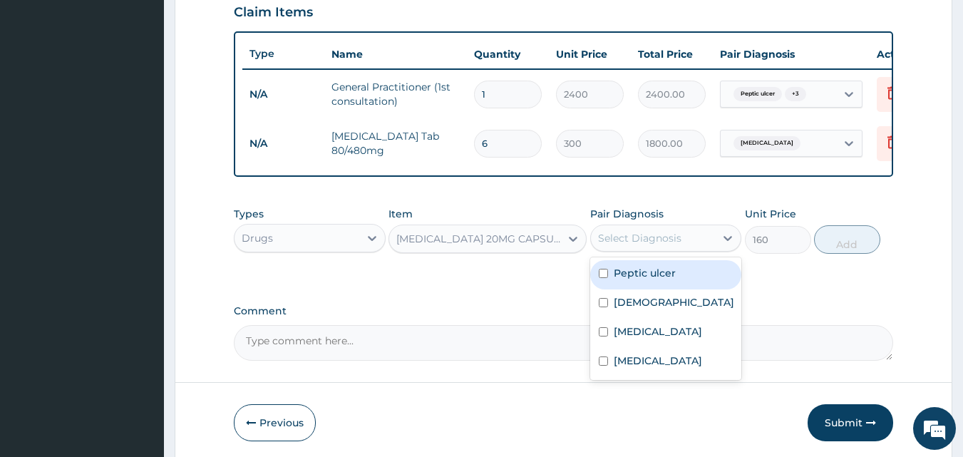
click at [674, 239] on div "Select Diagnosis" at bounding box center [653, 238] width 125 height 23
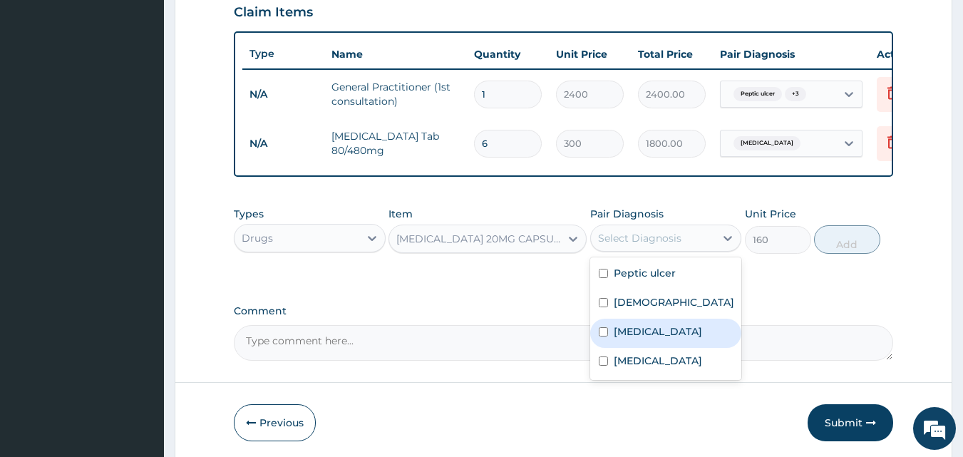
click at [641, 339] on label "Bronchopneumonia" at bounding box center [658, 331] width 88 height 14
checkbox input "true"
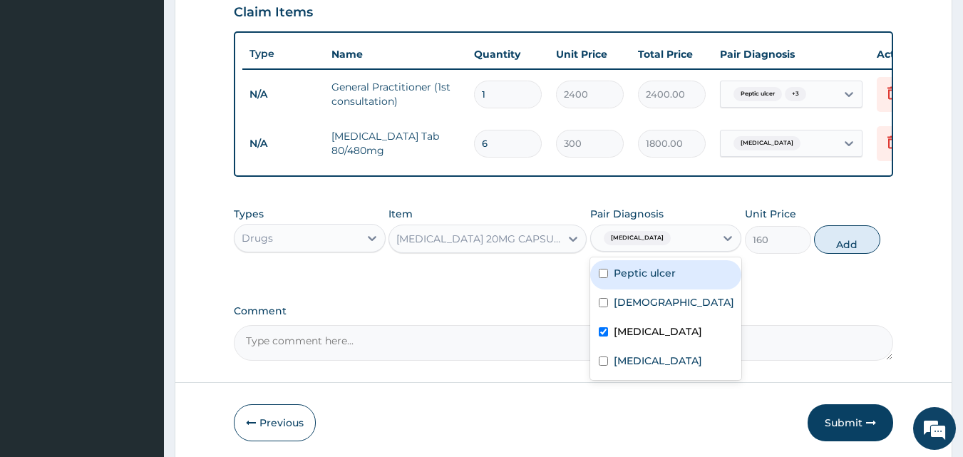
click at [675, 286] on div "Peptic ulcer" at bounding box center [666, 274] width 152 height 29
checkbox input "true"
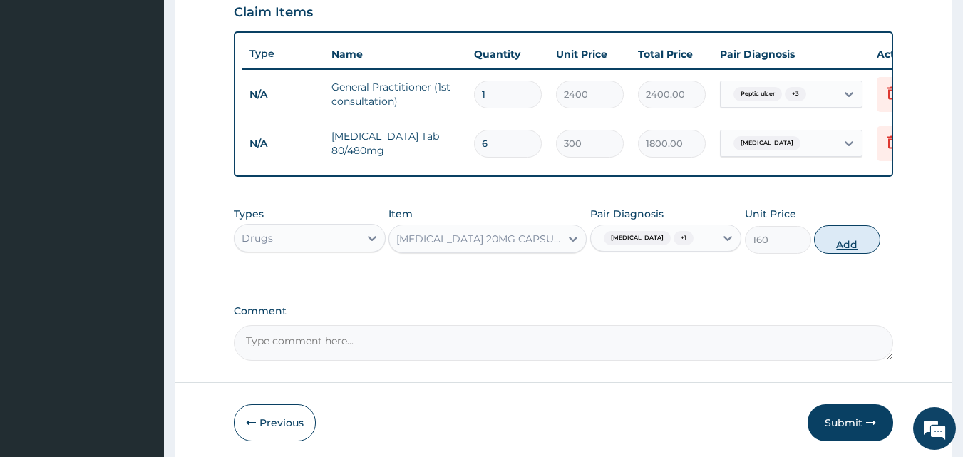
click at [849, 249] on button "Add" at bounding box center [847, 239] width 66 height 29
type input "0"
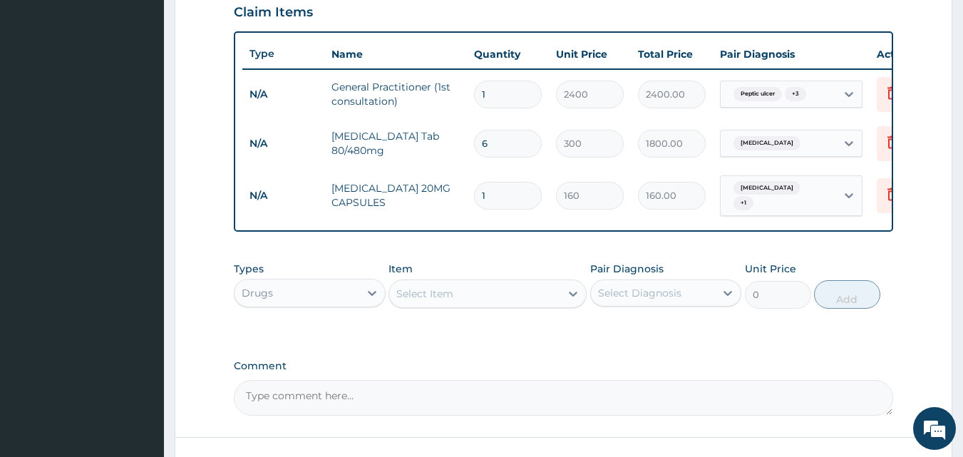
type input "10"
type input "1600.00"
type input "10"
click at [536, 299] on div "Select Item" at bounding box center [474, 293] width 171 height 23
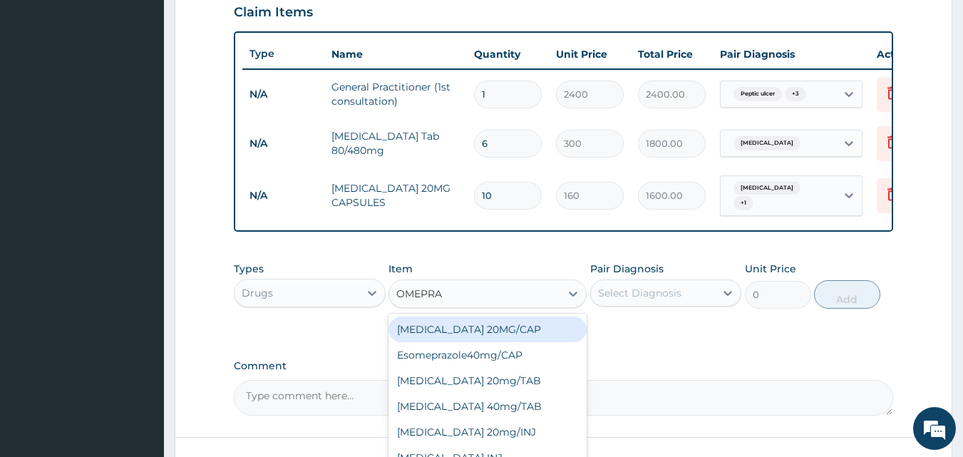
type input "OMEPRAZ"
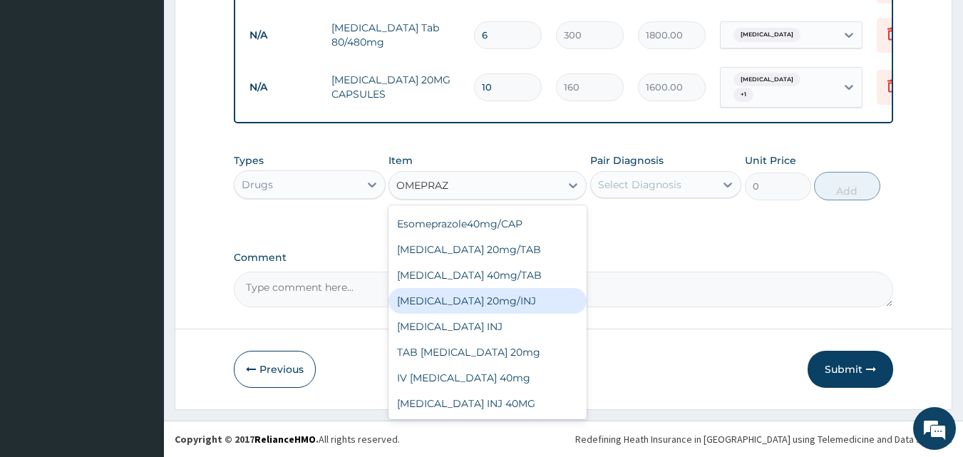
scroll to position [618, 0]
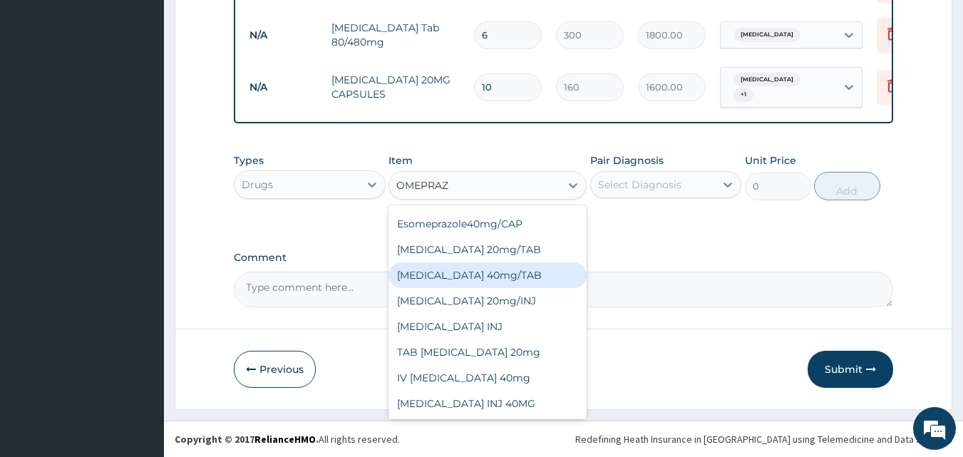
click at [506, 275] on div "[MEDICAL_DATA] 40mg/TAB" at bounding box center [487, 275] width 198 height 26
type input "160"
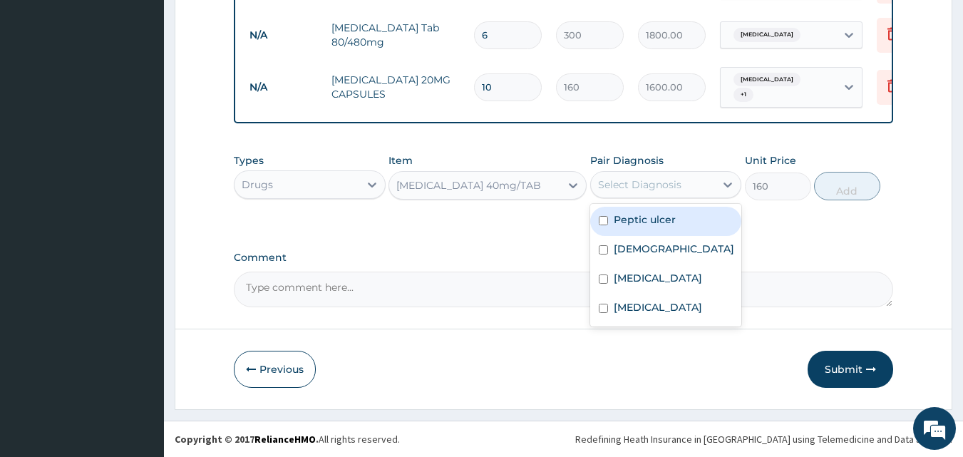
click at [678, 181] on div "Select Diagnosis" at bounding box center [639, 184] width 83 height 14
click at [654, 216] on label "Peptic ulcer" at bounding box center [645, 219] width 62 height 14
checkbox input "true"
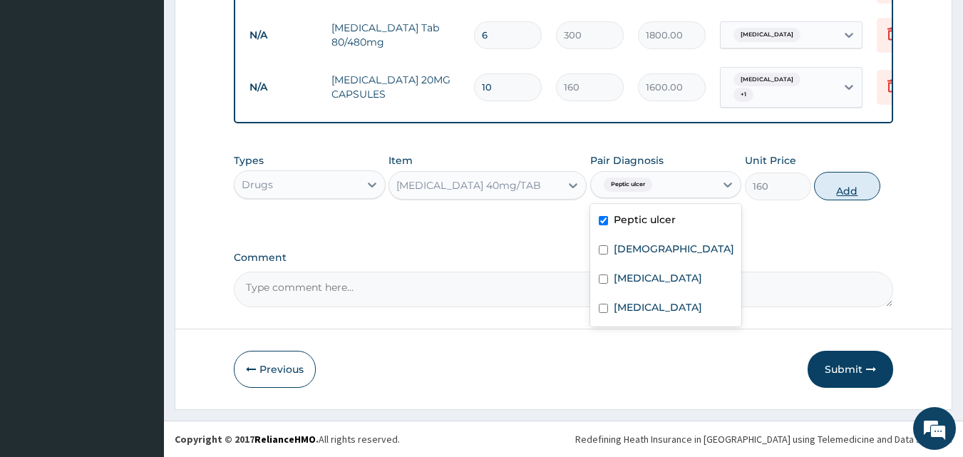
click at [840, 187] on button "Add" at bounding box center [847, 186] width 66 height 29
type input "0"
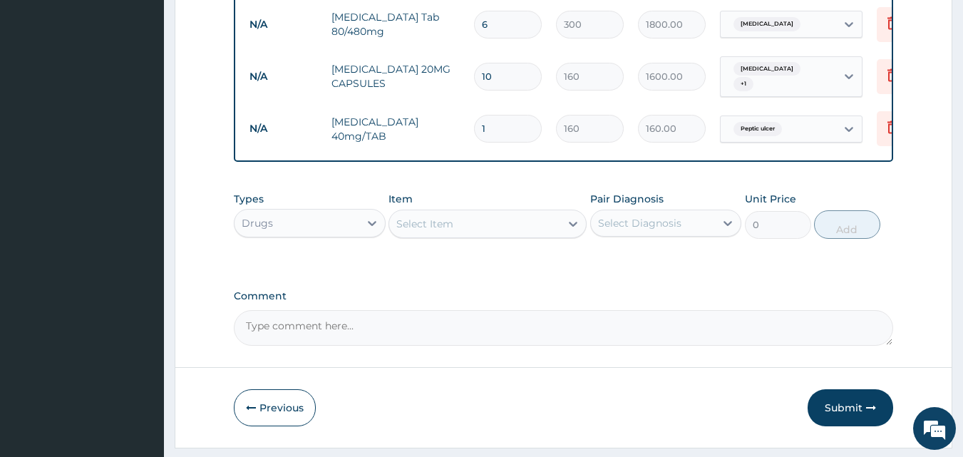
type input "10"
type input "1600.00"
type input "10"
click at [537, 233] on div "Select Item" at bounding box center [474, 223] width 171 height 23
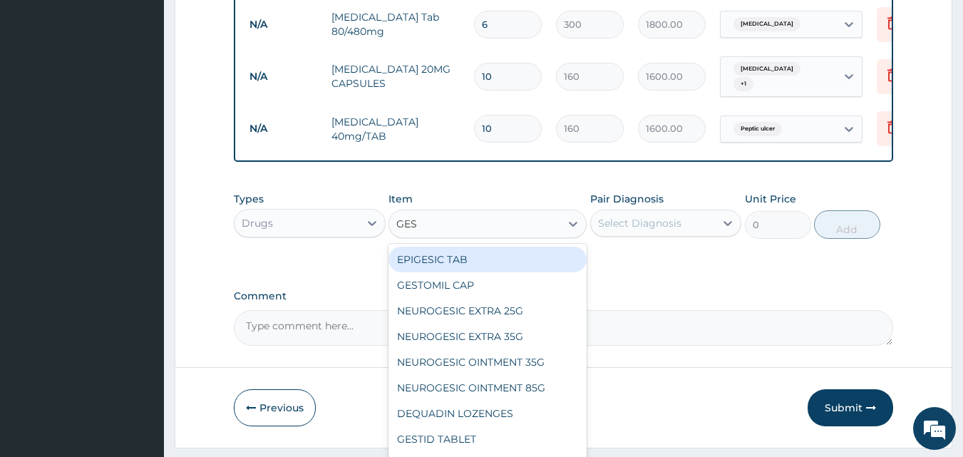
type input "GEST"
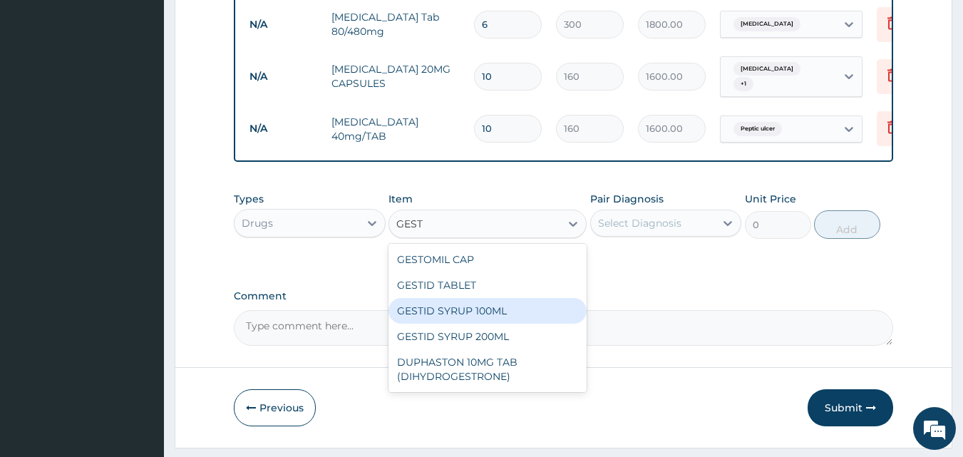
click at [477, 316] on div "GESTID SYRUP 100ML" at bounding box center [487, 311] width 198 height 26
type input "640"
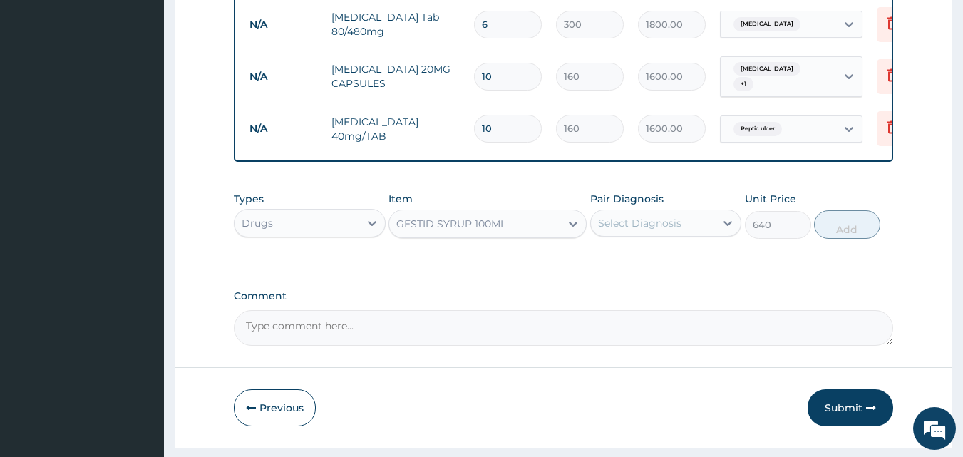
click at [685, 232] on div "Select Diagnosis" at bounding box center [653, 223] width 125 height 23
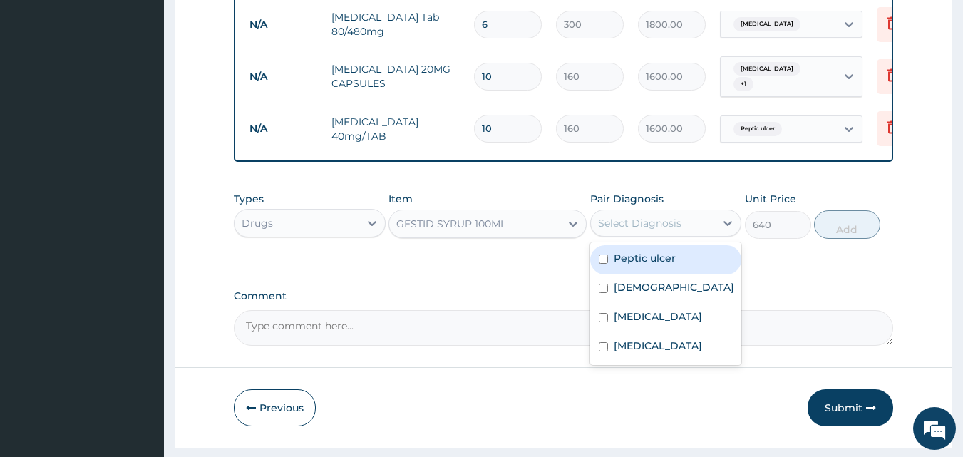
drag, startPoint x: 651, startPoint y: 270, endPoint x: 771, endPoint y: 258, distance: 120.3
click at [668, 265] on label "Peptic ulcer" at bounding box center [645, 258] width 62 height 14
checkbox input "true"
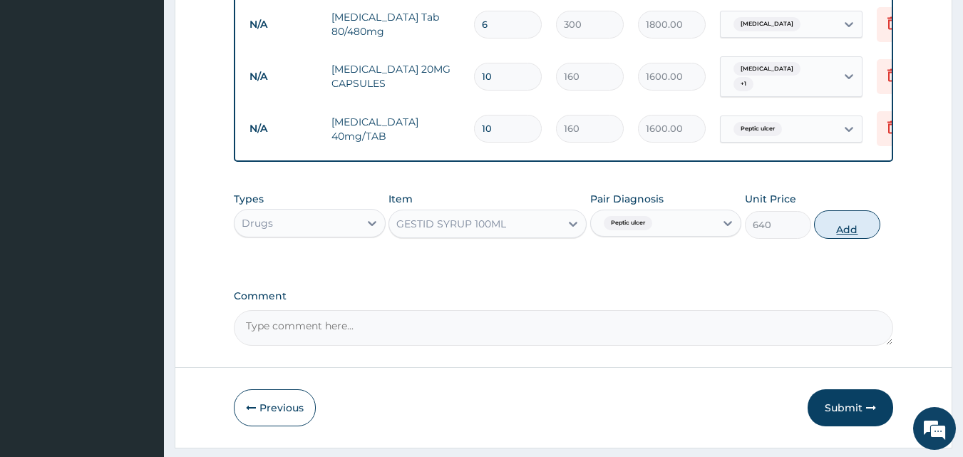
click at [849, 237] on button "Add" at bounding box center [847, 224] width 66 height 29
type input "0"
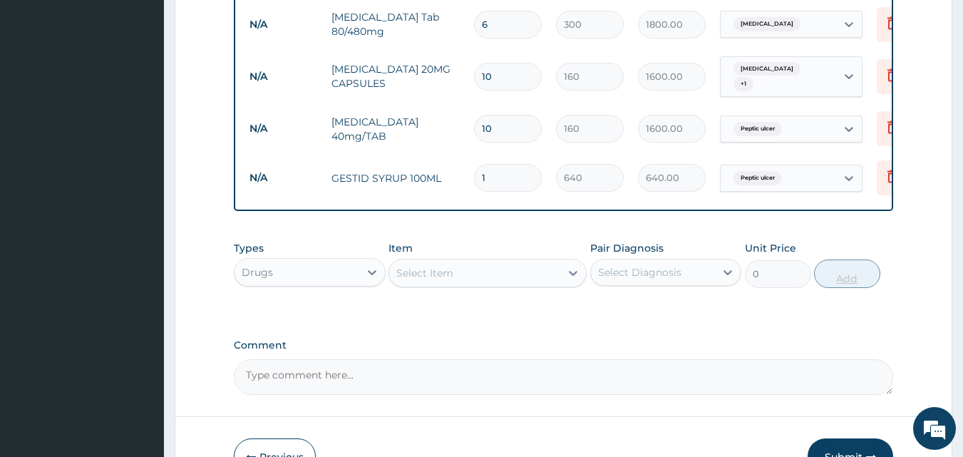
type input "0.00"
click at [530, 282] on div "Select Item" at bounding box center [474, 273] width 171 height 23
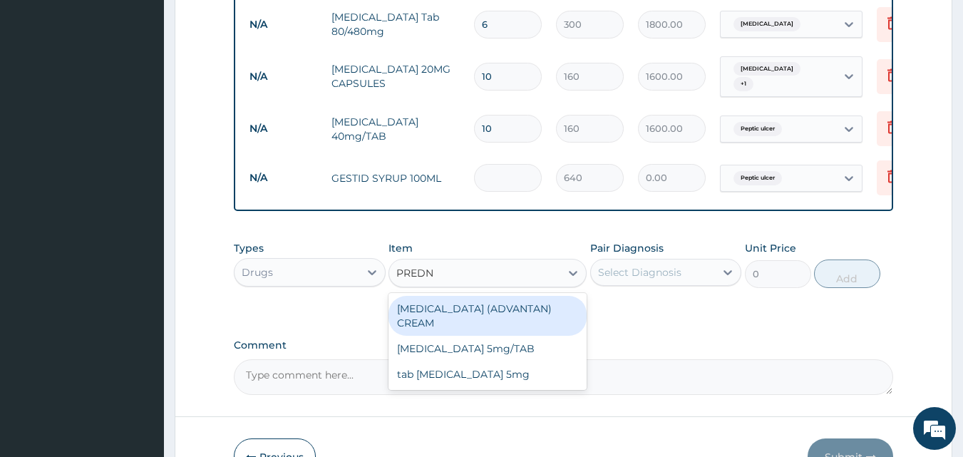
type input "PREDNI"
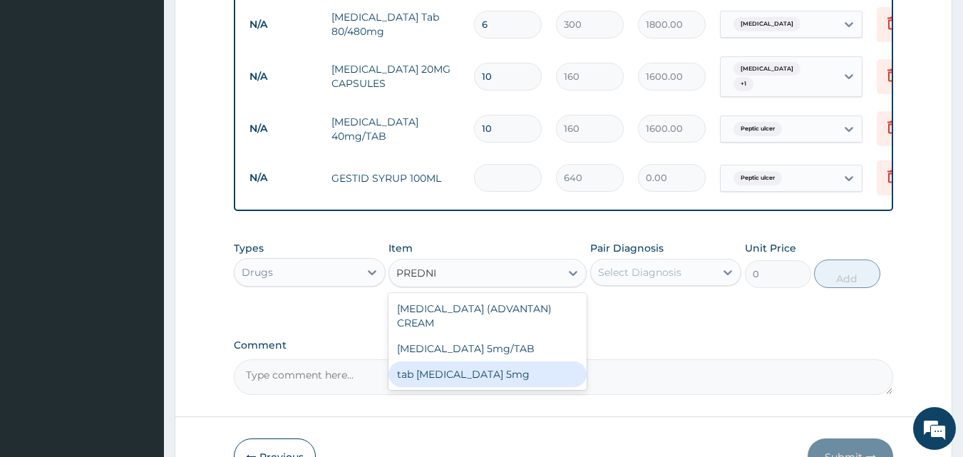
click at [462, 384] on div "tab [MEDICAL_DATA] 5mg" at bounding box center [487, 374] width 198 height 26
type input "50"
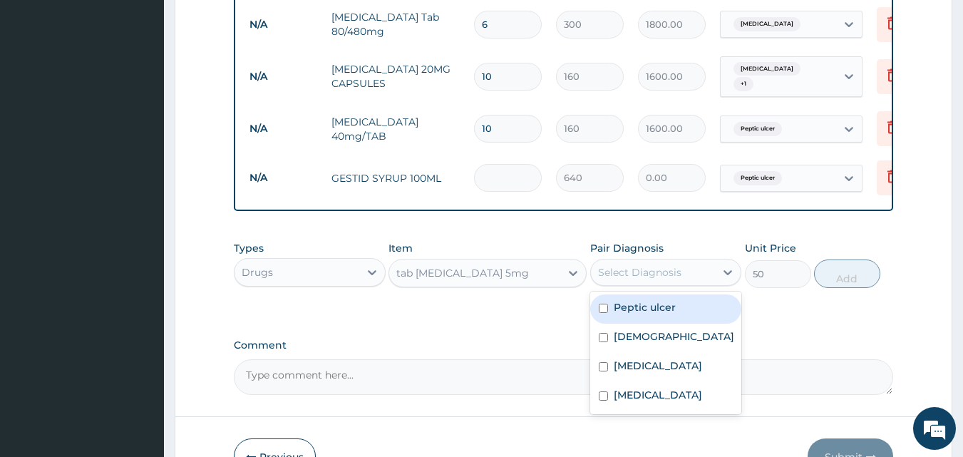
click at [708, 281] on div "Select Diagnosis" at bounding box center [653, 272] width 125 height 23
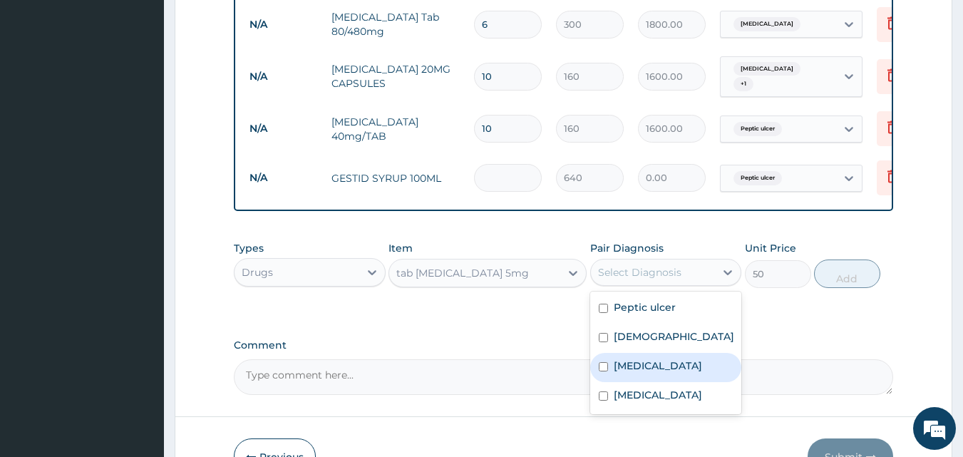
click at [673, 373] on label "Bronchopneumonia" at bounding box center [658, 365] width 88 height 14
checkbox input "true"
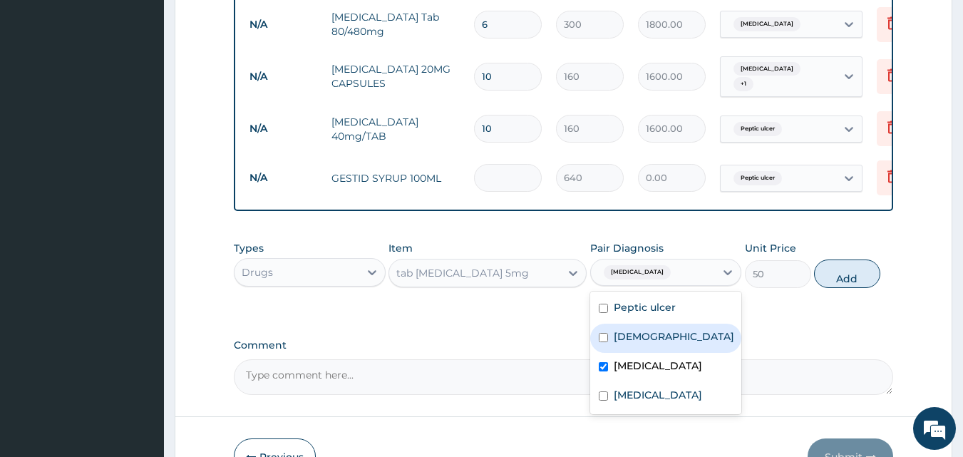
click at [670, 344] on div "Asthma" at bounding box center [666, 338] width 152 height 29
checkbox input "true"
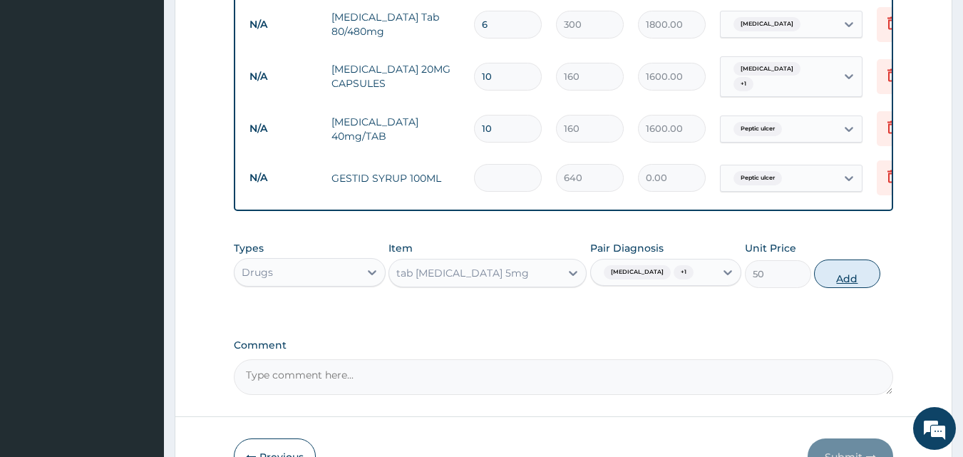
click at [834, 284] on button "Add" at bounding box center [847, 273] width 66 height 29
type input "0"
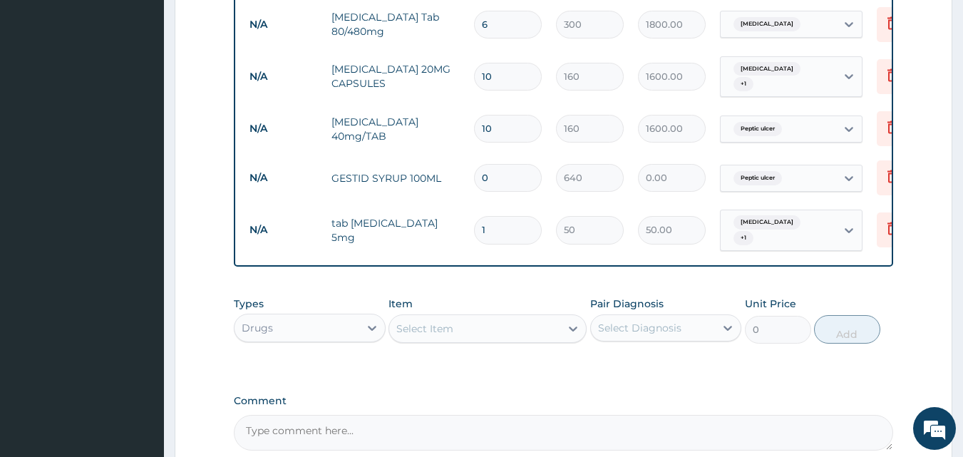
type input "10"
type input "500.00"
type input "10"
click at [505, 339] on div "Select Item" at bounding box center [474, 328] width 171 height 23
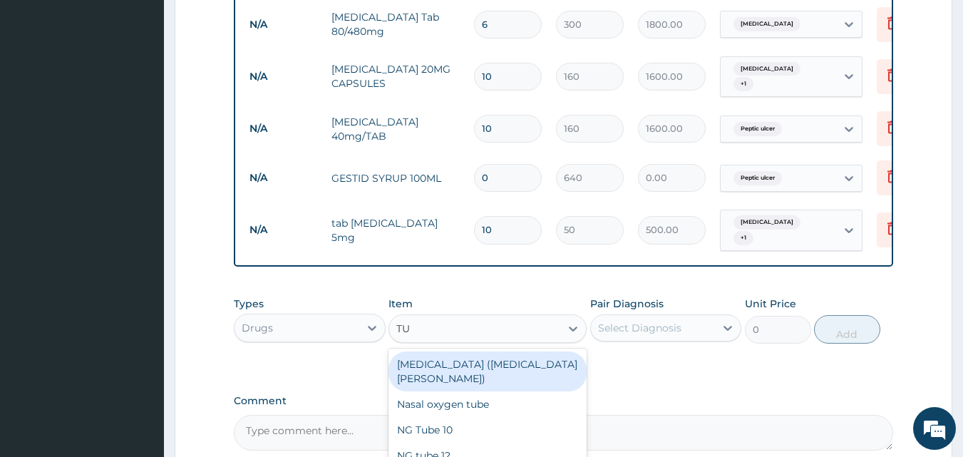
type input "TUX"
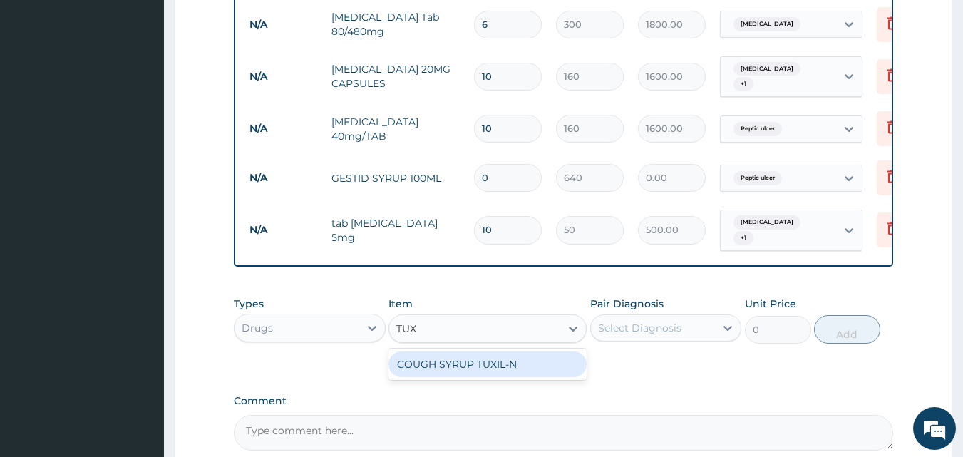
click at [484, 369] on div "COUGH SYRUP TUXIL-N" at bounding box center [487, 364] width 198 height 26
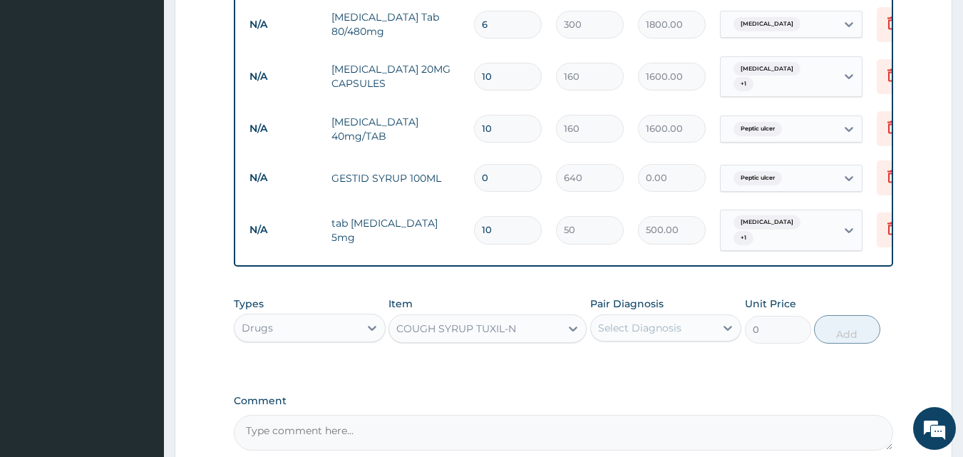
type input "560"
click at [659, 335] on div "Select Diagnosis" at bounding box center [639, 328] width 83 height 14
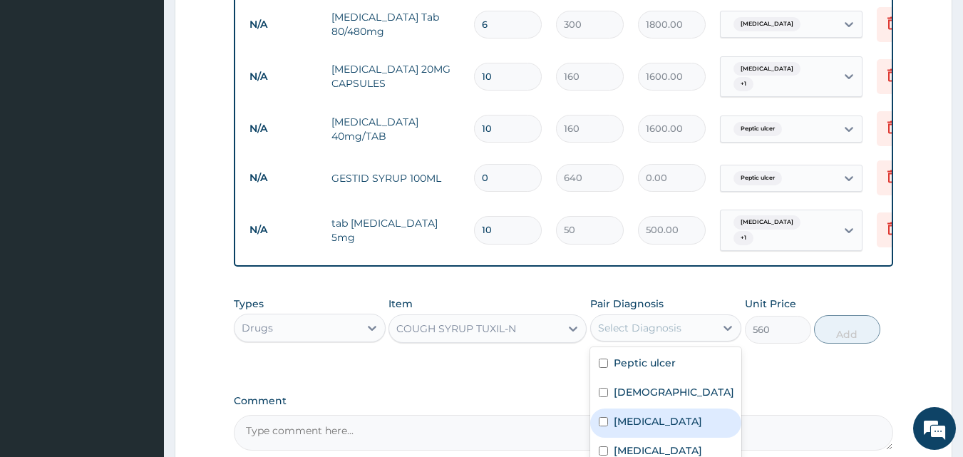
click at [644, 428] on label "Bronchopneumonia" at bounding box center [658, 421] width 88 height 14
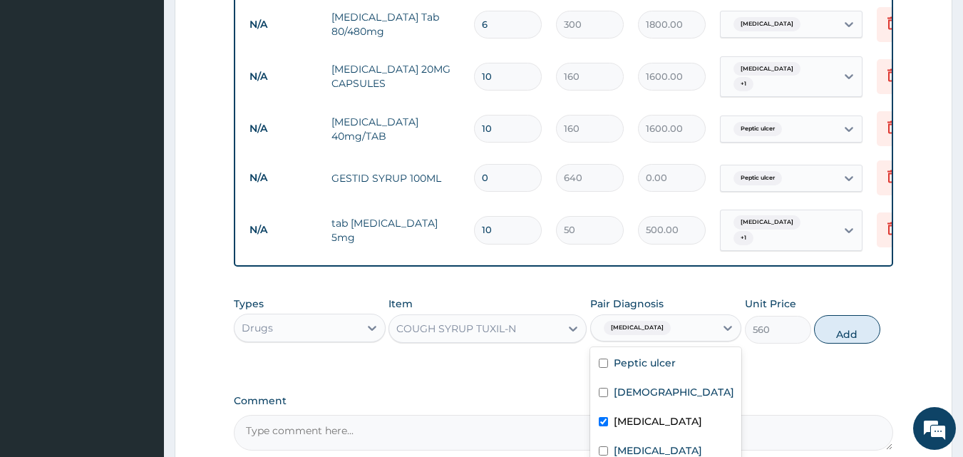
checkbox input "true"
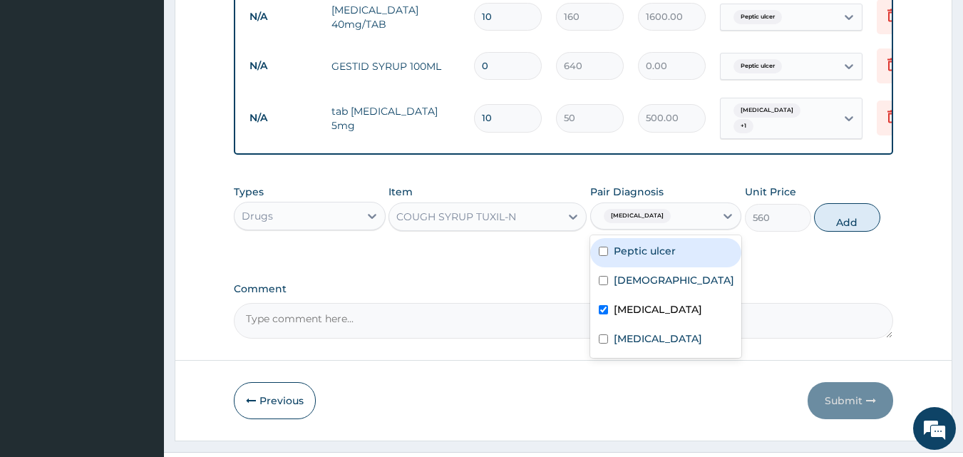
scroll to position [772, 0]
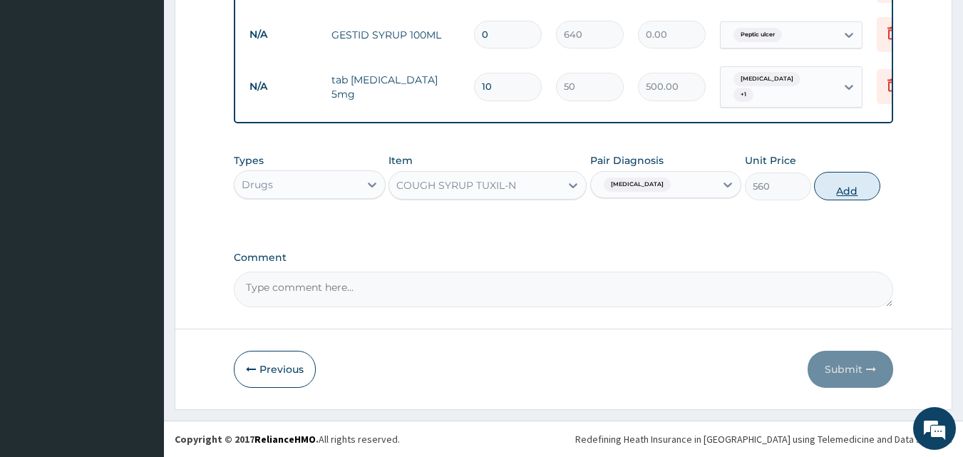
click at [852, 181] on button "Add" at bounding box center [847, 186] width 66 height 29
type input "0"
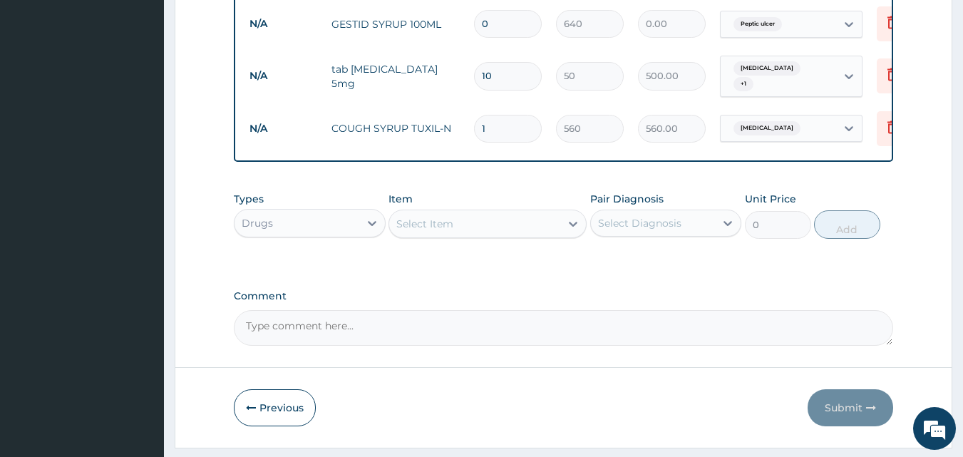
click at [271, 337] on textarea "Comment" at bounding box center [564, 328] width 660 height 36
paste textarea "ACUTE PUDX MALARIA ASTHMA BRONCHOPNEUMONIA"
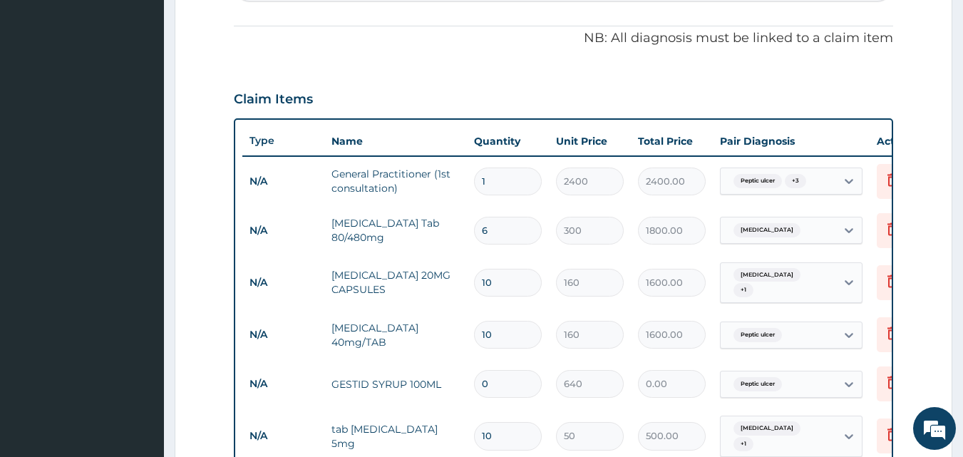
scroll to position [393, 0]
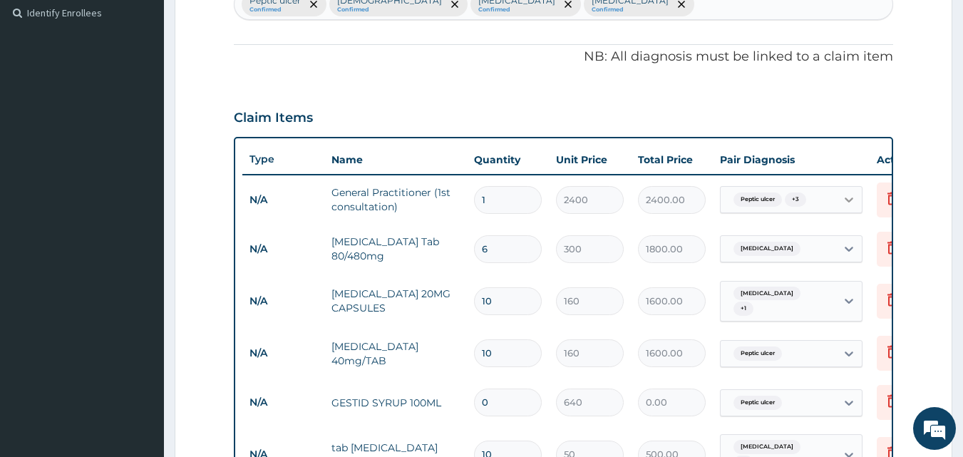
type textarea "DS ;- ACUTE PUDX MALARIA ASTHMA BRONCHOPNEUMONIA"
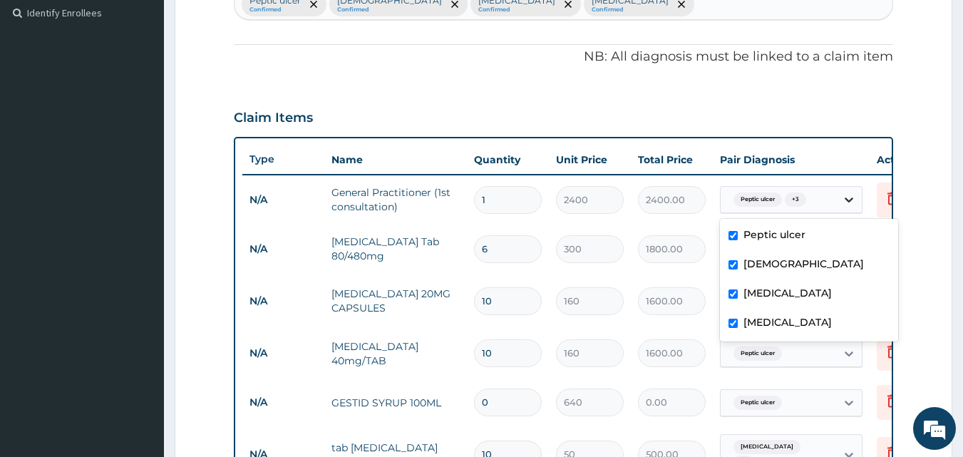
click at [850, 197] on icon at bounding box center [849, 199] width 14 height 14
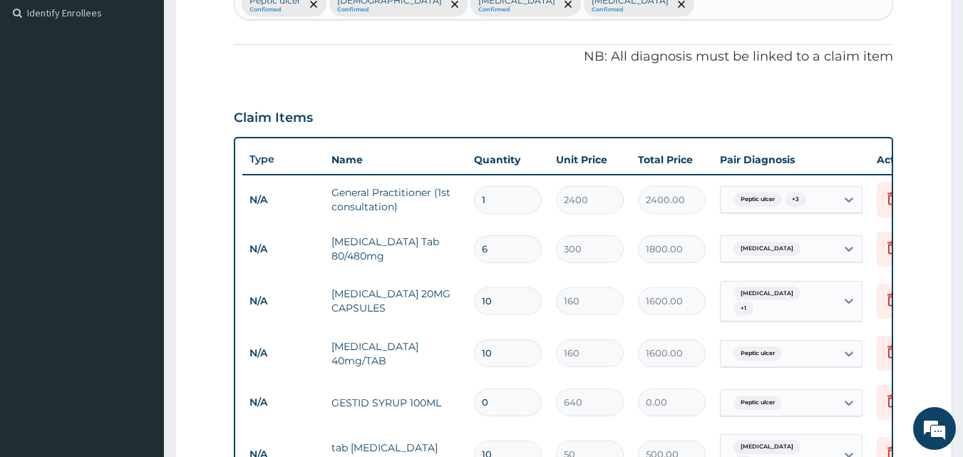
click at [633, 278] on tr "N/A CELEBREX 20MG CAPSULES 10 160 1600.00 Bronchopneumonia + 1 Delete" at bounding box center [591, 302] width 698 height 56
click at [851, 249] on icon at bounding box center [849, 249] width 9 height 5
click at [534, 278] on tr "N/A CELEBREX 20MG CAPSULES 10 160 1600.00 Bronchopneumonia + 1 Delete" at bounding box center [591, 302] width 698 height 56
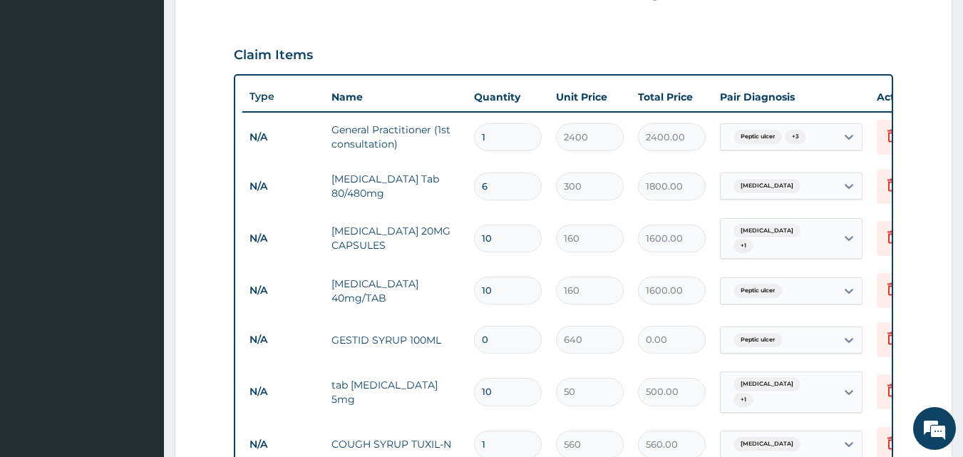
scroll to position [465, 0]
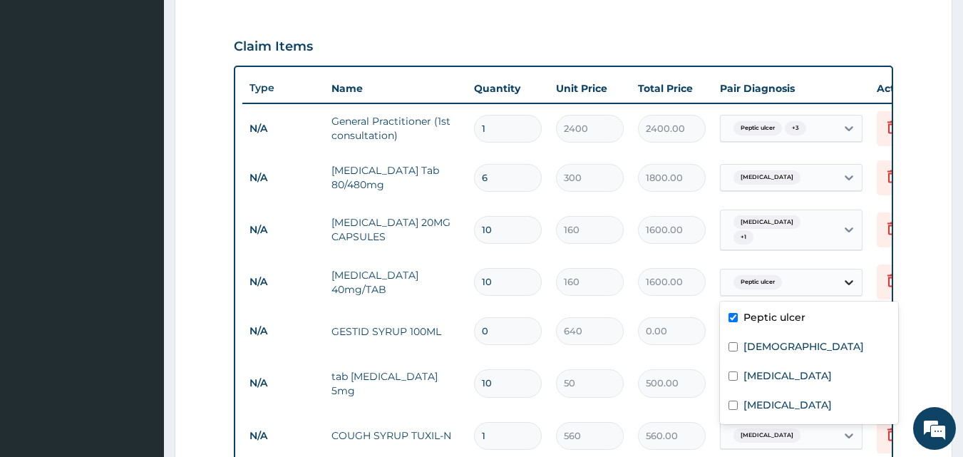
click at [849, 283] on icon at bounding box center [849, 282] width 9 height 5
click at [565, 259] on tr "N/A OMEPRAZOLE 40mg/TAB 10 160 1600.00 option Peptic ulcer focused, 1 of 4. 4 r…" at bounding box center [591, 281] width 698 height 49
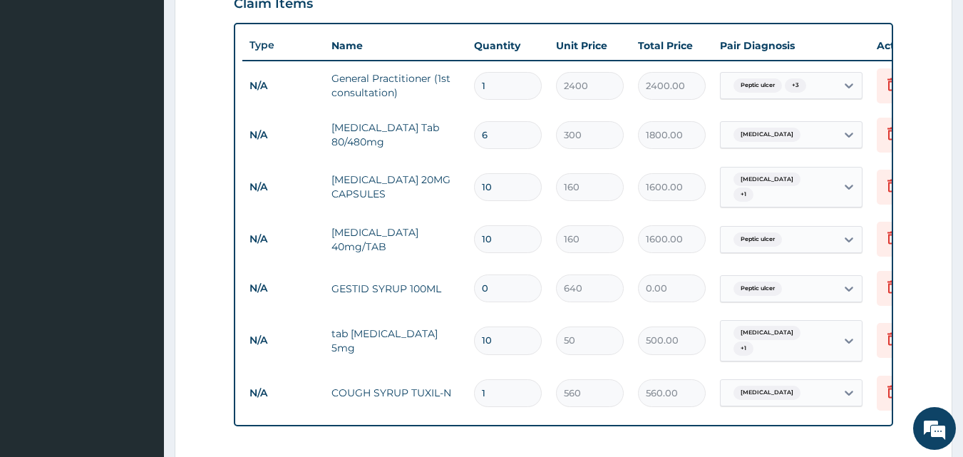
scroll to position [536, 0]
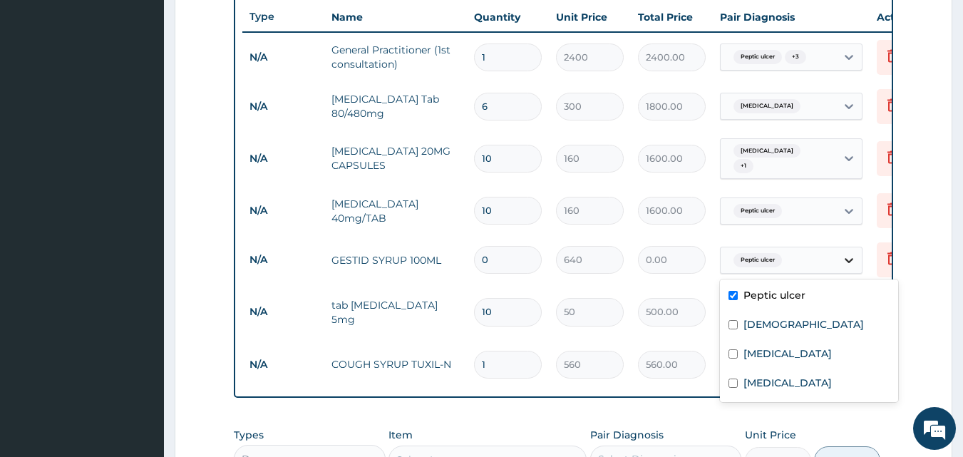
click at [850, 258] on icon at bounding box center [849, 260] width 14 height 14
click at [586, 290] on tr "N/A tab Prednisolone 5mg 10 50 500.00 Bronchopneumonia + 1 Delete" at bounding box center [591, 312] width 698 height 56
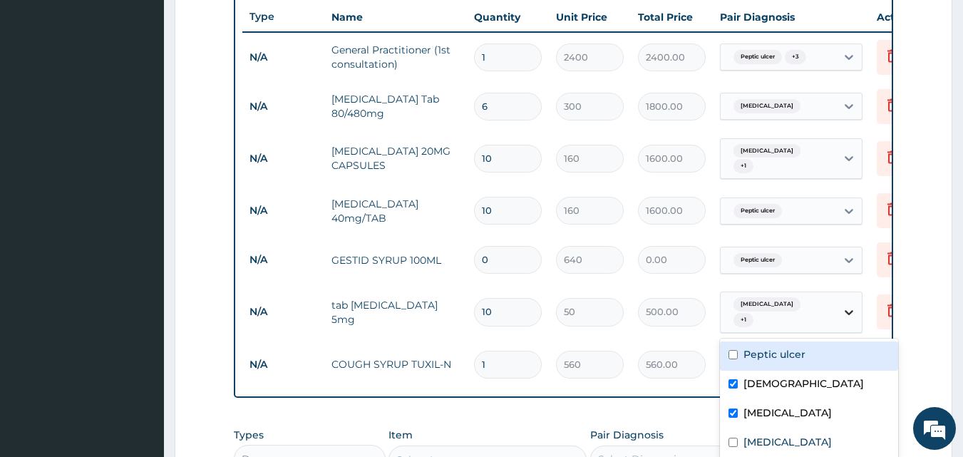
click at [849, 312] on icon at bounding box center [849, 312] width 14 height 14
click at [609, 294] on td "50" at bounding box center [590, 312] width 82 height 42
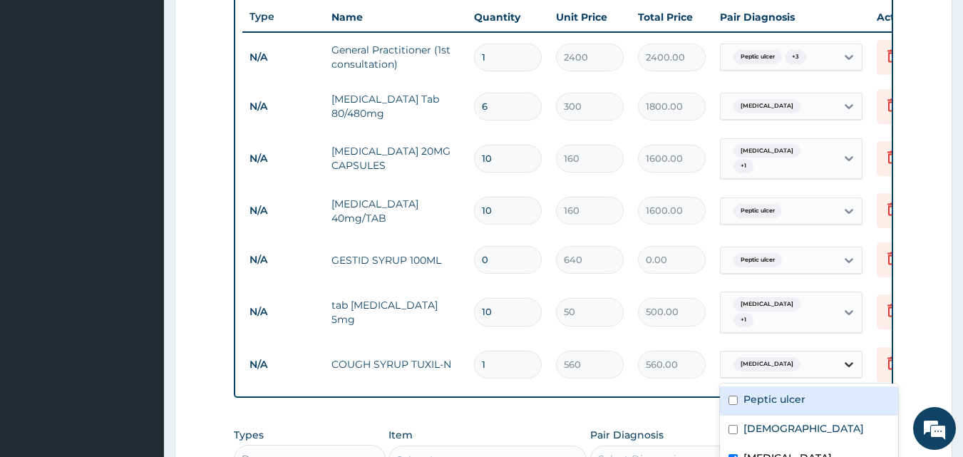
click at [850, 357] on icon at bounding box center [849, 364] width 14 height 14
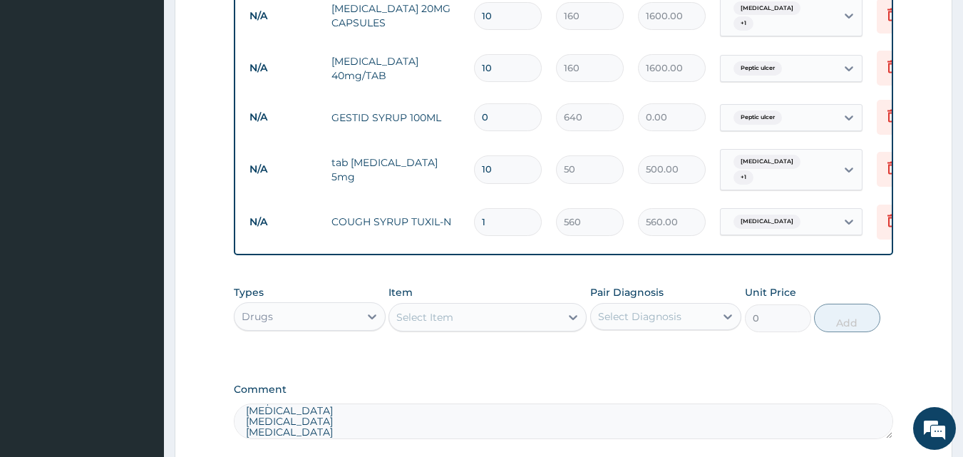
click at [572, 294] on div "Types Drugs Item Select Item Pair Diagnosis Select Diagnosis Unit Price 0 Add" at bounding box center [564, 308] width 660 height 61
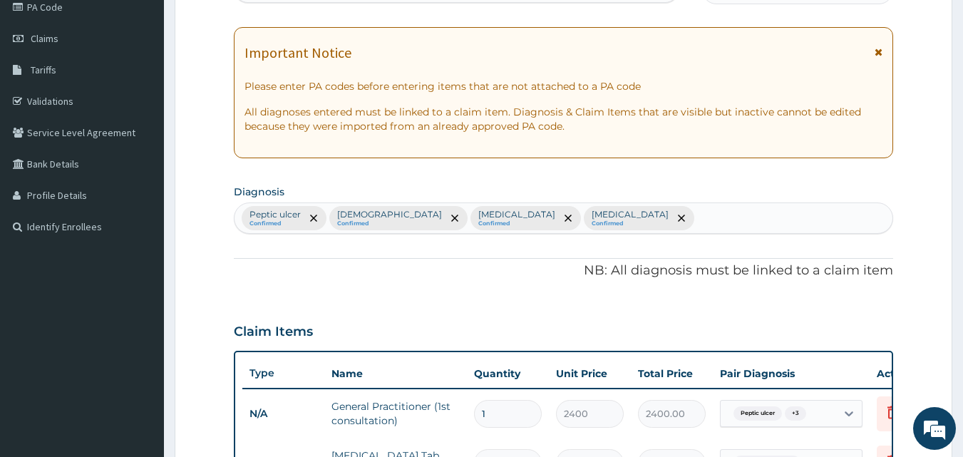
scroll to position [108, 0]
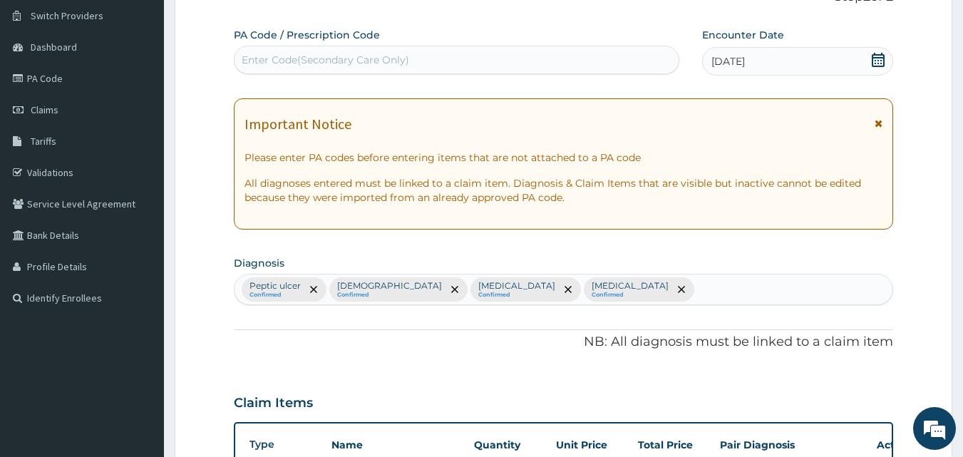
click at [872, 57] on icon at bounding box center [878, 60] width 13 height 14
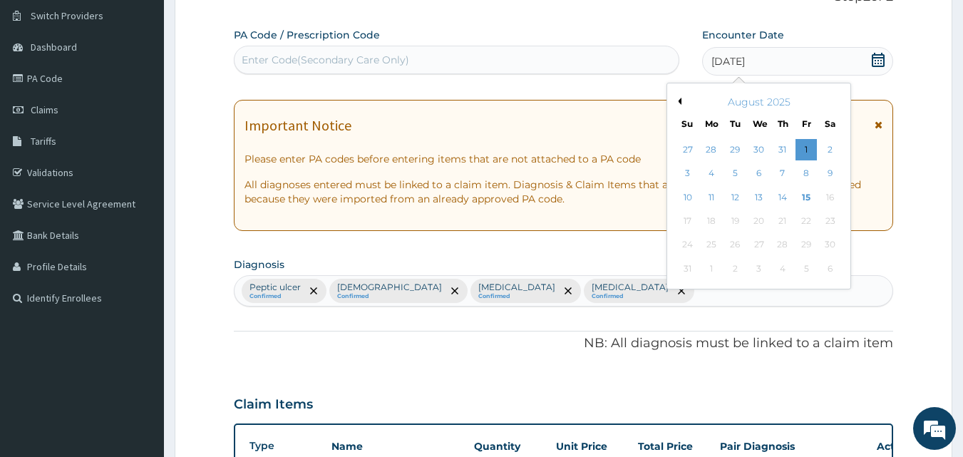
click at [806, 144] on div "1" at bounding box center [805, 149] width 21 height 21
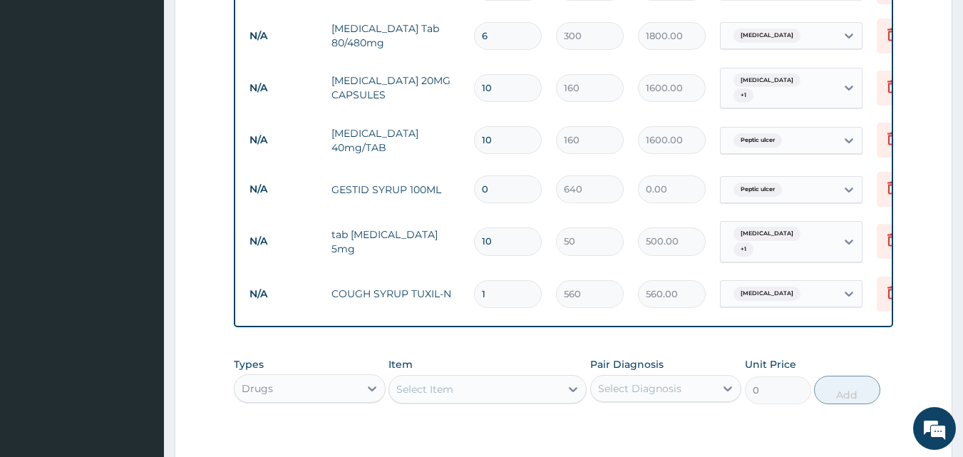
scroll to position [607, 0]
click at [500, 187] on input "0" at bounding box center [508, 189] width 68 height 28
type input "1"
type input "640.00"
type input "0"
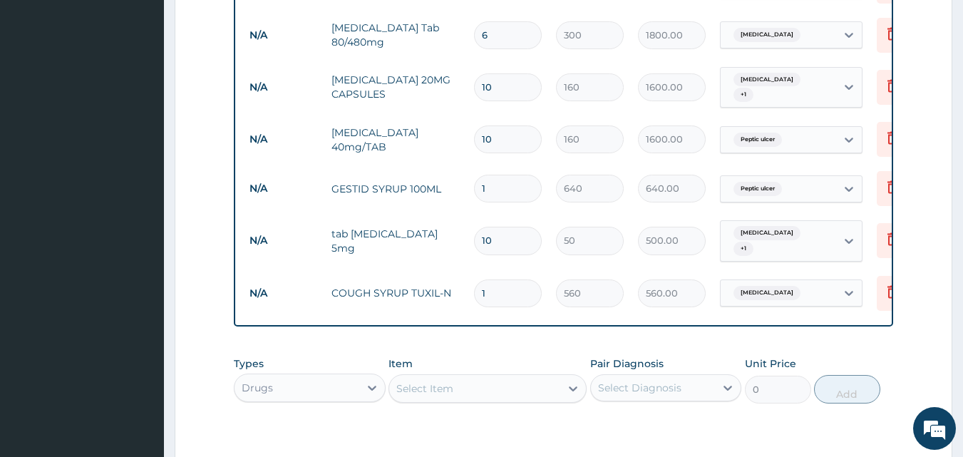
type input "0.00"
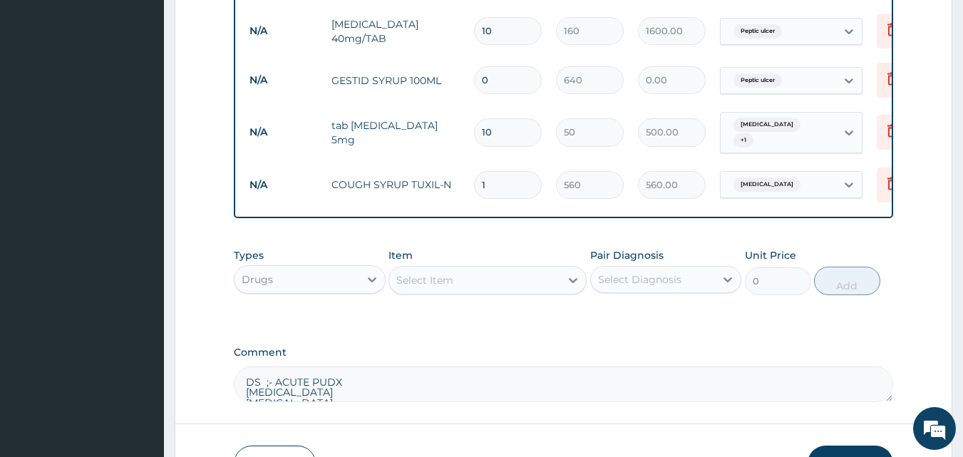
scroll to position [821, 0]
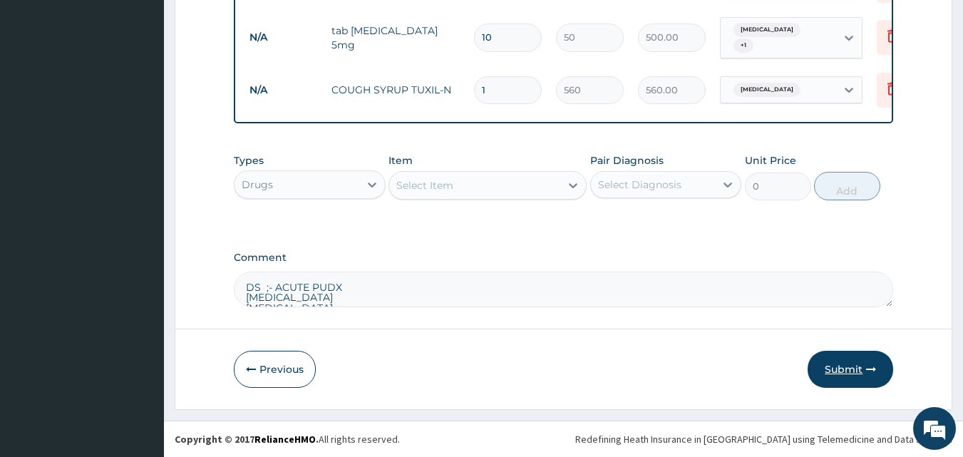
click at [851, 381] on button "Submit" at bounding box center [850, 369] width 86 height 37
click at [845, 368] on button "Submit" at bounding box center [850, 369] width 86 height 37
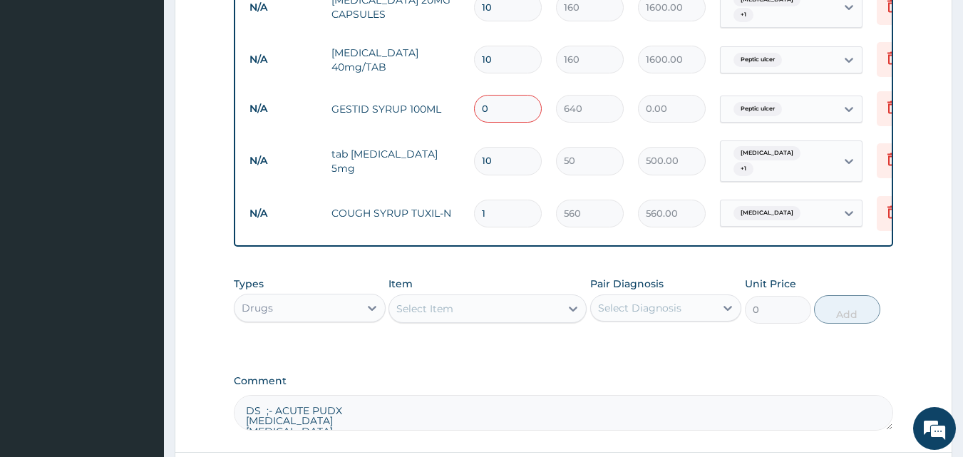
scroll to position [678, 0]
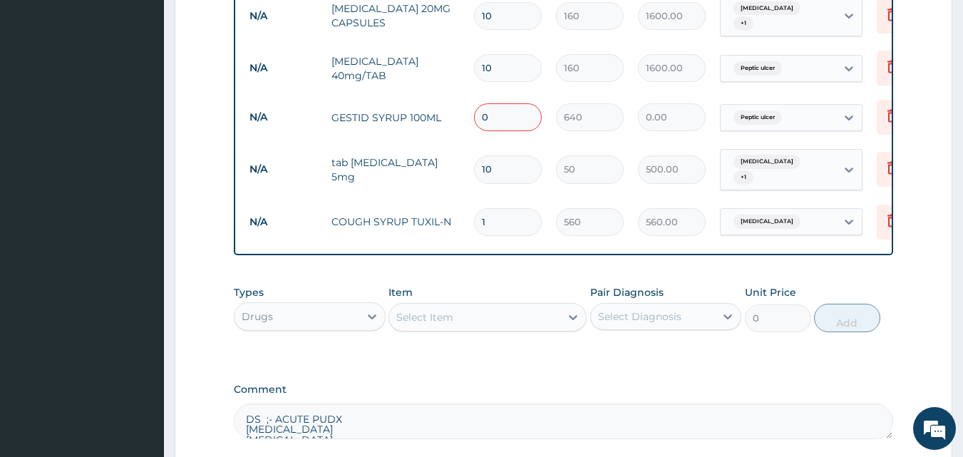
click at [516, 115] on input "0" at bounding box center [508, 117] width 68 height 28
type input "1"
type input "640.00"
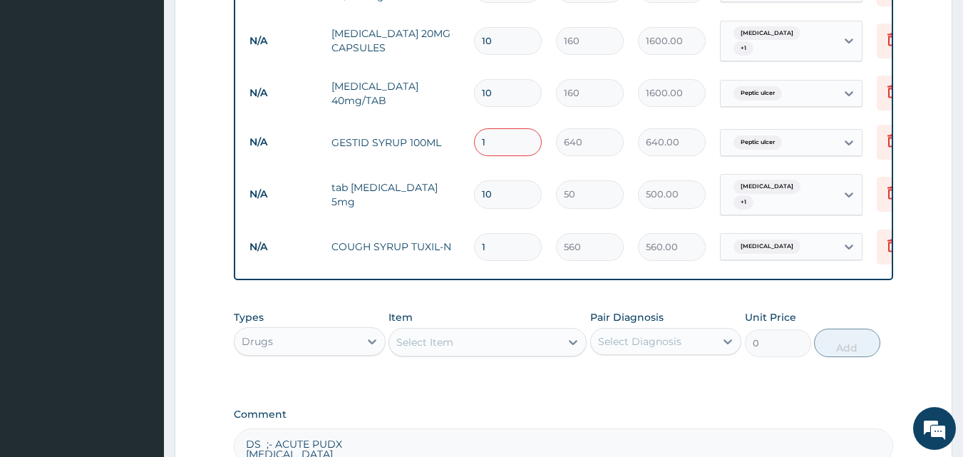
scroll to position [821, 0]
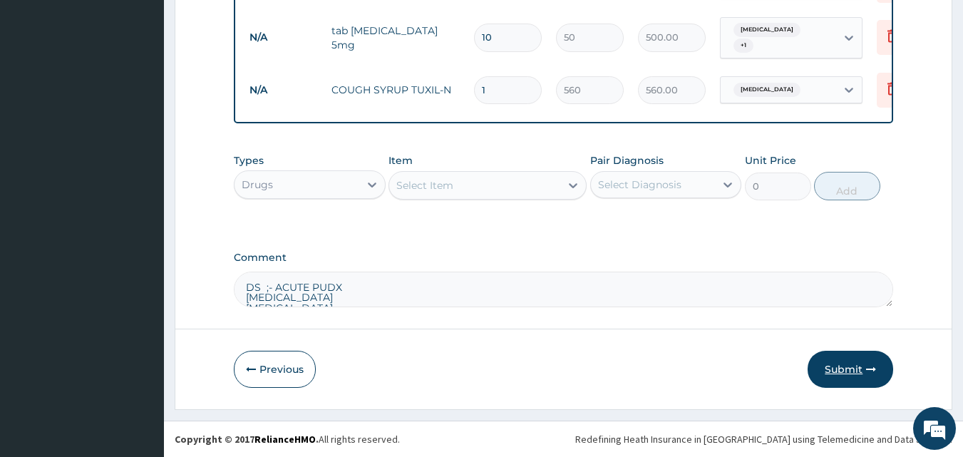
type input "1"
click at [846, 366] on button "Submit" at bounding box center [850, 369] width 86 height 37
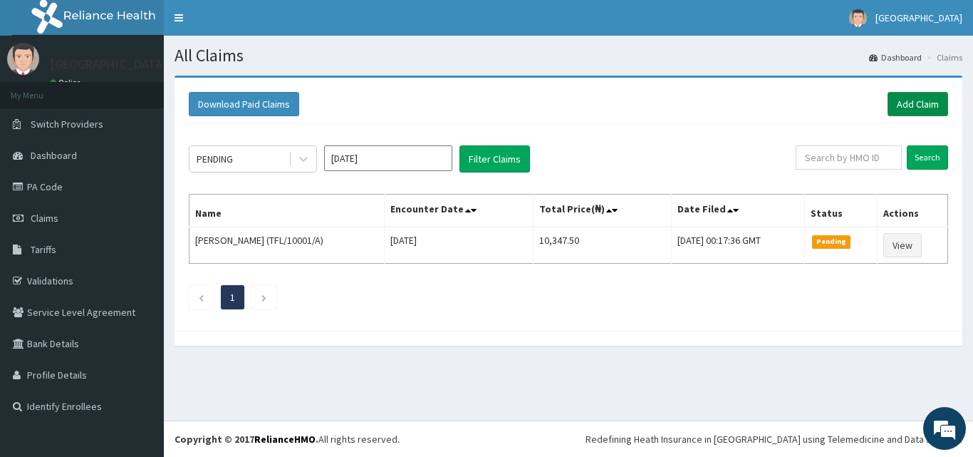
click at [912, 100] on link "Add Claim" at bounding box center [918, 104] width 61 height 24
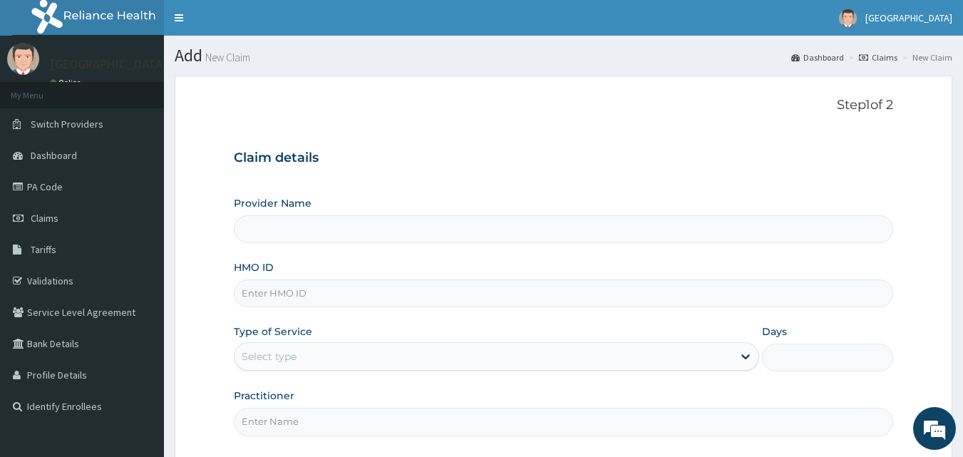
type input "[GEOGRAPHIC_DATA]"
paste input "OHT/12043/C"
type input "OHT/12043/C"
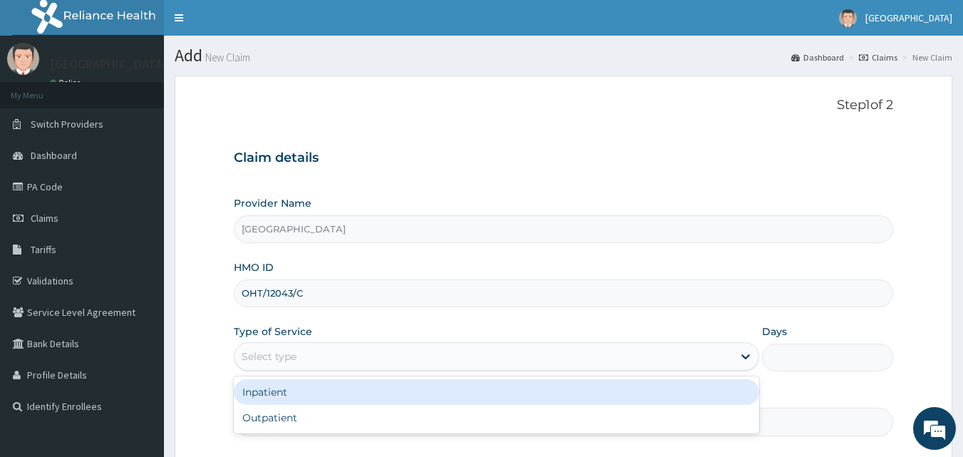
click at [304, 351] on div "Select type" at bounding box center [483, 356] width 498 height 23
click at [274, 392] on div "Inpatient" at bounding box center [496, 392] width 525 height 26
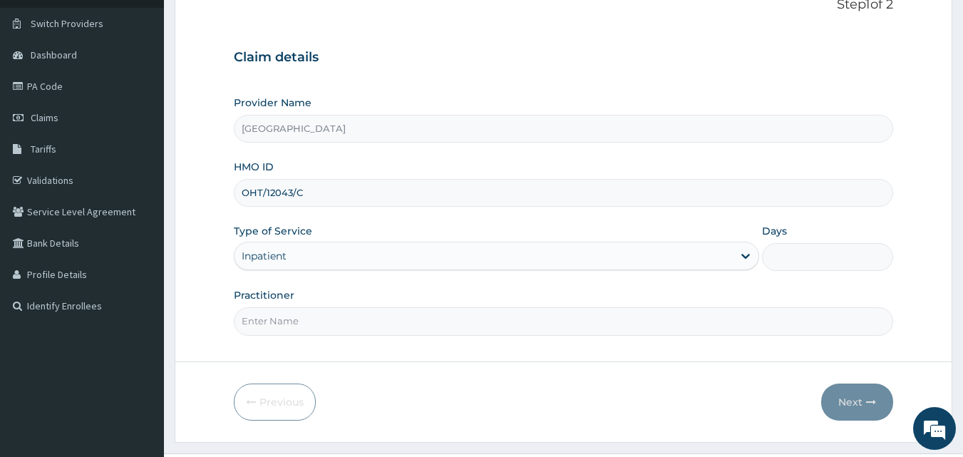
scroll to position [133, 0]
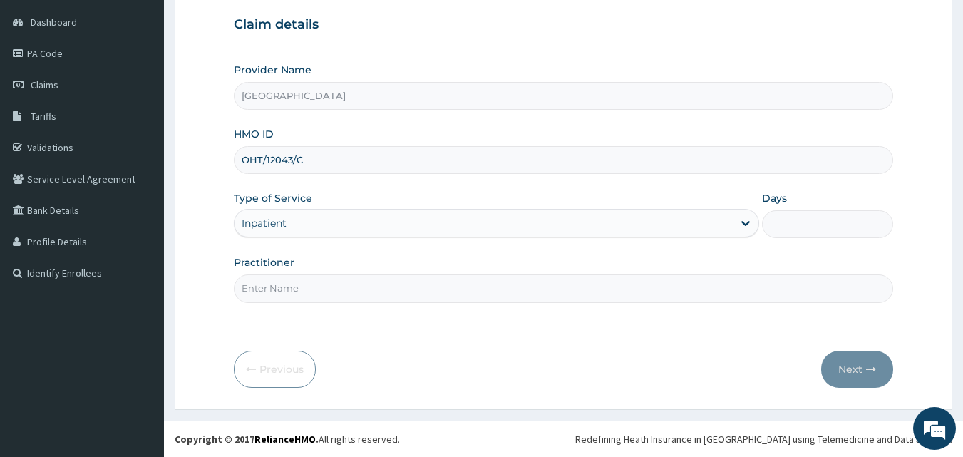
click at [301, 294] on input "Practitioner" at bounding box center [564, 288] width 660 height 28
click at [308, 285] on input "Practitioner" at bounding box center [564, 288] width 660 height 28
type input "DR [PERSON_NAME]"
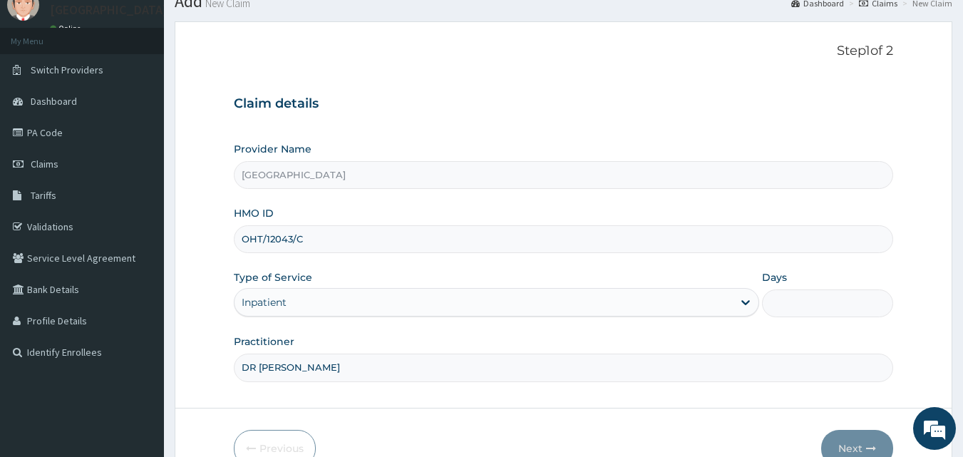
scroll to position [71, 0]
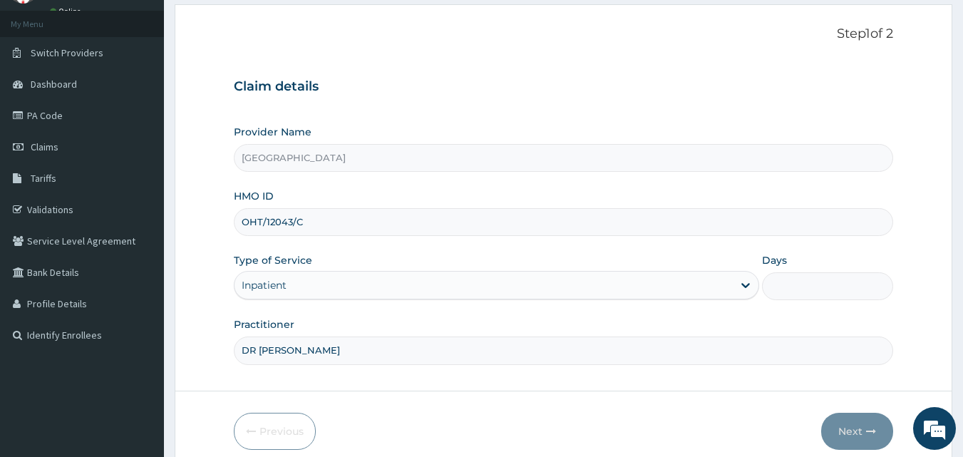
click at [807, 286] on input "Days" at bounding box center [827, 286] width 131 height 28
type input "2"
click at [841, 421] on button "Next" at bounding box center [857, 431] width 72 height 37
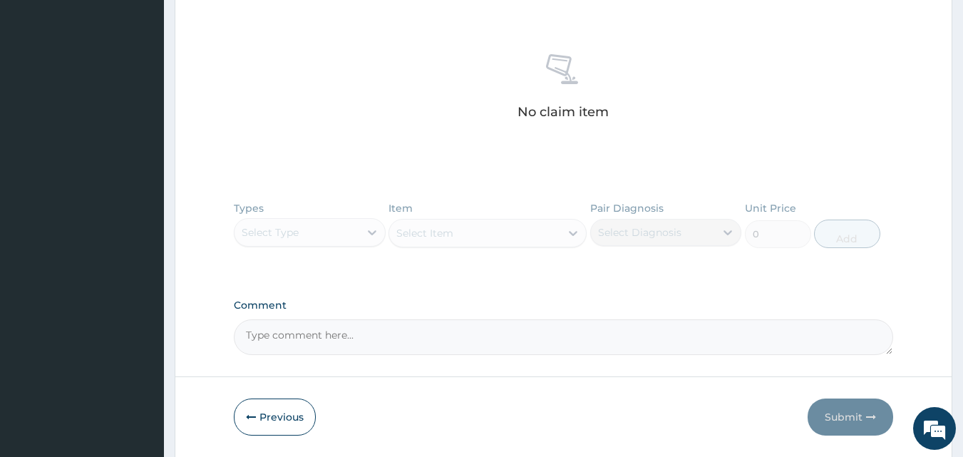
scroll to position [567, 0]
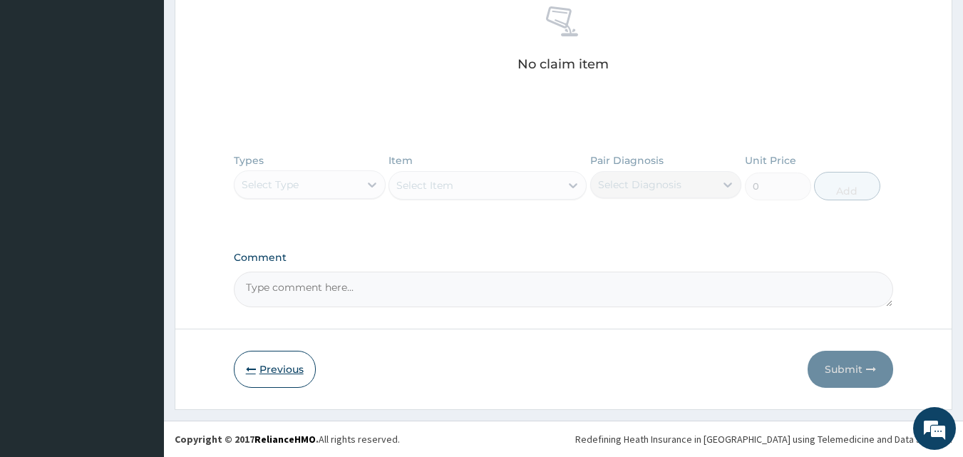
click at [278, 371] on button "Previous" at bounding box center [275, 369] width 82 height 37
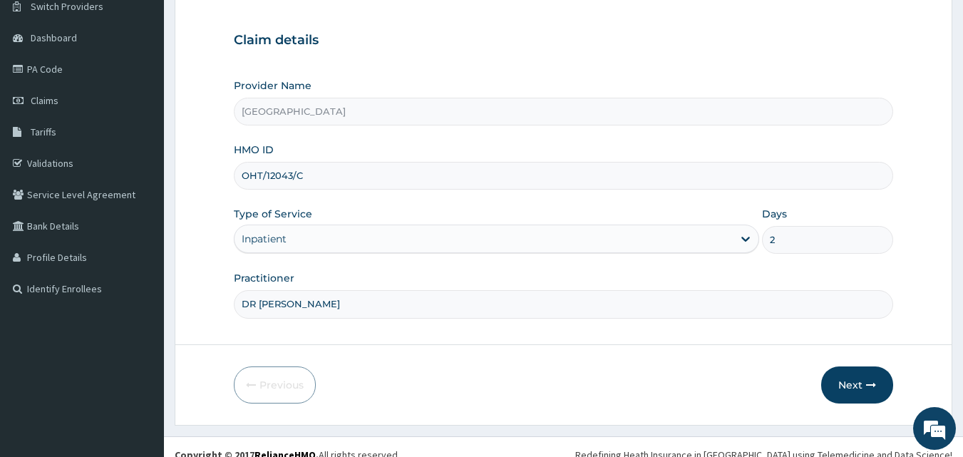
scroll to position [133, 0]
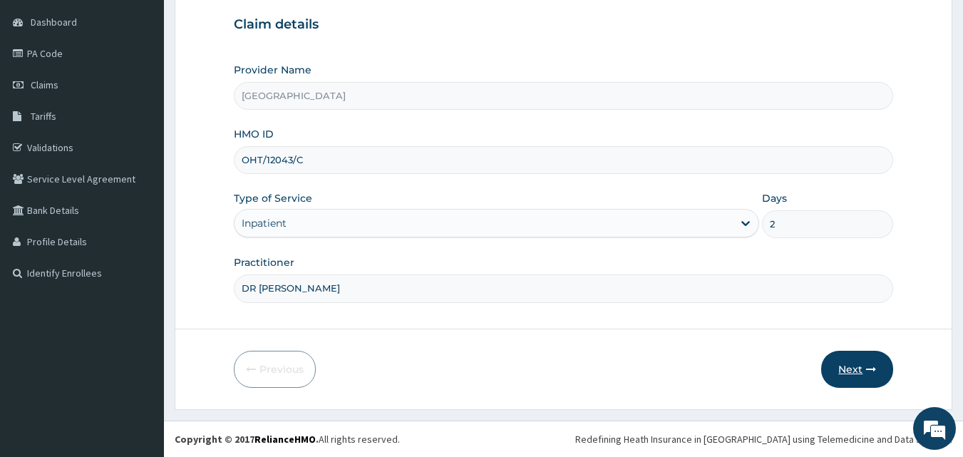
click at [847, 366] on button "Next" at bounding box center [857, 369] width 72 height 37
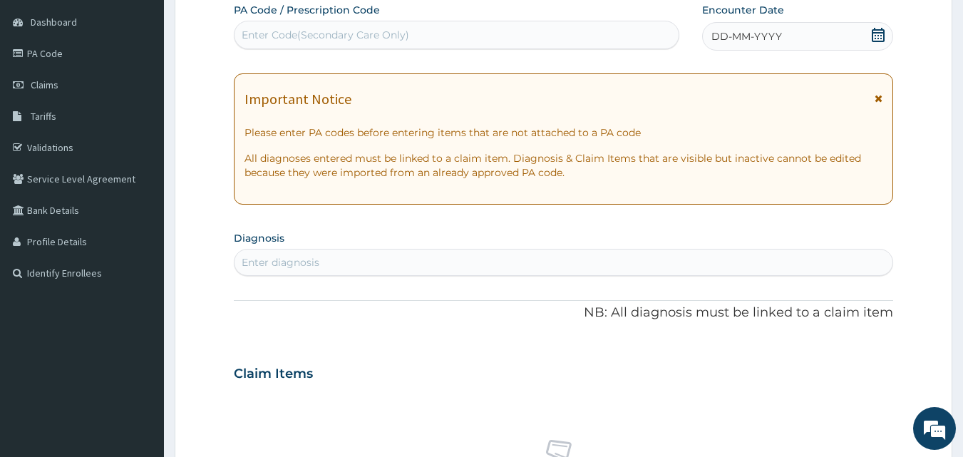
click at [873, 33] on icon at bounding box center [878, 35] width 13 height 14
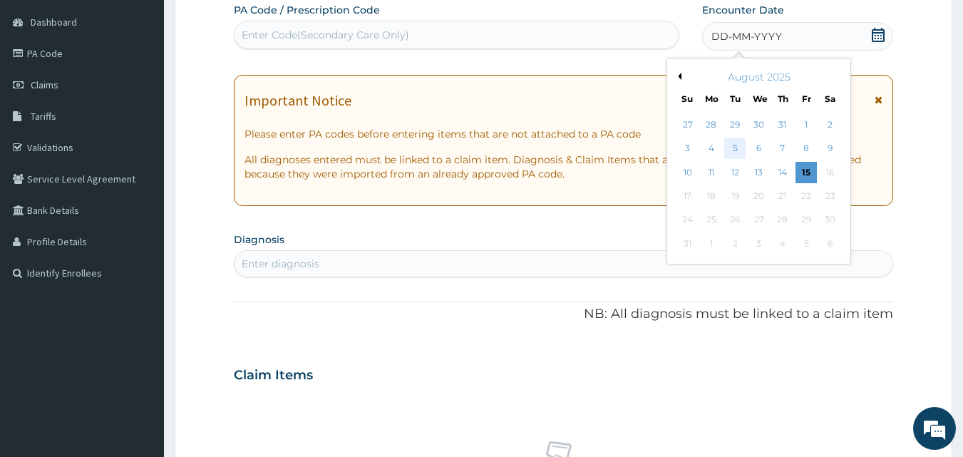
click at [733, 148] on div "5" at bounding box center [735, 148] width 21 height 21
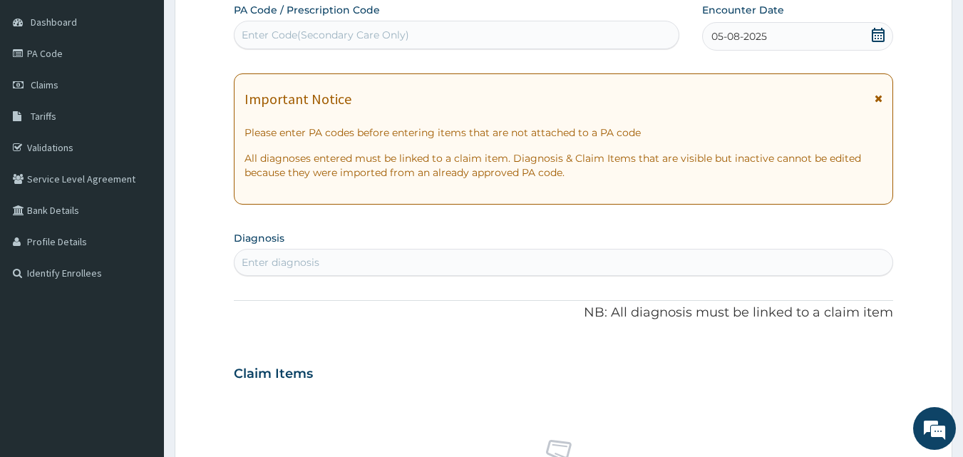
click at [309, 34] on div "Enter Code(Secondary Care Only)" at bounding box center [325, 35] width 167 height 14
type input "PA/286C32"
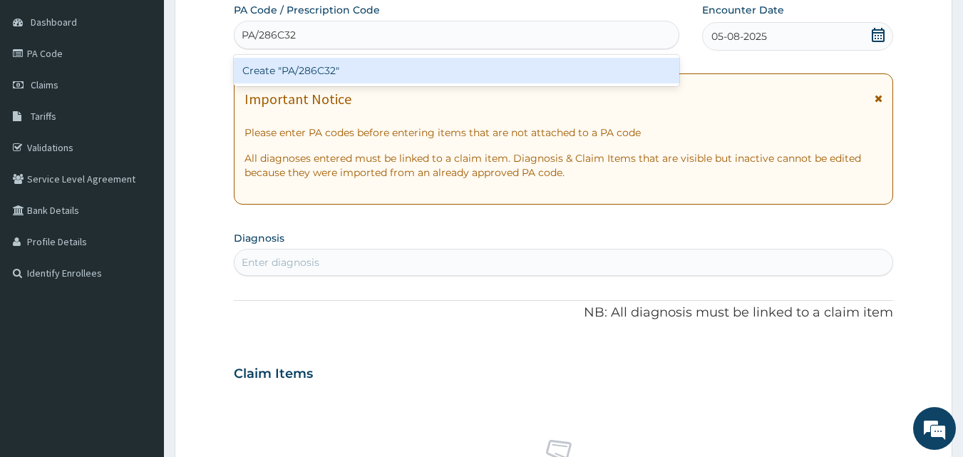
click at [320, 65] on div "Create "PA/286C32"" at bounding box center [457, 71] width 446 height 26
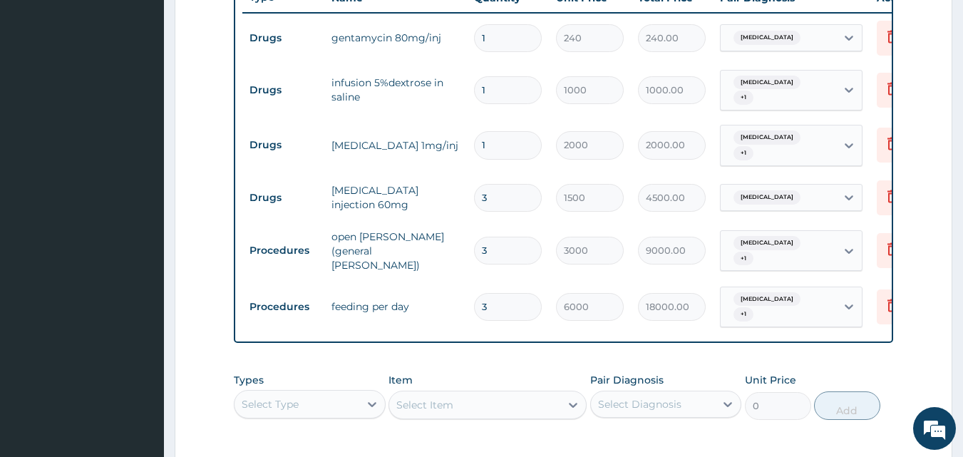
scroll to position [611, 0]
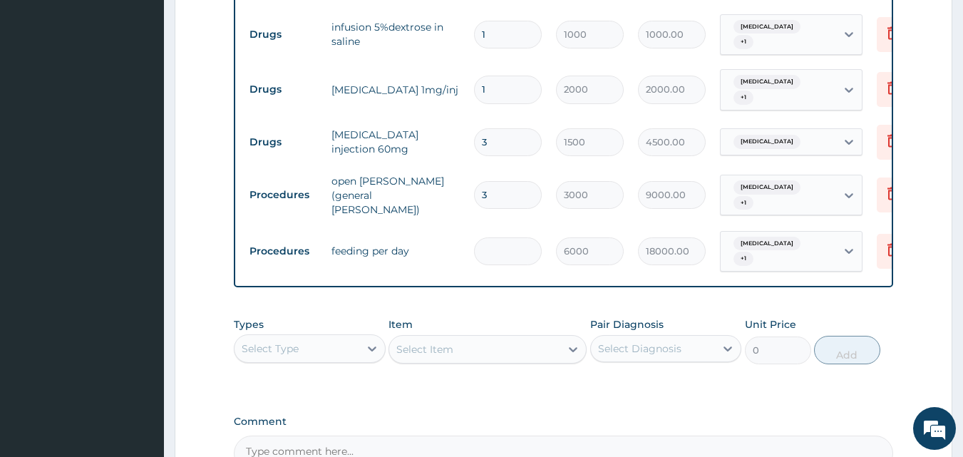
type input "0.00"
type input "2"
type input "12000.00"
type input "2"
click at [498, 189] on input "3" at bounding box center [508, 195] width 68 height 28
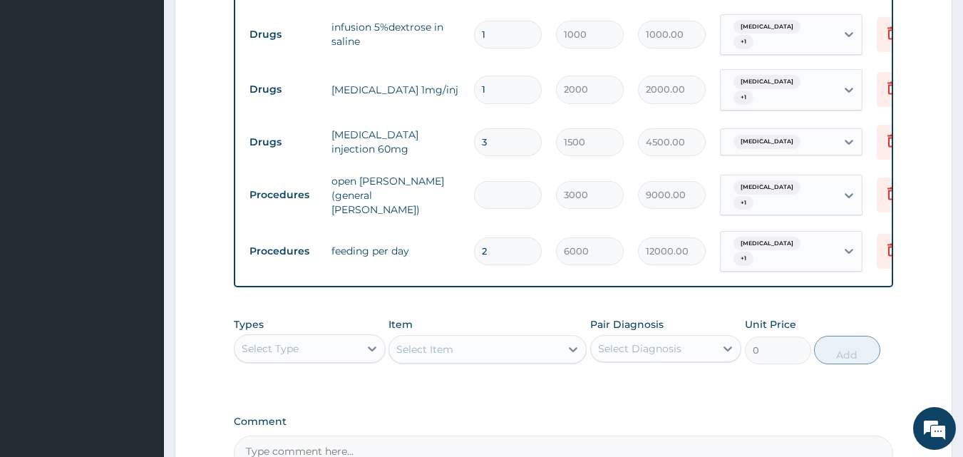
type input "0.00"
type input "2"
type input "6000.00"
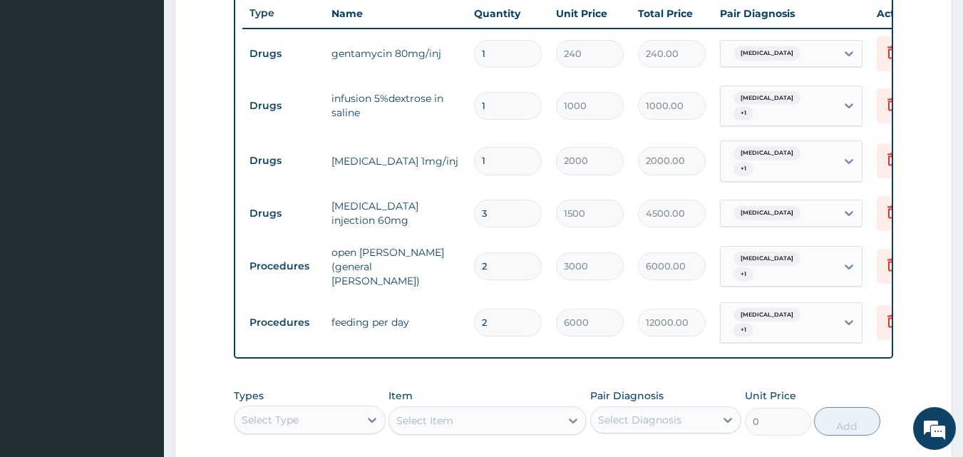
type input "2"
click at [500, 147] on input "1" at bounding box center [508, 161] width 68 height 28
type input "0.00"
type input "2"
type input "4000.00"
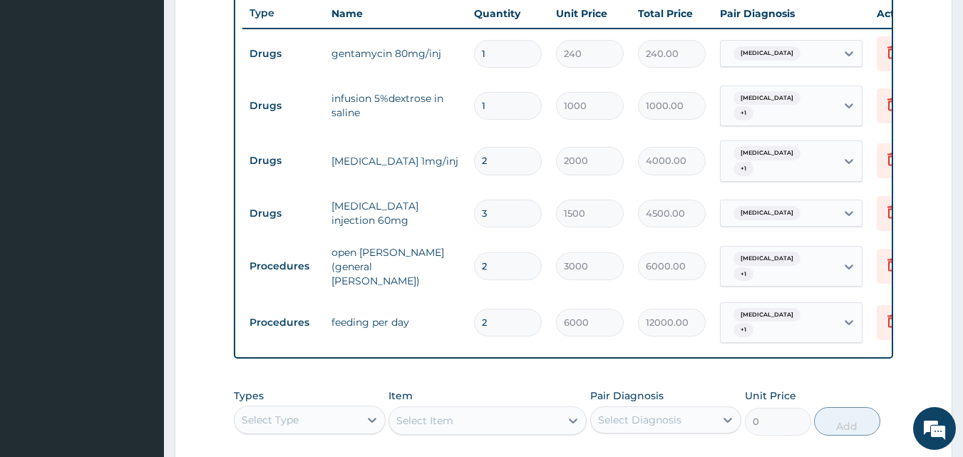
type input "2"
click at [493, 107] on input "1" at bounding box center [508, 106] width 68 height 28
type input "0.00"
type input "2"
type input "2000.00"
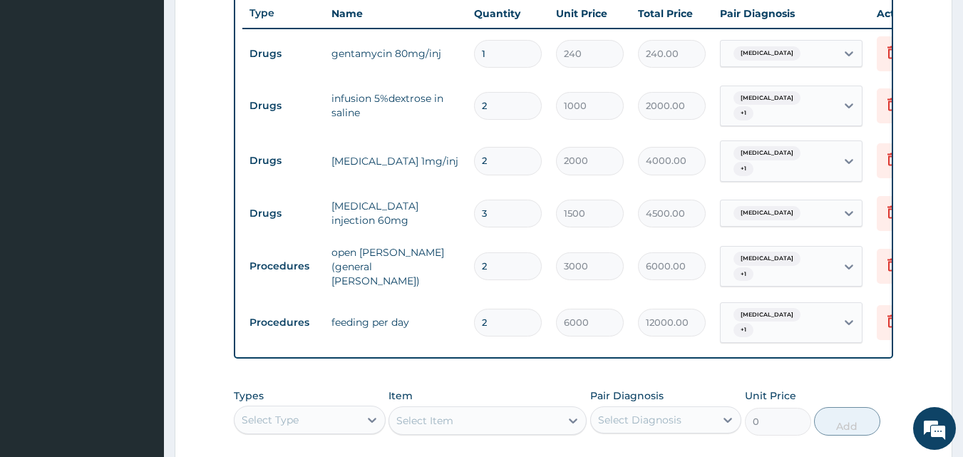
scroll to position [468, 0]
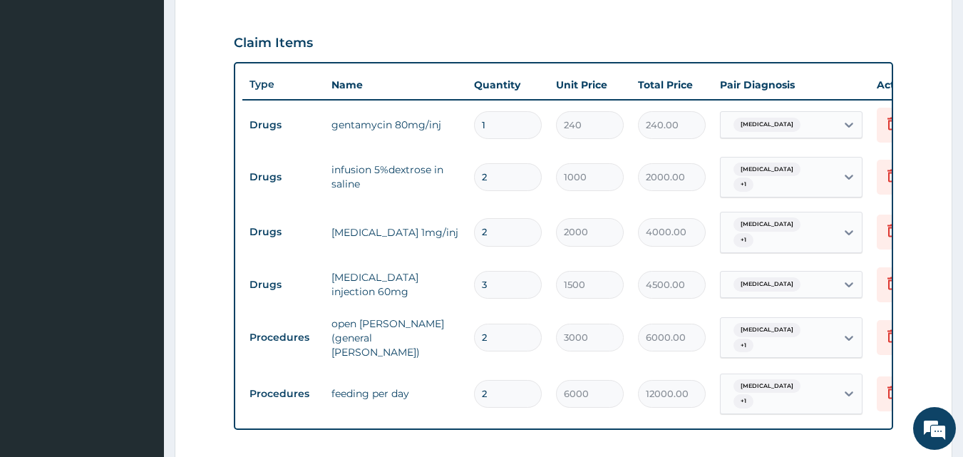
type input "0.00"
type input "2"
type input "2000.00"
type input "2"
click at [485, 123] on input "1" at bounding box center [508, 125] width 68 height 28
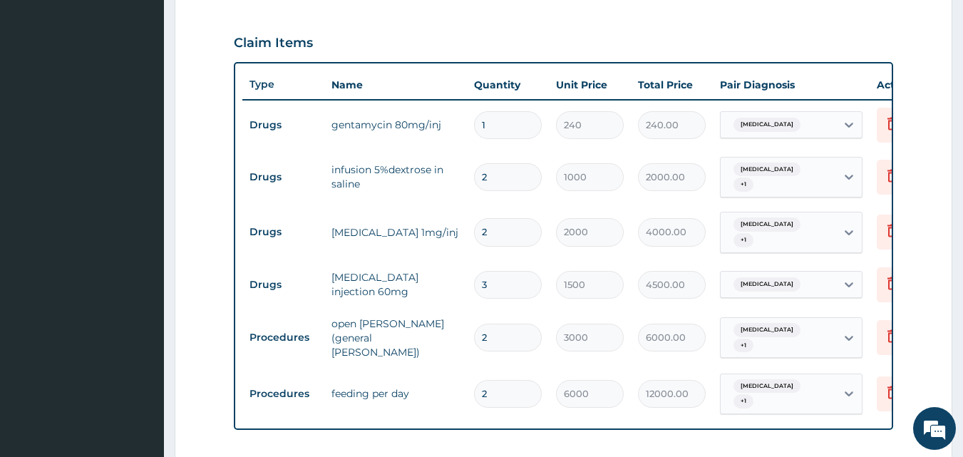
type input "0.00"
type input "2"
type input "480.00"
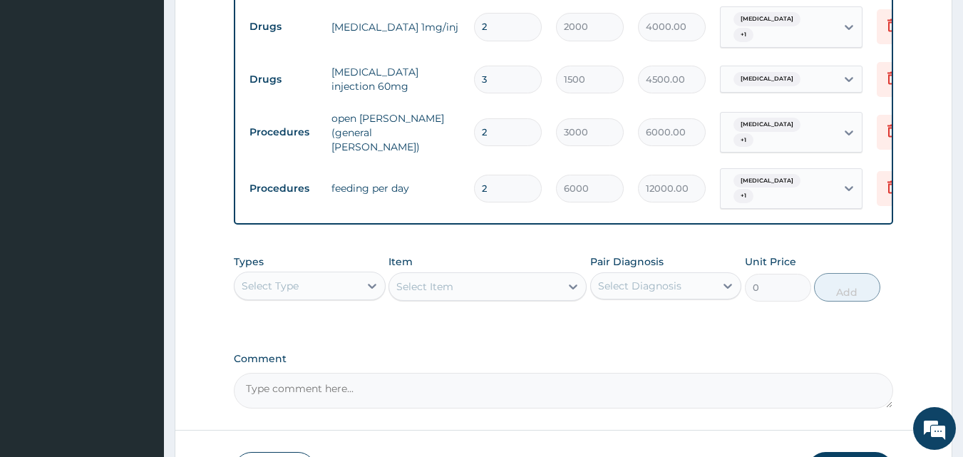
scroll to position [682, 0]
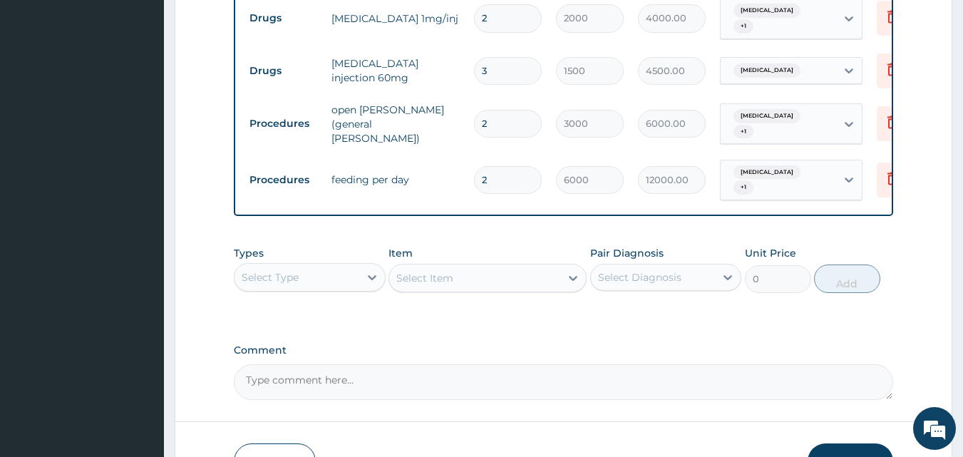
type input "2"
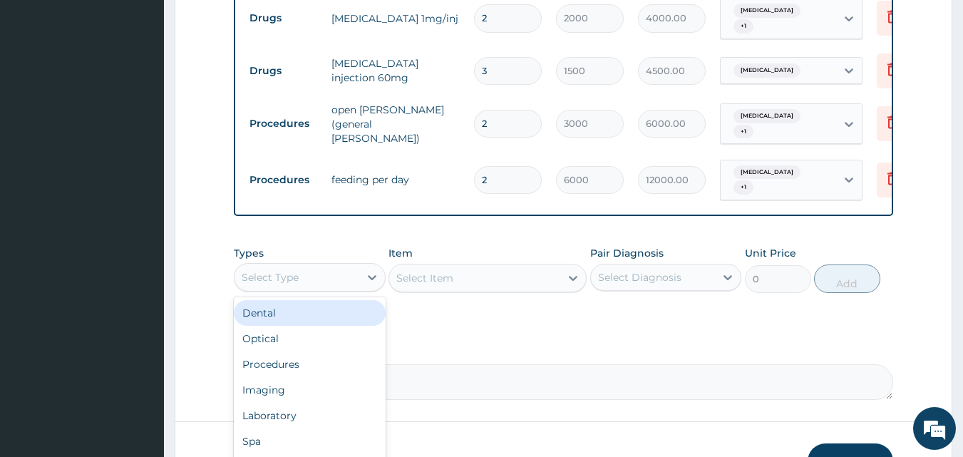
click at [351, 266] on div "Select Type" at bounding box center [296, 277] width 125 height 23
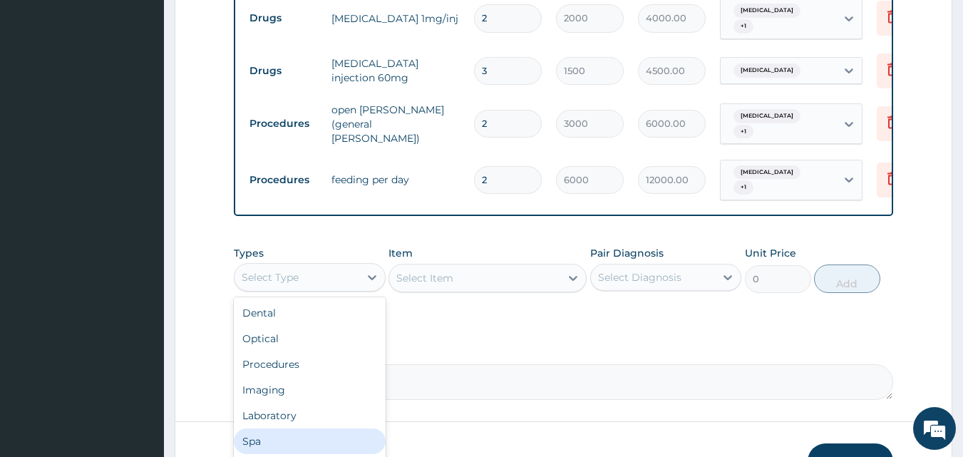
scroll to position [48, 0]
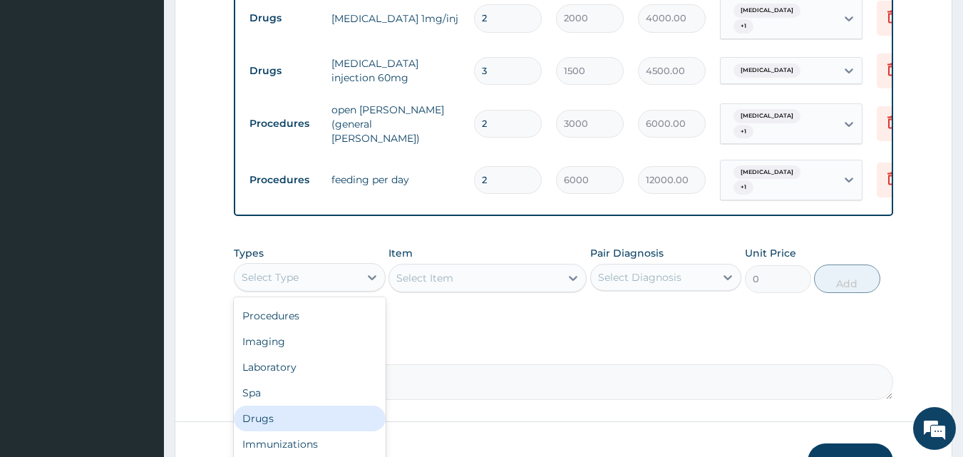
drag, startPoint x: 282, startPoint y: 403, endPoint x: 347, endPoint y: 367, distance: 74.6
click at [283, 406] on div "Drugs" at bounding box center [310, 419] width 152 height 26
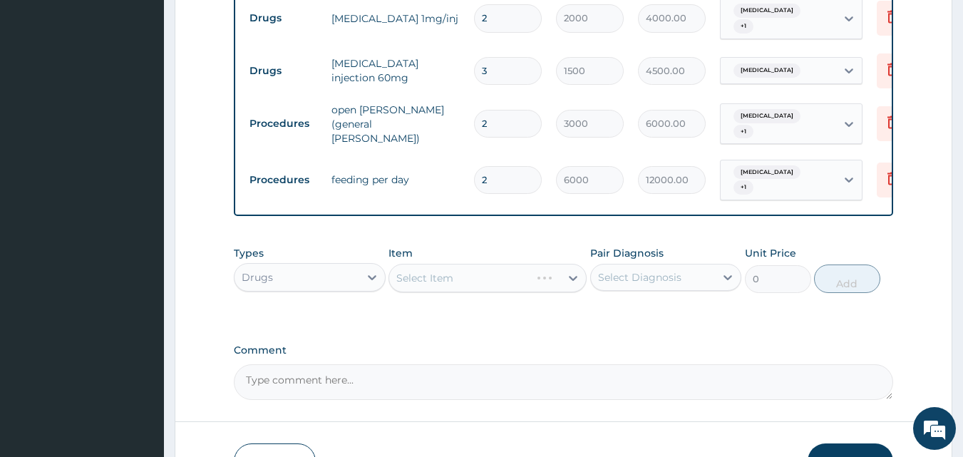
click at [564, 264] on div "Select Item" at bounding box center [487, 278] width 198 height 29
click at [570, 271] on icon at bounding box center [573, 278] width 14 height 14
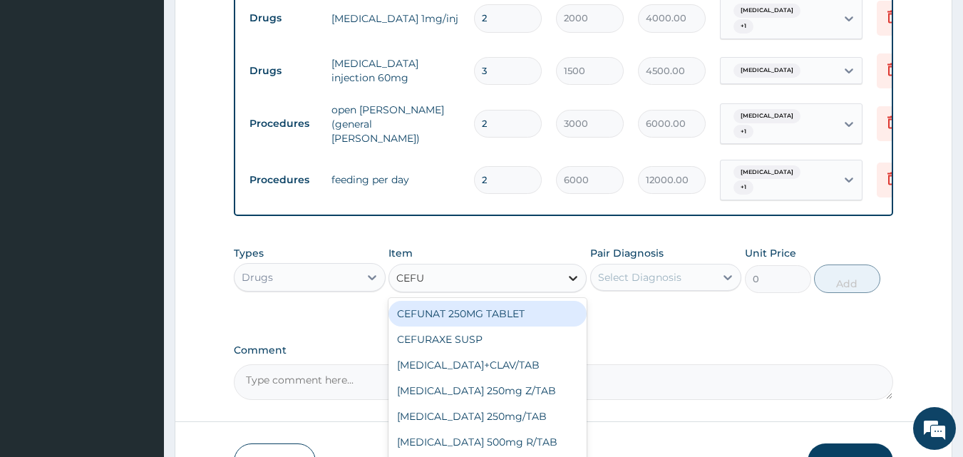
type input "CEFUR"
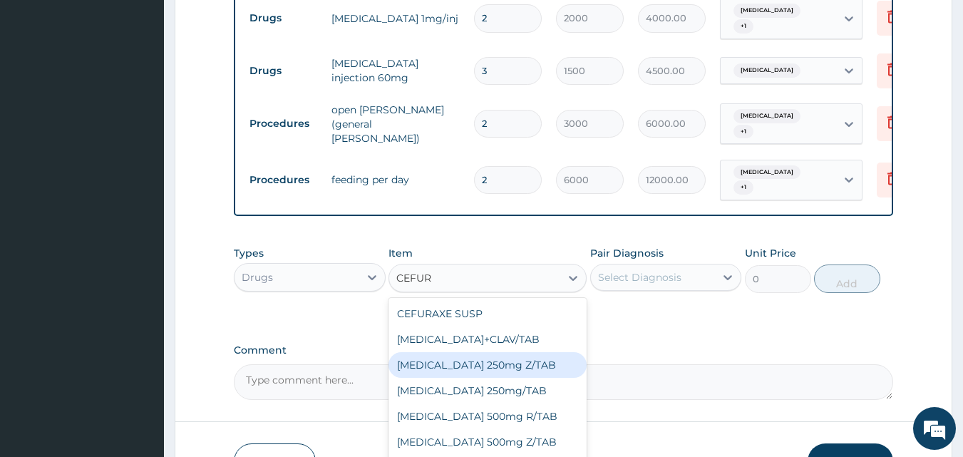
scroll to position [23, 0]
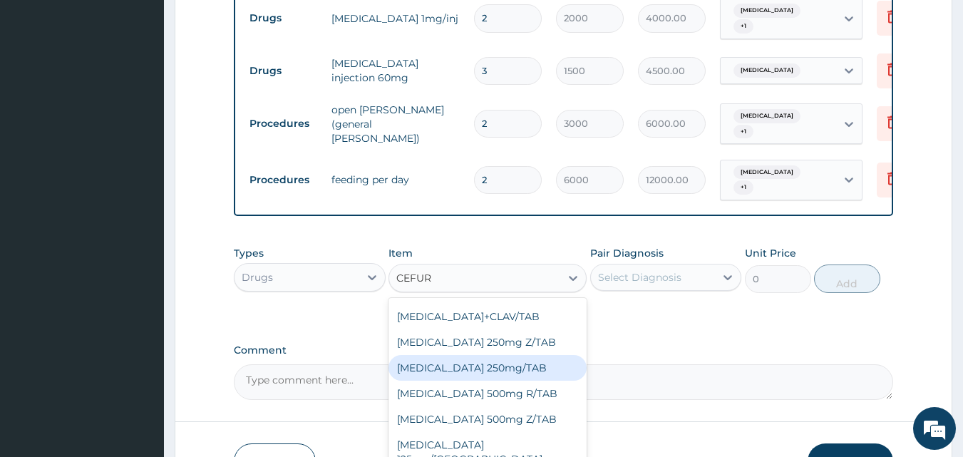
click at [487, 355] on div "Cefuroxime 250mg/TAB" at bounding box center [487, 368] width 198 height 26
type input "200"
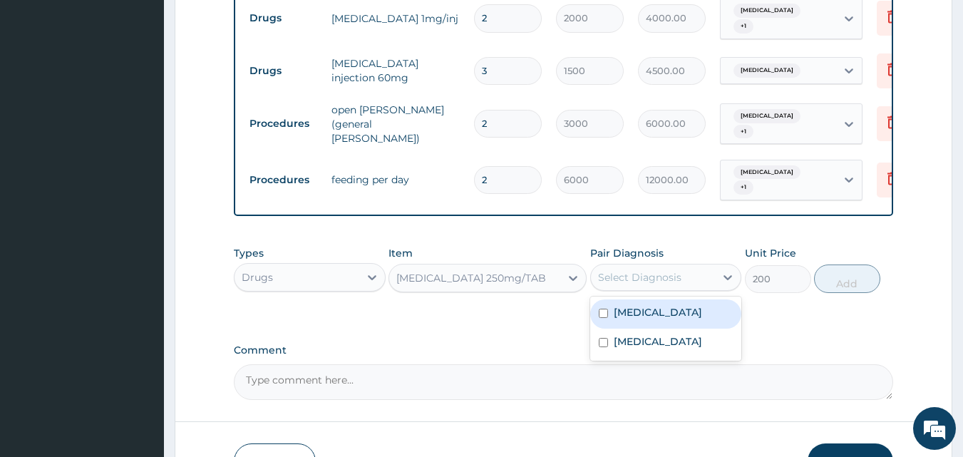
click at [646, 270] on div "Select Diagnosis" at bounding box center [639, 277] width 83 height 14
drag, startPoint x: 648, startPoint y: 300, endPoint x: 696, endPoint y: 284, distance: 51.2
click at [649, 299] on div "Sepsis" at bounding box center [666, 313] width 152 height 29
checkbox input "true"
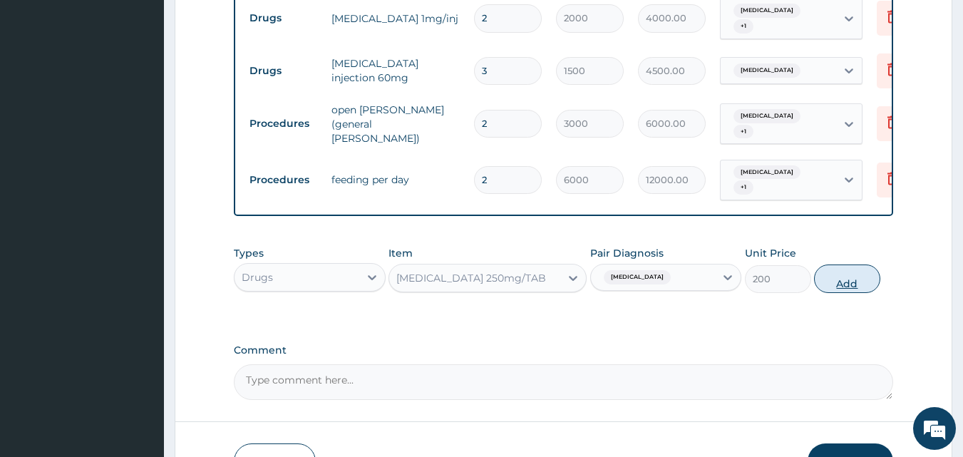
click at [845, 264] on button "Add" at bounding box center [847, 278] width 66 height 29
type input "0"
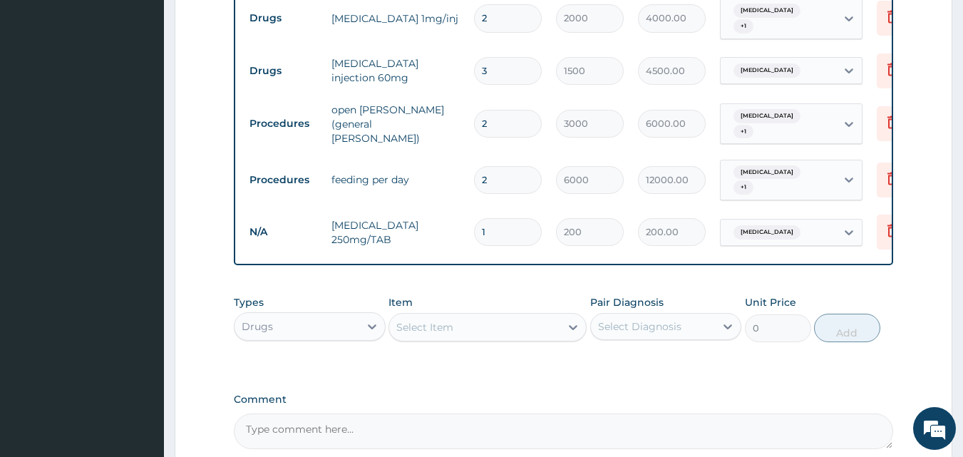
type input "10"
type input "2000.00"
type input "10"
click at [559, 316] on div "Select Item" at bounding box center [474, 327] width 171 height 23
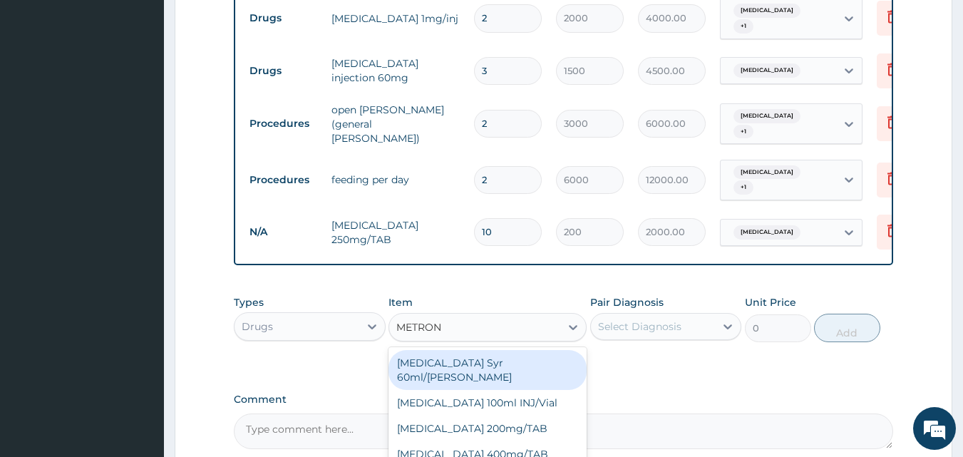
type input "METRONI"
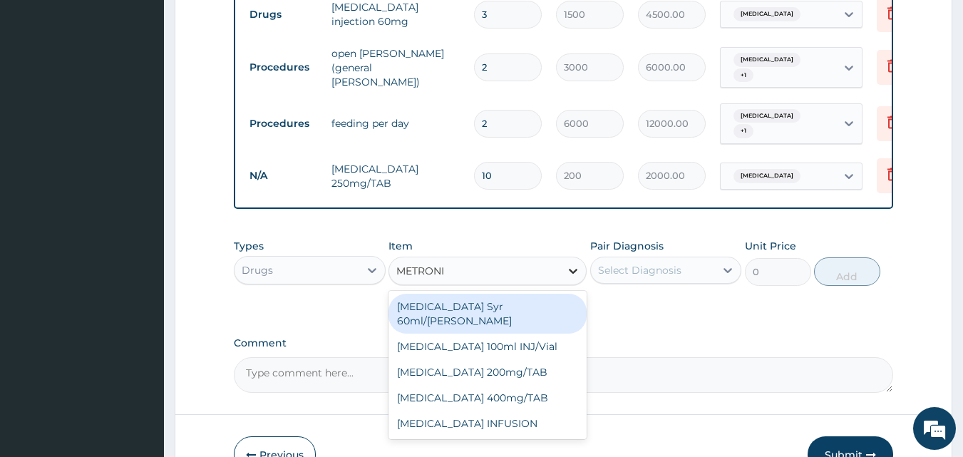
scroll to position [809, 0]
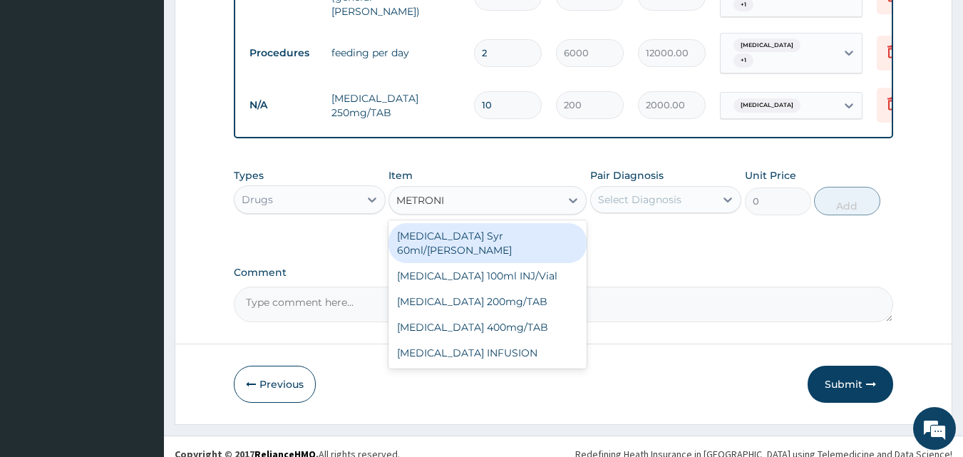
click at [530, 223] on div "Metronidazole Syr 60ml/bott" at bounding box center [487, 243] width 198 height 40
type input "300"
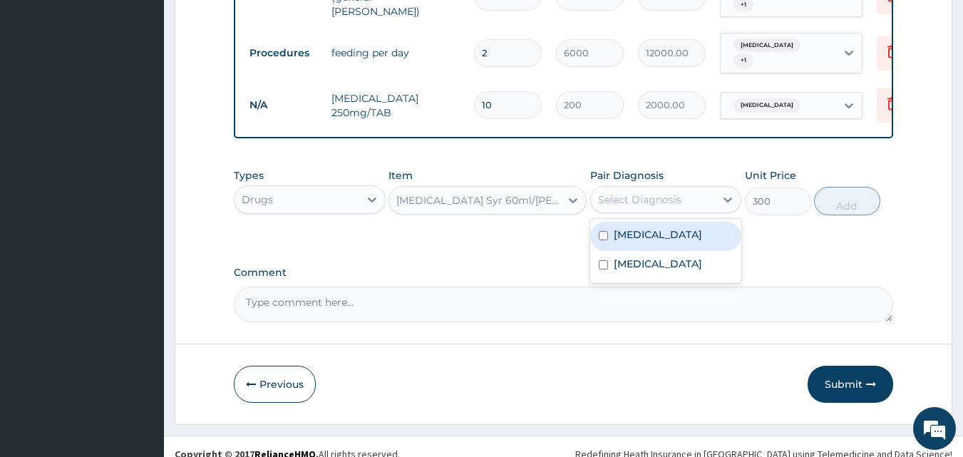
click at [686, 188] on div "Select Diagnosis" at bounding box center [653, 199] width 125 height 23
click at [636, 227] on label "Sepsis" at bounding box center [658, 234] width 88 height 14
checkbox input "true"
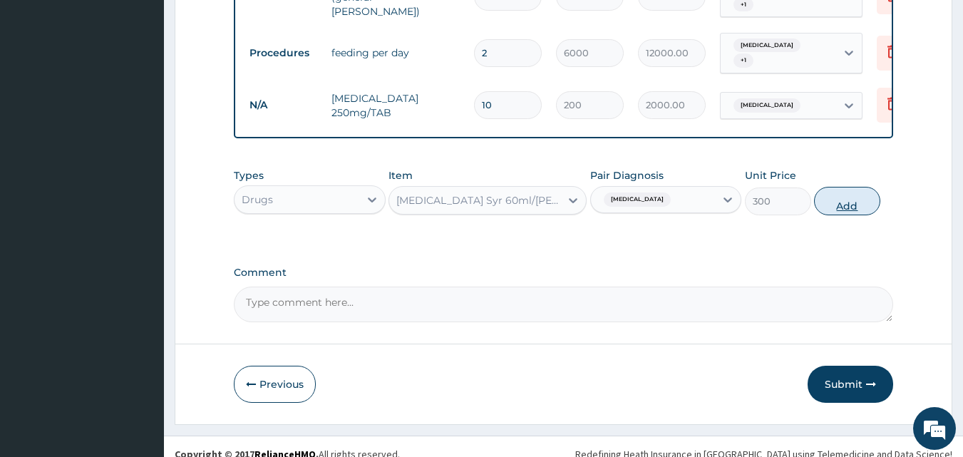
click at [840, 189] on button "Add" at bounding box center [847, 201] width 66 height 29
type input "0"
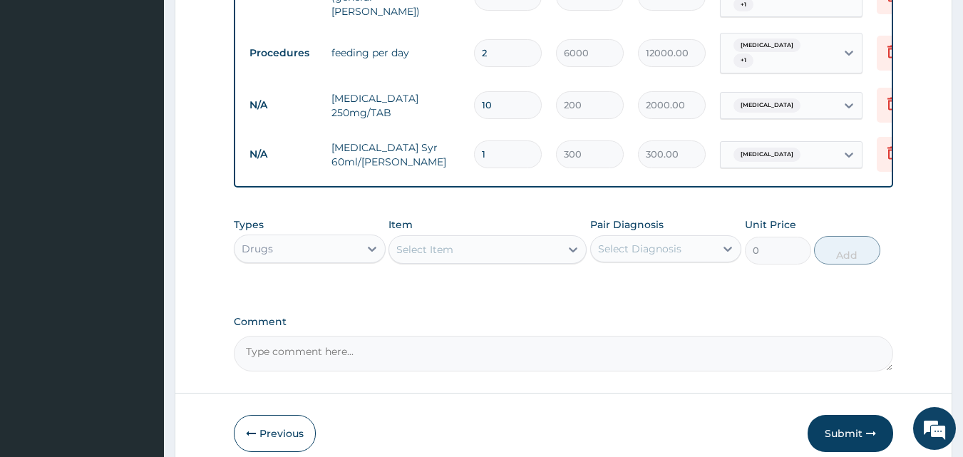
click at [515, 238] on div "Select Item" at bounding box center [474, 249] width 171 height 23
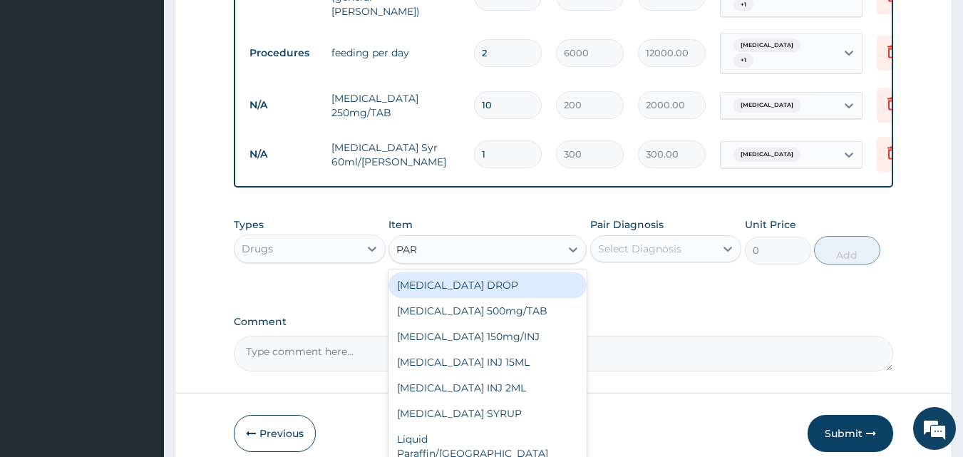
type input "PARA"
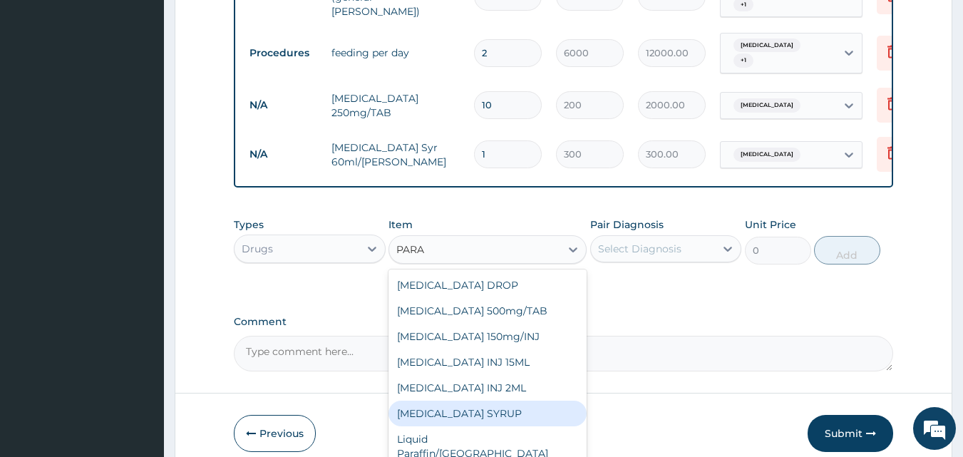
click at [494, 401] on div "PARACETAMOL SYRUP" at bounding box center [487, 414] width 198 height 26
type input "300"
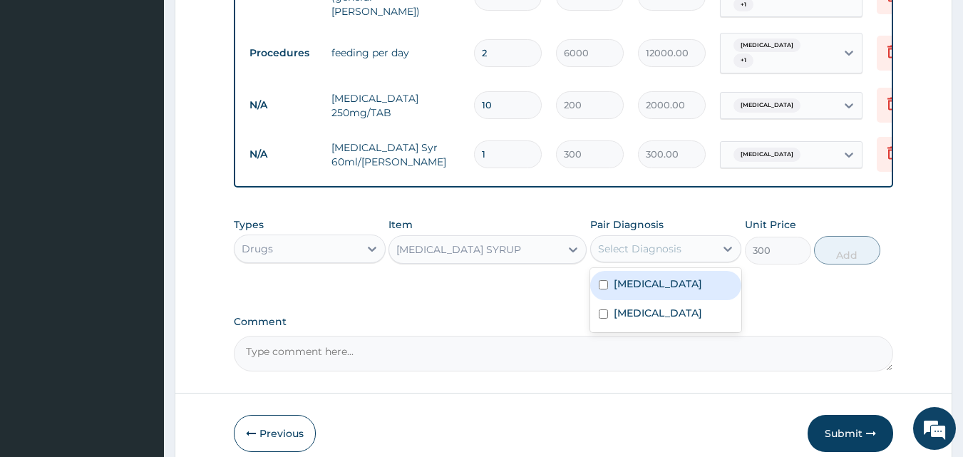
click at [657, 242] on div "Select Diagnosis" at bounding box center [639, 249] width 83 height 14
click at [641, 277] on label "[MEDICAL_DATA]" at bounding box center [658, 284] width 88 height 14
checkbox input "true"
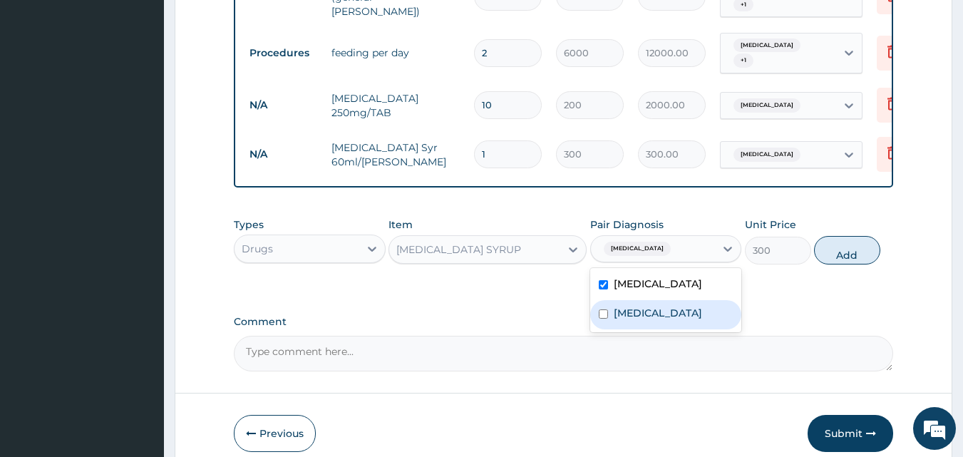
click at [636, 306] on label "[MEDICAL_DATA]" at bounding box center [658, 313] width 88 height 14
checkbox input "true"
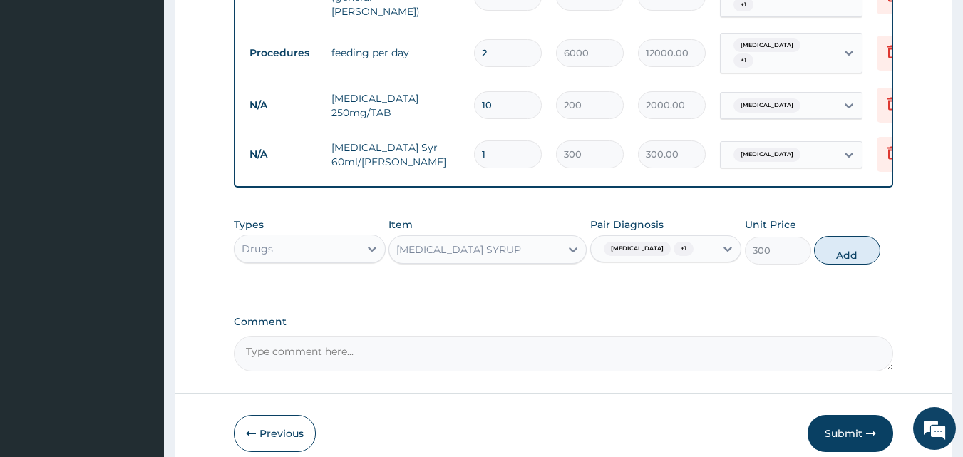
click at [836, 236] on button "Add" at bounding box center [847, 250] width 66 height 29
type input "0"
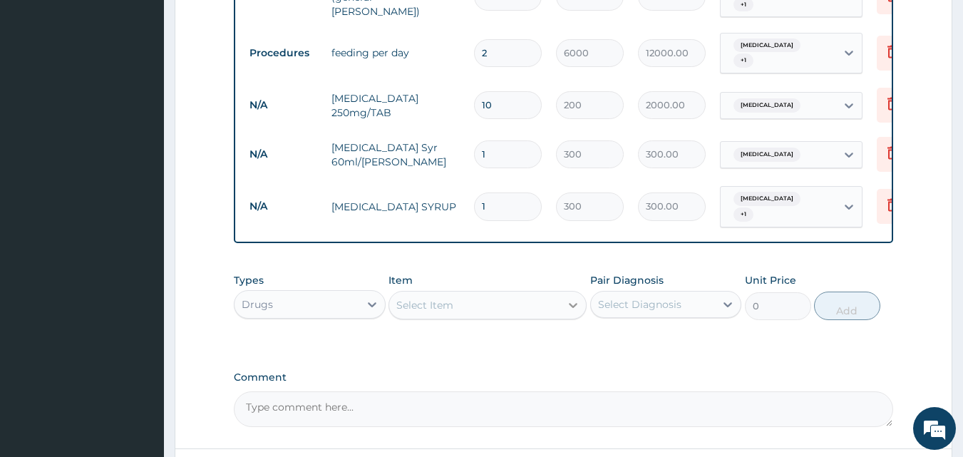
click at [564, 292] on div at bounding box center [573, 305] width 26 height 26
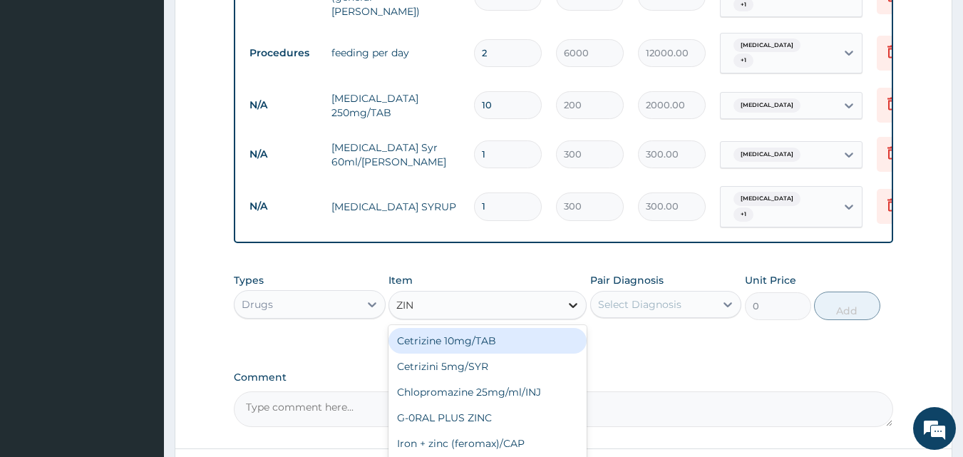
type input "ZINC"
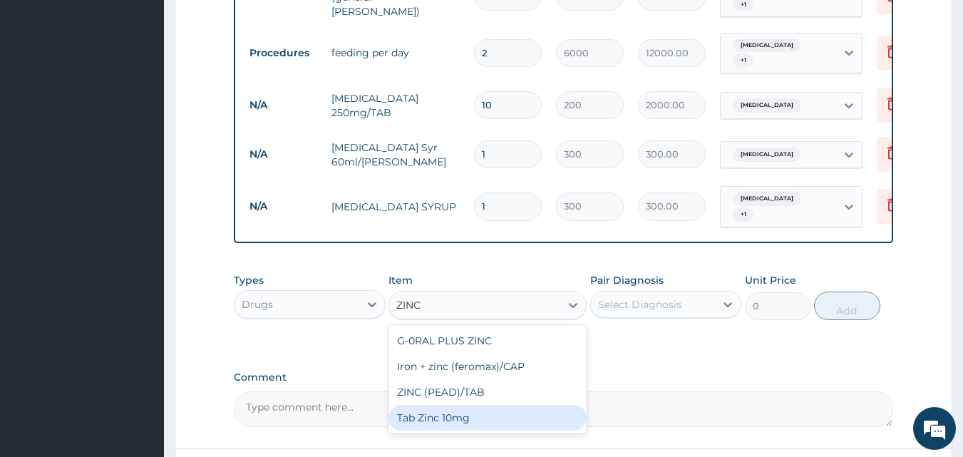
click at [465, 405] on div "Tab Zinc 10mg" at bounding box center [487, 418] width 198 height 26
type input "100"
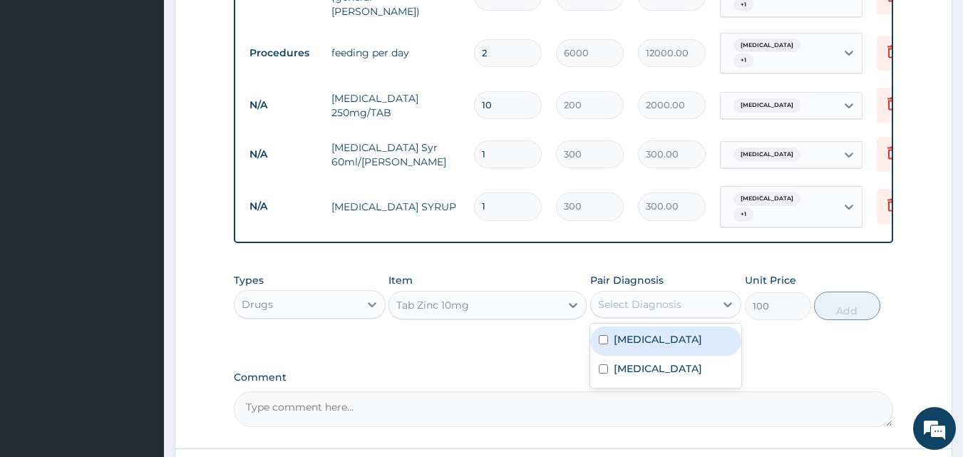
click at [666, 293] on div "Select Diagnosis" at bounding box center [653, 304] width 125 height 23
click at [648, 326] on div "[MEDICAL_DATA]" at bounding box center [666, 340] width 152 height 29
checkbox input "true"
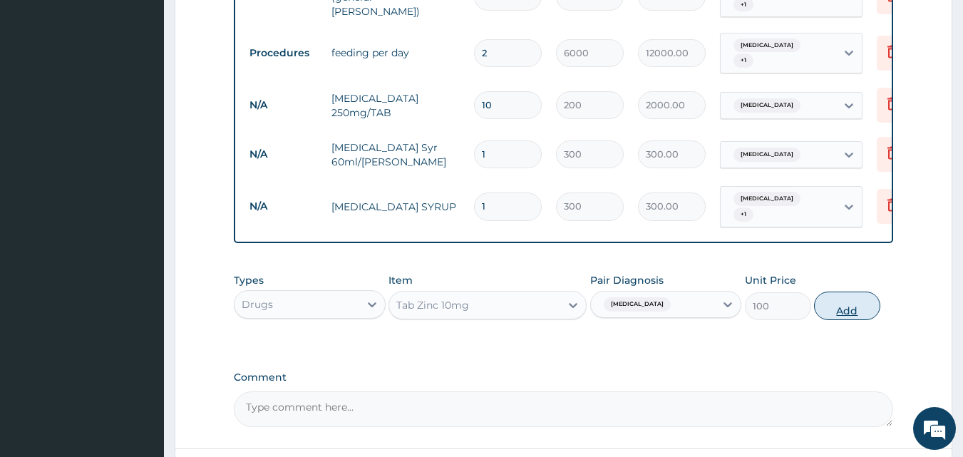
click at [827, 291] on button "Add" at bounding box center [847, 305] width 66 height 29
type input "0"
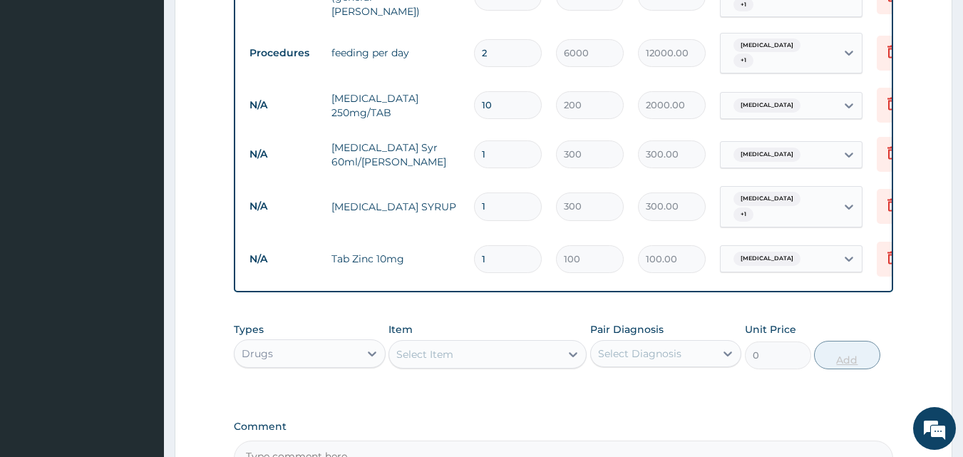
type input "0.00"
type input "5"
type input "500.00"
type input "5"
click at [512, 343] on div "Select Item" at bounding box center [474, 354] width 171 height 23
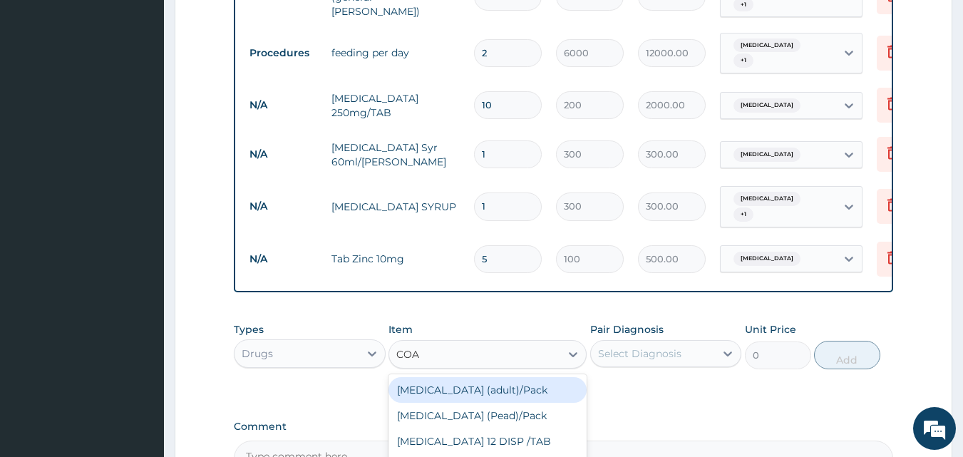
type input "COAR"
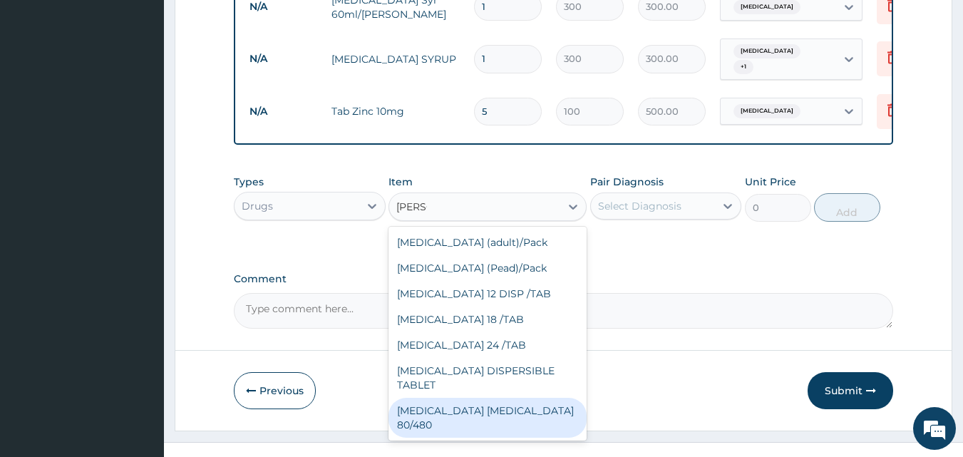
scroll to position [23, 0]
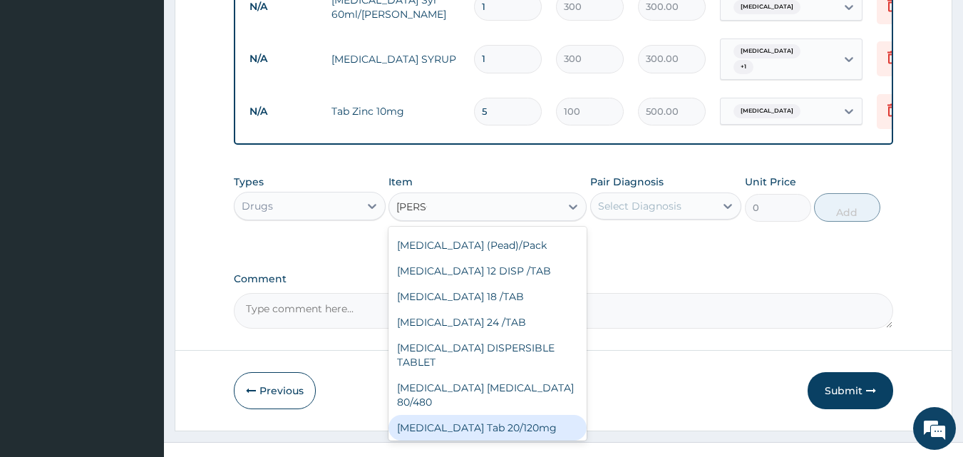
click at [482, 415] on div "[MEDICAL_DATA] Tab 20/120mg" at bounding box center [487, 428] width 198 height 26
type input "150"
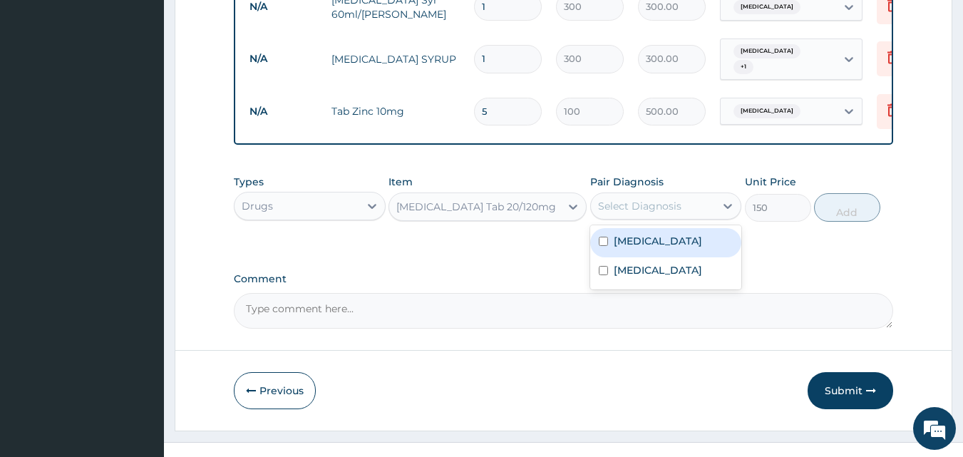
click at [677, 199] on div "Select Diagnosis" at bounding box center [639, 206] width 83 height 14
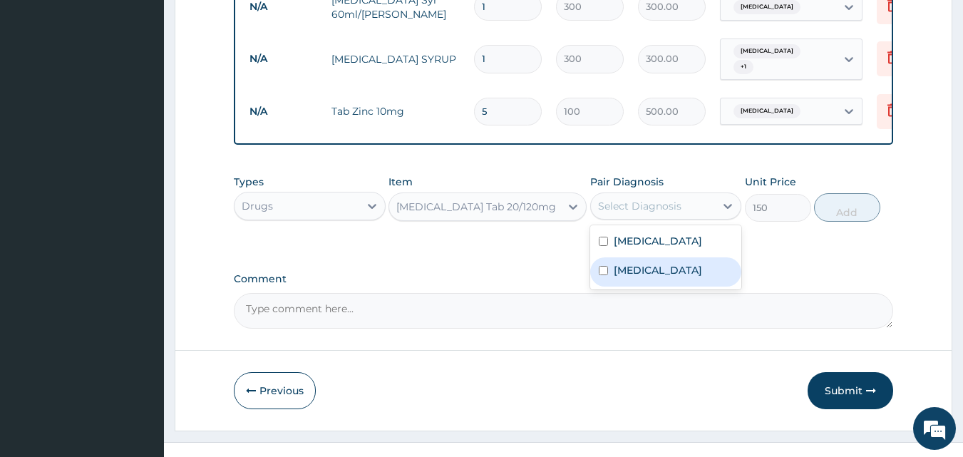
click at [650, 263] on label "[MEDICAL_DATA]" at bounding box center [658, 270] width 88 height 14
checkbox input "true"
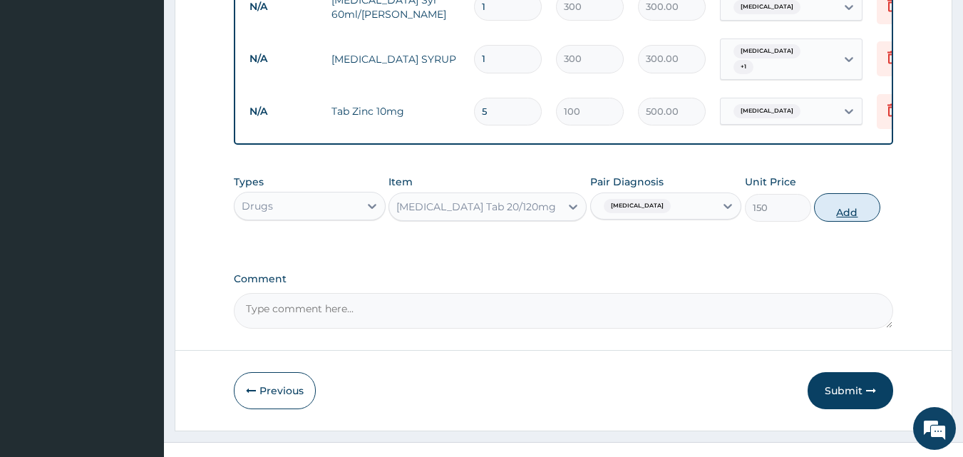
click at [841, 193] on button "Add" at bounding box center [847, 207] width 66 height 29
type input "0"
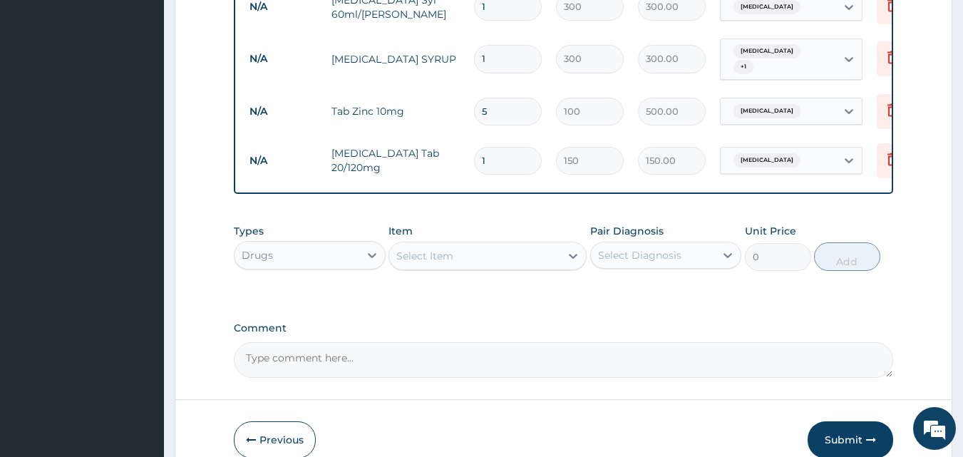
type input "0.00"
type input "6"
type input "900.00"
type input "6"
click at [571, 249] on icon at bounding box center [573, 256] width 14 height 14
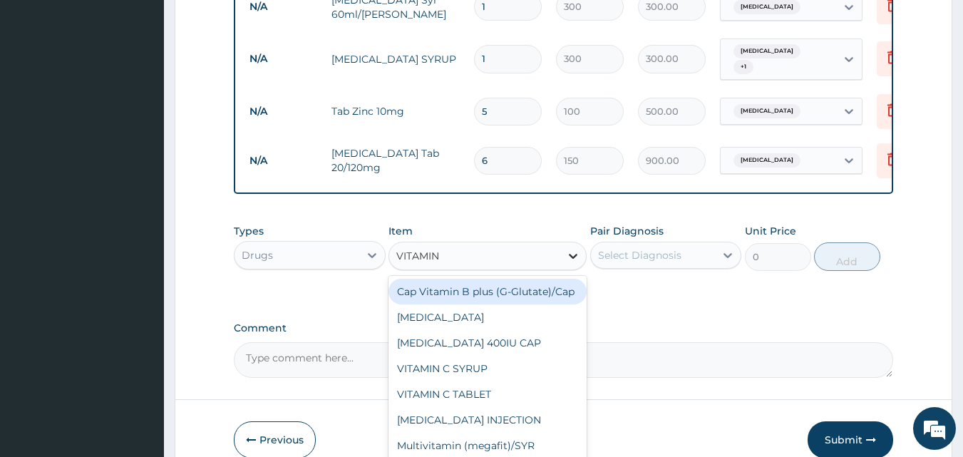
type input "VITAMIN B"
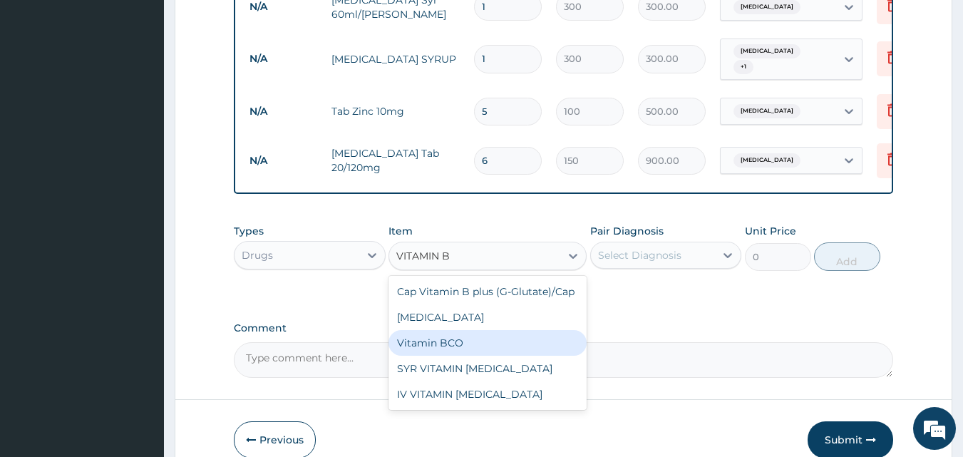
click at [438, 330] on div "Vitamin BCO" at bounding box center [487, 343] width 198 height 26
type input "700"
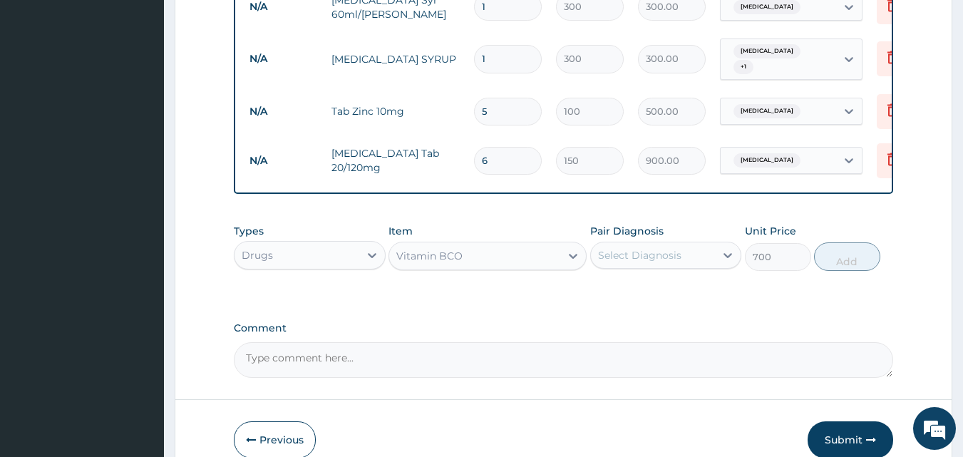
click at [645, 248] on div "Select Diagnosis" at bounding box center [639, 255] width 83 height 14
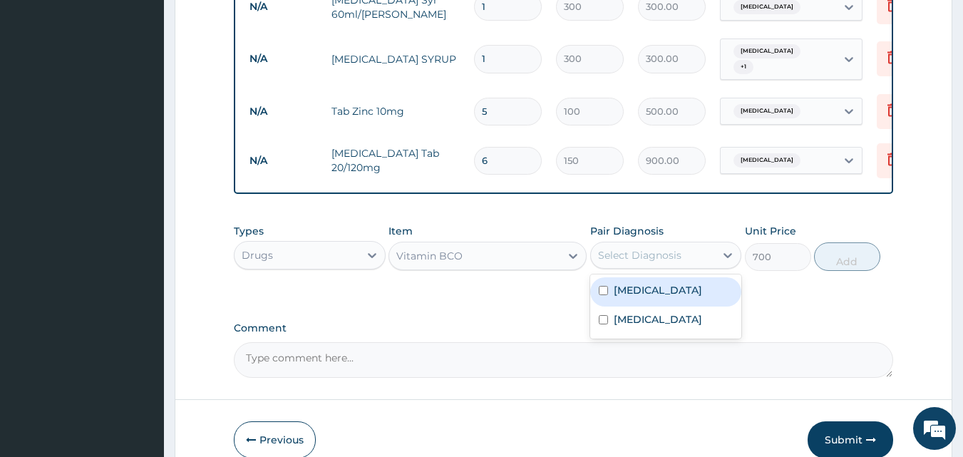
click at [643, 283] on label "Sepsis" at bounding box center [658, 290] width 88 height 14
checkbox input "true"
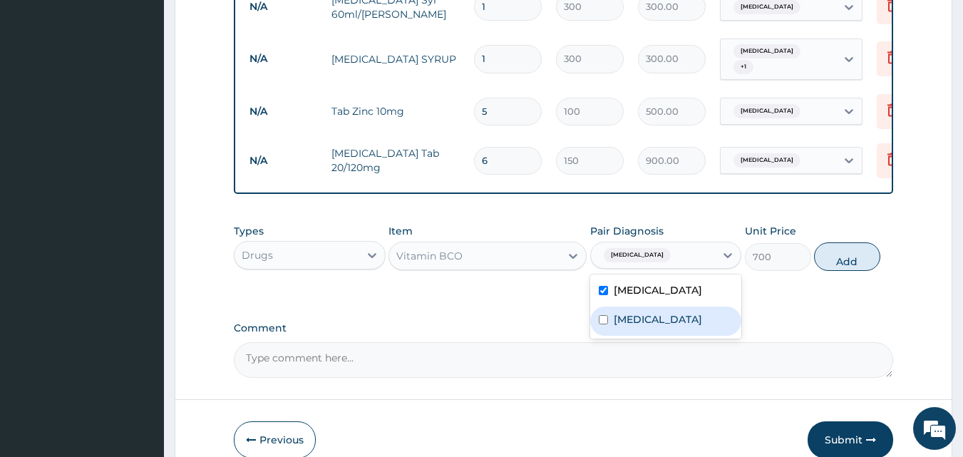
click at [648, 312] on label "Malaria" at bounding box center [658, 319] width 88 height 14
checkbox input "true"
click at [842, 242] on button "Add" at bounding box center [847, 256] width 66 height 29
type input "0"
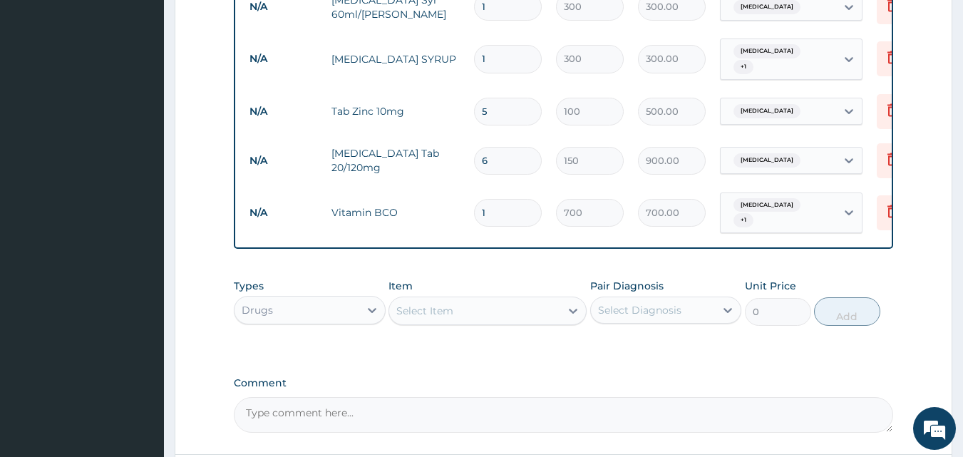
click at [548, 299] on div "Select Item" at bounding box center [474, 310] width 171 height 23
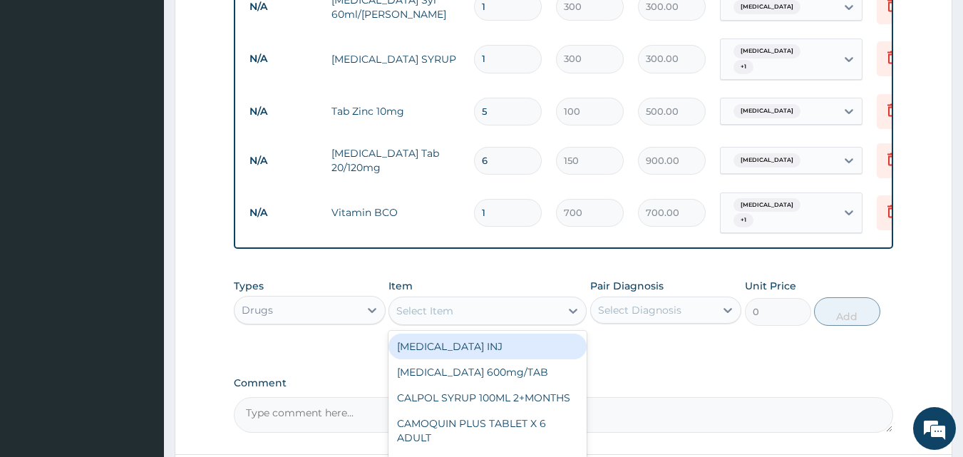
type input "V"
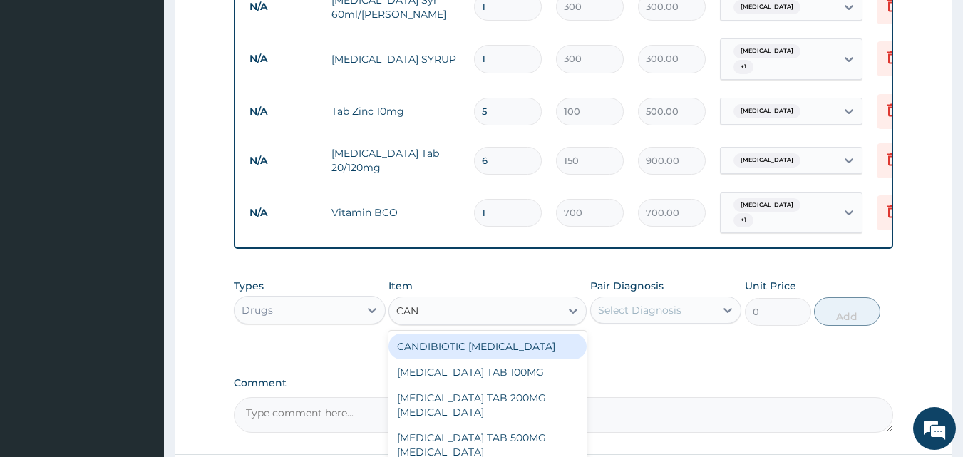
type input "CANU"
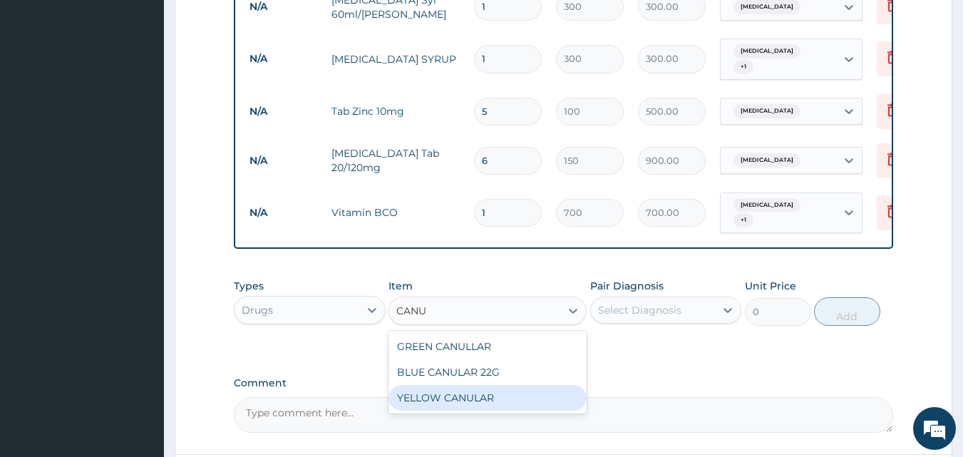
click at [440, 385] on div "YELLOW CANULAR" at bounding box center [487, 398] width 198 height 26
type input "131.25"
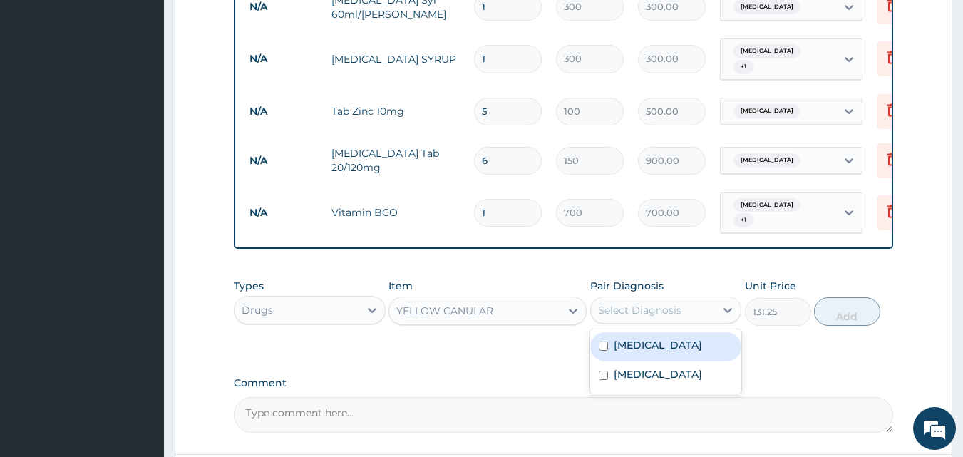
click at [626, 303] on div "Select Diagnosis" at bounding box center [639, 310] width 83 height 14
drag, startPoint x: 630, startPoint y: 313, endPoint x: 641, endPoint y: 339, distance: 28.5
click at [632, 338] on label "Sepsis" at bounding box center [658, 345] width 88 height 14
checkbox input "true"
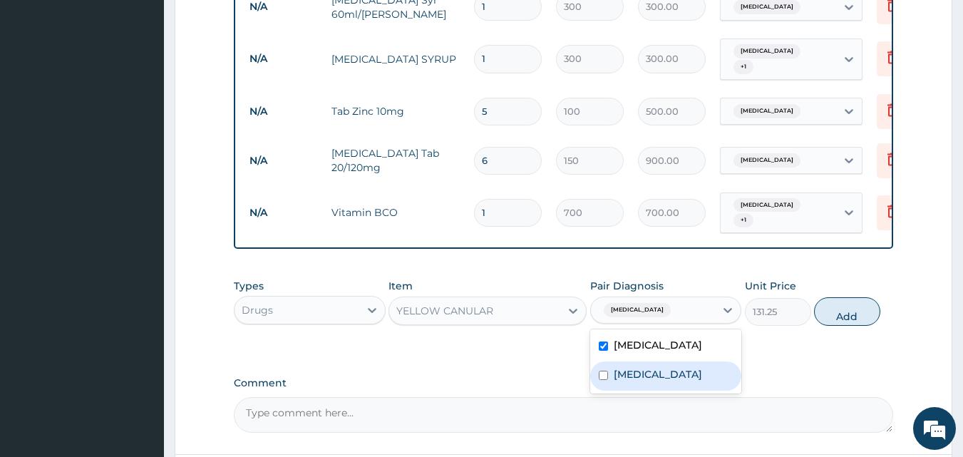
drag, startPoint x: 641, startPoint y: 346, endPoint x: 676, endPoint y: 328, distance: 39.5
click at [640, 367] on label "Malaria" at bounding box center [658, 374] width 88 height 14
checkbox input "true"
click at [847, 297] on button "Add" at bounding box center [847, 311] width 66 height 29
type input "0"
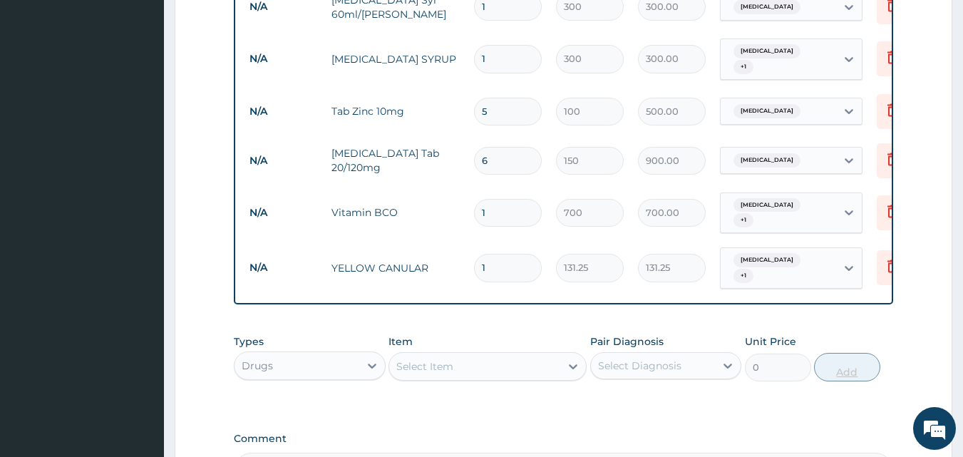
type input "0.00"
type input "2"
type input "262.50"
type input "2"
click at [574, 359] on icon at bounding box center [573, 366] width 14 height 14
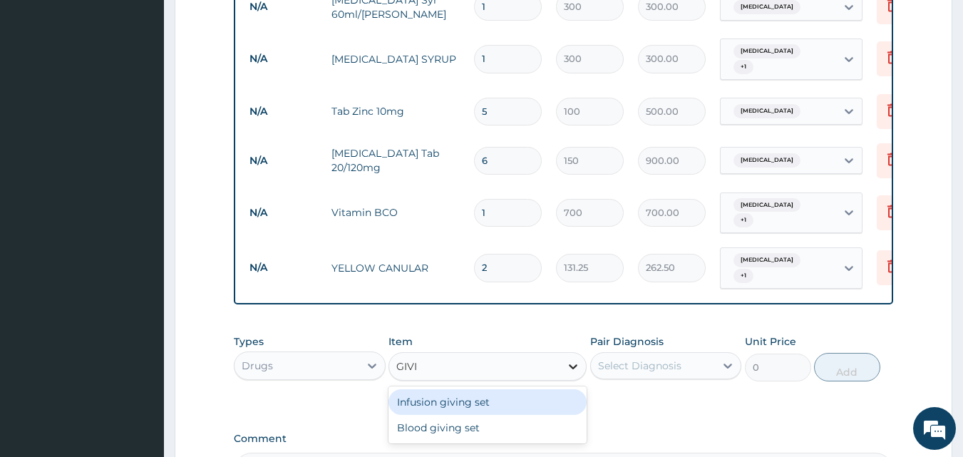
type input "GIVIN"
click at [500, 389] on div "Infusion giving set" at bounding box center [487, 402] width 198 height 26
type input "200"
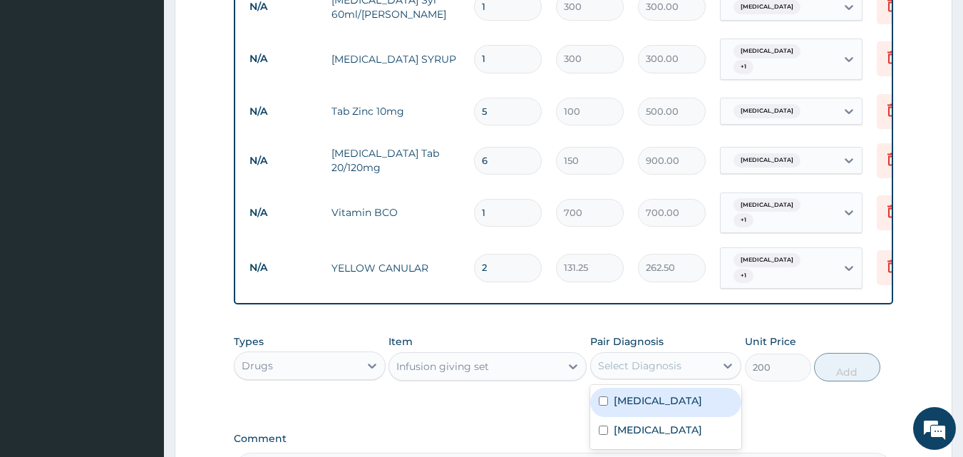
click at [659, 358] on div "Select Diagnosis" at bounding box center [639, 365] width 83 height 14
click at [632, 393] on label "Sepsis" at bounding box center [658, 400] width 88 height 14
checkbox input "true"
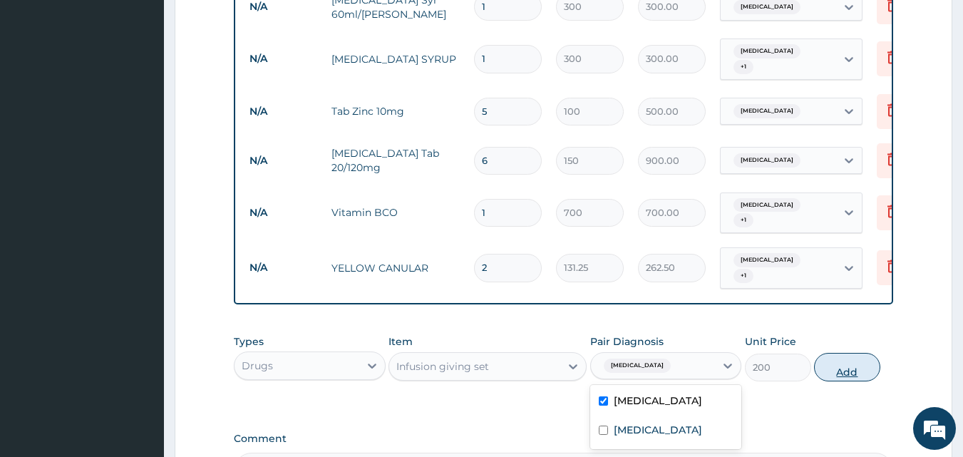
click at [842, 353] on button "Add" at bounding box center [847, 367] width 66 height 29
type input "0"
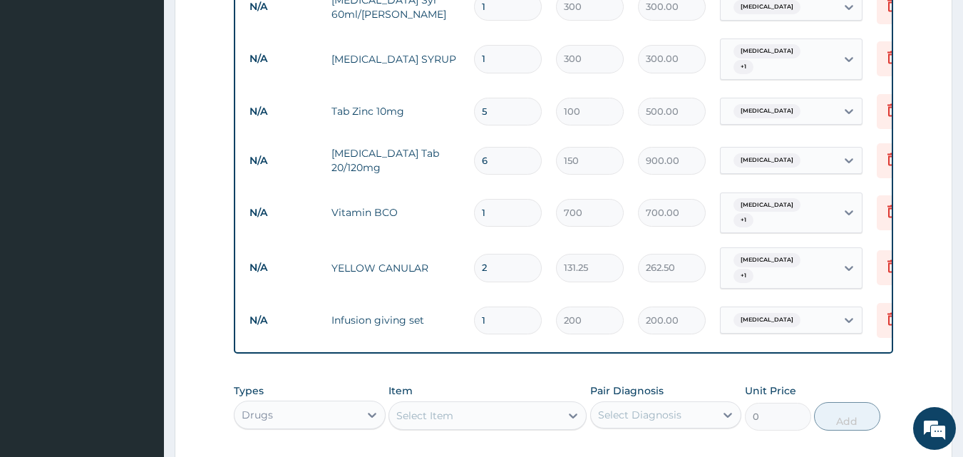
type input "0.00"
type input "2"
type input "400.00"
type input "2"
click at [568, 408] on icon at bounding box center [573, 415] width 14 height 14
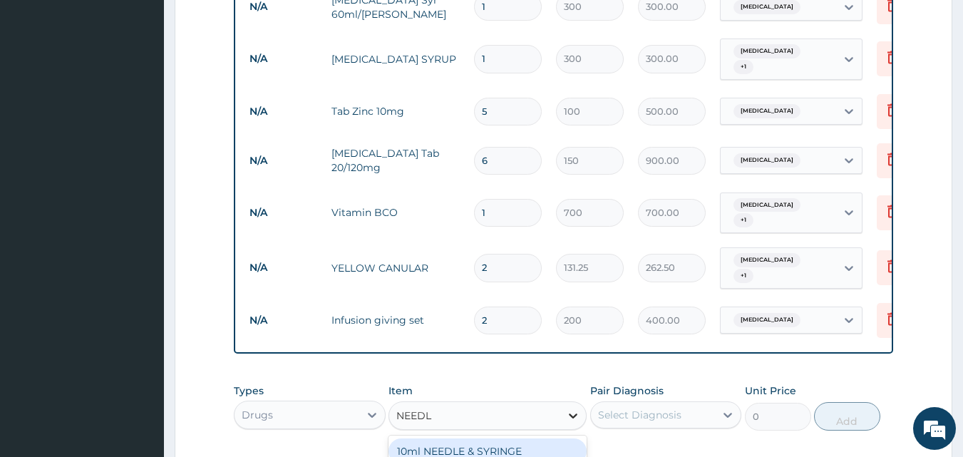
type input "NEEDLE"
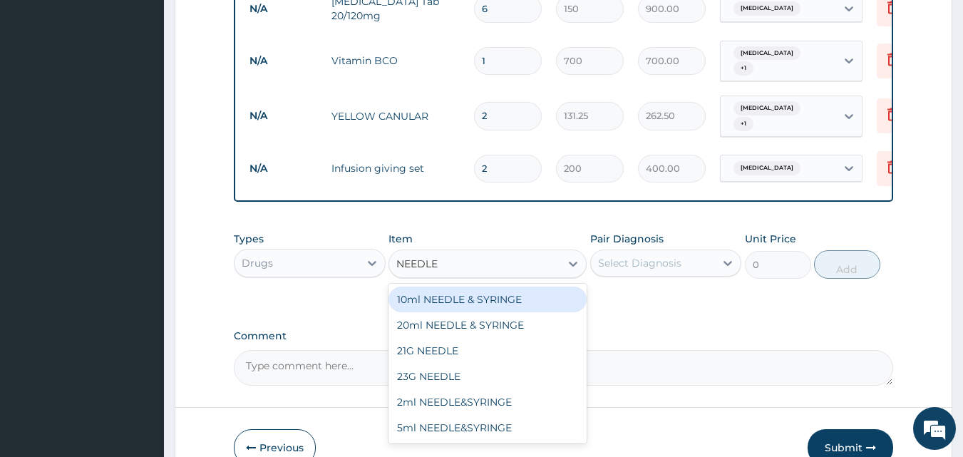
scroll to position [1153, 0]
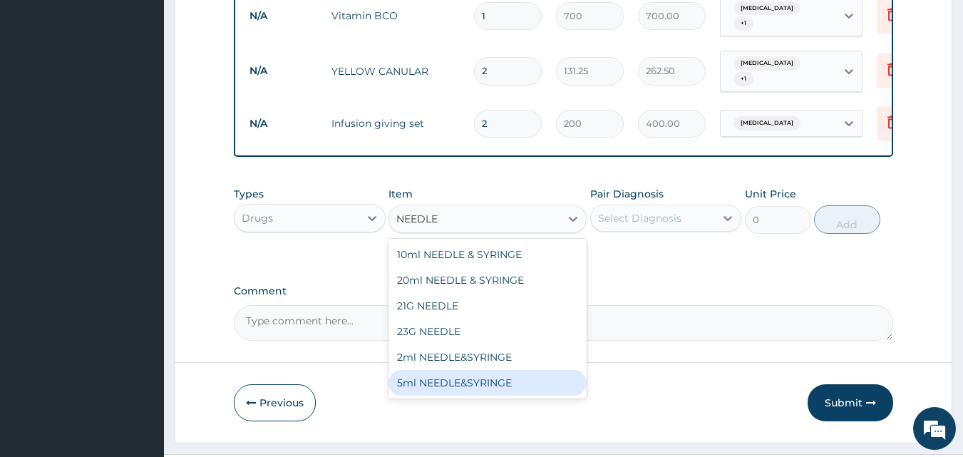
click at [444, 370] on div "5ml NEEDLE&SYRINGE" at bounding box center [487, 383] width 198 height 26
type input "26.25"
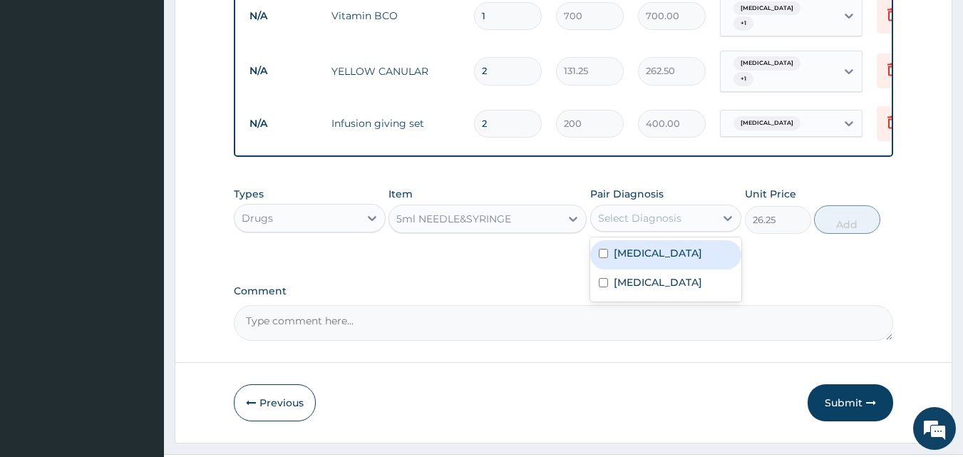
click at [694, 207] on div "Select Diagnosis" at bounding box center [653, 218] width 125 height 23
click at [667, 240] on div "Sepsis" at bounding box center [666, 254] width 152 height 29
checkbox input "true"
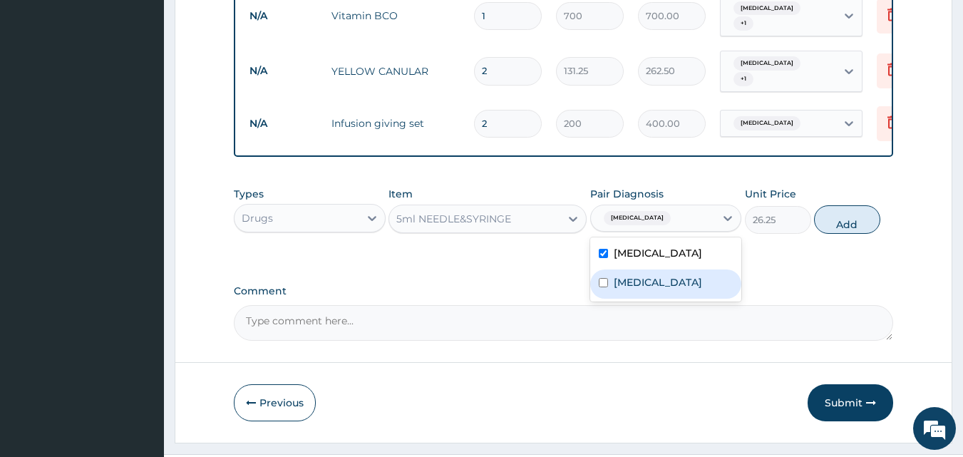
click at [658, 269] on div "Malaria" at bounding box center [666, 283] width 152 height 29
checkbox input "true"
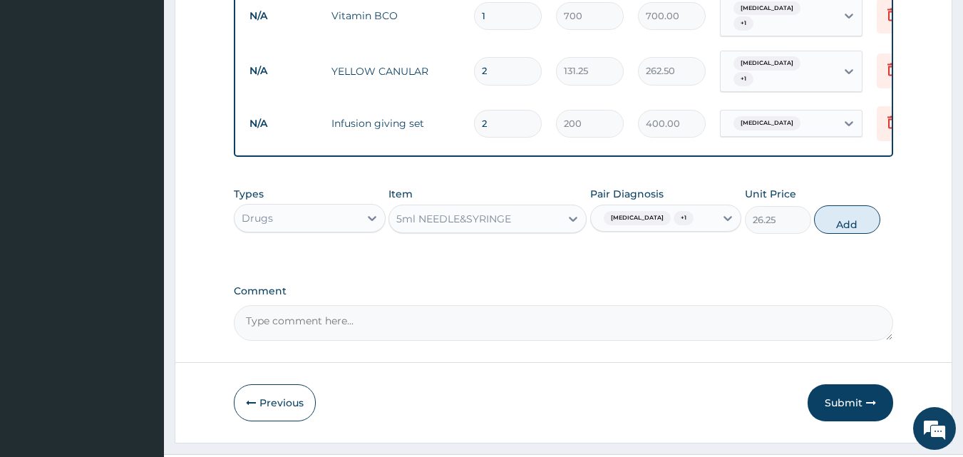
click at [838, 205] on button "Add" at bounding box center [847, 219] width 66 height 29
type input "0"
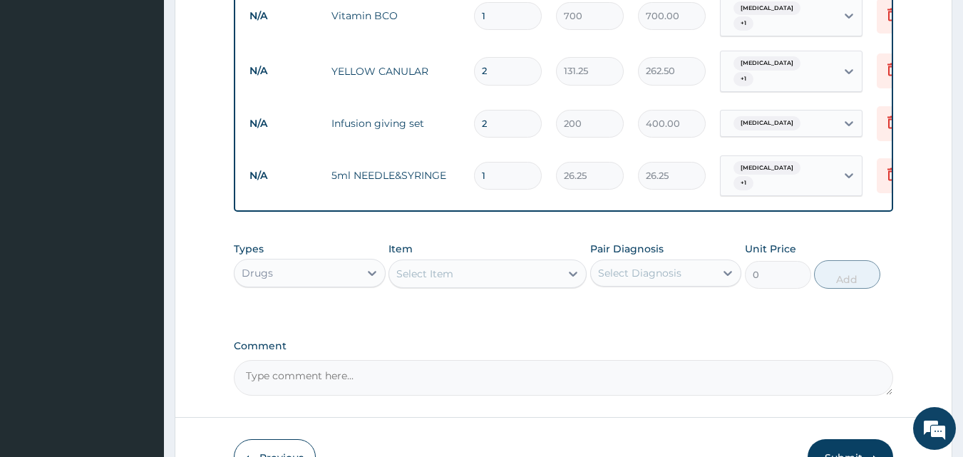
type input "10"
type input "262.50"
type input "10"
click at [564, 261] on div at bounding box center [573, 274] width 26 height 26
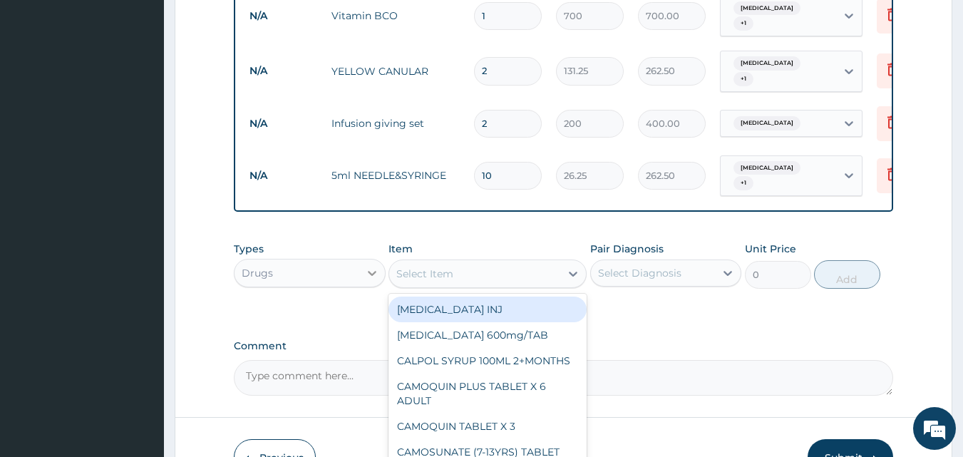
click at [360, 260] on div at bounding box center [372, 273] width 26 height 26
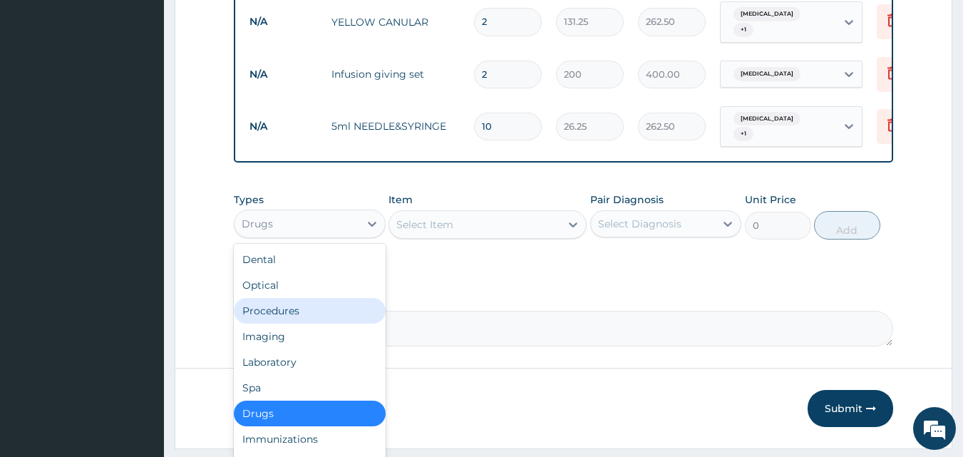
scroll to position [48, 0]
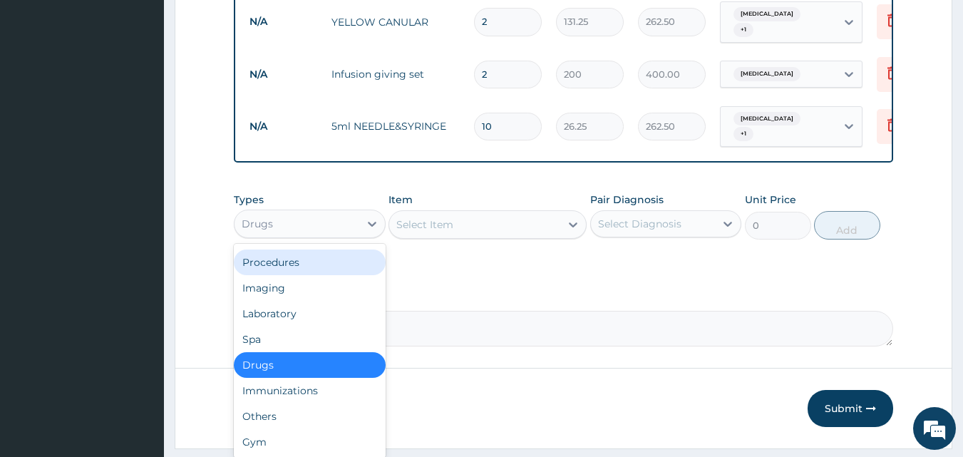
click at [296, 249] on div "Procedures" at bounding box center [310, 262] width 152 height 26
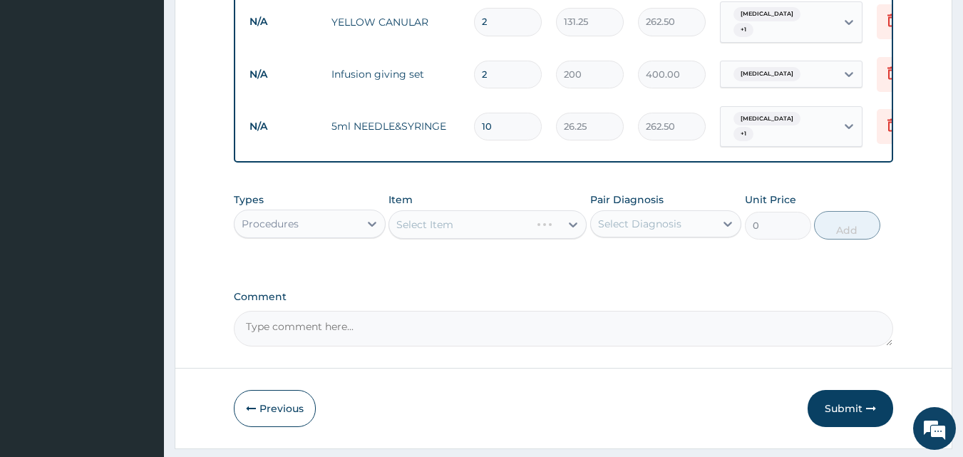
click at [567, 210] on div "Select Item" at bounding box center [487, 224] width 198 height 29
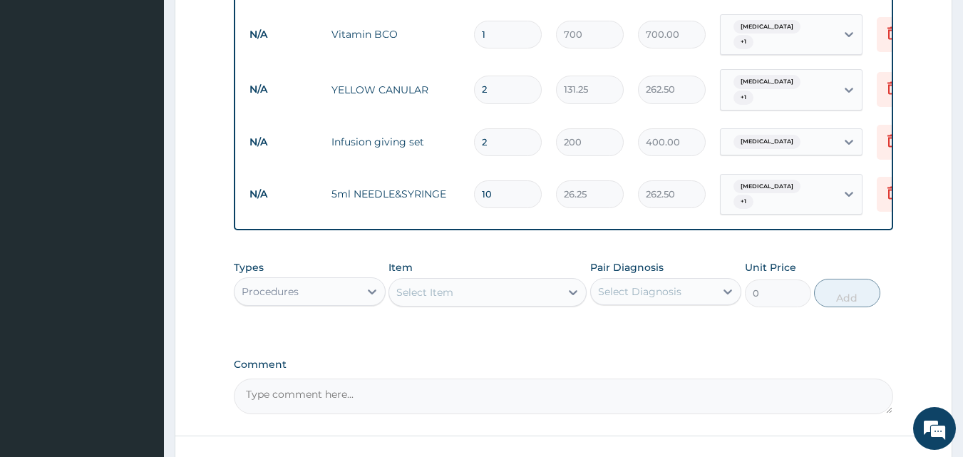
scroll to position [1202, 0]
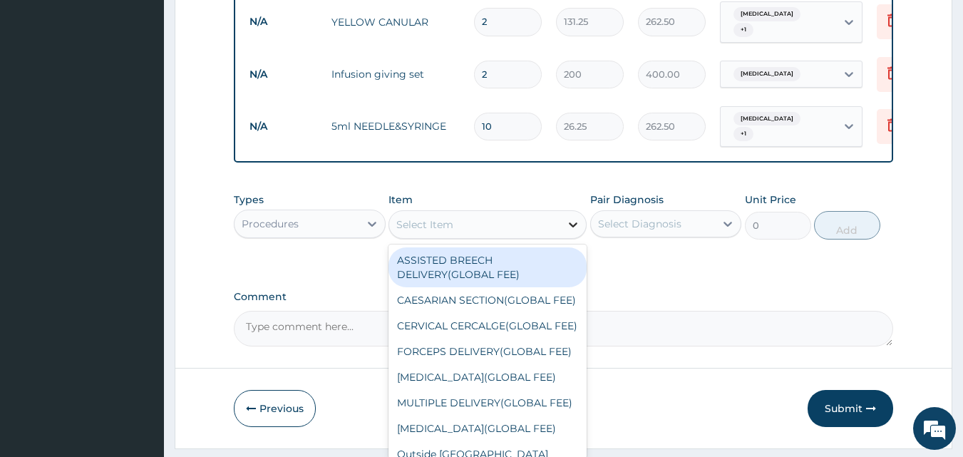
click at [571, 222] on icon at bounding box center [573, 224] width 9 height 5
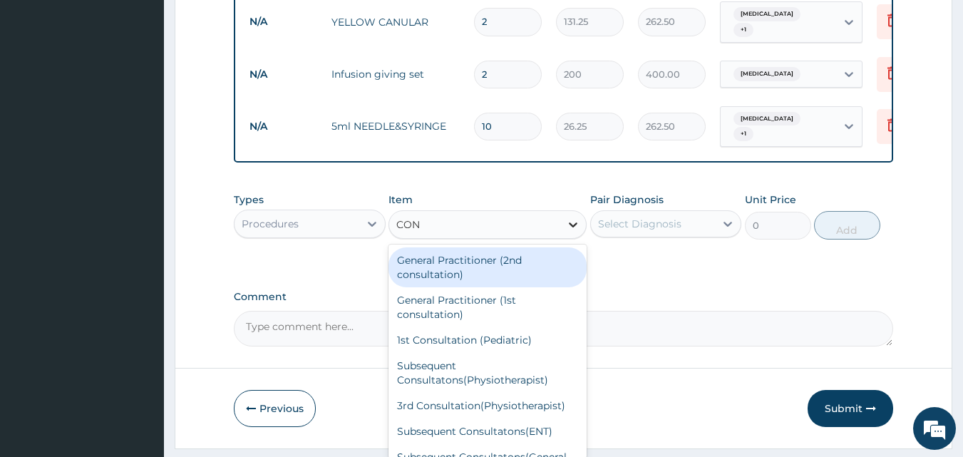
type input "CONS"
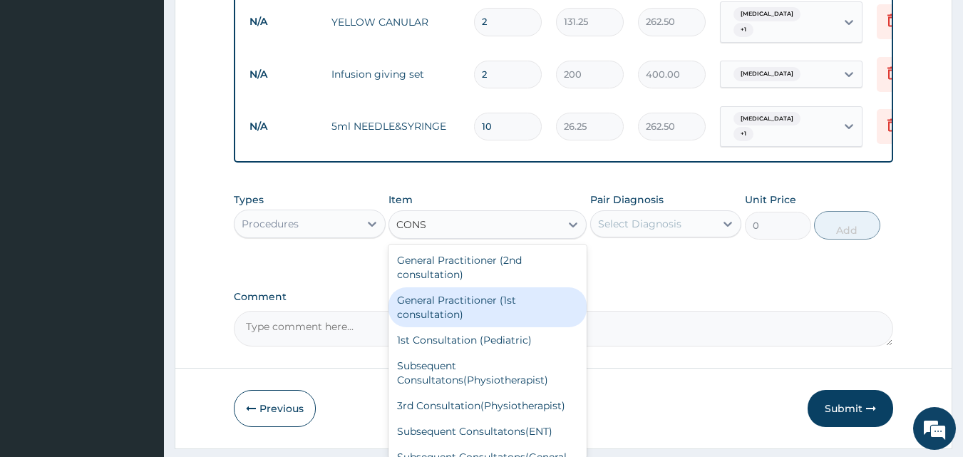
click at [470, 287] on div "General Practitioner (1st consultation)" at bounding box center [487, 307] width 198 height 40
type input "2400"
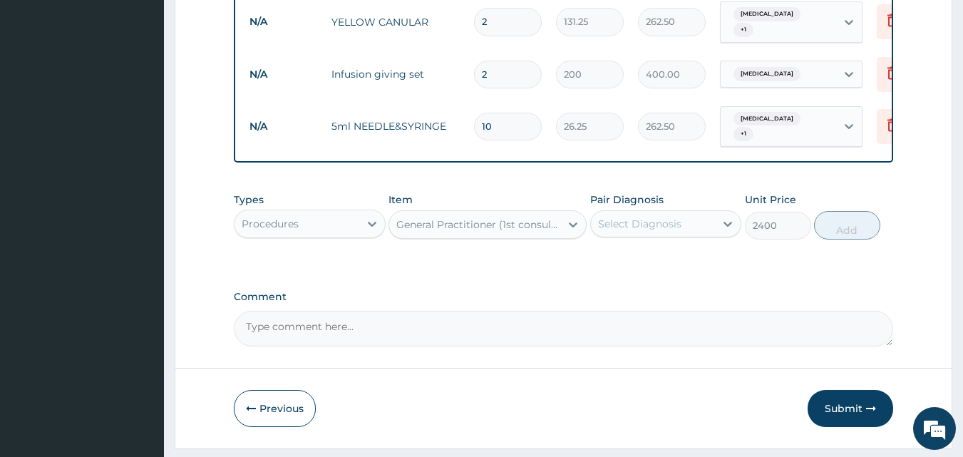
click at [708, 212] on div "Select Diagnosis" at bounding box center [653, 223] width 125 height 23
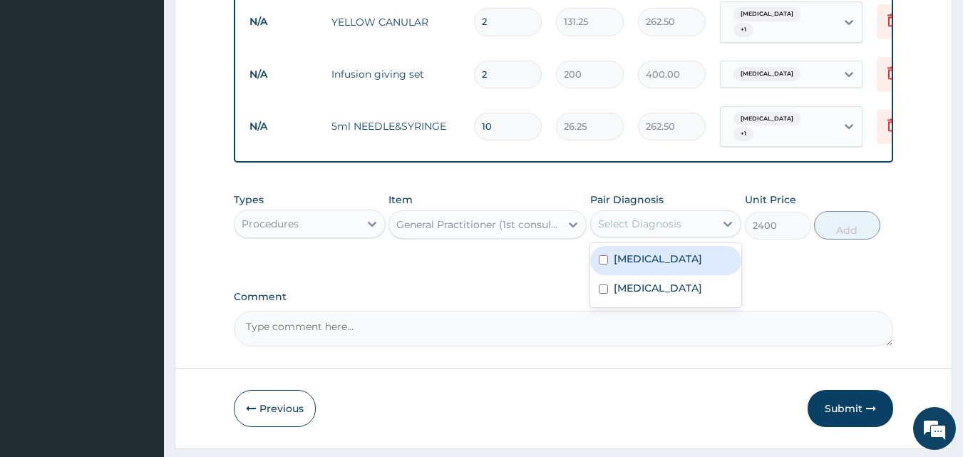
drag, startPoint x: 632, startPoint y: 223, endPoint x: 637, endPoint y: 249, distance: 26.1
click at [636, 243] on div "Sepsis Malaria" at bounding box center [666, 275] width 152 height 64
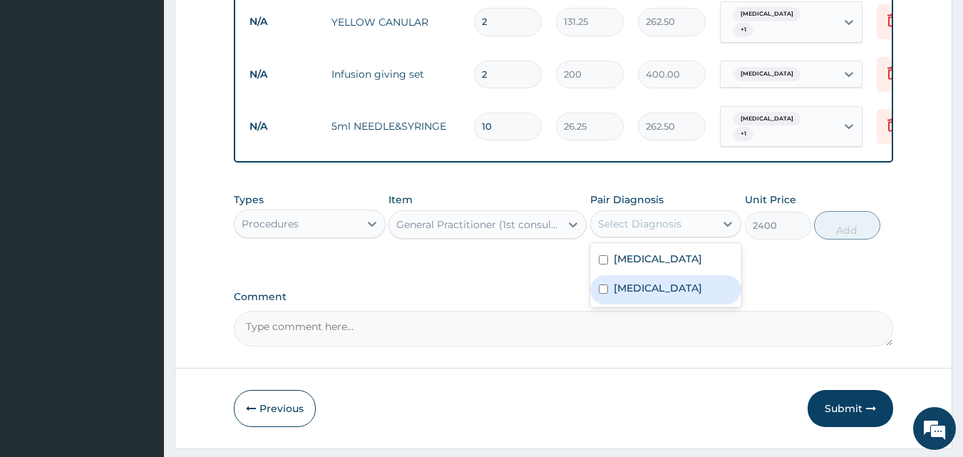
click at [638, 281] on label "Malaria" at bounding box center [658, 288] width 88 height 14
checkbox input "true"
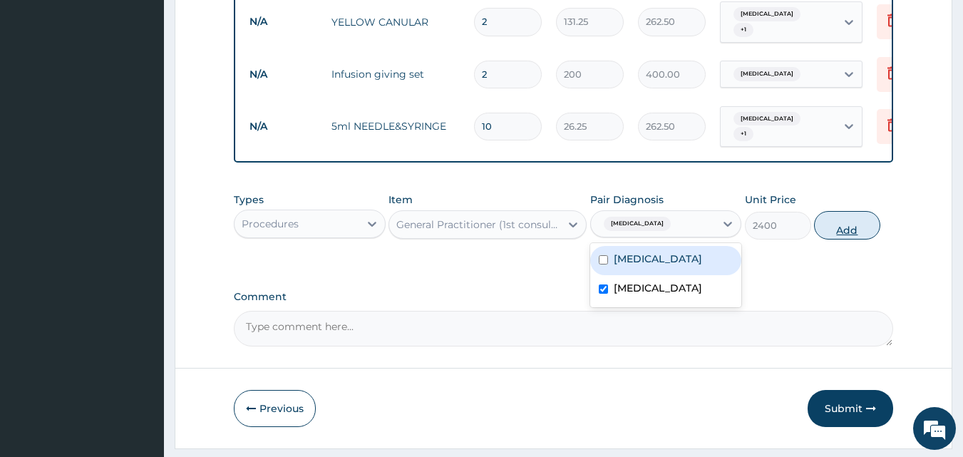
click at [847, 211] on button "Add" at bounding box center [847, 225] width 66 height 29
type input "0"
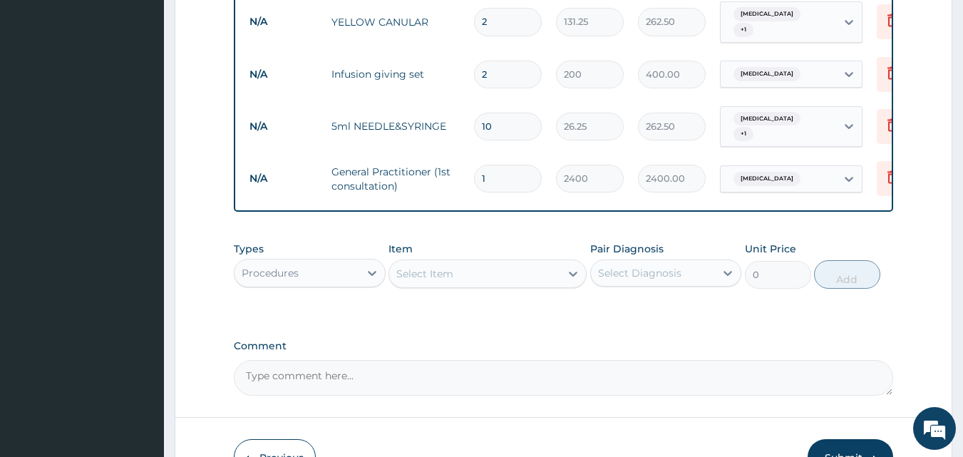
click at [534, 262] on div "Select Item" at bounding box center [474, 273] width 171 height 23
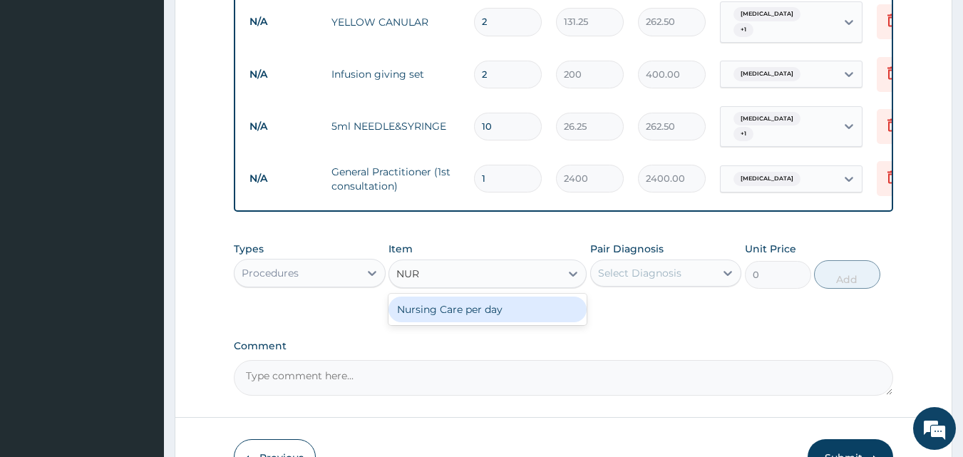
type input "NURS"
click at [487, 296] on div "Nursing Care per day" at bounding box center [487, 309] width 198 height 26
type input "1600"
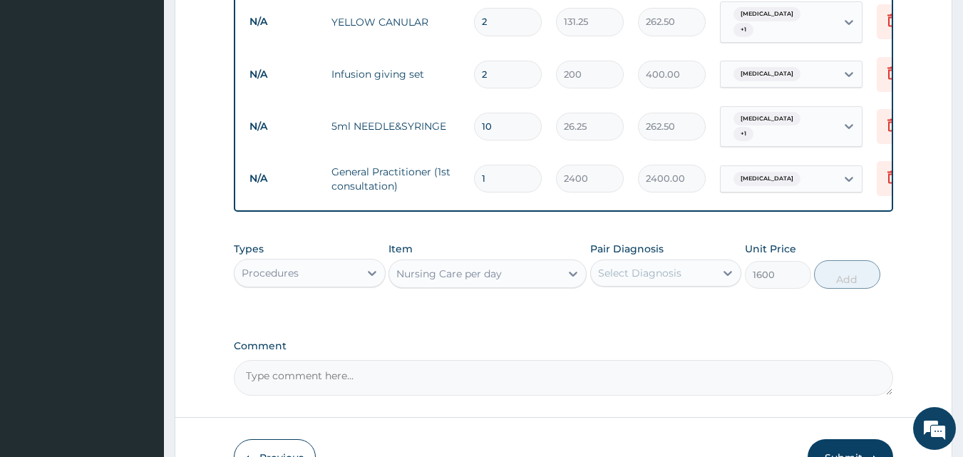
click at [671, 266] on div "Select Diagnosis" at bounding box center [639, 273] width 83 height 14
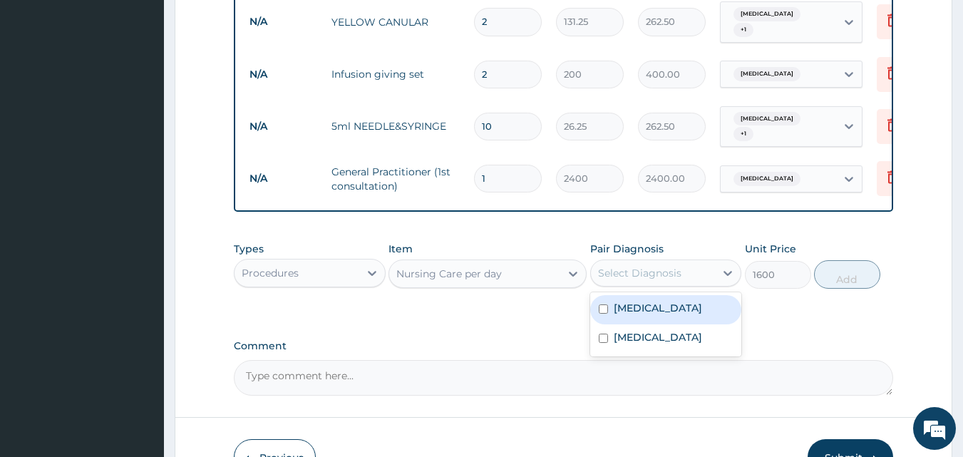
drag, startPoint x: 649, startPoint y: 273, endPoint x: 651, endPoint y: 286, distance: 12.9
click at [651, 295] on div "Sepsis" at bounding box center [666, 309] width 152 height 29
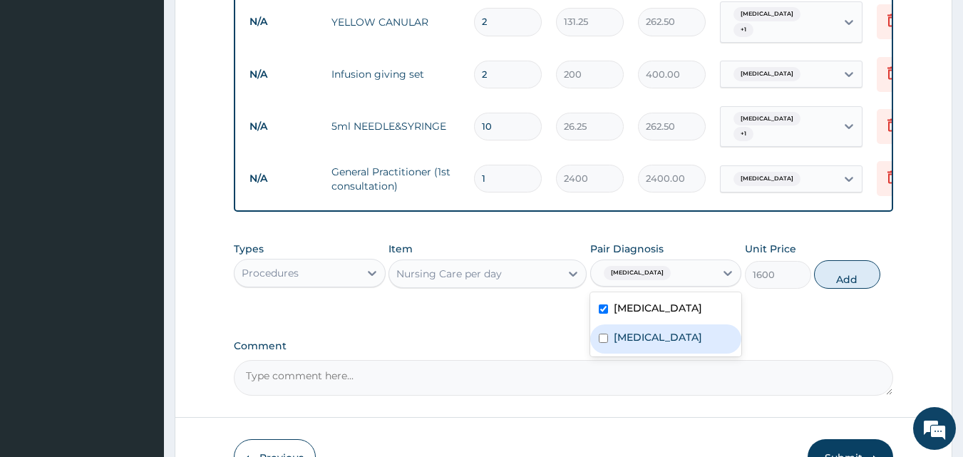
checkbox input "true"
drag, startPoint x: 650, startPoint y: 295, endPoint x: 671, endPoint y: 289, distance: 21.4
click at [651, 324] on div "Malaria" at bounding box center [666, 338] width 152 height 29
checkbox input "true"
click at [840, 260] on button "Add" at bounding box center [847, 274] width 66 height 29
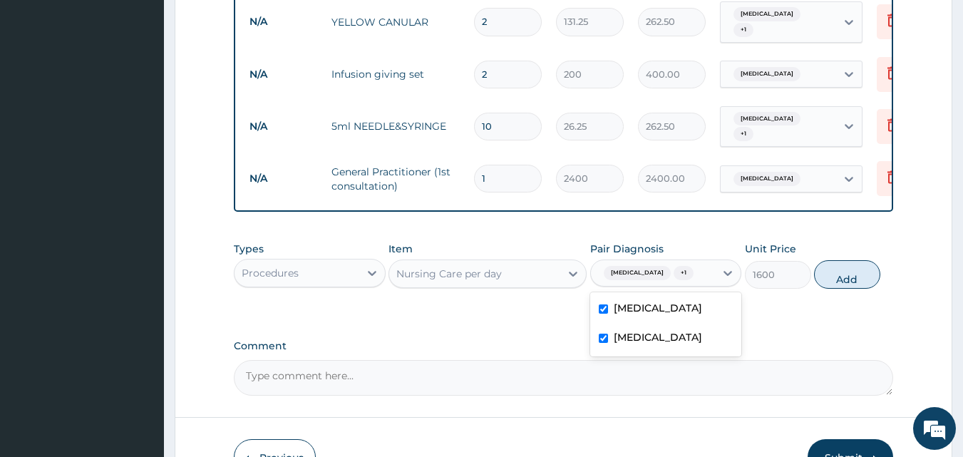
type input "0"
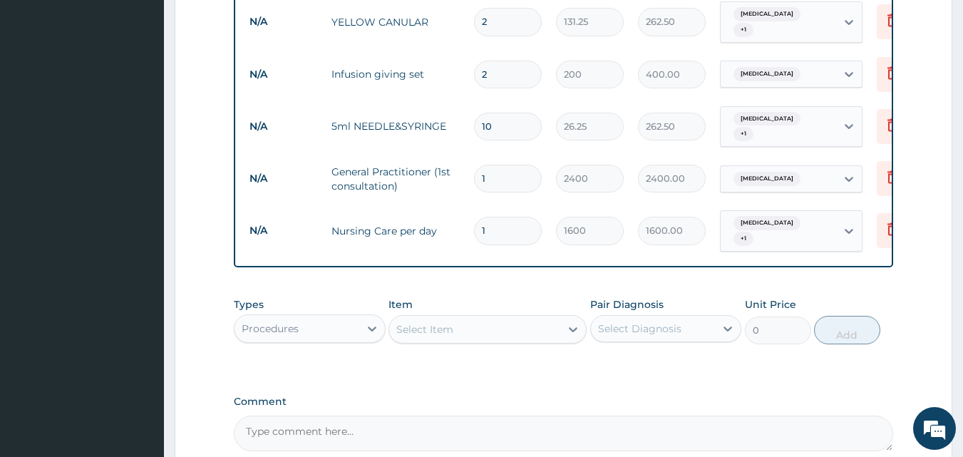
type input "0.00"
type input "2"
type input "3200.00"
type input "2"
click at [487, 165] on input "1" at bounding box center [508, 179] width 68 height 28
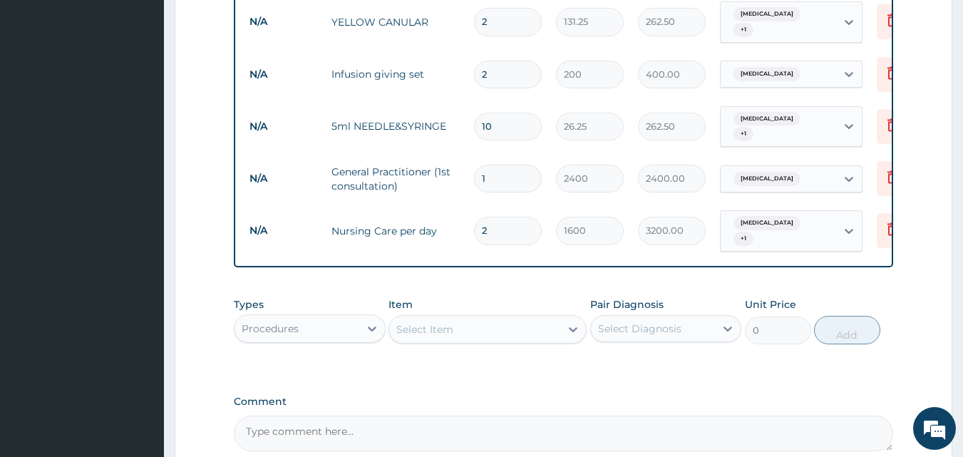
type input "0.00"
type input "2"
type input "4800.00"
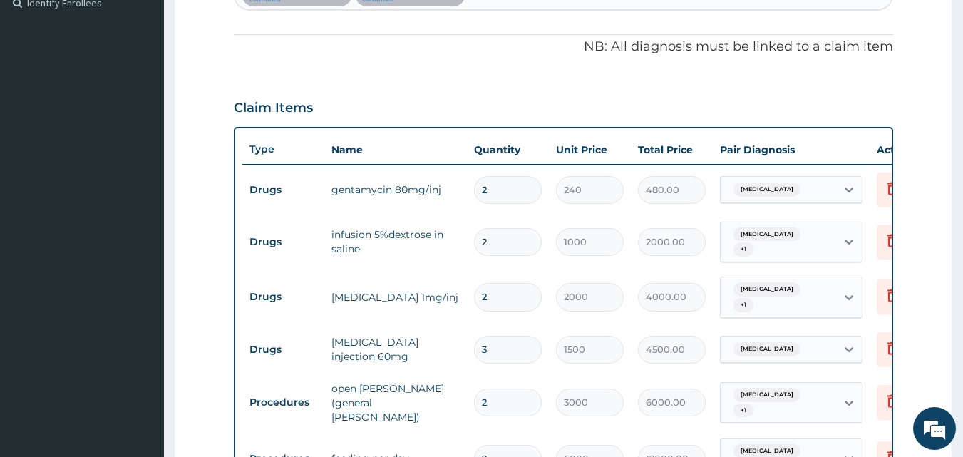
scroll to position [374, 0]
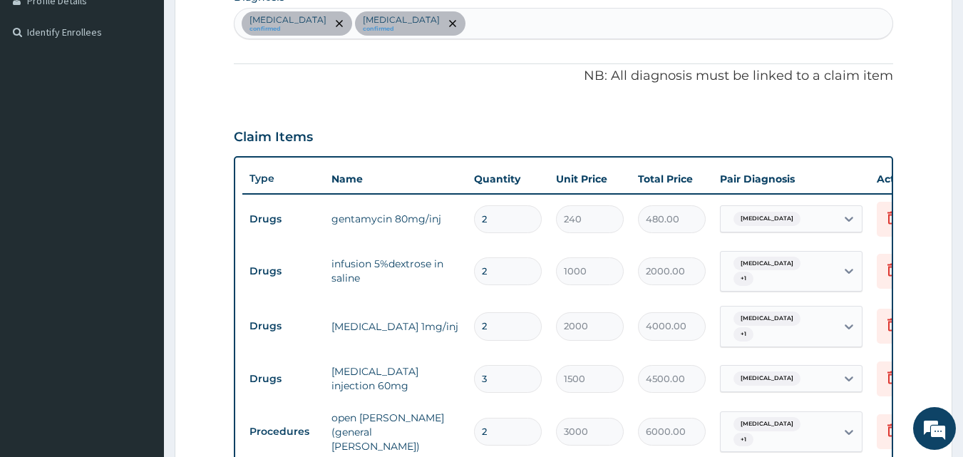
type input "2"
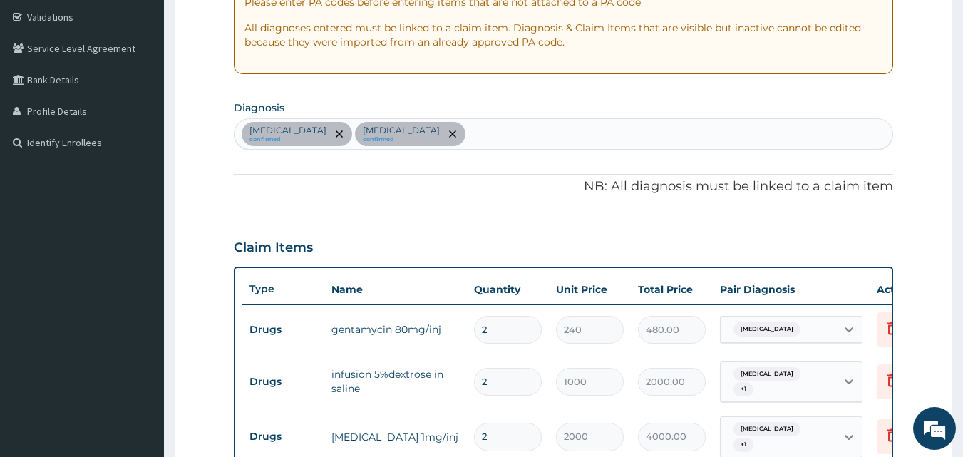
scroll to position [232, 0]
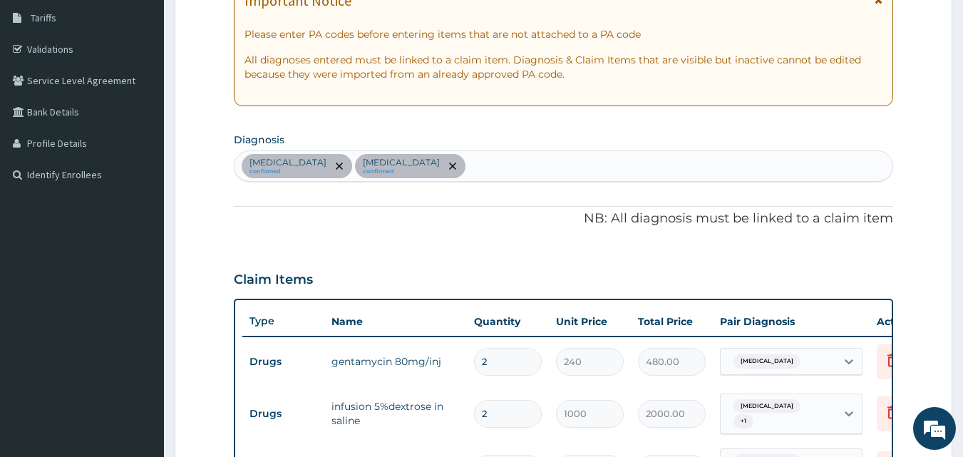
click at [402, 162] on div "Sepsis confirmed Malaria confirmed" at bounding box center [563, 166] width 659 height 30
type input "GASTRO"
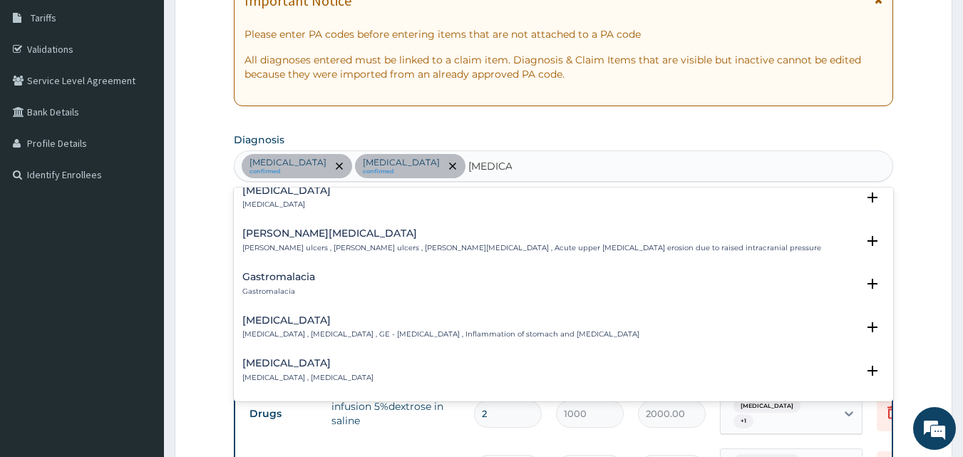
scroll to position [214, 0]
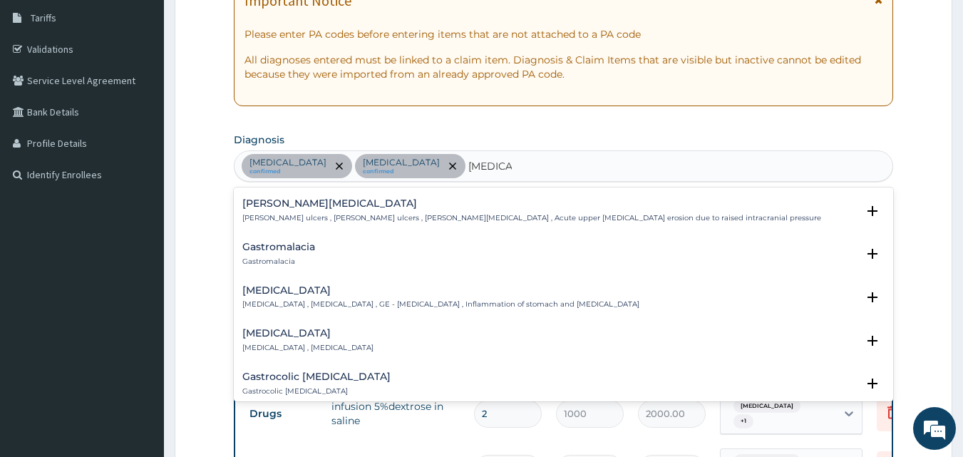
click at [286, 295] on h4 "Gastroenteritis" at bounding box center [440, 290] width 397 height 11
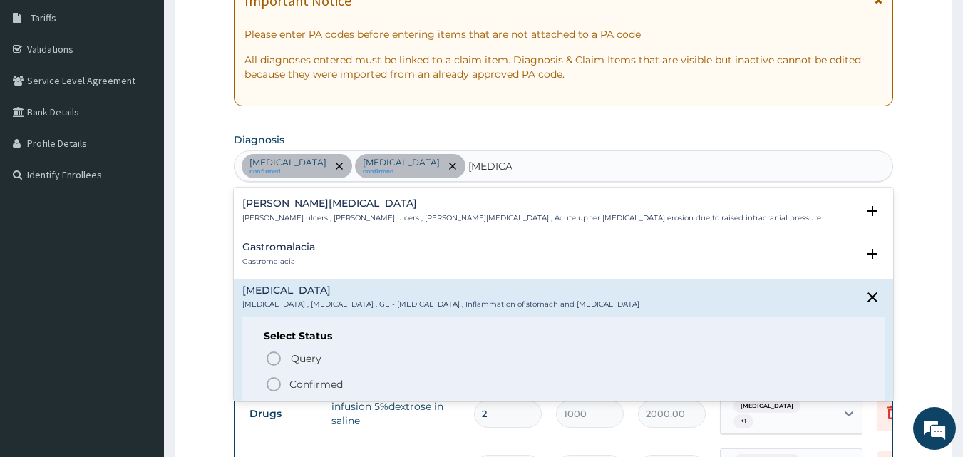
click at [272, 383] on icon "status option filled" at bounding box center [273, 384] width 17 height 17
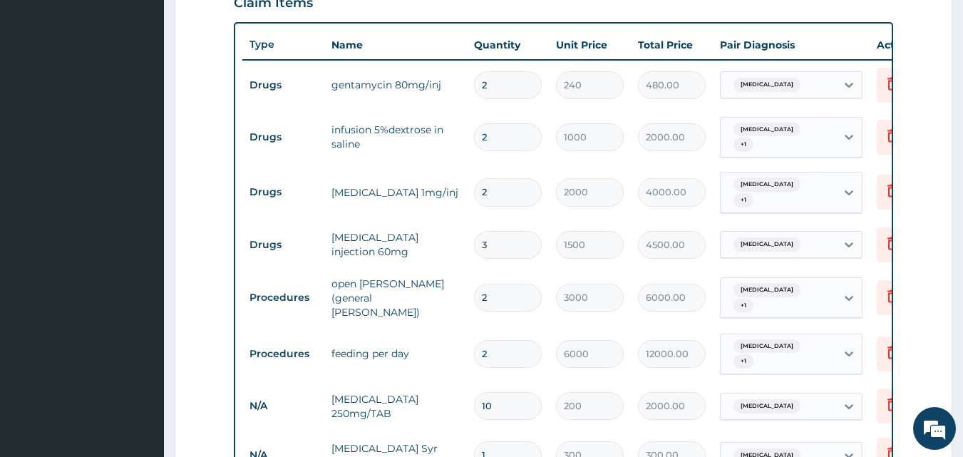
scroll to position [517, 0]
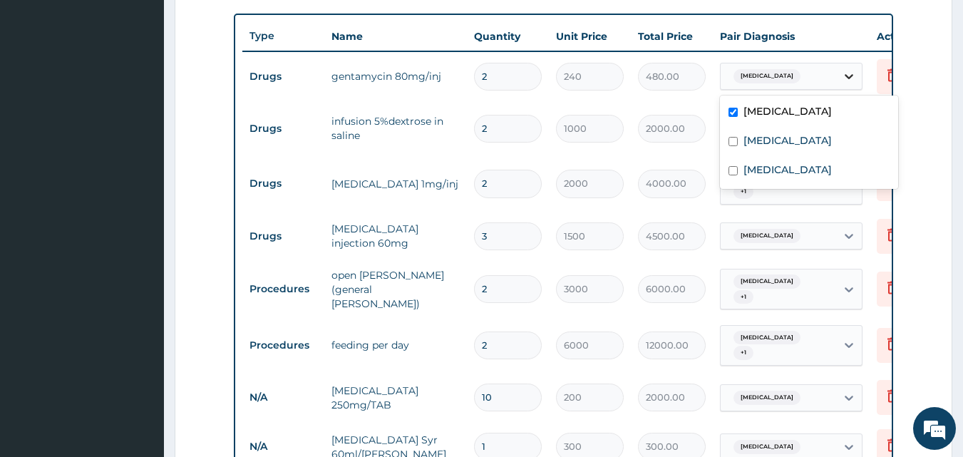
click at [849, 73] on icon at bounding box center [849, 76] width 14 height 14
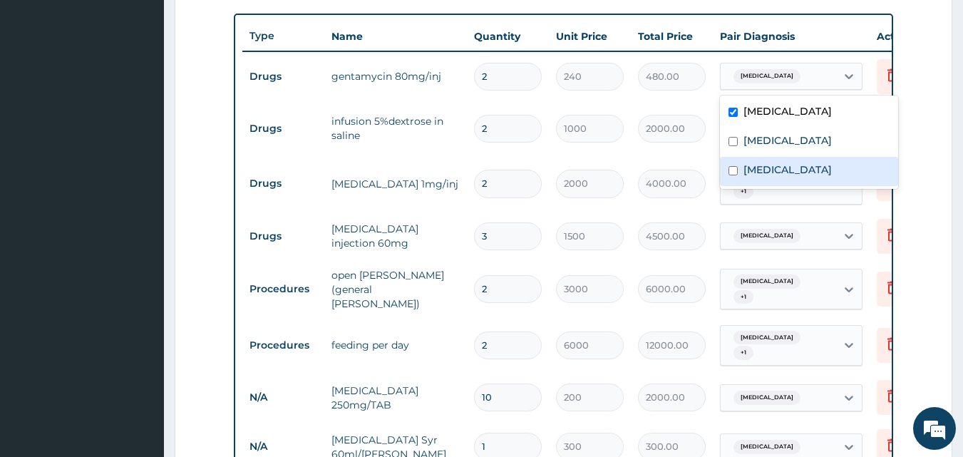
click at [734, 172] on input "checkbox" at bounding box center [732, 170] width 9 height 9
checkbox input "true"
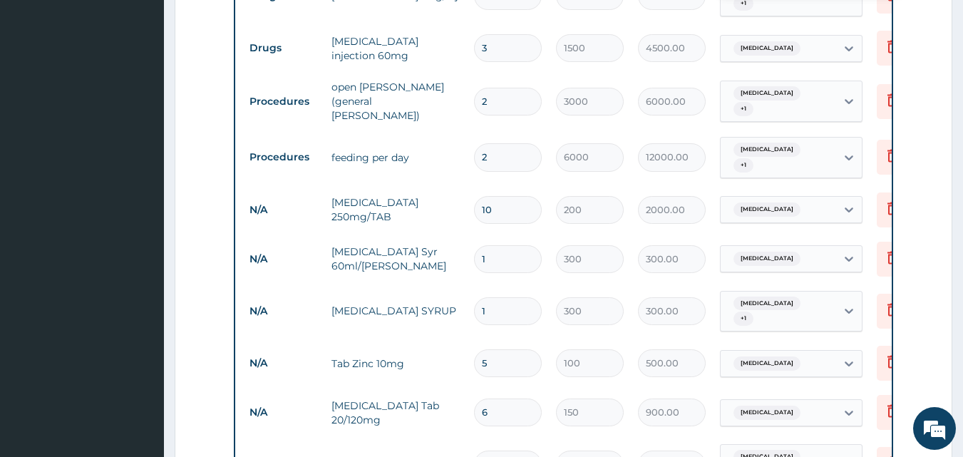
scroll to position [730, 0]
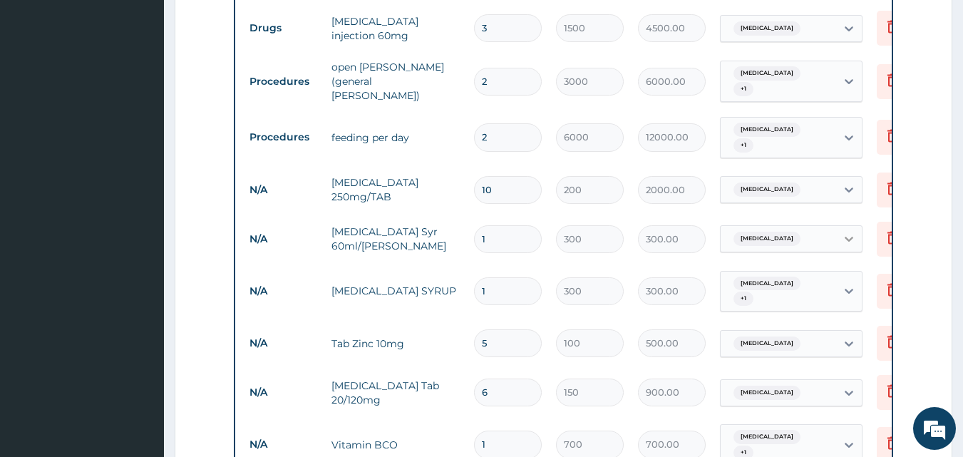
click at [843, 232] on icon at bounding box center [849, 239] width 14 height 14
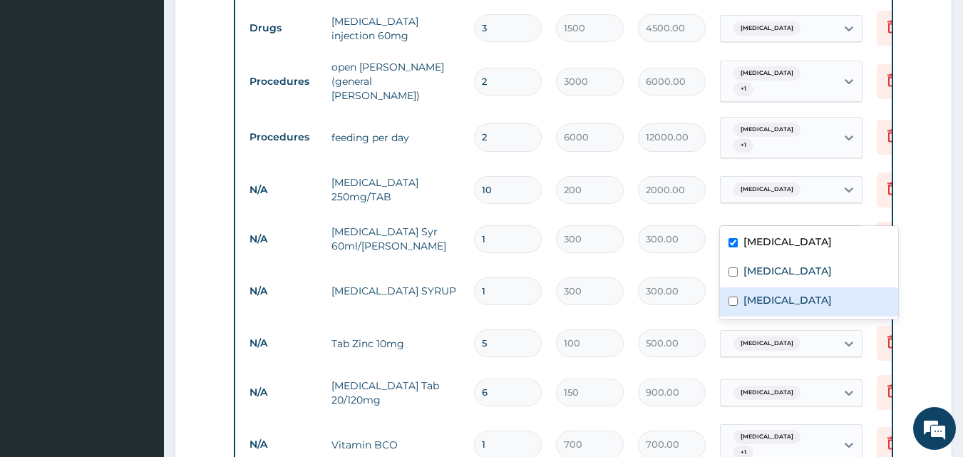
click at [782, 292] on div "Gastroenteritis" at bounding box center [809, 301] width 178 height 29
checkbox input "true"
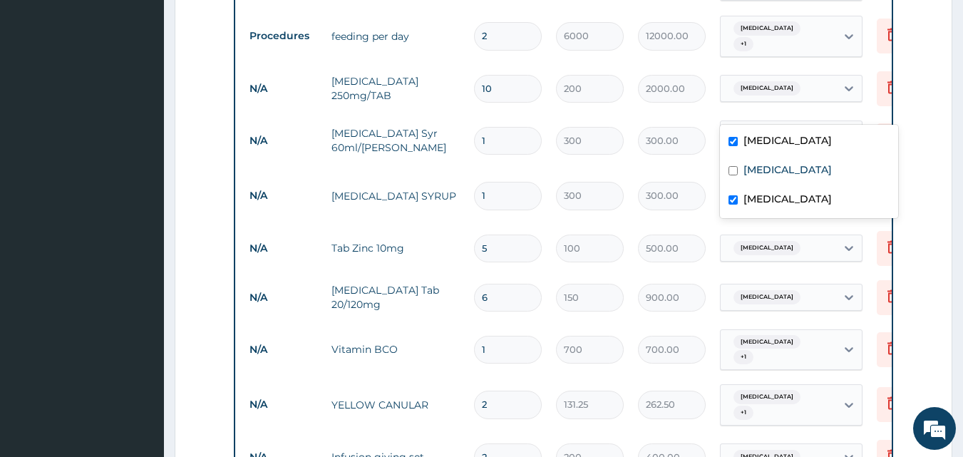
scroll to position [802, 0]
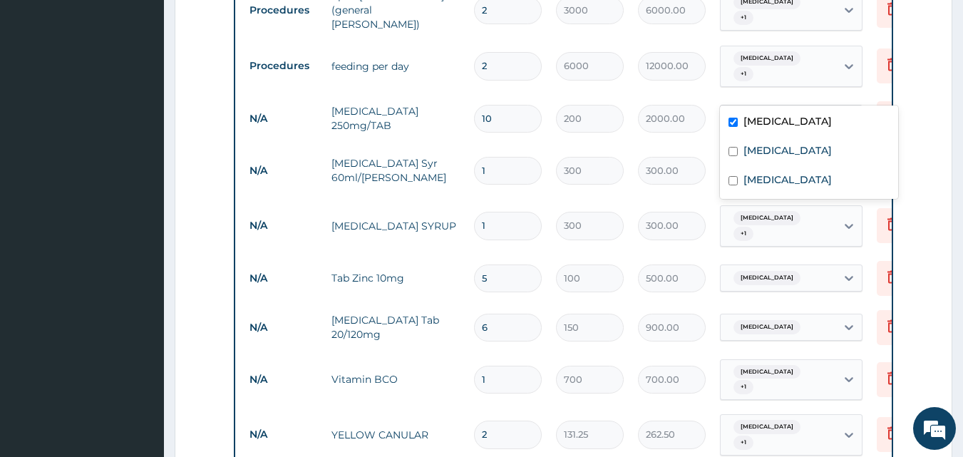
click at [845, 116] on icon at bounding box center [849, 118] width 9 height 5
click at [762, 177] on label "Gastroenteritis" at bounding box center [787, 179] width 88 height 14
checkbox input "true"
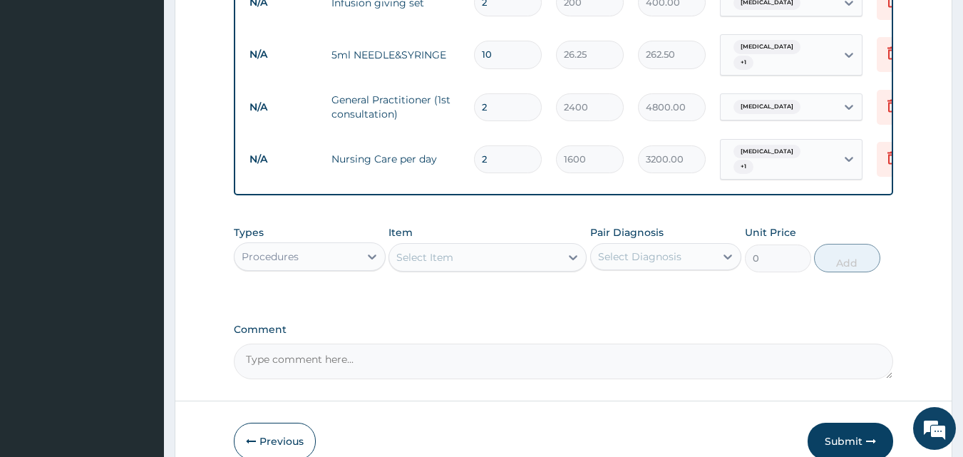
scroll to position [1301, 0]
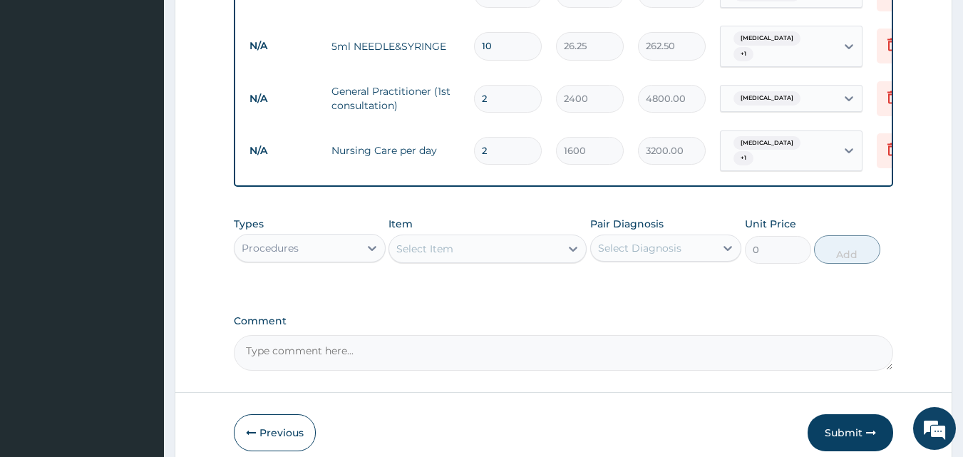
click at [282, 335] on textarea "Comment" at bounding box center [564, 353] width 660 height 36
type textarea "DSS ;- GASTROENTERITIS, MALARIA, SEPSIS"
click at [840, 414] on button "Submit" at bounding box center [850, 432] width 86 height 37
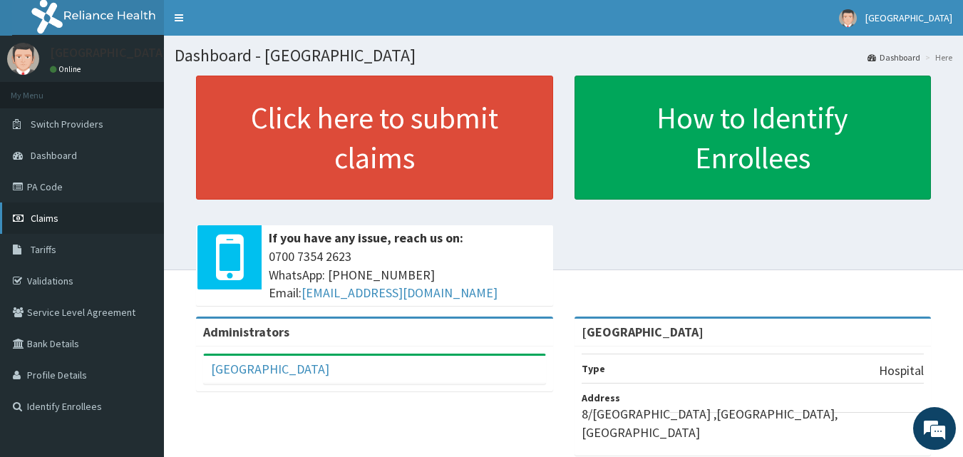
click at [53, 217] on span "Claims" at bounding box center [45, 218] width 28 height 13
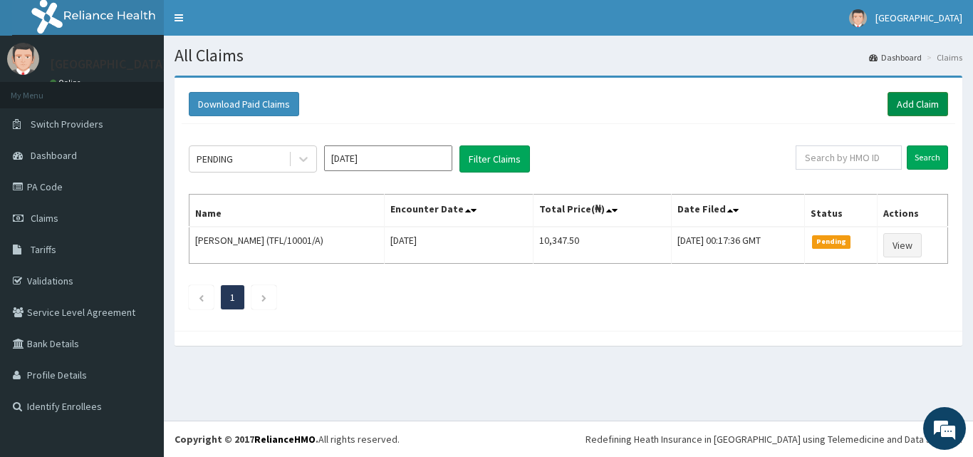
click at [917, 103] on link "Add Claim" at bounding box center [918, 104] width 61 height 24
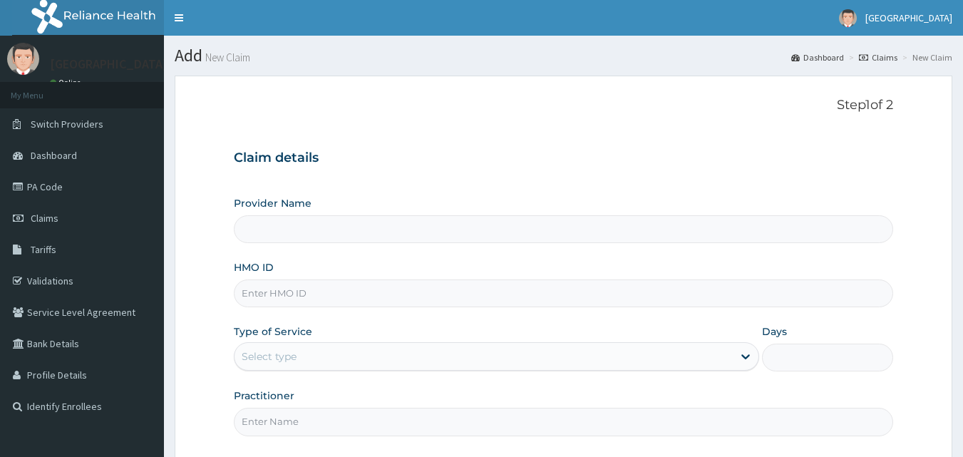
type input "[GEOGRAPHIC_DATA]"
paste input "OHT/12043/C"
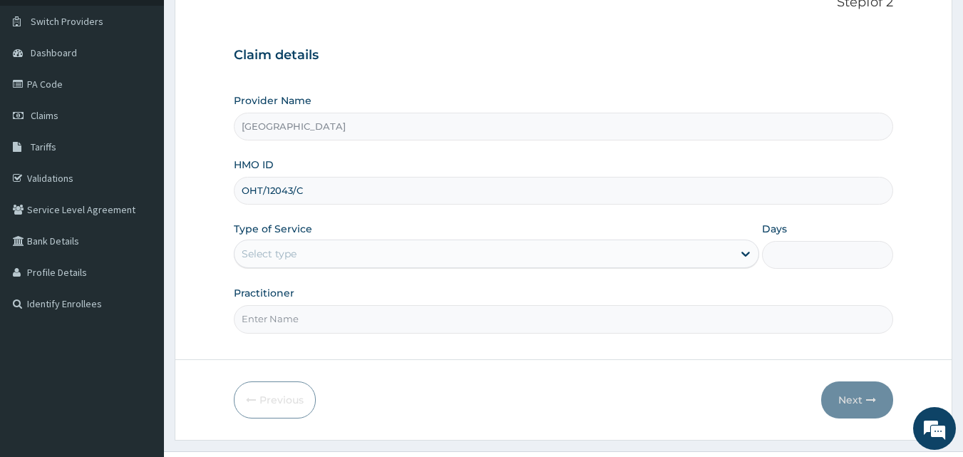
scroll to position [133, 0]
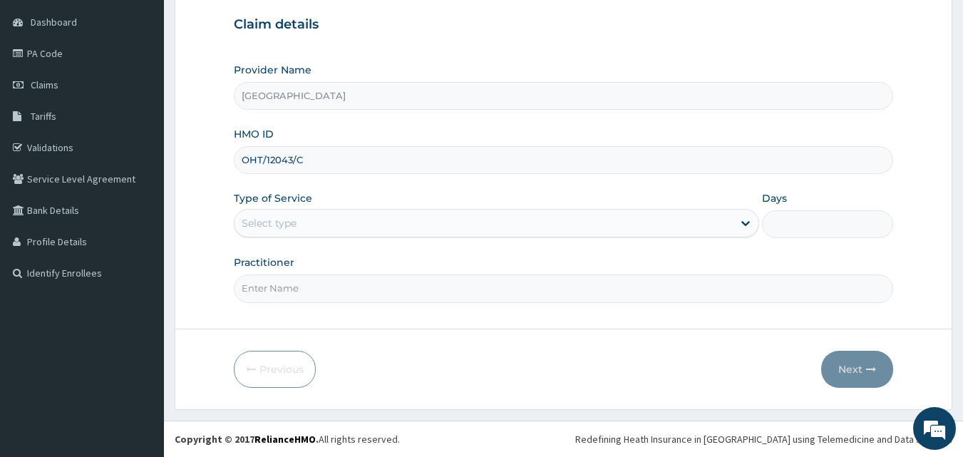
type input "OHT/12043/C"
click at [344, 222] on div "Select type" at bounding box center [483, 223] width 498 height 23
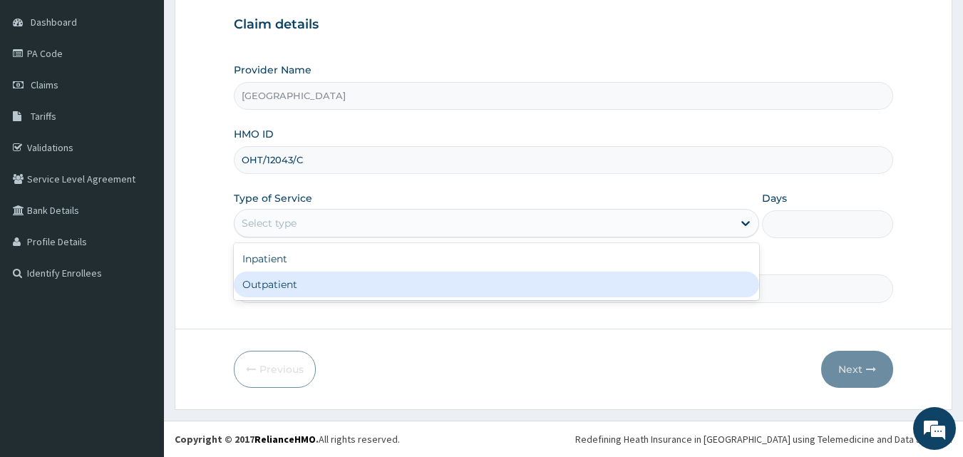
click at [296, 285] on div "Outpatient" at bounding box center [496, 285] width 525 height 26
type input "1"
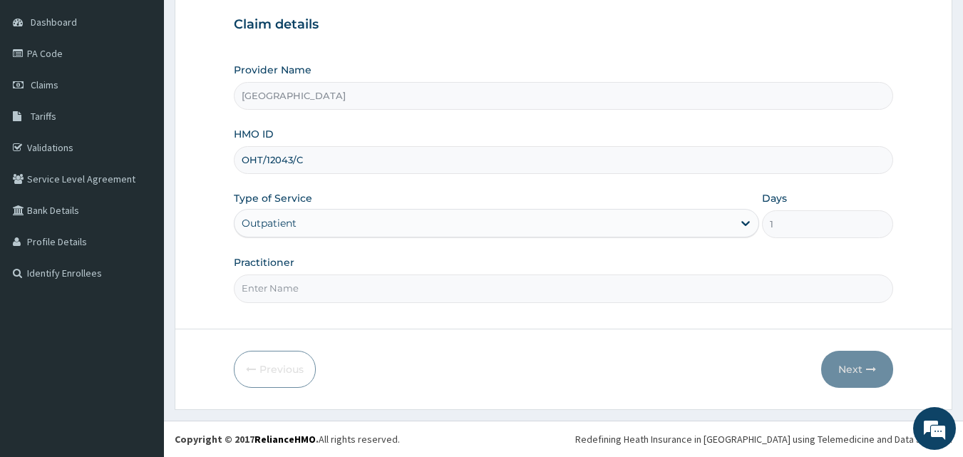
click at [346, 286] on input "Practitioner" at bounding box center [564, 288] width 660 height 28
type input "DR [PERSON_NAME]"
click at [849, 366] on button "Next" at bounding box center [857, 369] width 72 height 37
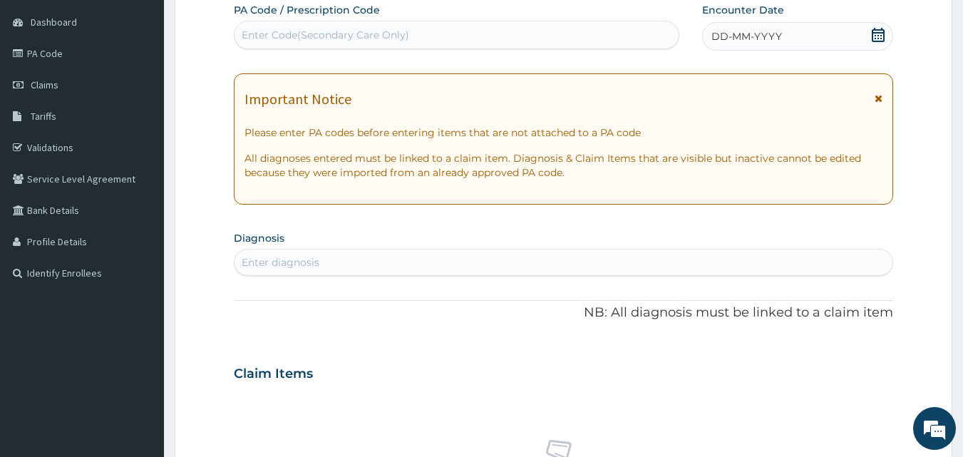
click at [877, 34] on icon at bounding box center [878, 35] width 14 height 14
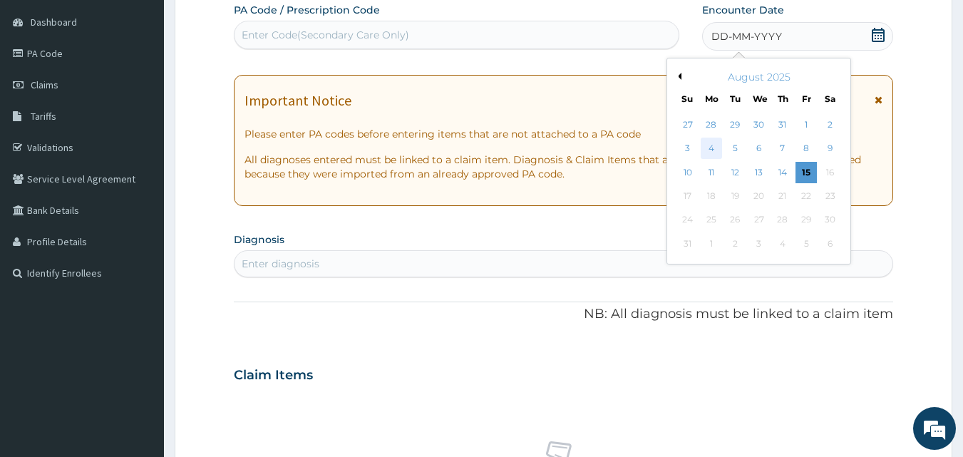
click at [711, 145] on div "4" at bounding box center [711, 148] width 21 height 21
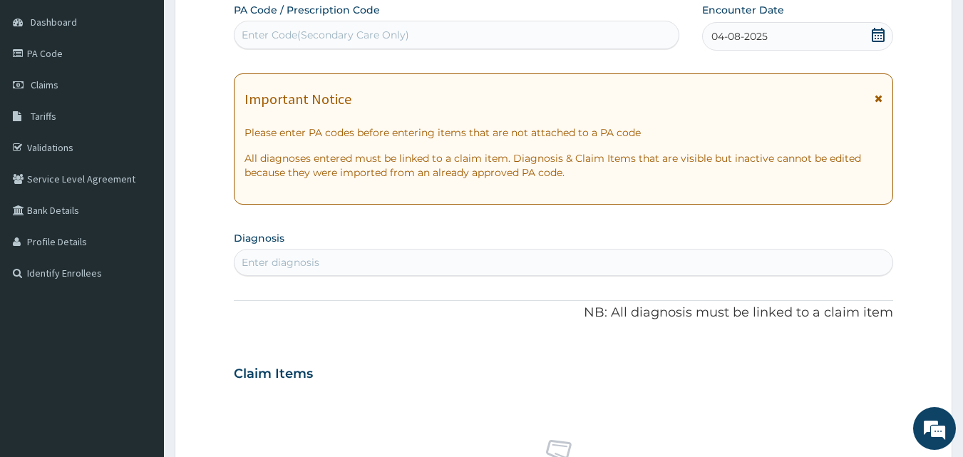
click at [353, 258] on div "Enter diagnosis" at bounding box center [563, 262] width 659 height 23
type input "[MEDICAL_DATA]"
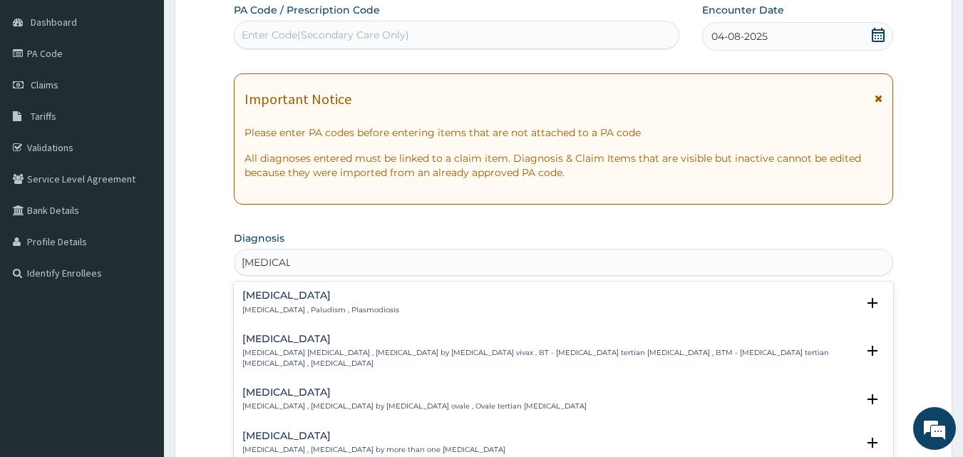
scroll to position [205, 0]
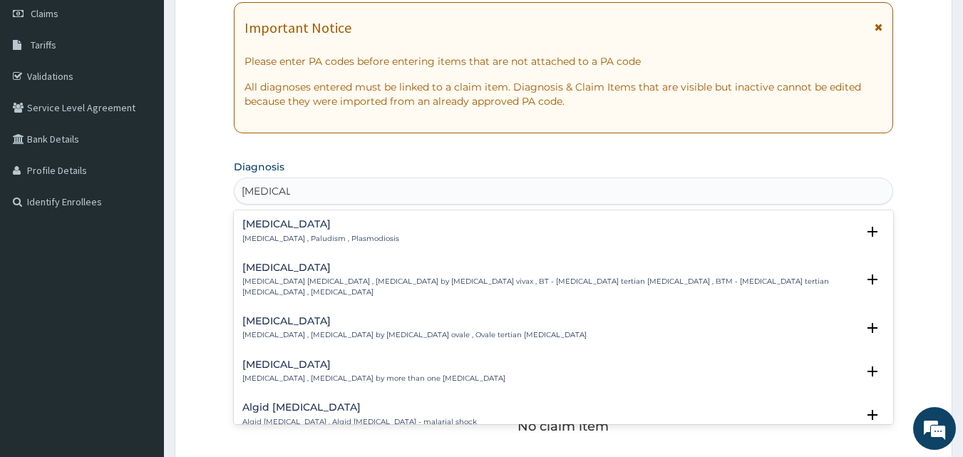
click at [269, 226] on h4 "[MEDICAL_DATA]" at bounding box center [320, 224] width 157 height 11
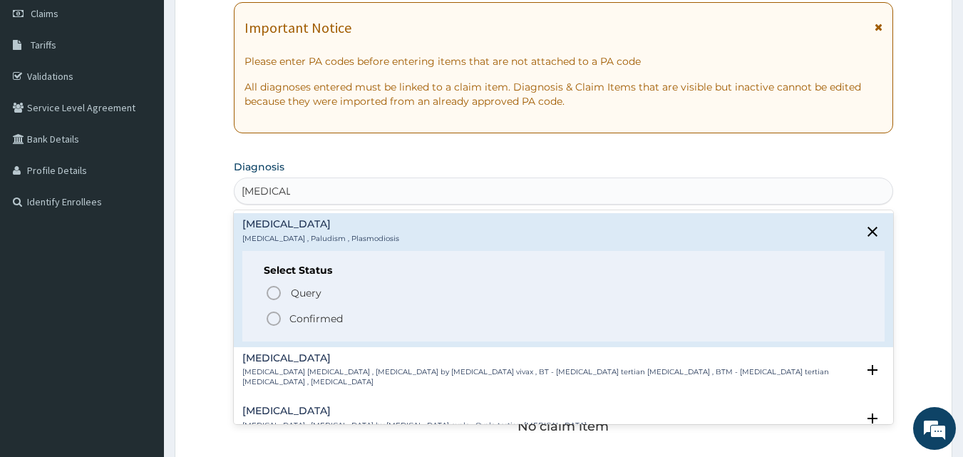
click at [272, 315] on icon "status option filled" at bounding box center [273, 318] width 17 height 17
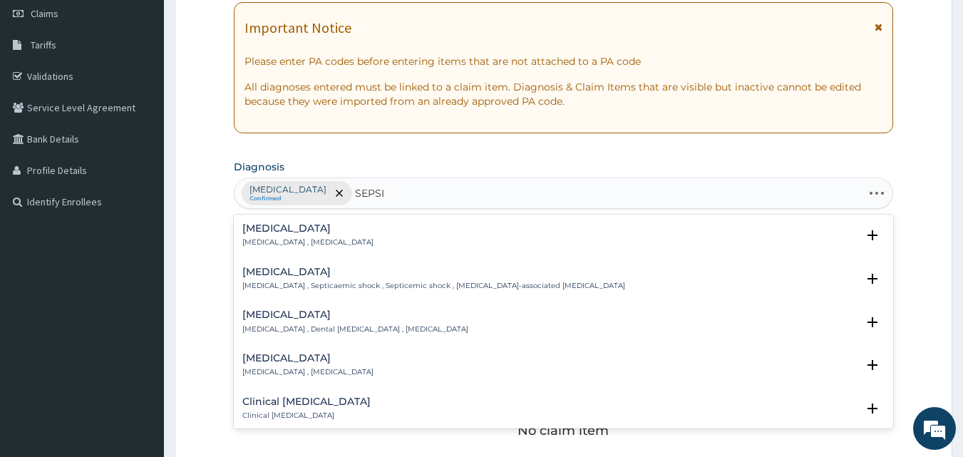
type input "[MEDICAL_DATA]"
click at [263, 231] on h4 "[MEDICAL_DATA]" at bounding box center [307, 228] width 131 height 11
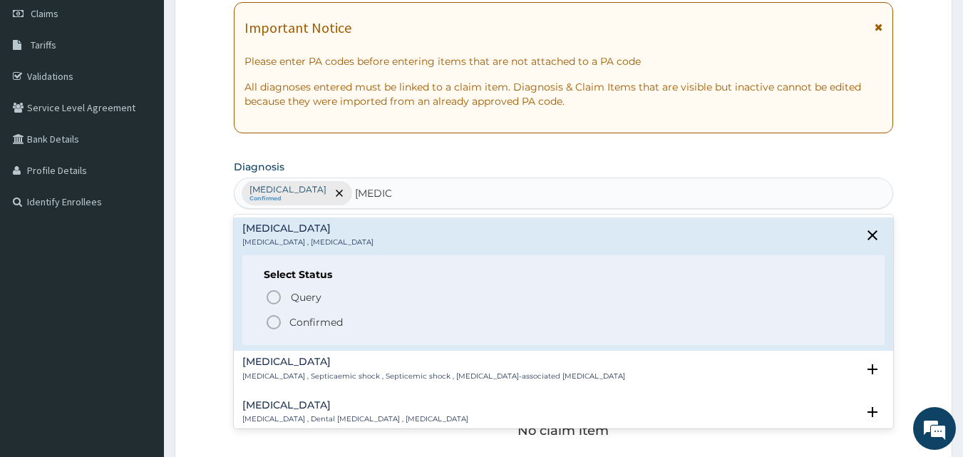
click at [273, 322] on icon "status option filled" at bounding box center [273, 322] width 17 height 17
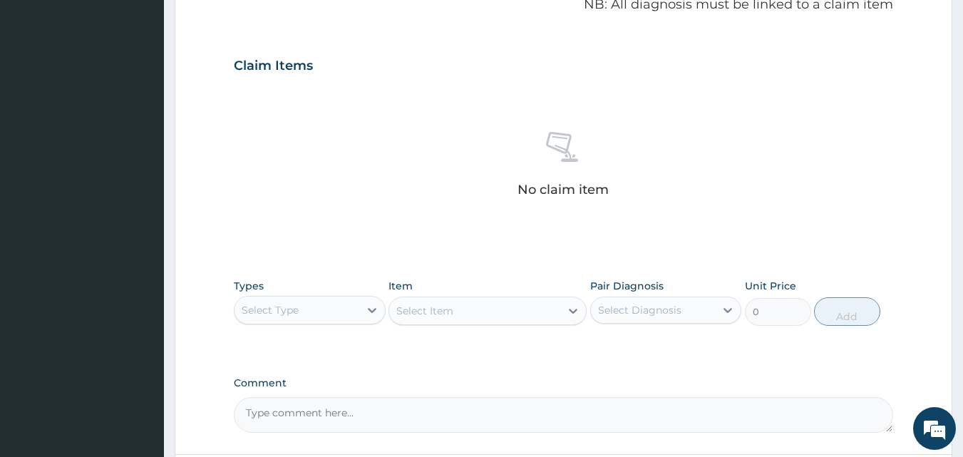
scroll to position [490, 0]
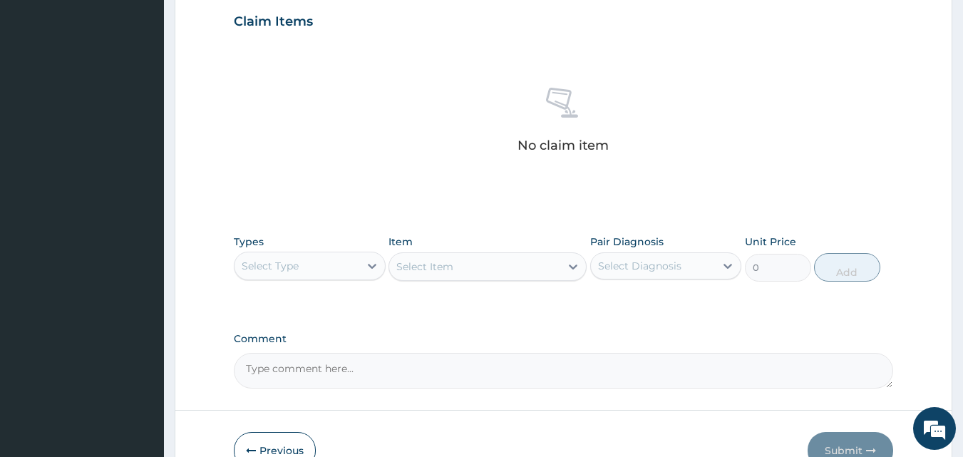
click at [331, 258] on div "Select Type" at bounding box center [296, 265] width 125 height 23
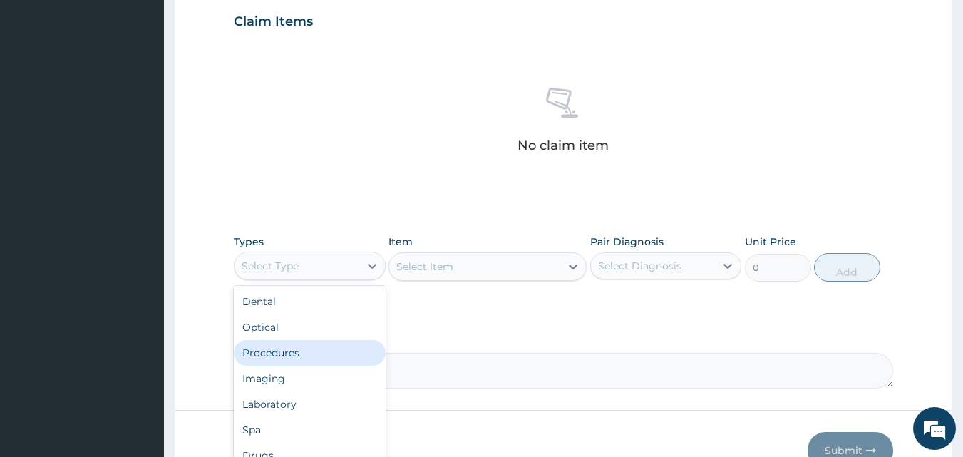
click at [299, 349] on div "Procedures" at bounding box center [310, 353] width 152 height 26
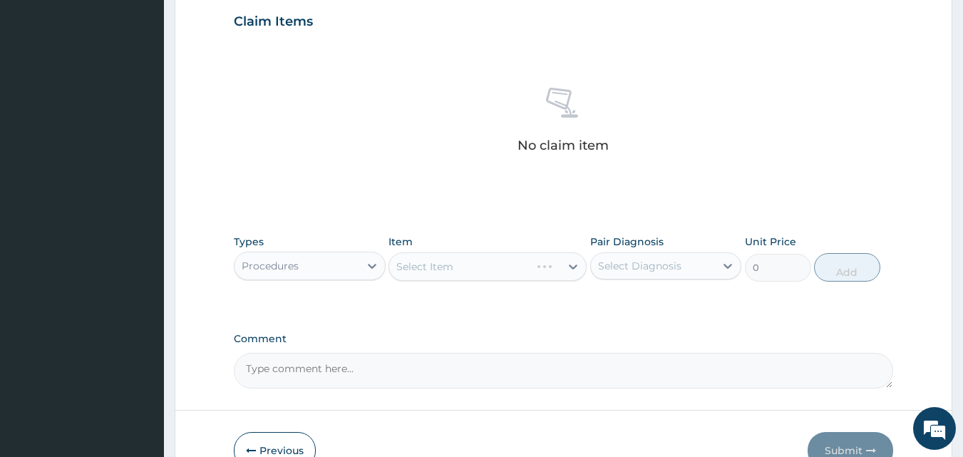
click at [560, 267] on div "Select Item" at bounding box center [487, 266] width 198 height 29
click at [560, 267] on div at bounding box center [573, 267] width 26 height 26
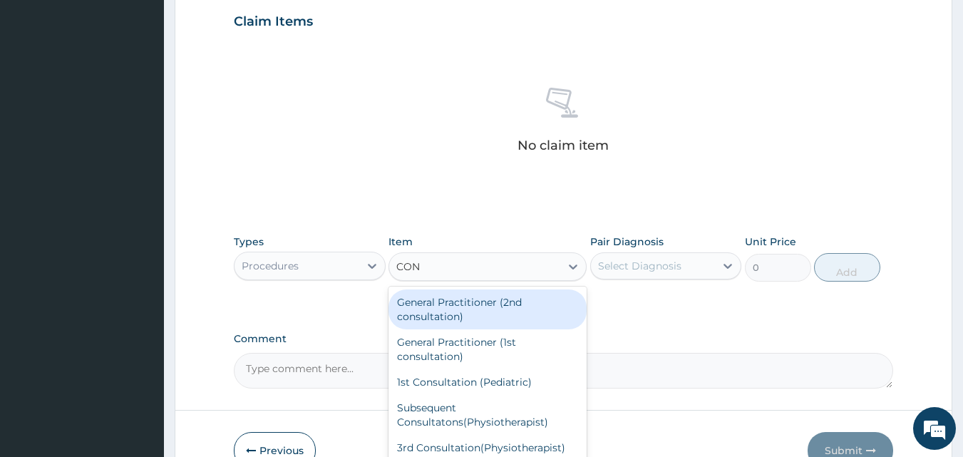
type input "CONS"
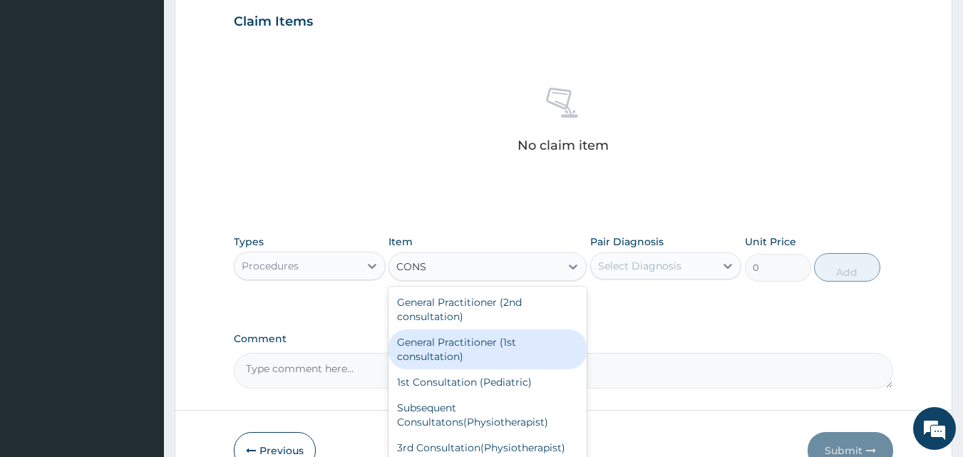
click at [504, 342] on div "General Practitioner (1st consultation)" at bounding box center [487, 349] width 198 height 40
type input "2400"
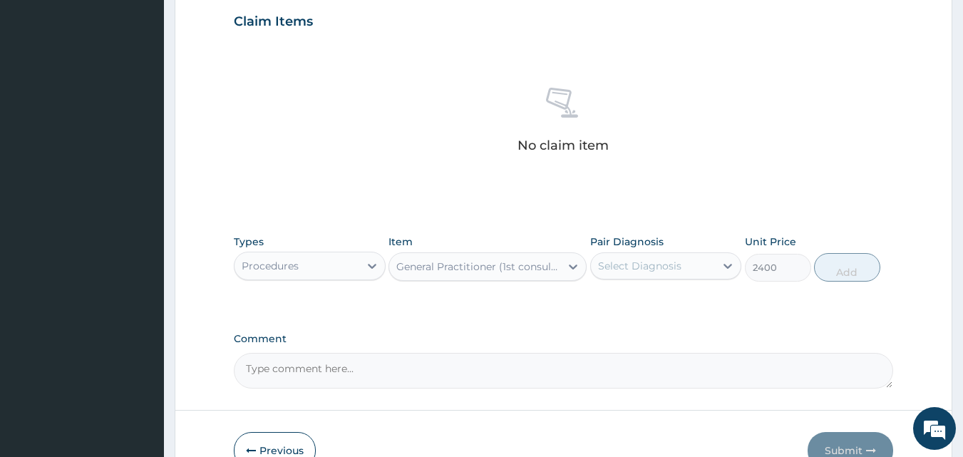
click at [696, 264] on div "Select Diagnosis" at bounding box center [653, 265] width 125 height 23
click at [671, 264] on div "Select Diagnosis" at bounding box center [639, 266] width 83 height 14
click at [681, 257] on div "Select Diagnosis" at bounding box center [653, 265] width 125 height 23
drag, startPoint x: 651, startPoint y: 298, endPoint x: 641, endPoint y: 322, distance: 26.2
click at [651, 300] on div "Malaria" at bounding box center [666, 302] width 152 height 29
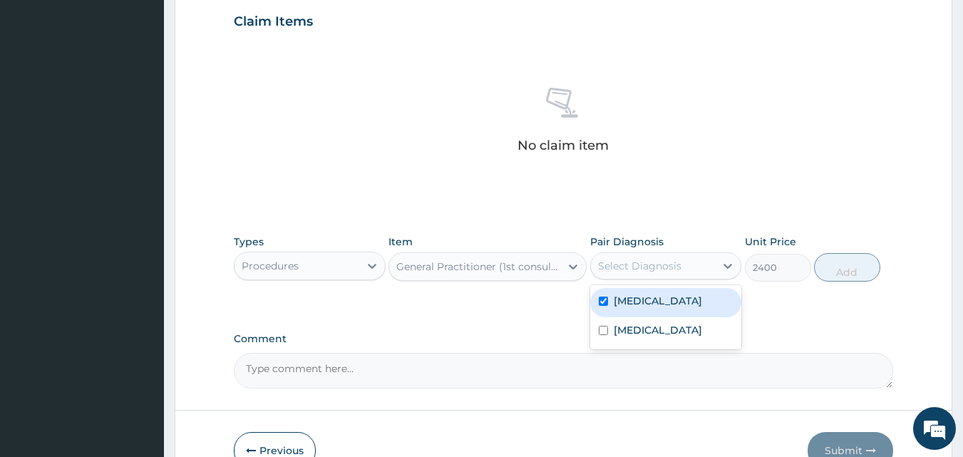
checkbox input "true"
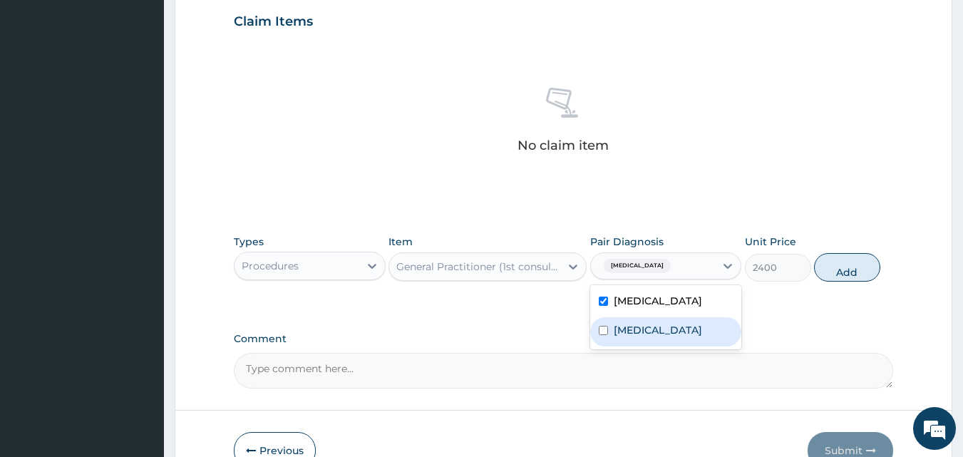
click at [637, 332] on label "Sepsis" at bounding box center [658, 330] width 88 height 14
checkbox input "true"
click at [832, 270] on button "Add" at bounding box center [847, 267] width 66 height 29
type input "0"
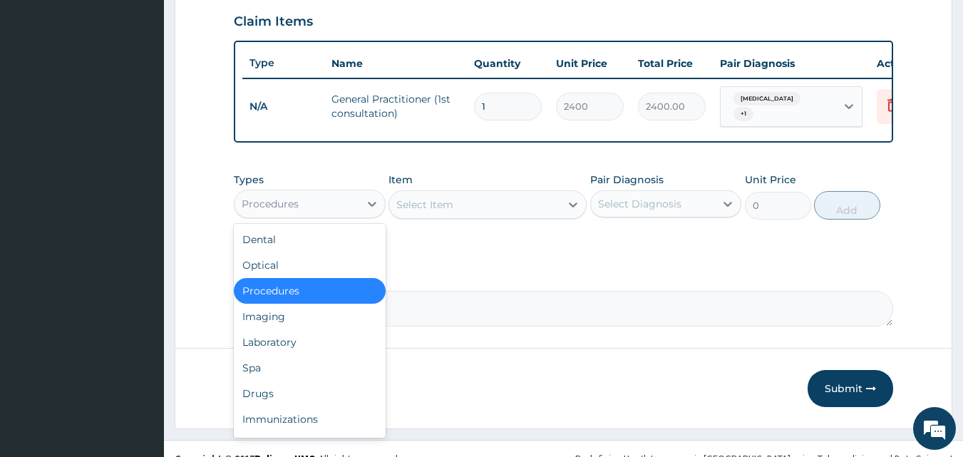
click at [340, 205] on div "Procedures" at bounding box center [296, 203] width 125 height 23
click at [296, 341] on div "Laboratory" at bounding box center [310, 342] width 152 height 26
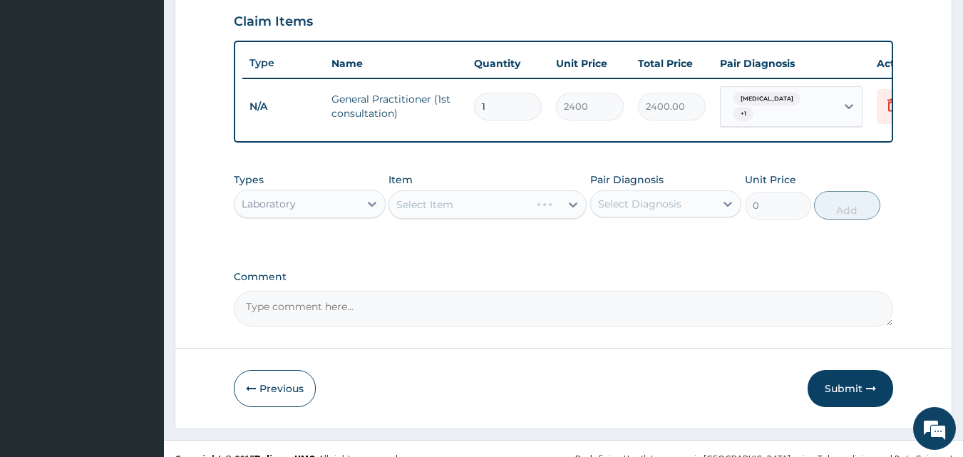
click at [532, 210] on div "Select Item" at bounding box center [487, 204] width 198 height 29
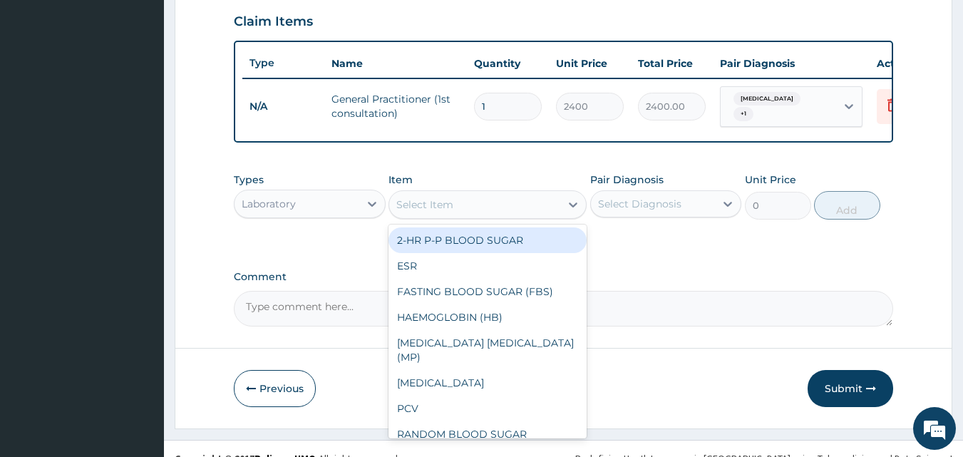
click at [527, 212] on div "Select Item" at bounding box center [474, 204] width 171 height 23
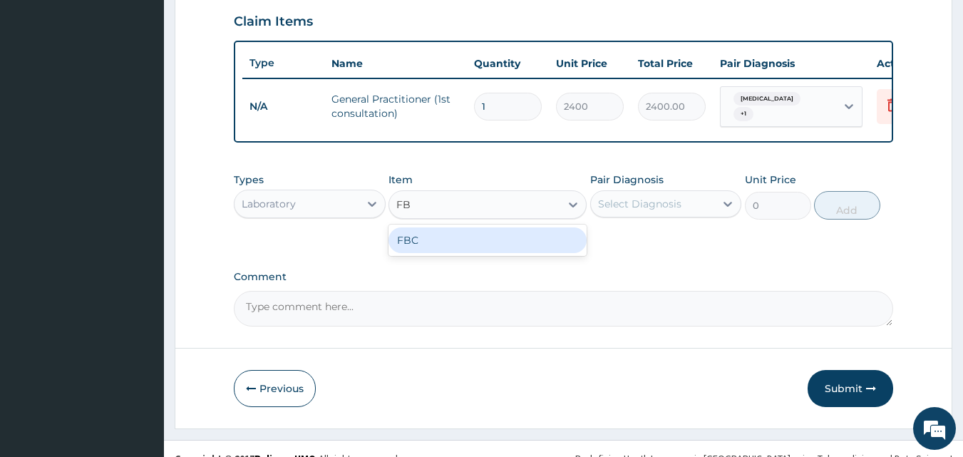
type input "FBC"
click at [525, 242] on div "FBC" at bounding box center [487, 240] width 198 height 26
type input "2000"
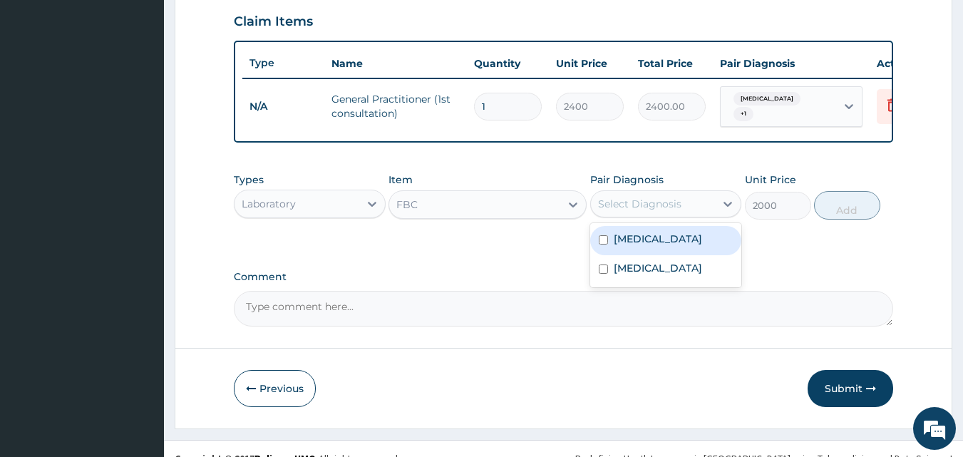
click at [658, 208] on div "Select Diagnosis" at bounding box center [639, 204] width 83 height 14
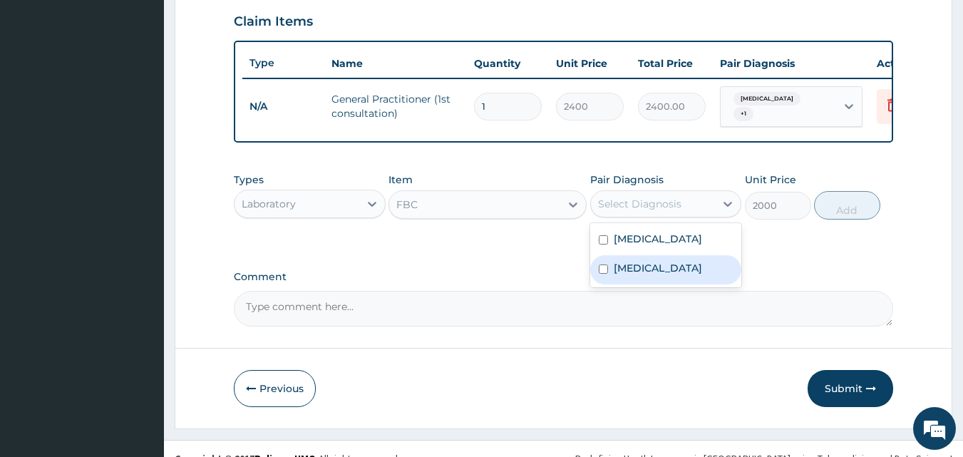
click at [638, 273] on label "Sepsis" at bounding box center [658, 268] width 88 height 14
checkbox input "true"
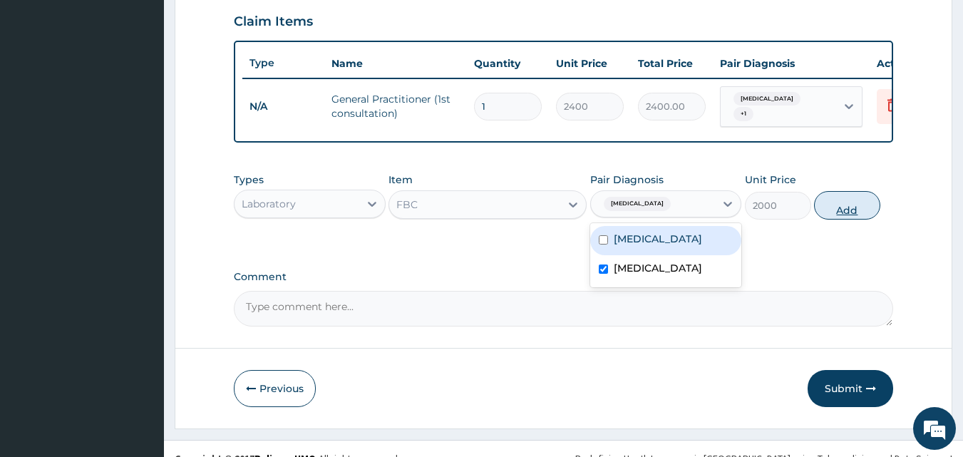
click at [837, 205] on button "Add" at bounding box center [847, 205] width 66 height 29
type input "0"
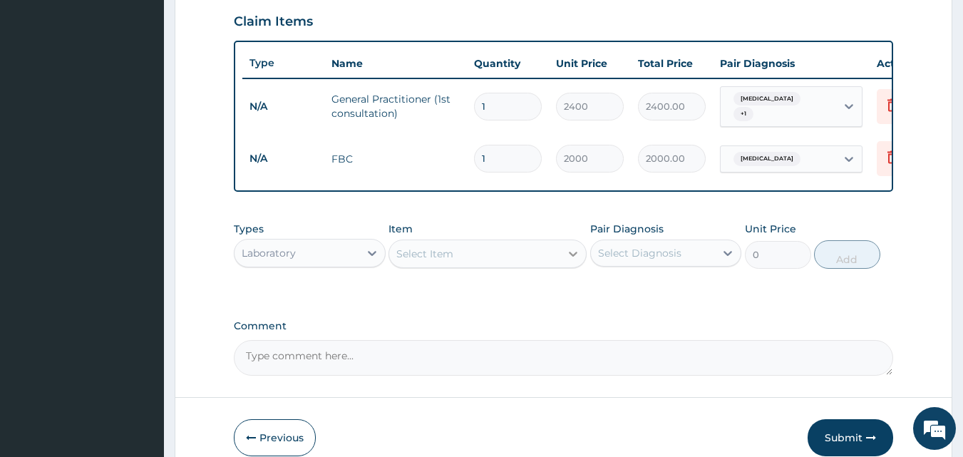
click at [572, 255] on icon at bounding box center [573, 254] width 14 height 14
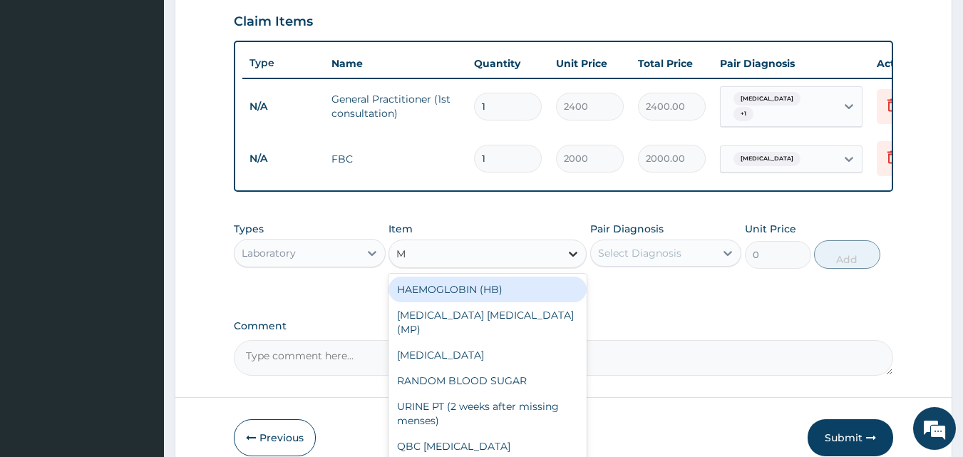
type input "MP"
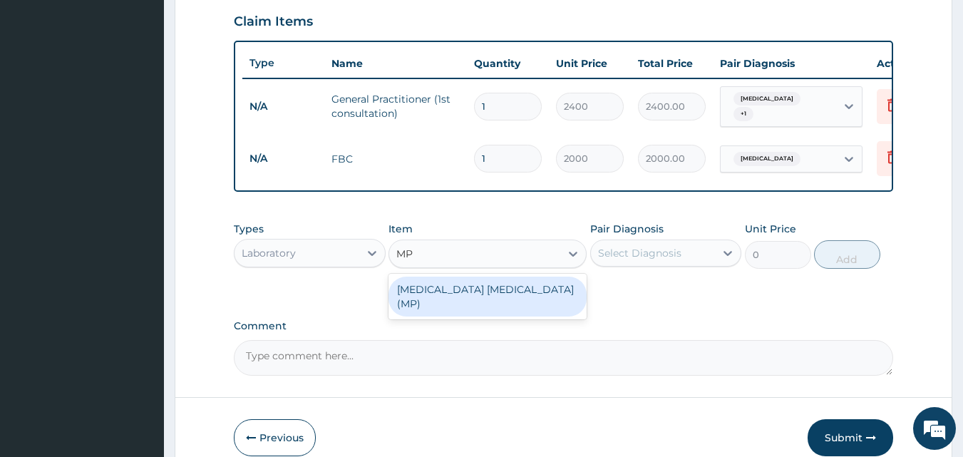
click at [522, 289] on div "MALARIA PARASITE (MP)" at bounding box center [487, 297] width 198 height 40
type input "800"
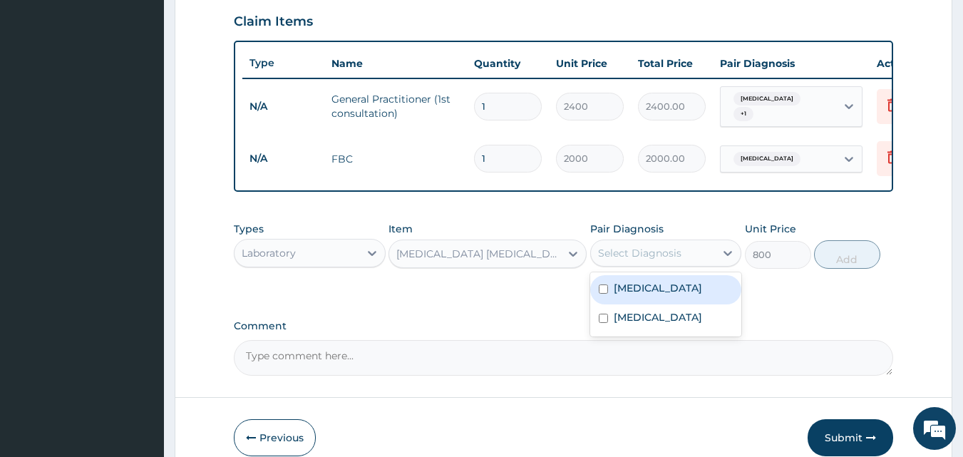
click at [636, 257] on div "Select Diagnosis" at bounding box center [639, 253] width 83 height 14
click at [628, 286] on label "Malaria" at bounding box center [658, 288] width 88 height 14
checkbox input "true"
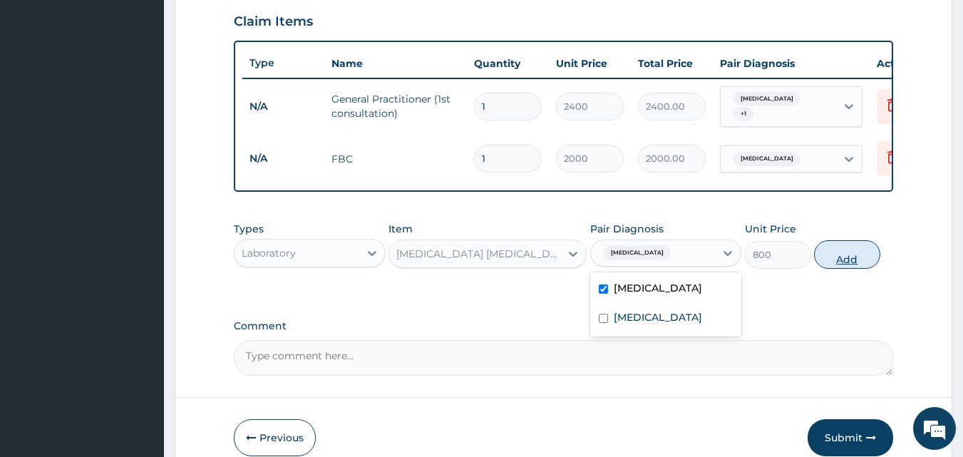
click at [842, 252] on button "Add" at bounding box center [847, 254] width 66 height 29
type input "0"
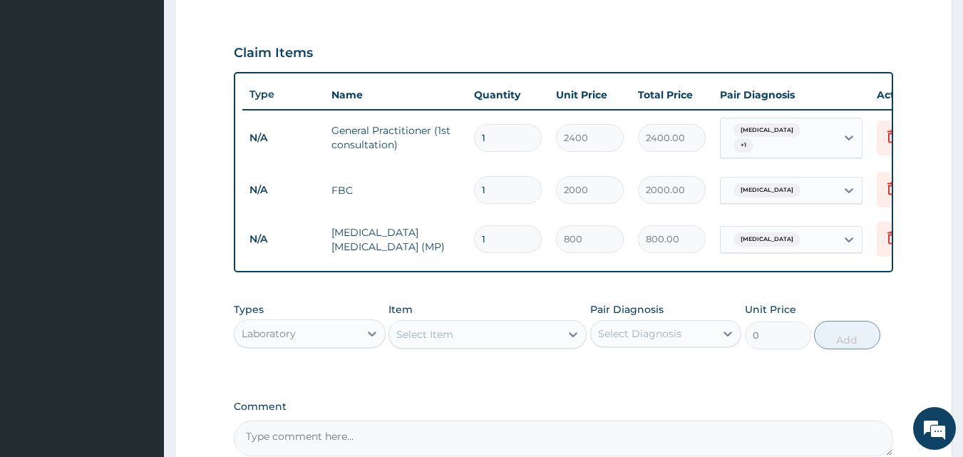
scroll to position [612, 0]
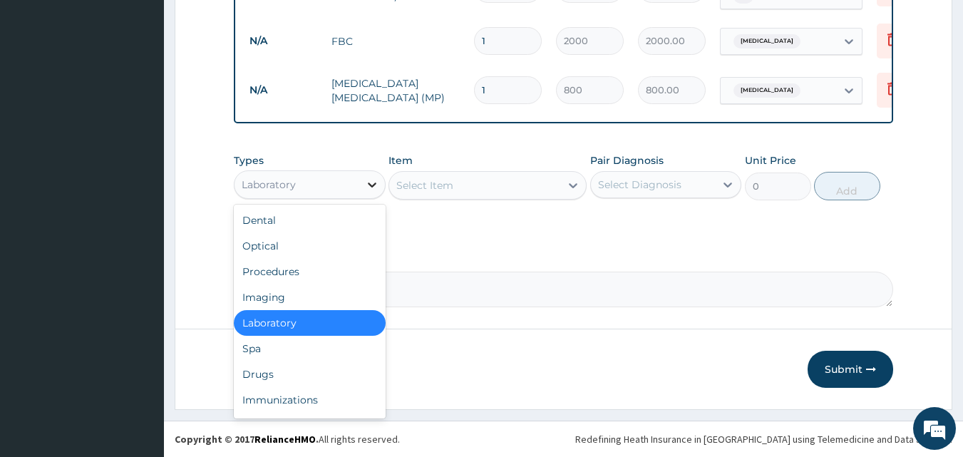
click at [370, 186] on icon at bounding box center [372, 184] width 14 height 14
drag, startPoint x: 269, startPoint y: 376, endPoint x: 295, endPoint y: 338, distance: 46.7
click at [271, 371] on div "Drugs" at bounding box center [310, 374] width 152 height 26
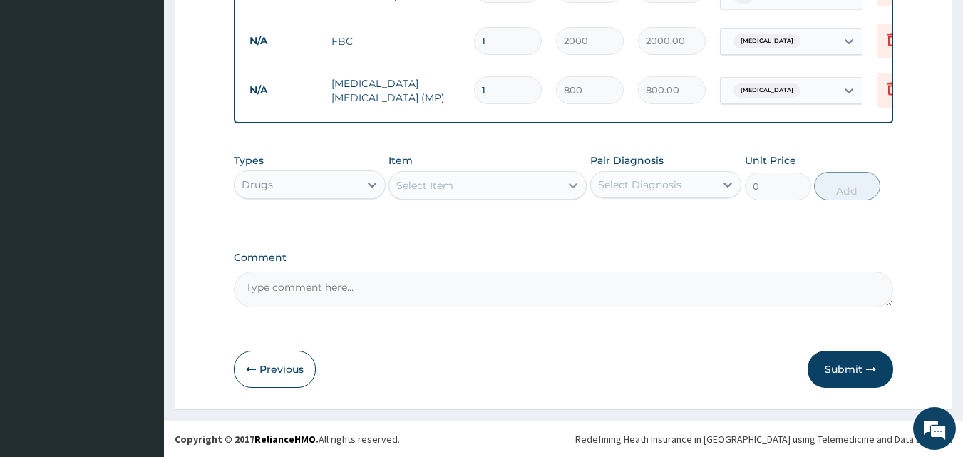
click at [568, 180] on icon at bounding box center [573, 185] width 14 height 14
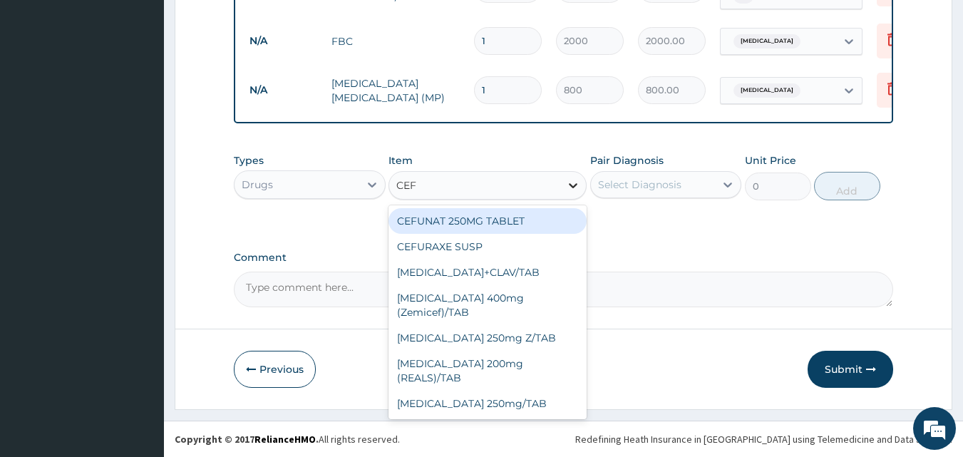
type input "CEFT"
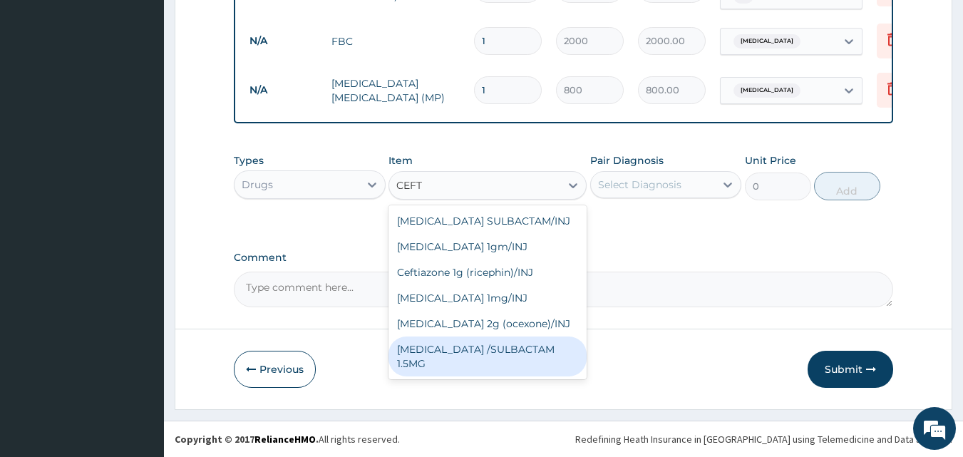
click at [495, 348] on div "CEFTRIAXONE /SULBACTAM 1.5MG" at bounding box center [487, 356] width 198 height 40
type input "2500"
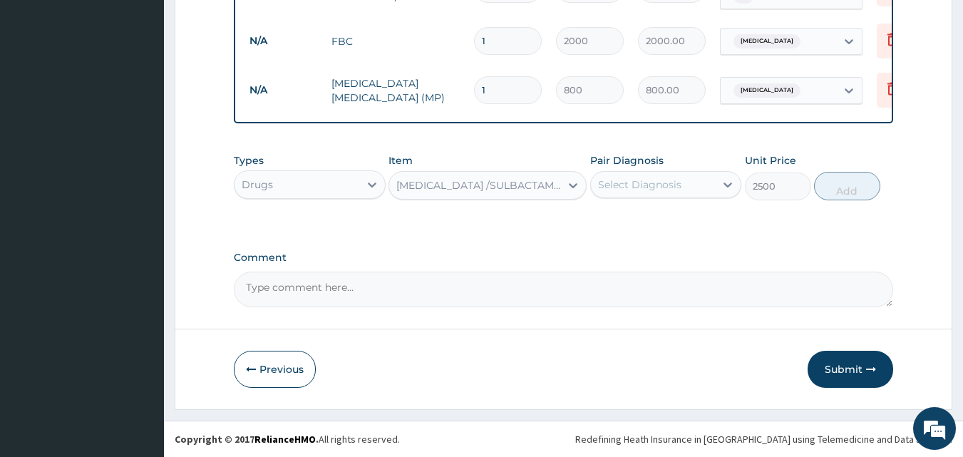
click at [697, 183] on div "Select Diagnosis" at bounding box center [653, 184] width 125 height 23
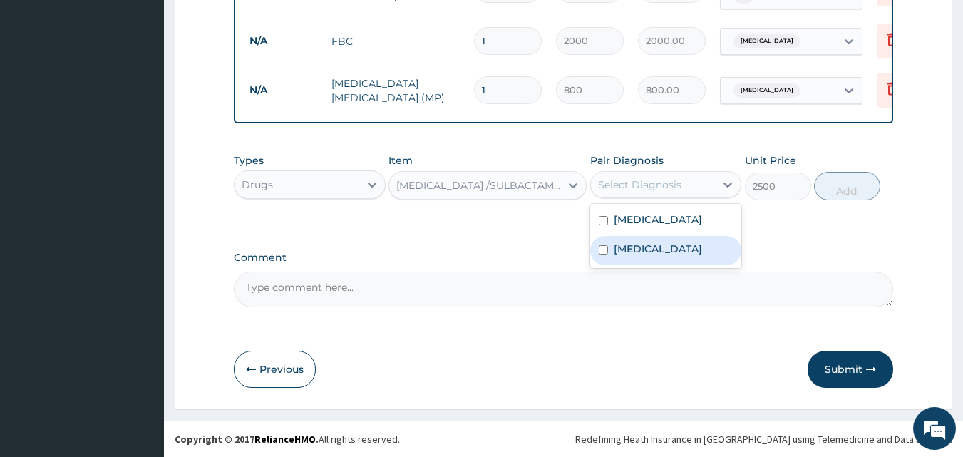
click at [649, 249] on div "Sepsis" at bounding box center [666, 250] width 152 height 29
checkbox input "true"
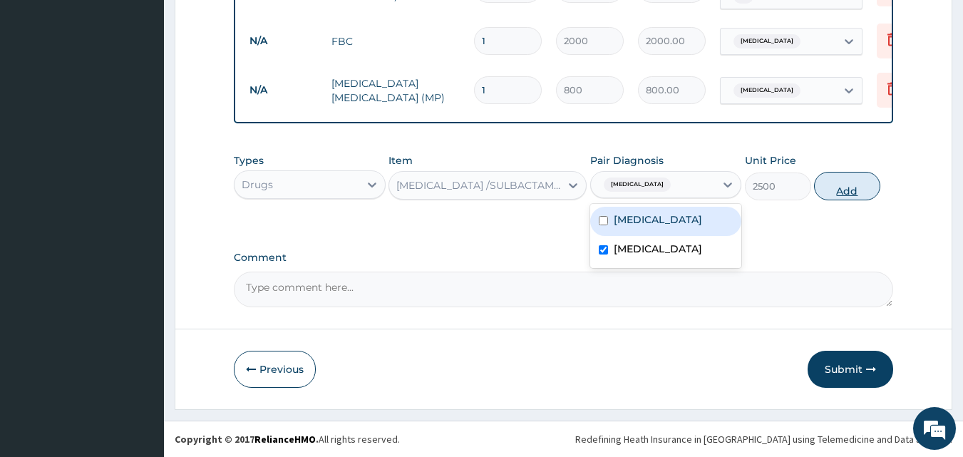
click at [844, 190] on button "Add" at bounding box center [847, 186] width 66 height 29
type input "0"
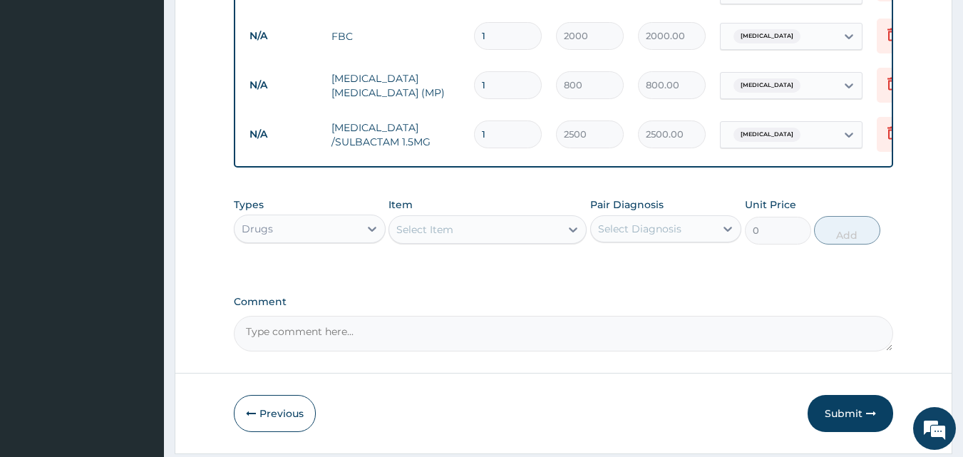
click at [557, 228] on div "Select Item" at bounding box center [474, 229] width 171 height 23
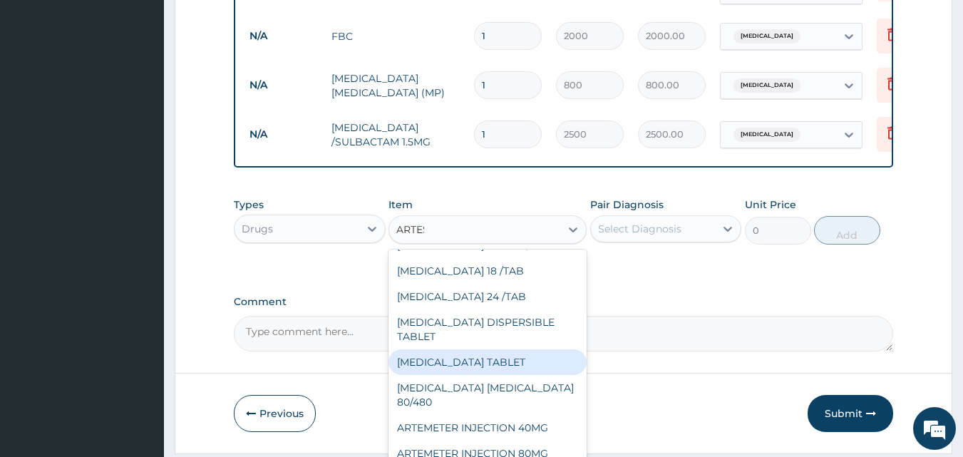
scroll to position [0, 0]
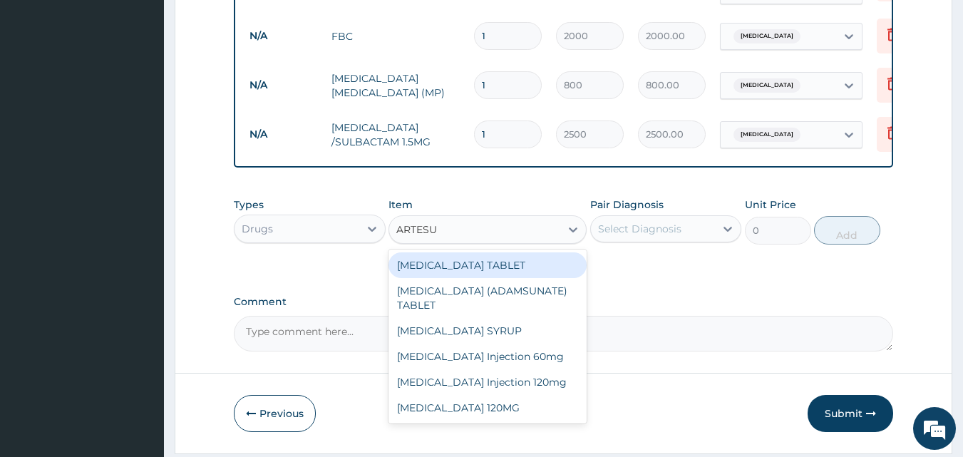
type input "ARTESUN"
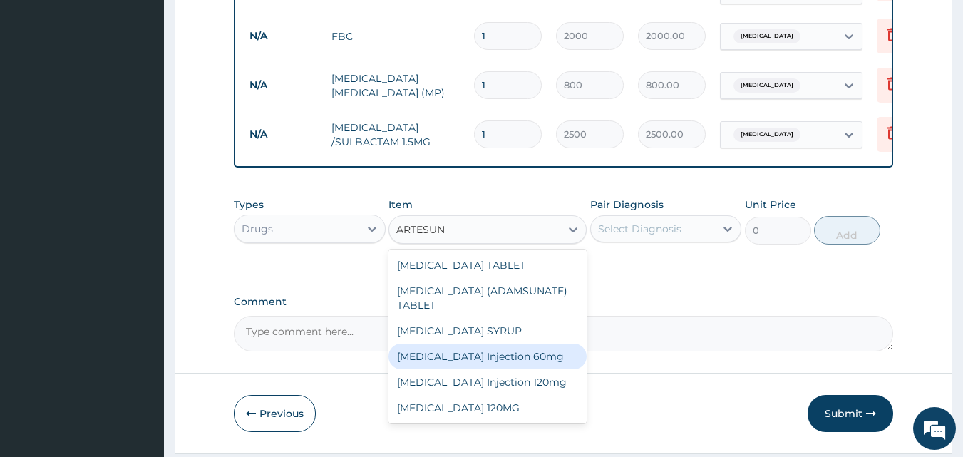
click at [531, 358] on div "Artesunate Injection 60mg" at bounding box center [487, 357] width 198 height 26
type input "1500"
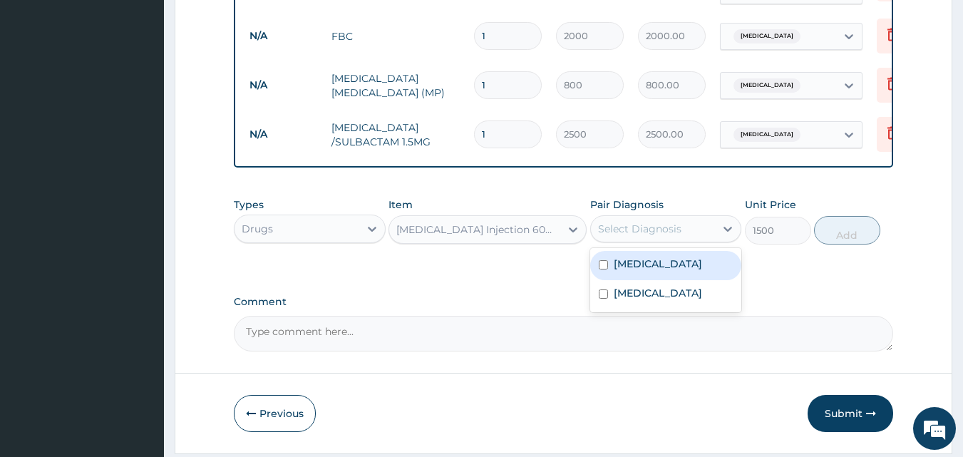
click at [674, 230] on div "Select Diagnosis" at bounding box center [639, 229] width 83 height 14
click at [649, 270] on label "Malaria" at bounding box center [658, 264] width 88 height 14
checkbox input "true"
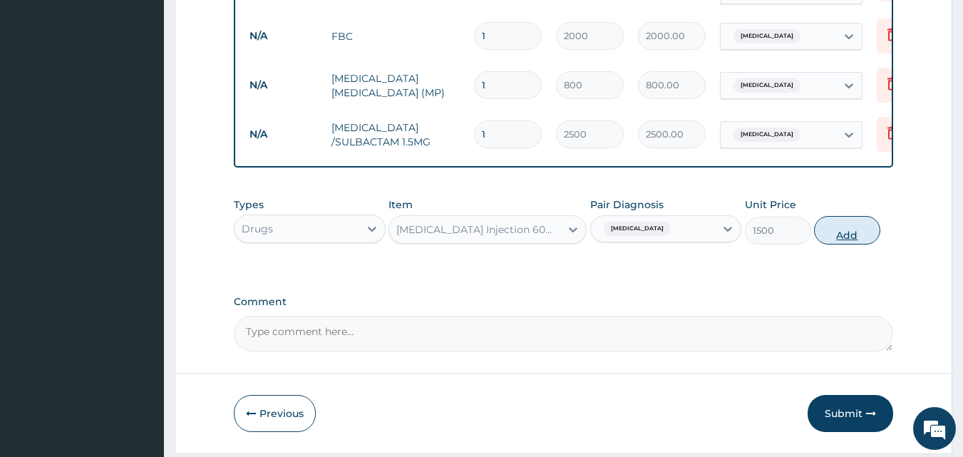
click at [839, 239] on button "Add" at bounding box center [847, 230] width 66 height 29
type input "0"
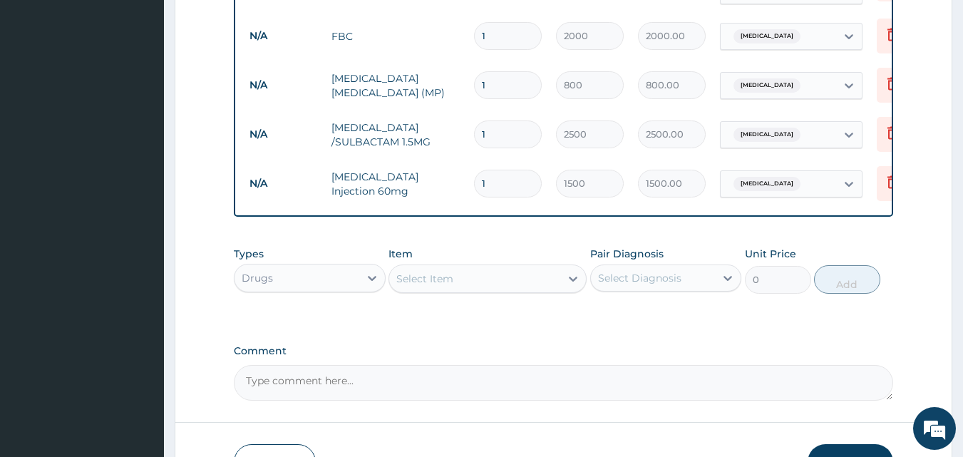
click at [512, 276] on div "Select Item" at bounding box center [474, 278] width 171 height 23
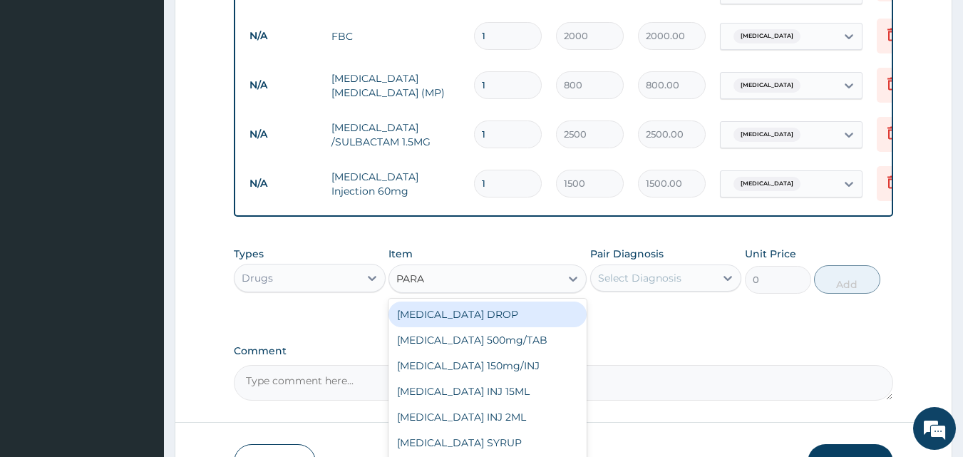
type input "PARAC"
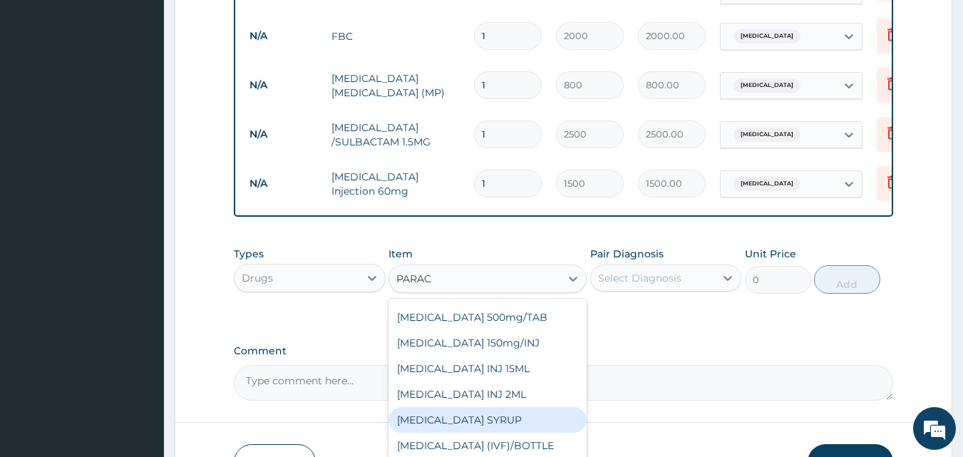
click at [497, 419] on div "PARACETAMOL SYRUP" at bounding box center [487, 420] width 198 height 26
type input "300"
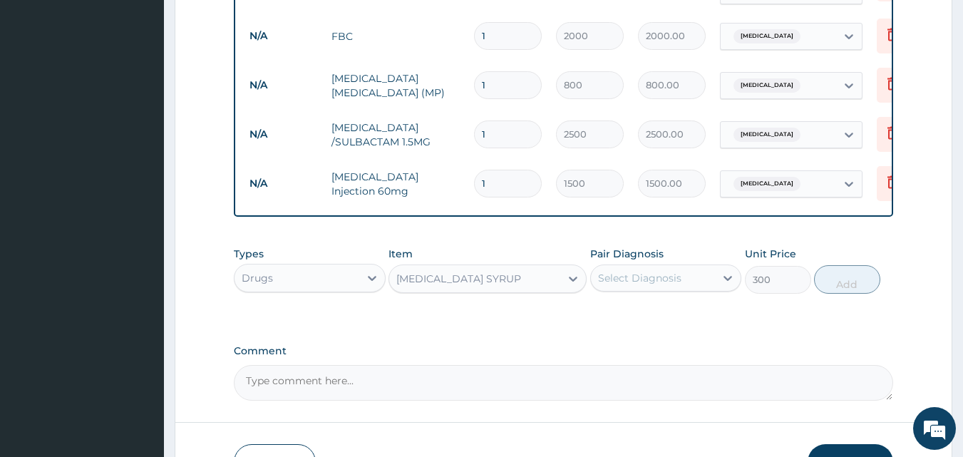
click at [666, 281] on div "Select Diagnosis" at bounding box center [639, 278] width 83 height 14
drag, startPoint x: 652, startPoint y: 316, endPoint x: 645, endPoint y: 348, distance: 32.9
click at [654, 320] on div "Malaria" at bounding box center [666, 314] width 152 height 29
checkbox input "true"
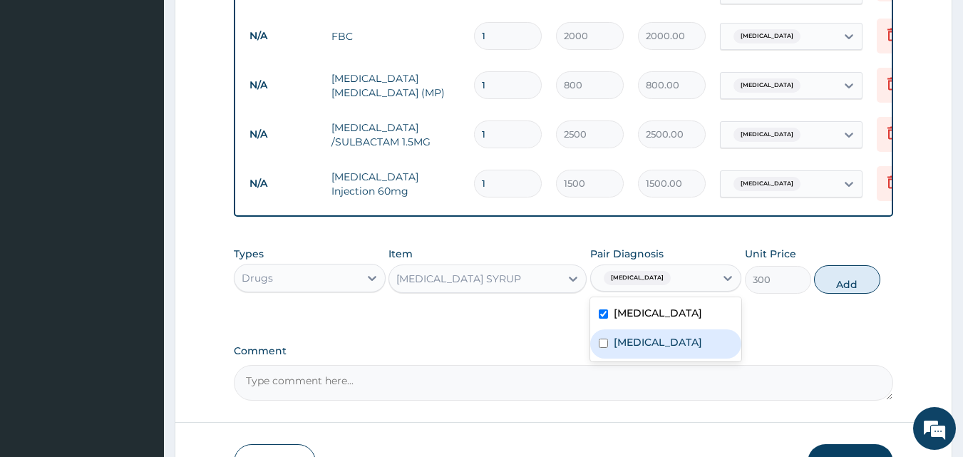
drag, startPoint x: 639, startPoint y: 354, endPoint x: 686, endPoint y: 331, distance: 52.0
click at [639, 351] on div "Sepsis" at bounding box center [666, 343] width 152 height 29
checkbox input "true"
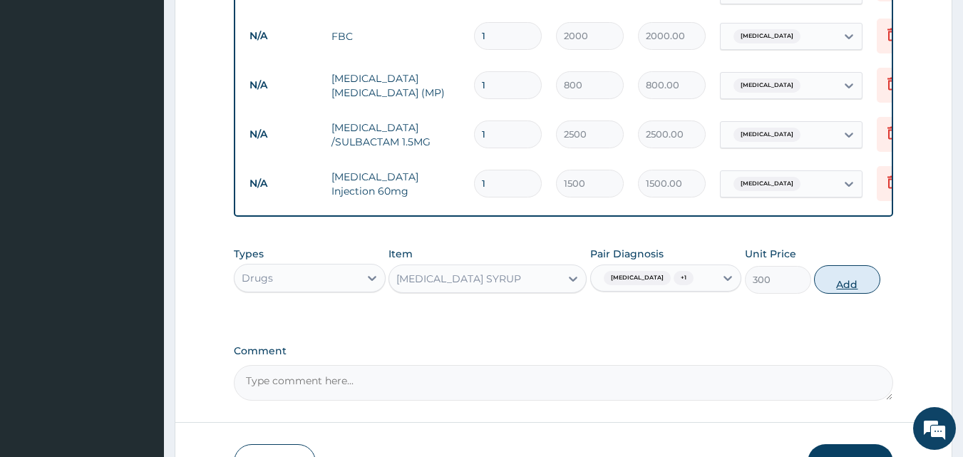
click at [834, 279] on button "Add" at bounding box center [847, 279] width 66 height 29
type input "0"
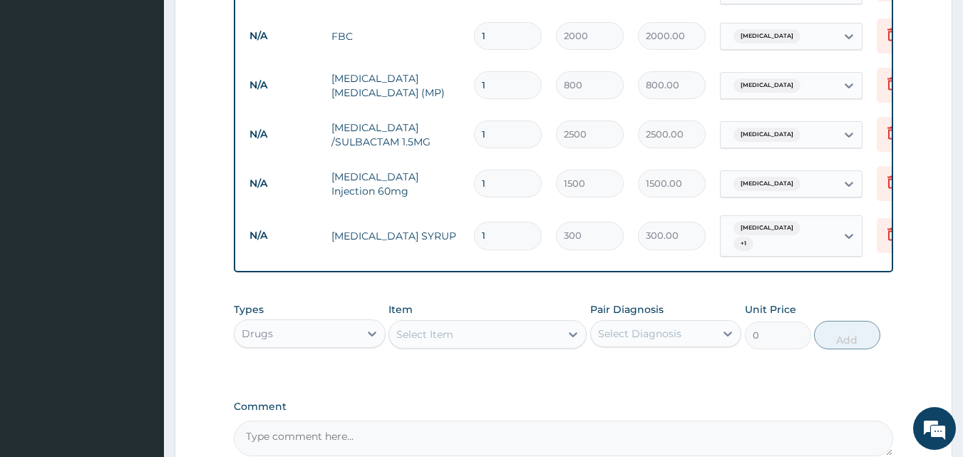
click at [519, 127] on input "1" at bounding box center [508, 134] width 68 height 28
click at [549, 333] on div "Select Item" at bounding box center [474, 334] width 171 height 23
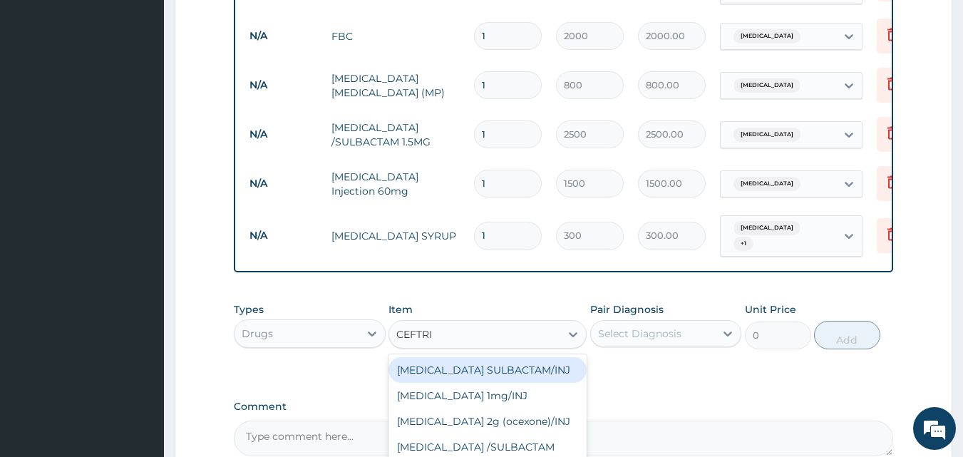
type input "CEFTRIA"
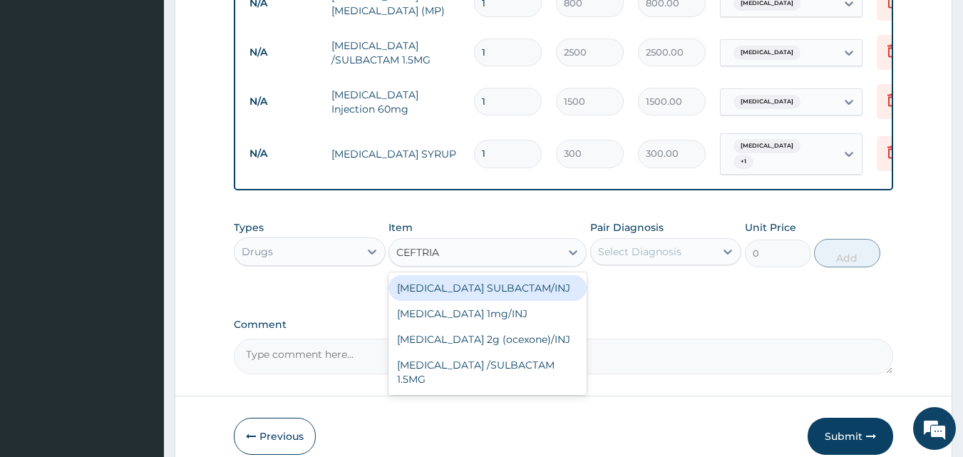
scroll to position [755, 0]
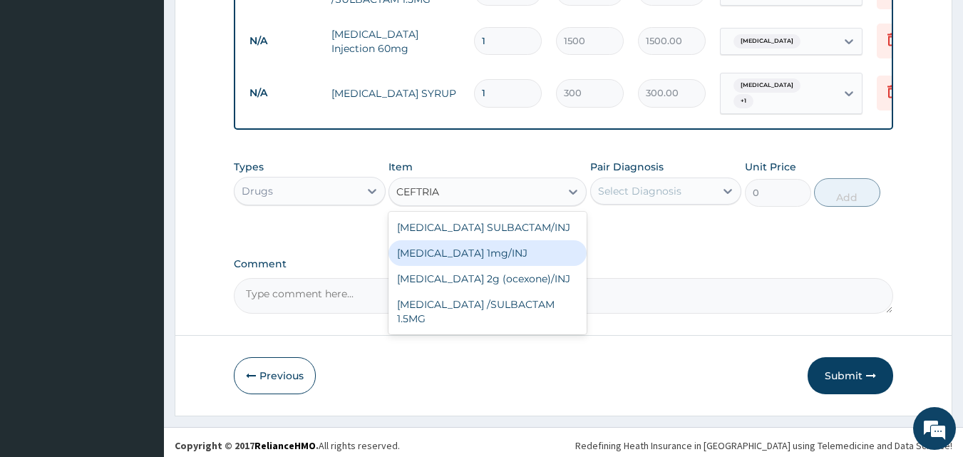
click at [507, 254] on div "Ceftriaxone 1mg/INJ" at bounding box center [487, 253] width 198 height 26
type input "2000"
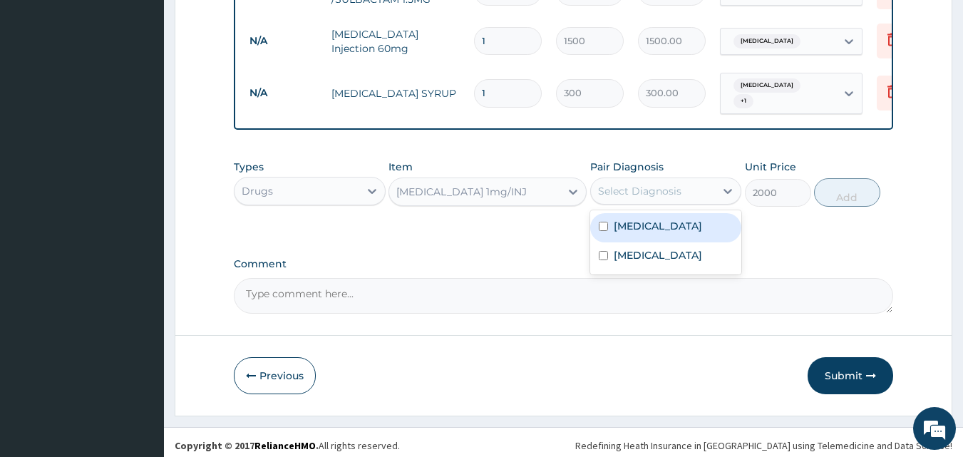
click at [665, 185] on div "Select Diagnosis" at bounding box center [639, 191] width 83 height 14
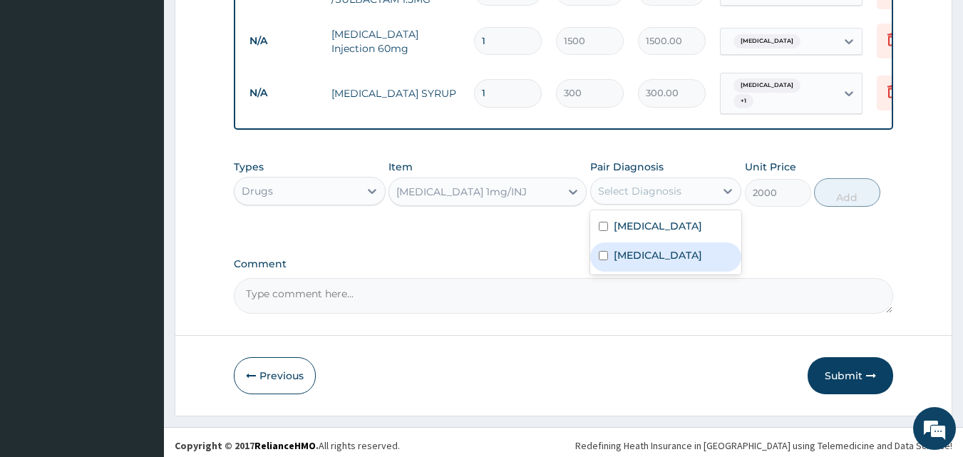
click at [640, 253] on label "Sepsis" at bounding box center [658, 255] width 88 height 14
checkbox input "true"
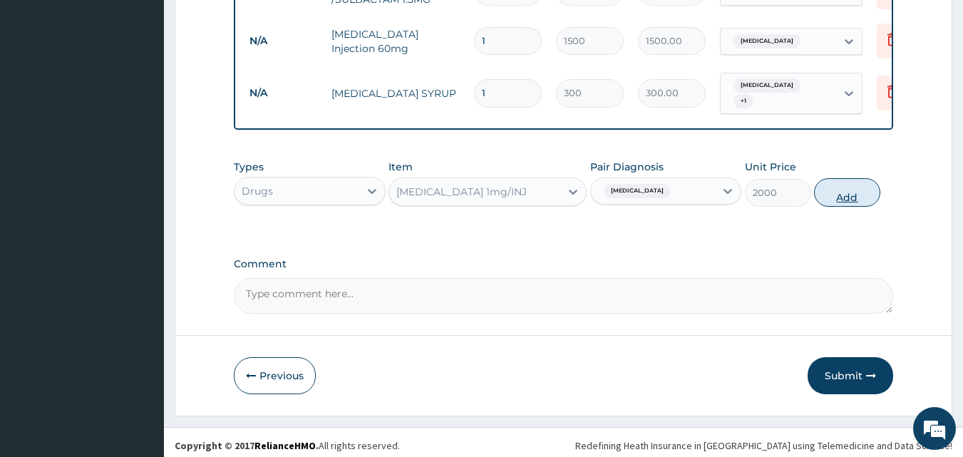
click at [849, 191] on button "Add" at bounding box center [847, 192] width 66 height 29
type input "0"
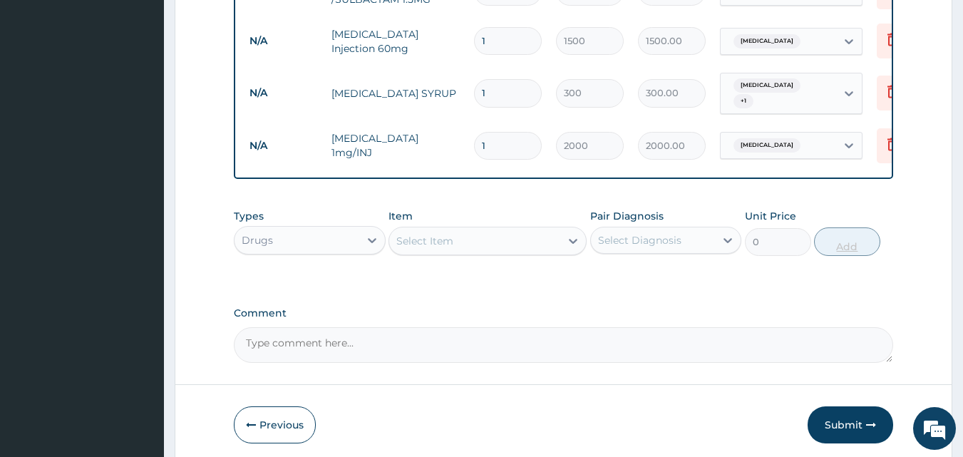
type input "0.00"
type input "2"
type input "4000.00"
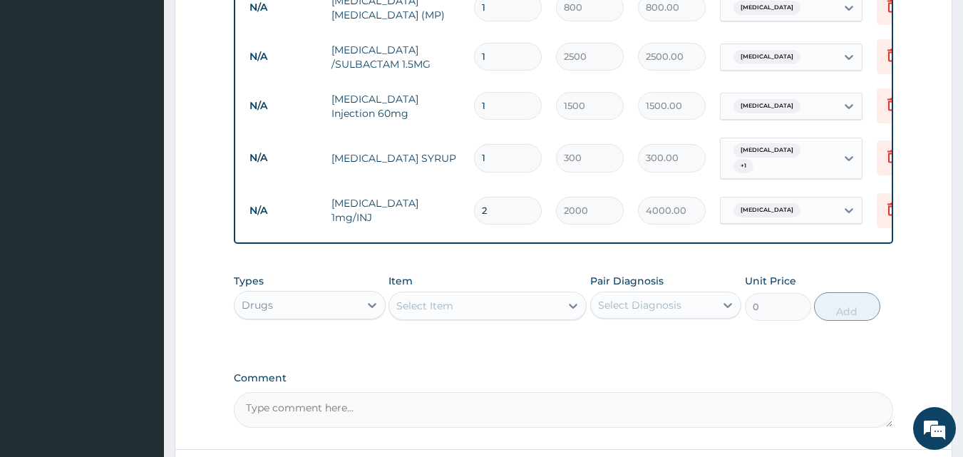
scroll to position [683, 0]
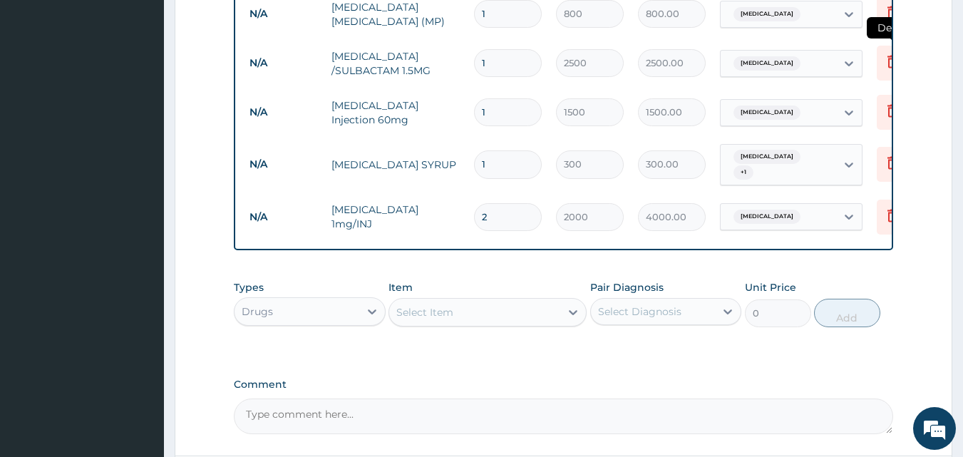
type input "2"
click at [885, 54] on icon at bounding box center [892, 61] width 17 height 17
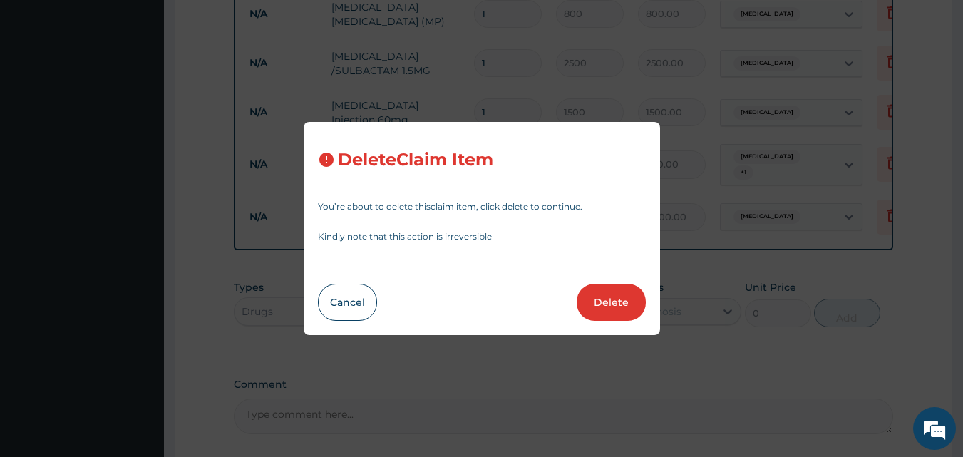
click at [617, 293] on button "Delete" at bounding box center [611, 302] width 69 height 37
type input "1500"
type input "1500.00"
type input "300"
type input "300.00"
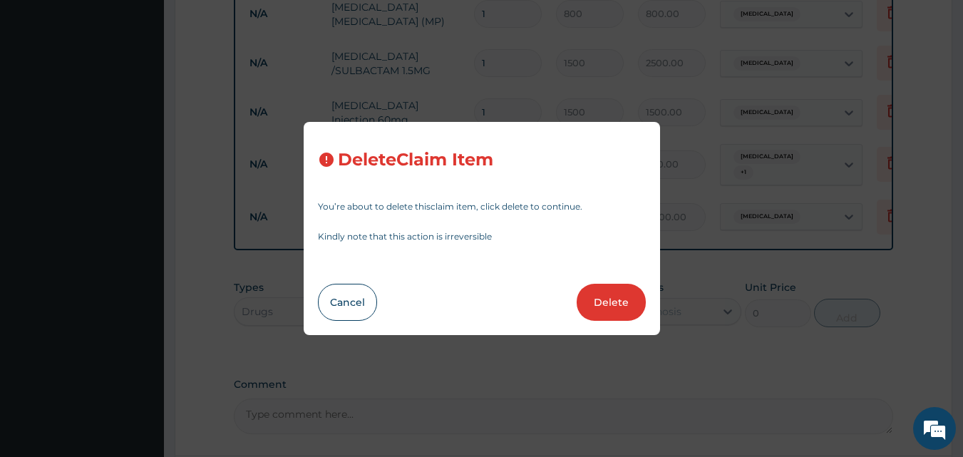
type input "2"
type input "2000"
type input "4000.00"
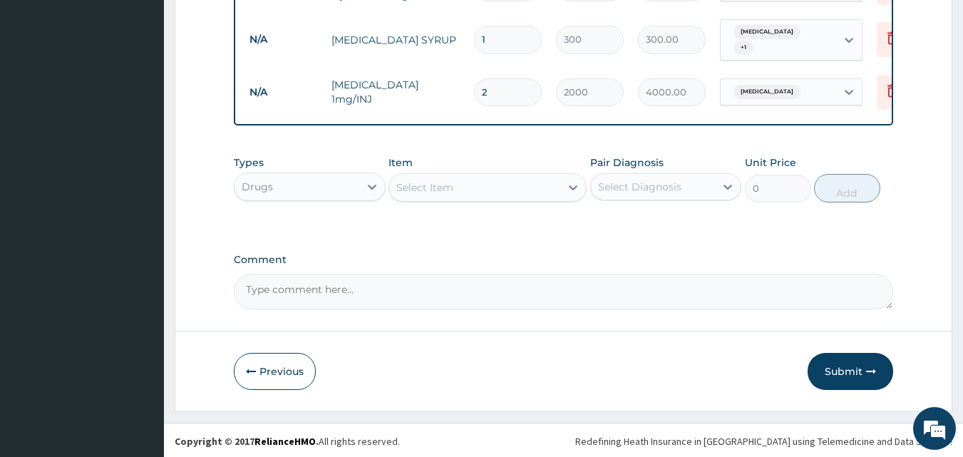
scroll to position [760, 0]
click at [540, 178] on div "Select Item" at bounding box center [474, 186] width 171 height 23
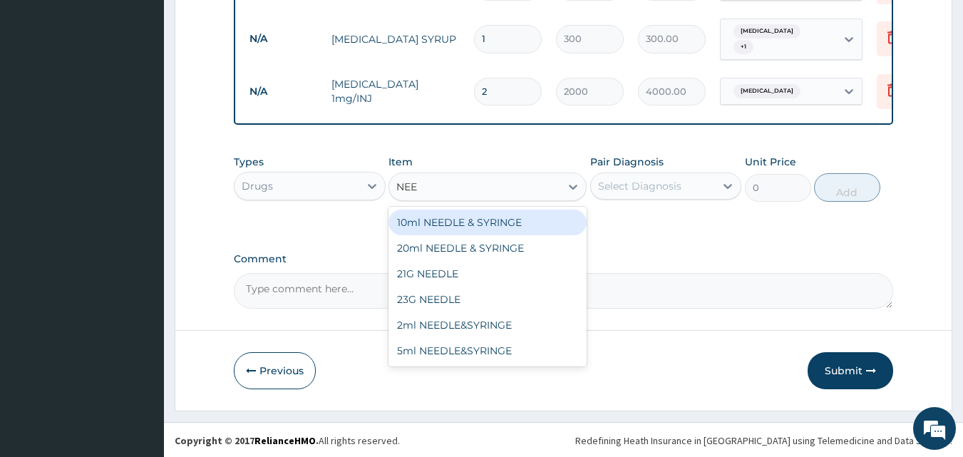
type input "NEED"
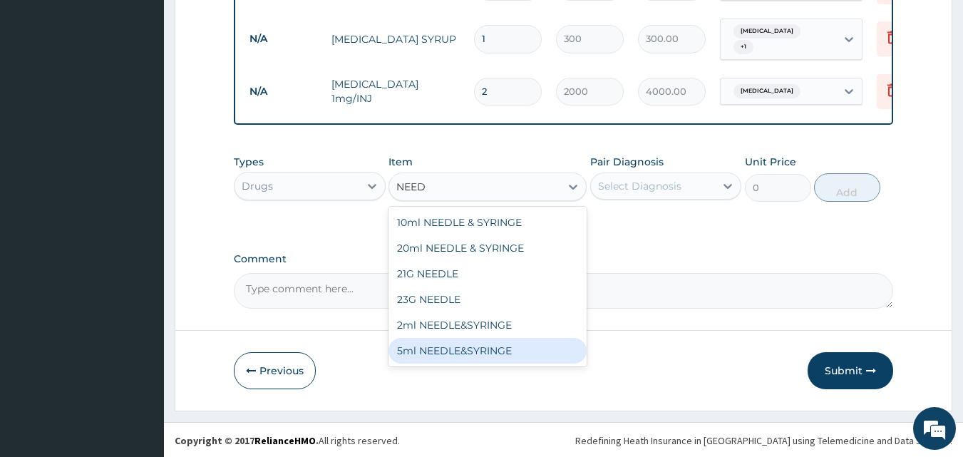
click at [447, 349] on div "5ml NEEDLE&SYRINGE" at bounding box center [487, 351] width 198 height 26
type input "26.25"
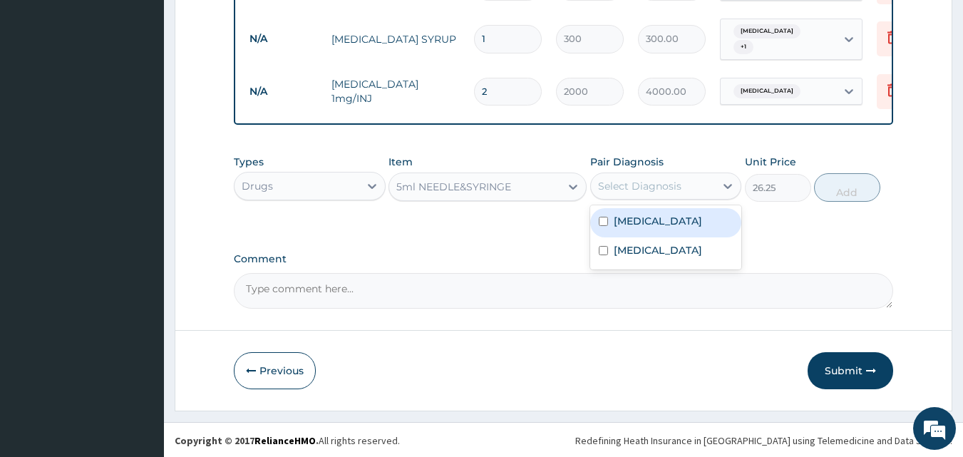
click at [672, 182] on div "Select Diagnosis" at bounding box center [639, 186] width 83 height 14
click at [656, 220] on div "Malaria" at bounding box center [666, 222] width 152 height 29
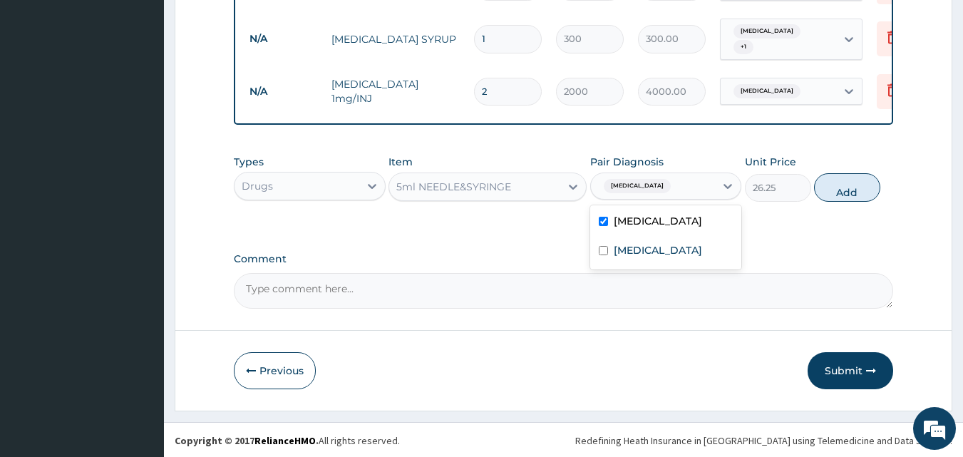
checkbox input "true"
click at [645, 249] on div "Sepsis" at bounding box center [666, 251] width 152 height 29
checkbox input "true"
click at [847, 182] on button "Add" at bounding box center [847, 187] width 66 height 29
type input "0"
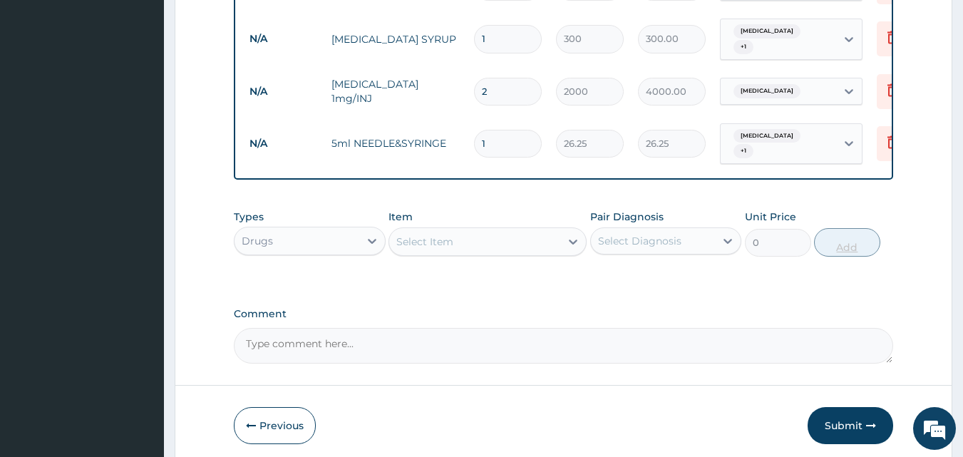
type input "0.00"
type input "3"
type input "78.75"
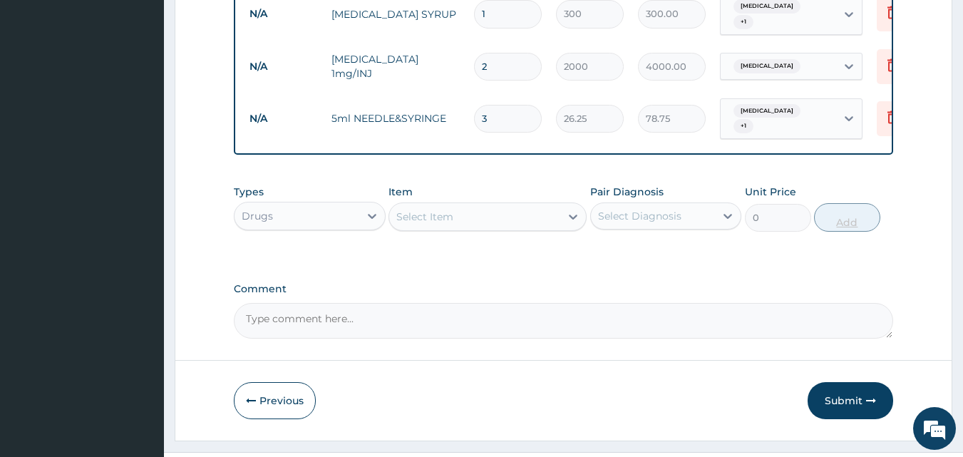
scroll to position [809, 0]
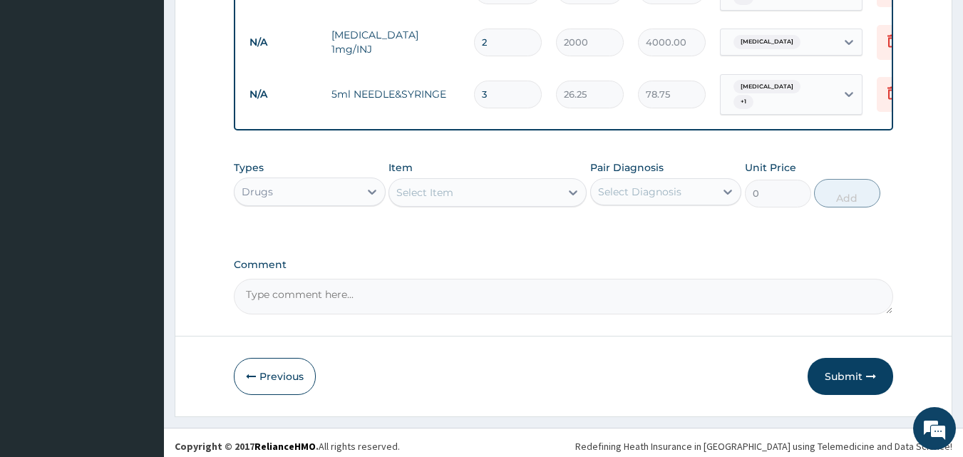
type input "3"
click at [279, 289] on textarea "Comment" at bounding box center [564, 297] width 660 height 36
type textarea "DS ;- SEPSIS, MALARIA"
click at [848, 369] on button "Submit" at bounding box center [850, 376] width 86 height 37
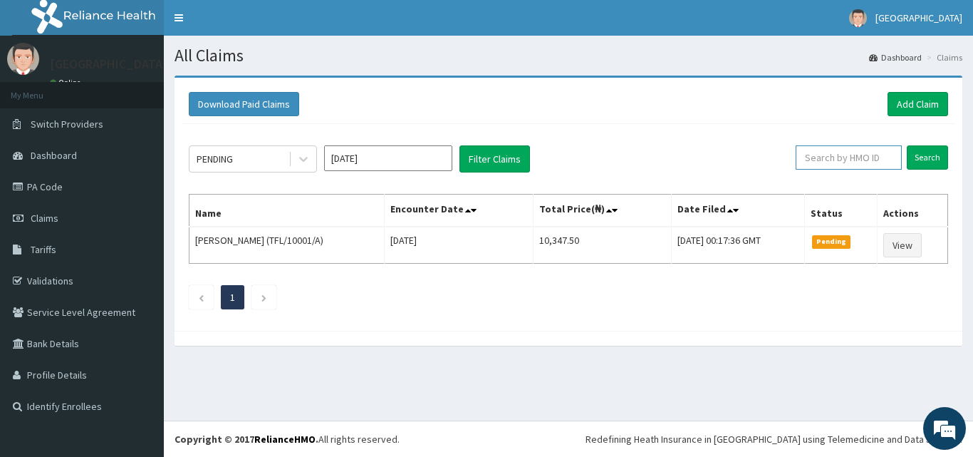
paste input "DAL/10897/A"
type input "DAL/10897/A"
click at [924, 153] on input "Search" at bounding box center [927, 157] width 41 height 24
click at [899, 98] on link "Add Claim" at bounding box center [918, 104] width 61 height 24
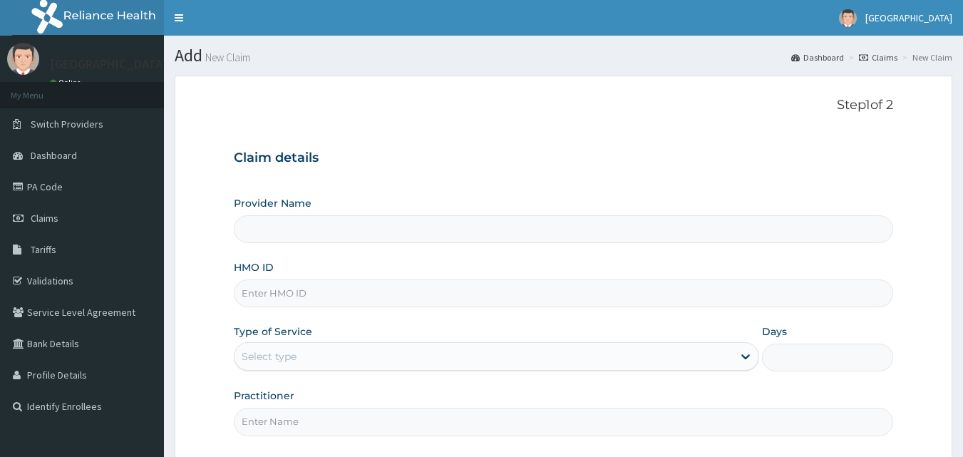
type input "[GEOGRAPHIC_DATA]"
paste input "DAL/10489/E"
type input "DAL/10489/E"
click at [318, 342] on div "Type of Service Select type" at bounding box center [496, 347] width 525 height 47
click at [306, 360] on div "Select type" at bounding box center [483, 356] width 498 height 23
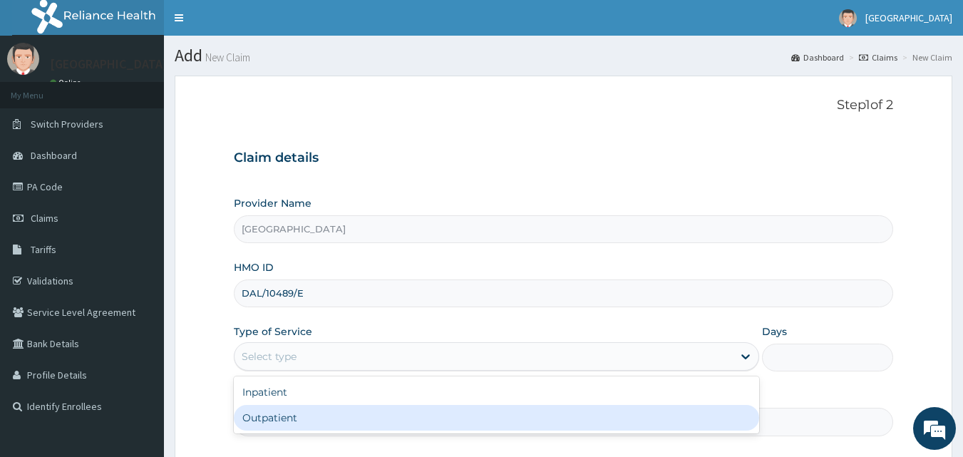
click at [279, 414] on div "Outpatient" at bounding box center [496, 418] width 525 height 26
type input "1"
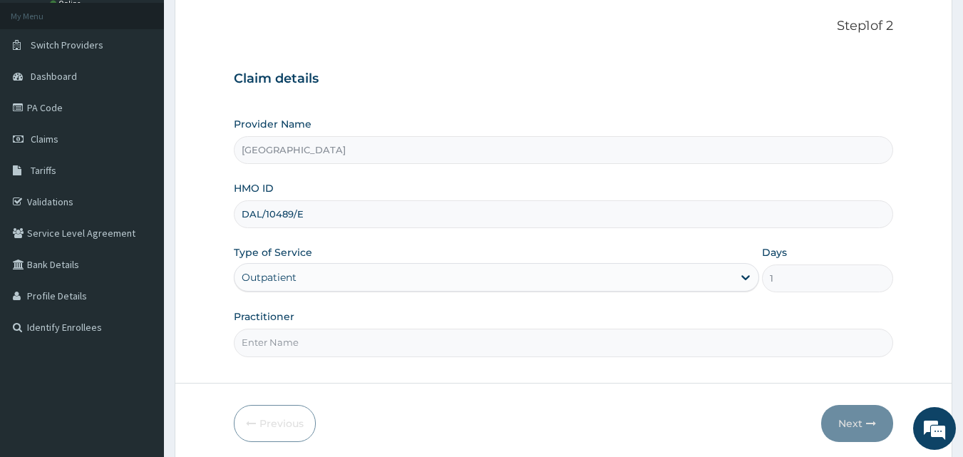
scroll to position [133, 0]
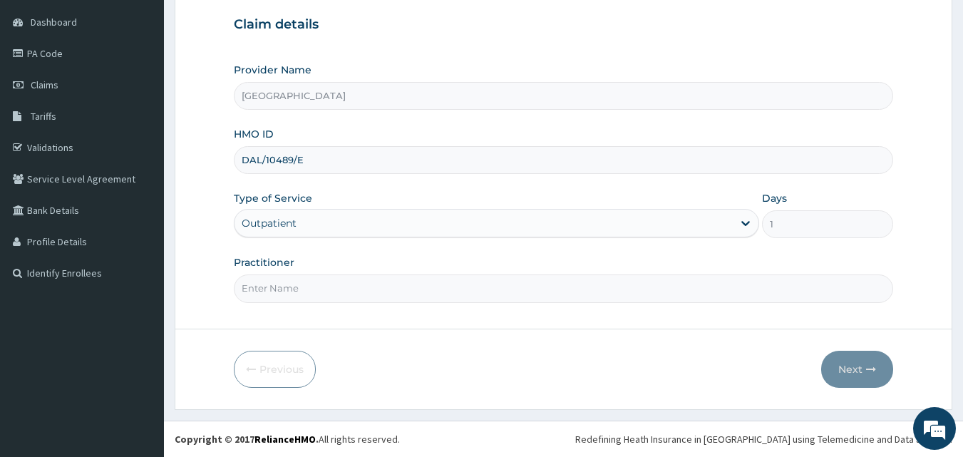
click at [326, 286] on input "Practitioner" at bounding box center [564, 288] width 660 height 28
type input "DR. ELUWA VICTOR"
click at [850, 377] on button "Next" at bounding box center [857, 369] width 72 height 37
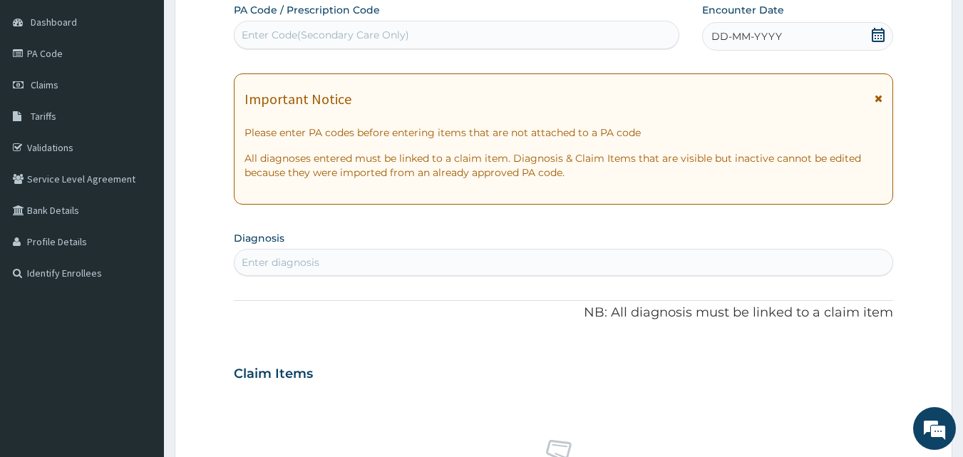
scroll to position [0, 0]
click at [877, 31] on icon at bounding box center [878, 35] width 14 height 14
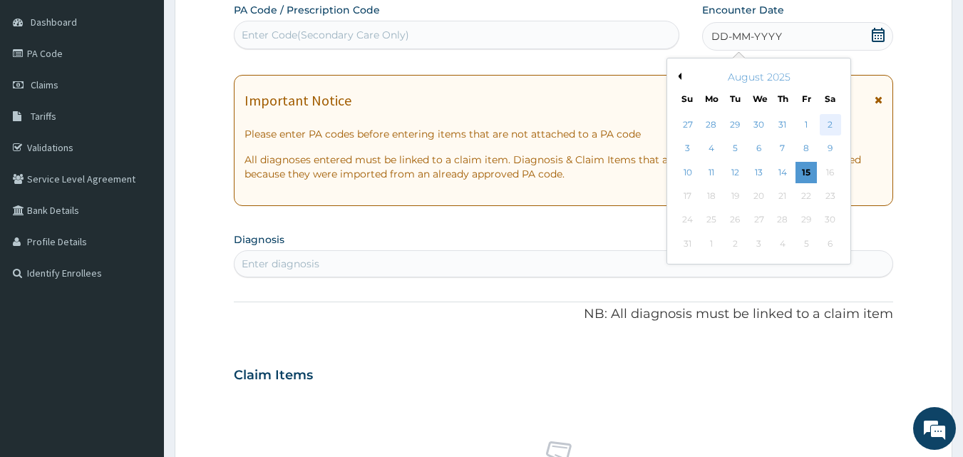
click at [829, 122] on div "2" at bounding box center [830, 124] width 21 height 21
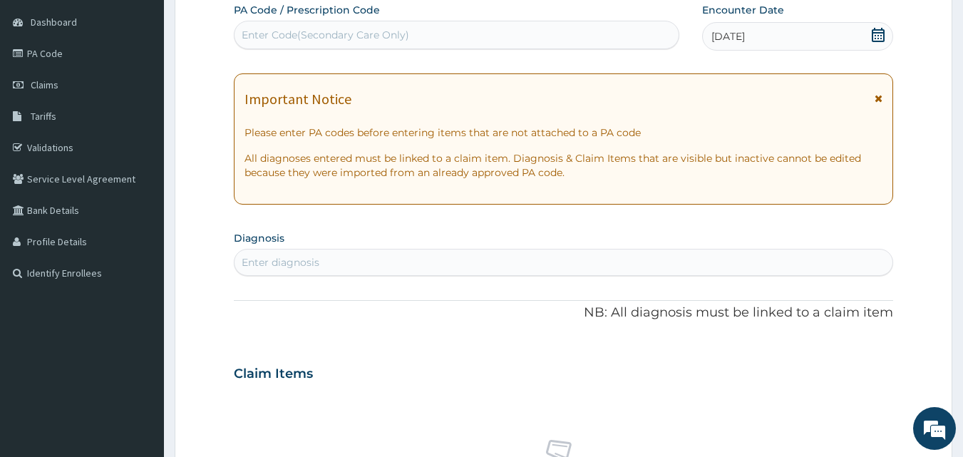
click at [876, 36] on icon at bounding box center [878, 35] width 14 height 14
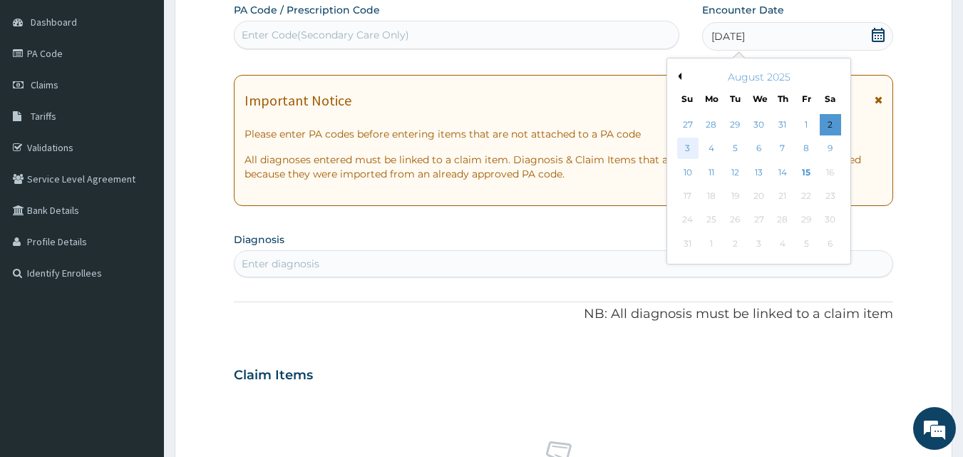
click at [683, 148] on div "3" at bounding box center [687, 148] width 21 height 21
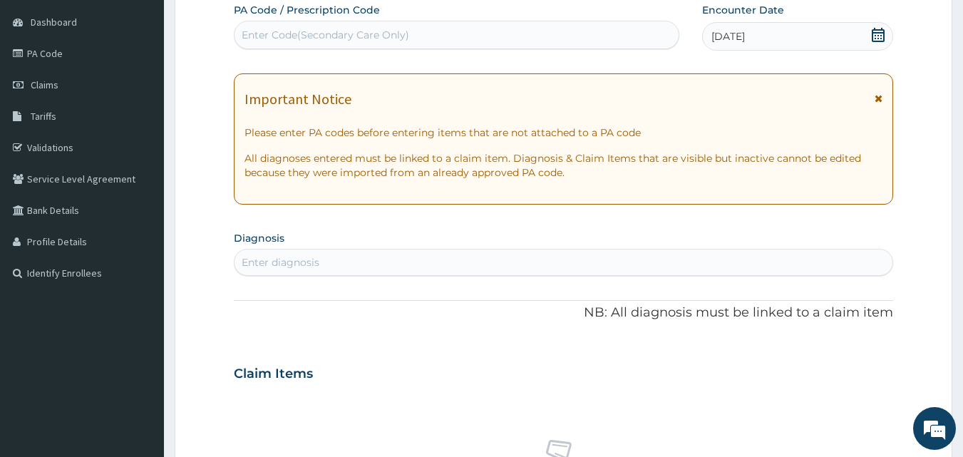
click at [272, 29] on div "Enter Code(Secondary Care Only)" at bounding box center [325, 35] width 167 height 14
type input "PA/3AF56E"
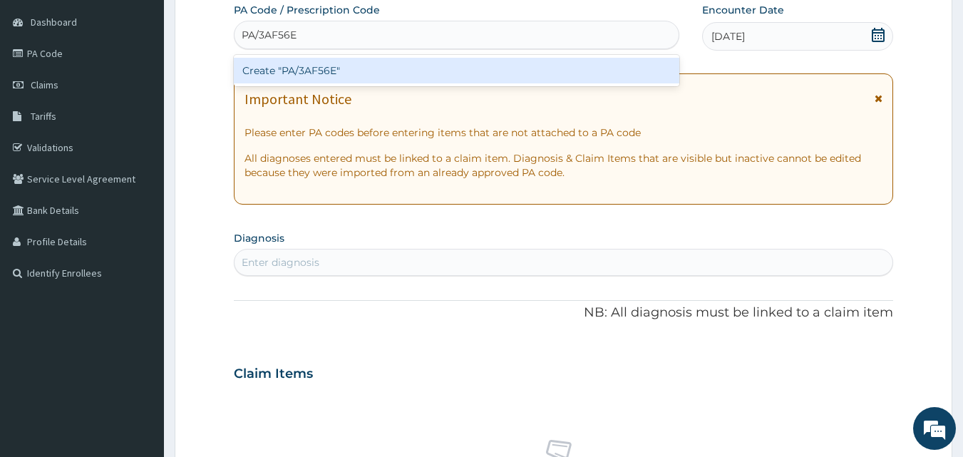
click at [291, 71] on div "Create "PA/3AF56E"" at bounding box center [457, 71] width 446 height 26
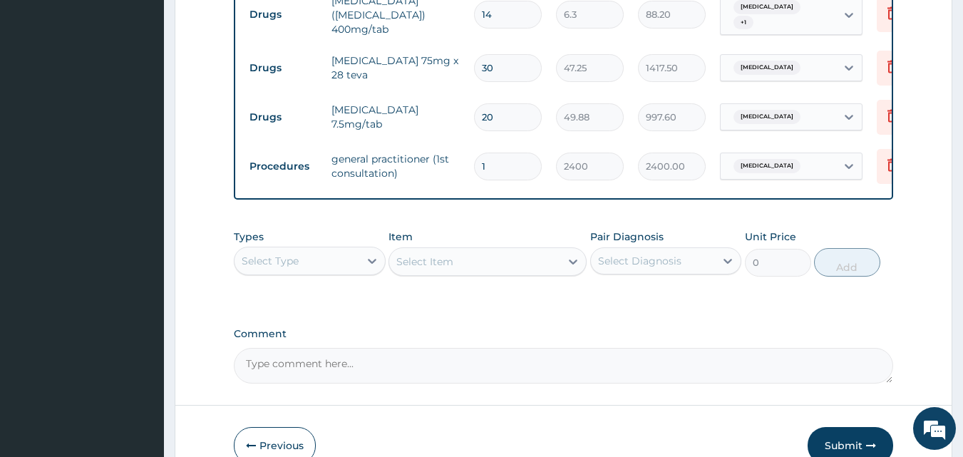
scroll to position [808, 0]
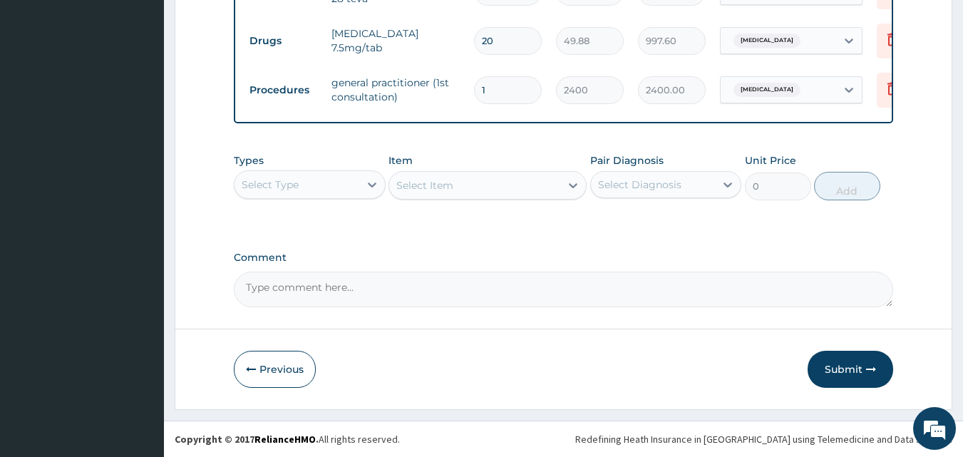
click at [311, 301] on textarea "Comment" at bounding box center [564, 290] width 660 height 36
paste textarea "HTN MYALGIA ASTHMA"
type textarea "DS ;- HTN MYALGIA ASTHMA"
click at [849, 368] on button "Submit" at bounding box center [850, 369] width 86 height 37
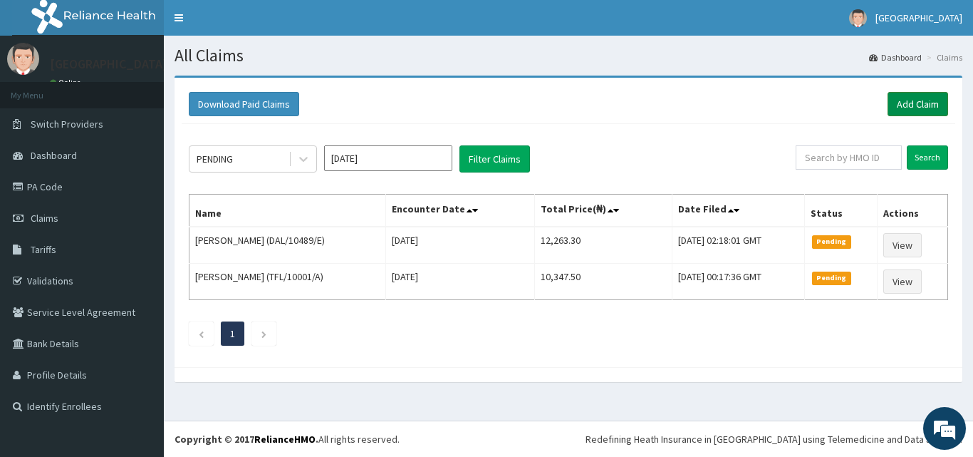
click at [907, 97] on link "Add Claim" at bounding box center [918, 104] width 61 height 24
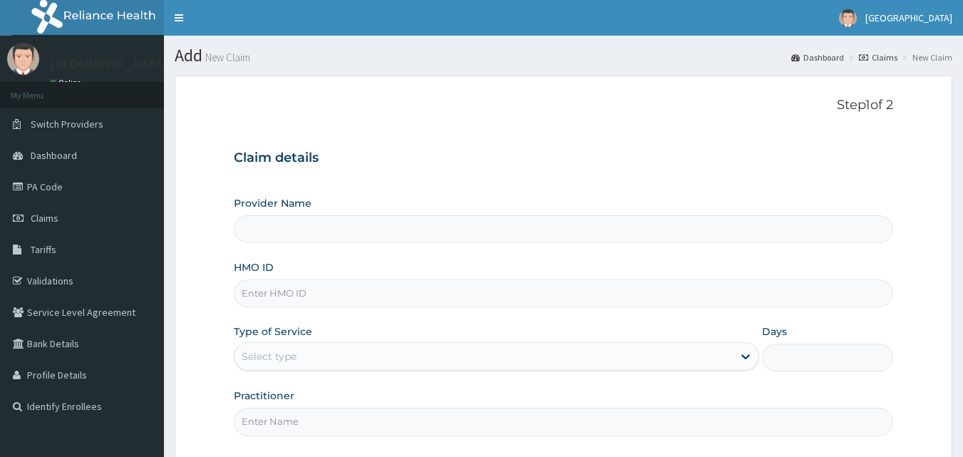
drag, startPoint x: 293, startPoint y: 217, endPoint x: 289, endPoint y: 244, distance: 27.3
drag, startPoint x: 289, startPoint y: 244, endPoint x: 272, endPoint y: 288, distance: 46.7
paste input "HFI/10029/D"
type input "HFI/10029/D"
type input "[GEOGRAPHIC_DATA]"
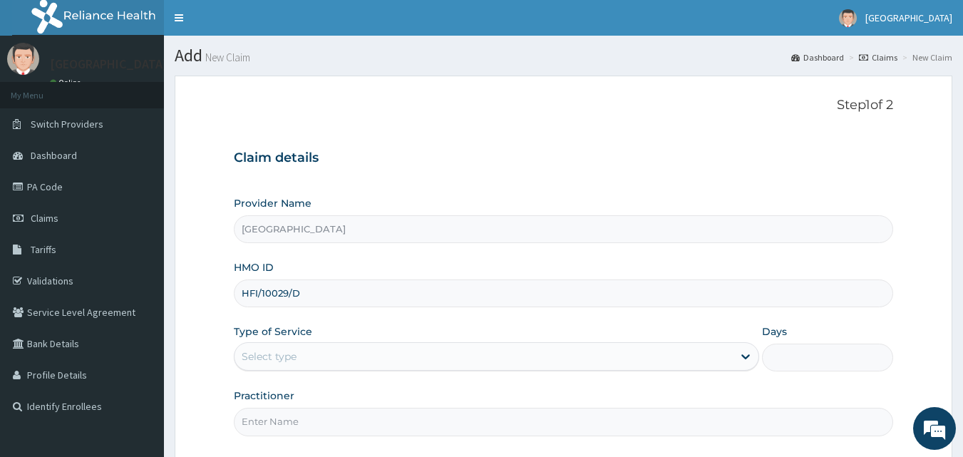
type input "HFI/10029/D"
click at [324, 353] on div "Select type" at bounding box center [483, 356] width 498 height 23
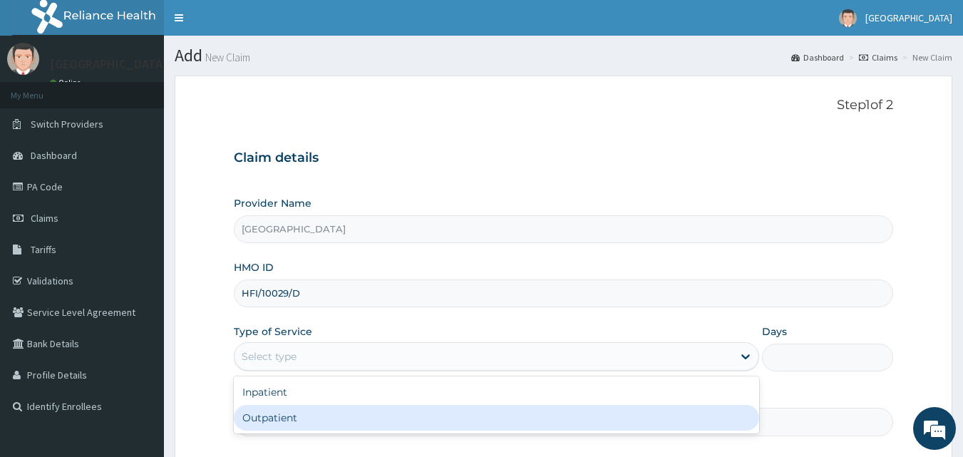
click at [295, 414] on div "Outpatient" at bounding box center [496, 418] width 525 height 26
type input "1"
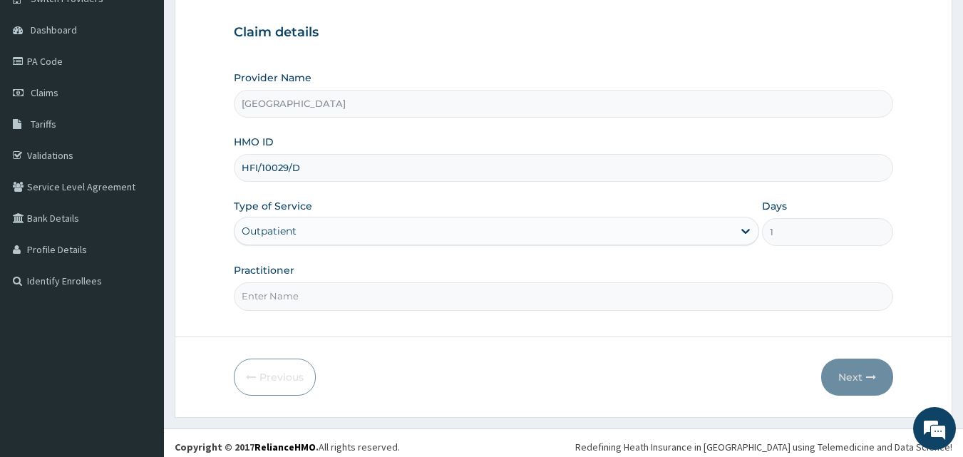
scroll to position [133, 0]
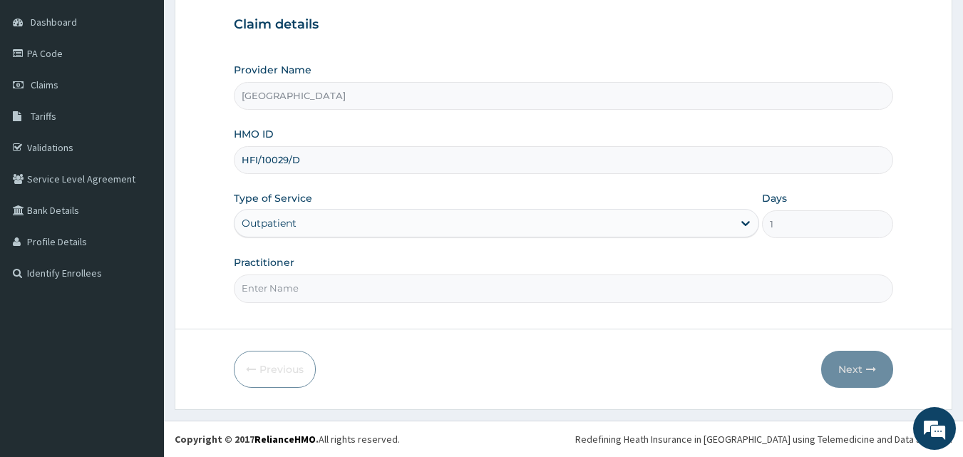
click at [295, 284] on input "Practitioner" at bounding box center [564, 288] width 660 height 28
type input "DR OGBAGO GABRIEL"
click at [831, 362] on button "Next" at bounding box center [857, 369] width 72 height 37
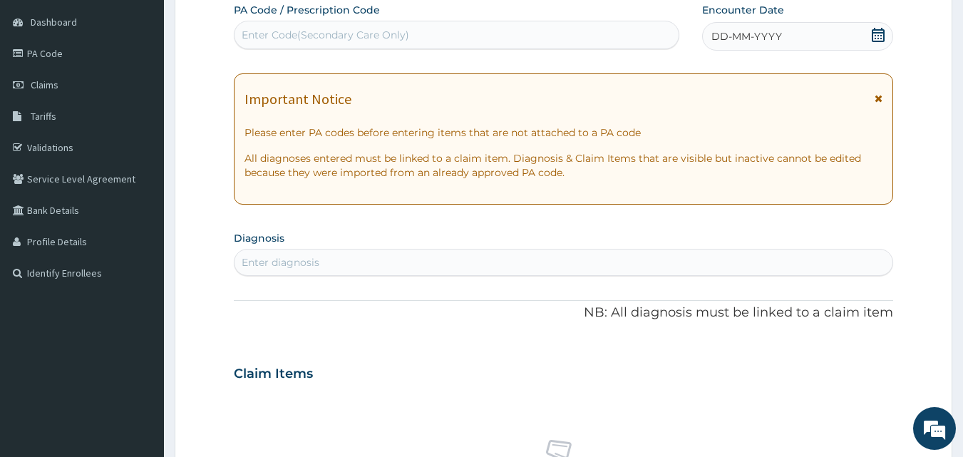
click at [874, 33] on icon at bounding box center [878, 35] width 14 height 14
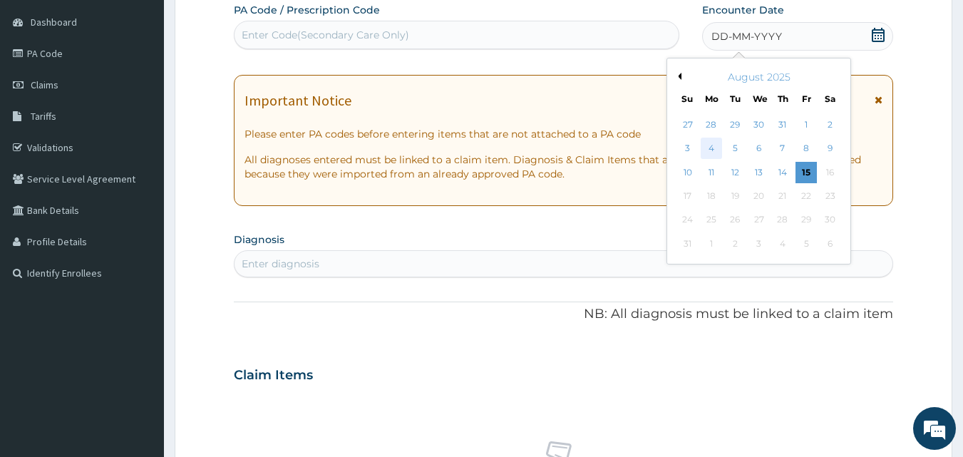
click at [713, 150] on div "4" at bounding box center [711, 148] width 21 height 21
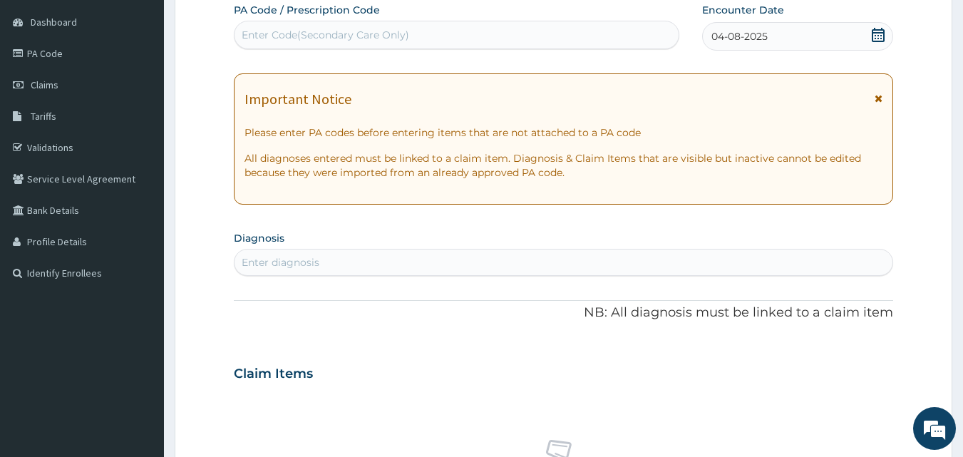
click at [316, 259] on div "Enter diagnosis" at bounding box center [281, 262] width 78 height 14
type input "CONJUNC"
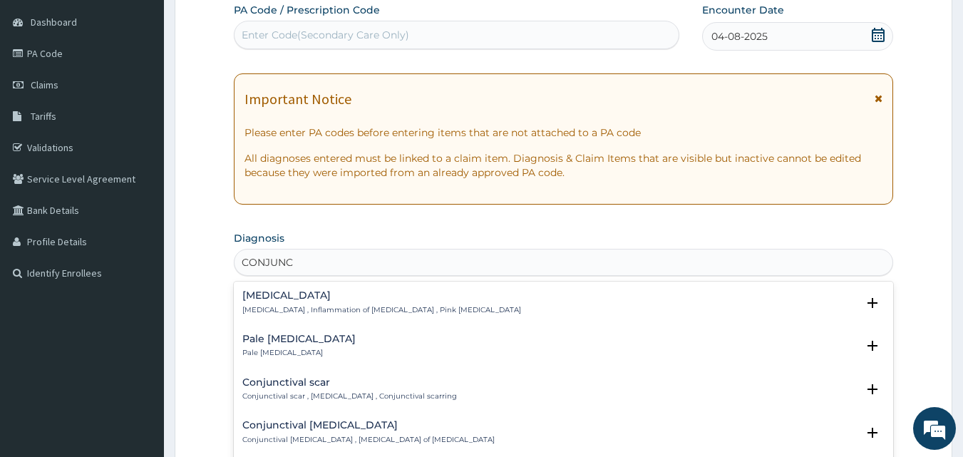
click at [273, 297] on h4 "Conjunctivitis" at bounding box center [381, 295] width 279 height 11
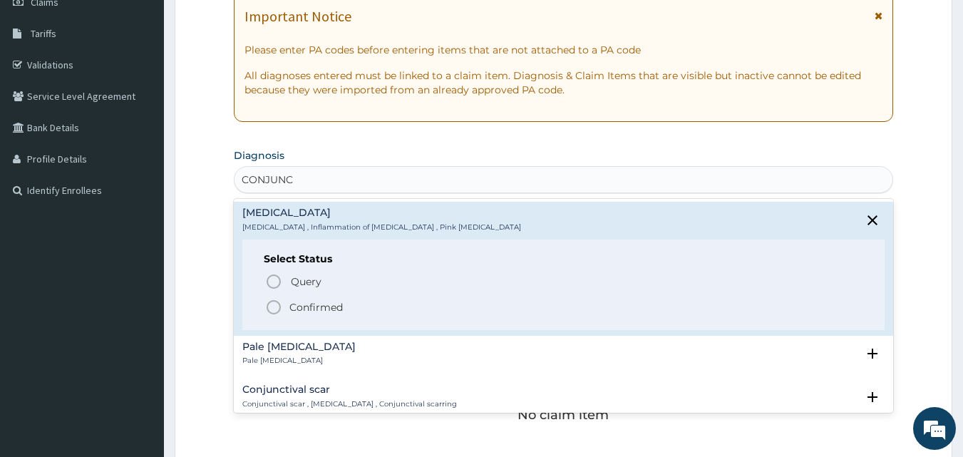
scroll to position [276, 0]
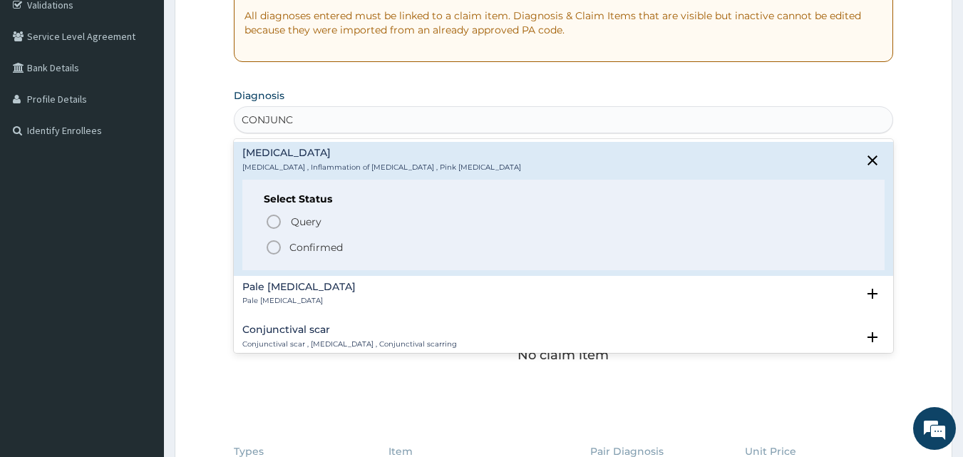
click at [273, 246] on icon "status option filled" at bounding box center [273, 247] width 17 height 17
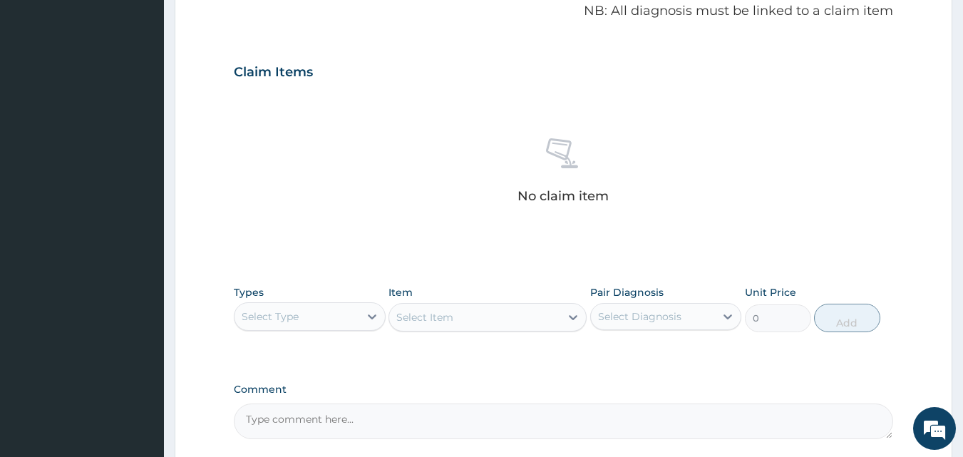
scroll to position [561, 0]
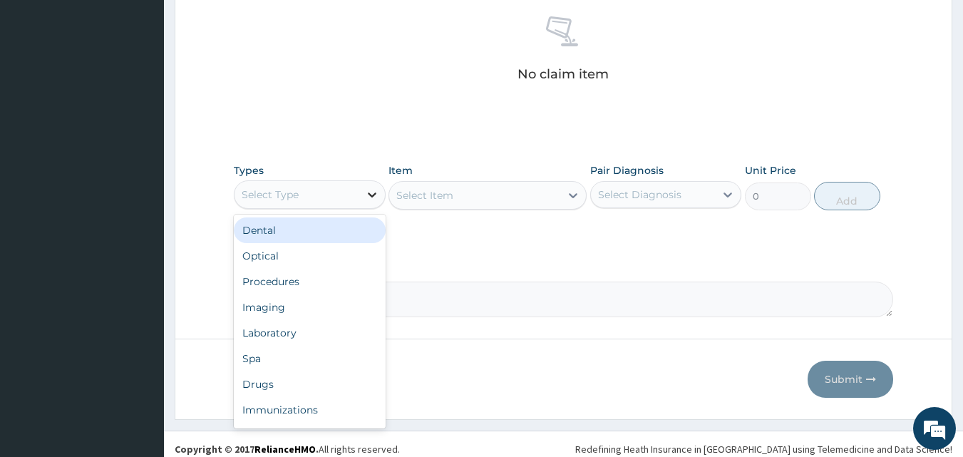
click at [365, 195] on icon at bounding box center [372, 194] width 14 height 14
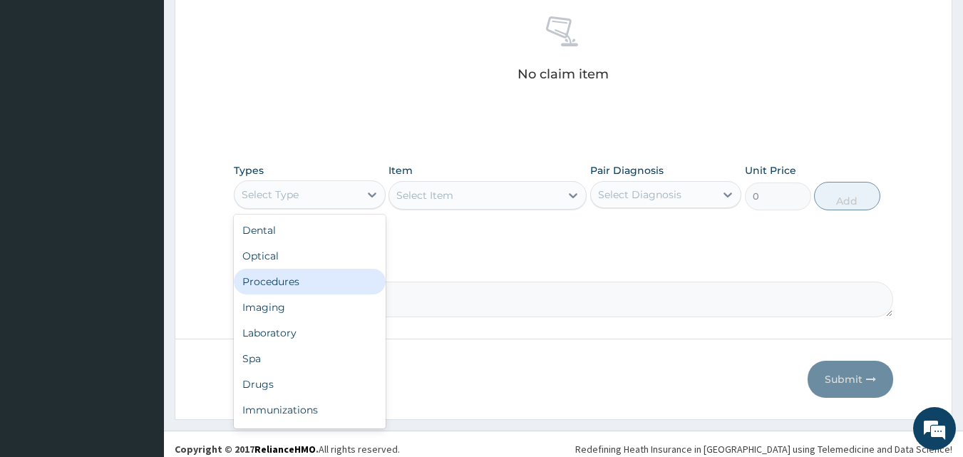
click at [301, 282] on div "Procedures" at bounding box center [310, 282] width 152 height 26
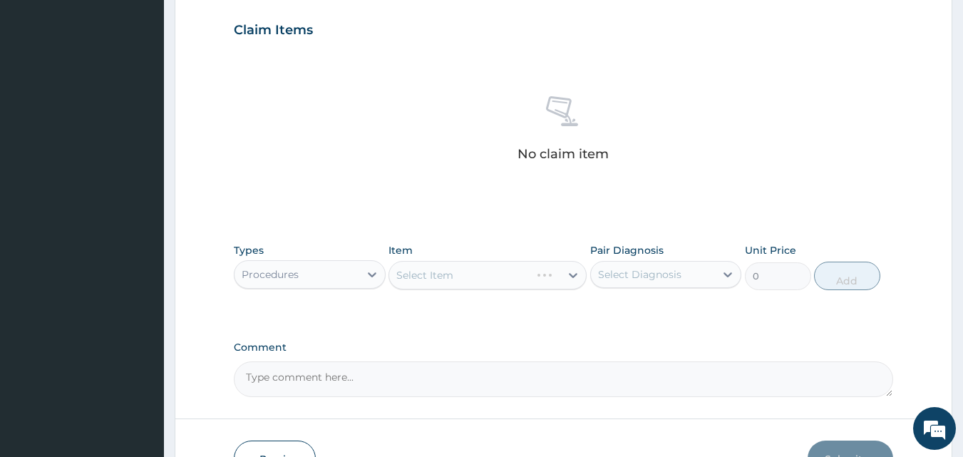
scroll to position [490, 0]
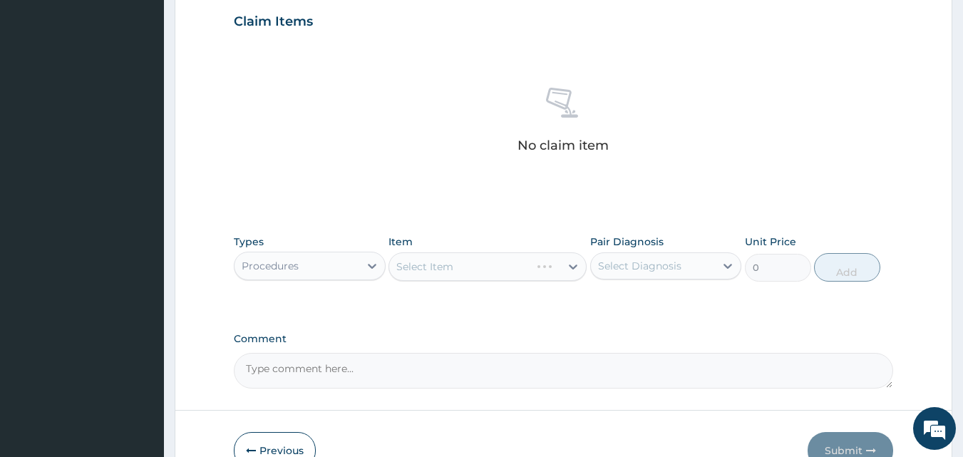
click at [492, 269] on div "Select Item" at bounding box center [487, 266] width 198 height 29
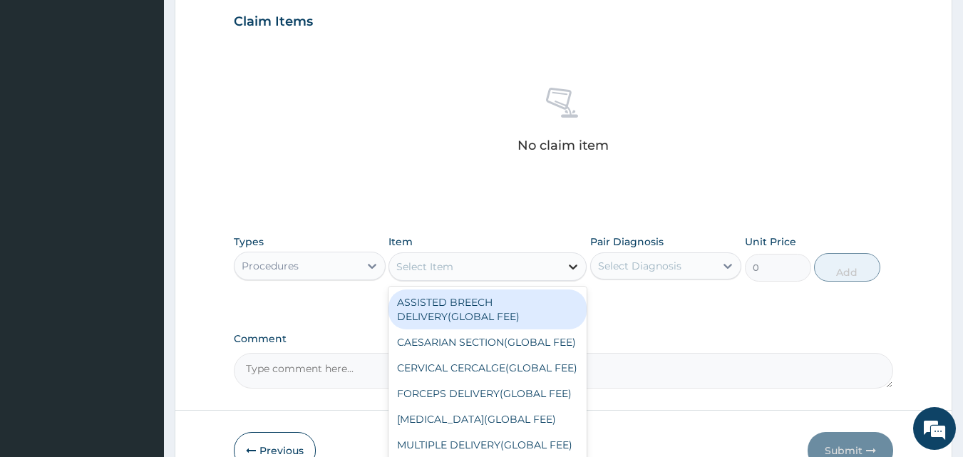
click at [570, 265] on icon at bounding box center [573, 266] width 9 height 5
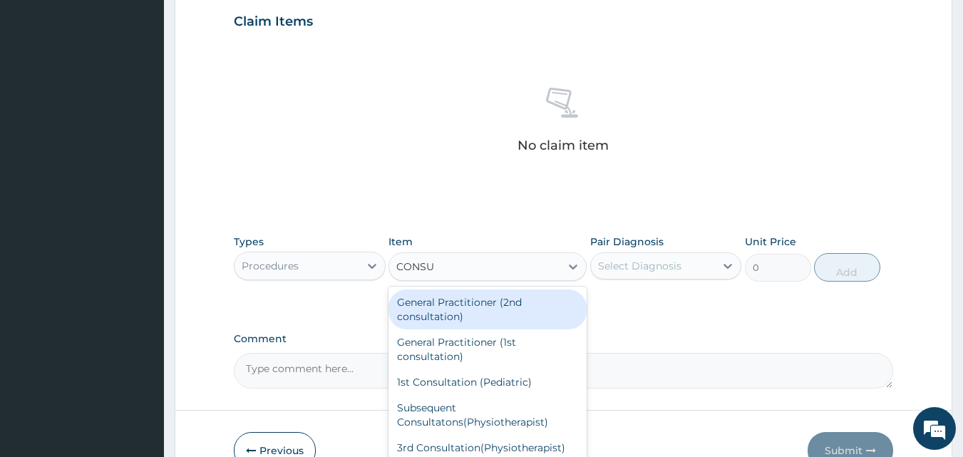
type input "CONSUL"
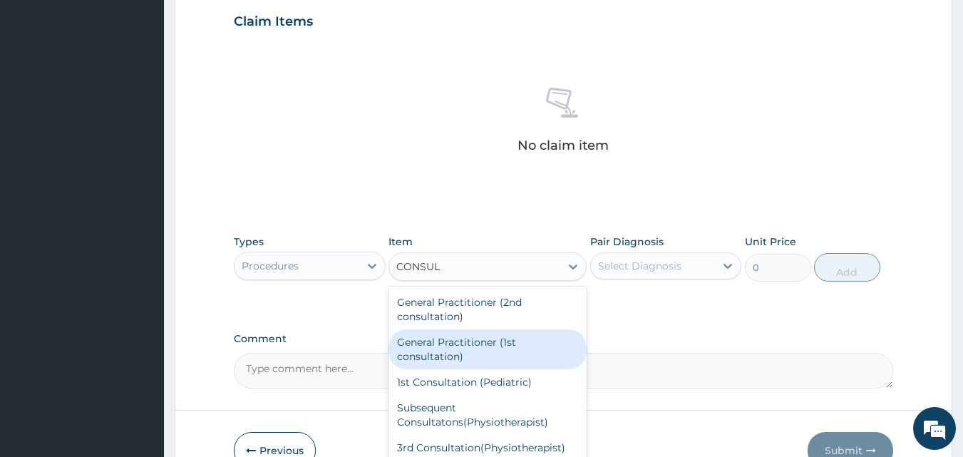
click at [445, 351] on div "General Practitioner (1st consultation)" at bounding box center [487, 349] width 198 height 40
type input "2400"
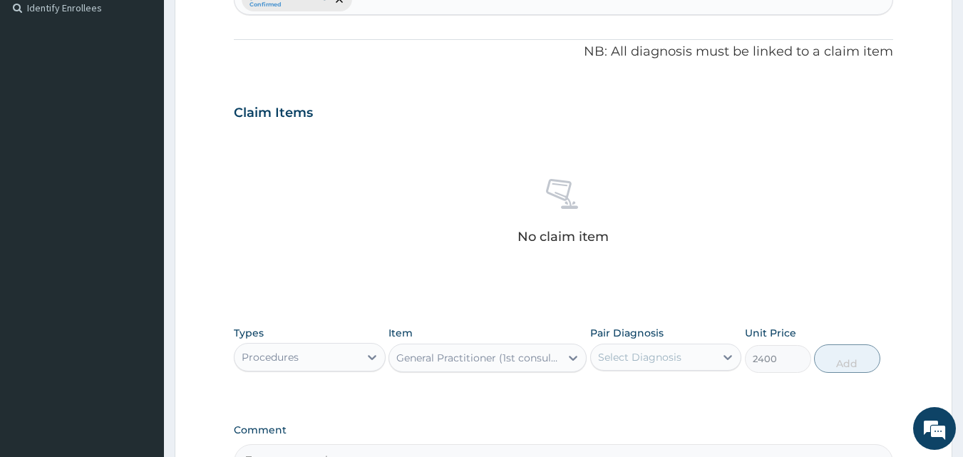
scroll to position [418, 0]
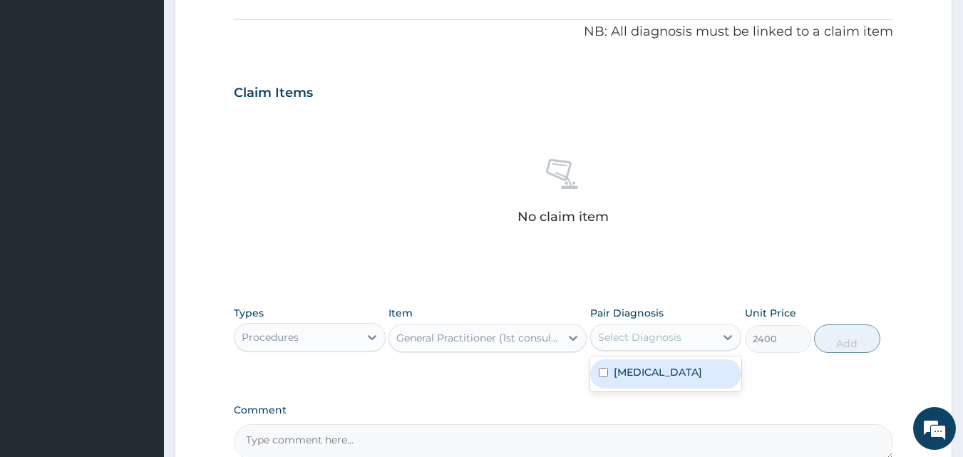
click at [651, 332] on div "Select Diagnosis" at bounding box center [639, 337] width 83 height 14
click at [629, 370] on label "Conjunctivitis" at bounding box center [658, 372] width 88 height 14
checkbox input "true"
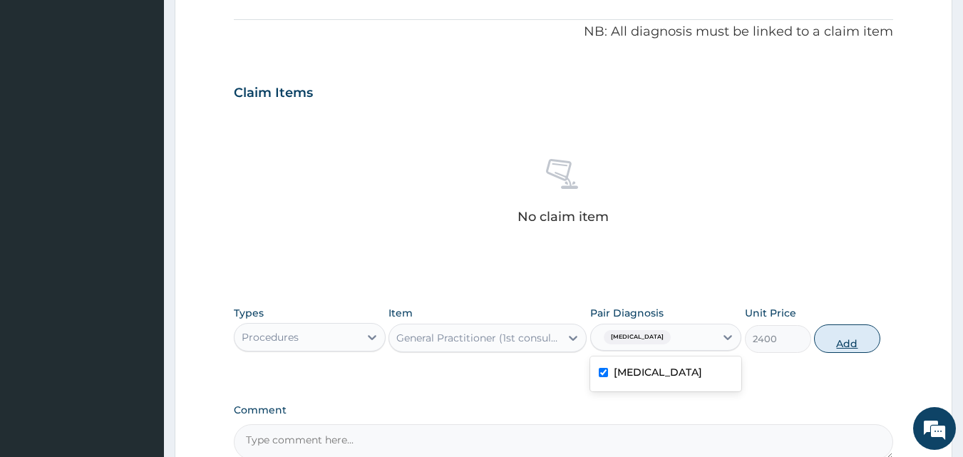
click at [848, 335] on button "Add" at bounding box center [847, 338] width 66 height 29
type input "0"
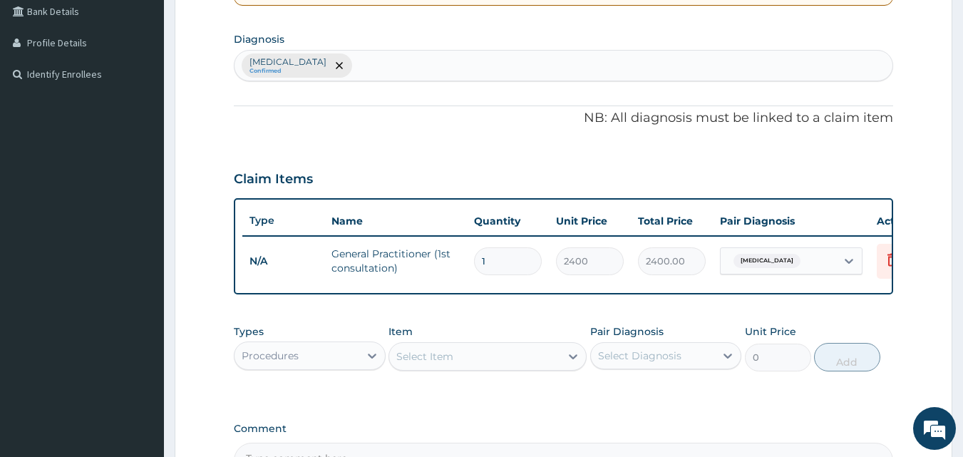
scroll to position [276, 0]
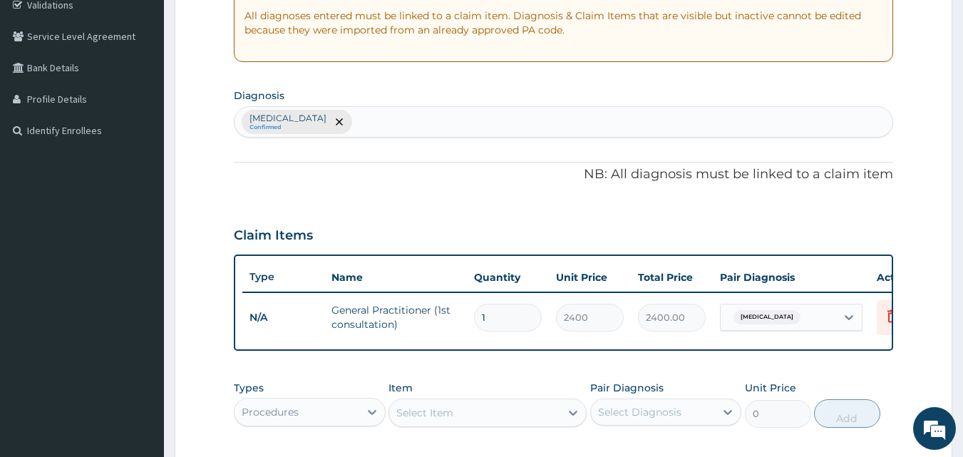
click at [357, 127] on div "Conjunctivitis Confirmed" at bounding box center [563, 122] width 659 height 30
type input "UPPER RES"
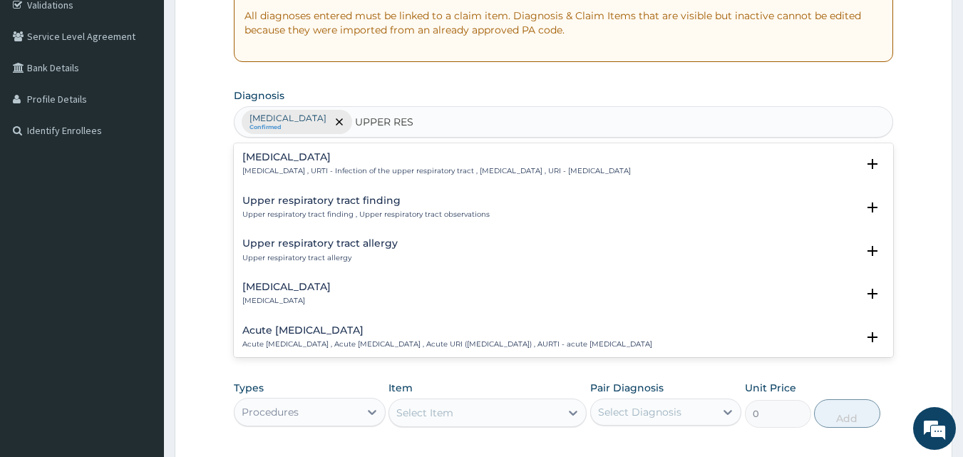
click at [309, 157] on h4 "Upper respiratory infection" at bounding box center [436, 157] width 388 height 11
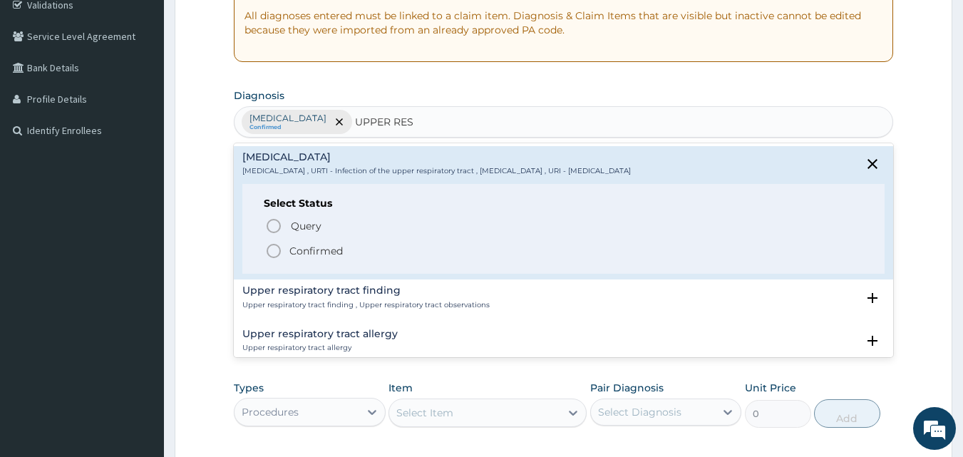
click at [267, 249] on icon "status option filled" at bounding box center [273, 250] width 17 height 17
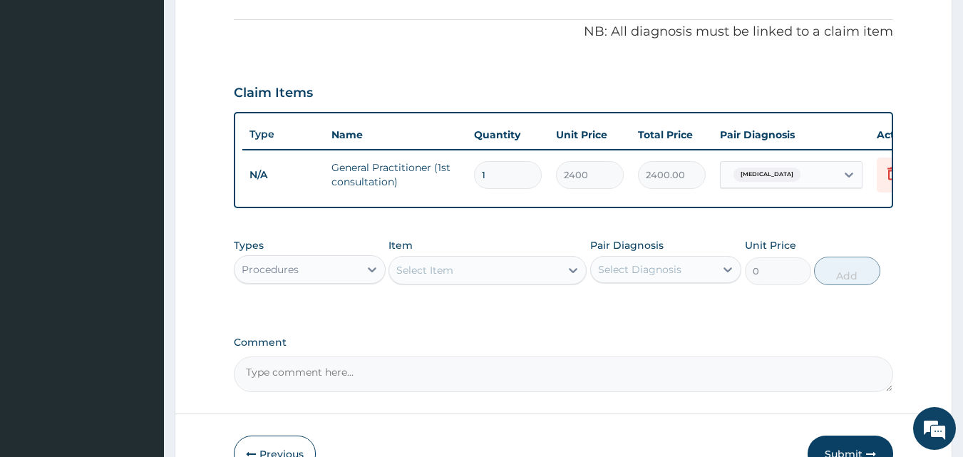
scroll to position [490, 0]
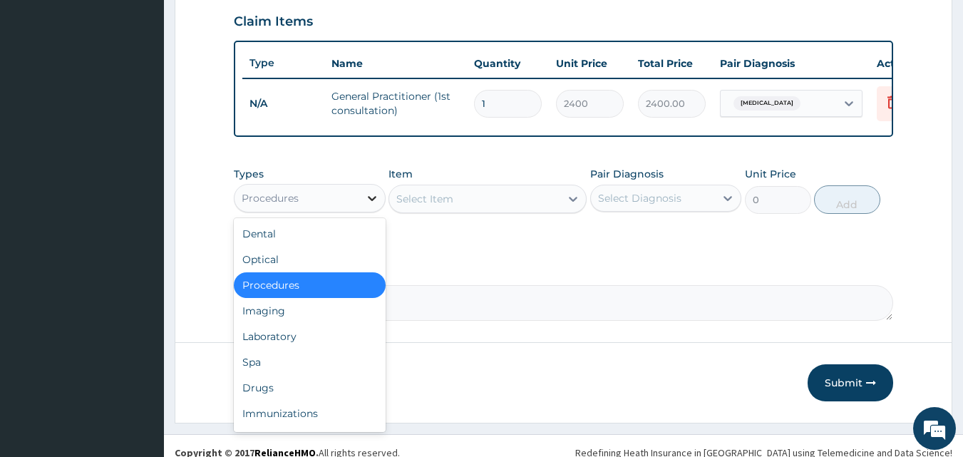
click at [369, 205] on icon at bounding box center [372, 198] width 14 height 14
click at [281, 394] on div "Drugs" at bounding box center [310, 388] width 152 height 26
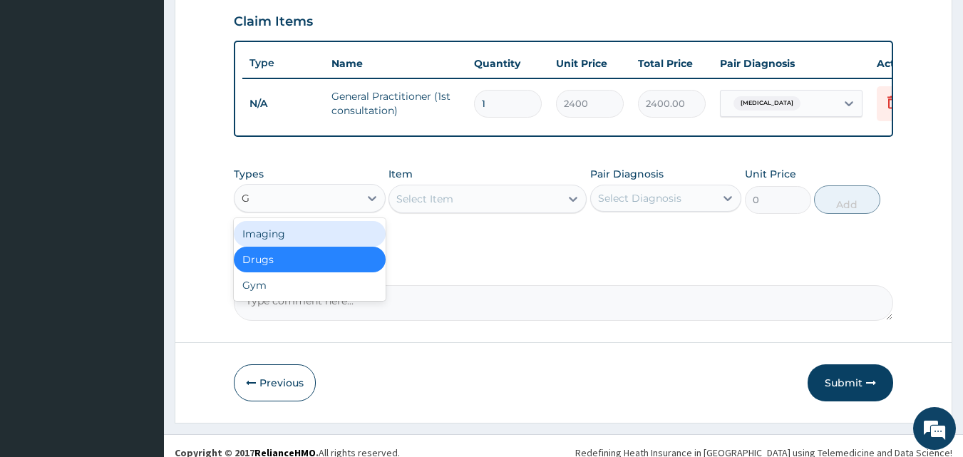
type input "G"
click at [499, 208] on div "Select Item" at bounding box center [474, 198] width 171 height 23
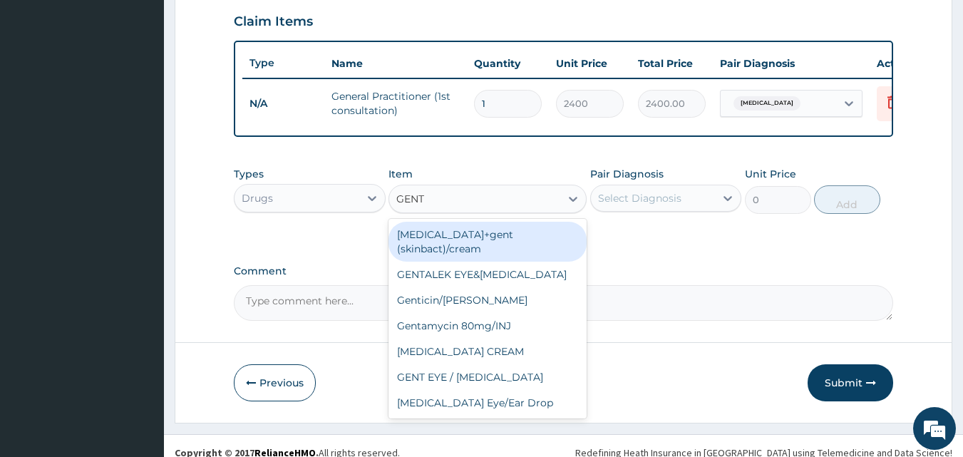
type input "GENTA"
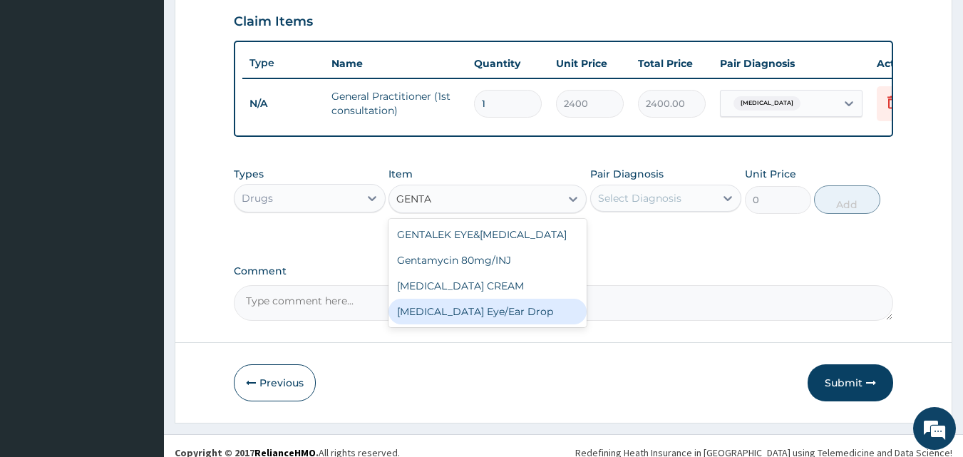
click at [472, 324] on div "Gentamicin Eye/Ear Drop" at bounding box center [487, 312] width 198 height 26
type input "700"
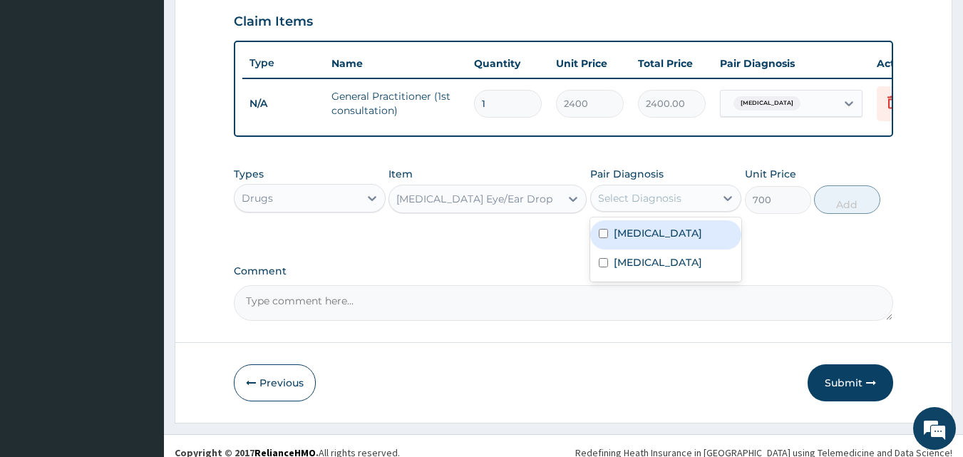
click at [694, 210] on div "Select Diagnosis" at bounding box center [653, 198] width 125 height 23
drag, startPoint x: 666, startPoint y: 244, endPoint x: 762, endPoint y: 236, distance: 95.8
click at [672, 240] on label "Conjunctivitis" at bounding box center [658, 233] width 88 height 14
checkbox input "true"
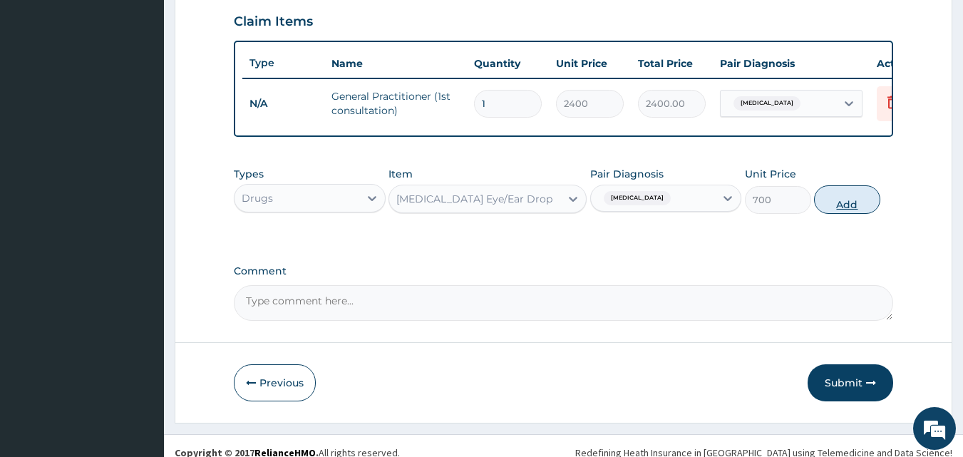
click at [841, 214] on button "Add" at bounding box center [847, 199] width 66 height 29
type input "0"
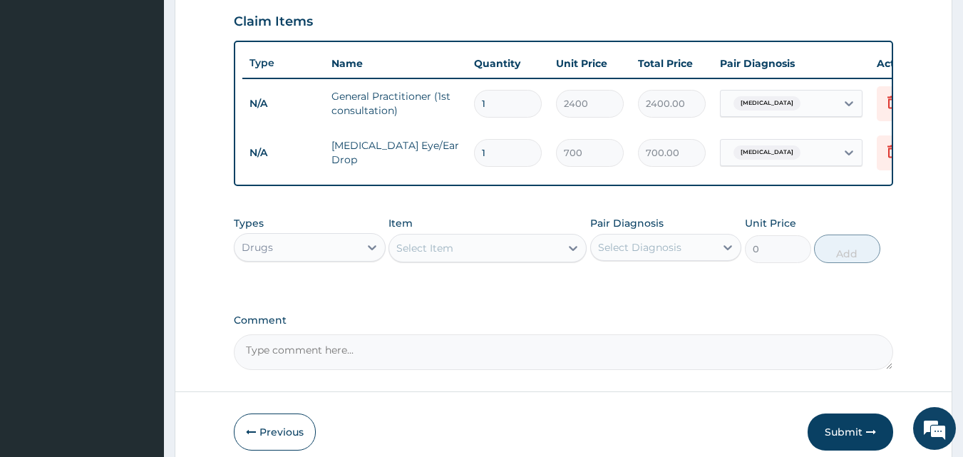
click at [549, 255] on div "Select Item" at bounding box center [474, 248] width 171 height 23
type input "VITAMIN"
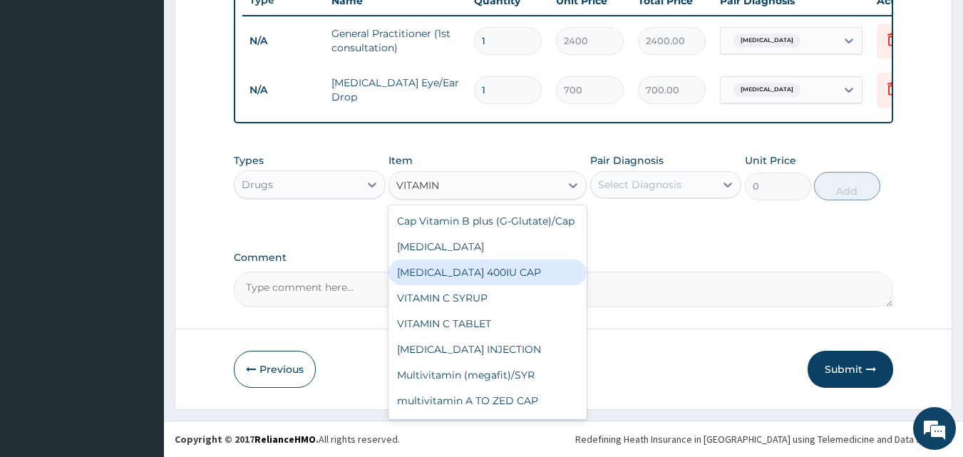
scroll to position [71, 0]
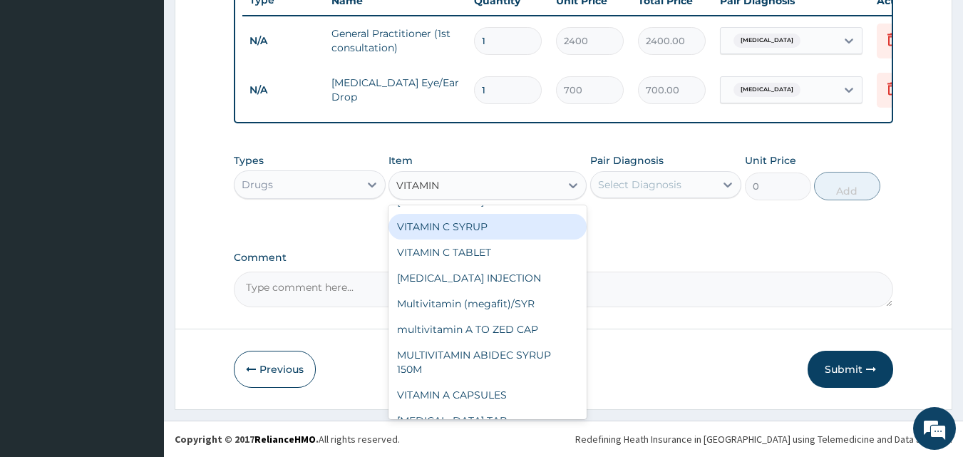
click at [465, 239] on div "VITAMIN C SYRUP" at bounding box center [487, 227] width 198 height 26
type input "500"
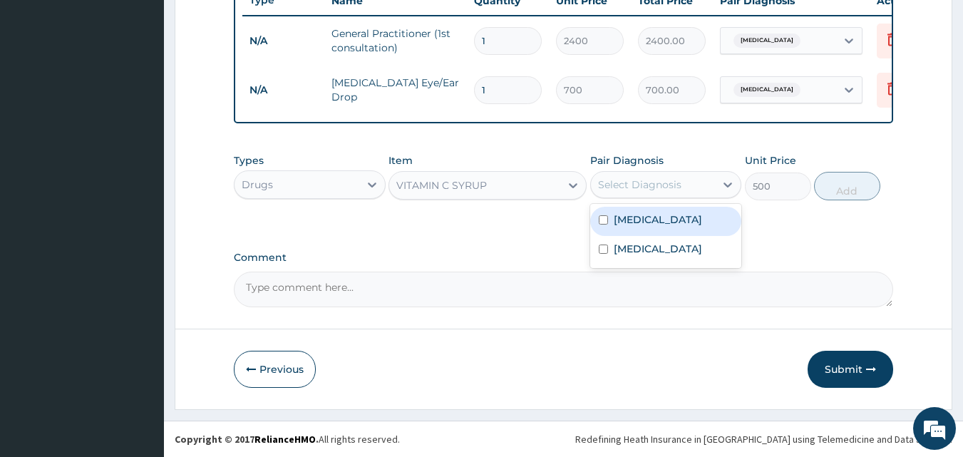
click at [685, 187] on div "Select Diagnosis" at bounding box center [653, 184] width 125 height 23
click at [673, 218] on label "Conjunctivitis" at bounding box center [658, 219] width 88 height 14
checkbox input "true"
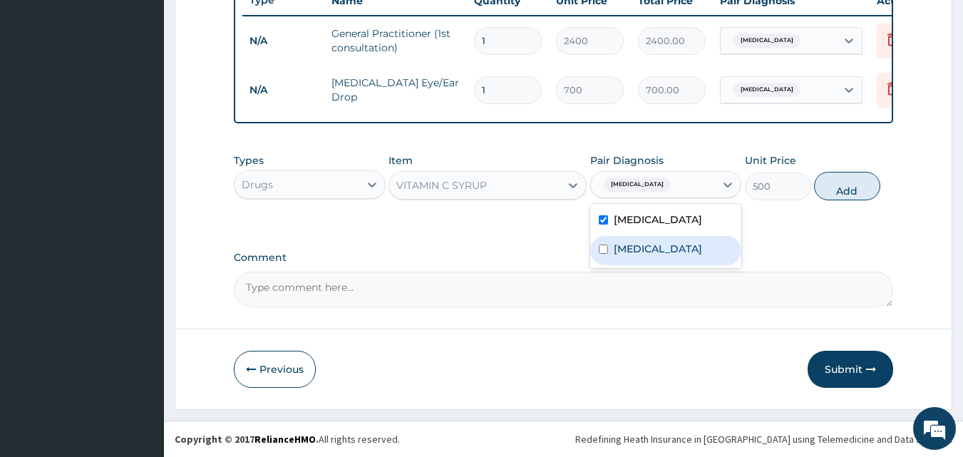
drag, startPoint x: 686, startPoint y: 252, endPoint x: 708, endPoint y: 248, distance: 23.2
click at [687, 253] on label "Upper respiratory infection" at bounding box center [658, 249] width 88 height 14
checkbox input "true"
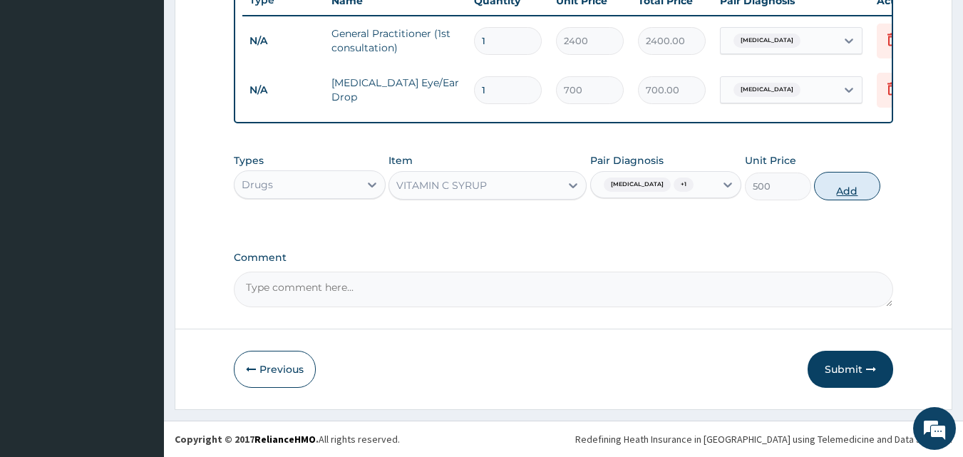
click at [855, 185] on button "Add" at bounding box center [847, 186] width 66 height 29
type input "0"
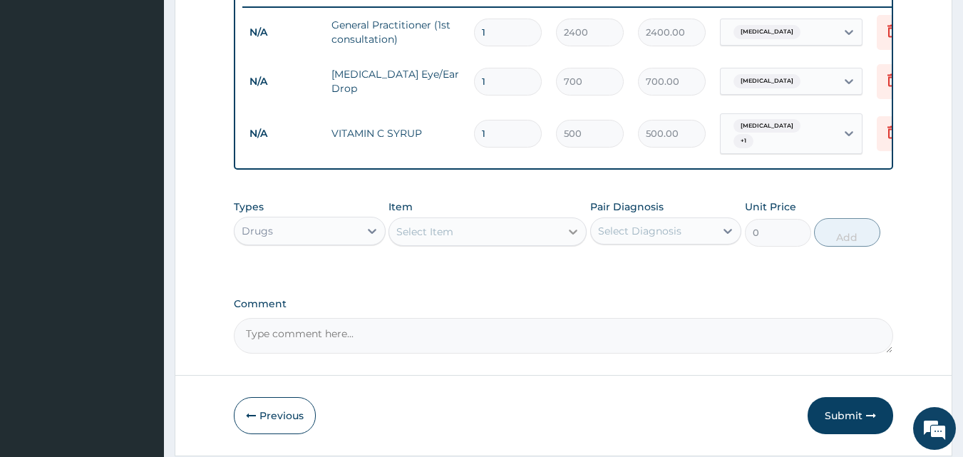
click at [562, 236] on div at bounding box center [573, 232] width 26 height 26
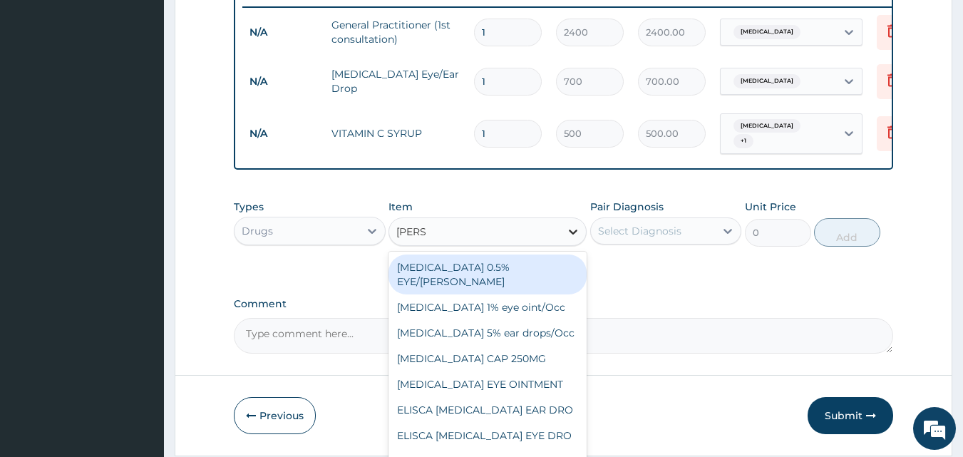
type input "LORAT"
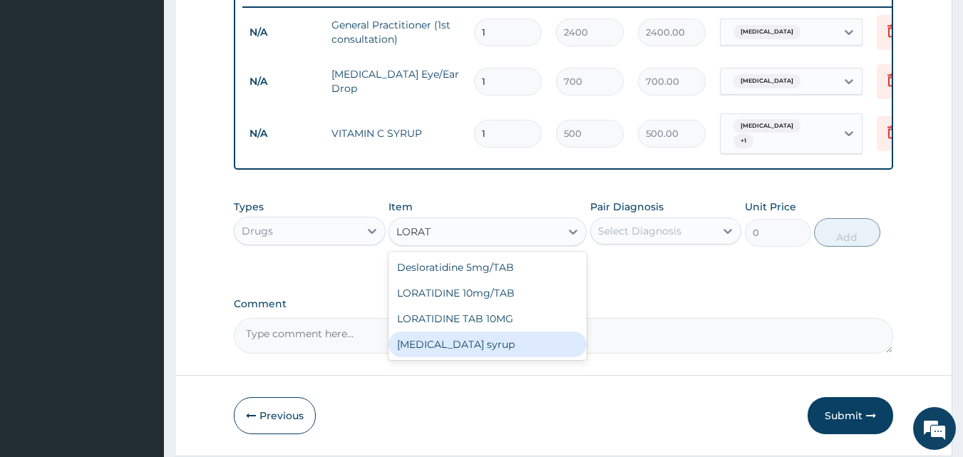
click at [468, 351] on div "Loratadine syrup" at bounding box center [487, 344] width 198 height 26
type input "1200"
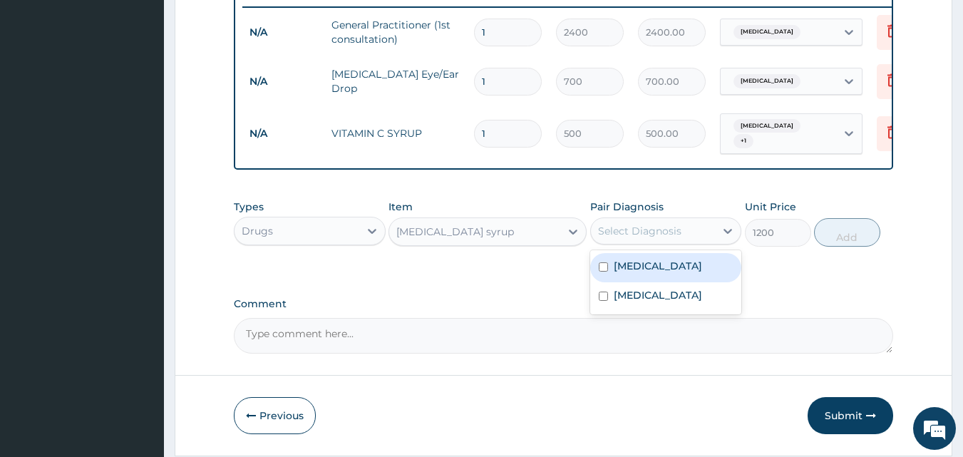
click at [666, 236] on div "Select Diagnosis" at bounding box center [639, 231] width 83 height 14
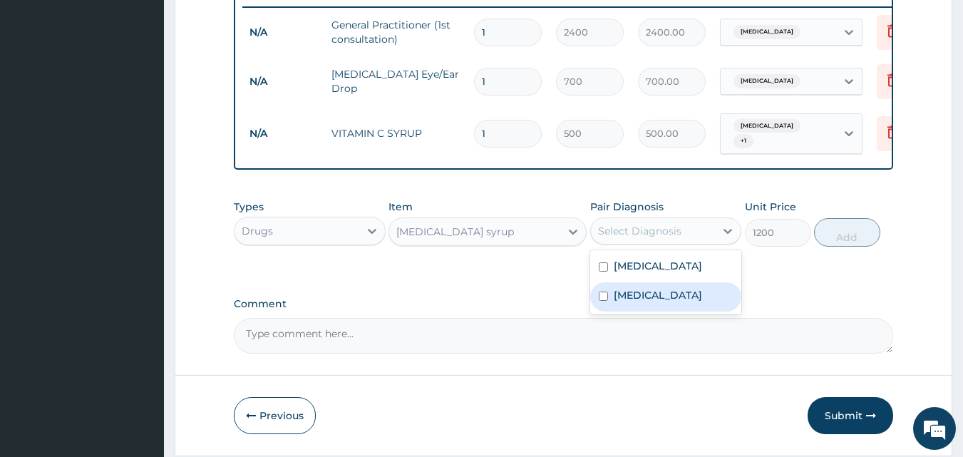
click at [631, 300] on label "Upper respiratory infection" at bounding box center [658, 295] width 88 height 14
checkbox input "true"
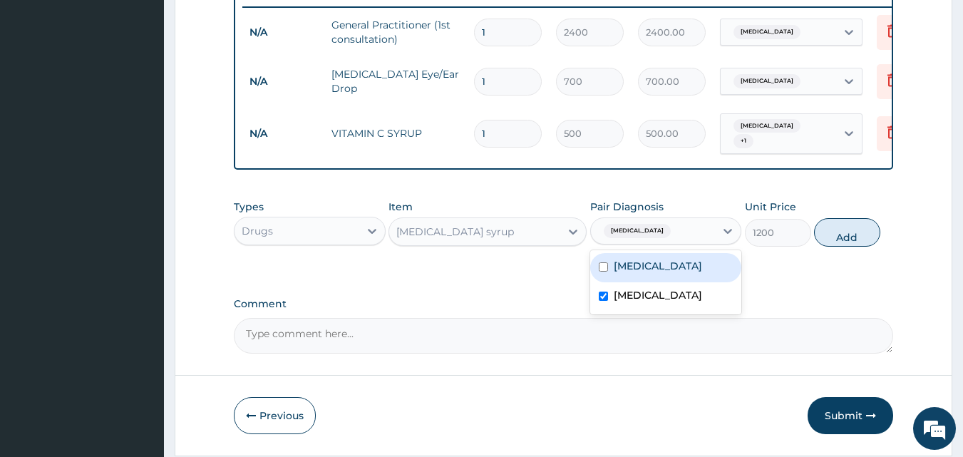
click at [673, 262] on div "Conjunctivitis" at bounding box center [666, 267] width 152 height 29
checkbox input "true"
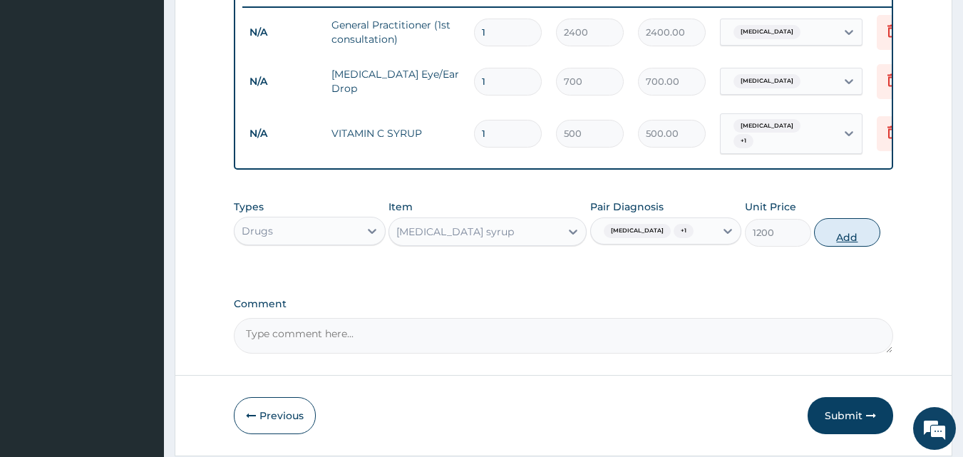
click at [864, 247] on button "Add" at bounding box center [847, 232] width 66 height 29
type input "0"
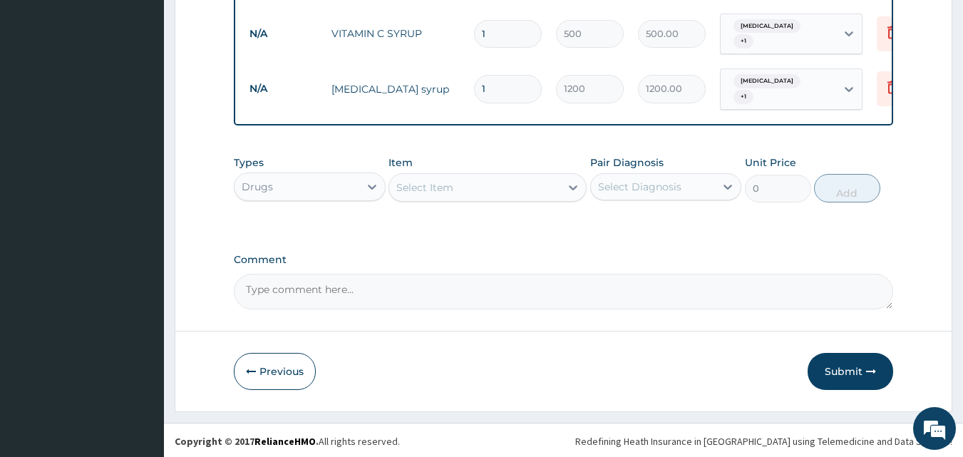
scroll to position [667, 0]
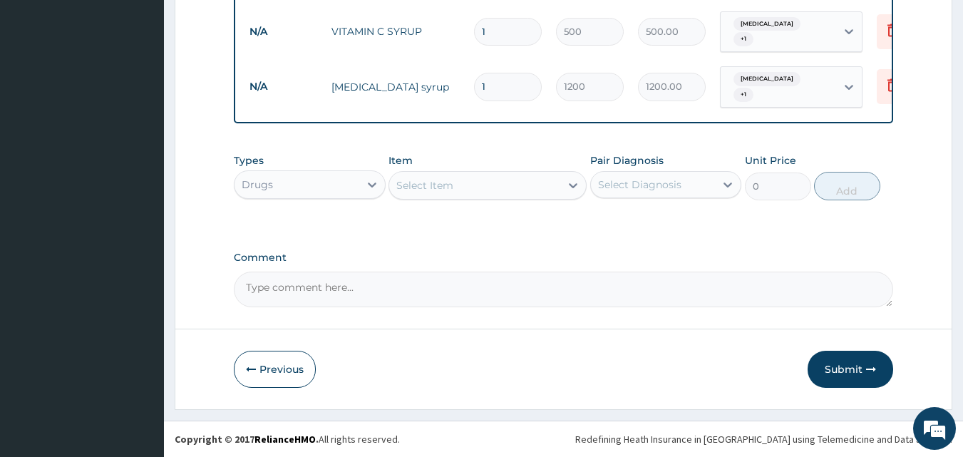
click at [305, 290] on textarea "Comment" at bounding box center [564, 290] width 660 height 36
type textarea "DS ;- CONJUNCTIVITIS , URTI"
click at [845, 370] on button "Submit" at bounding box center [850, 369] width 86 height 37
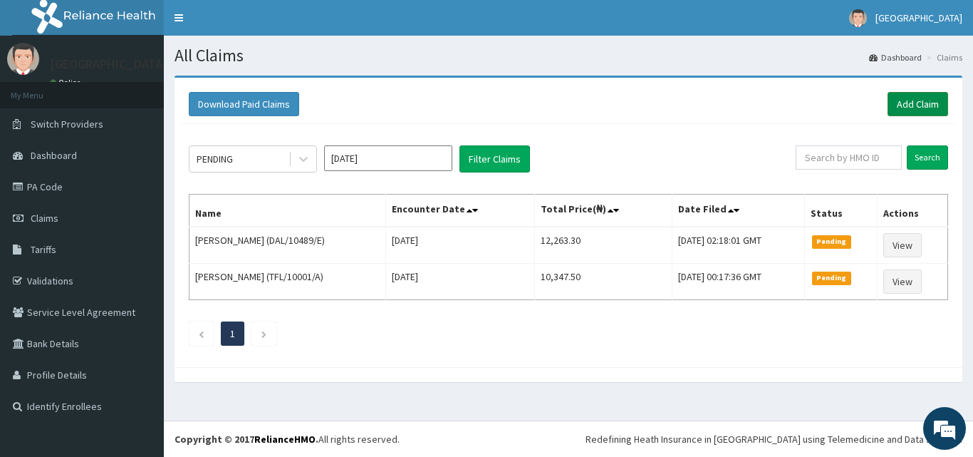
click at [905, 98] on link "Add Claim" at bounding box center [918, 104] width 61 height 24
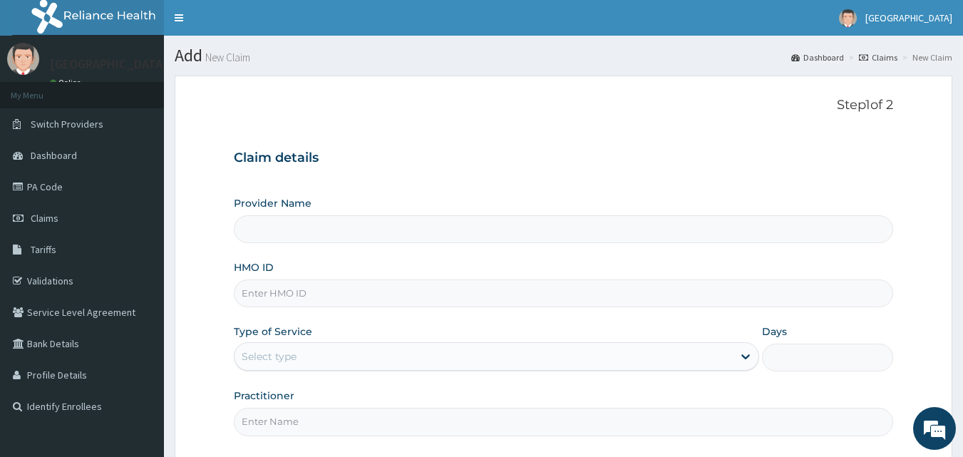
type input "KIngsmill Hospital"
paste input "HFI/10029/B"
type input "HFI/10029/B"
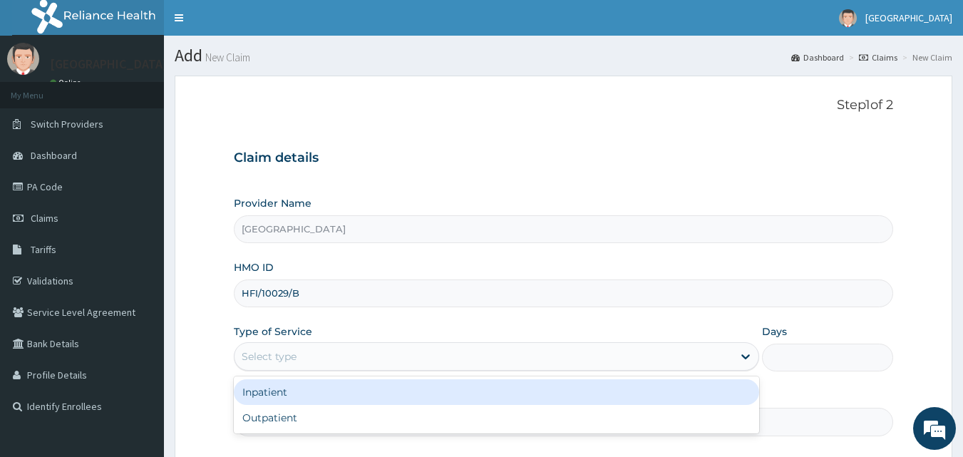
click at [335, 353] on div "Select type" at bounding box center [483, 356] width 498 height 23
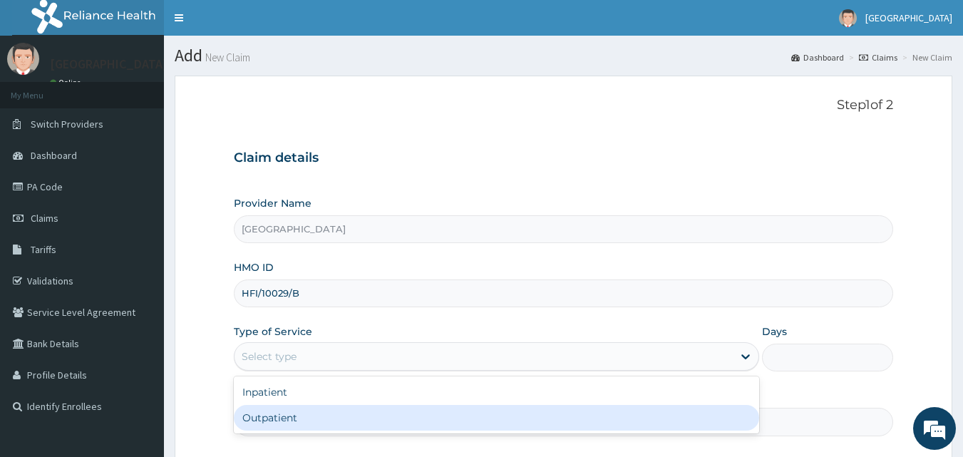
click at [281, 415] on div "Outpatient" at bounding box center [496, 418] width 525 height 26
type input "1"
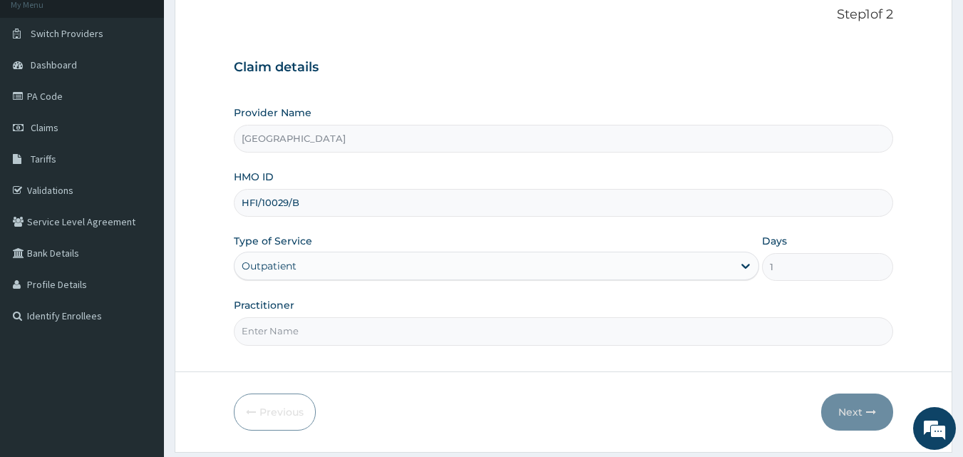
scroll to position [133, 0]
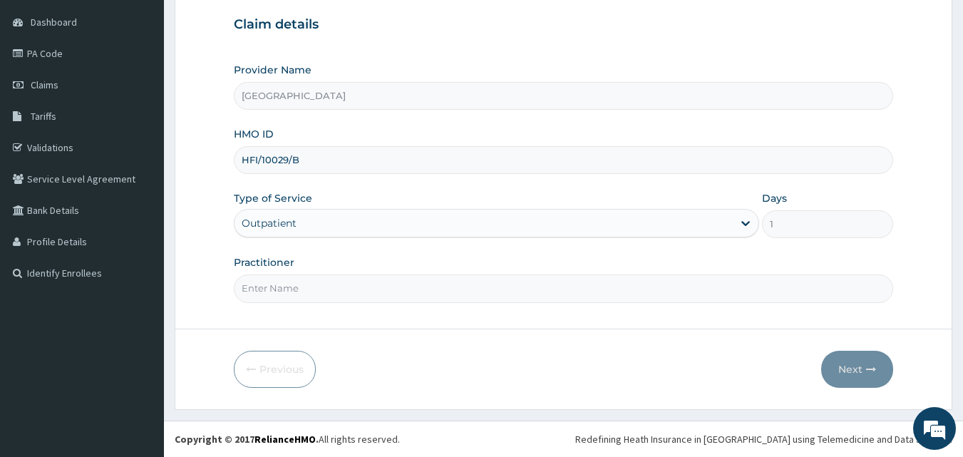
click at [302, 285] on input "Practitioner" at bounding box center [564, 288] width 660 height 28
type input "DR OGBAGO GABRIEL"
click at [852, 373] on button "Next" at bounding box center [857, 369] width 72 height 37
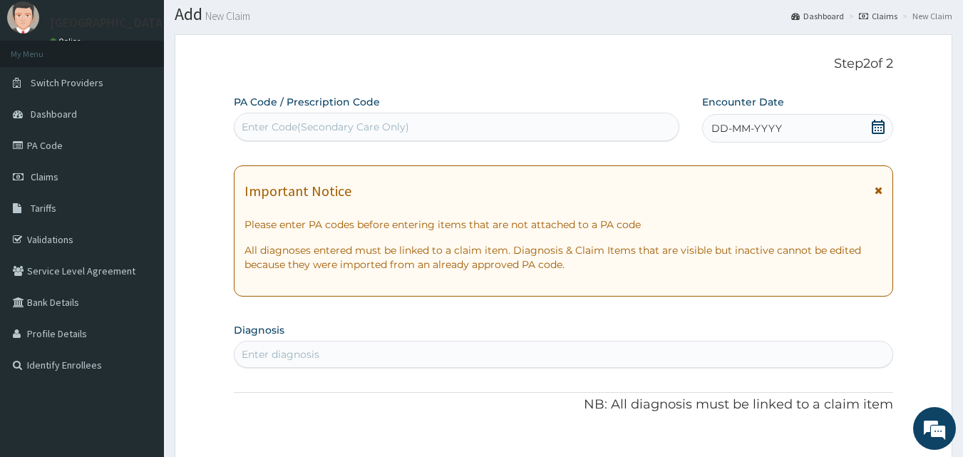
scroll to position [0, 0]
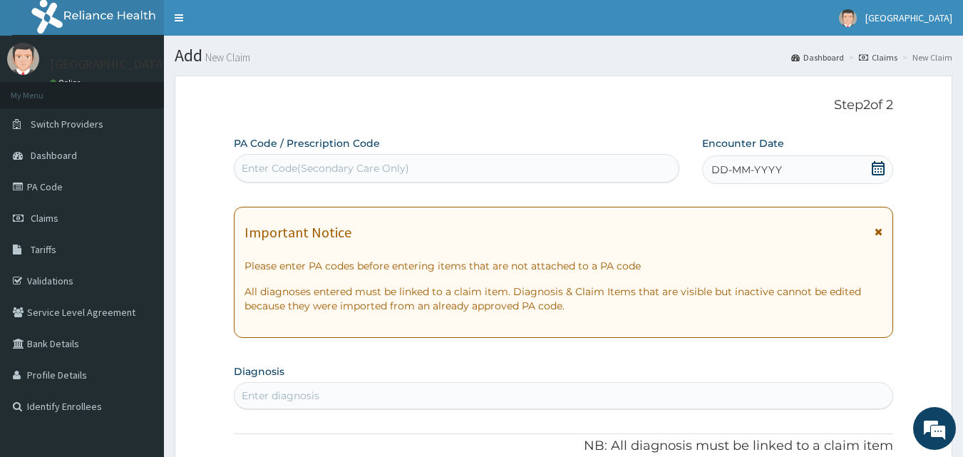
click at [874, 170] on icon at bounding box center [878, 168] width 14 height 14
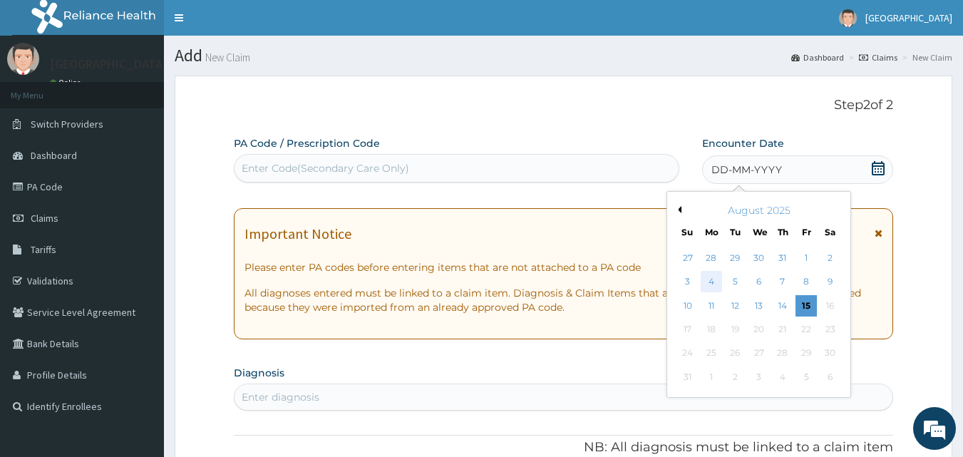
click at [713, 282] on div "4" at bounding box center [711, 282] width 21 height 21
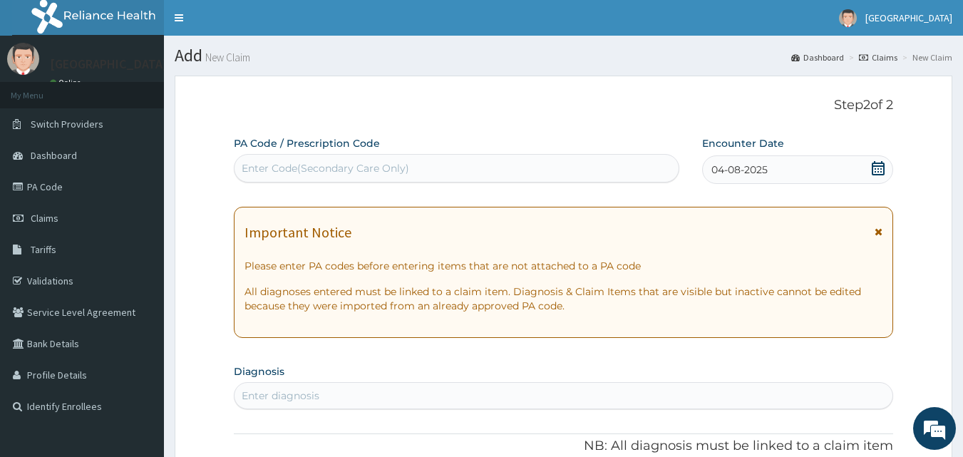
scroll to position [285, 0]
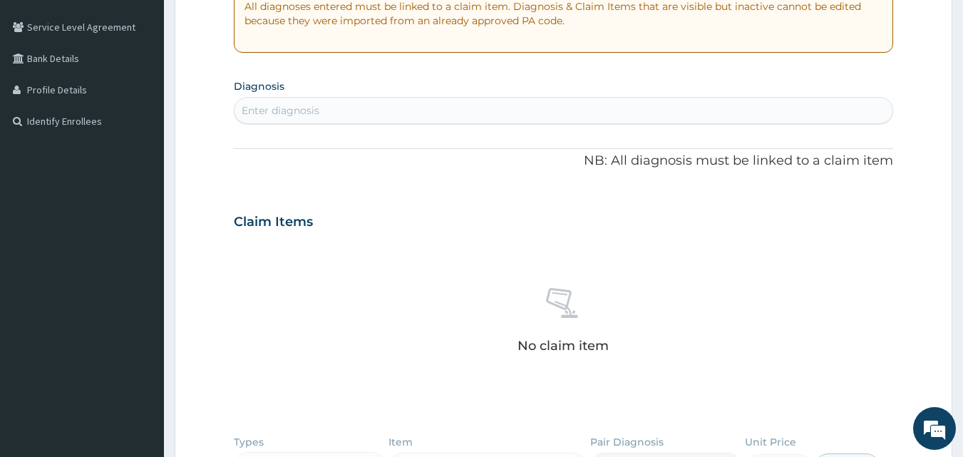
click at [332, 106] on div "Enter diagnosis" at bounding box center [563, 110] width 659 height 23
type input "malar"
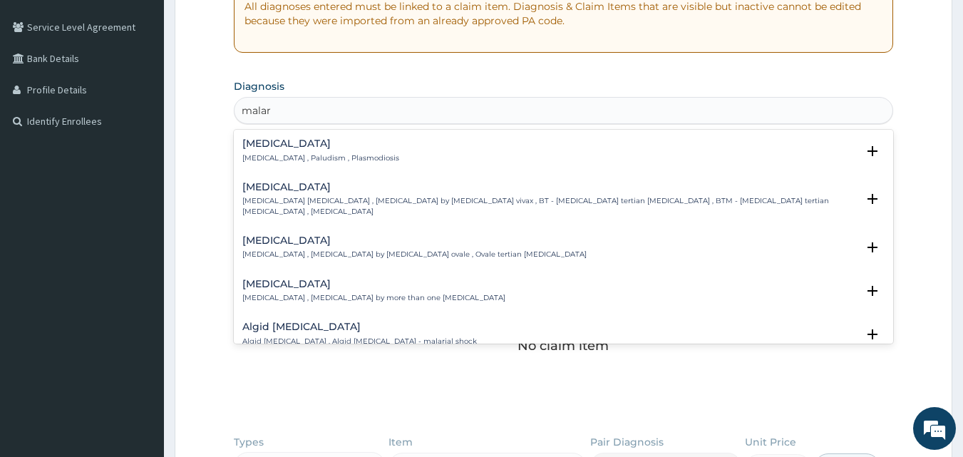
click at [262, 143] on h4 "Malaria" at bounding box center [320, 143] width 157 height 11
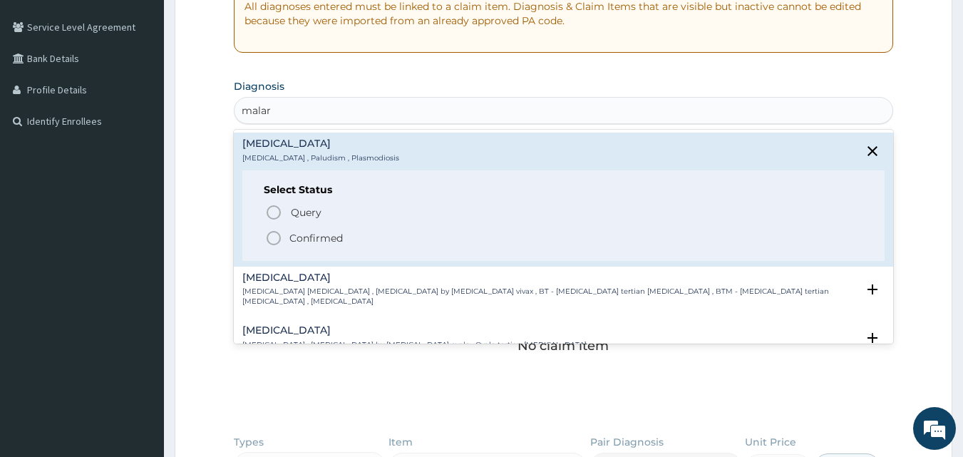
click at [269, 237] on icon "status option filled" at bounding box center [273, 237] width 17 height 17
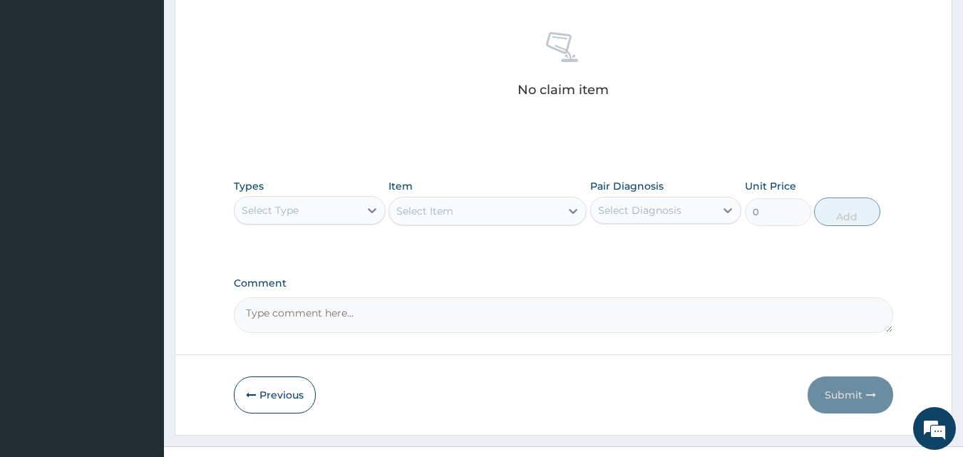
scroll to position [571, 0]
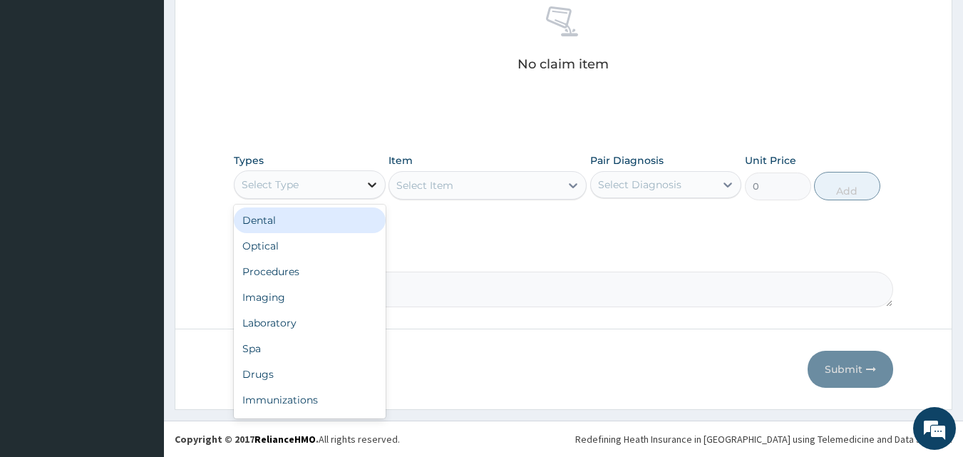
click at [368, 182] on icon at bounding box center [372, 184] width 14 height 14
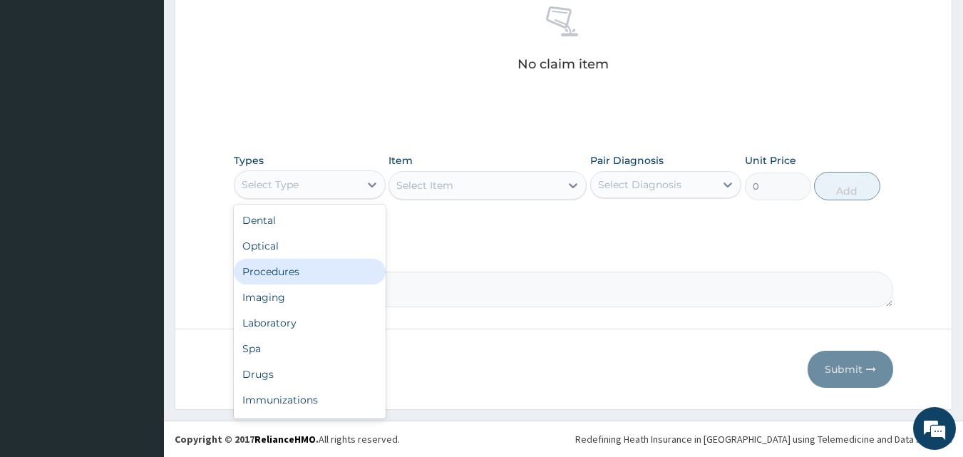
click at [315, 277] on div "Procedures" at bounding box center [310, 272] width 152 height 26
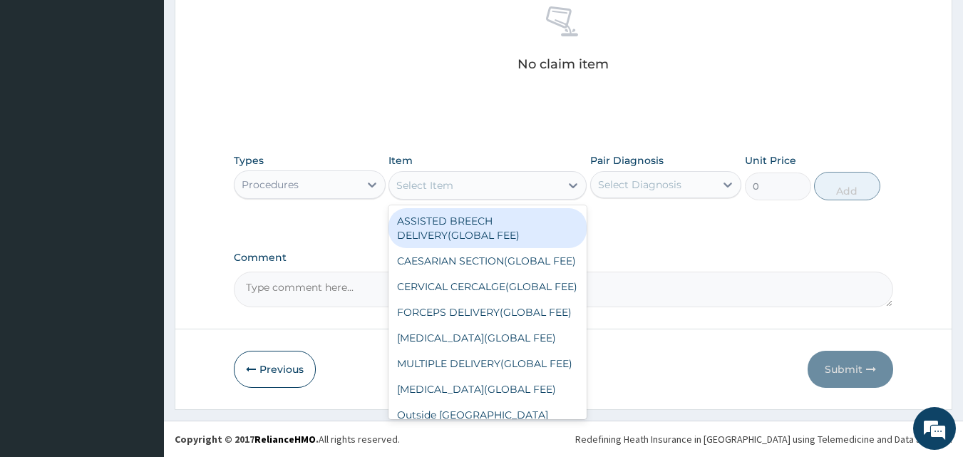
click at [489, 187] on div "Select Item" at bounding box center [474, 185] width 171 height 23
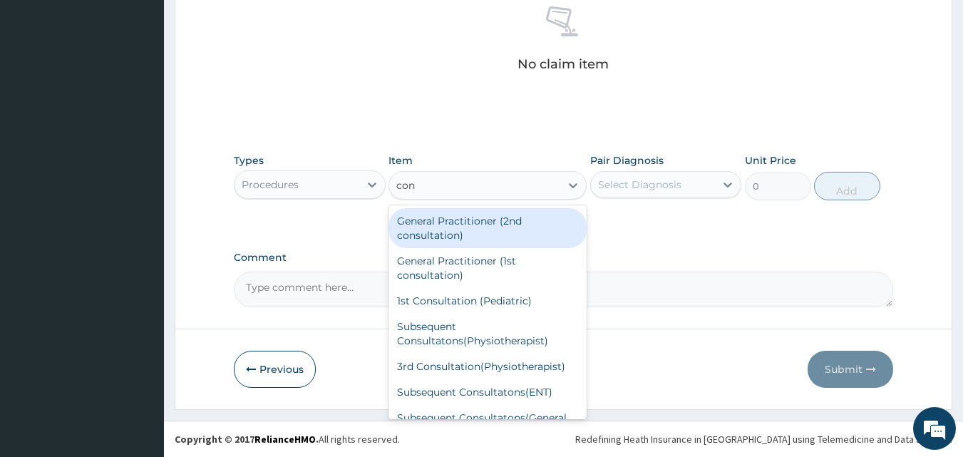
type input "cons"
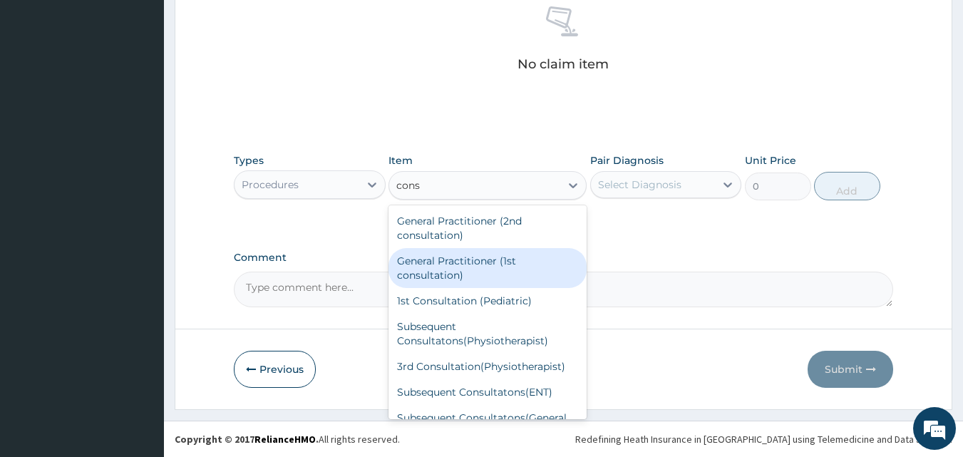
click at [472, 249] on div "General Practitioner (1st consultation)" at bounding box center [487, 268] width 198 height 40
type input "2400"
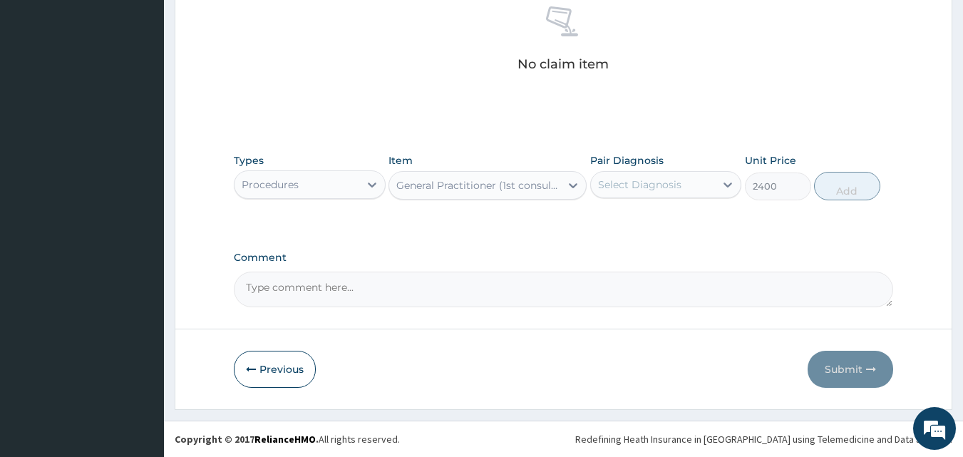
click at [678, 177] on div "Select Diagnosis" at bounding box center [639, 184] width 83 height 14
click at [644, 220] on label "Malaria" at bounding box center [658, 219] width 88 height 14
checkbox input "true"
click at [846, 185] on button "Add" at bounding box center [847, 186] width 66 height 29
type input "0"
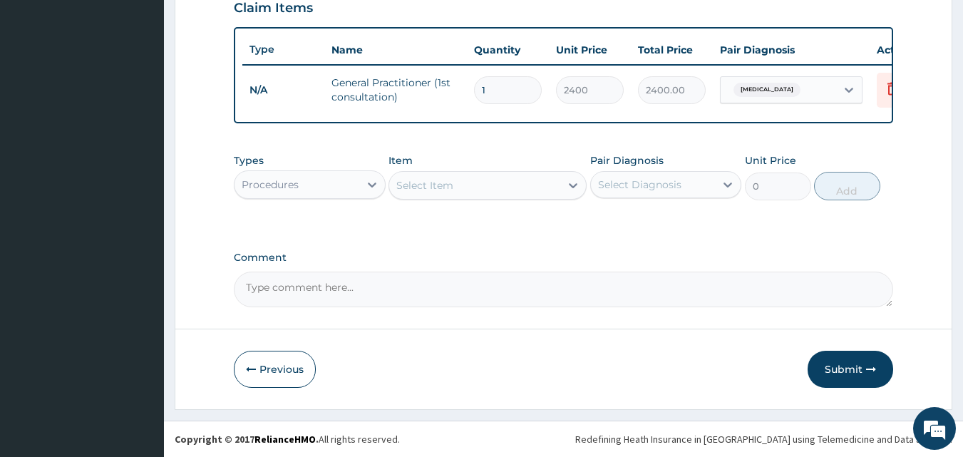
scroll to position [514, 0]
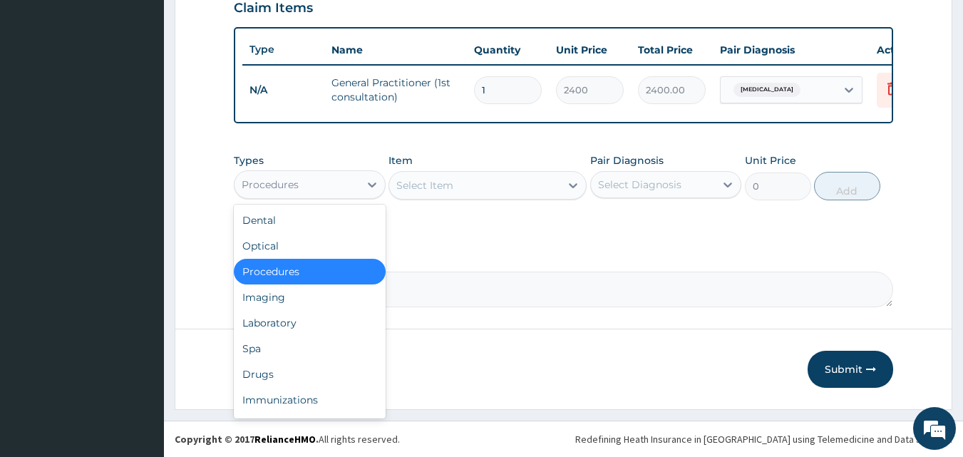
click at [338, 182] on div "Procedures" at bounding box center [296, 184] width 125 height 23
click at [277, 366] on div "Drugs" at bounding box center [310, 374] width 152 height 26
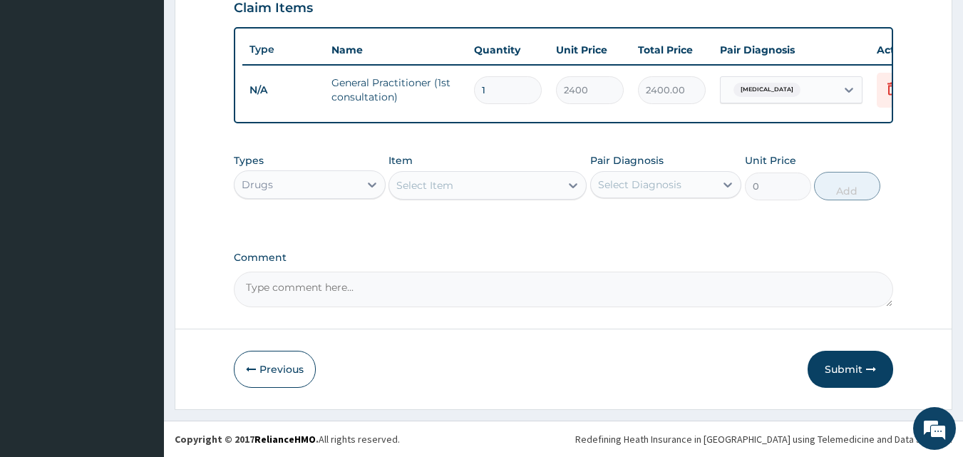
click at [567, 182] on icon at bounding box center [573, 185] width 14 height 14
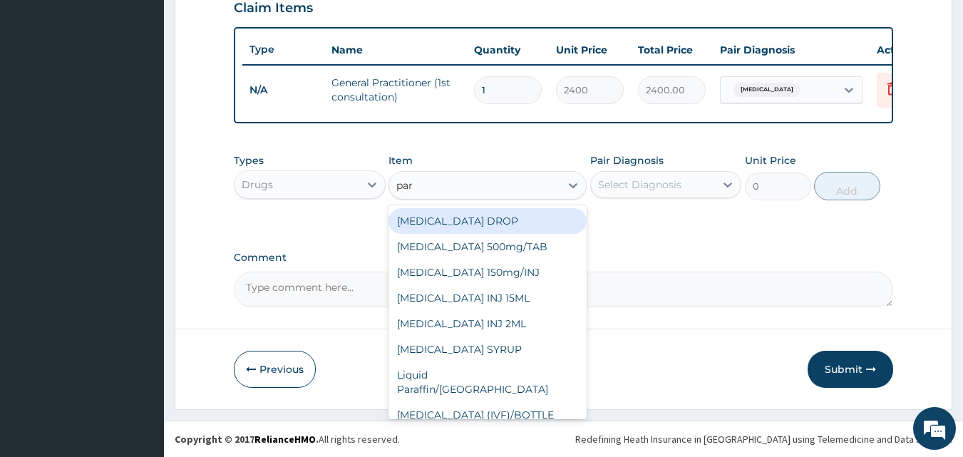
type input "para"
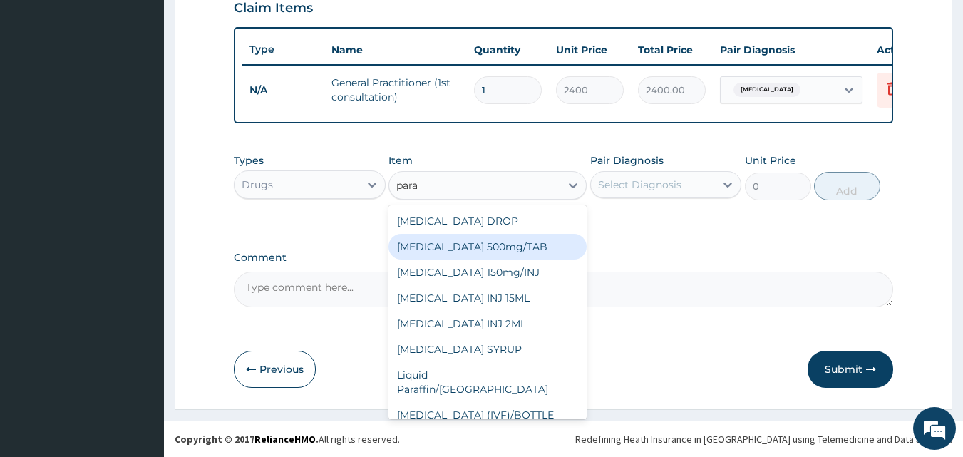
click at [529, 247] on div "PARACETAMOL 500mg/TAB" at bounding box center [487, 247] width 198 height 26
type input "12"
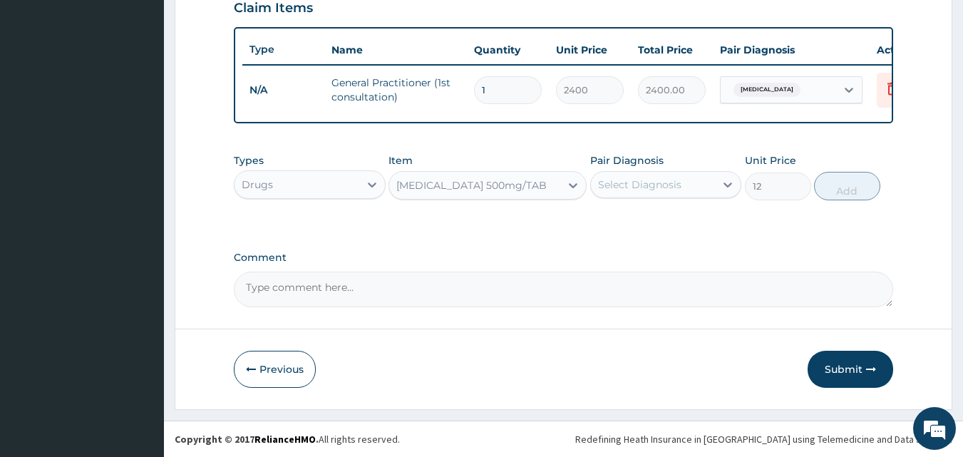
click at [644, 181] on div "Select Diagnosis" at bounding box center [639, 184] width 83 height 14
click at [629, 217] on label "Malaria" at bounding box center [658, 219] width 88 height 14
checkbox input "true"
click at [846, 181] on button "Add" at bounding box center [847, 186] width 66 height 29
type input "0"
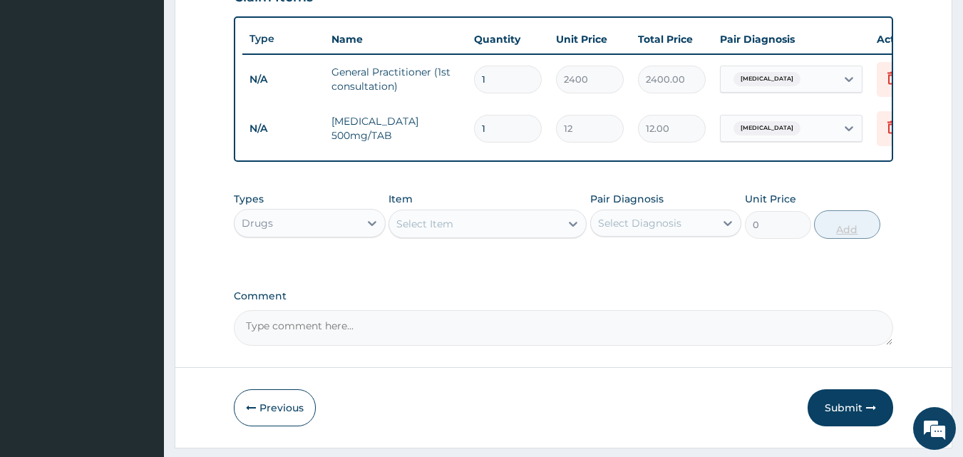
type input "18"
type input "216.00"
type input "18"
click at [554, 227] on div "Select Item" at bounding box center [474, 223] width 171 height 23
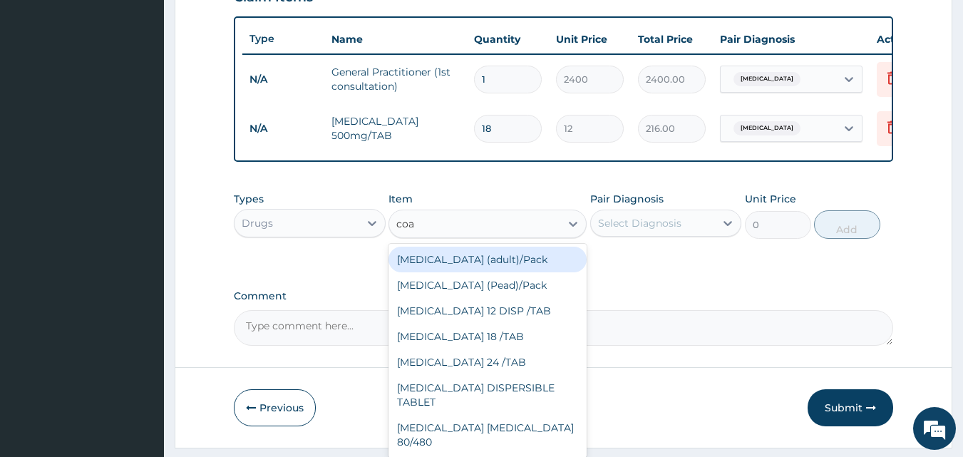
type input "coar"
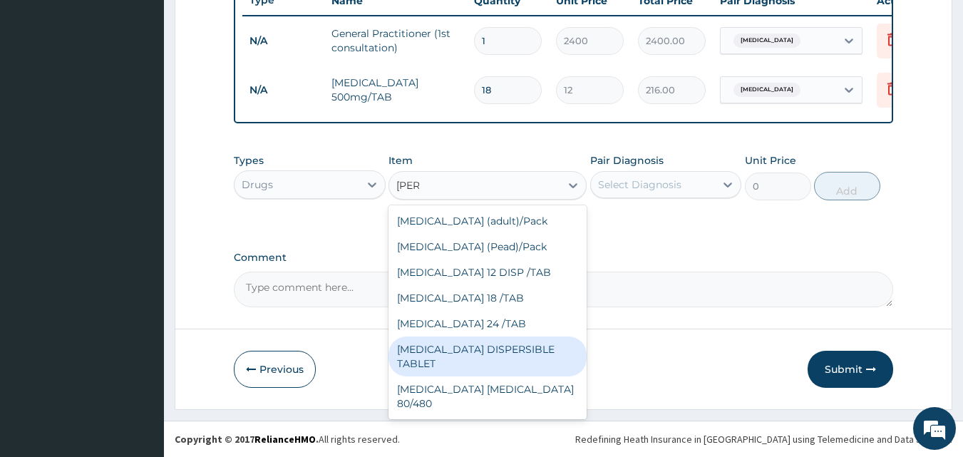
scroll to position [23, 0]
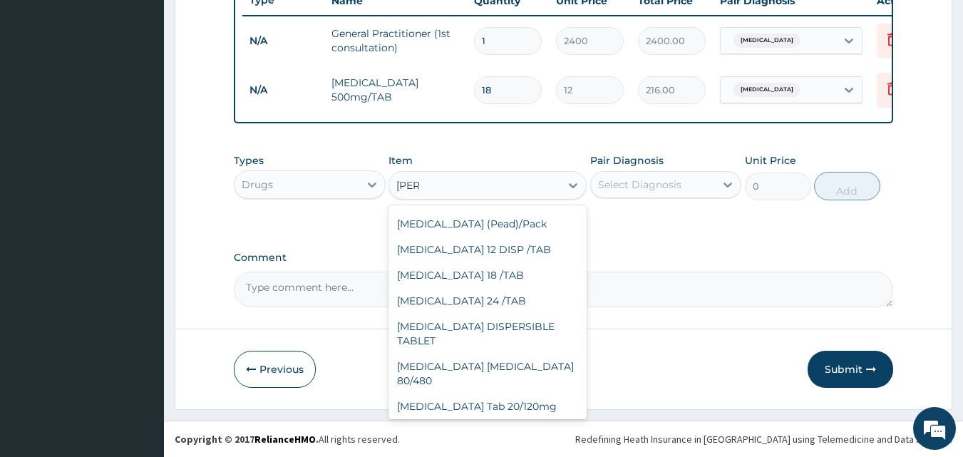
click at [489, 419] on div "Coartem Tab 80/480mg" at bounding box center [487, 432] width 198 height 26
type input "300"
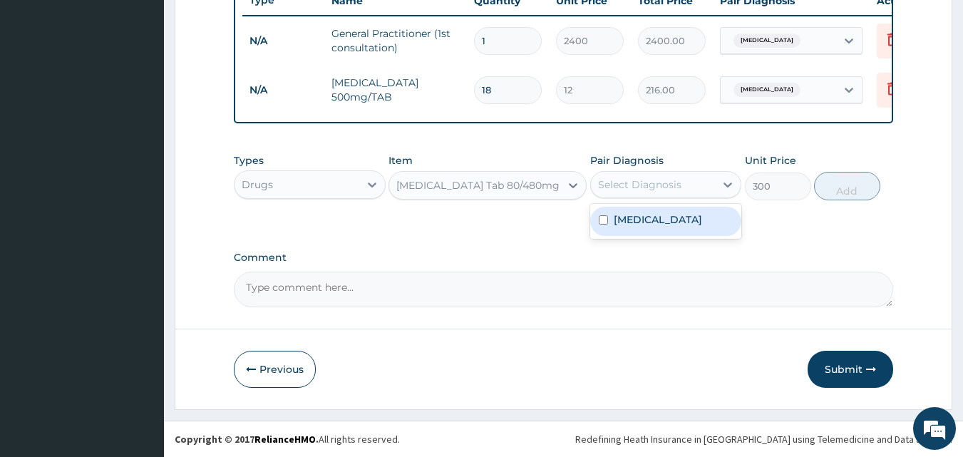
click at [659, 188] on div "Select Diagnosis" at bounding box center [639, 184] width 83 height 14
drag, startPoint x: 651, startPoint y: 211, endPoint x: 688, endPoint y: 212, distance: 37.1
click at [651, 212] on div "Malaria" at bounding box center [666, 221] width 152 height 29
checkbox input "true"
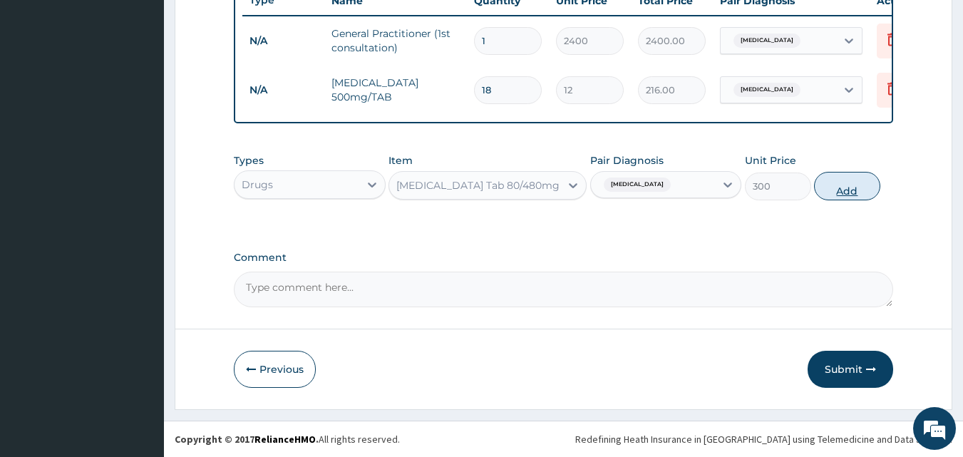
click at [848, 185] on button "Add" at bounding box center [847, 186] width 66 height 29
type input "0"
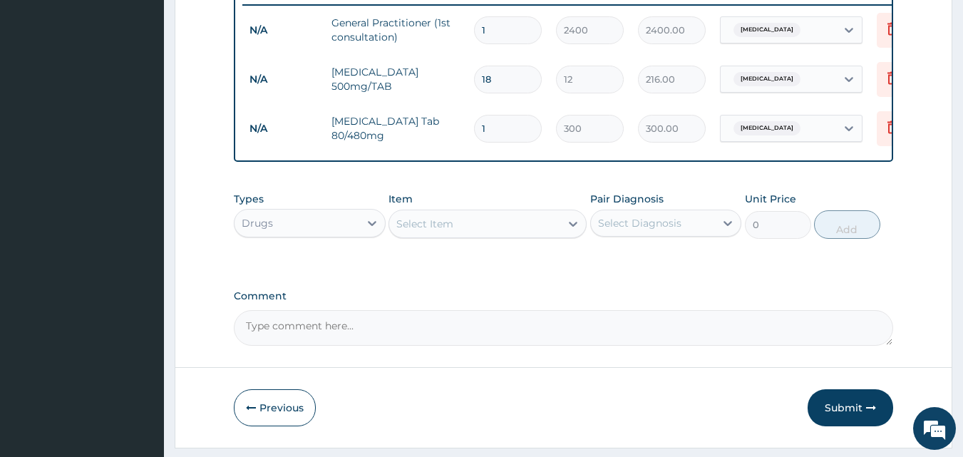
type input "0.00"
type input "6"
type input "1800.00"
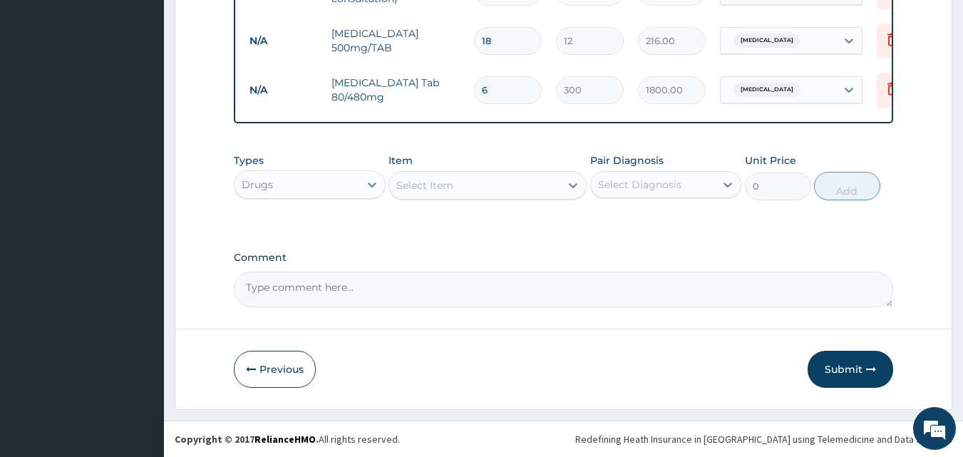
scroll to position [612, 0]
type input "6"
click at [336, 289] on textarea "Comment" at bounding box center [564, 290] width 660 height 36
type textarea "ds malaria"
drag, startPoint x: 837, startPoint y: 365, endPoint x: 648, endPoint y: 199, distance: 252.0
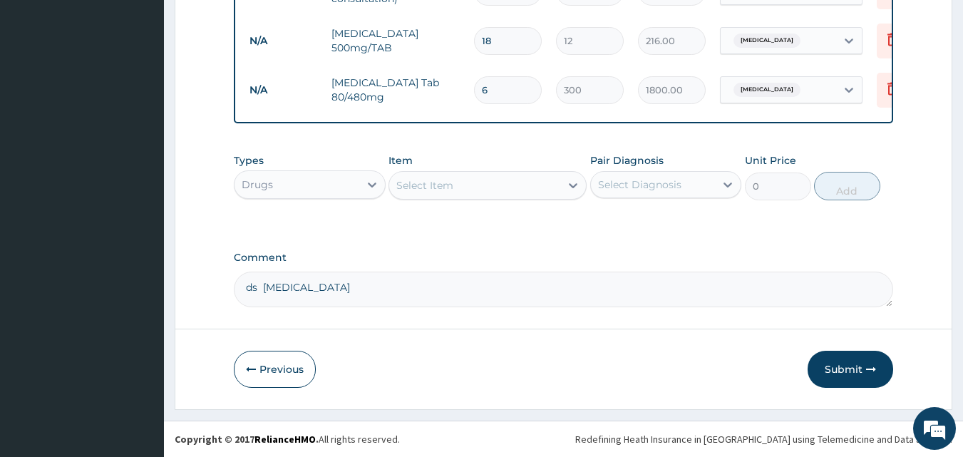
click at [849, 366] on button "Submit" at bounding box center [850, 369] width 86 height 37
